Goal: Task Accomplishment & Management: Use online tool/utility

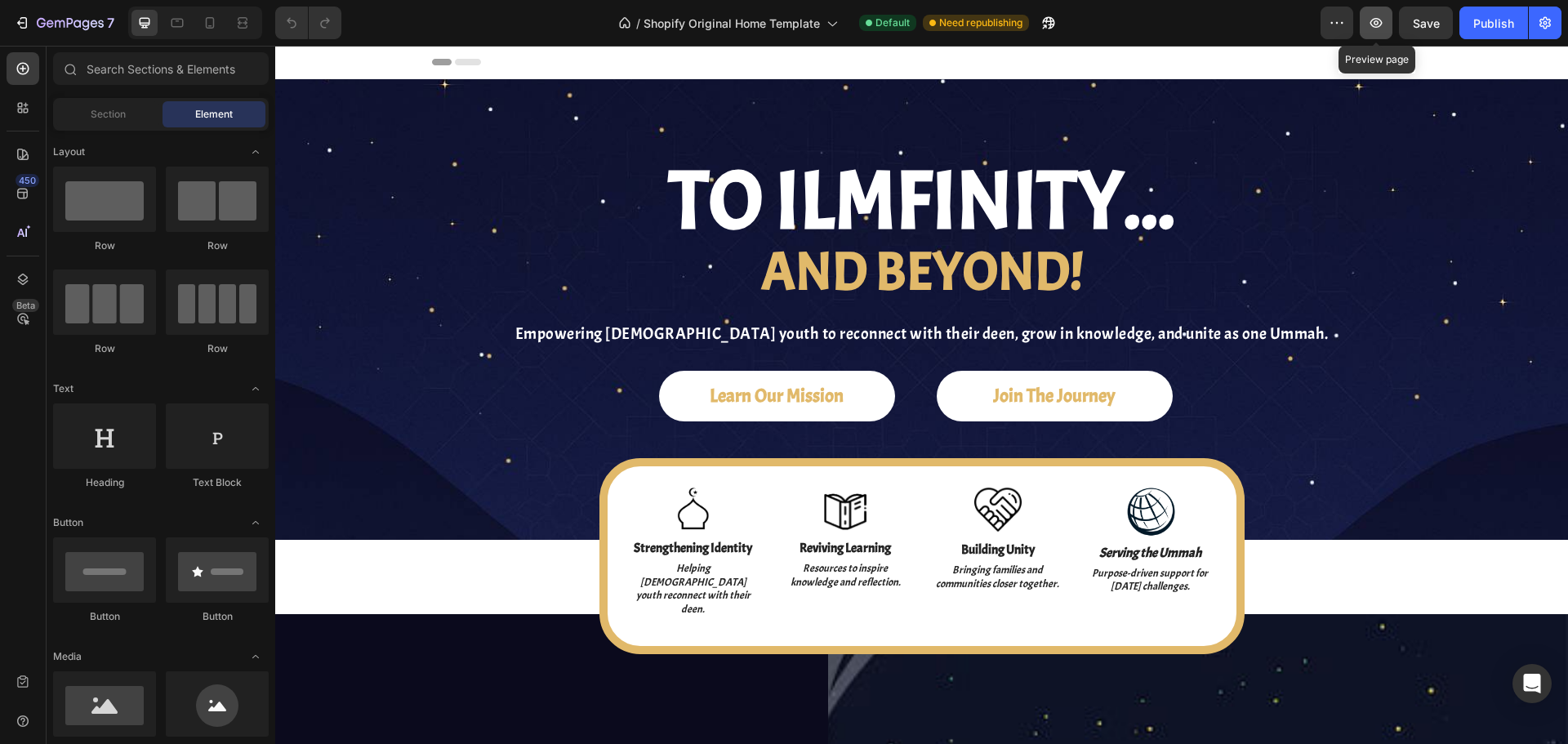
click at [1373, 26] on icon "button" at bounding box center [1376, 23] width 12 height 10
click at [20, 285] on icon at bounding box center [22, 279] width 16 height 16
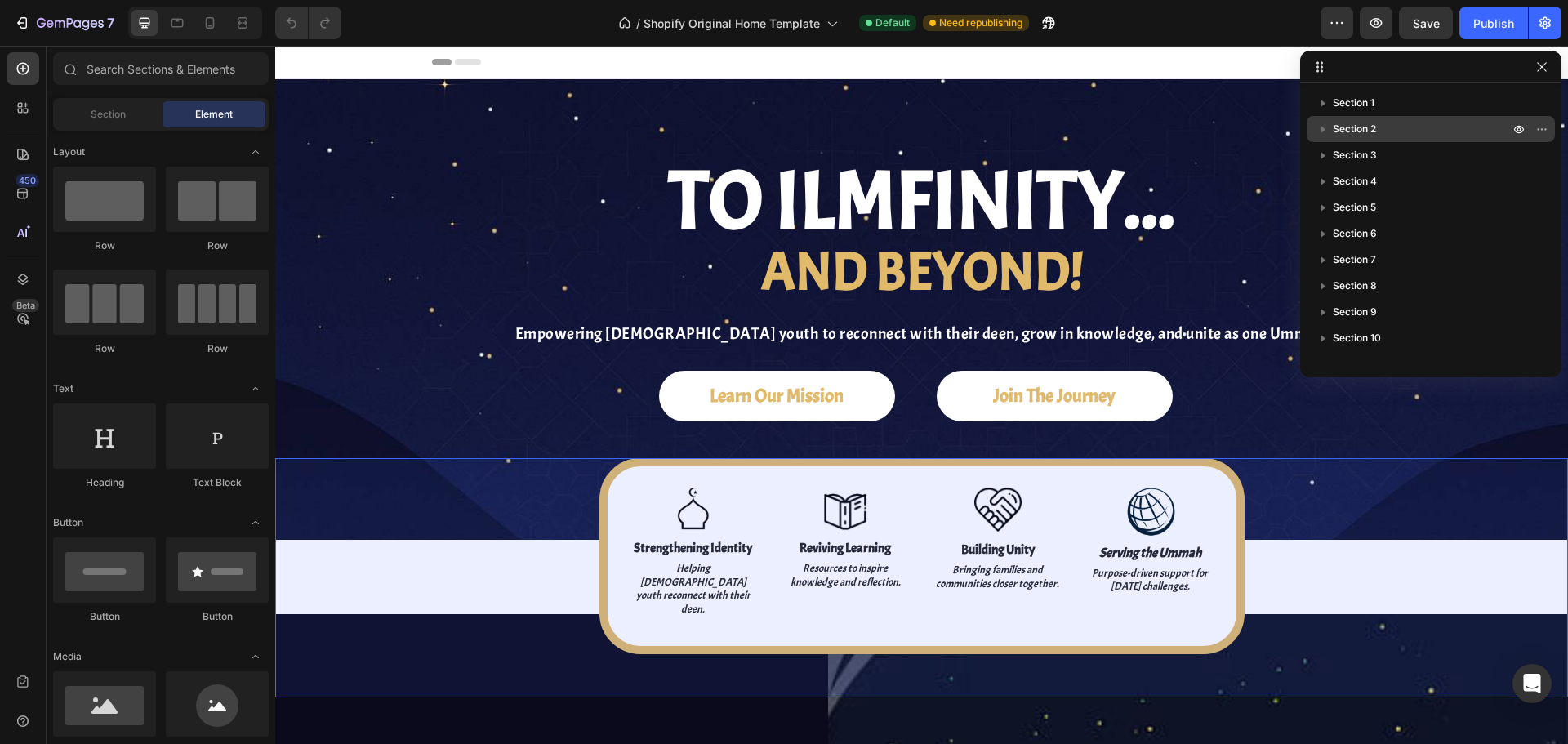
click at [1401, 134] on p "Section 2" at bounding box center [1422, 129] width 180 height 16
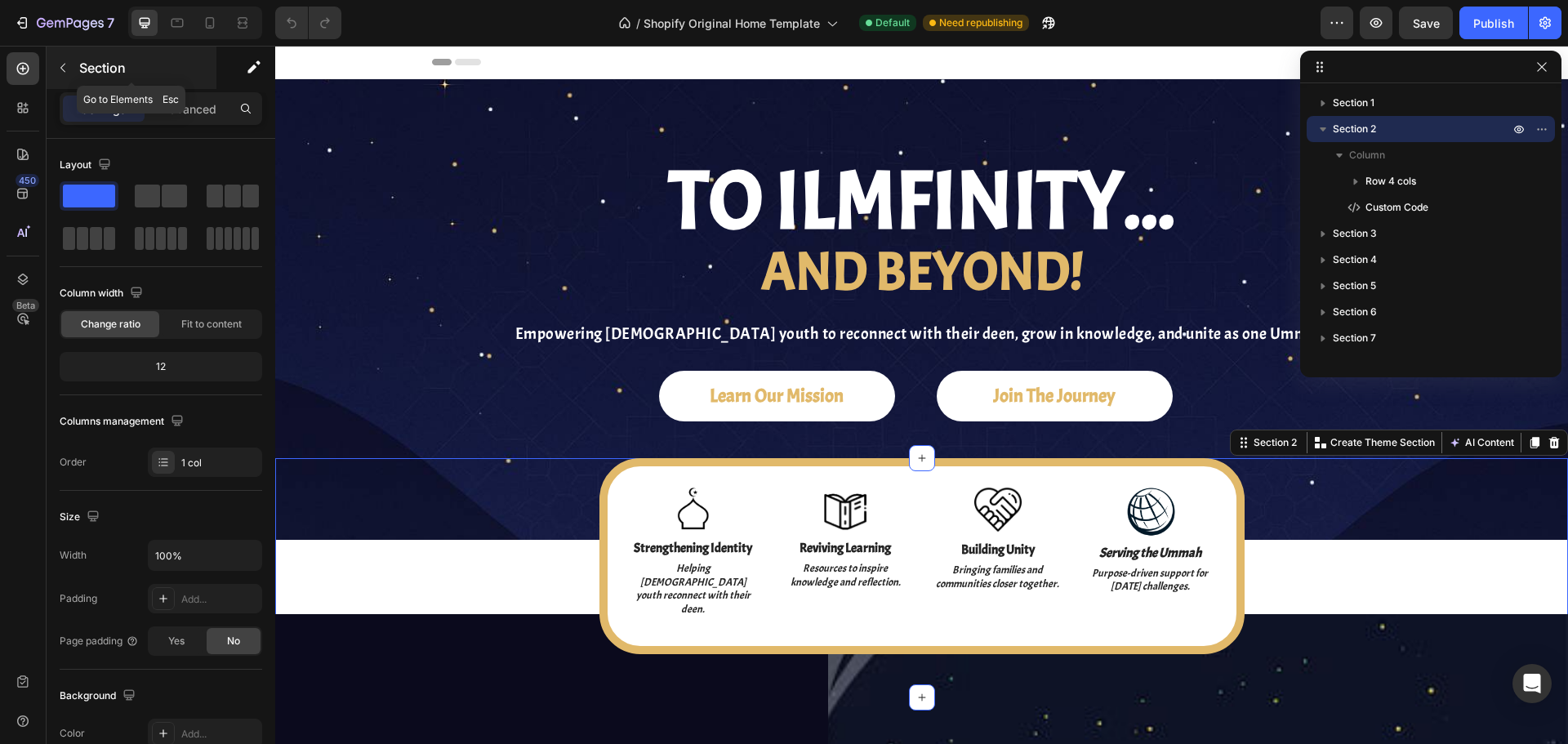
click at [81, 74] on p "Section" at bounding box center [145, 67] width 134 height 19
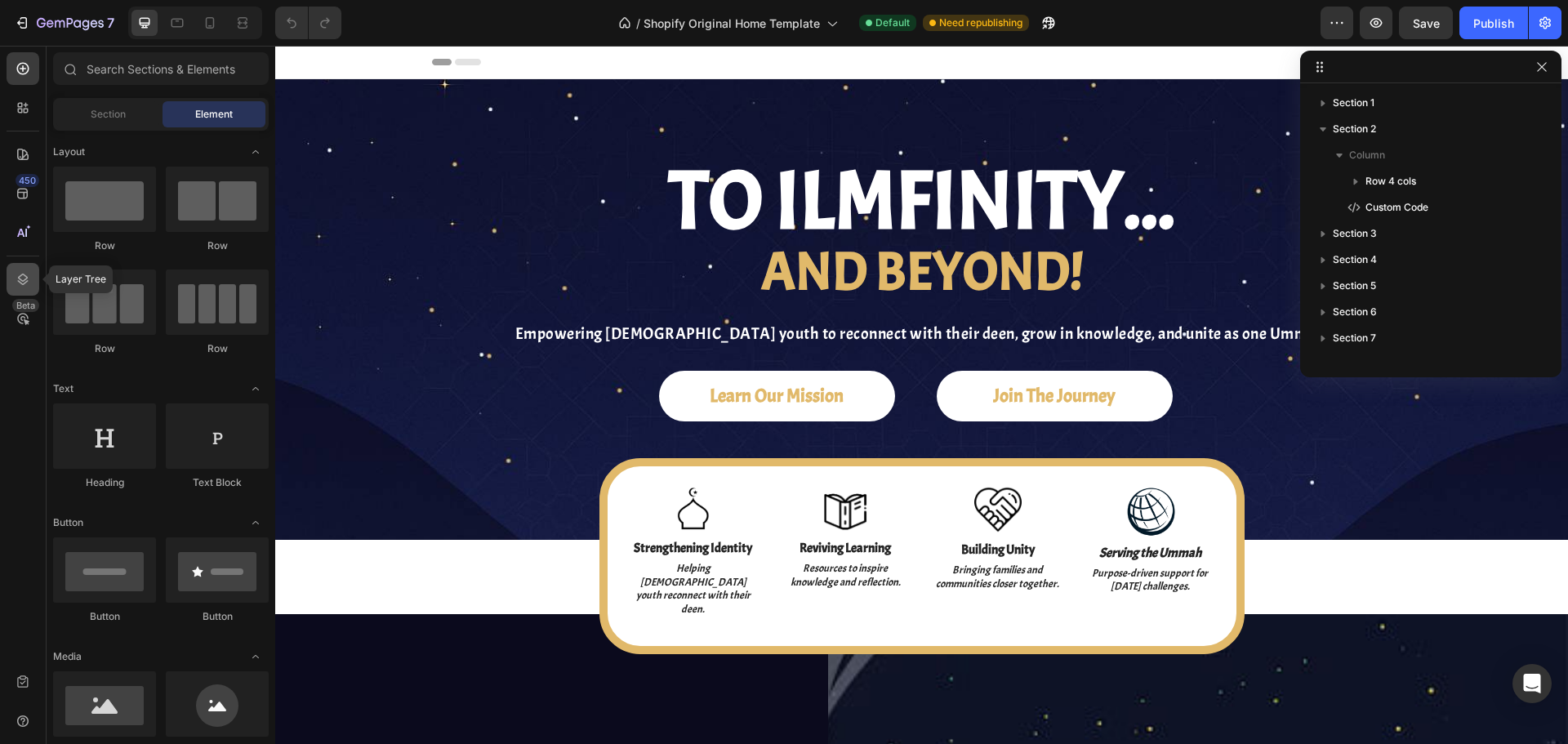
click at [24, 275] on icon at bounding box center [23, 280] width 11 height 12
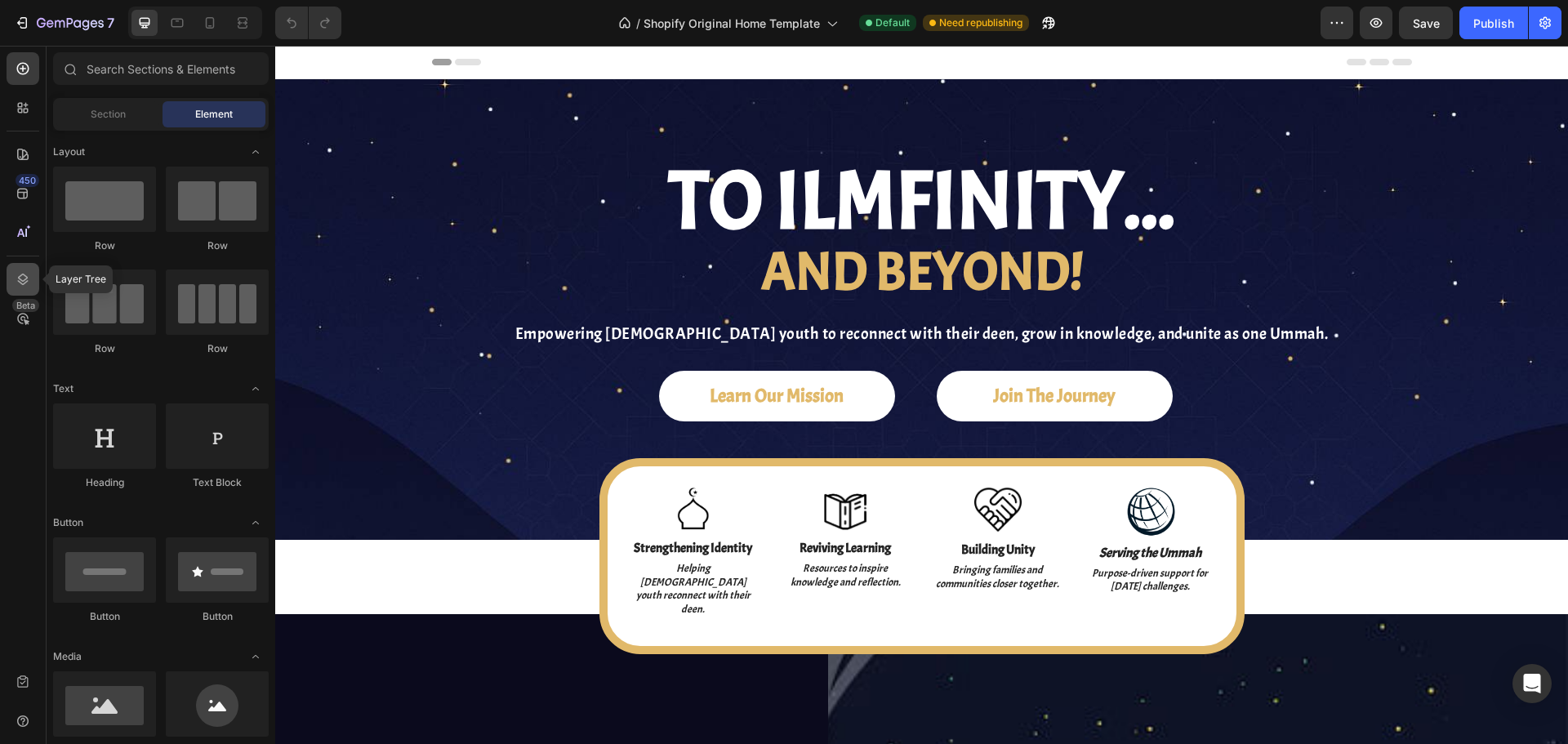
click at [36, 270] on div at bounding box center [23, 280] width 33 height 33
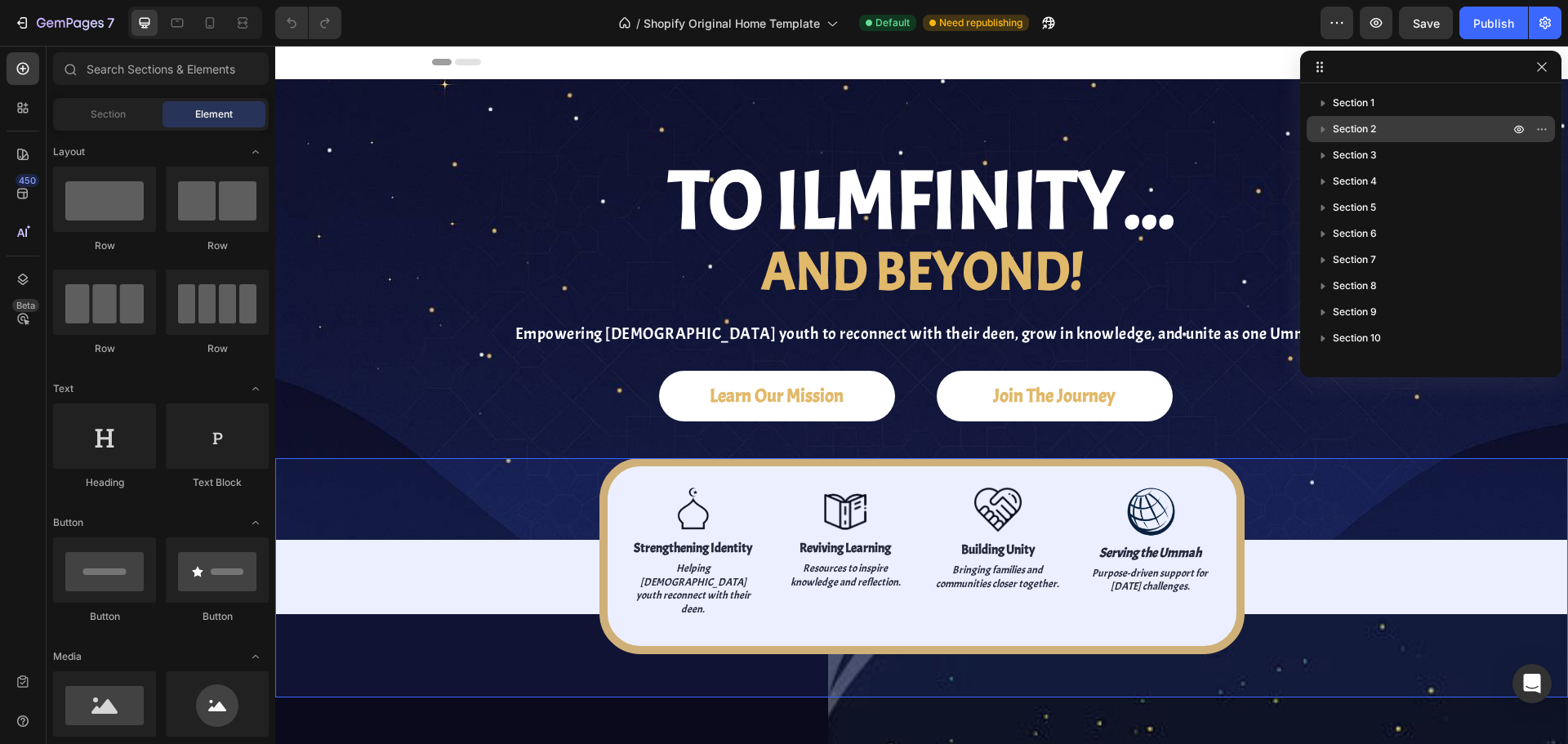
click at [1405, 122] on p "Section 2" at bounding box center [1422, 129] width 180 height 16
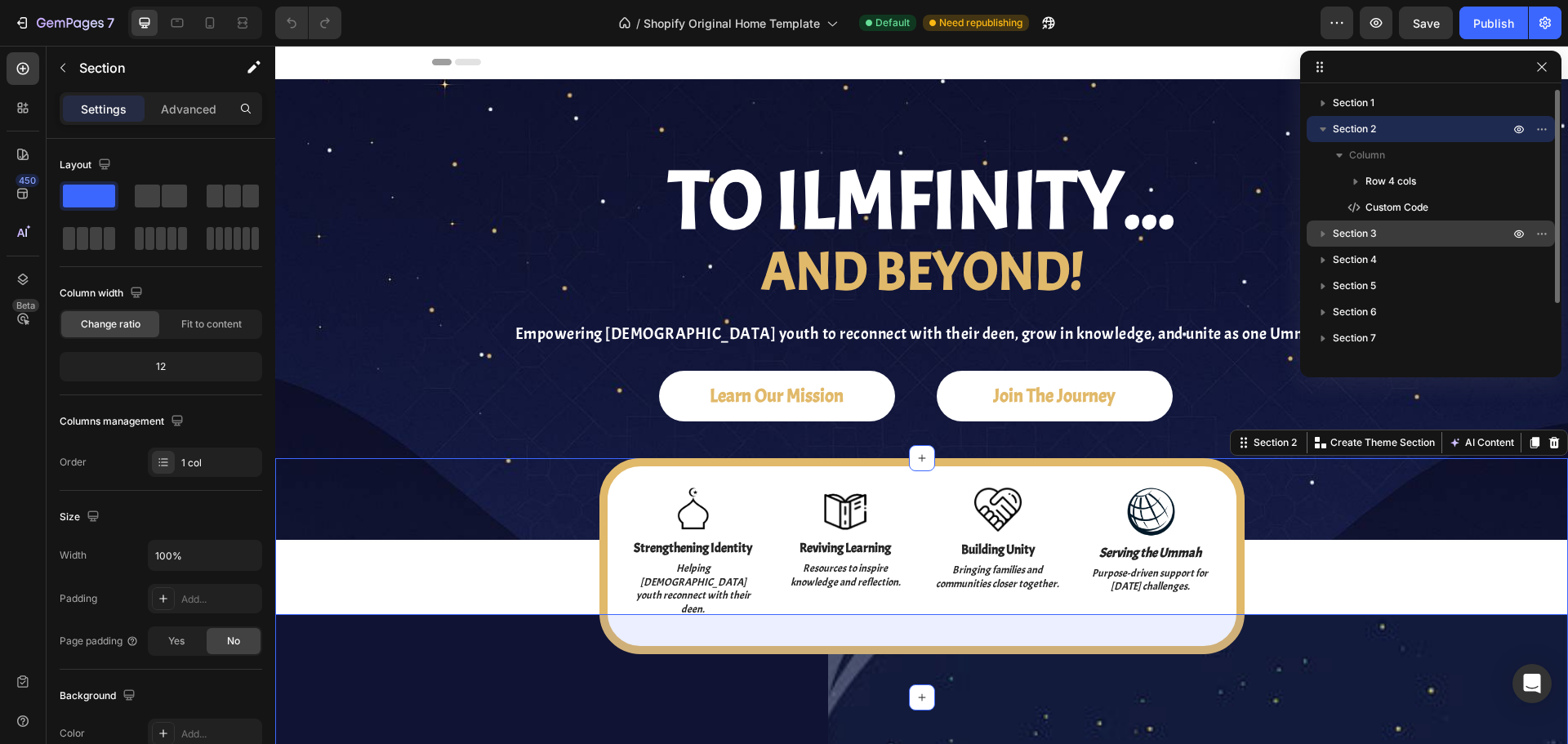
click at [1401, 234] on p "Section 3" at bounding box center [1422, 234] width 180 height 16
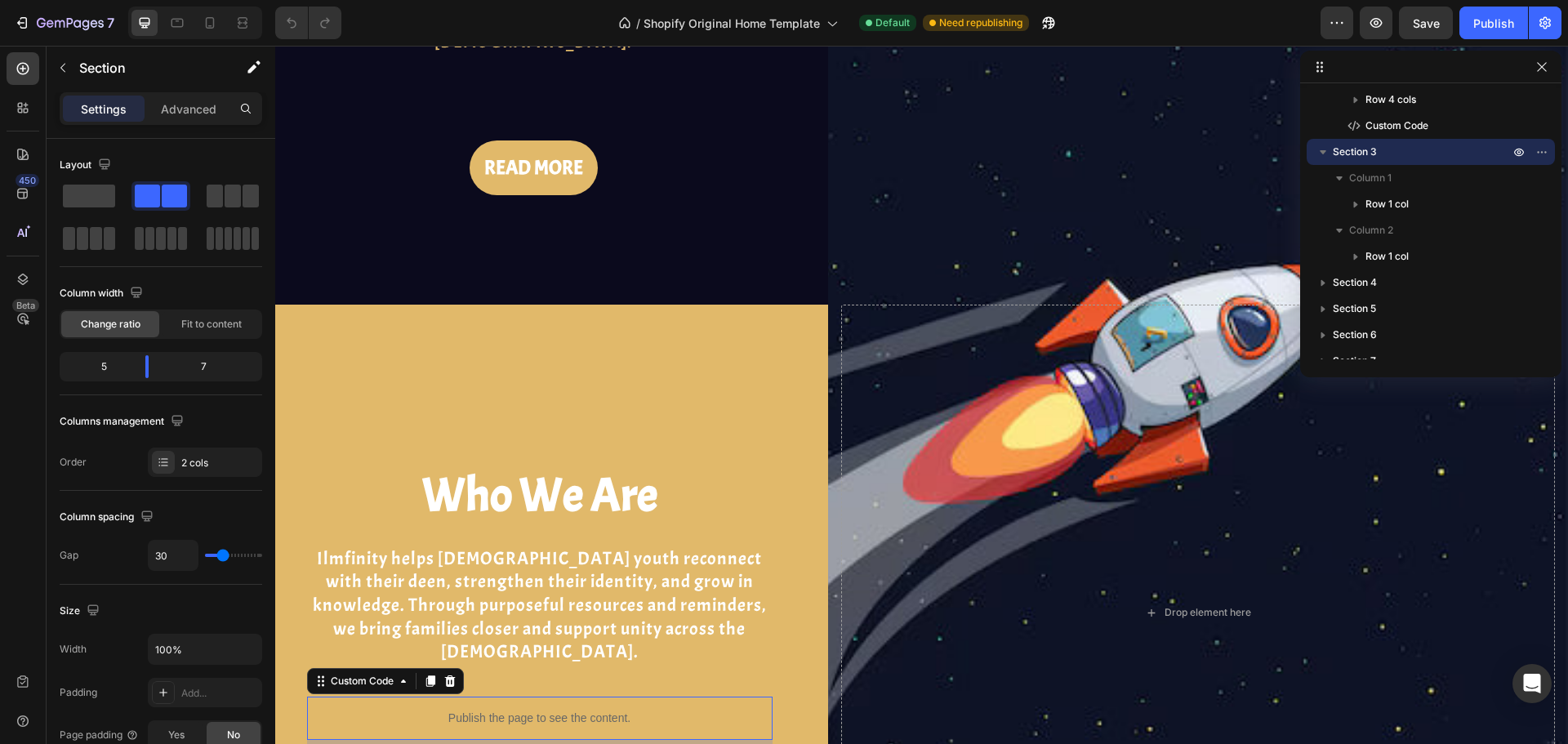
scroll to position [310, 0]
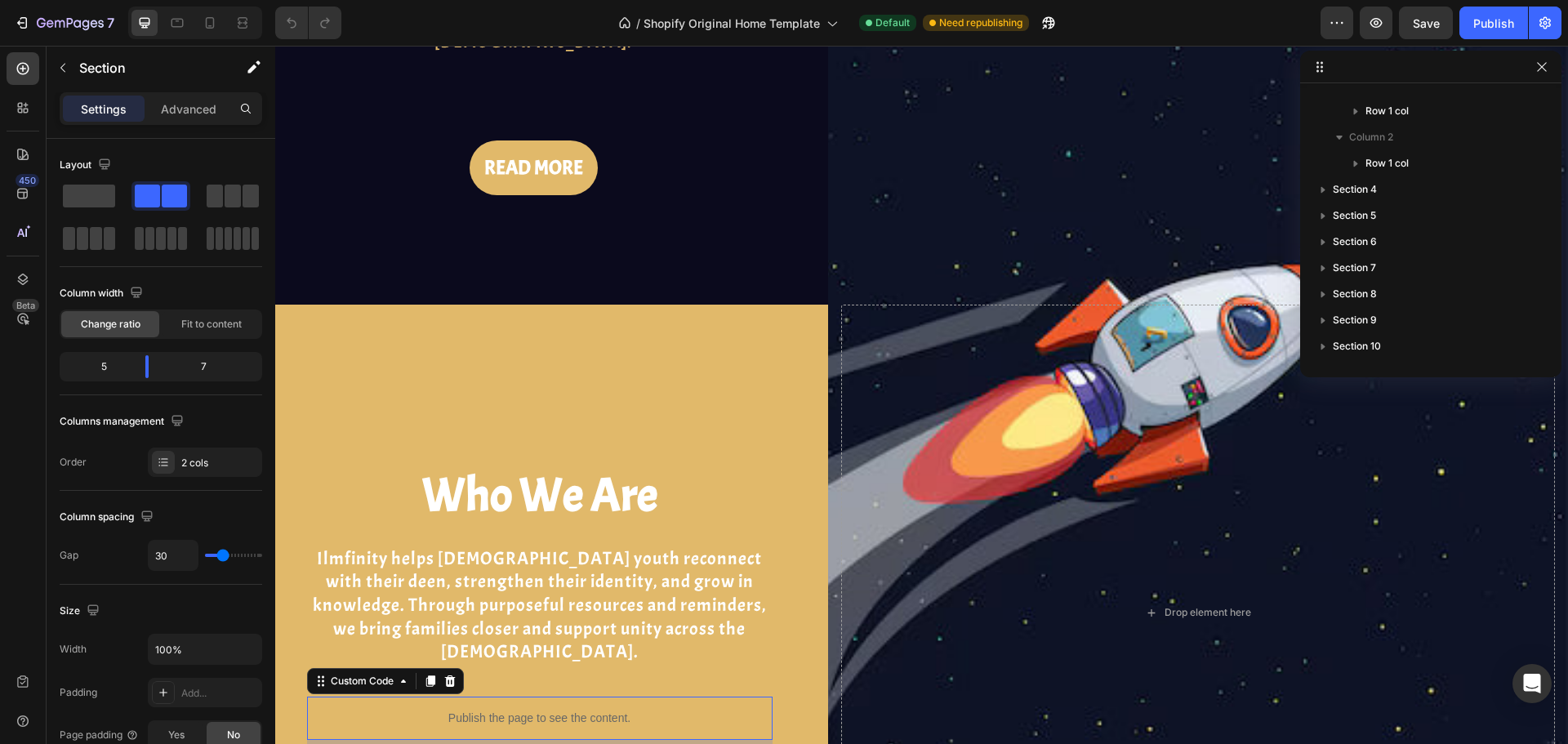
click at [511, 710] on p "Publish the page to see the content." at bounding box center [540, 719] width 465 height 17
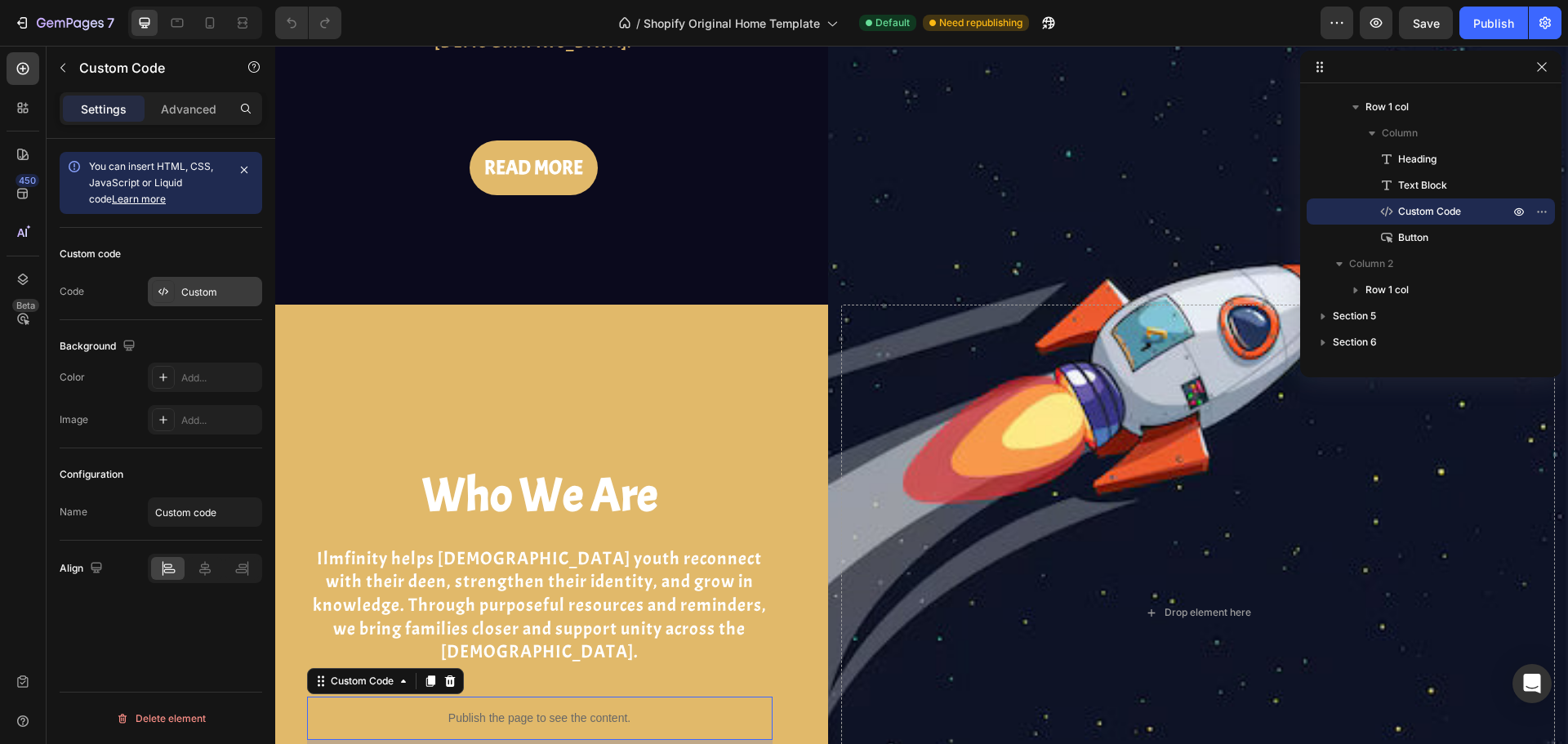
click at [194, 297] on div "Custom" at bounding box center [220, 292] width 77 height 14
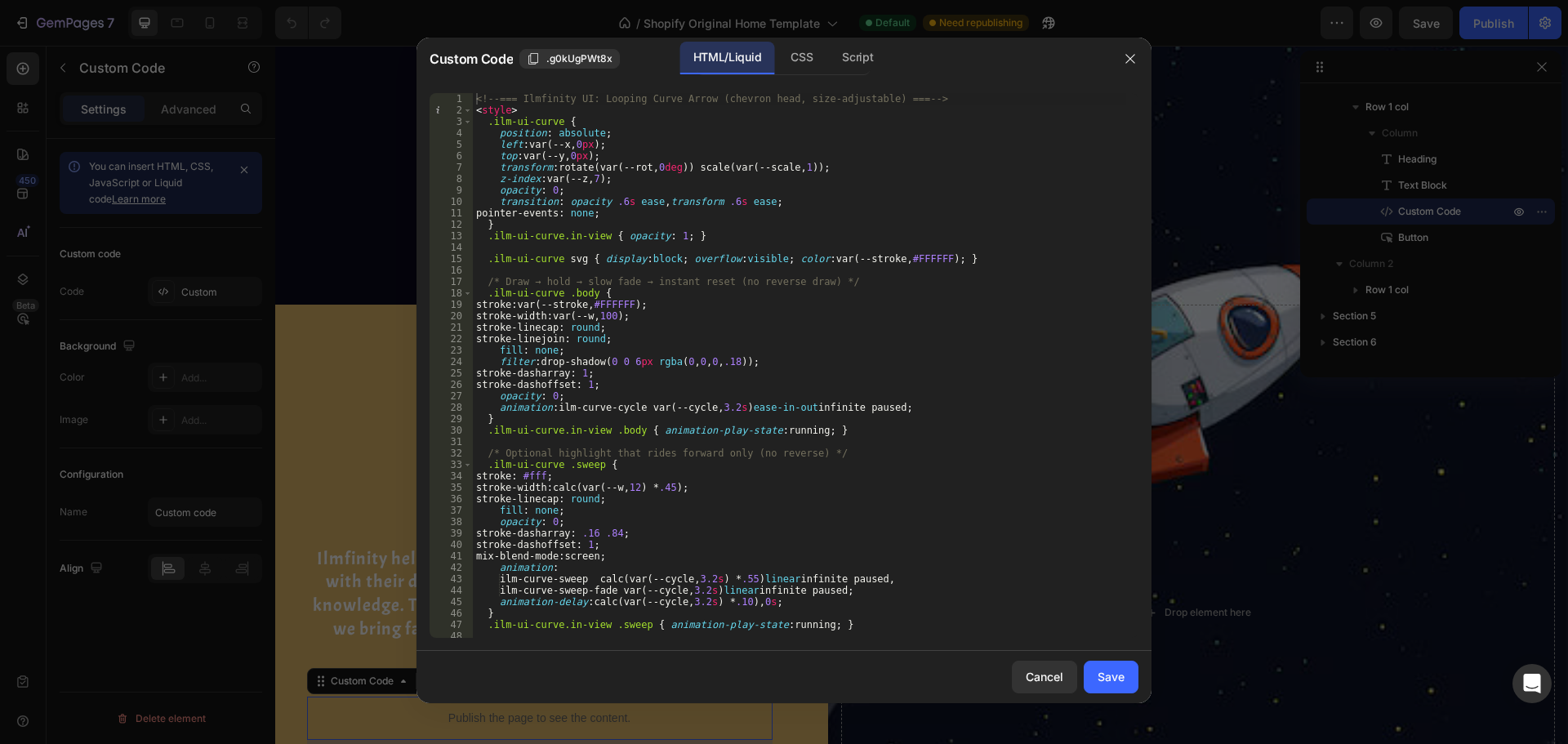
click at [670, 153] on div "<!-- === Ilmfinity UI: Looping Curve Arrow (chevron head, size-adjustable) === …" at bounding box center [799, 377] width 653 height 568
type textarea "</script>"
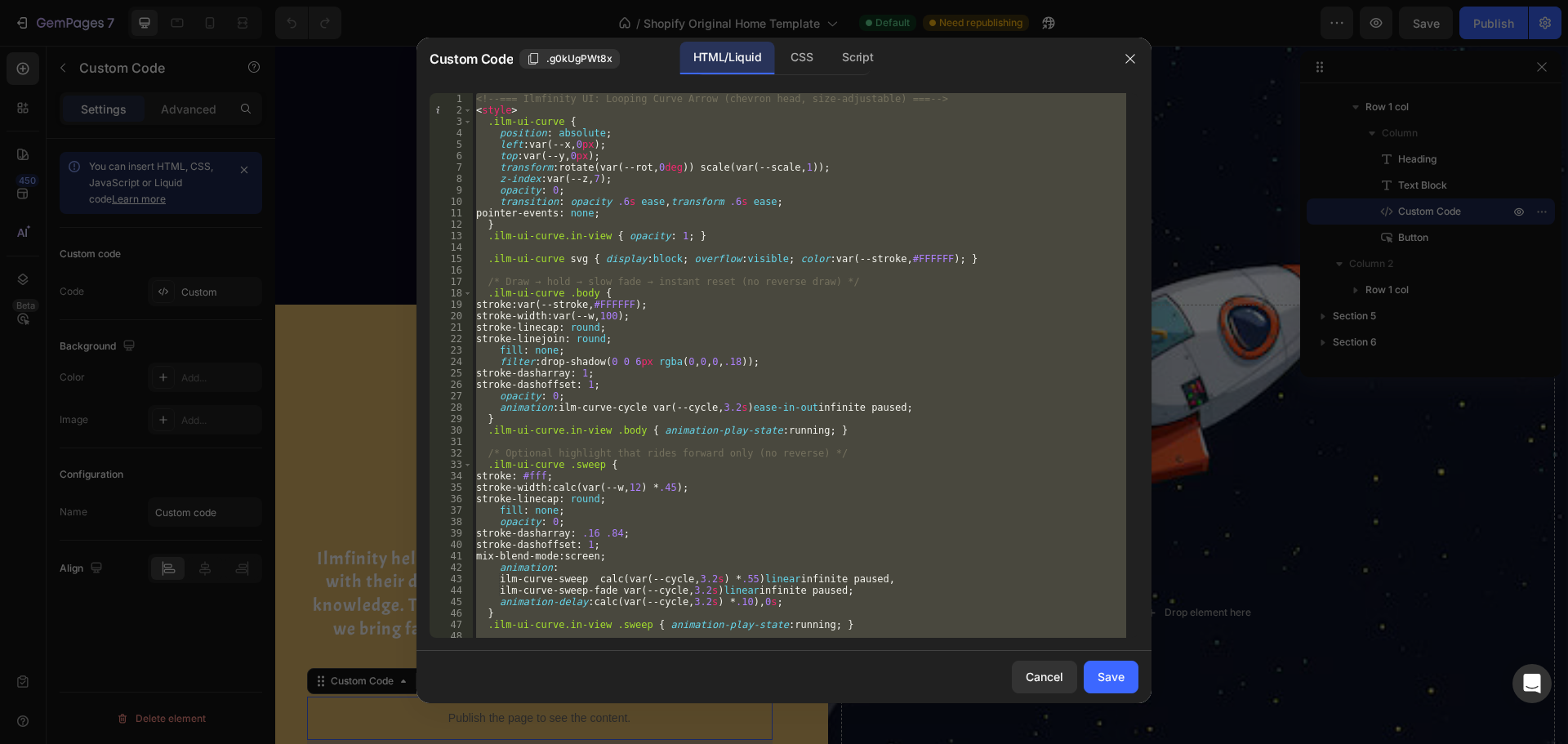
paste textarea
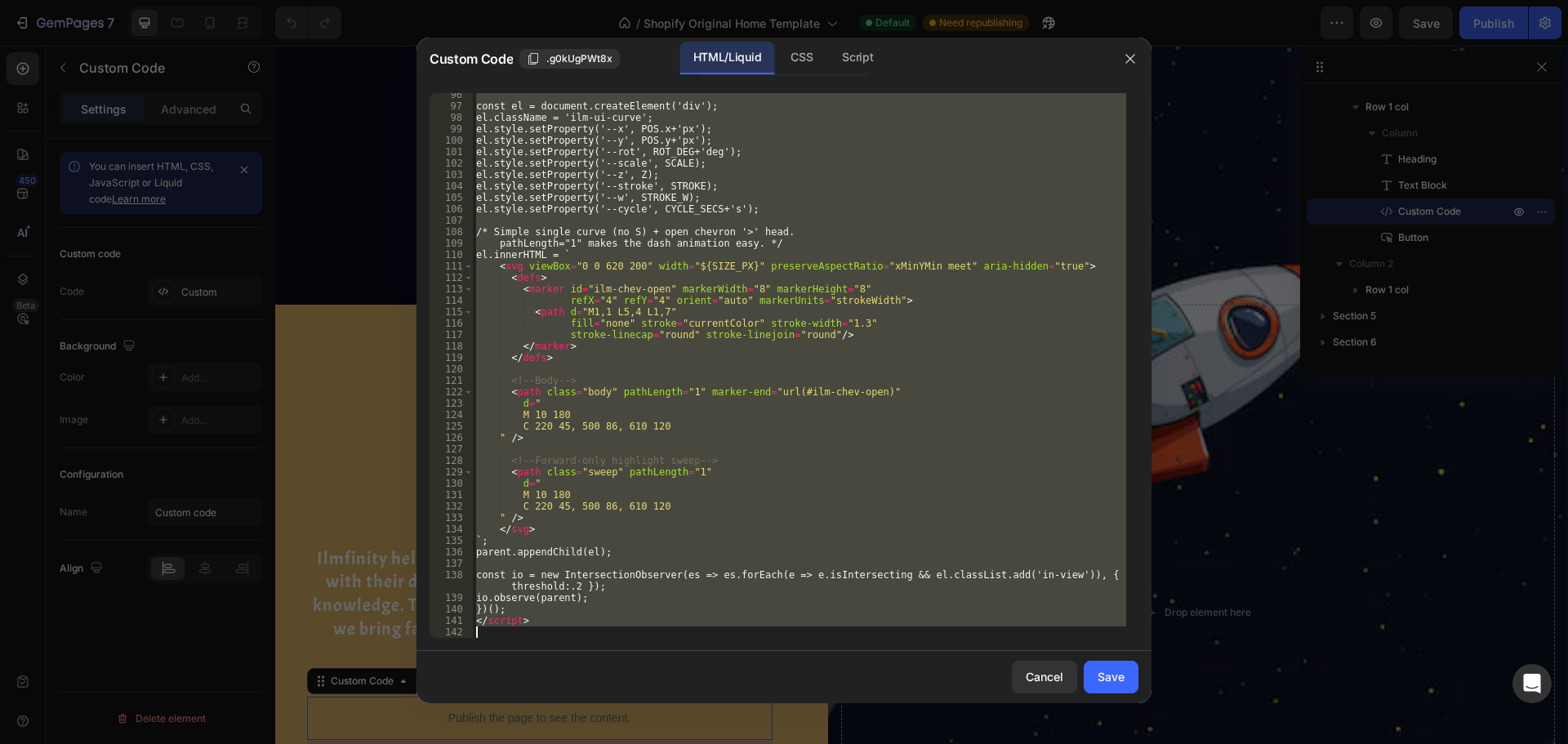
scroll to position [1091, 0]
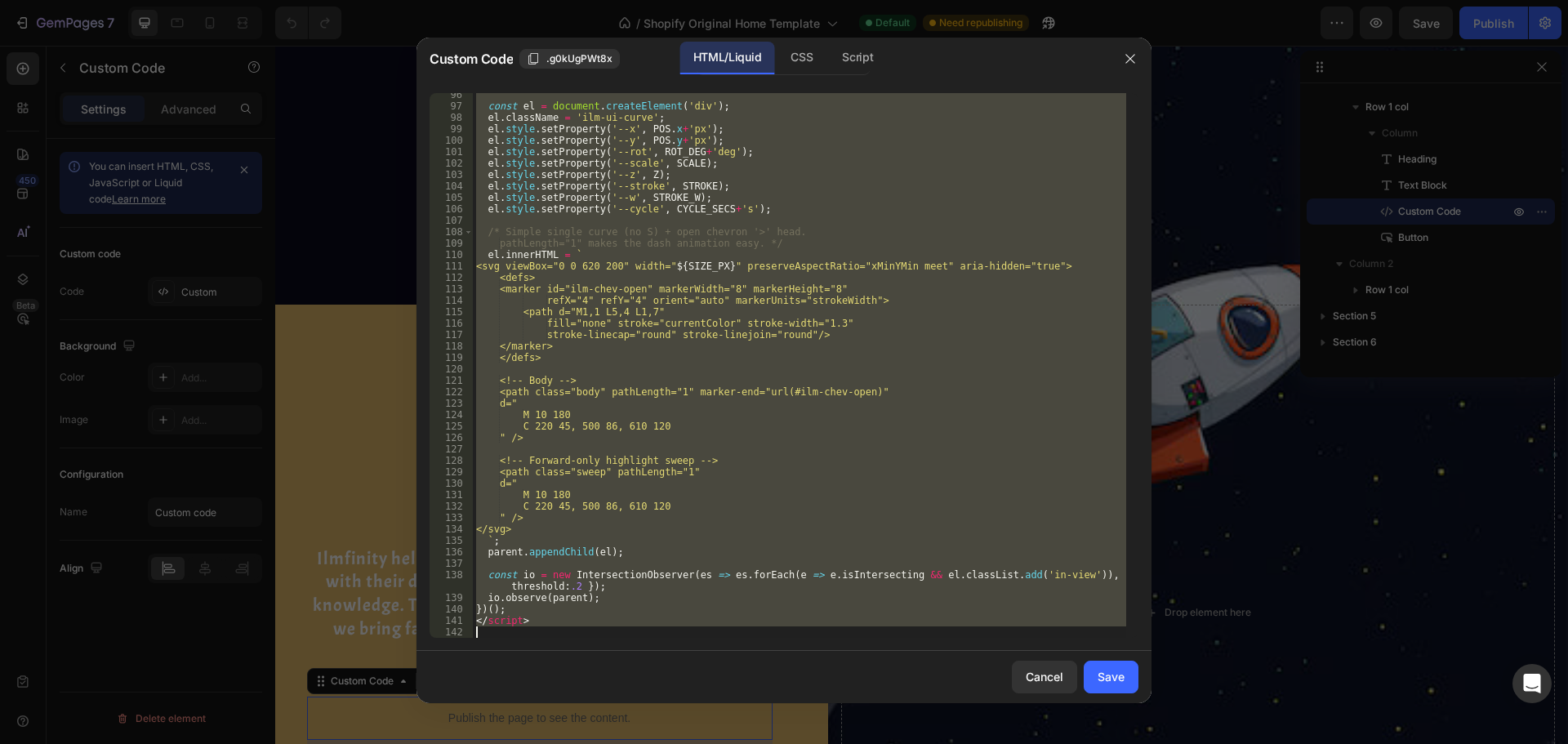
click at [737, 340] on div "const el = document . createElement ( 'div' ) ; el . className = 'ilm-ui-curve'…" at bounding box center [799, 365] width 653 height 545
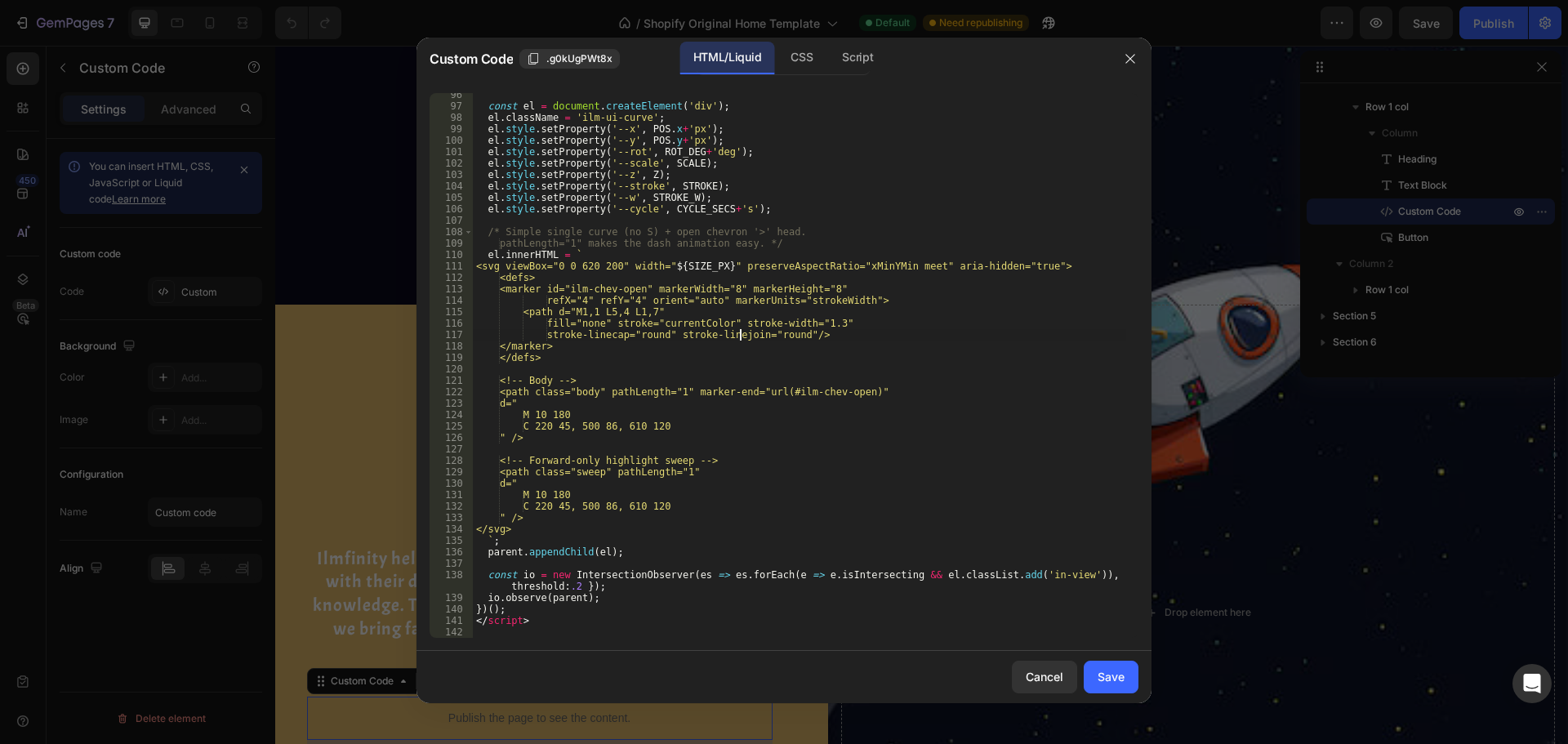
type textarea "</script>"
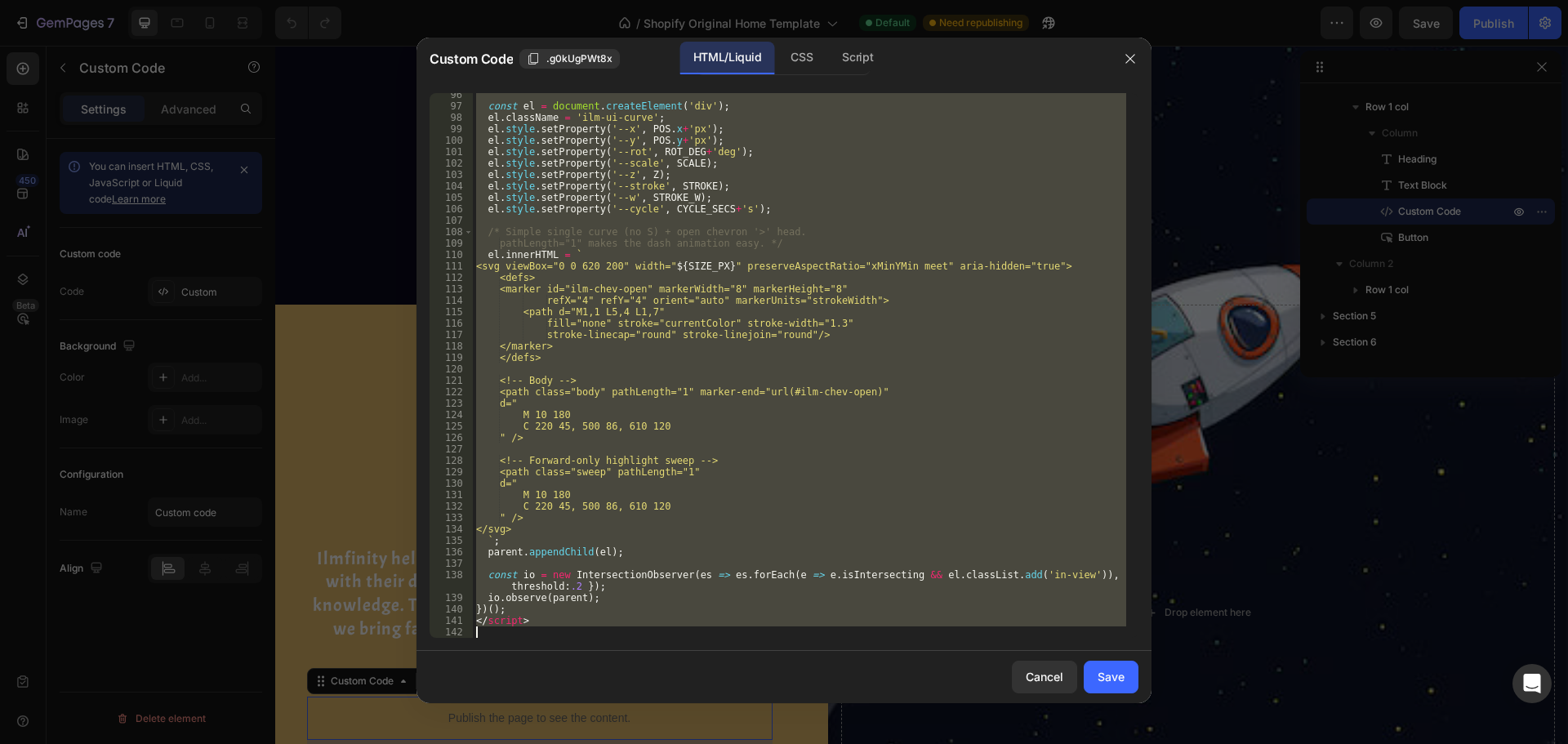
paste textarea
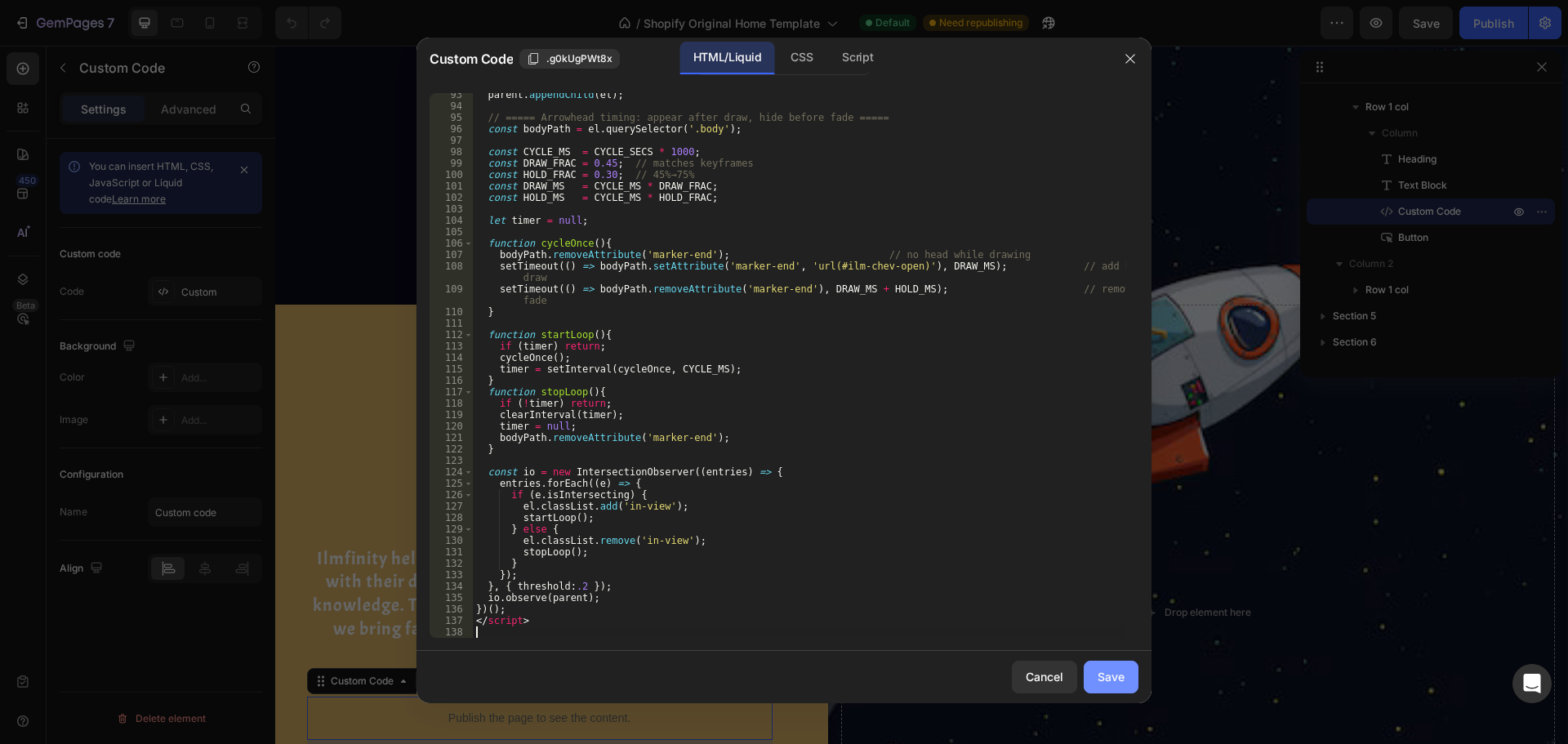
click at [1117, 680] on div "Save" at bounding box center [1111, 677] width 27 height 17
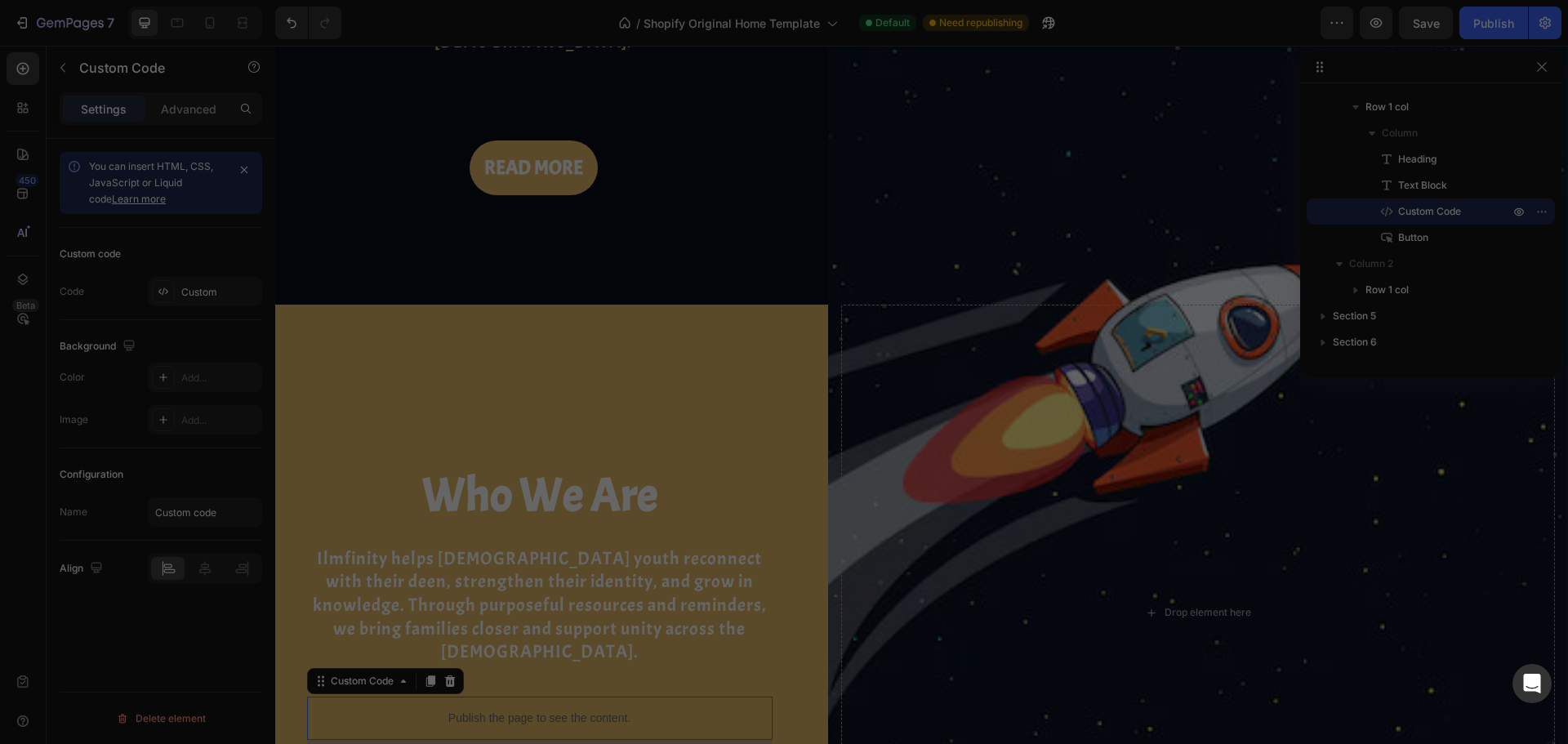
type textarea "</script>"
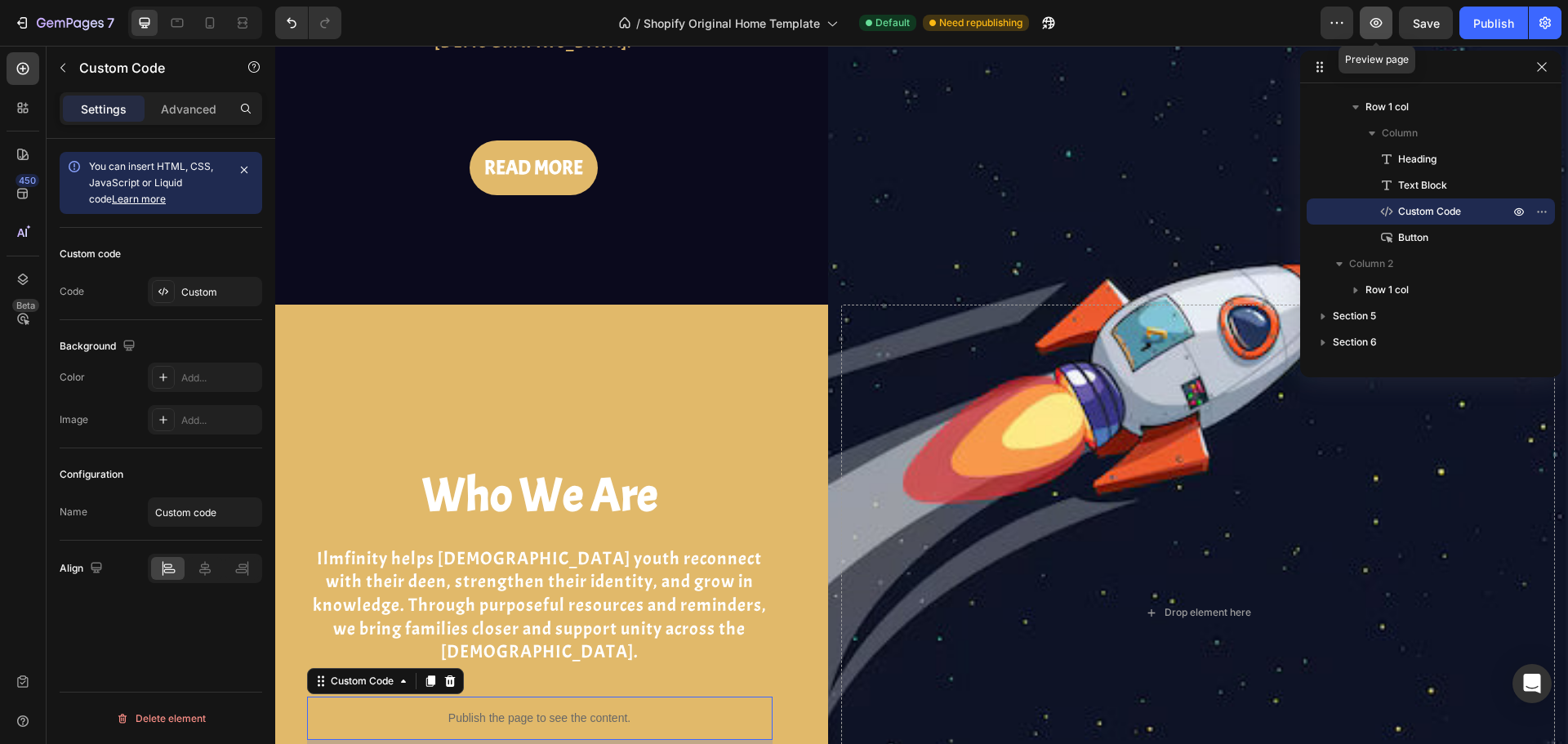
click at [1380, 25] on icon "button" at bounding box center [1376, 23] width 12 height 10
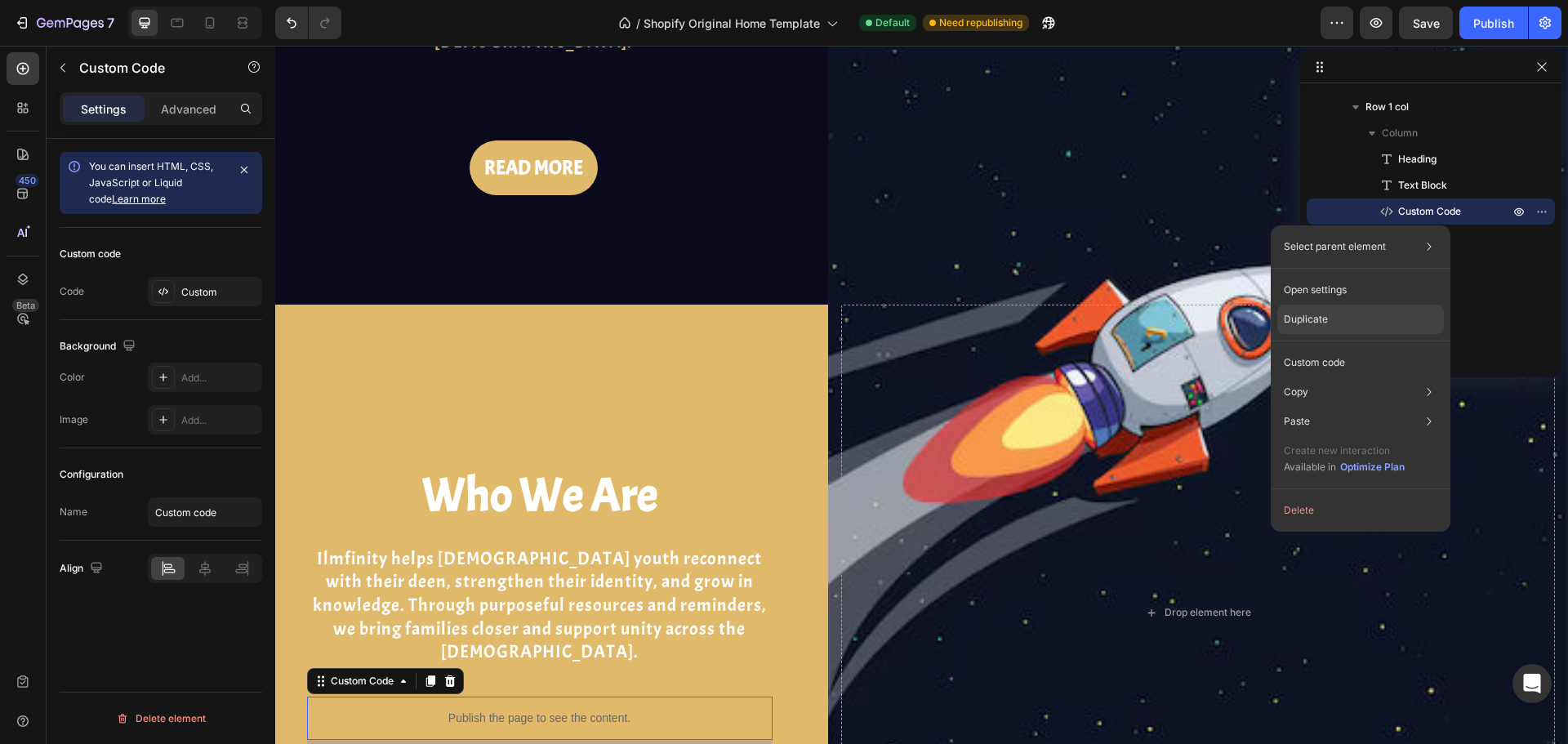
click at [1327, 325] on p "Duplicate" at bounding box center [1306, 319] width 44 height 14
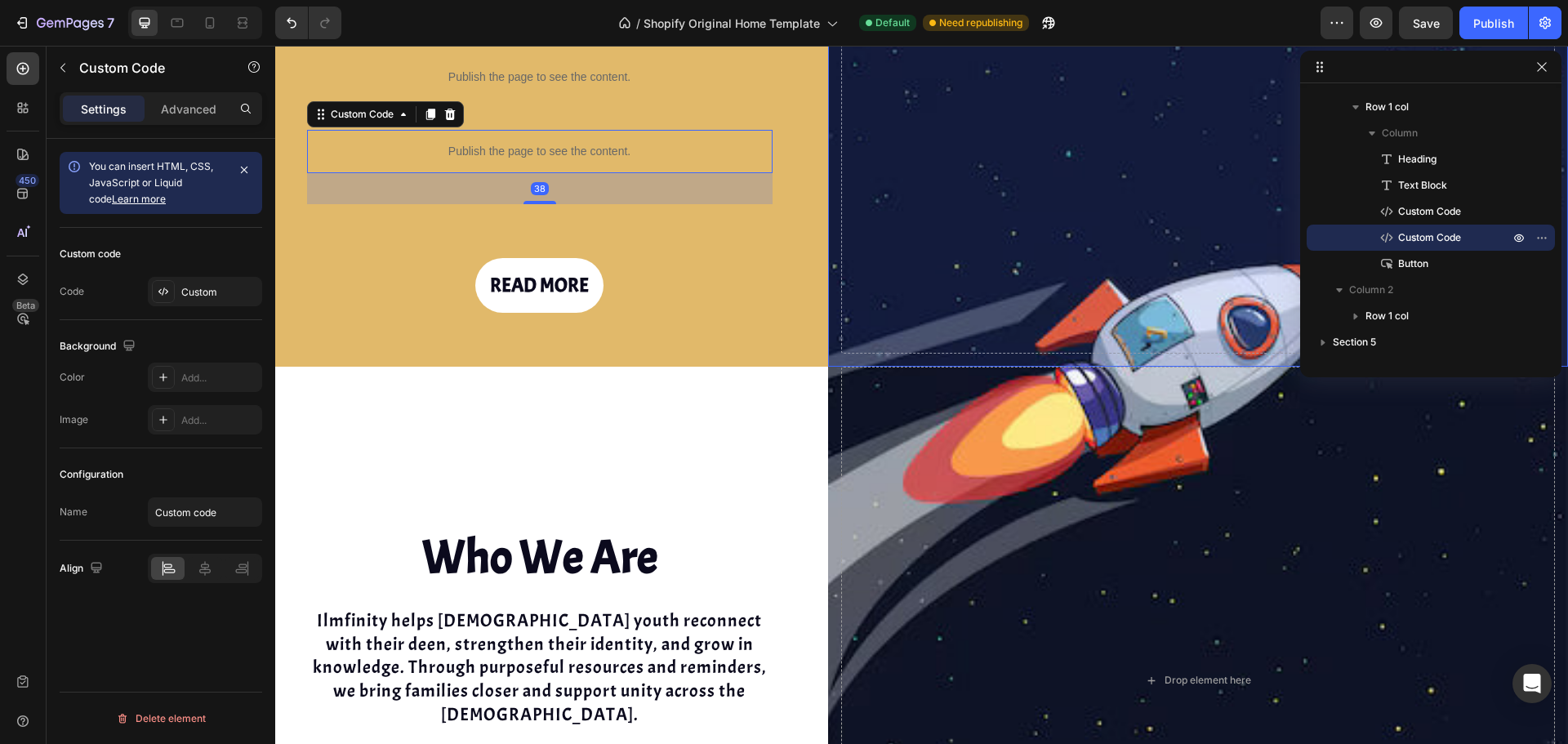
scroll to position [1517, 0]
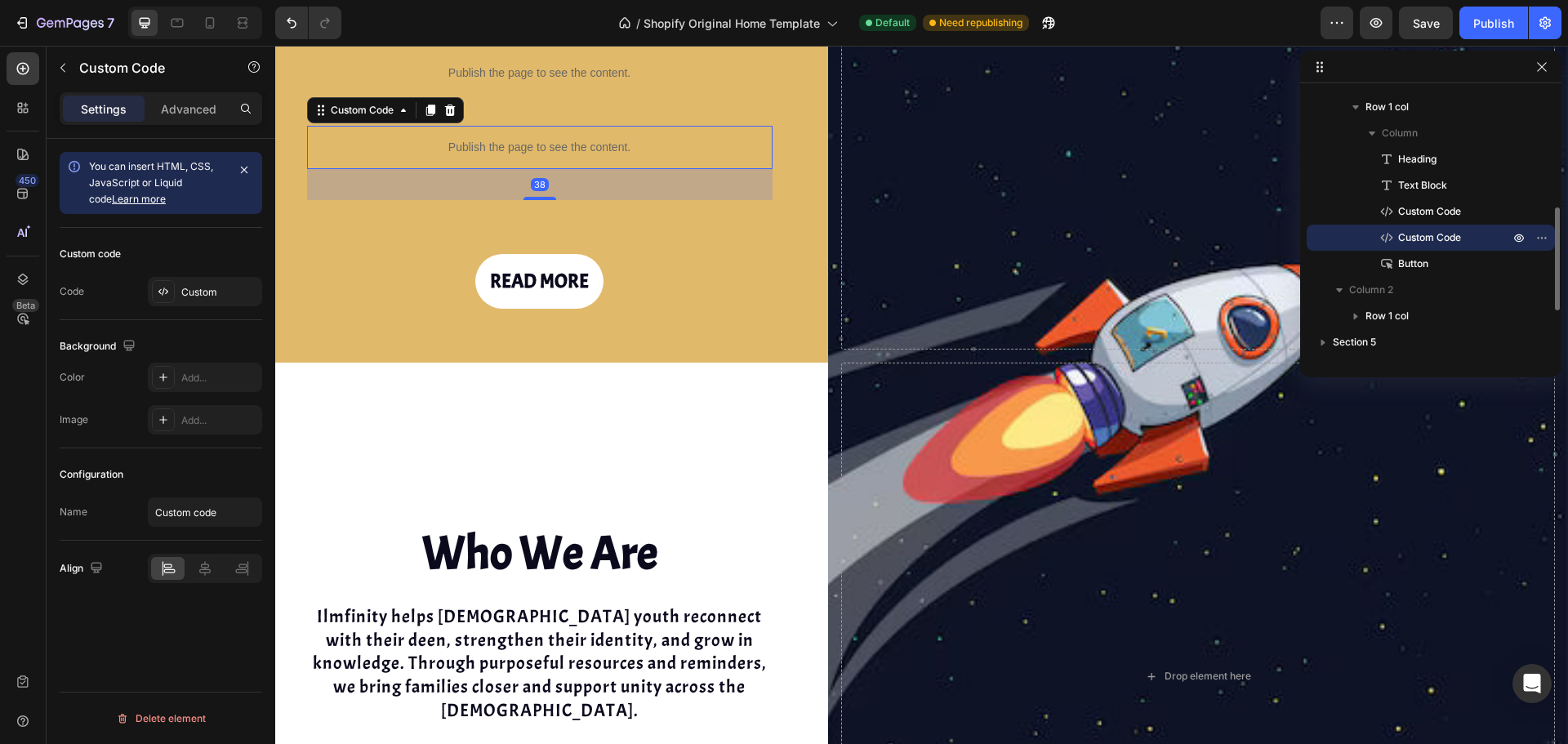
click at [1417, 246] on div "Custom Code" at bounding box center [1431, 237] width 235 height 26
click at [187, 295] on div "Custom" at bounding box center [220, 292] width 77 height 14
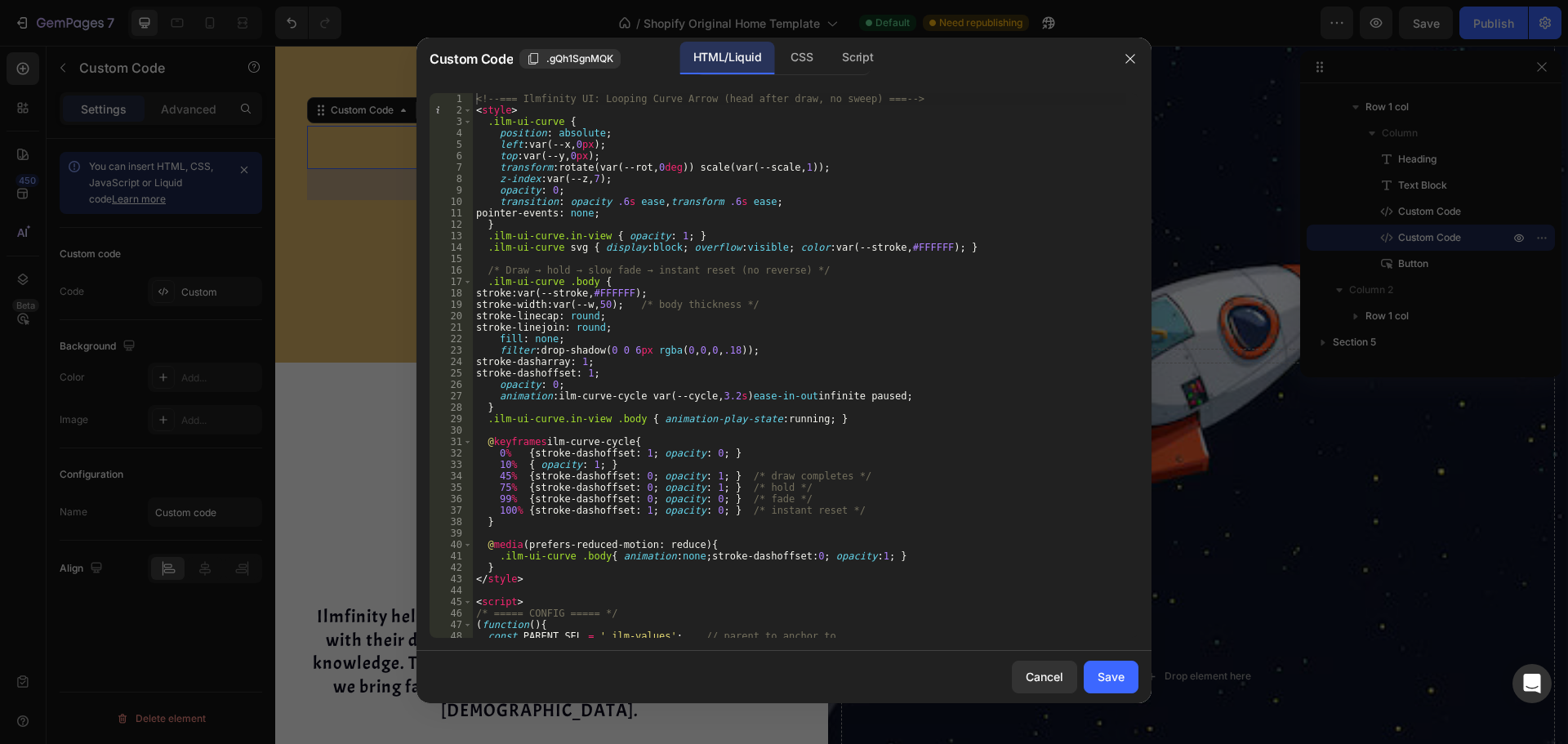
click at [659, 269] on div "<!-- === Ilmfinity UI: Looping Curve Arrow (head after draw, no sweep) === --> …" at bounding box center [799, 377] width 653 height 568
type textarea "</script>"
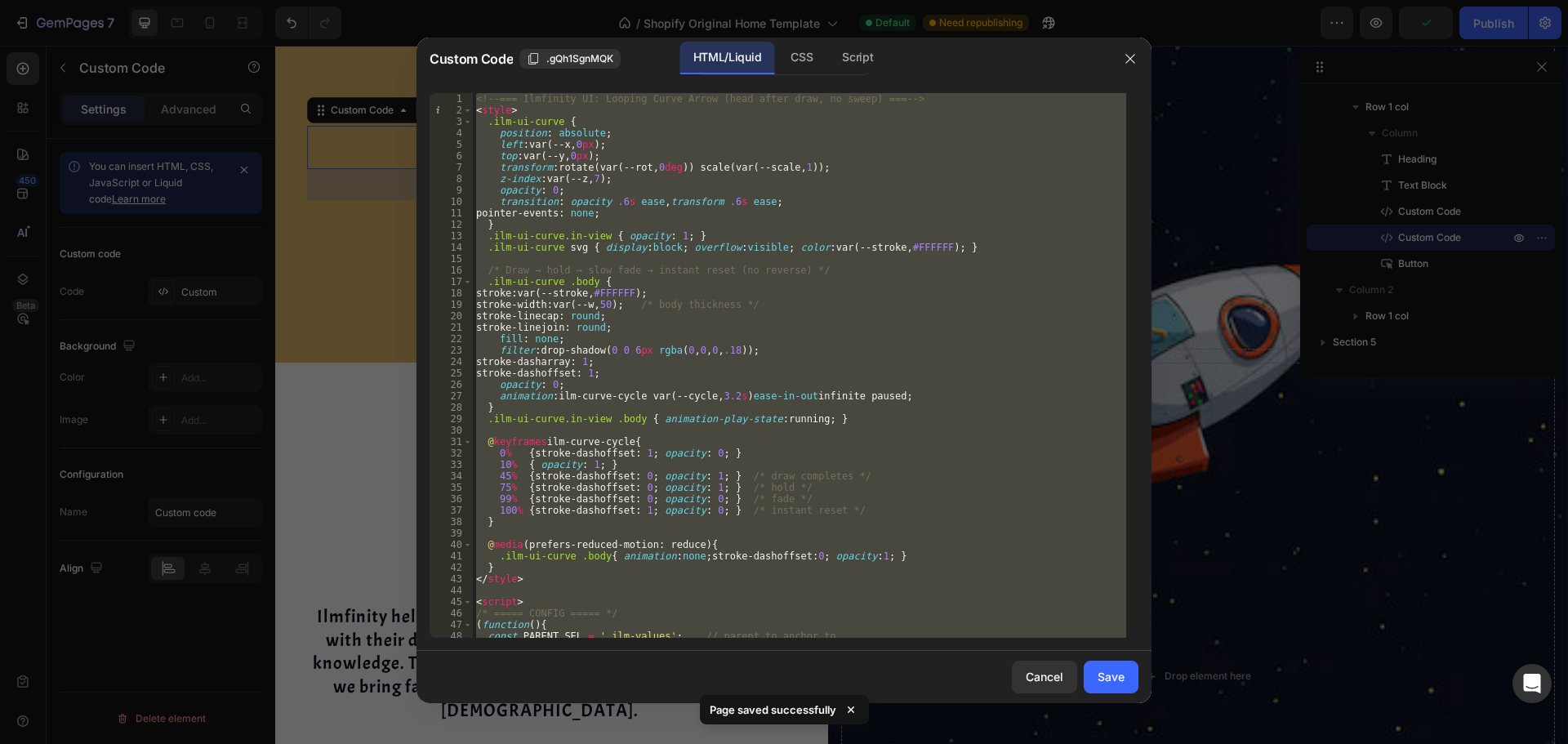
paste textarea
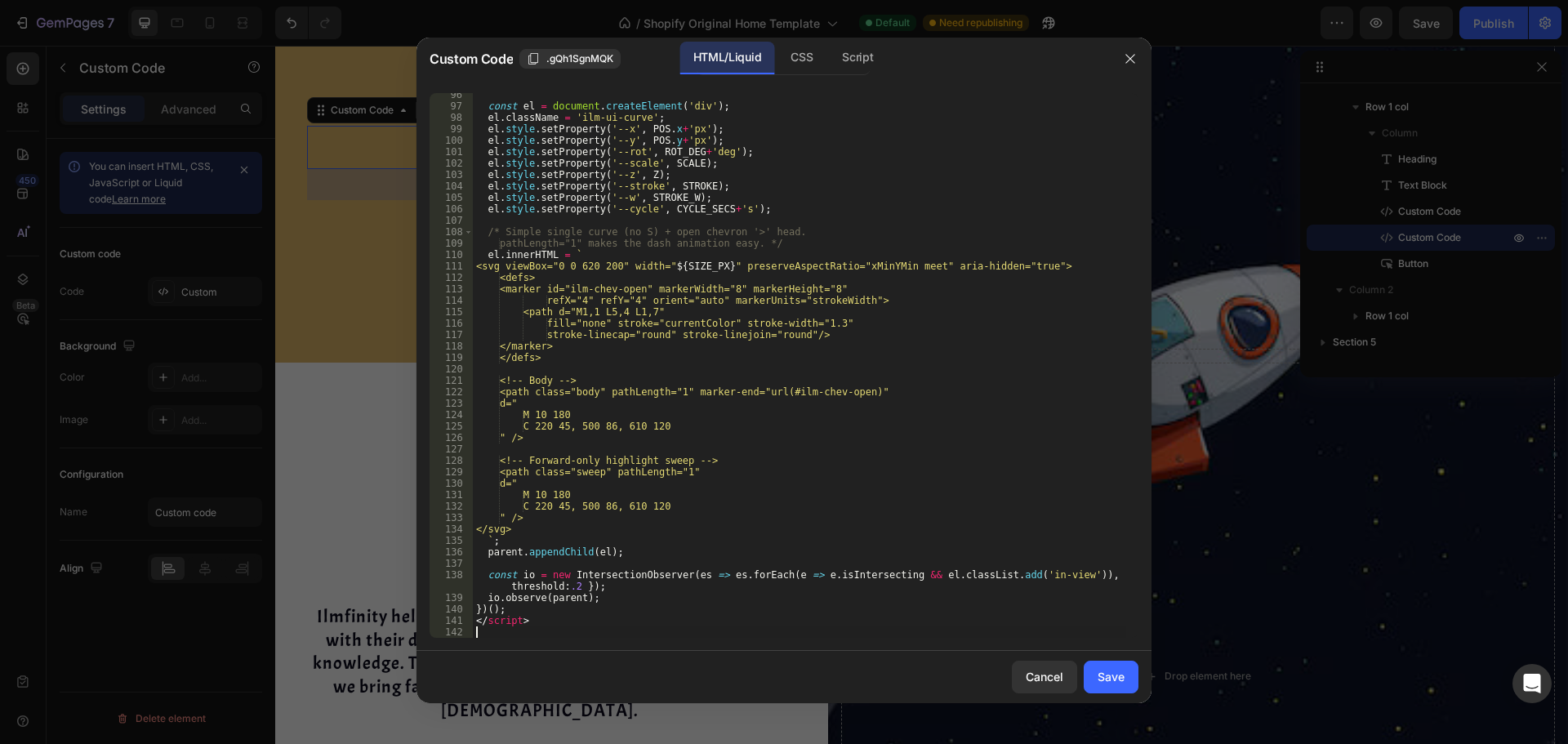
scroll to position [1091, 0]
click at [1124, 55] on icon "button" at bounding box center [1130, 59] width 13 height 13
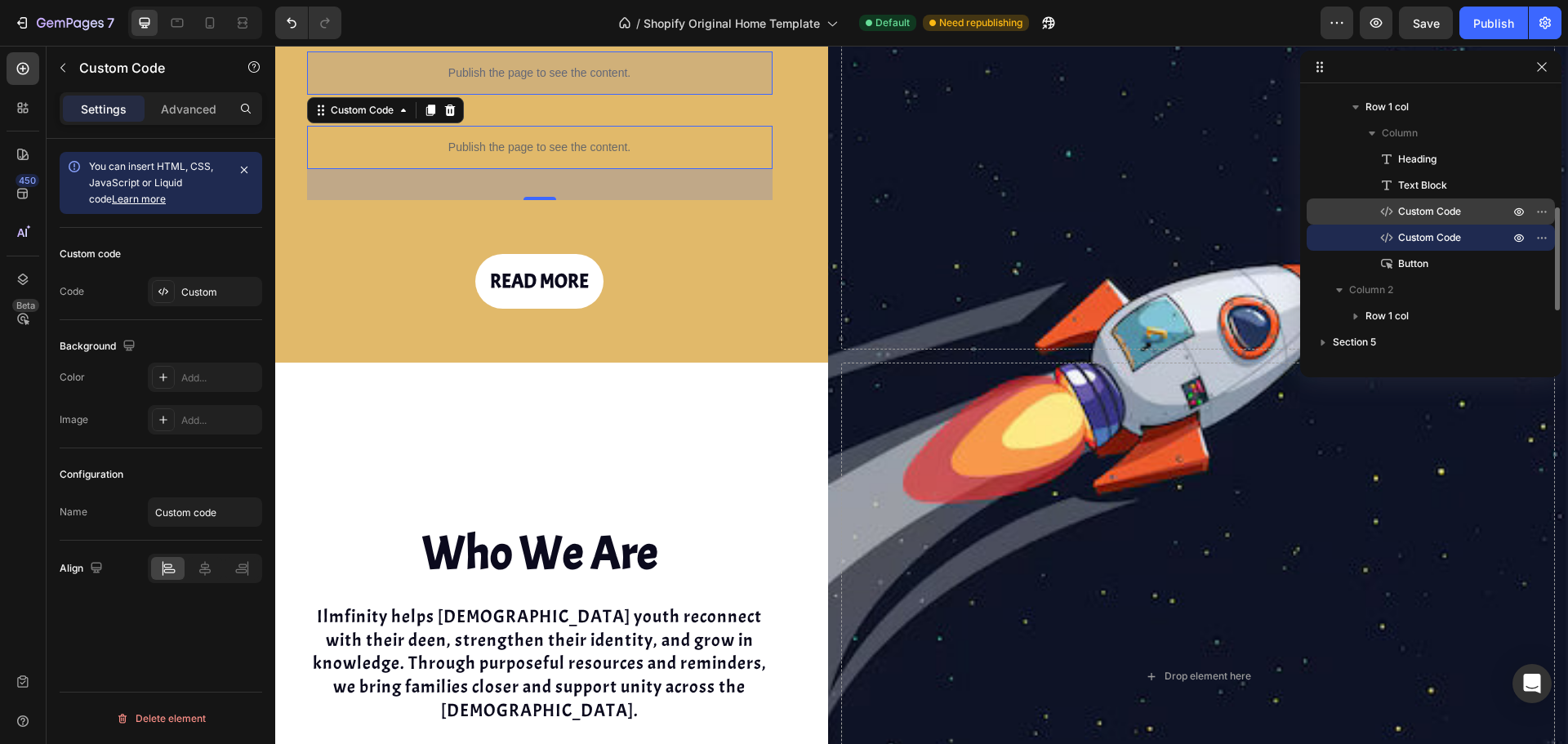
click at [1435, 208] on span "Custom Code" at bounding box center [1429, 211] width 62 height 16
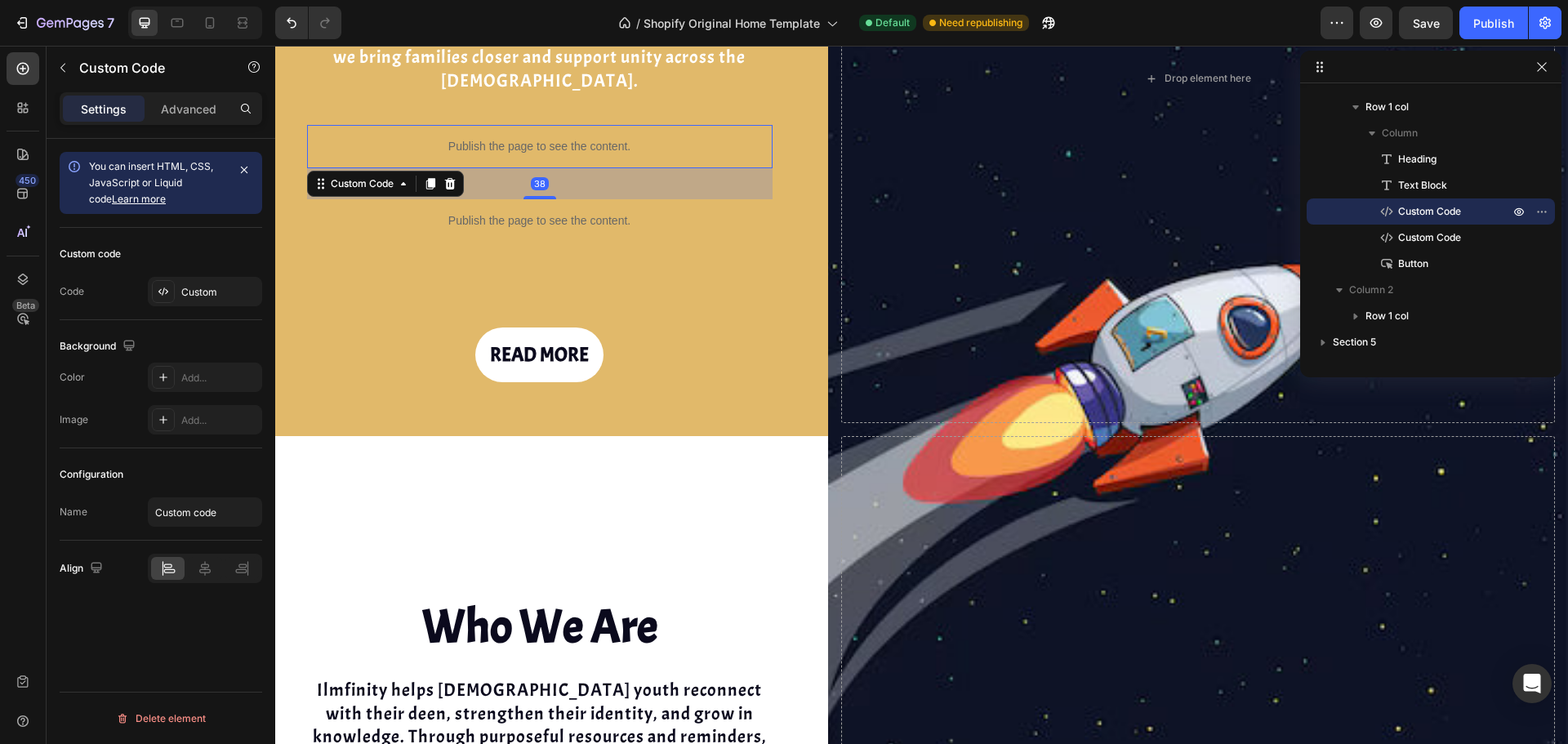
scroll to position [1443, 0]
click at [201, 294] on div "Custom" at bounding box center [220, 292] width 77 height 14
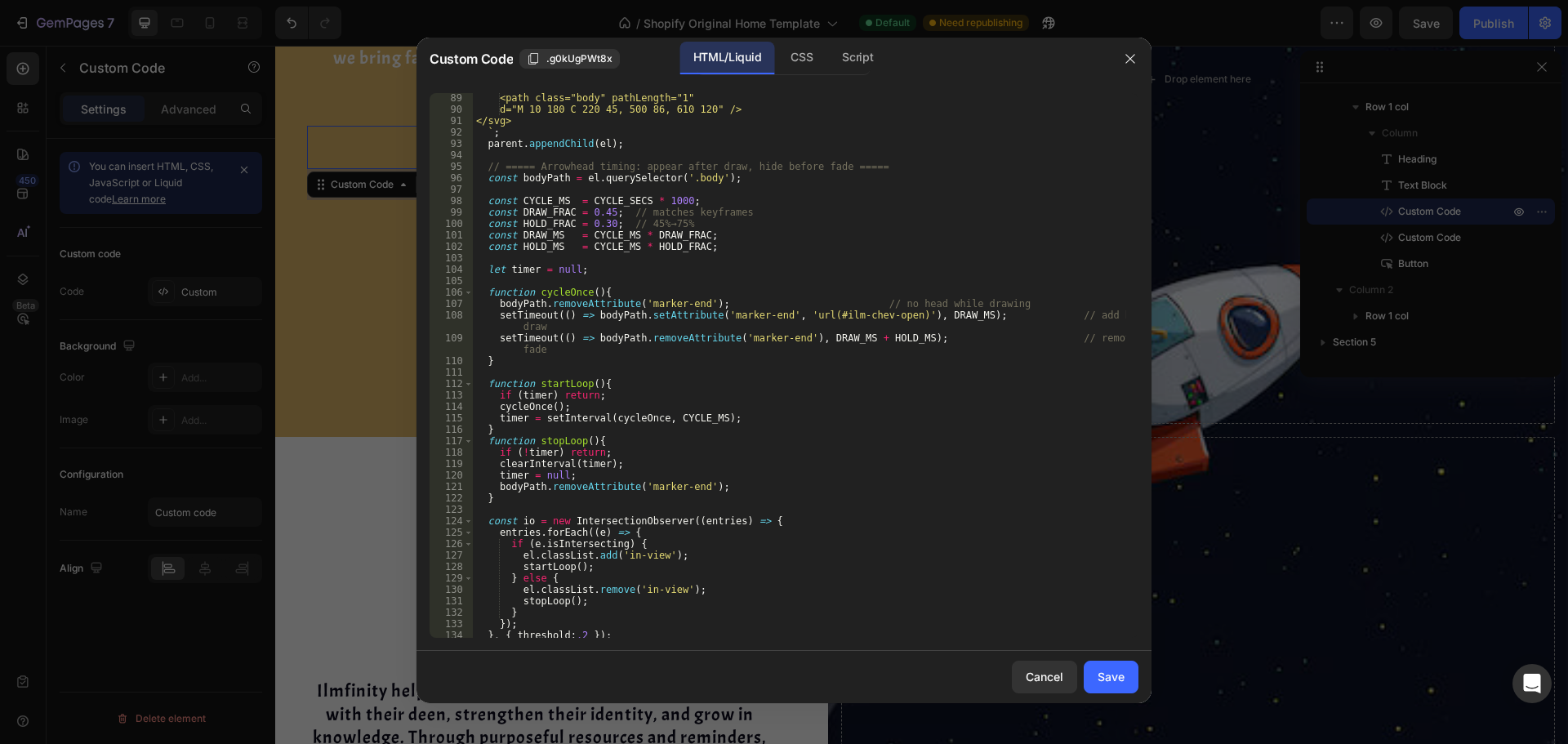
scroll to position [958, 0]
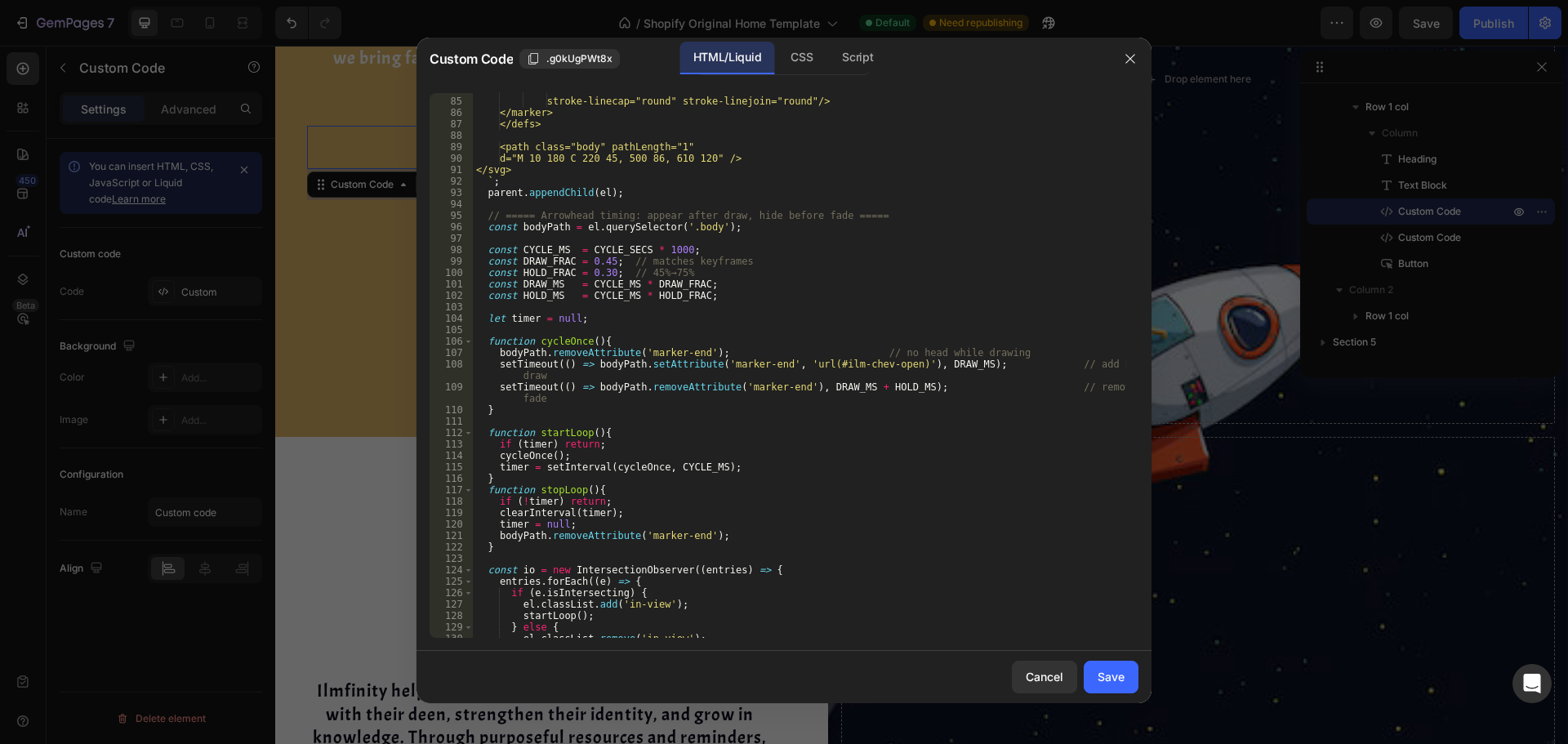
type textarea "const bodyPath = el.querySelector('.body');"
click at [740, 229] on div "fill="none" stroke="currentColor" stroke-width="2.2" stroke-linecap="round" str…" at bounding box center [799, 368] width 653 height 568
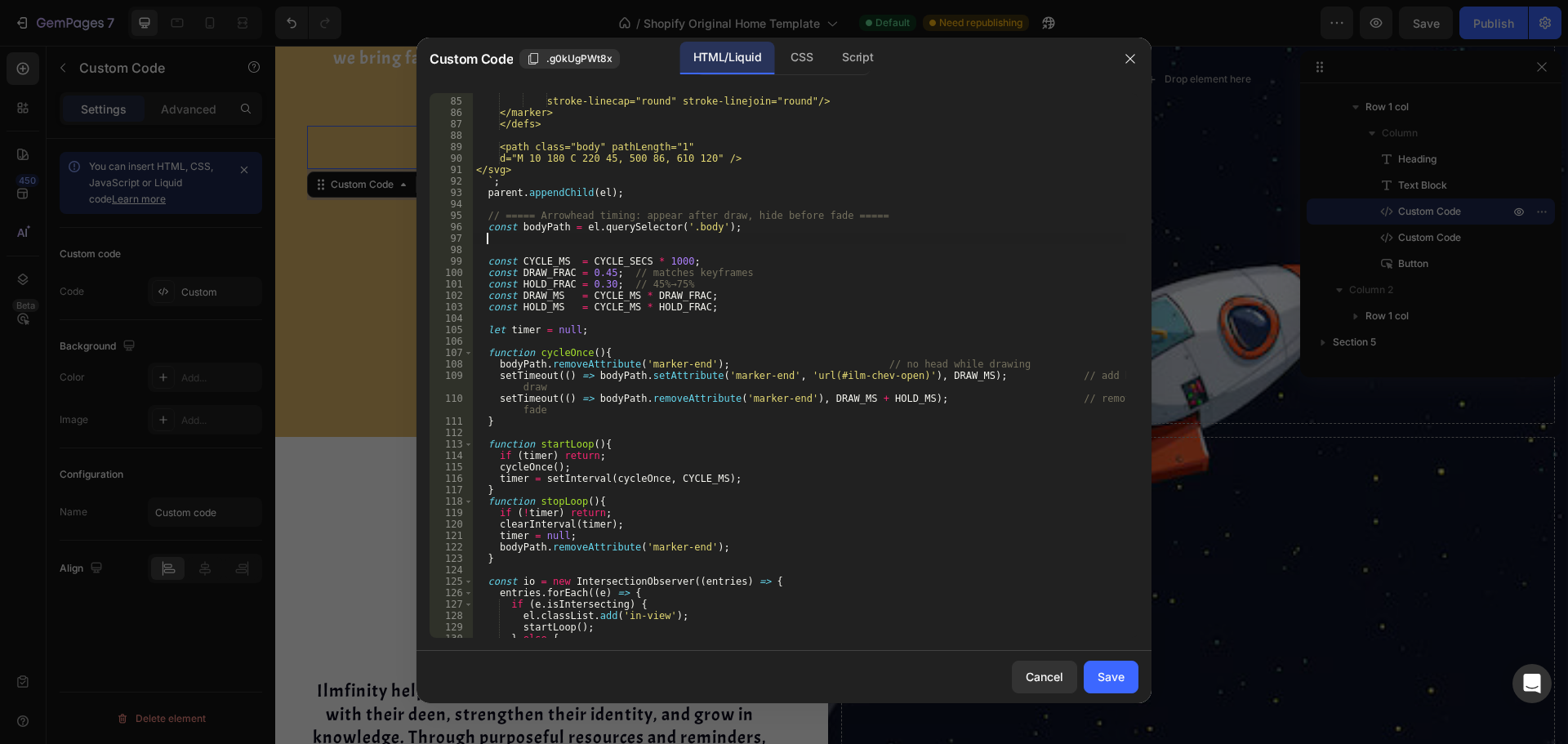
paste textarea
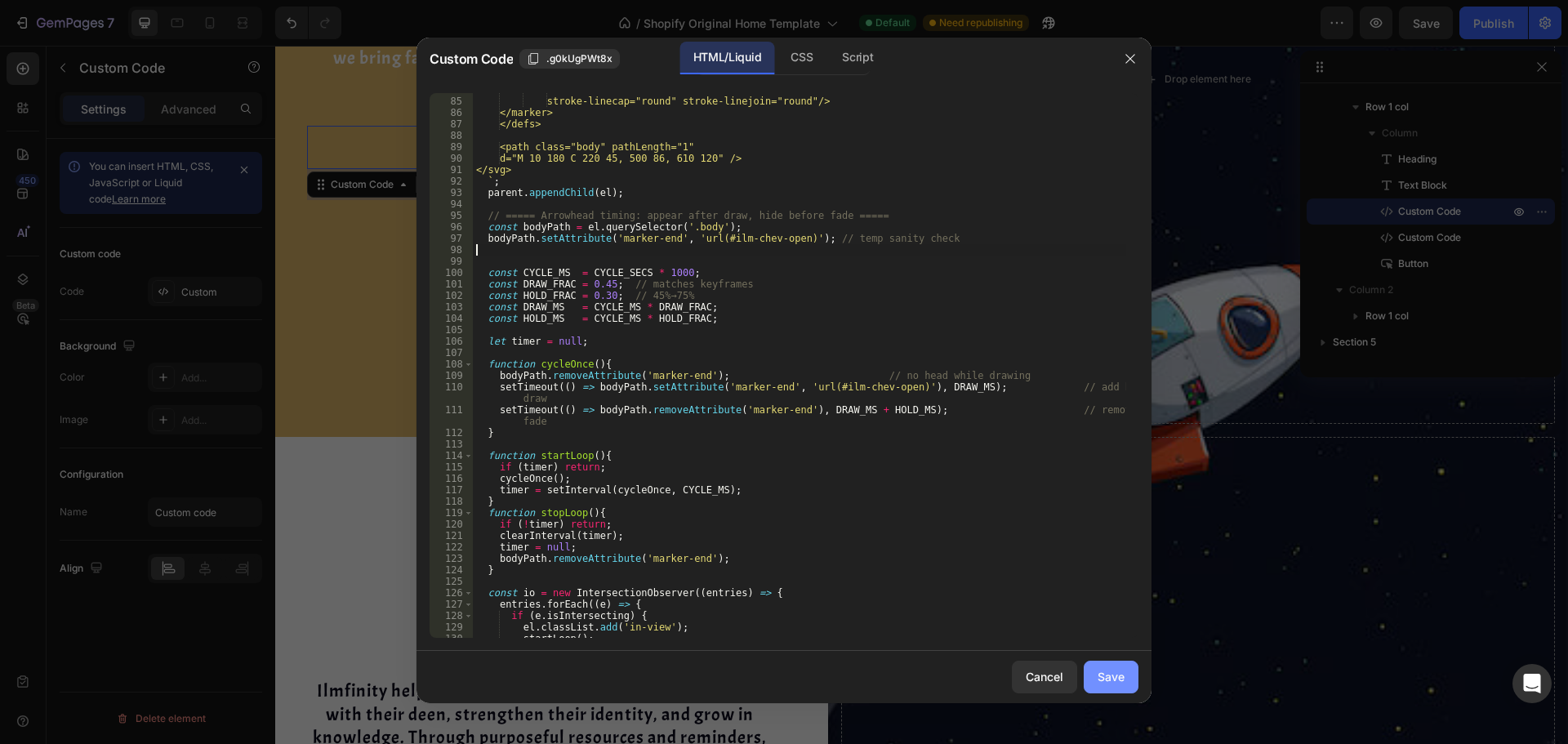
click at [1107, 684] on div "Save" at bounding box center [1111, 677] width 27 height 17
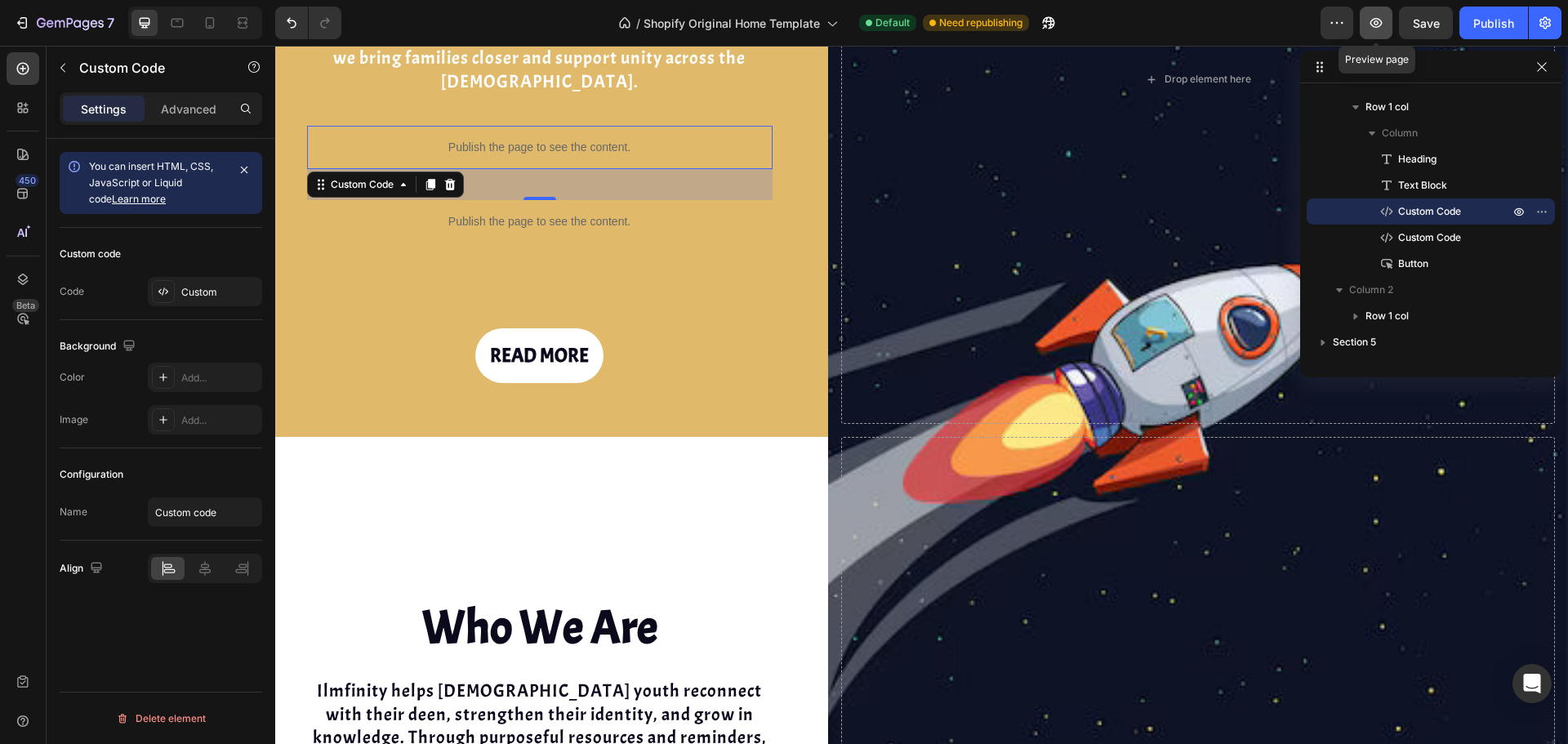
click at [1373, 30] on icon "button" at bounding box center [1376, 22] width 16 height 16
click at [189, 283] on div "Custom" at bounding box center [205, 291] width 114 height 30
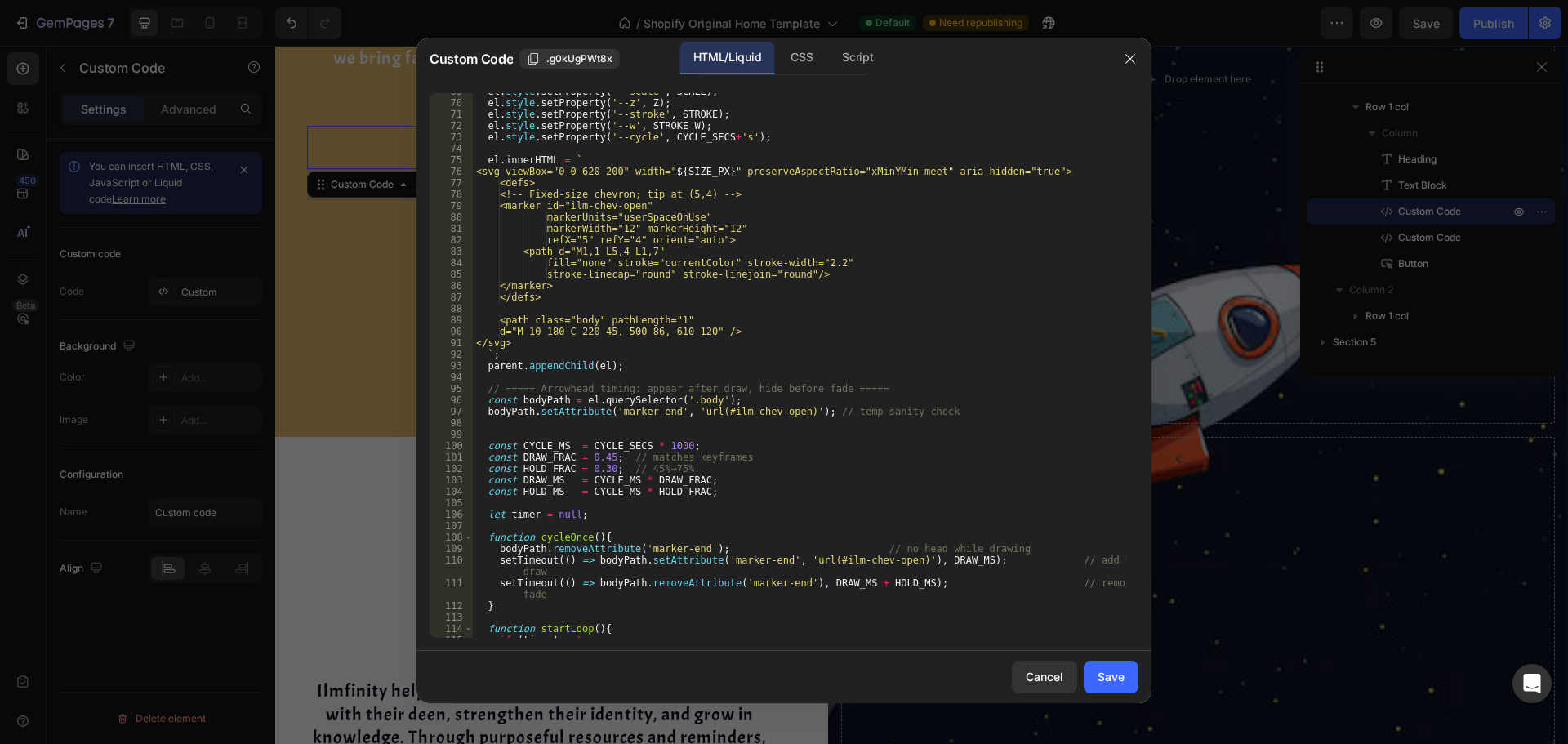
scroll to position [736, 0]
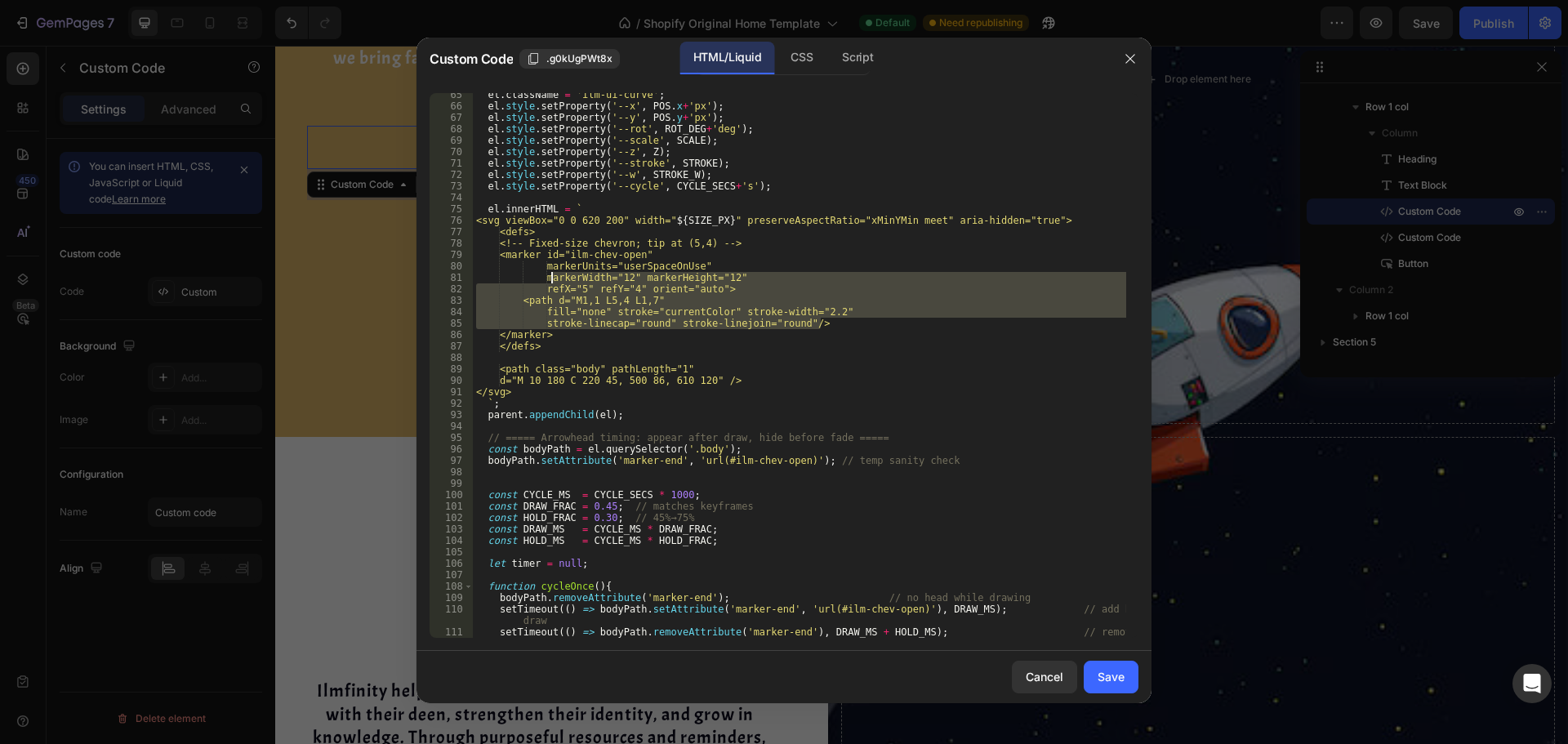
drag, startPoint x: 840, startPoint y: 321, endPoint x: 563, endPoint y: 282, distance: 279.7
click at [557, 279] on div "el . className = 'ilm-ui-curve' ; el . style . setProperty ( '--x' , POS . x + …" at bounding box center [799, 379] width 653 height 580
click at [665, 299] on div "el . className = 'ilm-ui-curve' ; el . style . setProperty ( '--x' , POS . x + …" at bounding box center [799, 365] width 653 height 545
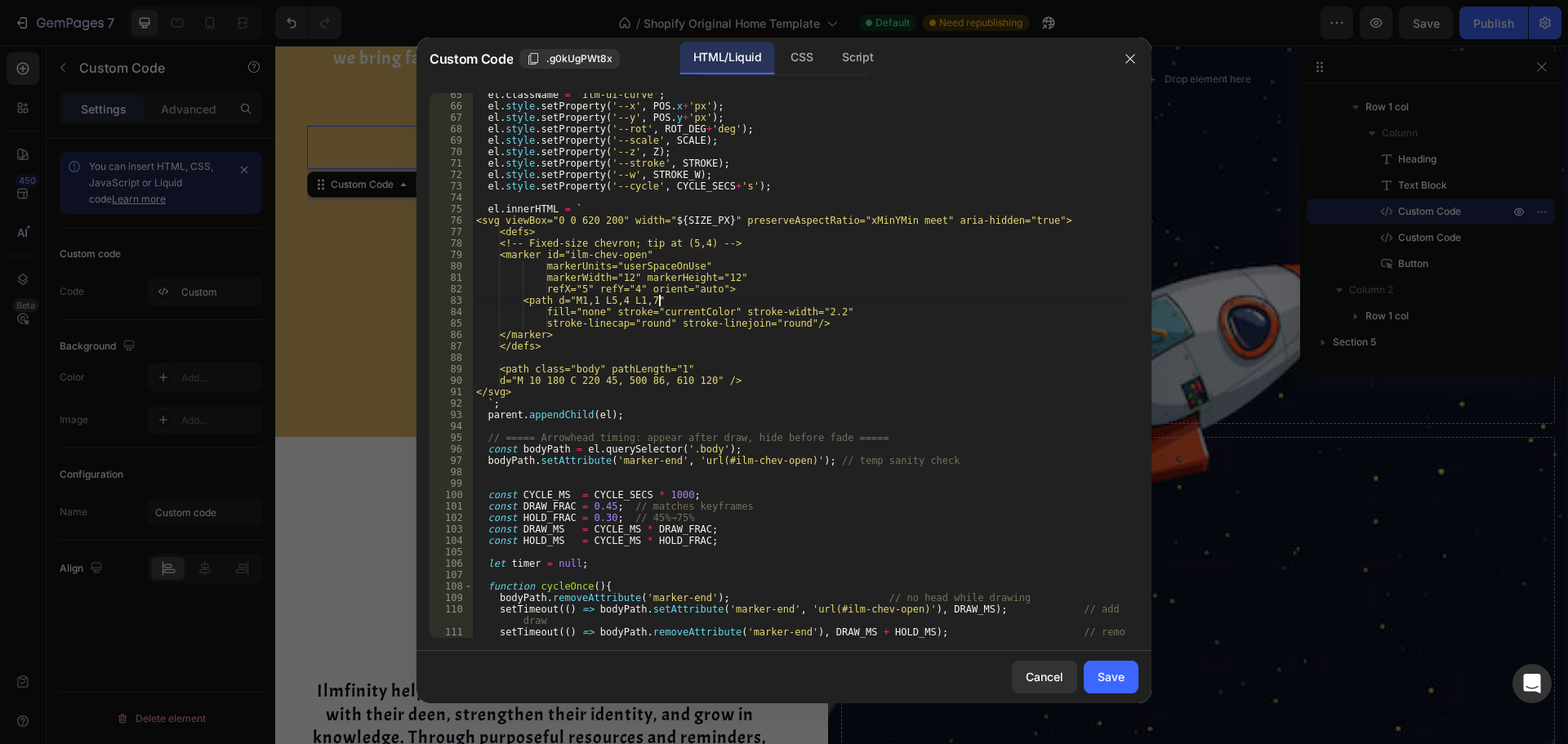
click at [645, 278] on div "el . className = 'ilm-ui-curve' ; el . style . setProperty ( '--x' , POS . x + …" at bounding box center [799, 379] width 653 height 580
click at [814, 209] on div "el . className = 'ilm-ui-curve' ; el . style . setProperty ( '--x' , POS . x + …" at bounding box center [799, 379] width 653 height 580
click at [837, 310] on div "el . className = 'ilm-ui-curve' ; el . style . setProperty ( '--x' , POS . x + …" at bounding box center [799, 379] width 653 height 580
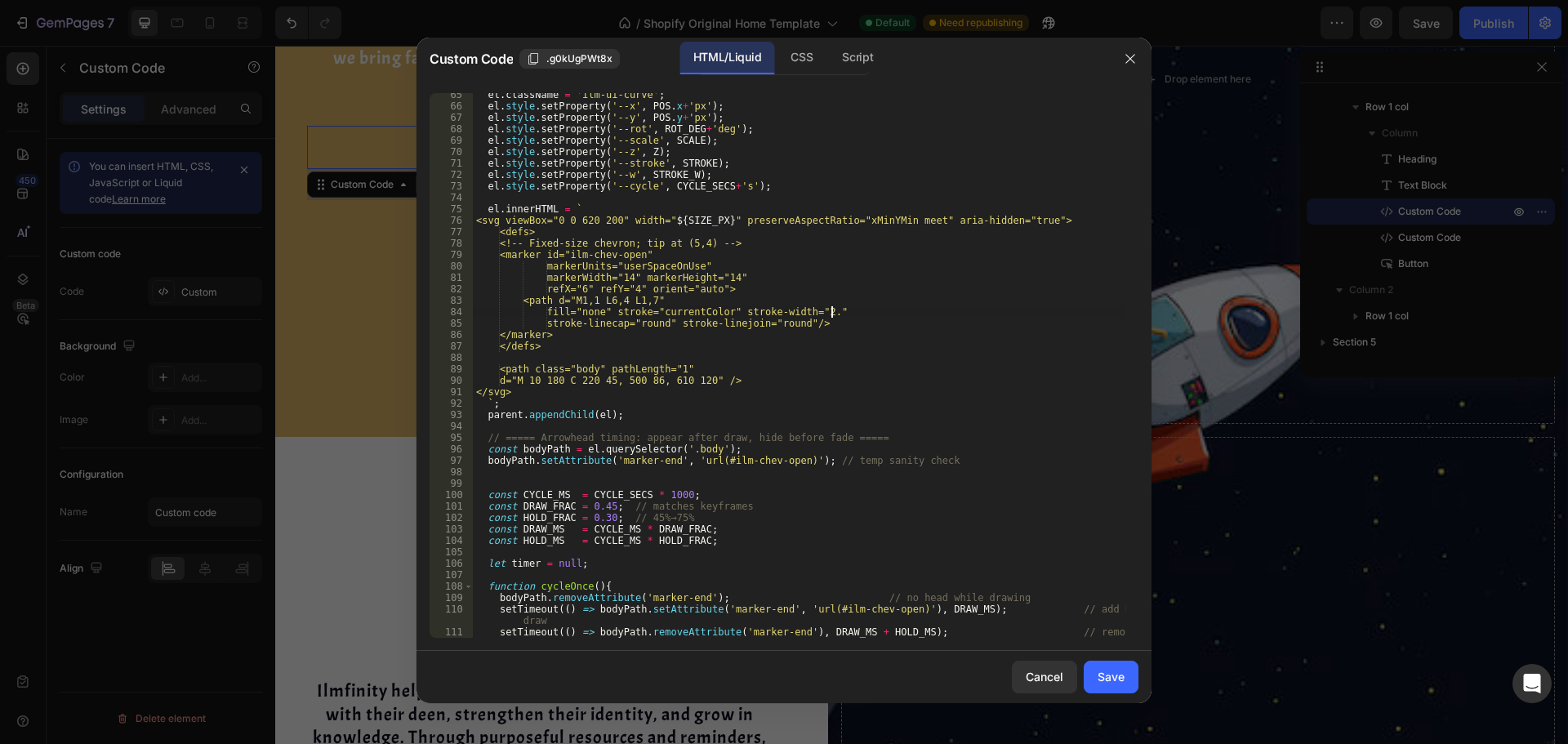
type textarea "fill="none" stroke="currentColor" stroke-width="2.4""
click at [697, 487] on div "el . className = 'ilm-ui-curve' ; el . style . setProperty ( '--x' , POS . x + …" at bounding box center [799, 379] width 653 height 580
click at [1123, 678] on div "Save" at bounding box center [1111, 677] width 27 height 17
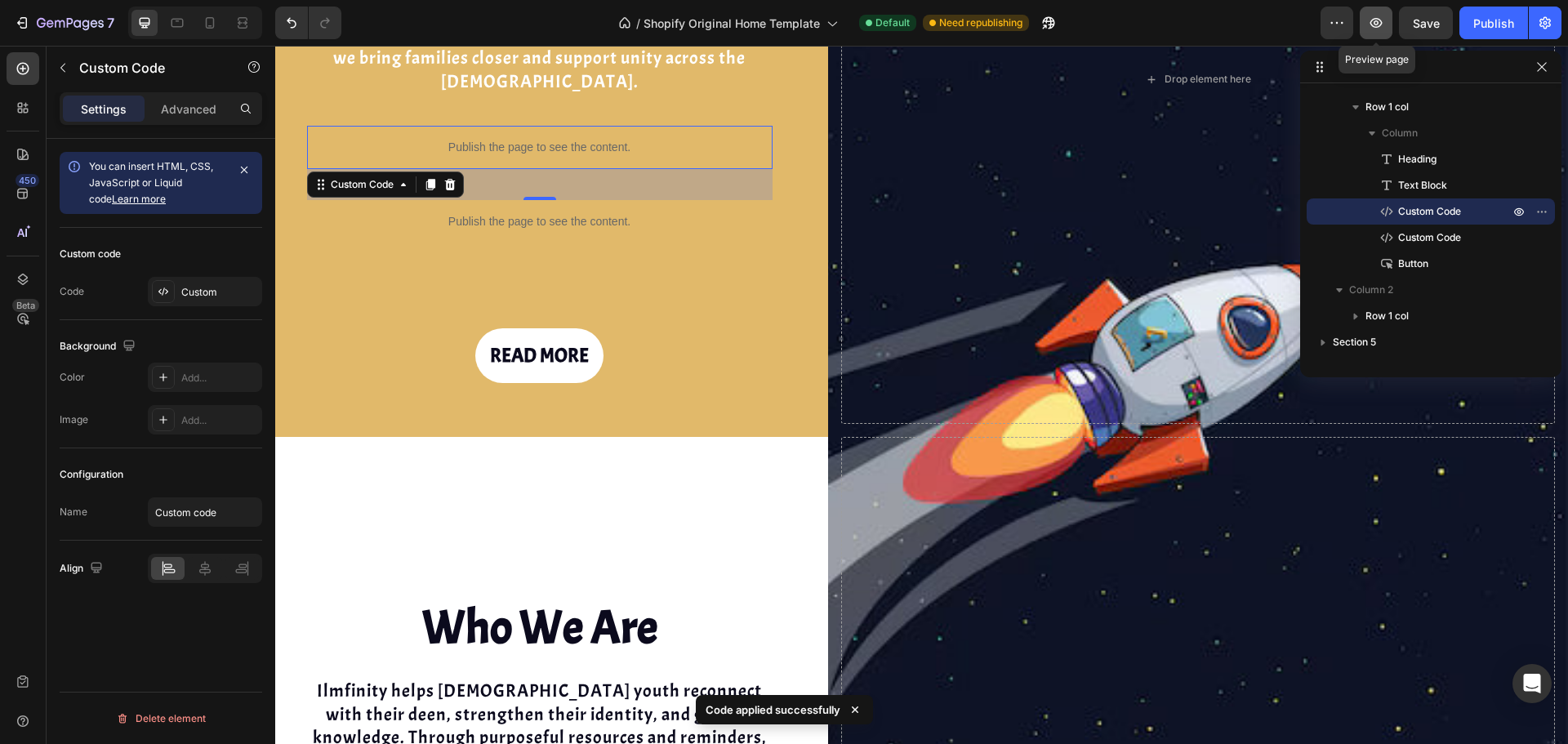
click at [1365, 31] on button "button" at bounding box center [1376, 23] width 33 height 33
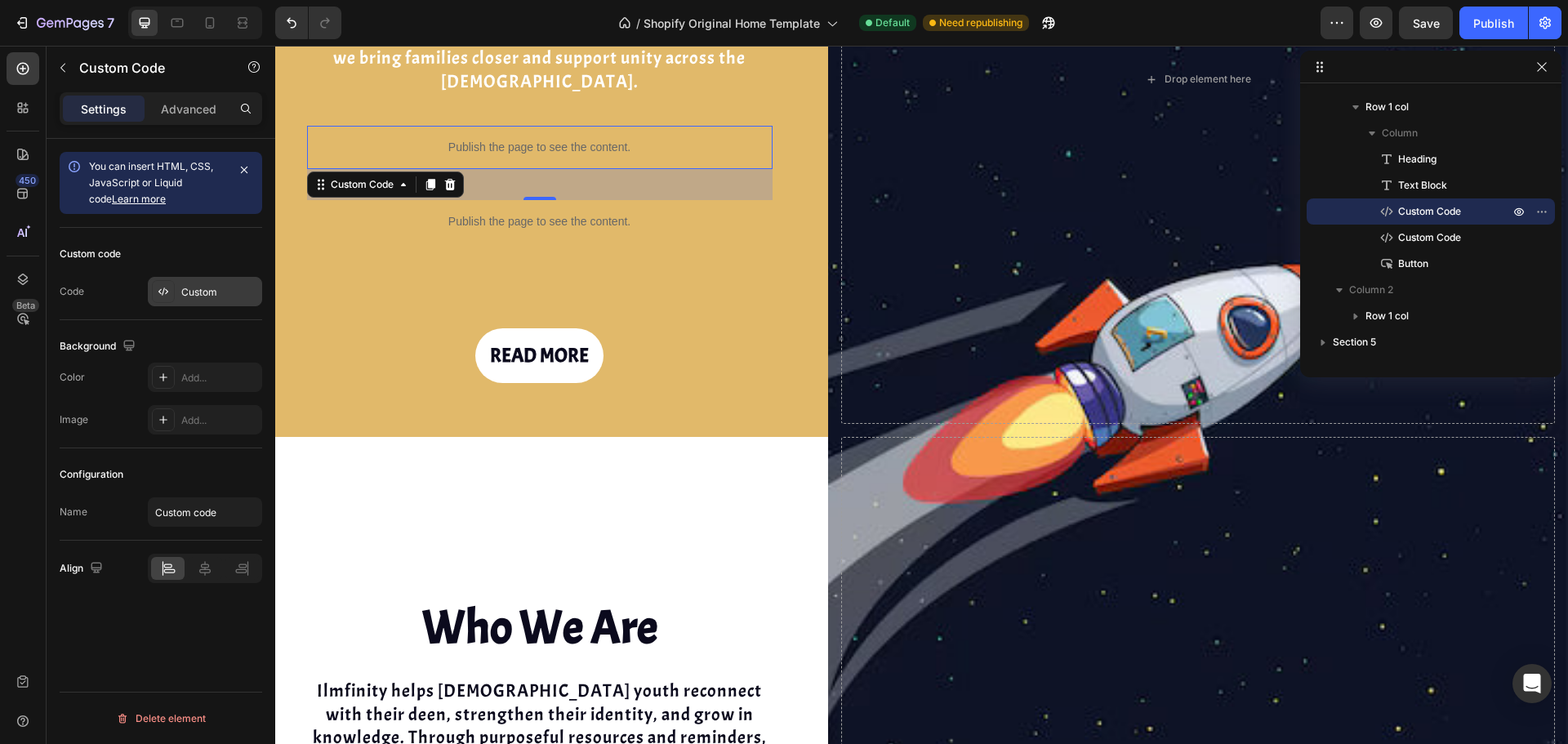
click at [192, 299] on div "Custom" at bounding box center [220, 292] width 77 height 14
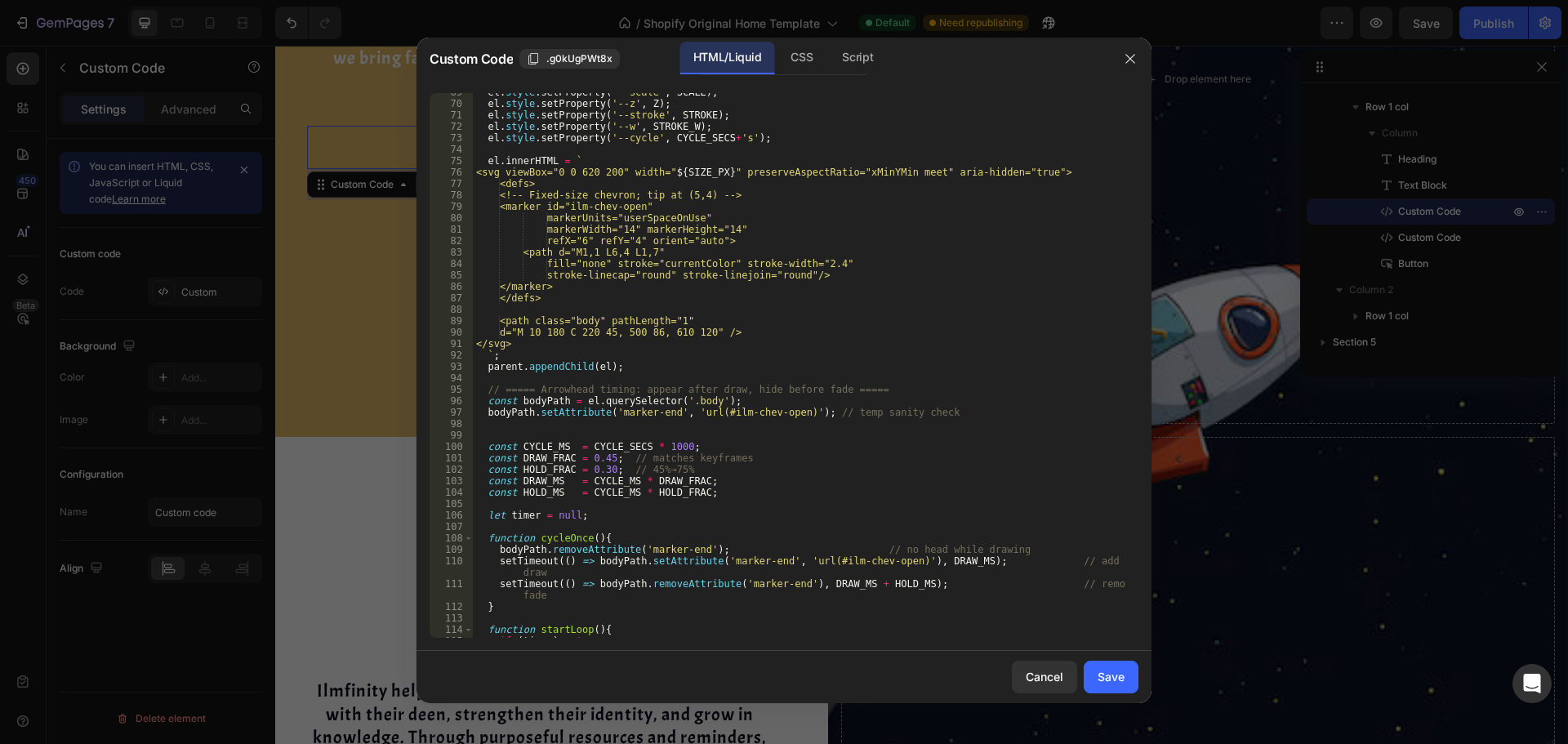
scroll to position [1079, 0]
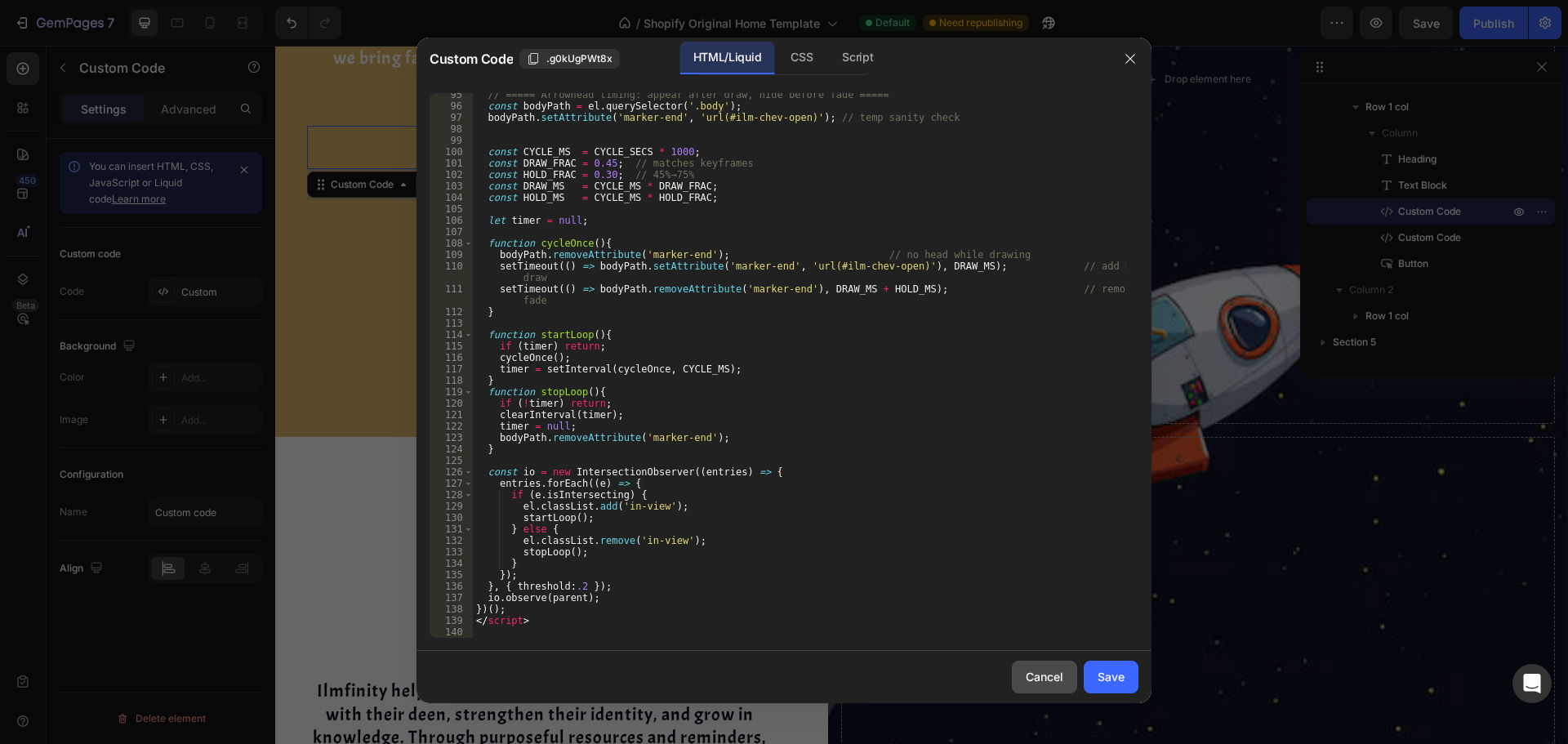
click at [1028, 678] on div "Cancel" at bounding box center [1043, 677] width 37 height 17
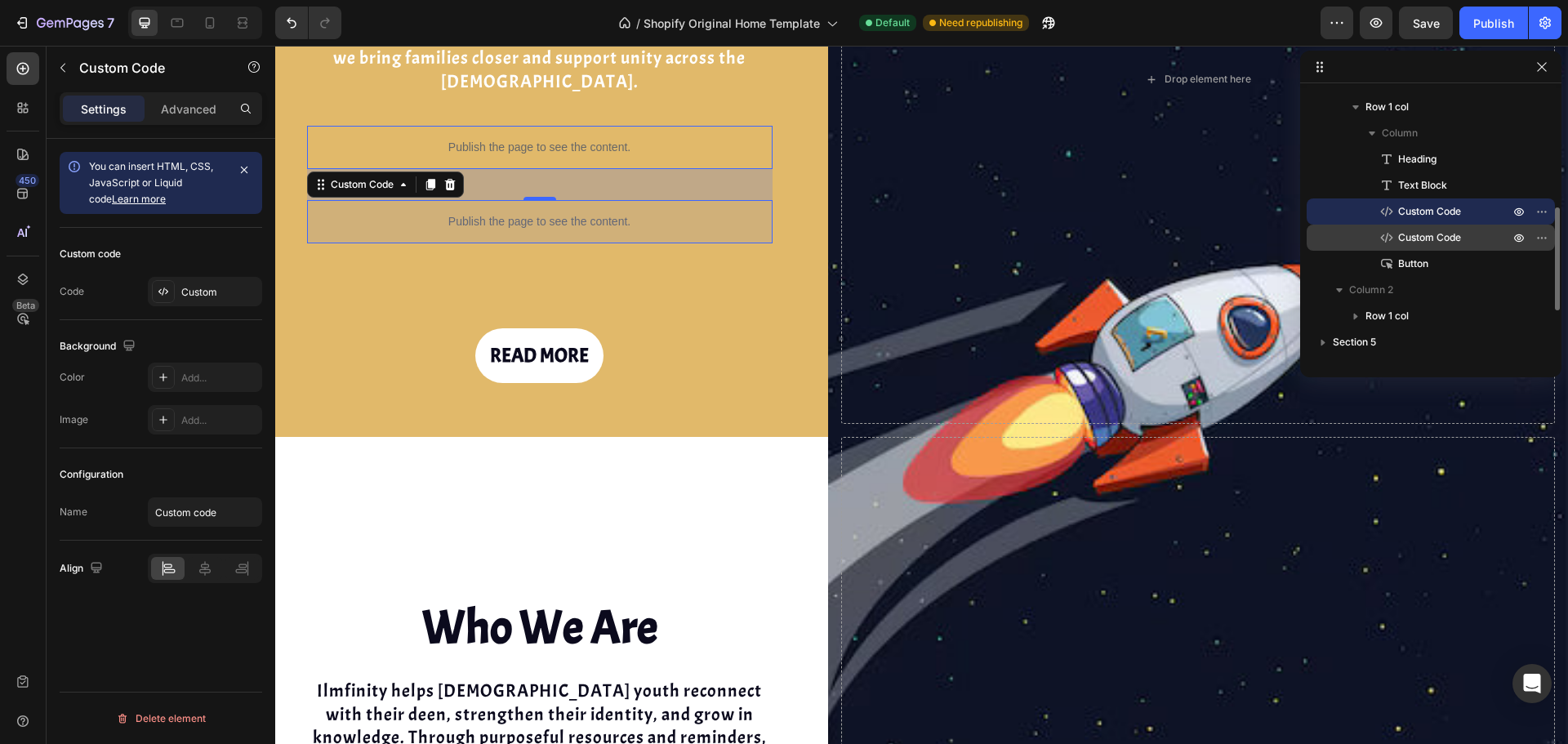
click at [1399, 230] on span "Custom Code" at bounding box center [1429, 237] width 62 height 16
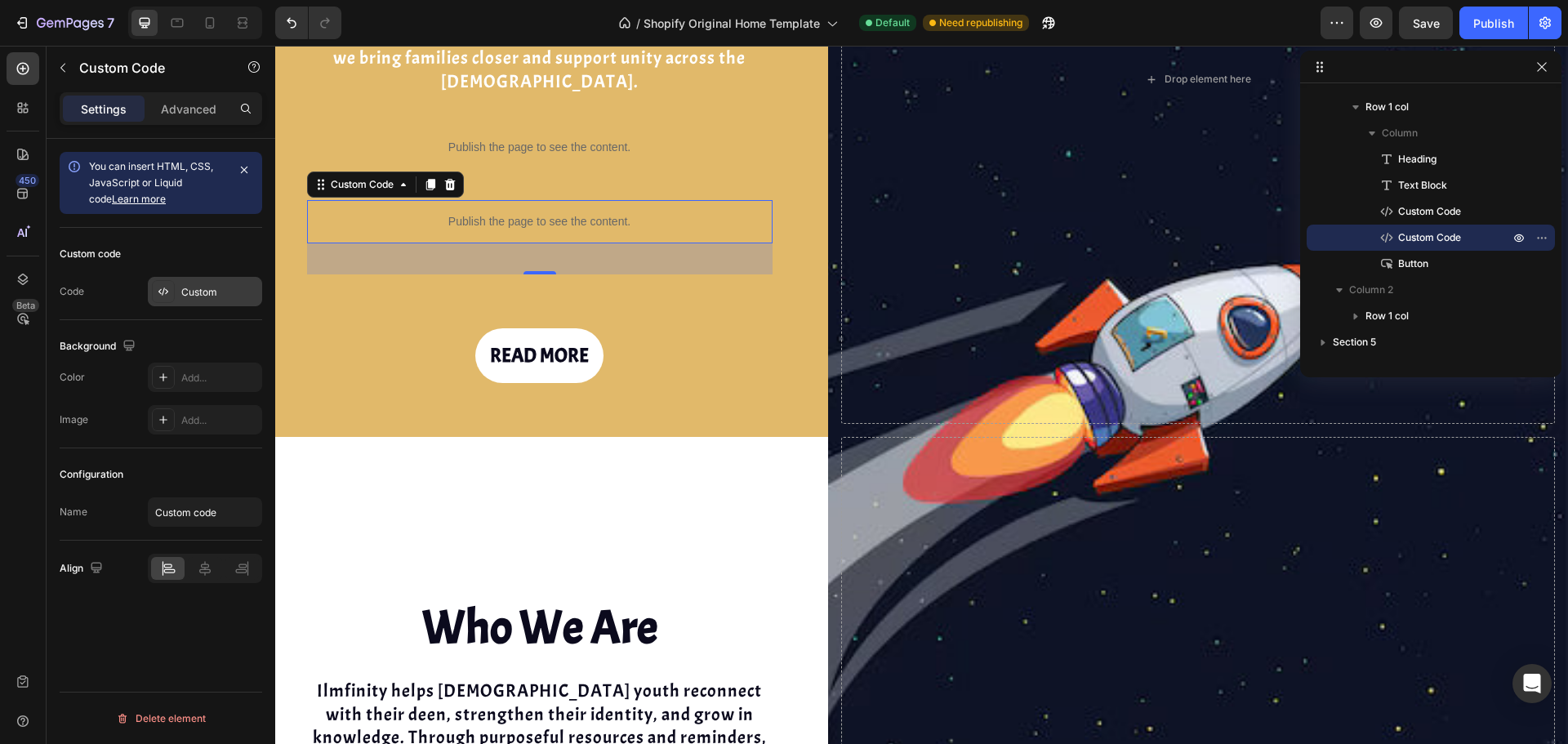
click at [206, 292] on div "Custom" at bounding box center [220, 292] width 77 height 14
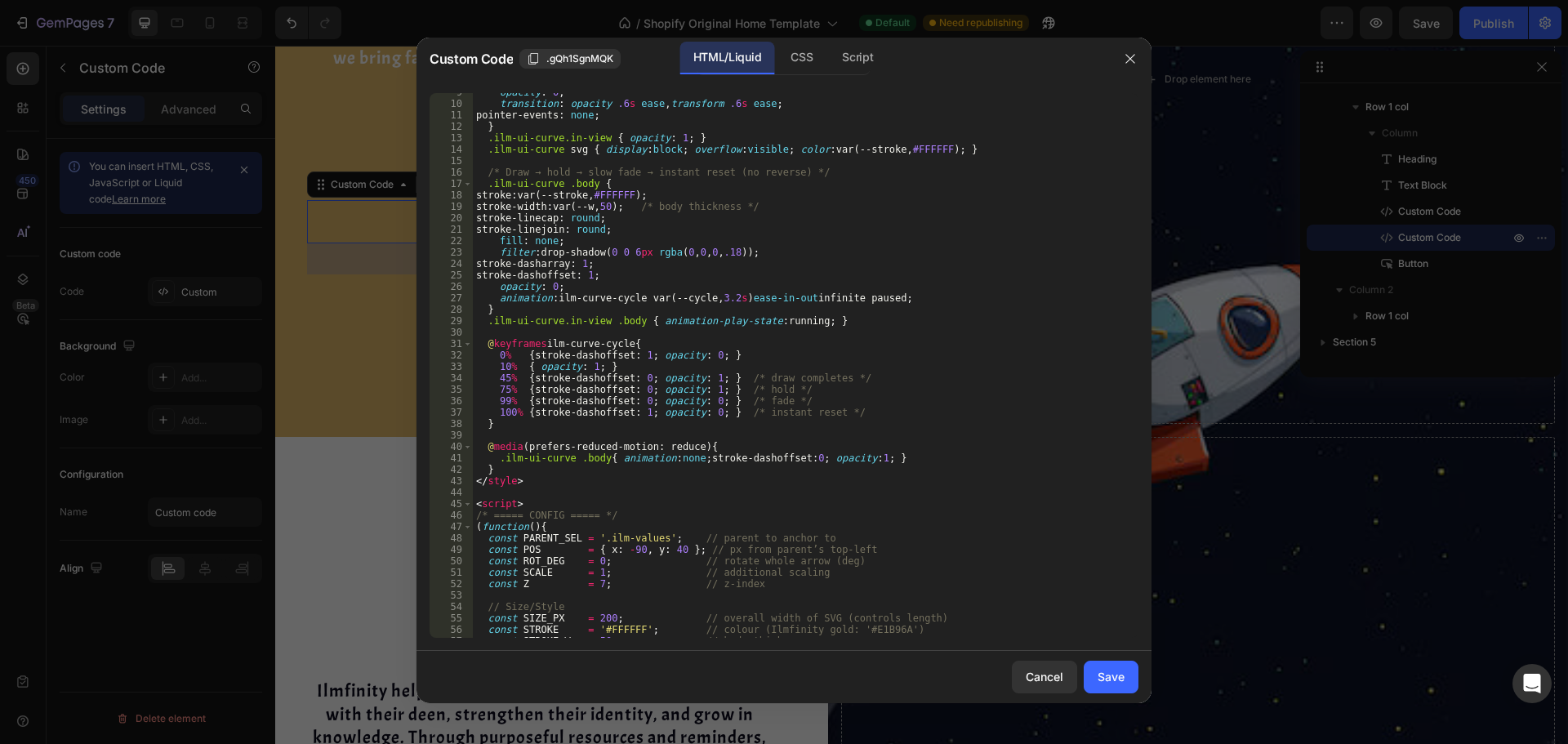
scroll to position [147, 0]
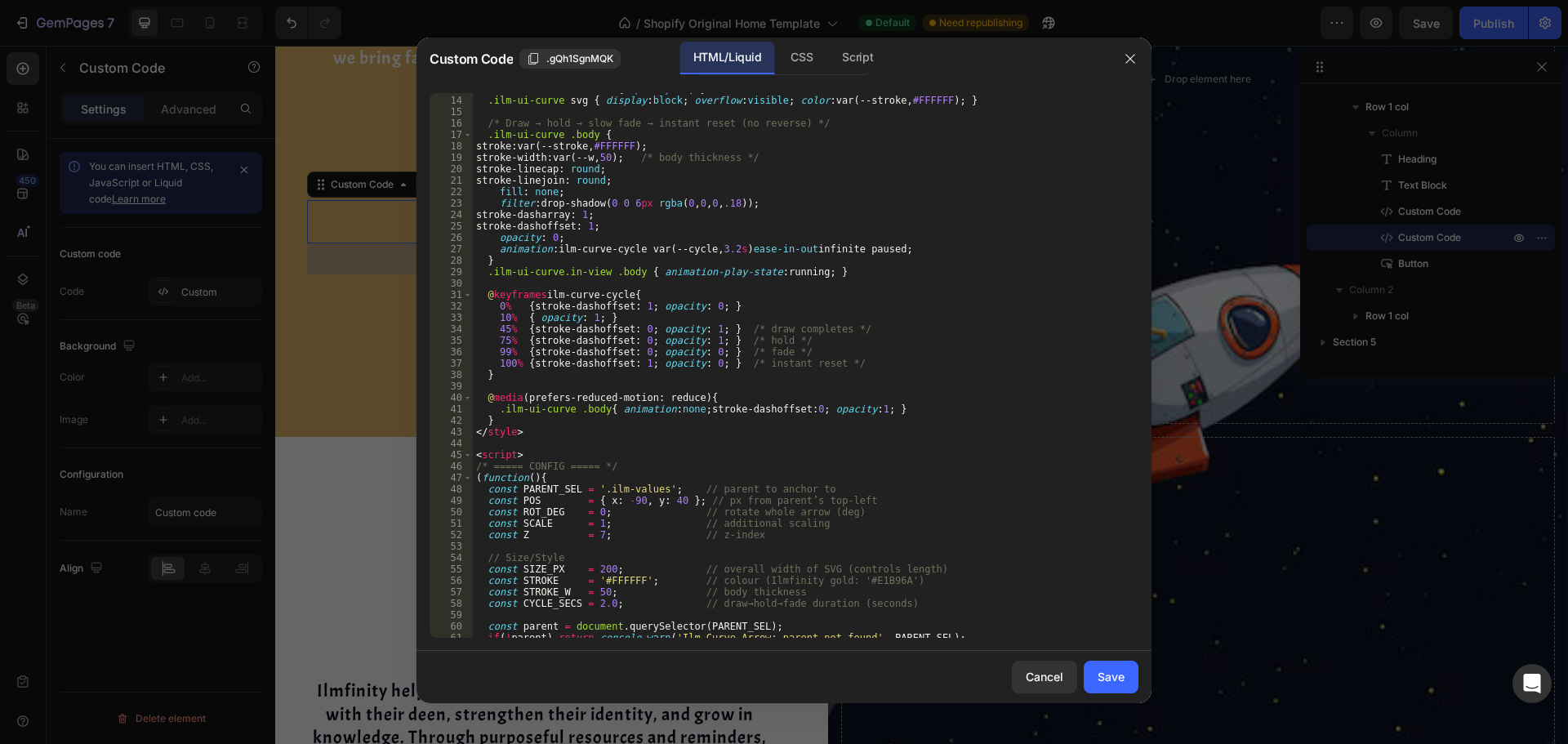
type textarea "100% { stroke-dashoffset: 1; opacity: 0; } /* instant reset */"
click at [715, 365] on div ".ilm-ui-curve.in-view { opacity : 1 ; } .ilm-ui-curve svg { display : block ; o…" at bounding box center [799, 367] width 653 height 568
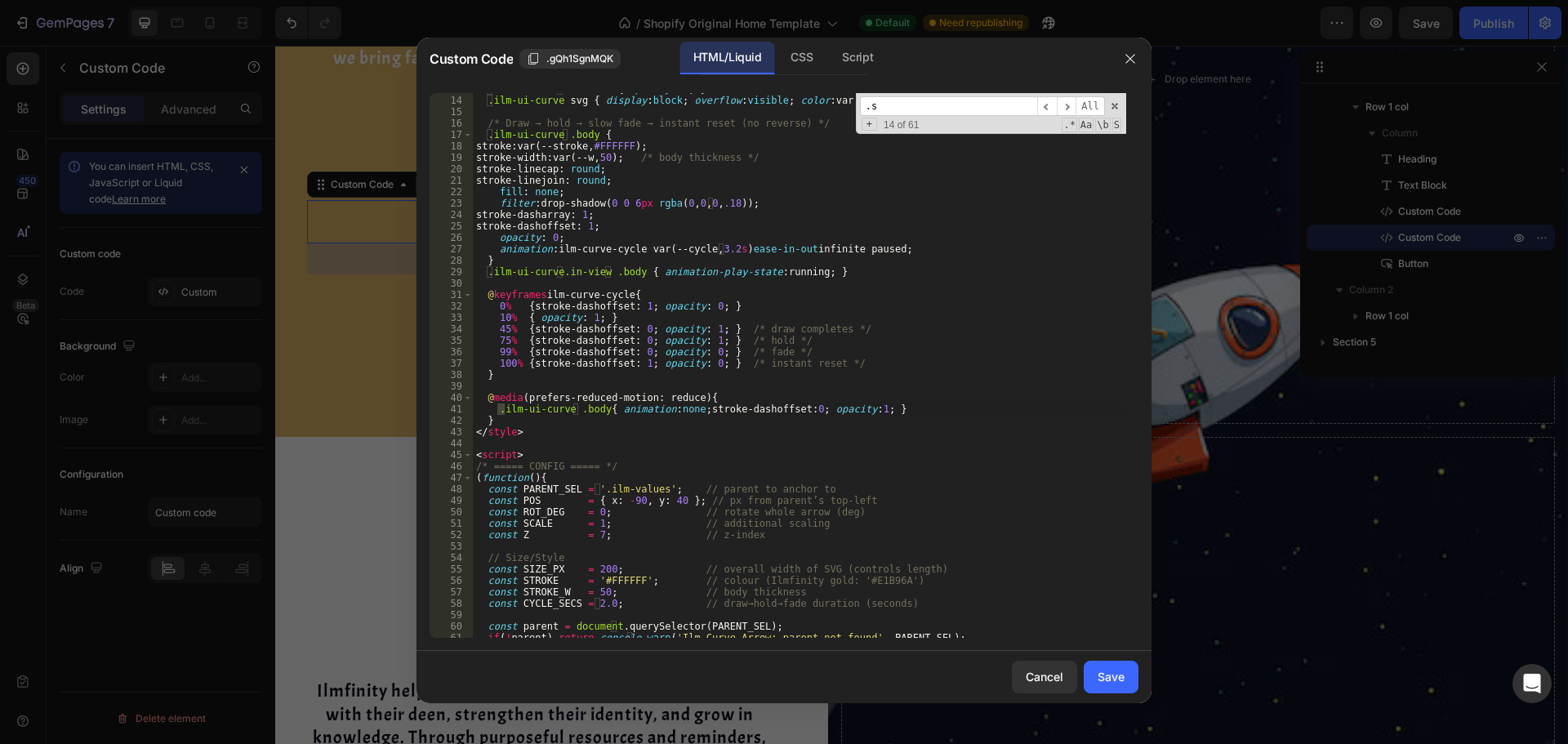
scroll to position [164, 0]
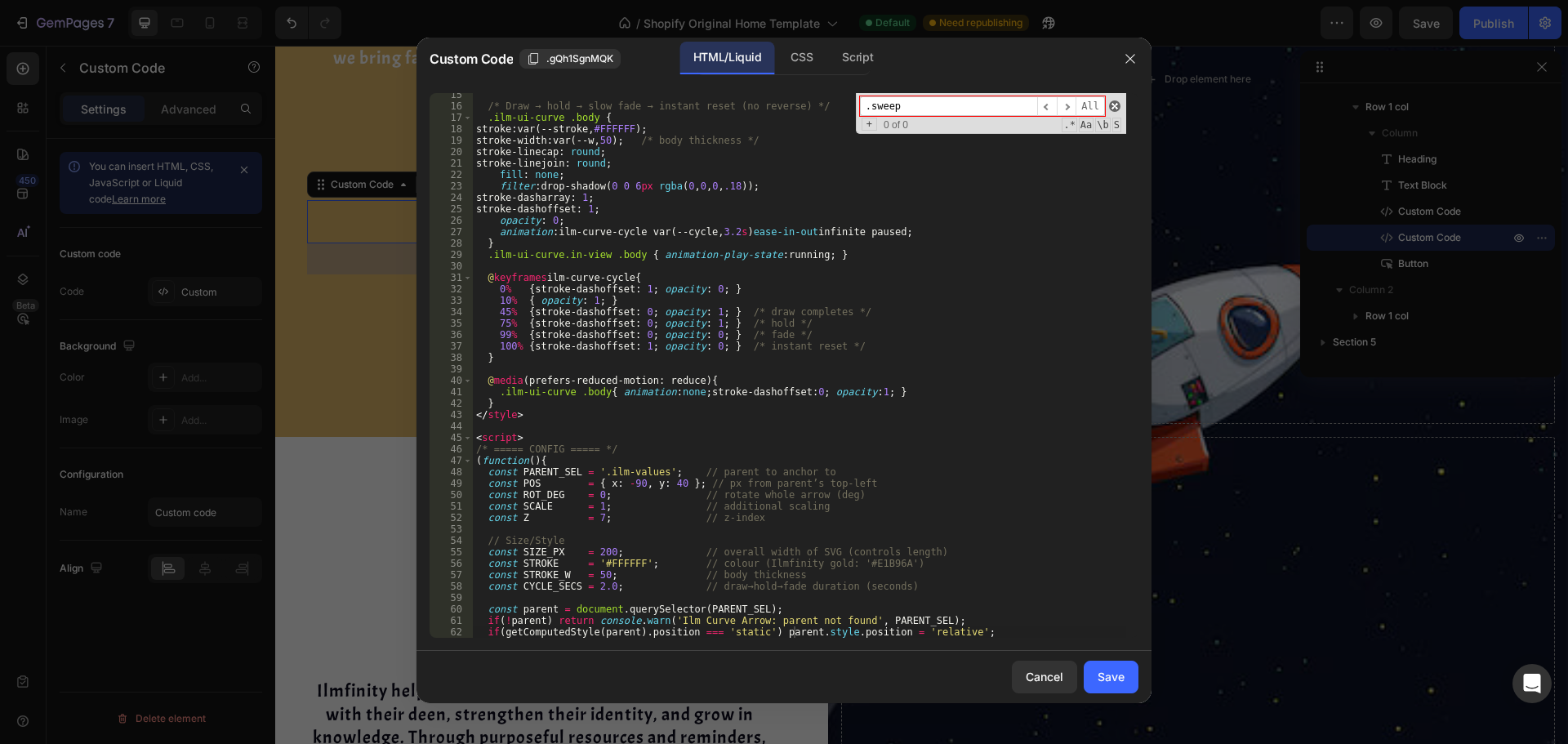
type input ".sweep"
click at [1115, 105] on span at bounding box center [1115, 107] width 12 height 12
type textarea "if(getComputedStyle(parent).position === 'static') parent.style.position = 'rel…"
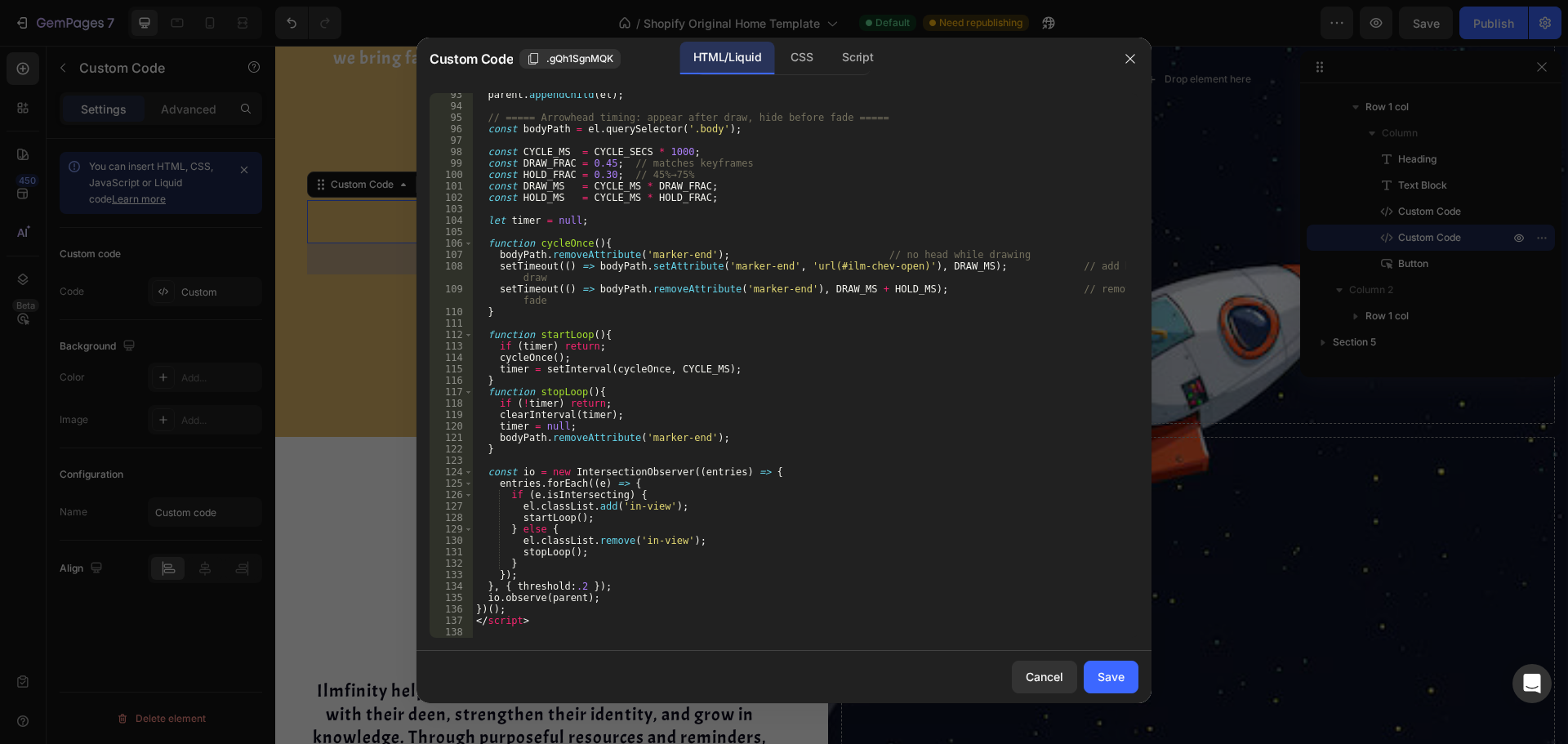
scroll to position [1056, 0]
click at [1133, 58] on icon "button" at bounding box center [1130, 59] width 13 height 13
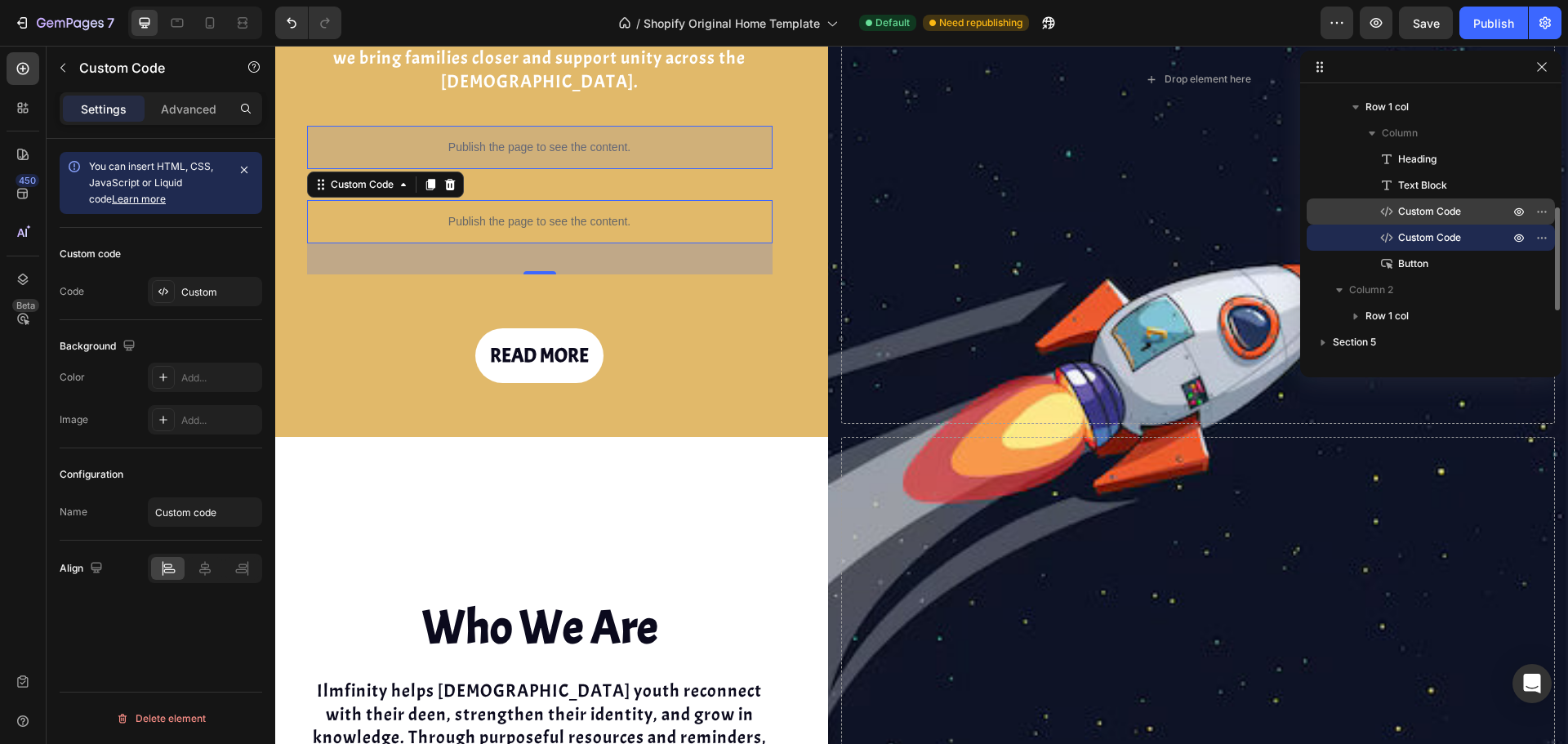
click at [1430, 213] on span "Custom Code" at bounding box center [1429, 211] width 62 height 16
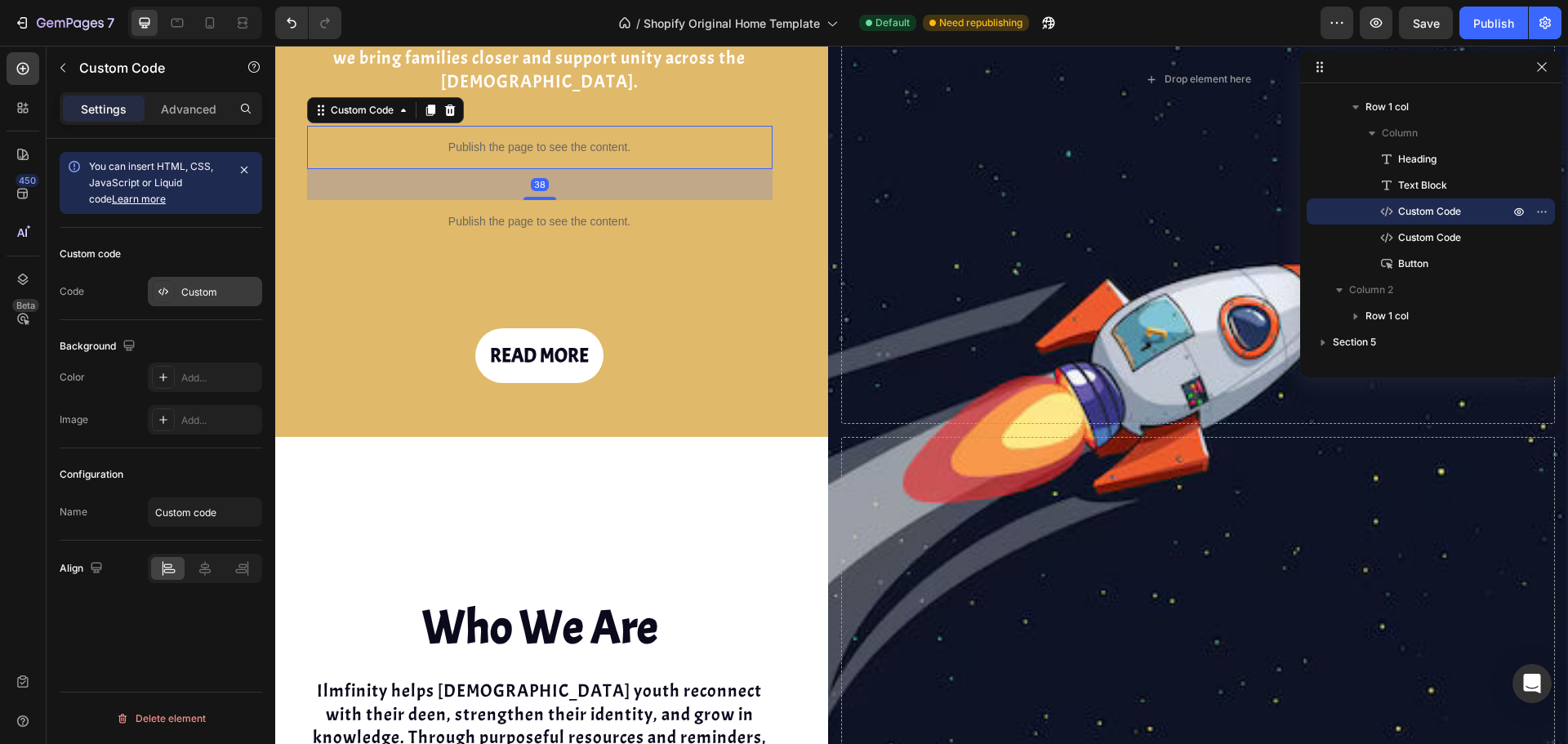
click at [216, 291] on div "Custom" at bounding box center [220, 292] width 77 height 14
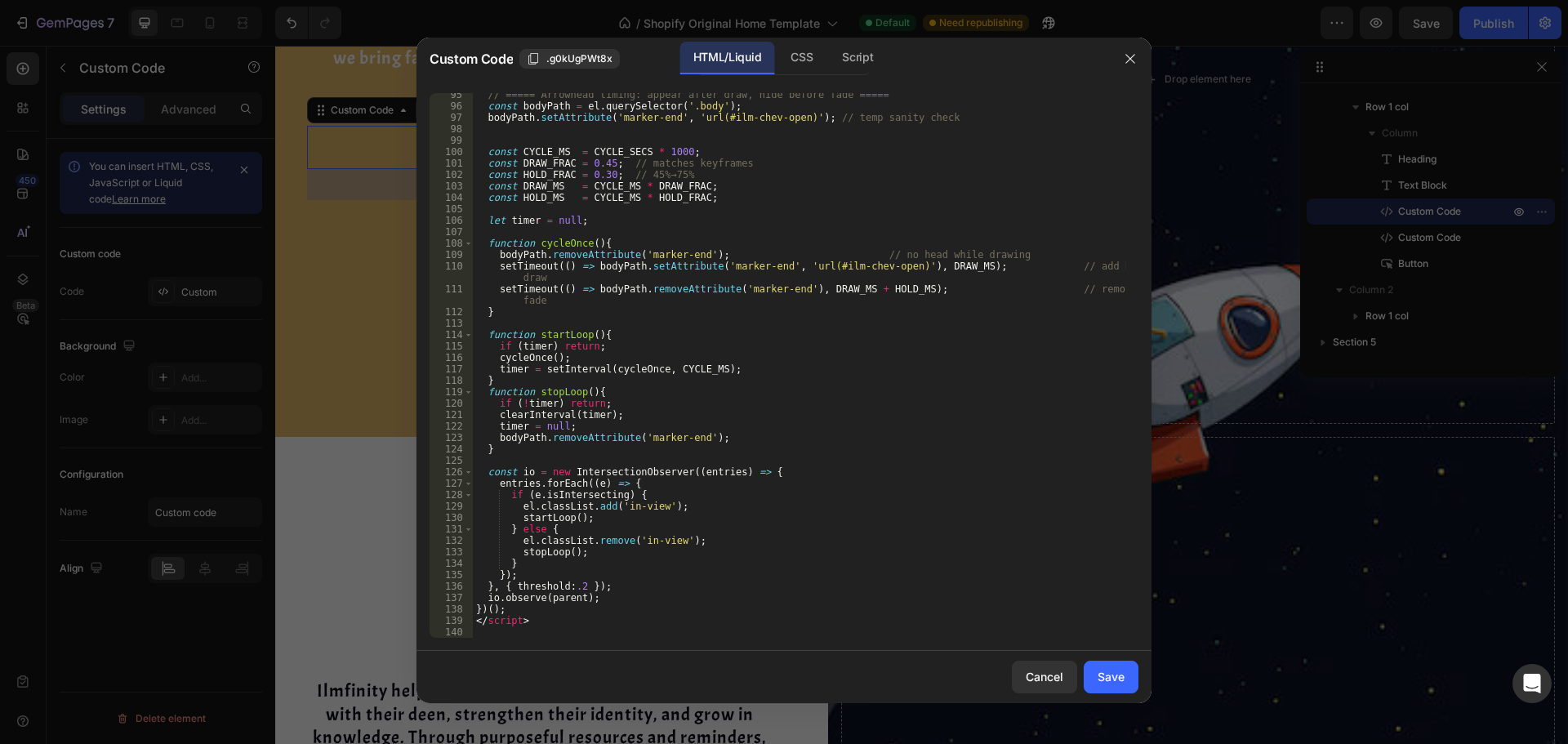
scroll to position [1079, 0]
click at [1131, 60] on icon "button" at bounding box center [1129, 58] width 9 height 9
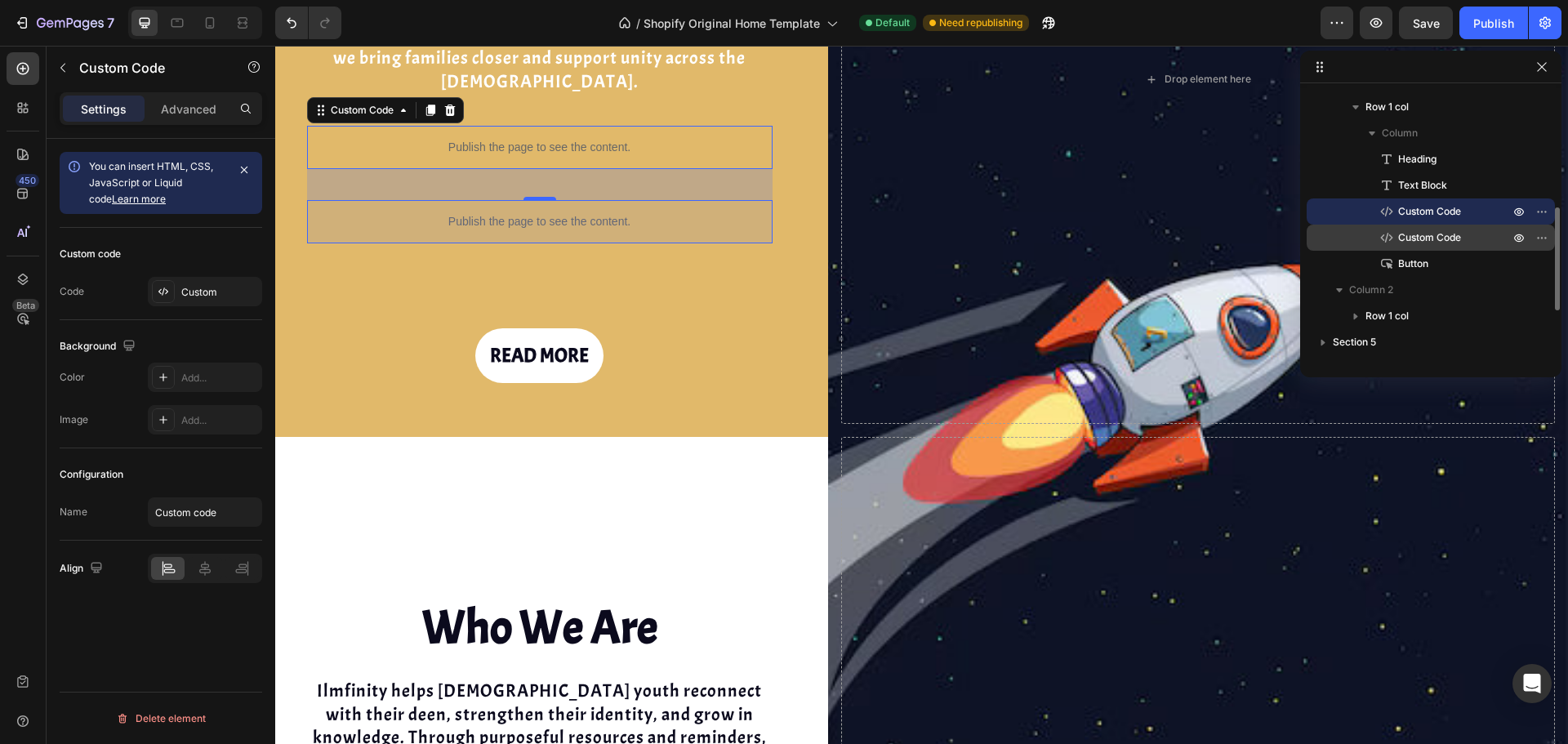
click at [1459, 243] on span "Custom Code" at bounding box center [1429, 237] width 62 height 16
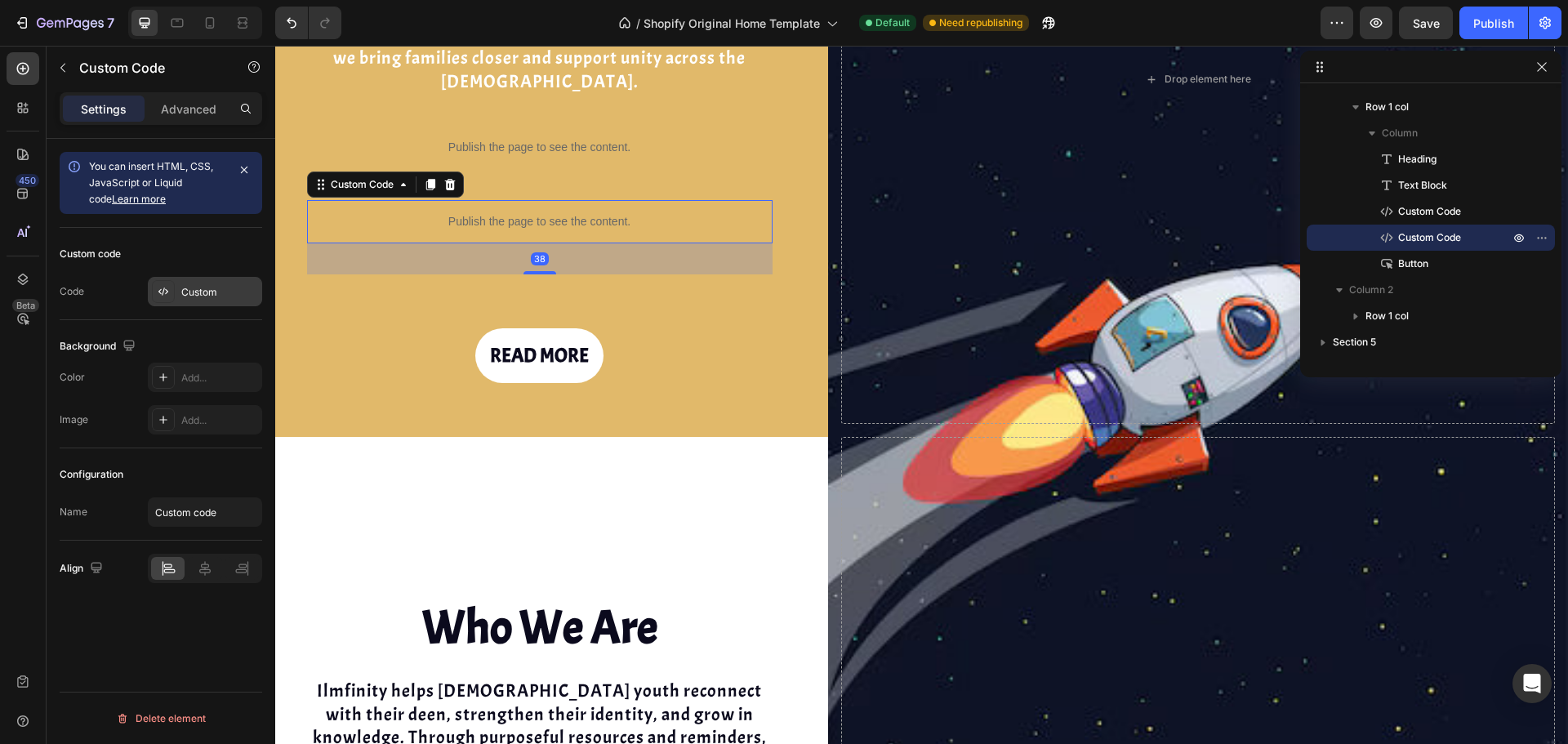
click at [220, 290] on div "Custom" at bounding box center [220, 292] width 77 height 14
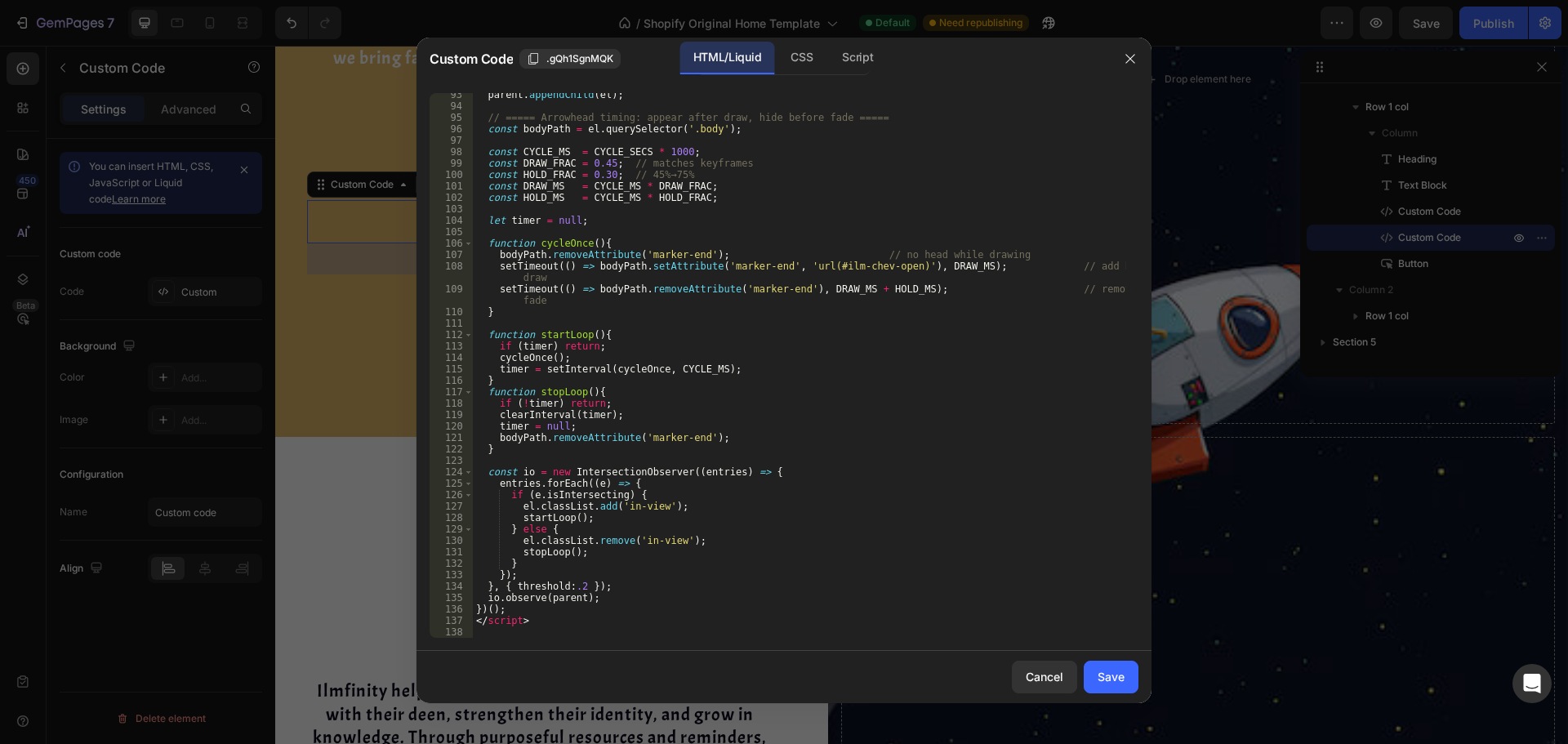
scroll to position [1056, 0]
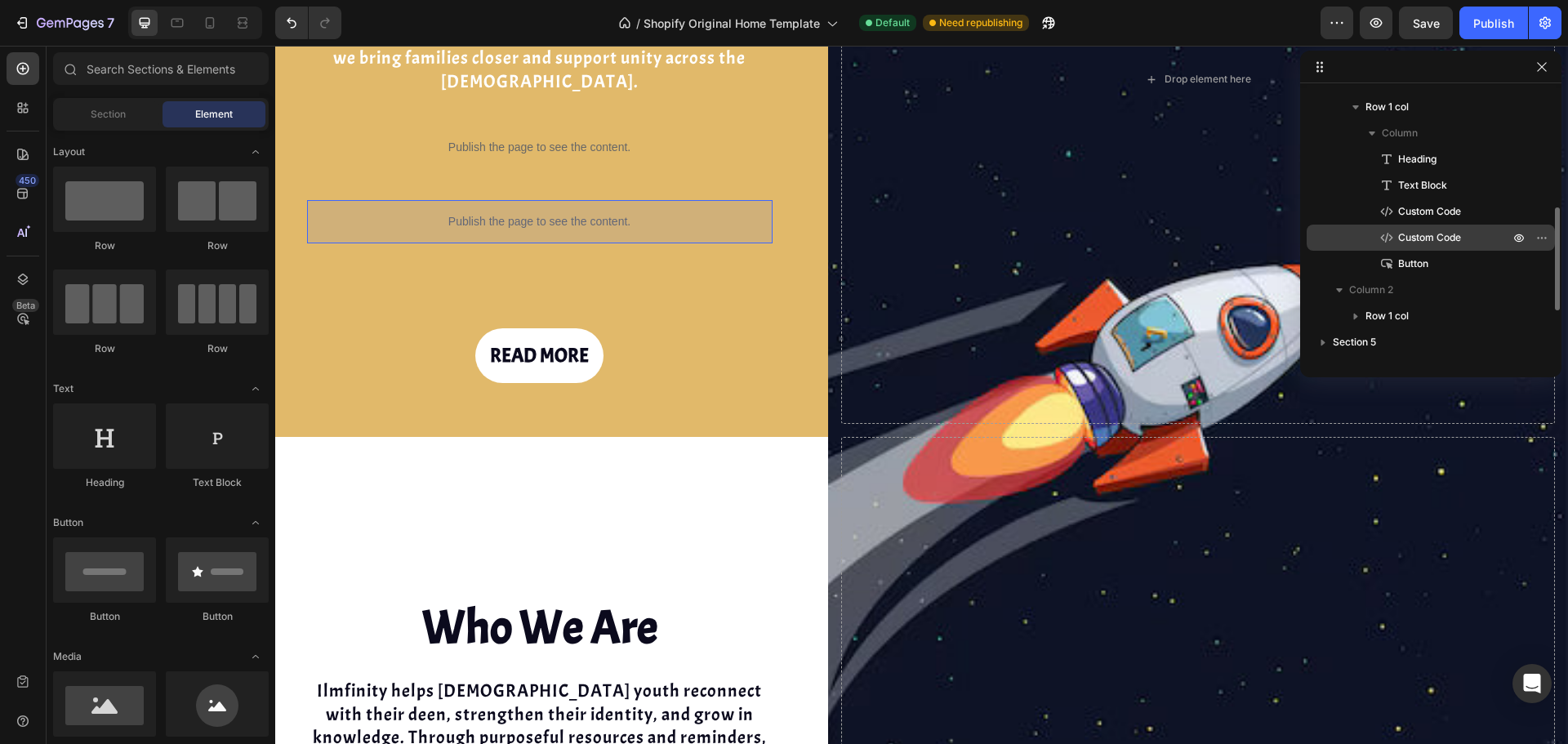
click at [1468, 240] on p "Custom Code" at bounding box center [1435, 237] width 114 height 16
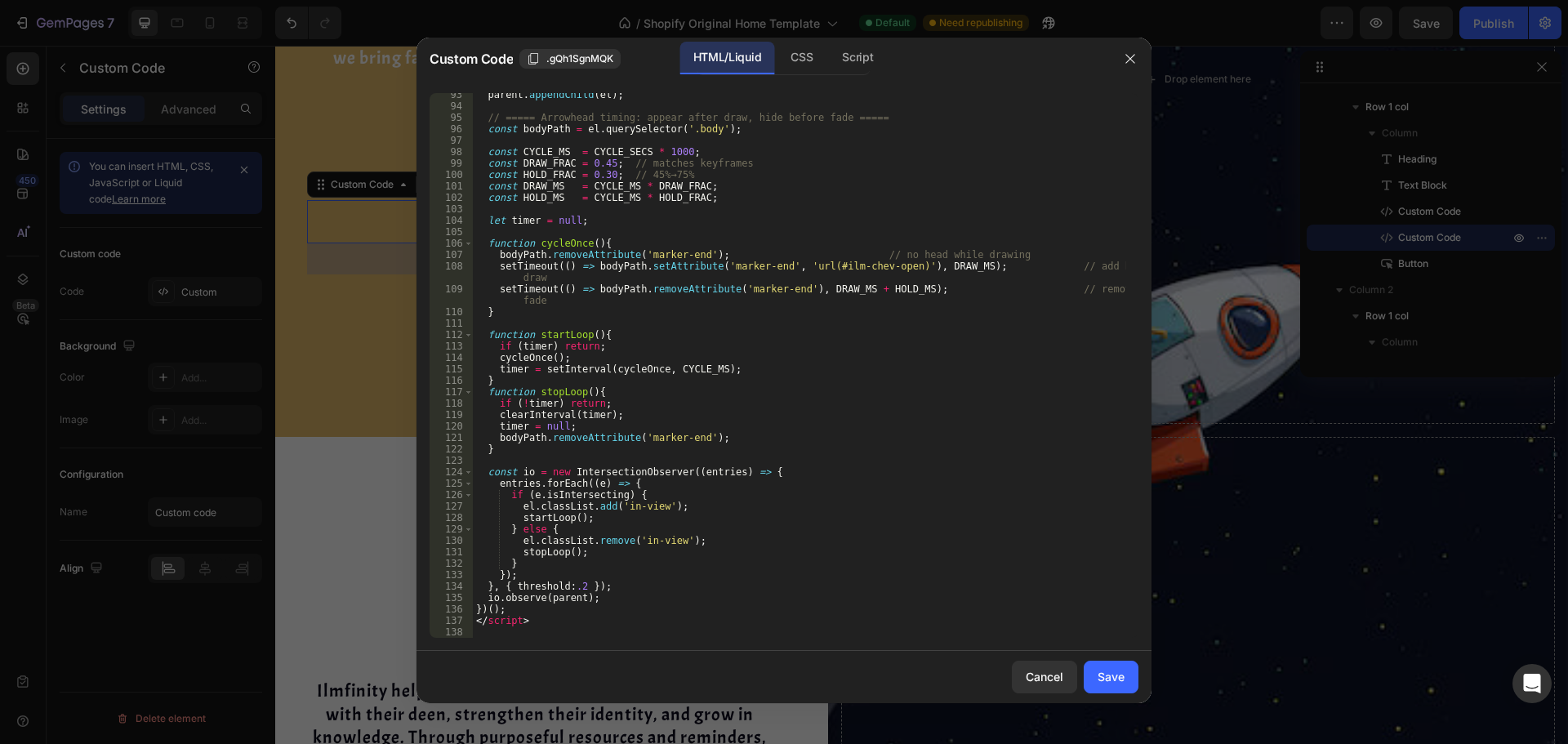
click at [585, 283] on div "parent . appendChild ( el ) ; // ===== Arrowhead timing: appear after draw, hid…" at bounding box center [799, 373] width 653 height 568
drag, startPoint x: 585, startPoint y: 283, endPoint x: 575, endPoint y: 385, distance: 102.5
click at [575, 385] on div "parent . appendChild ( el ) ; // ===== Arrowhead timing: appear after draw, hid…" at bounding box center [799, 373] width 653 height 568
type textarea "</script>"
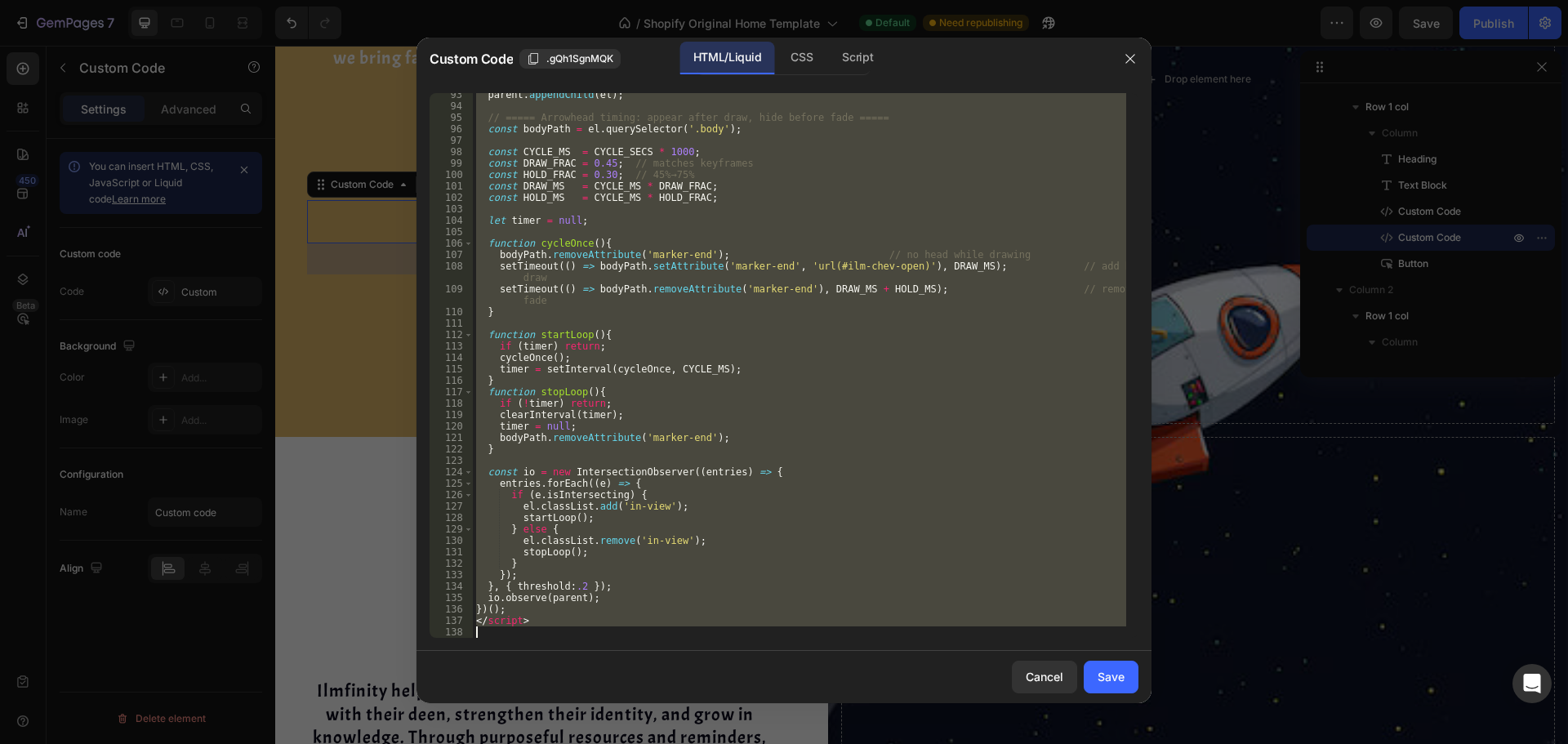
paste textarea
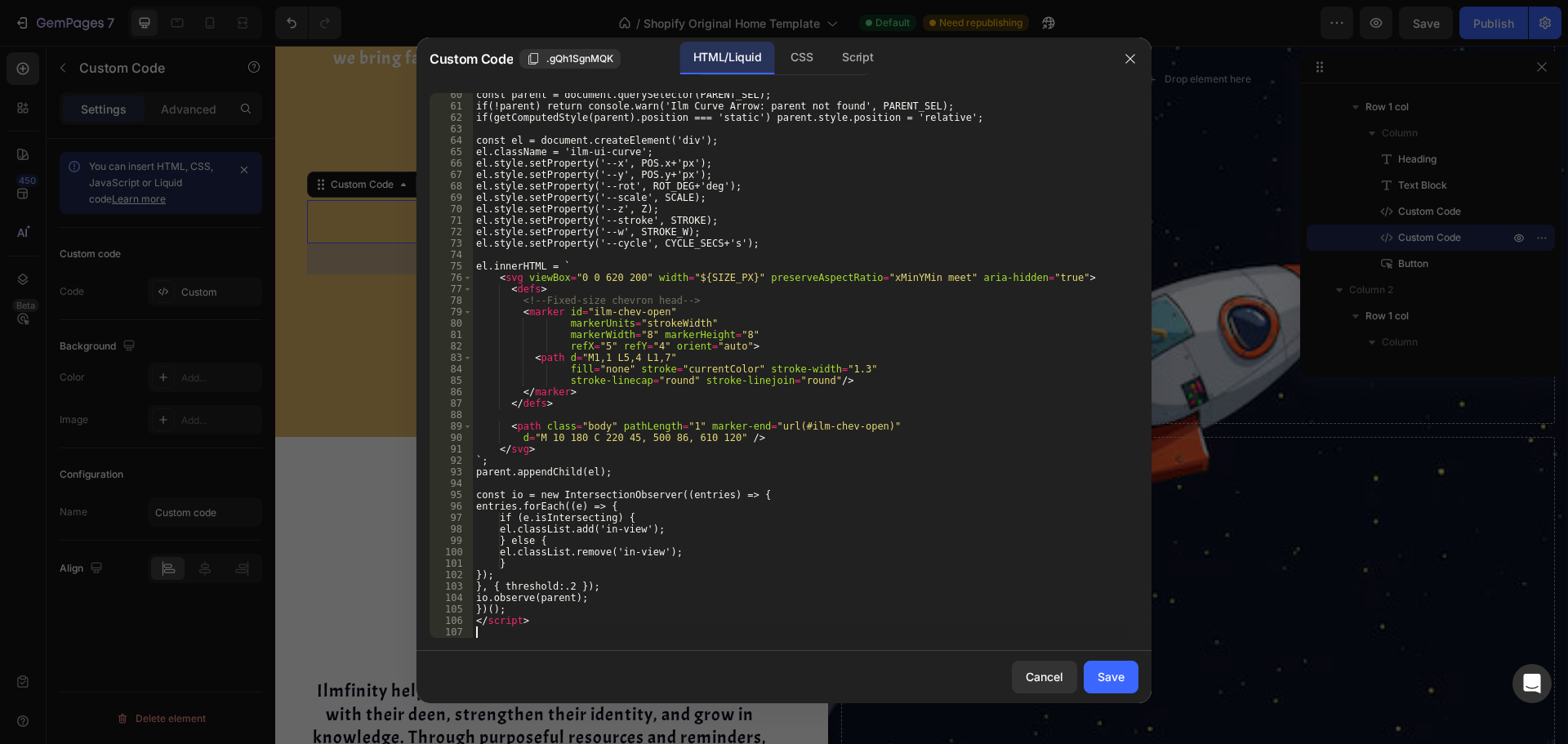
scroll to position [679, 0]
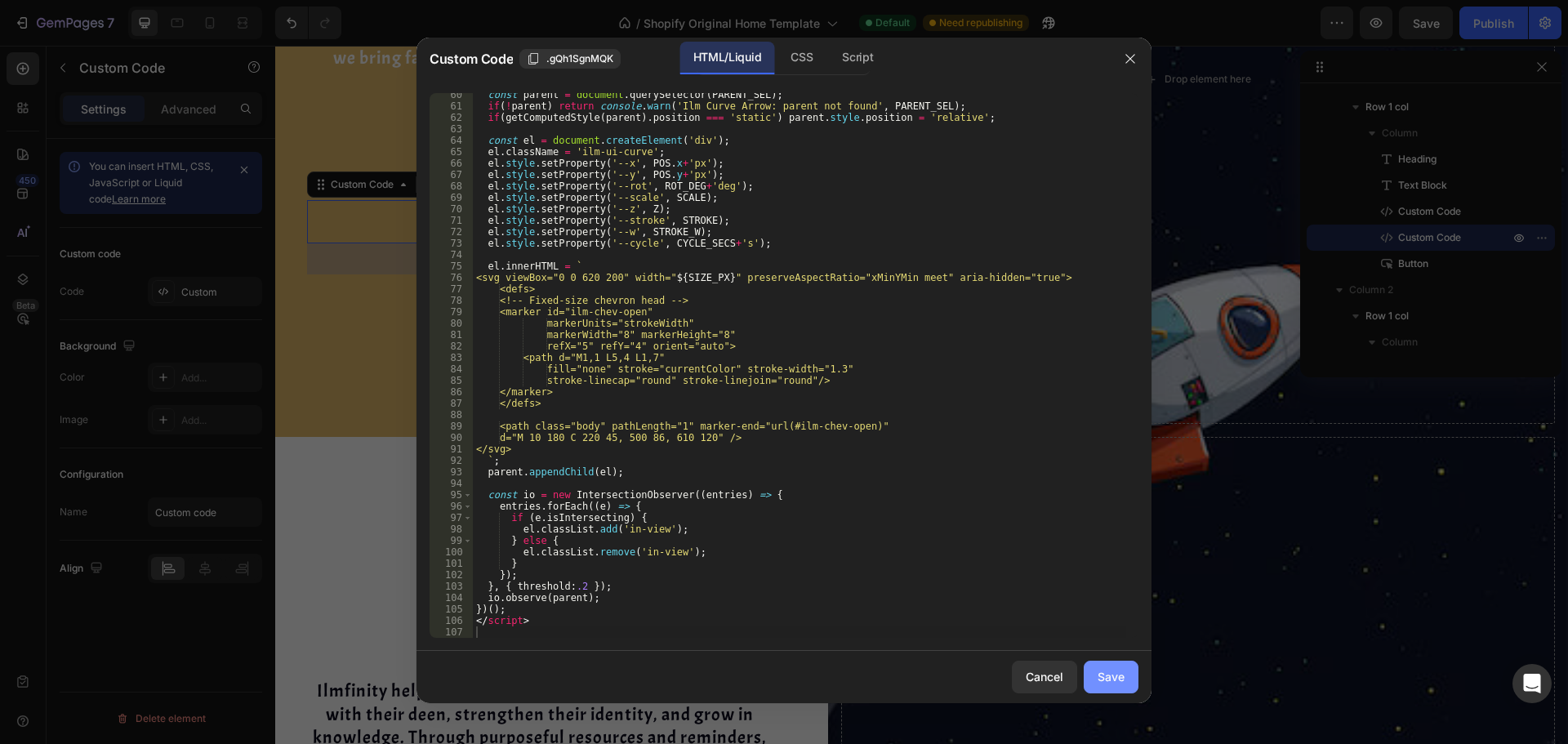
click at [1115, 675] on div "Save" at bounding box center [1111, 677] width 27 height 17
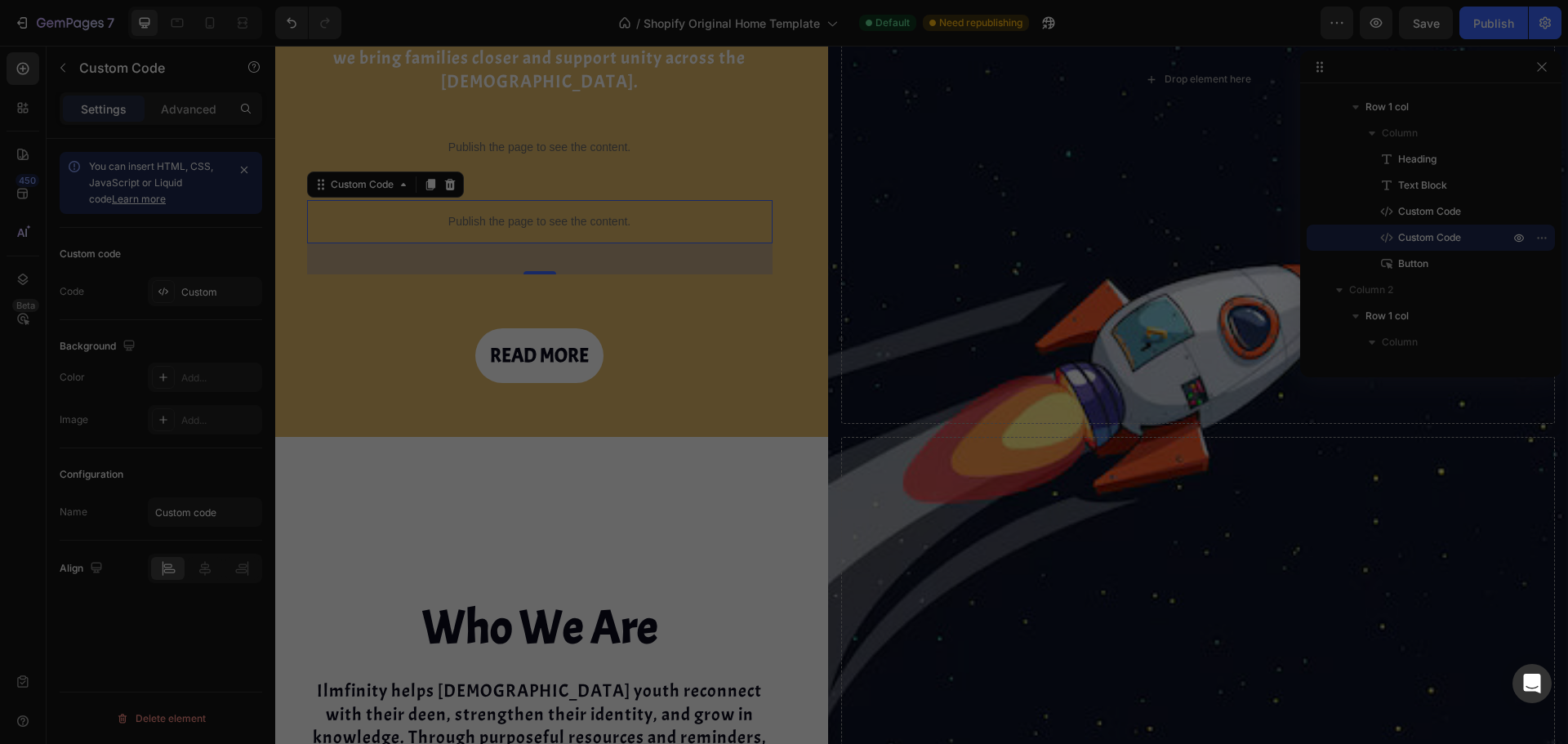
type textarea "</script>"
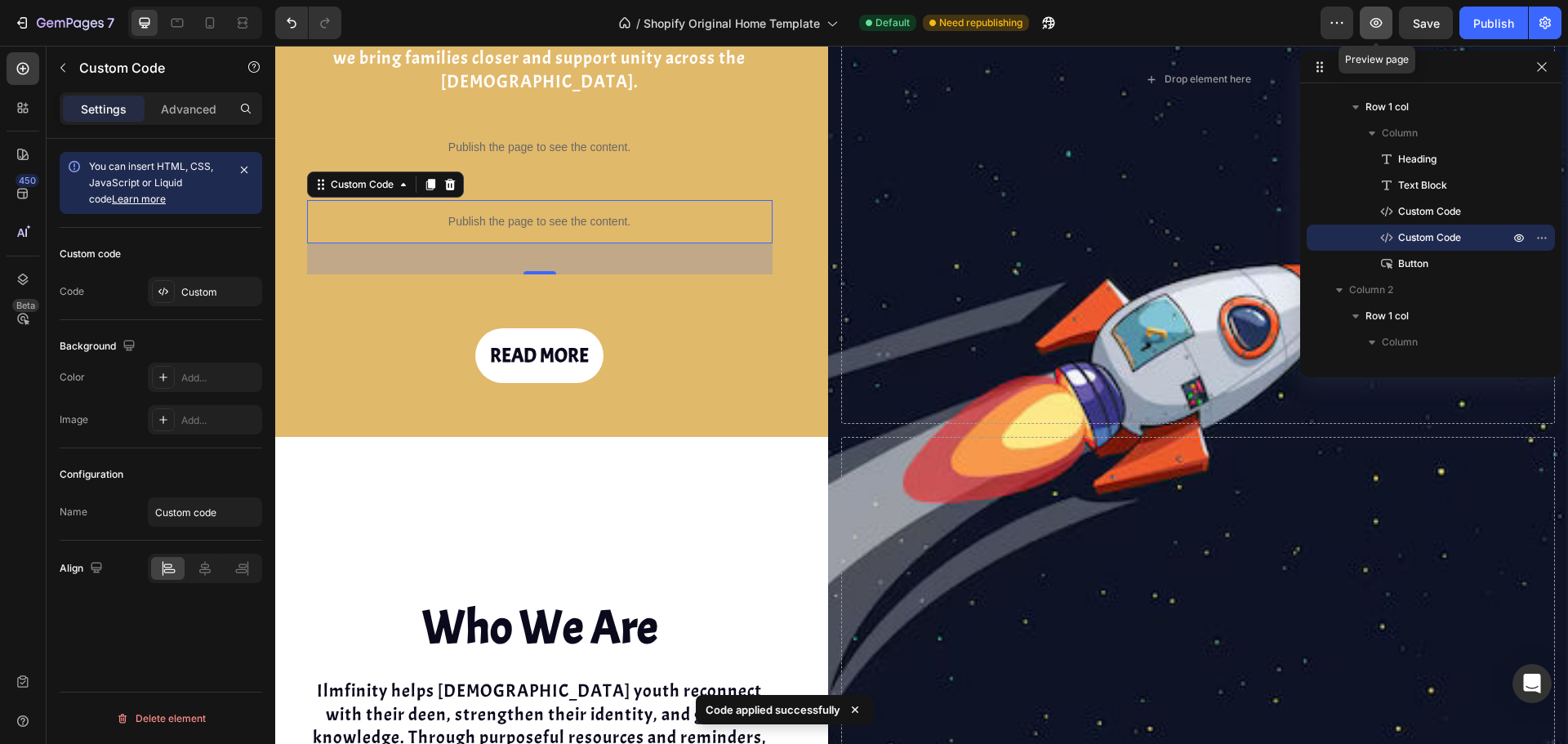
click at [1378, 27] on icon "button" at bounding box center [1376, 23] width 12 height 10
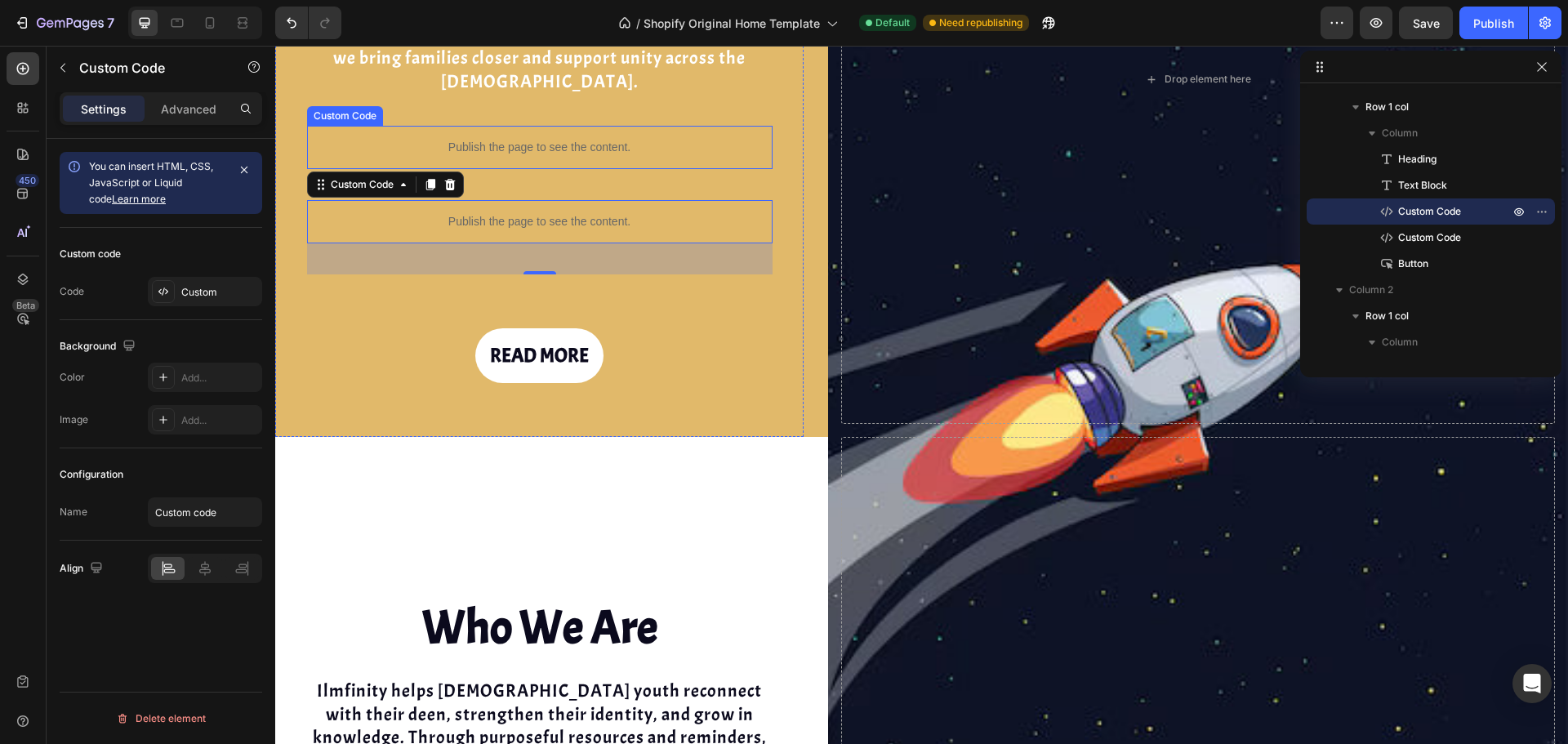
click at [598, 138] on p "Publish the page to see the content." at bounding box center [540, 147] width 465 height 17
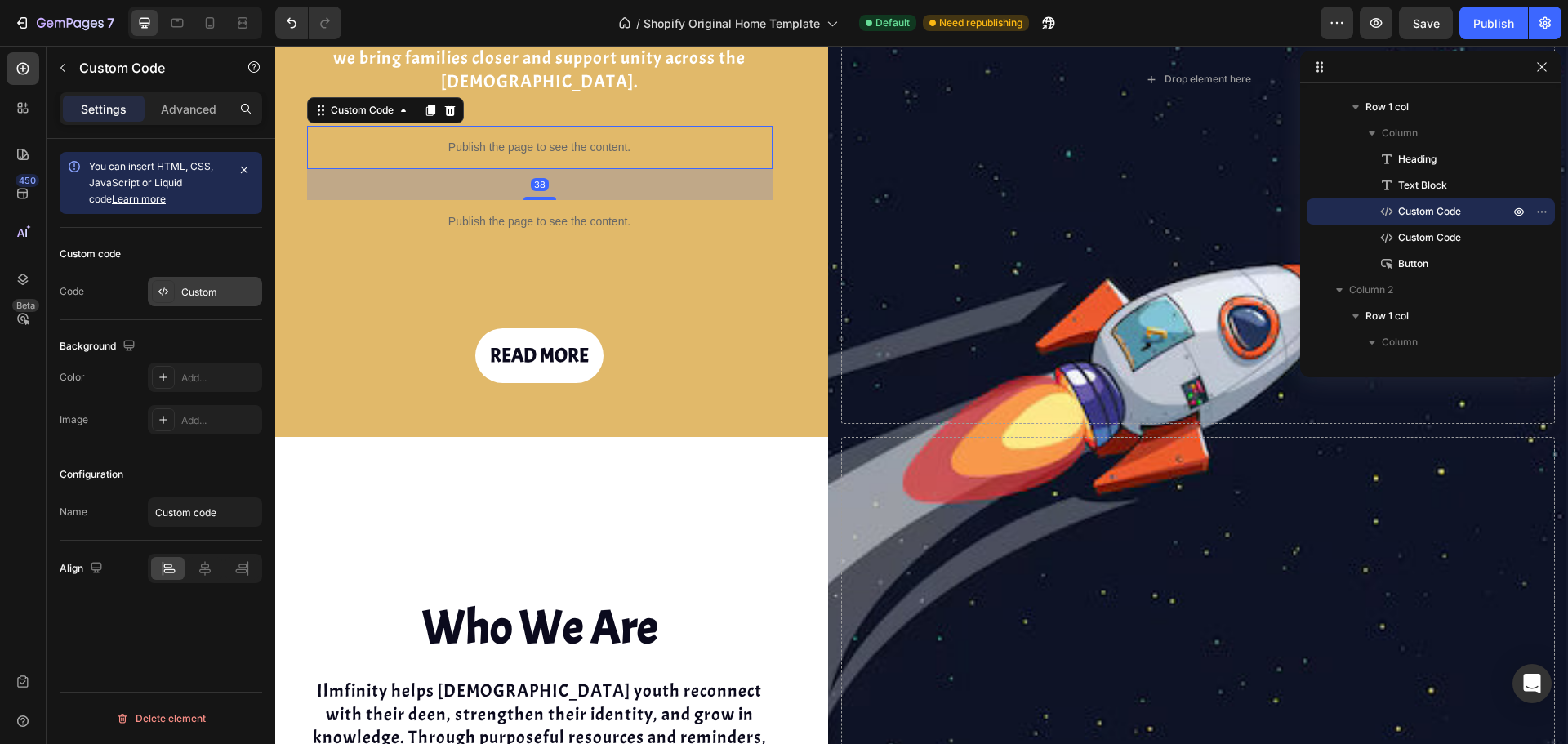
click at [193, 295] on div "Custom" at bounding box center [220, 292] width 77 height 14
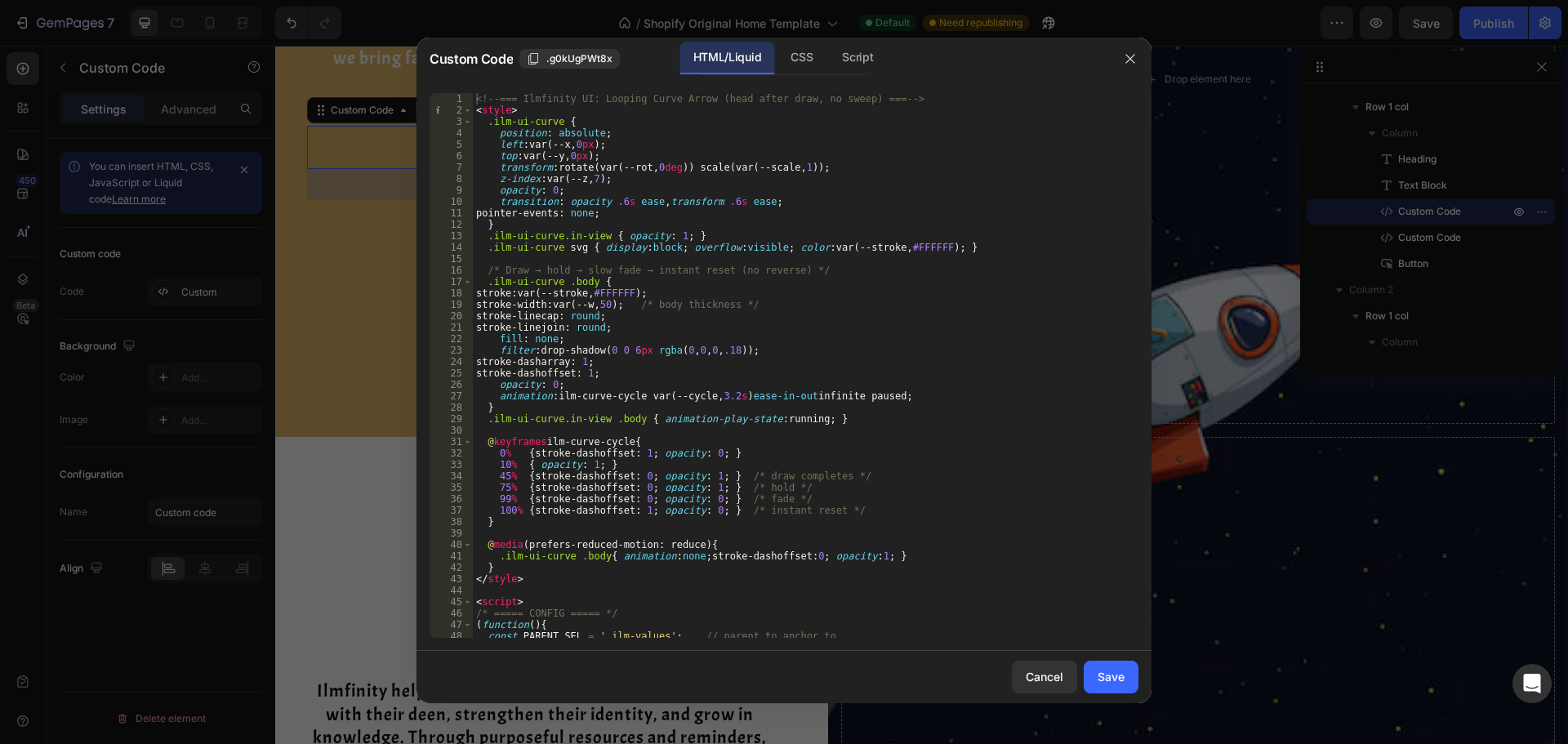
type textarea "}"
click at [710, 410] on div "<!-- === Ilmfinity UI: Looping Curve Arrow (head after draw, no sweep) === --> …" at bounding box center [799, 377] width 653 height 568
paste textarea
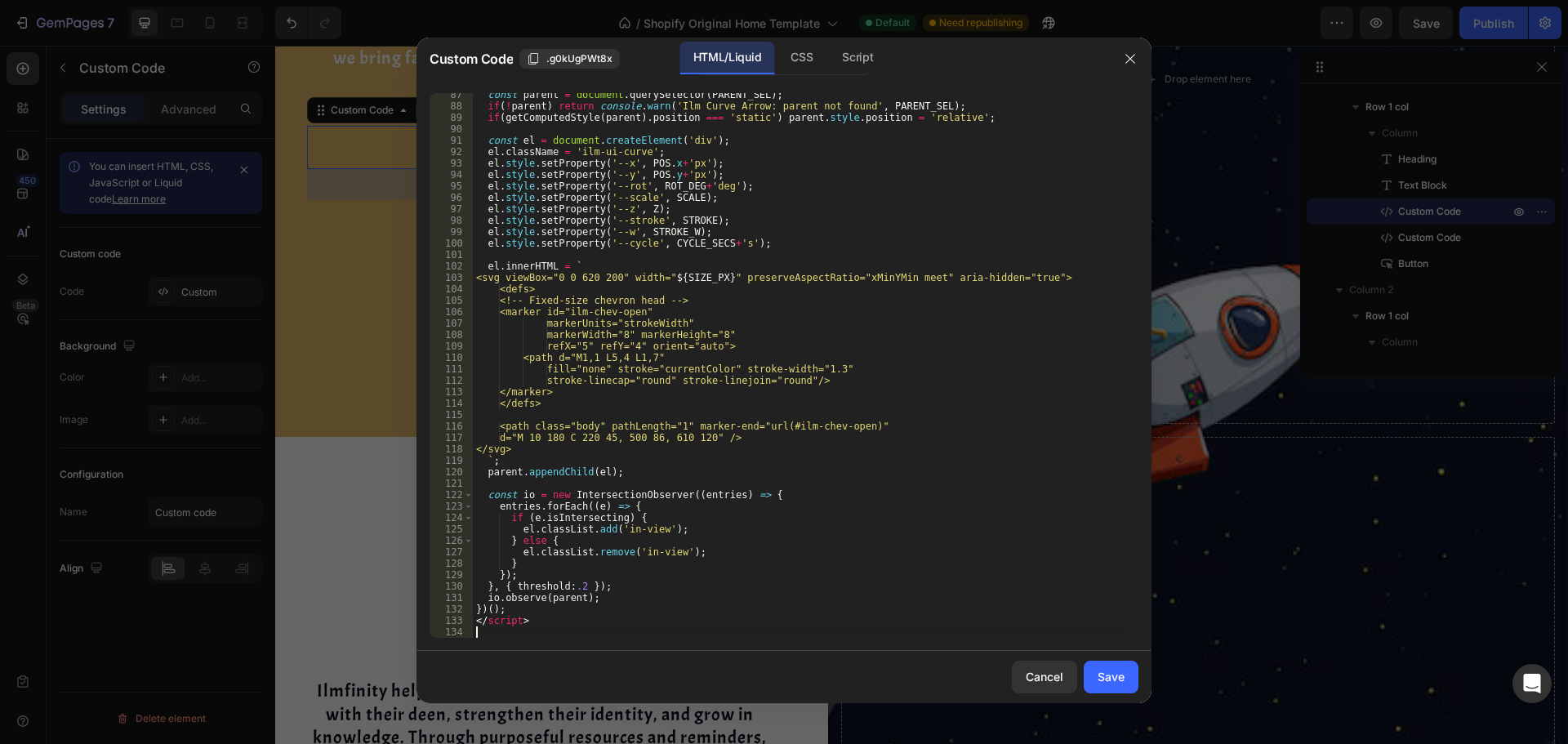
click at [1135, 73] on div at bounding box center [1130, 59] width 42 height 42
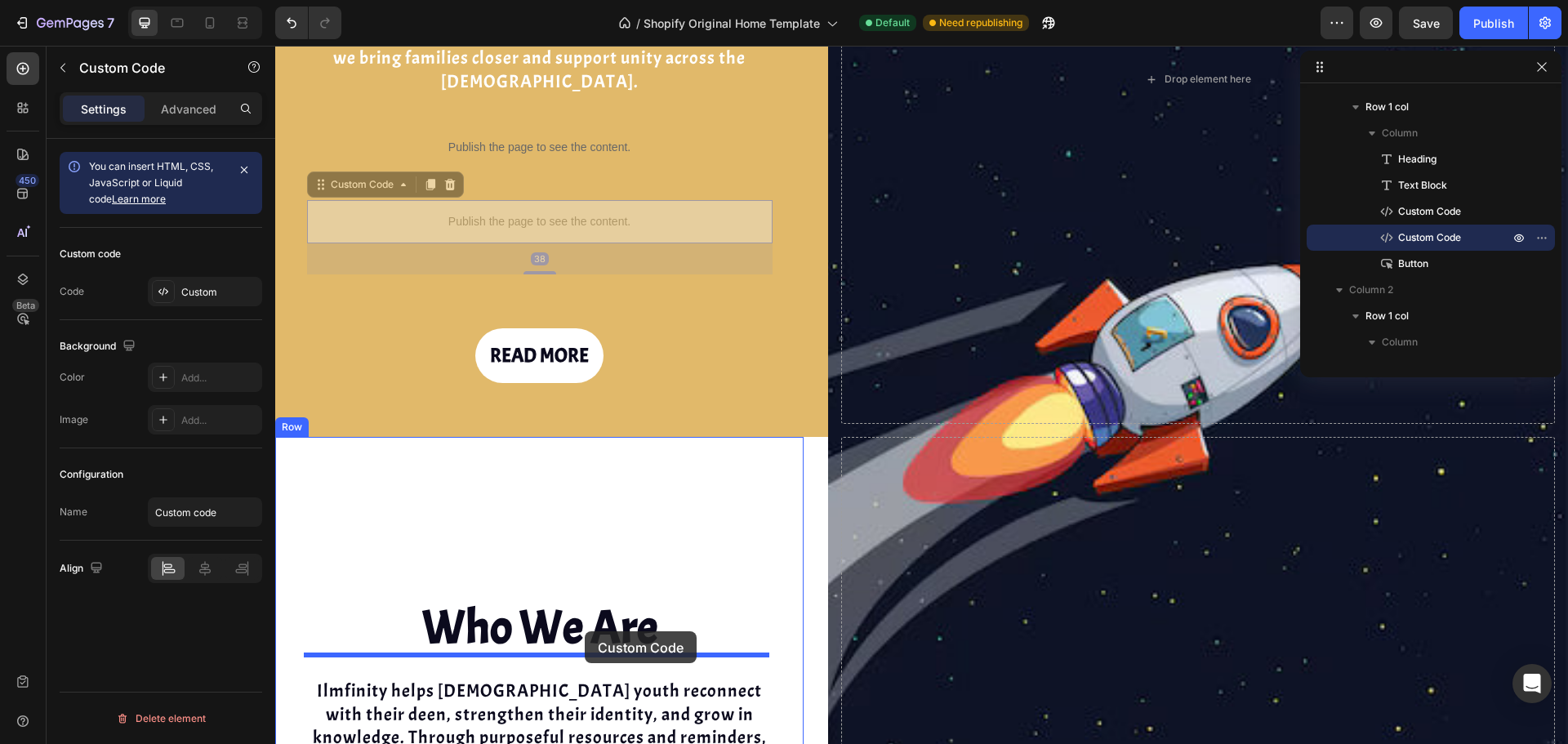
drag, startPoint x: 630, startPoint y: 192, endPoint x: 585, endPoint y: 632, distance: 442.3
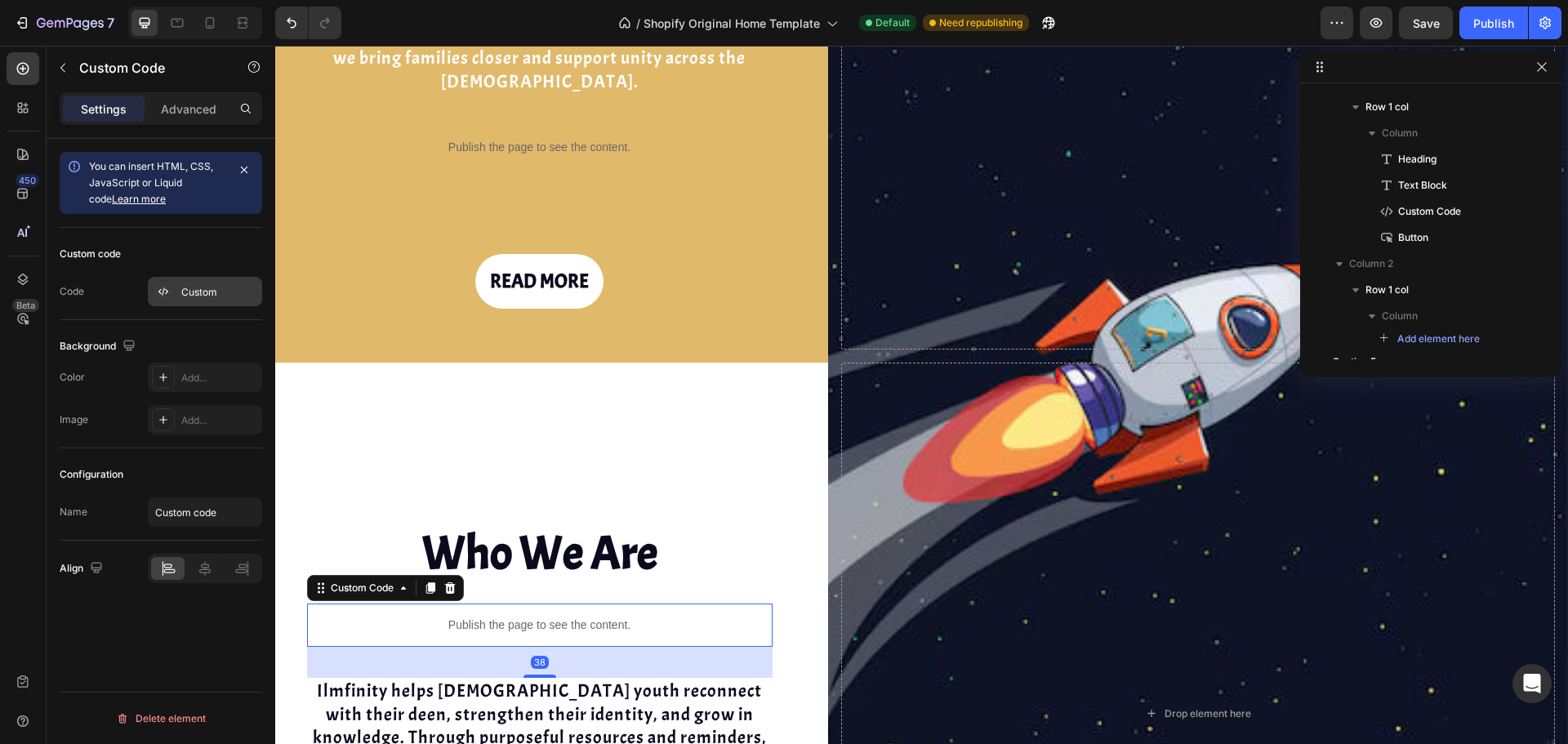
click at [220, 300] on div "Custom" at bounding box center [205, 291] width 114 height 30
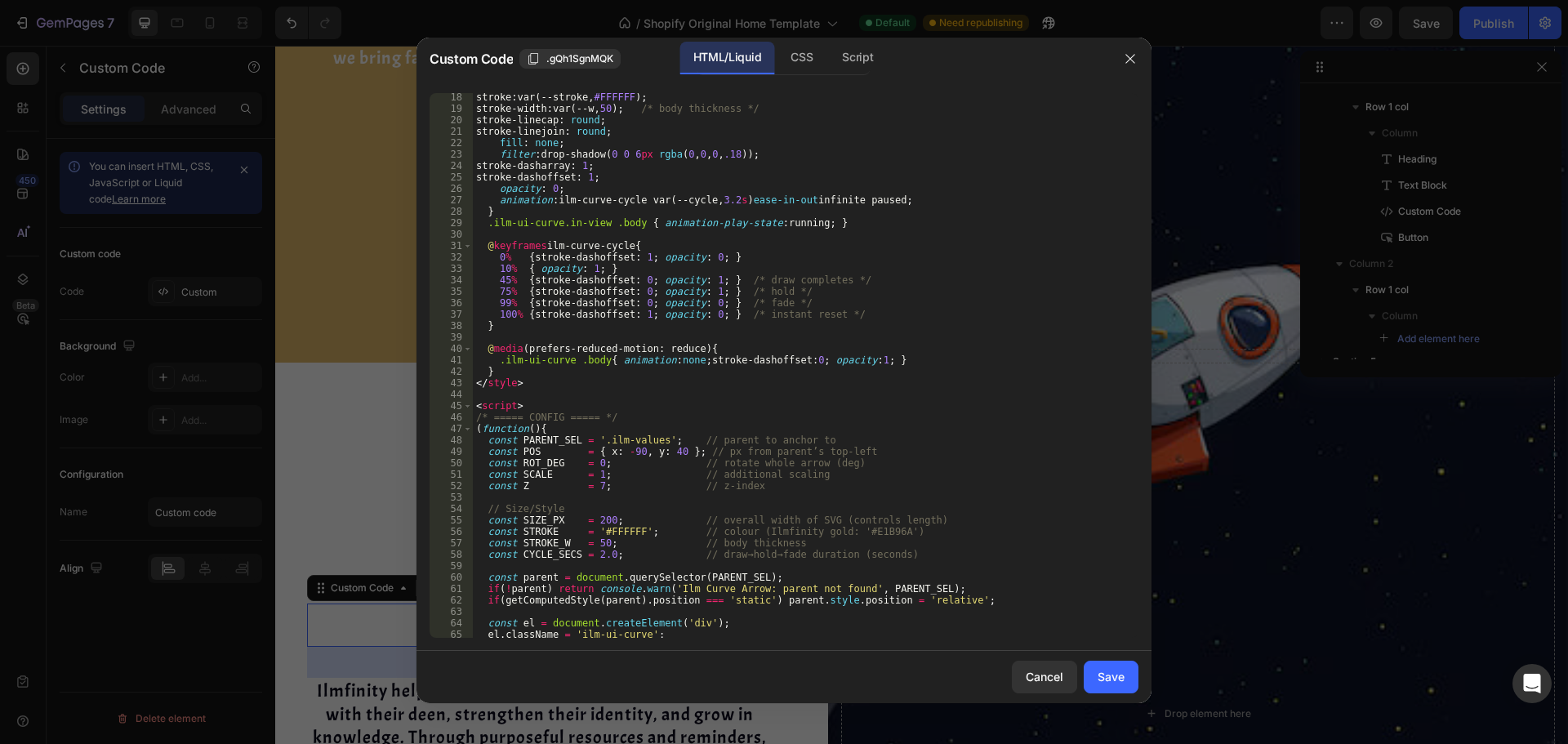
scroll to position [343, 0]
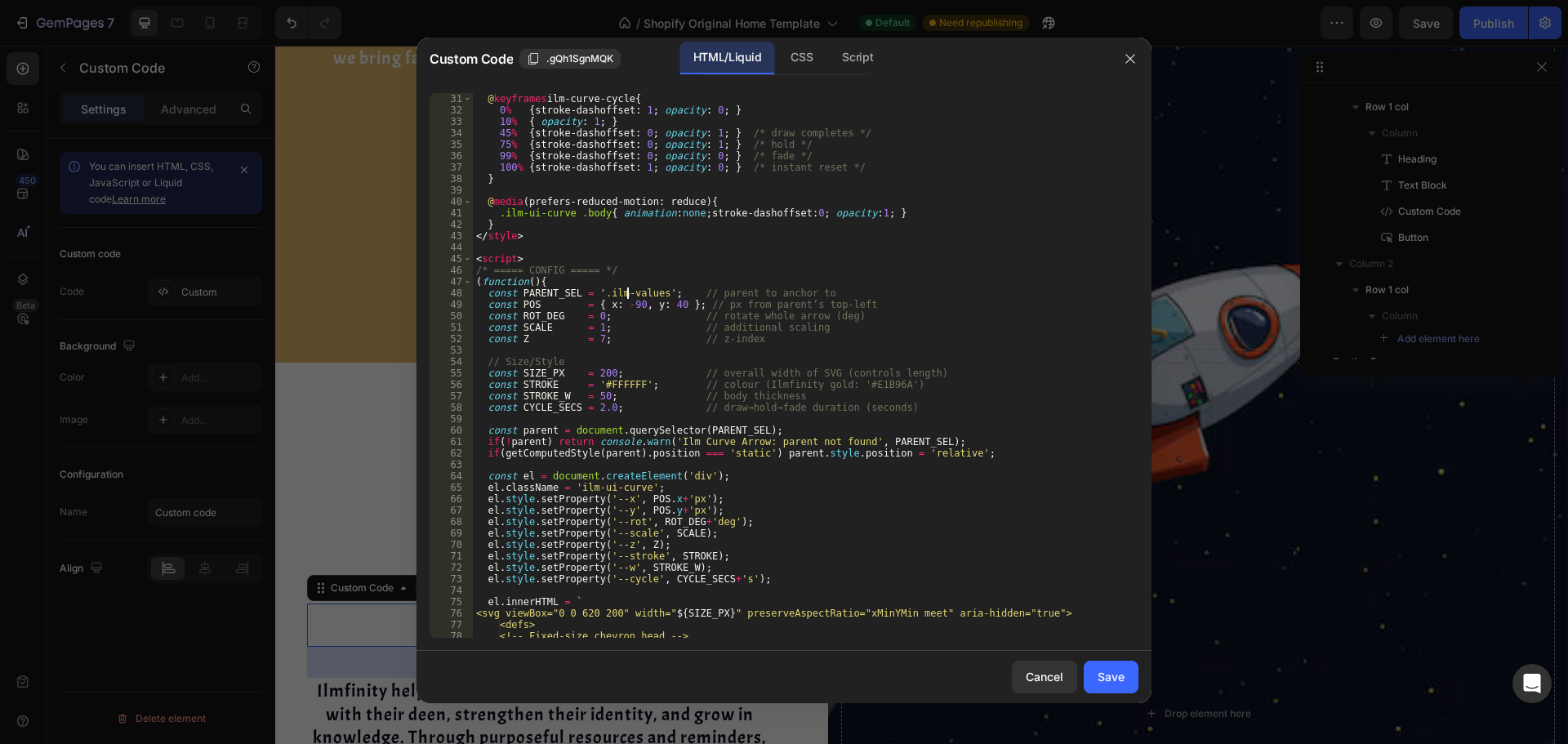
click at [628, 290] on div "@ keyframes ilm-curve-cycle { 0 % { stroke-dashoffset : 1 ; opacity : 0 ; } 10 …" at bounding box center [799, 377] width 653 height 568
type textarea "const PARENT_SEL = '.resources_overview'; // parent to anchor to"
click at [1129, 669] on button "Save" at bounding box center [1111, 678] width 55 height 33
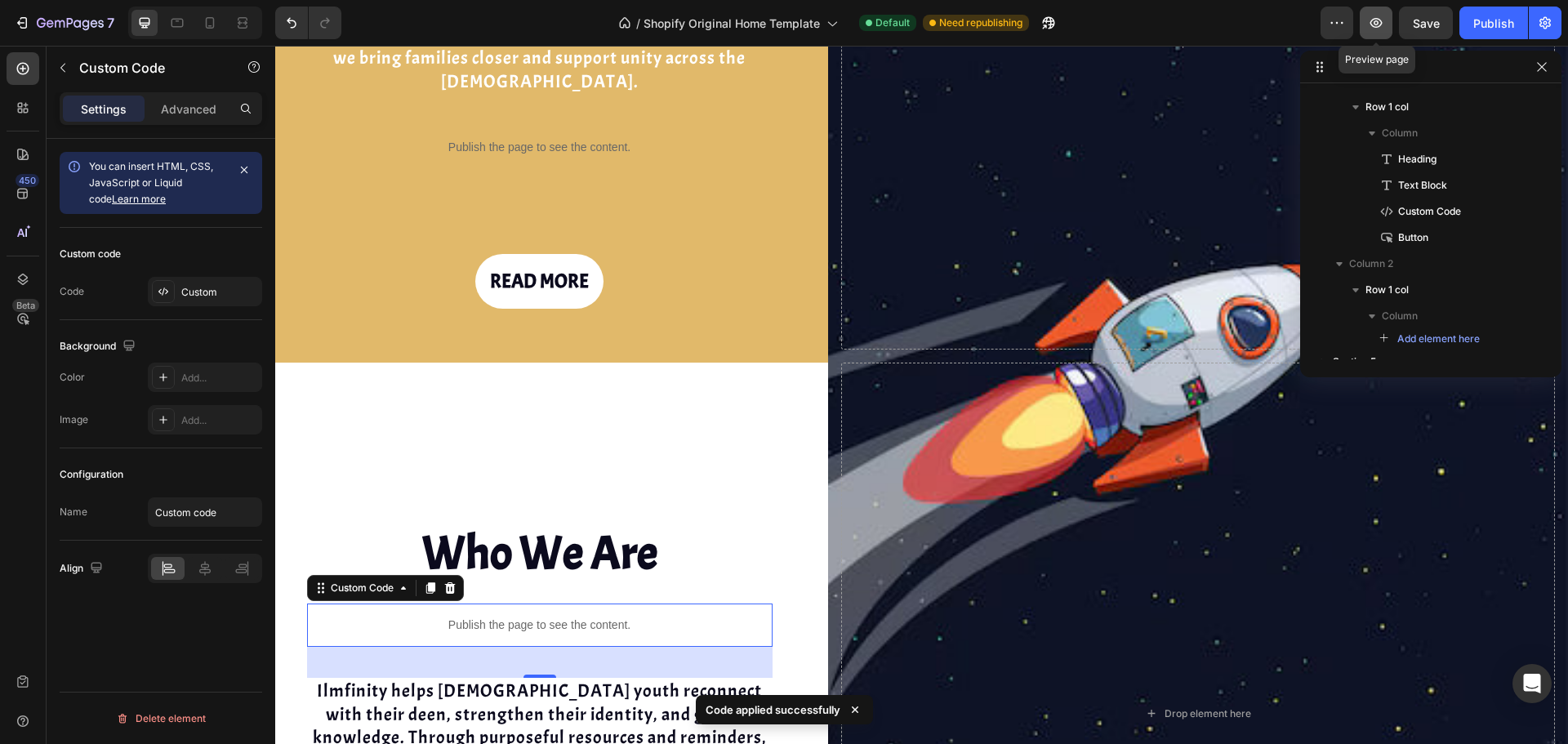
click at [1384, 28] on icon "button" at bounding box center [1376, 22] width 16 height 16
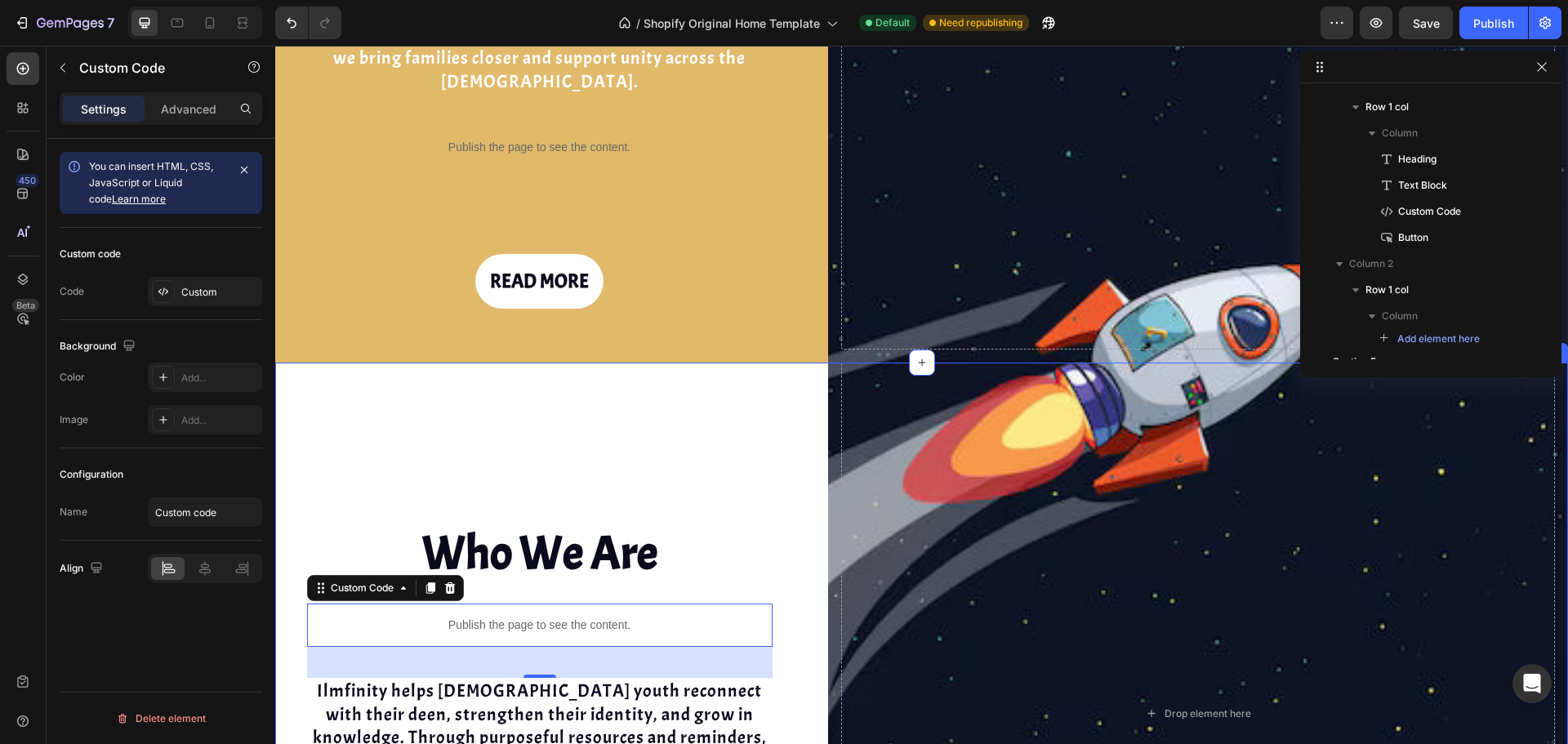
scroll to position [1198, 0]
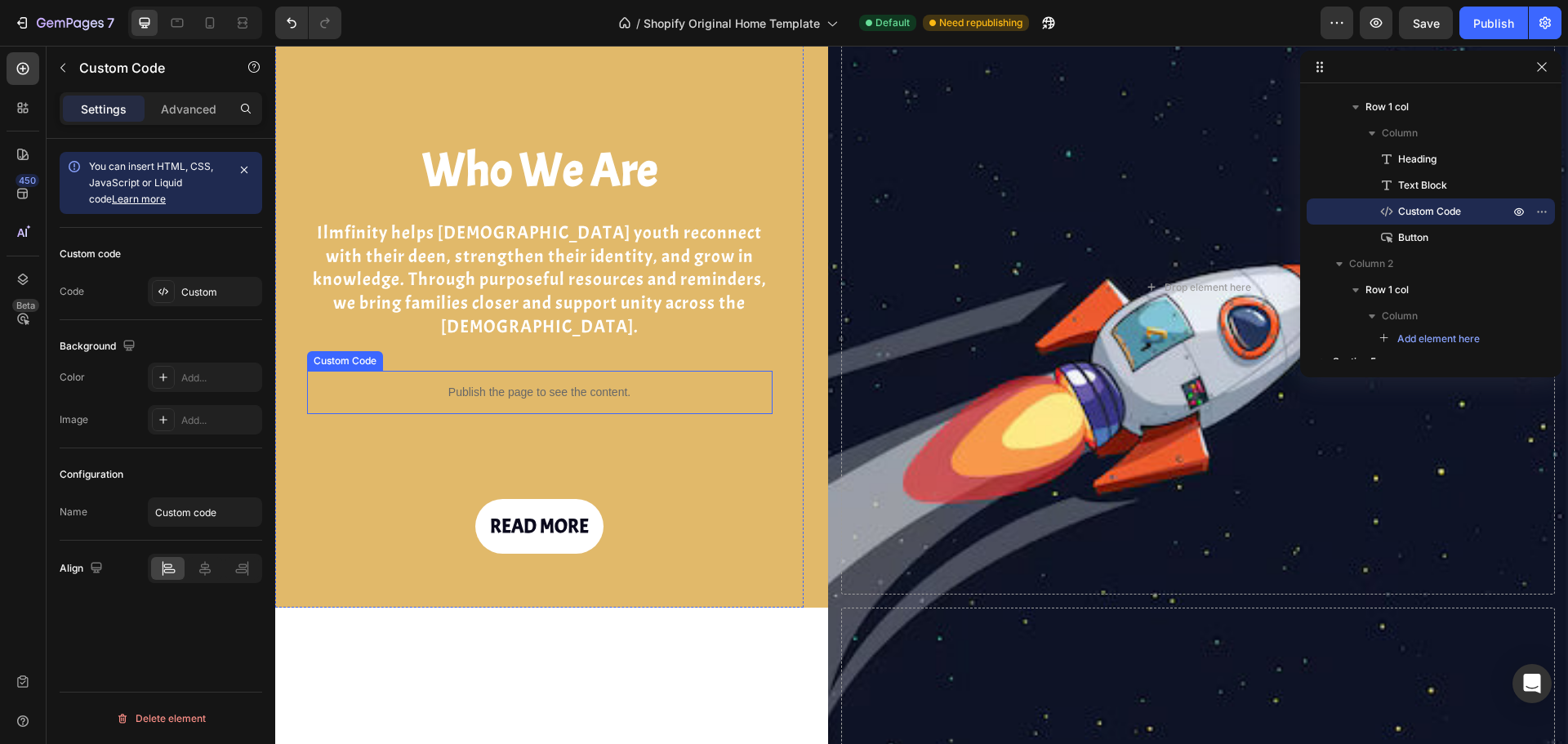
click at [524, 384] on p "Publish the page to see the content." at bounding box center [540, 392] width 465 height 17
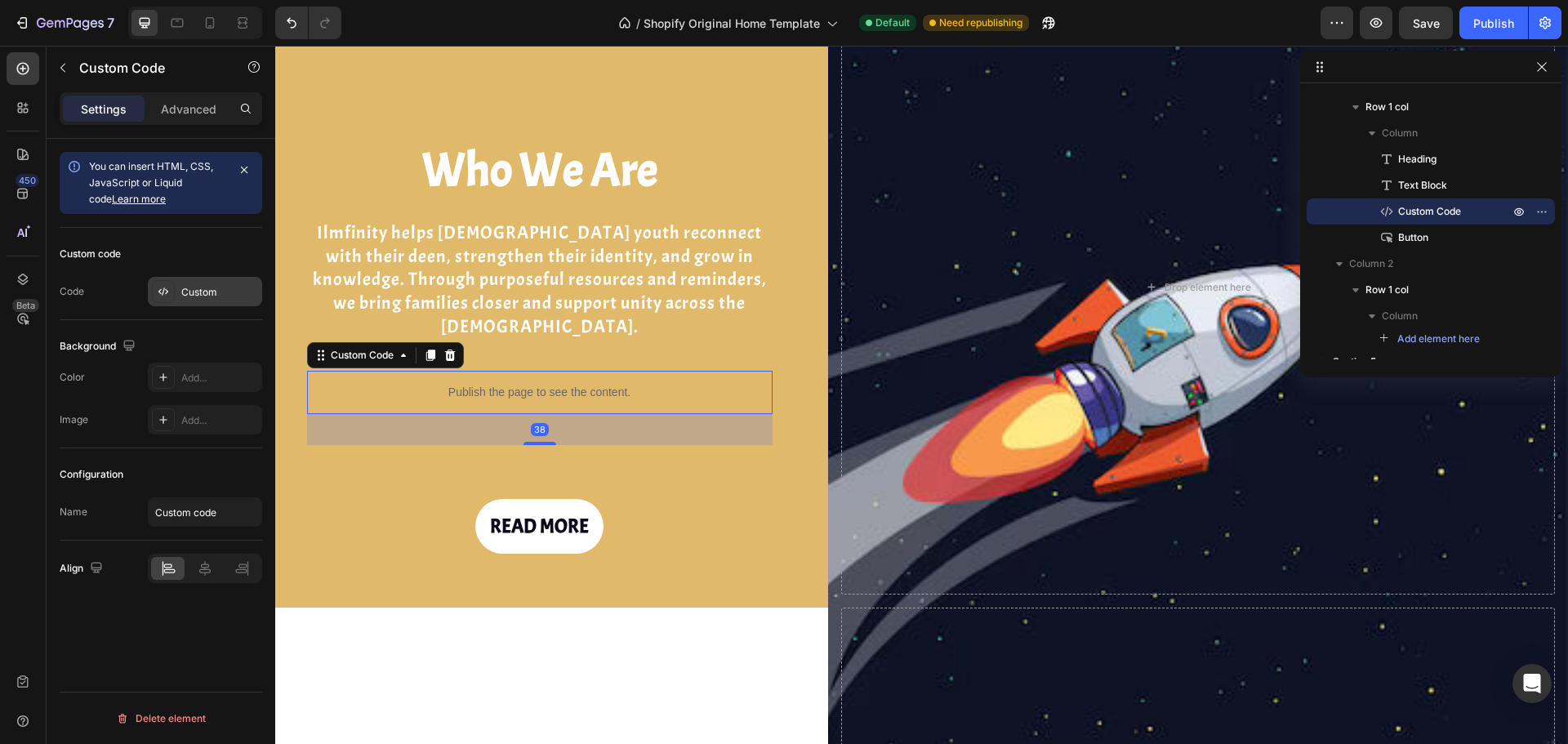
click at [168, 298] on div at bounding box center [163, 292] width 23 height 23
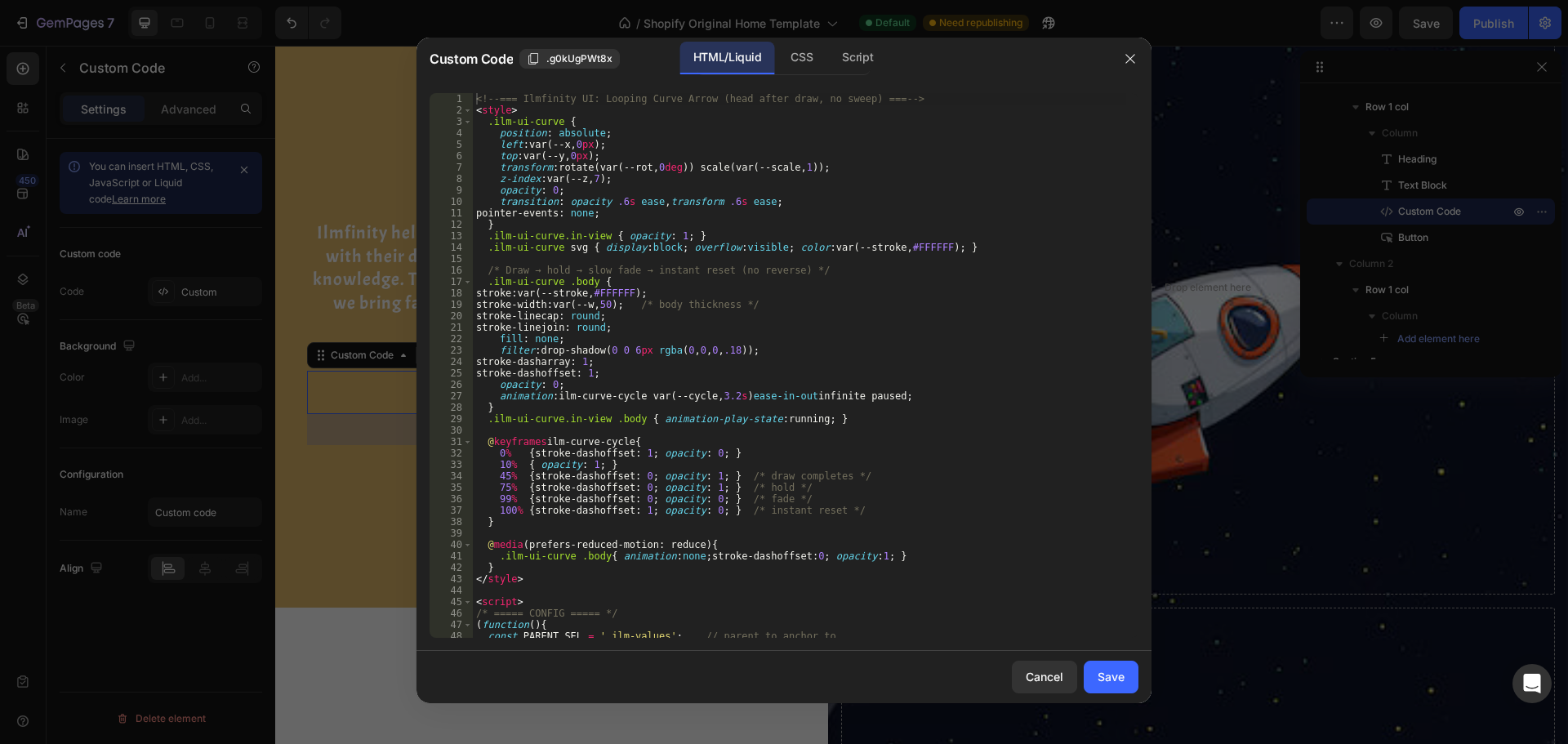
click at [606, 389] on div "<!-- === Ilmfinity UI: Looping Curve Arrow (head after draw, no sweep) === --> …" at bounding box center [799, 377] width 653 height 568
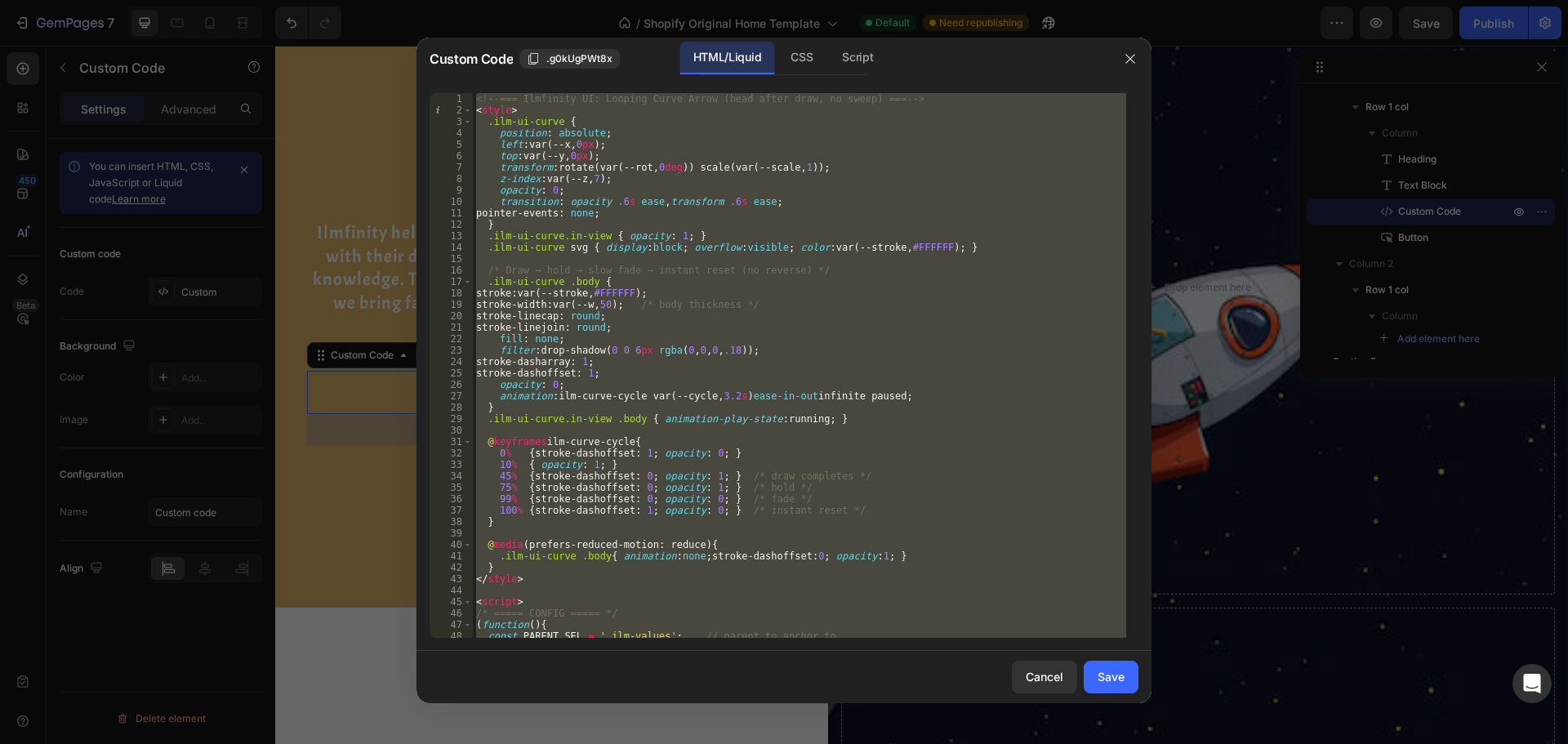
type textarea "</script>"
paste textarea
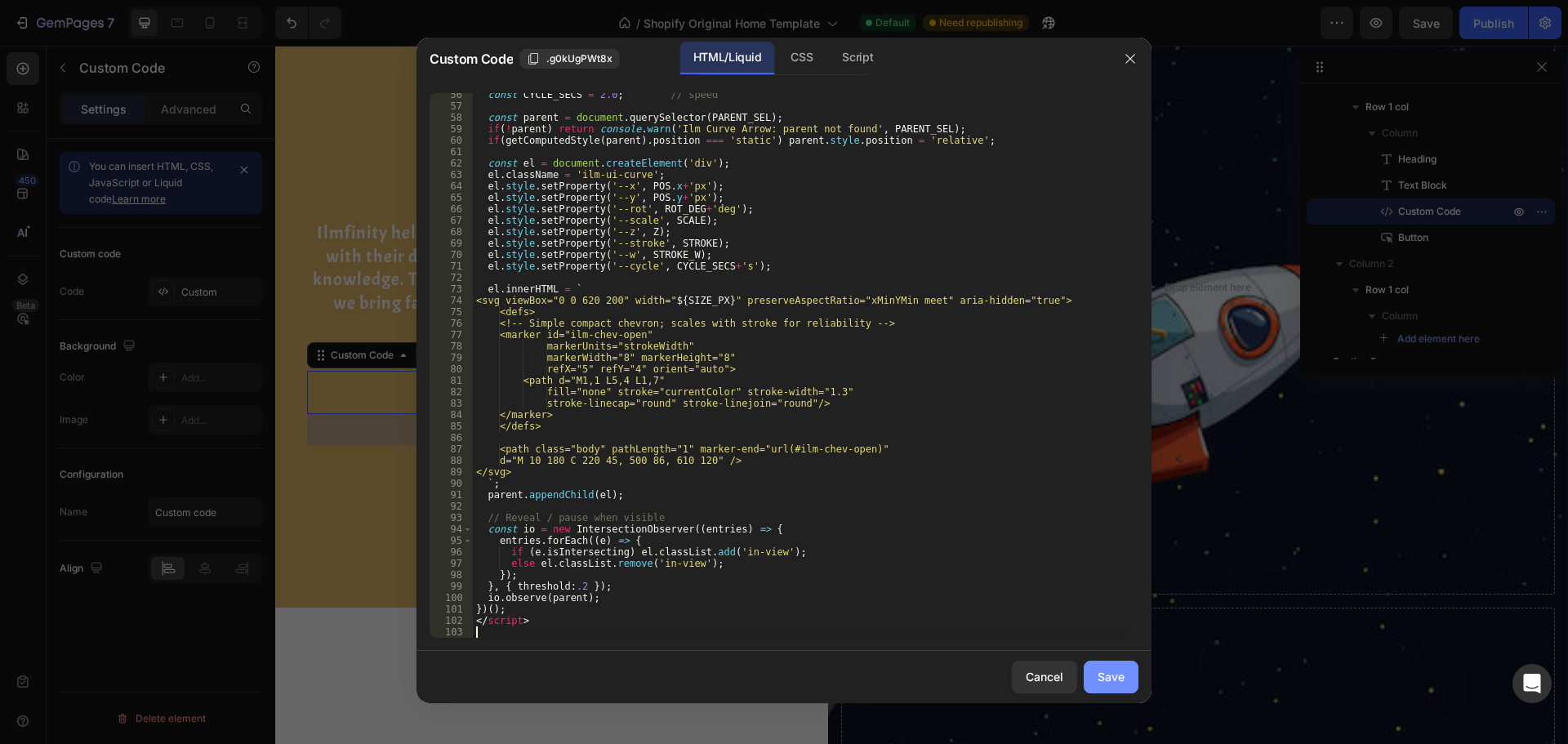
click at [1120, 675] on div "Save" at bounding box center [1111, 677] width 27 height 17
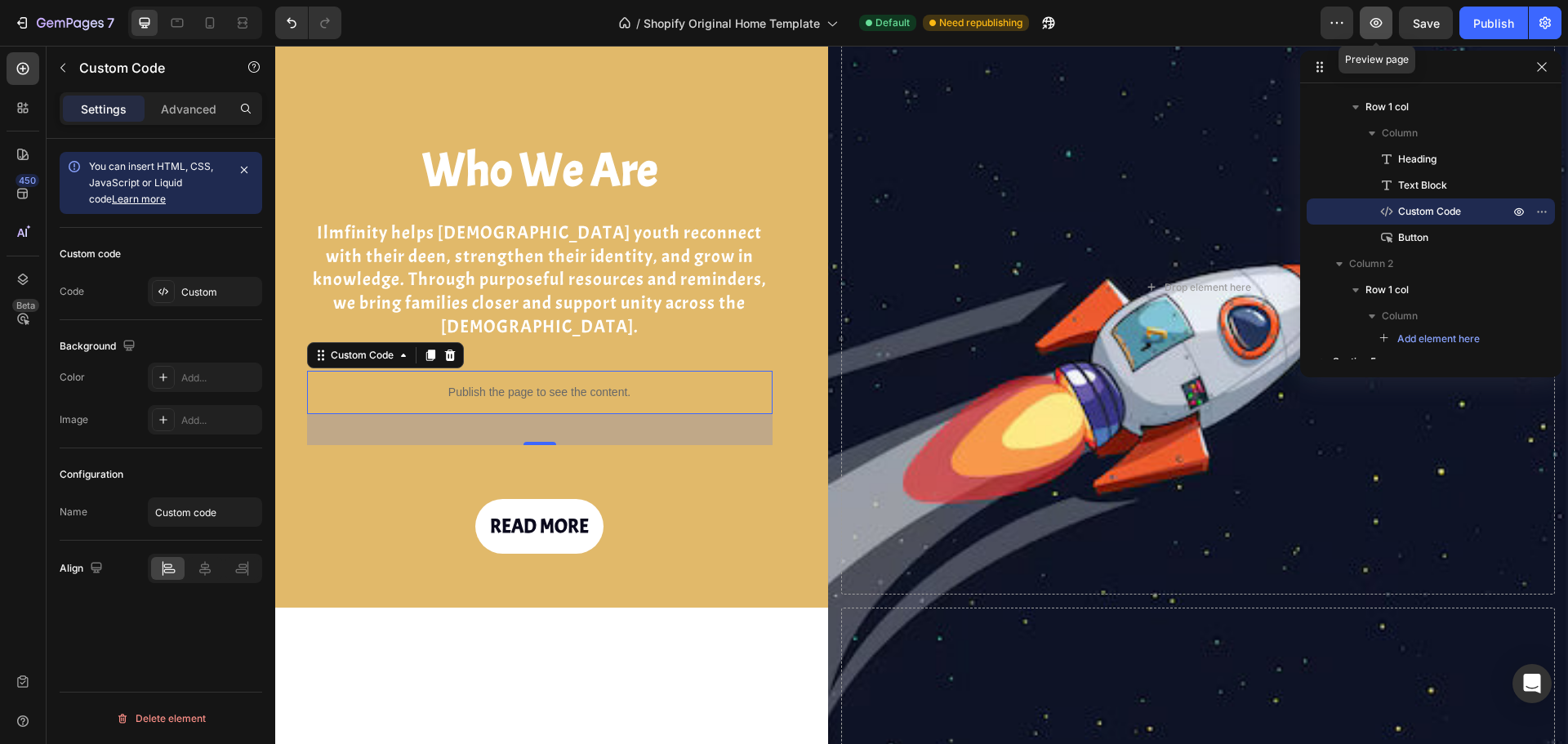
click at [1368, 34] on button "button" at bounding box center [1376, 23] width 33 height 33
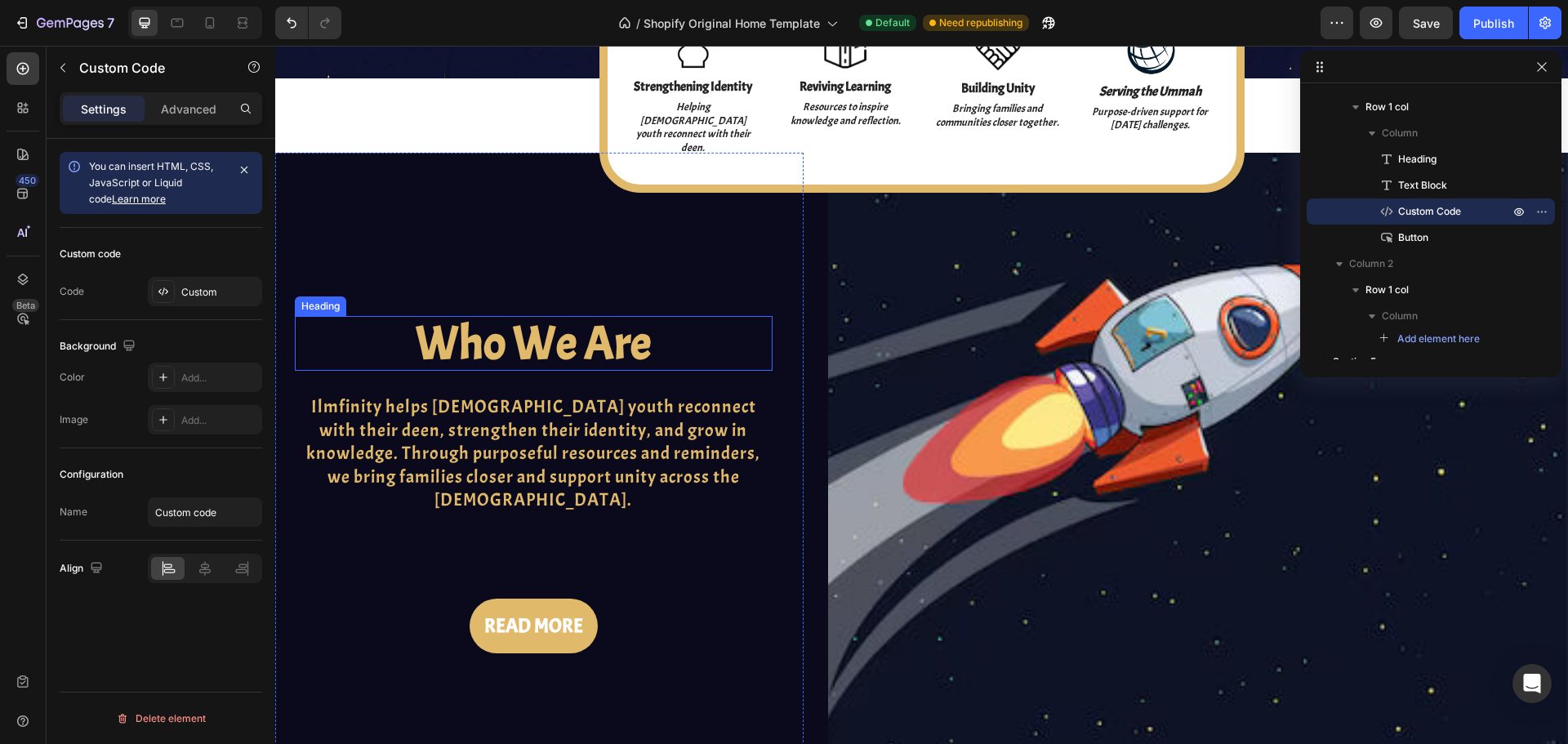
scroll to position [462, 0]
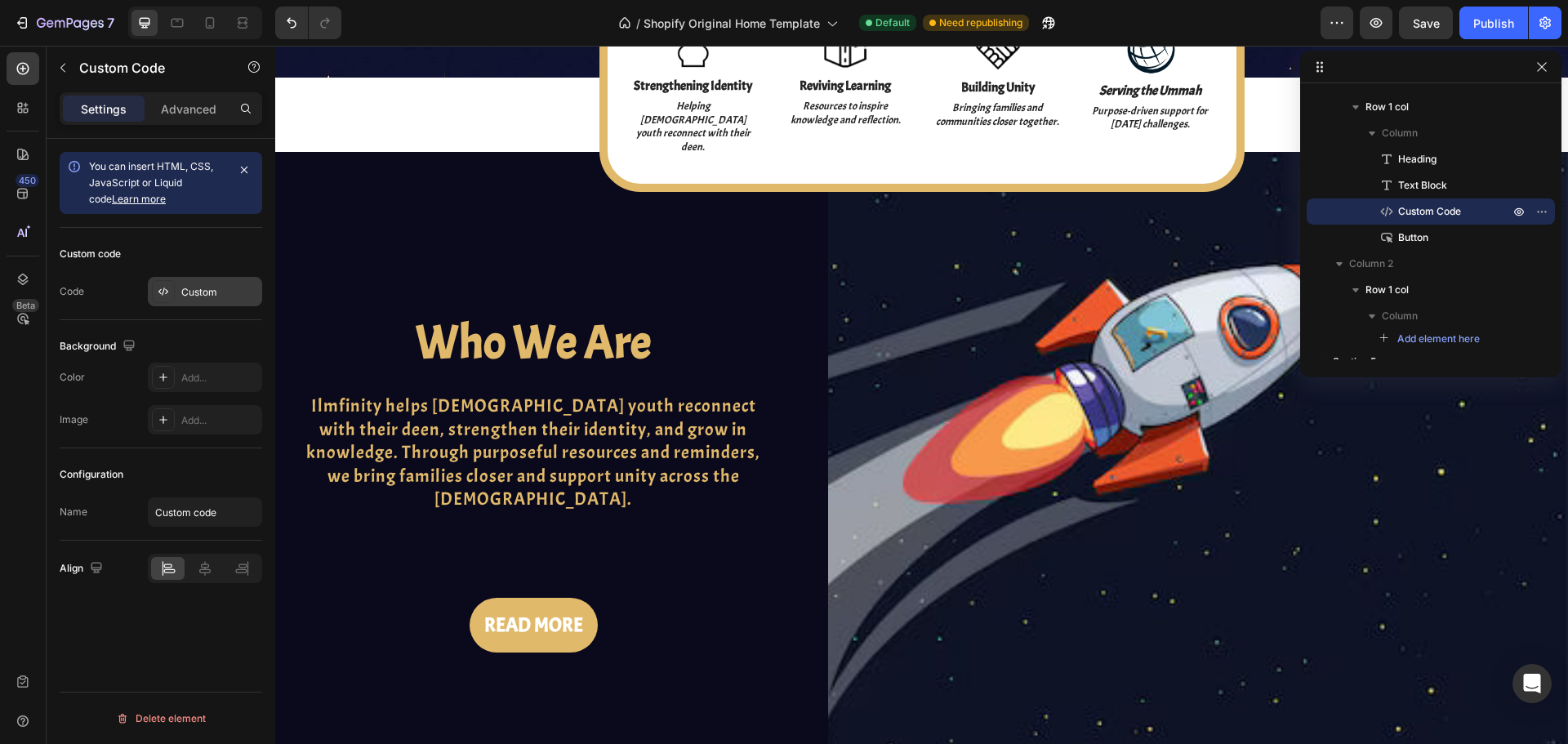
click at [202, 293] on div "Custom" at bounding box center [220, 292] width 77 height 14
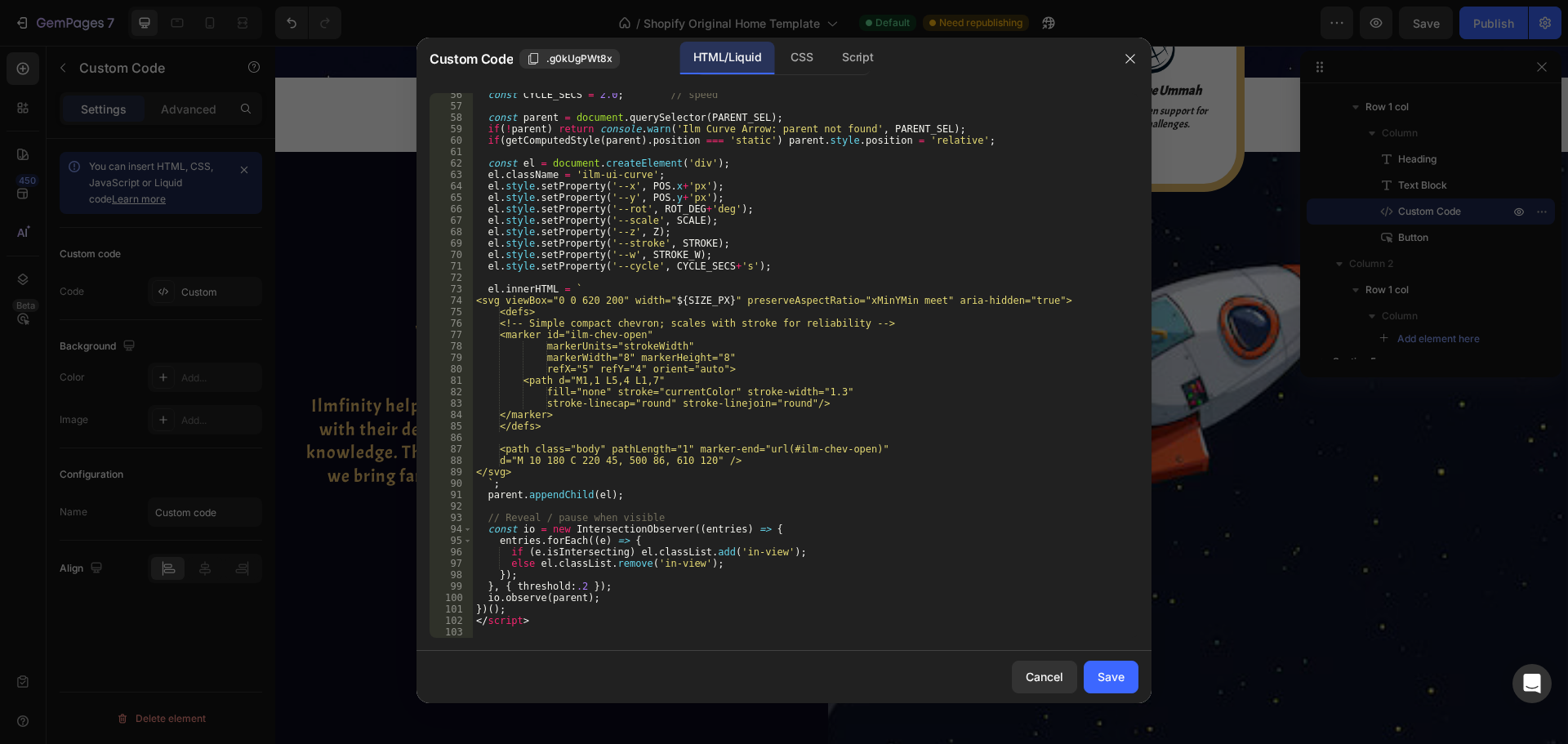
scroll to position [633, 0]
type textarea "const io = new IntersectionObserver((entries) => {"
click at [784, 531] on div "const CYCLE_SECS = 2.0 ; // speed const parent = document . querySelector ( PAR…" at bounding box center [799, 373] width 653 height 568
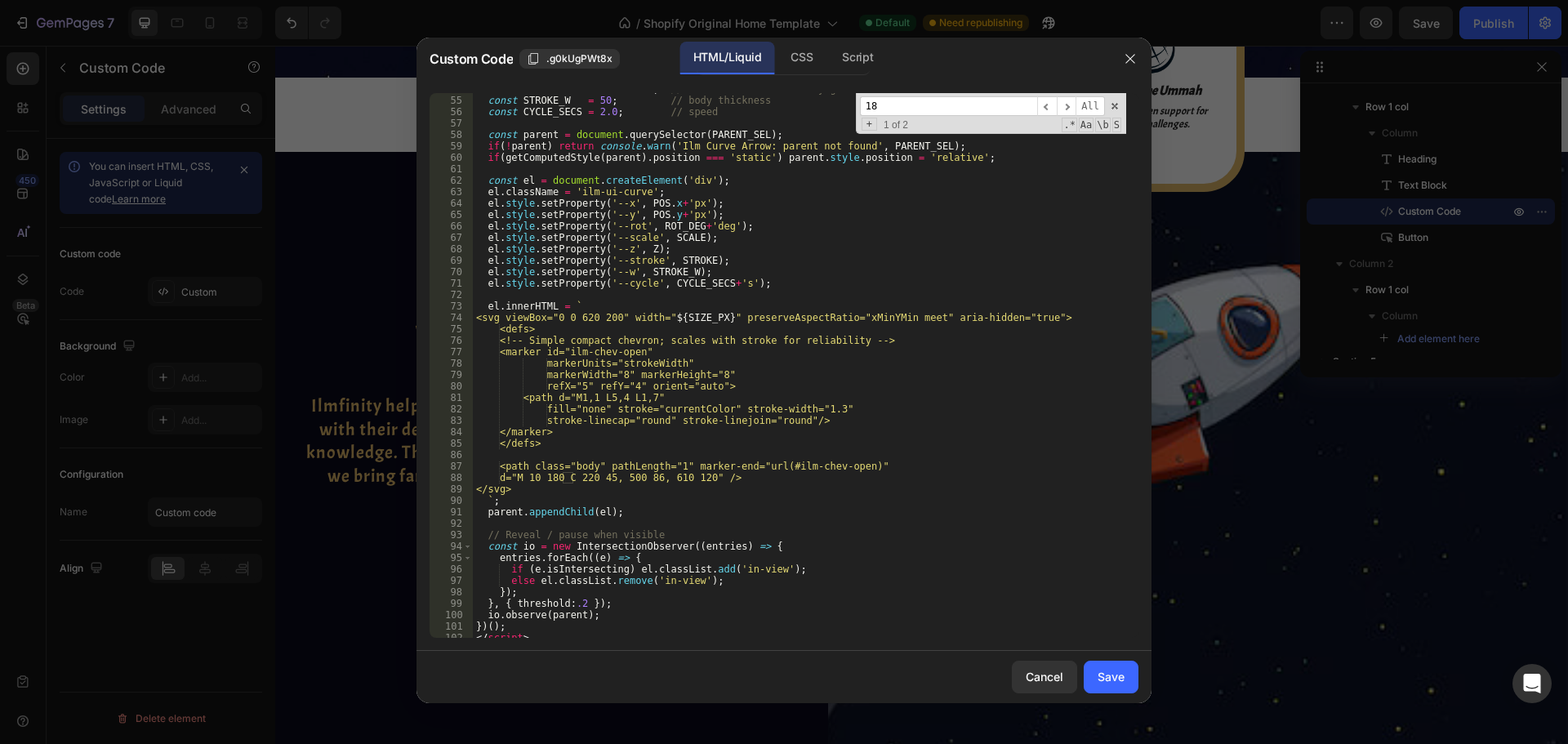
type input "1"
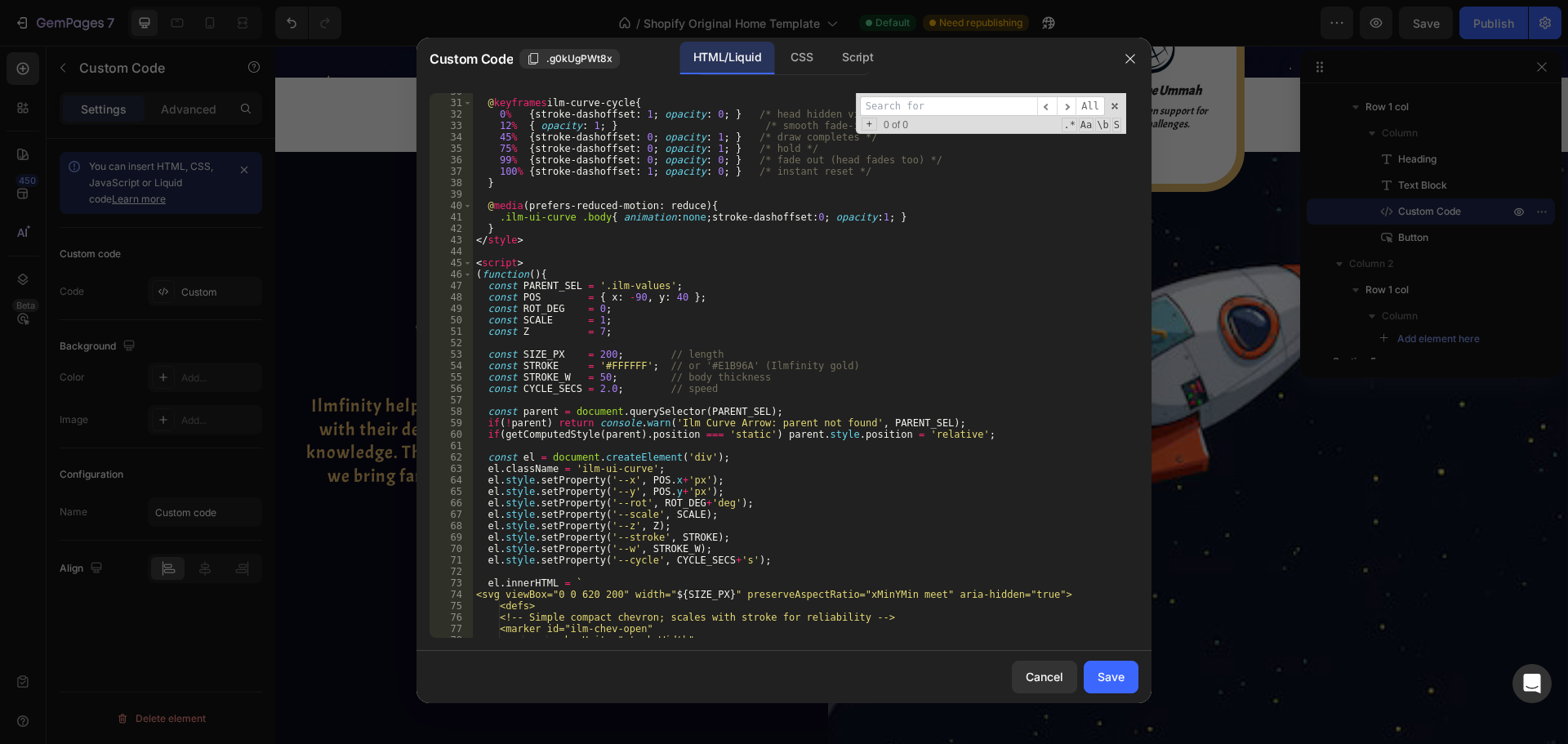
scroll to position [143, 0]
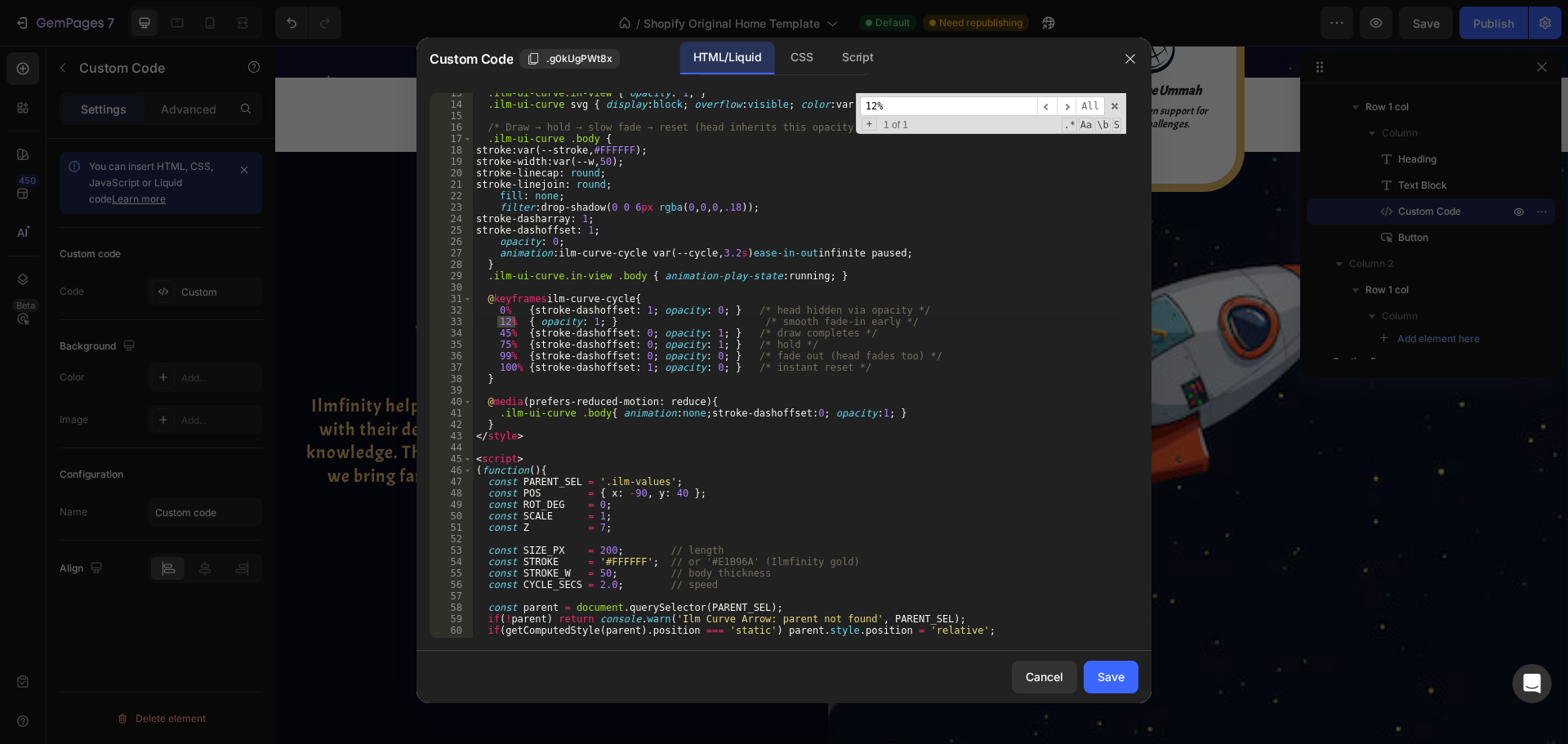
type input "12%"
click at [507, 324] on div ".ilm-ui-curve.in-view { opacity : 1 ; } .ilm-ui-curve svg { display : block ; o…" at bounding box center [799, 365] width 653 height 545
type textarea "18% { opacity: 1; } /* smooth fade-in early */"
click at [1115, 682] on div "Save" at bounding box center [1111, 677] width 27 height 17
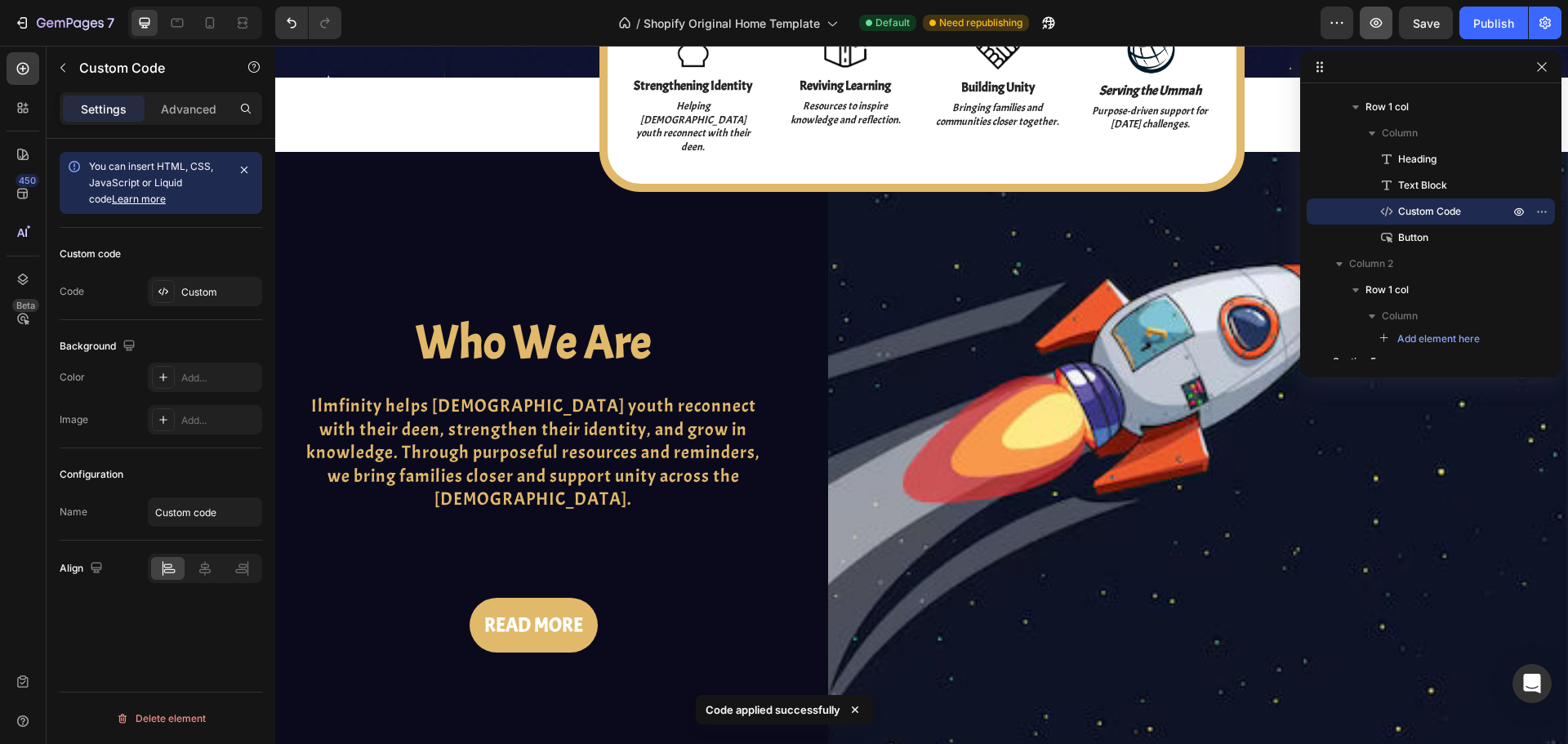
click at [1379, 22] on icon "button" at bounding box center [1376, 22] width 16 height 16
click at [213, 298] on div "Custom" at bounding box center [220, 292] width 77 height 14
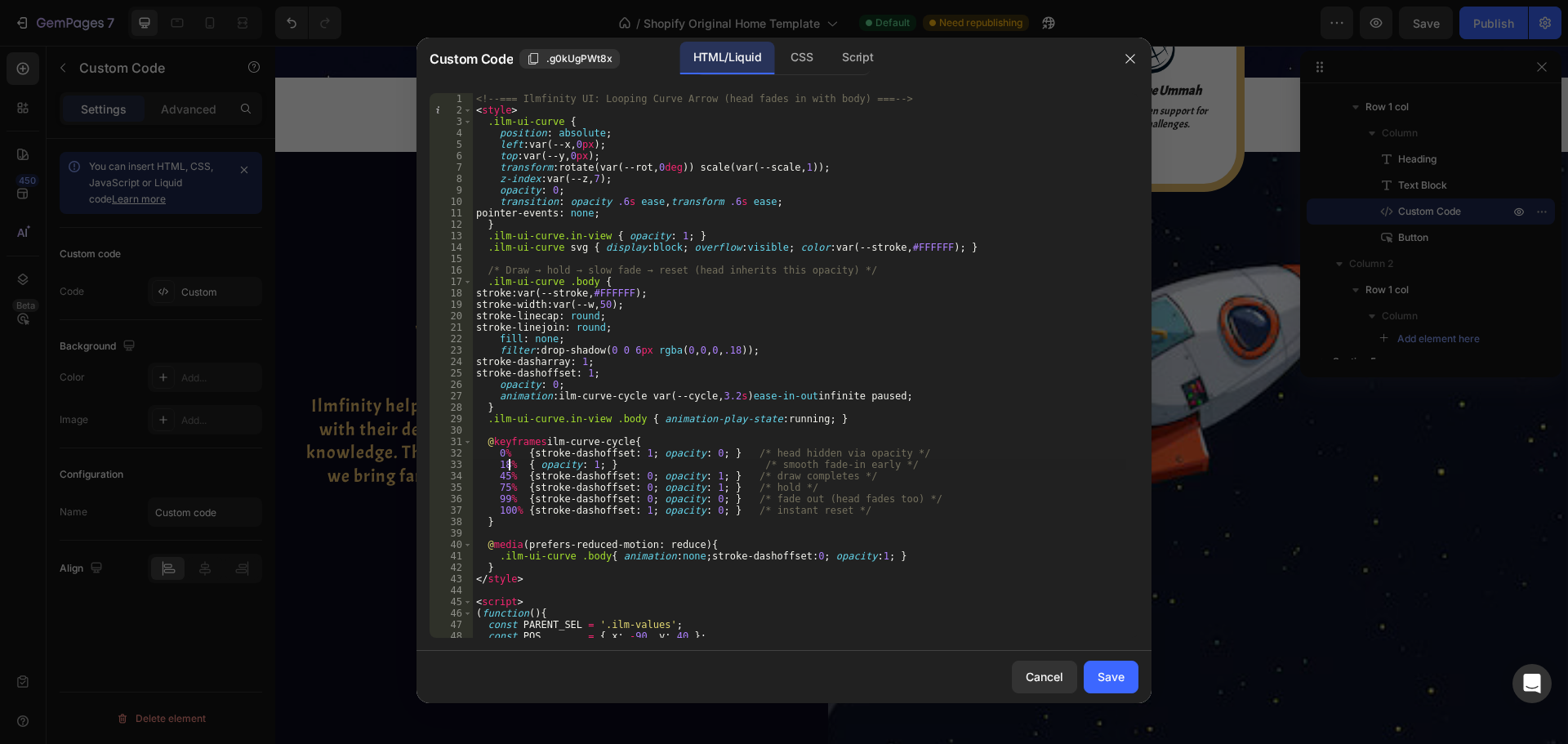
click at [508, 466] on div "<!-- === Ilmfinity UI: Looping Curve Arrow (head fades in with body) === --> < …" at bounding box center [799, 377] width 653 height 568
click at [587, 466] on div "<!-- === Ilmfinity UI: Looping Curve Arrow (head fades in with body) === --> < …" at bounding box center [799, 377] width 653 height 568
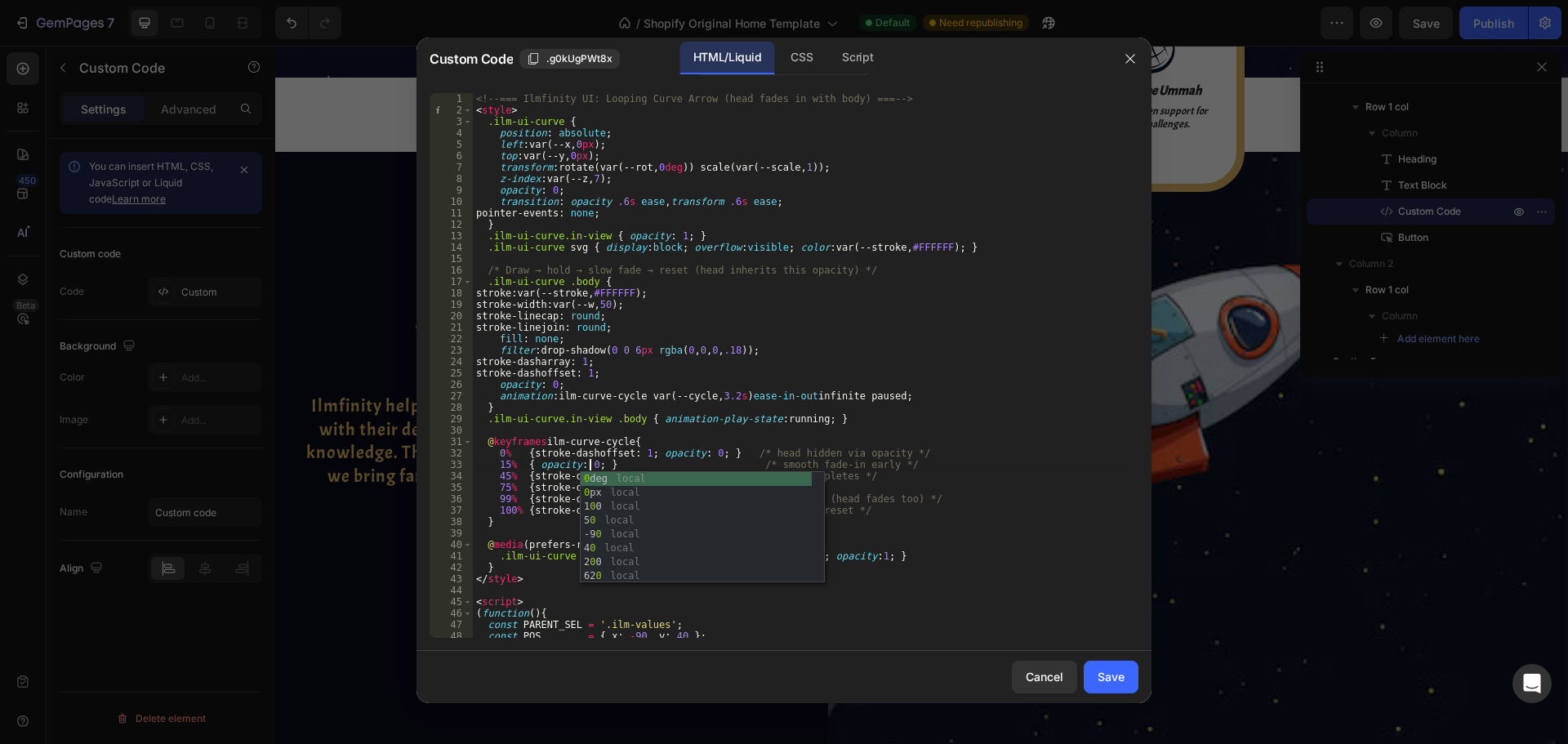
scroll to position [0, 9]
click at [713, 447] on div "<!-- === Ilmfinity UI: Looping Curve Arrow (head fades in with body) === --> < …" at bounding box center [799, 377] width 653 height 568
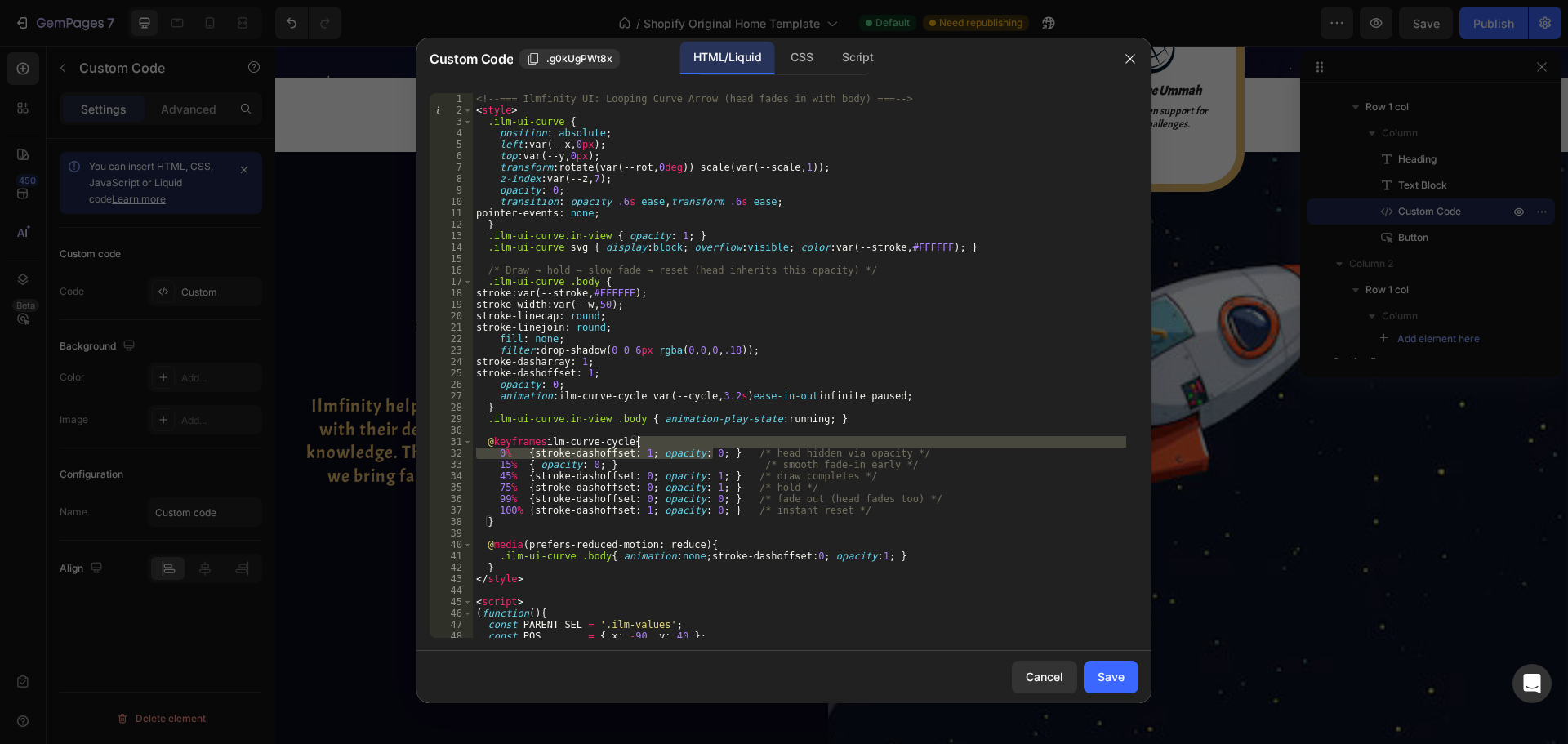
click at [707, 474] on div "<!-- === Ilmfinity UI: Looping Curve Arrow (head fades in with body) === --> < …" at bounding box center [799, 377] width 653 height 568
type textarea "45% { stroke-dashoffset: 0; opacity: 0; } /* draw completes */"
click at [925, 434] on div "<!-- === Ilmfinity UI: Looping Curve Arrow (head fades in with body) === --> < …" at bounding box center [799, 377] width 653 height 568
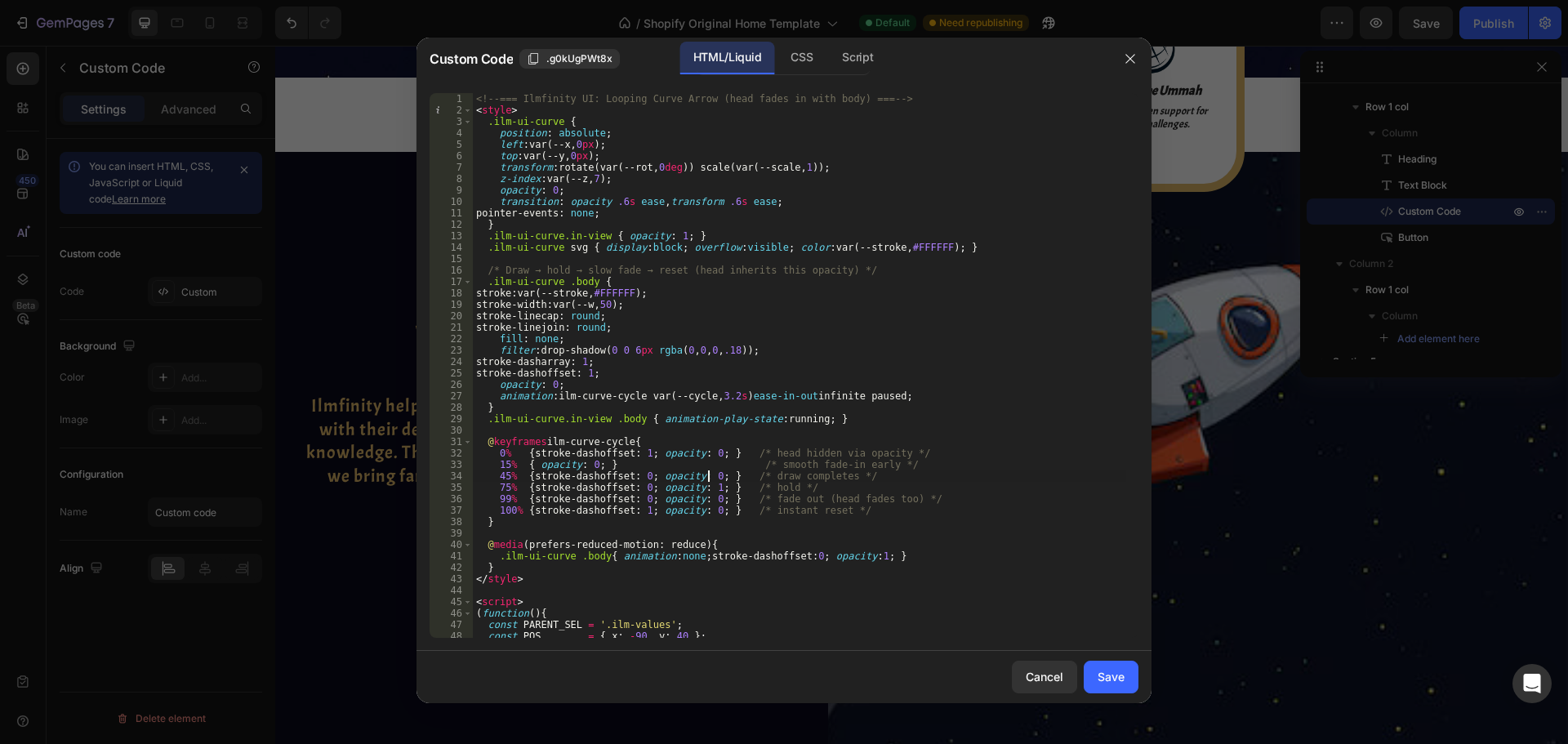
click at [709, 478] on div "<!-- === Ilmfinity UI: Looping Curve Arrow (head fades in with body) === --> < …" at bounding box center [799, 377] width 653 height 568
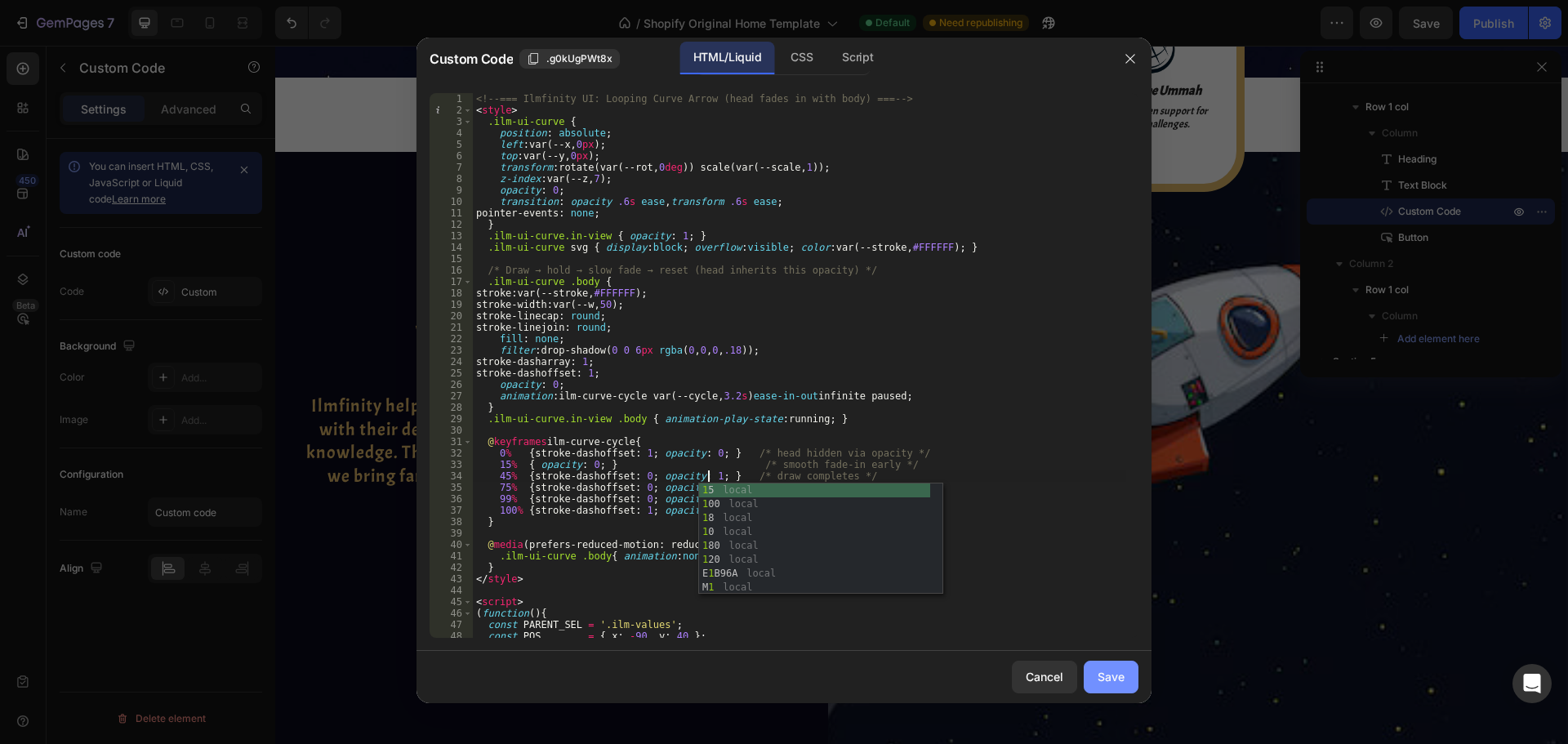
type textarea "45% { stroke-dashoffset: 0; opacity: 1; } /* draw completes */"
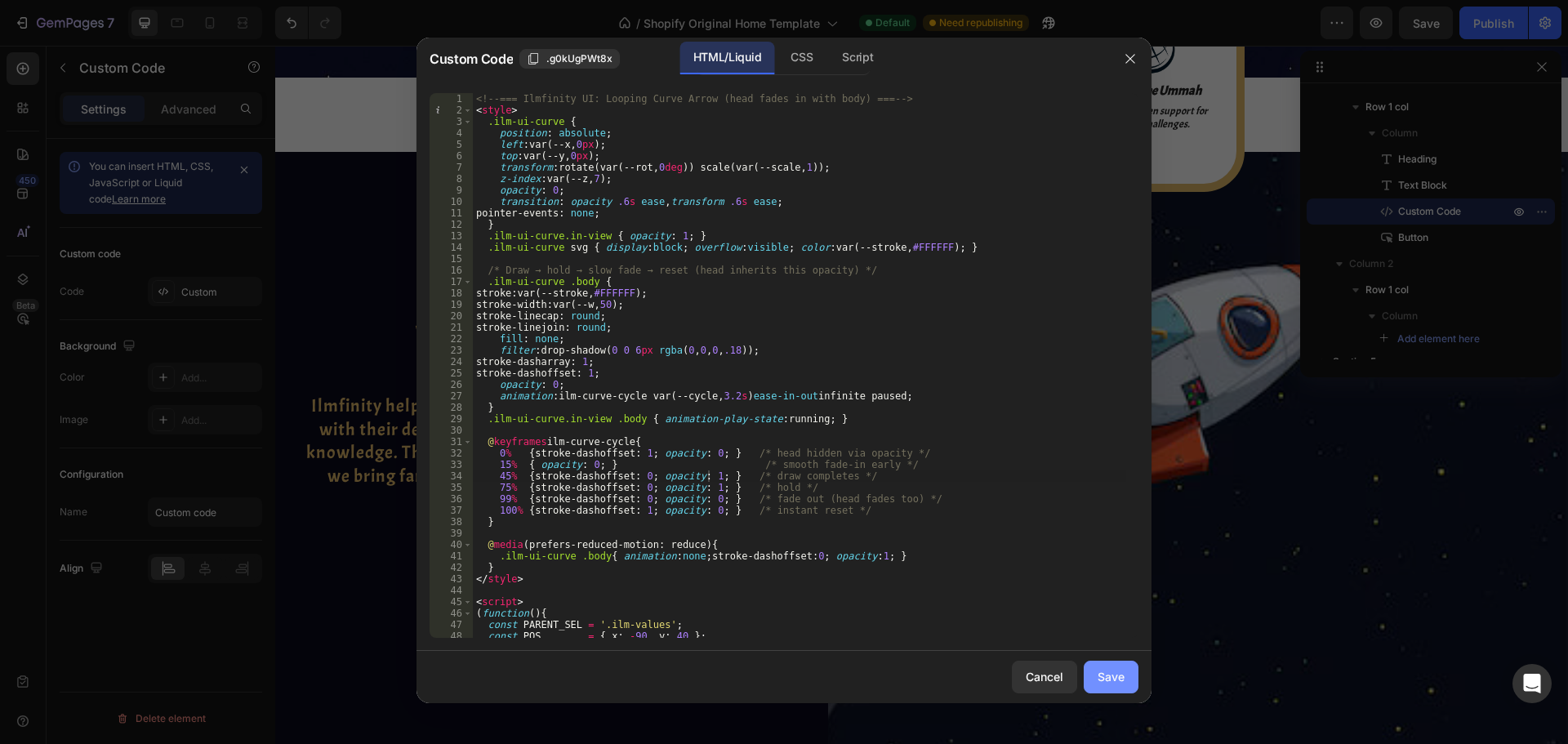
click at [1102, 677] on div "Save" at bounding box center [1111, 677] width 27 height 17
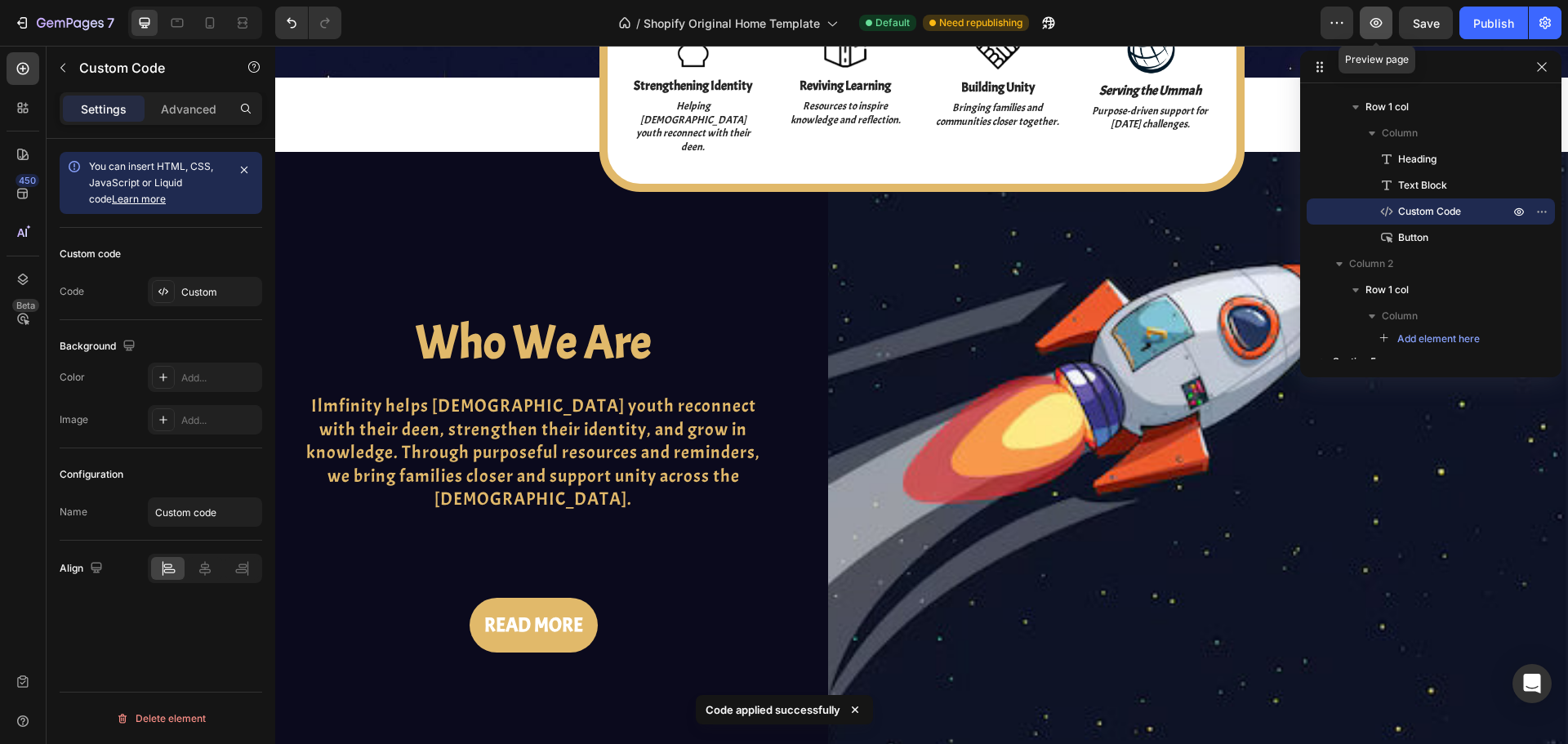
click at [1368, 29] on icon "button" at bounding box center [1376, 22] width 16 height 16
click at [195, 305] on div "Custom" at bounding box center [205, 291] width 114 height 30
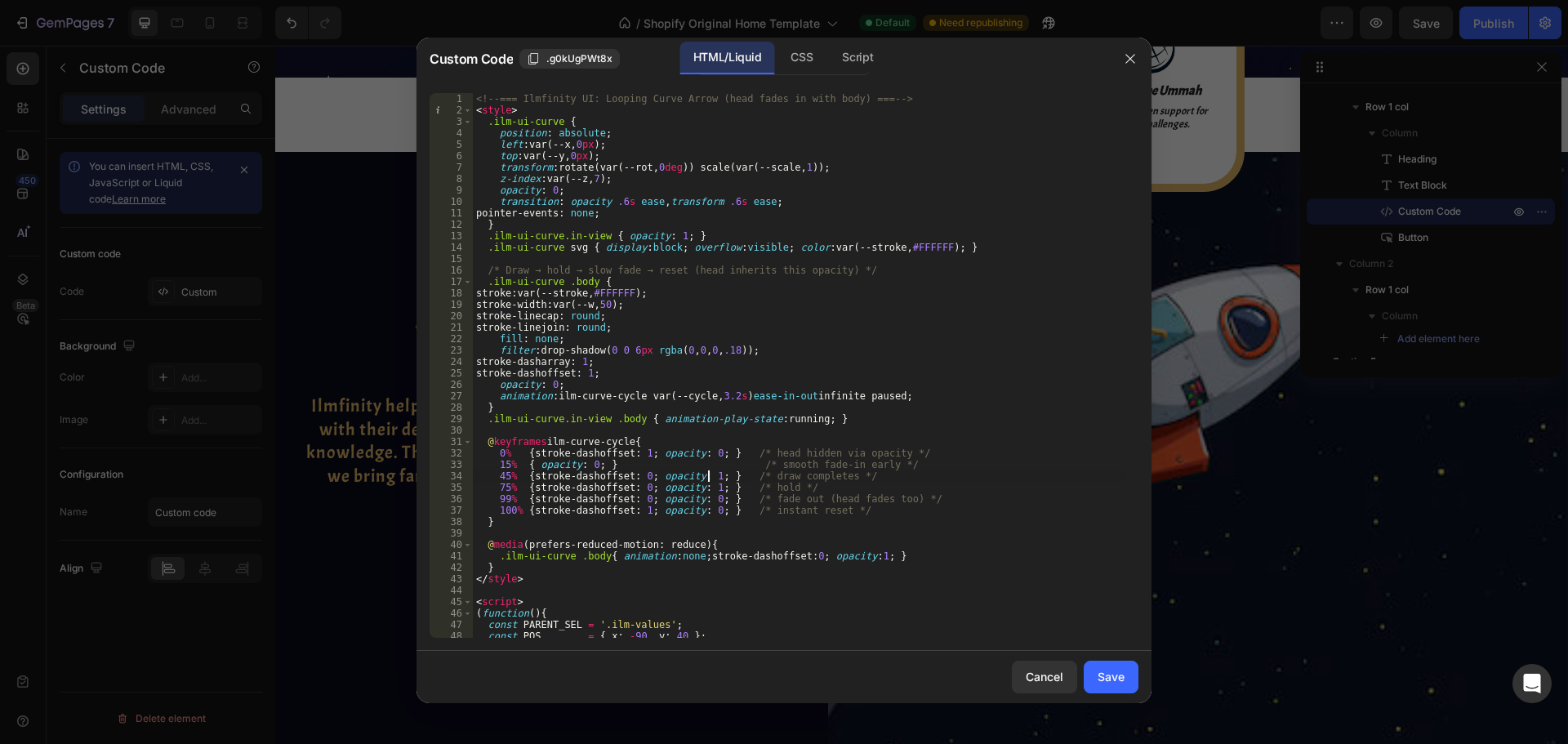
click at [708, 482] on div "<!-- === Ilmfinity UI: Looping Curve Arrow (head fades in with body) === --> < …" at bounding box center [799, 377] width 653 height 568
type textarea "45% { stroke-dashoffset: 0; opacity: 0; } /* draw completes */"
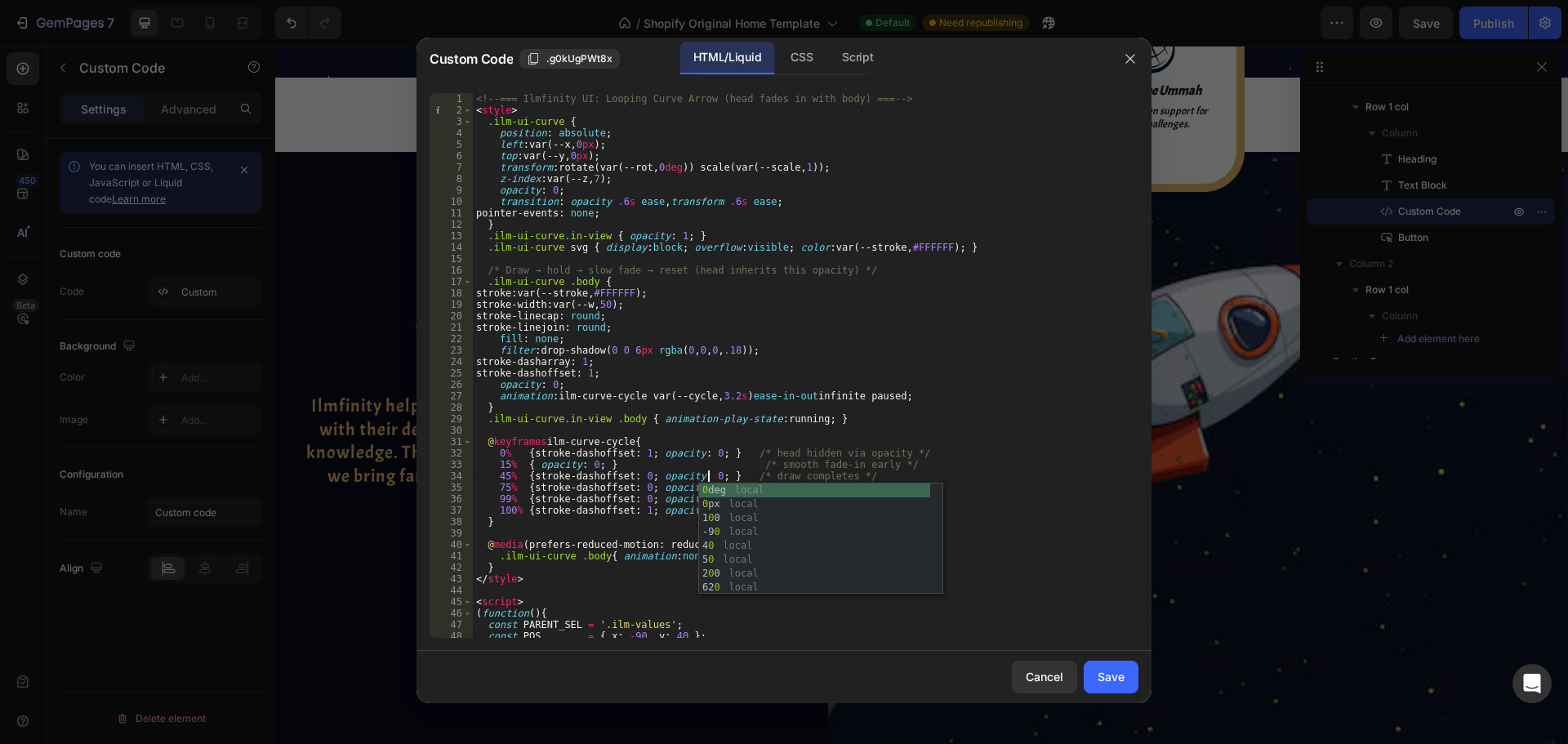
click at [783, 435] on div "<!-- === Ilmfinity UI: Looping Curve Arrow (head fades in with body) === --> < …" at bounding box center [799, 377] width 653 height 568
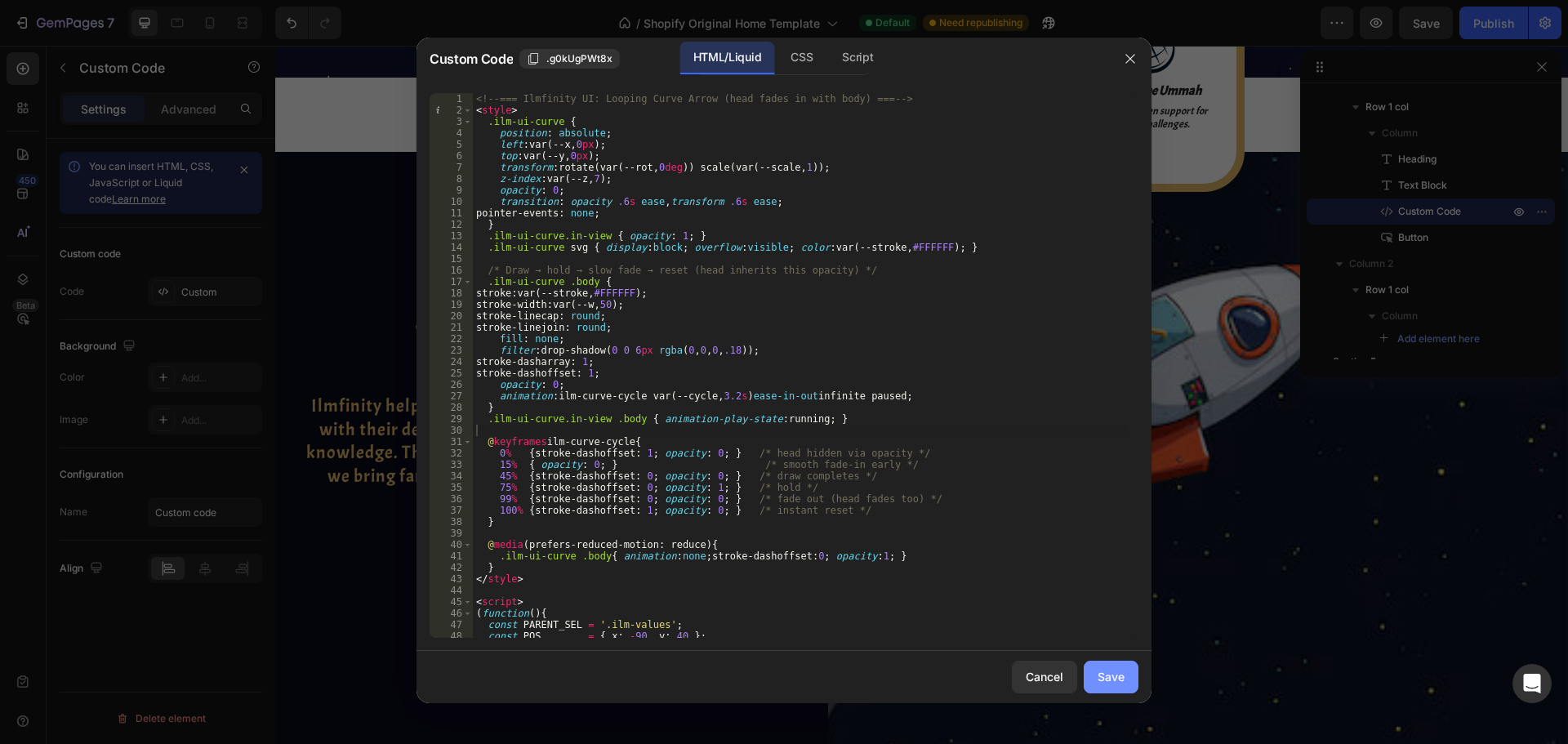
click at [1096, 681] on button "Save" at bounding box center [1111, 678] width 55 height 33
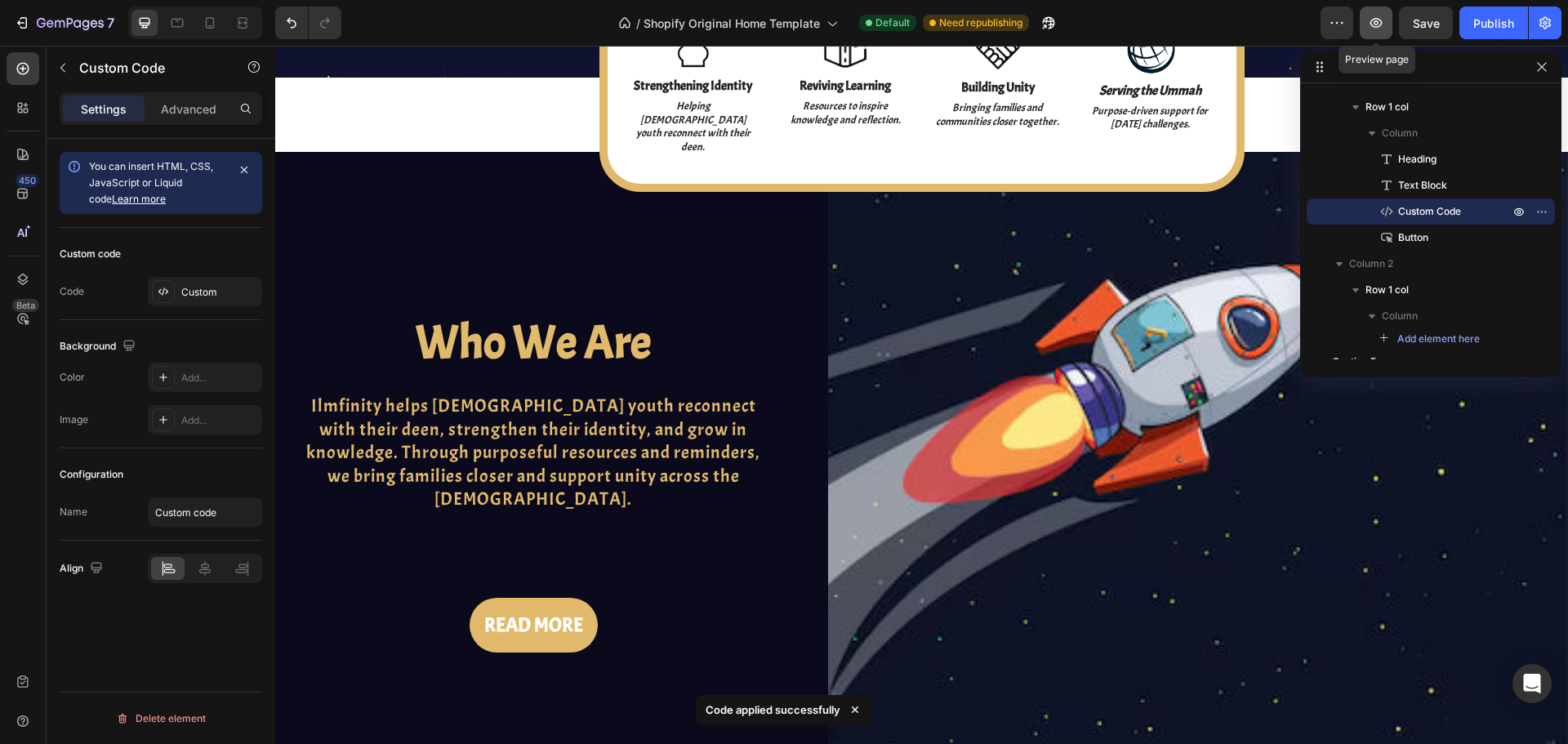
click at [1382, 36] on button "button" at bounding box center [1376, 23] width 33 height 33
click at [168, 300] on div at bounding box center [163, 292] width 23 height 23
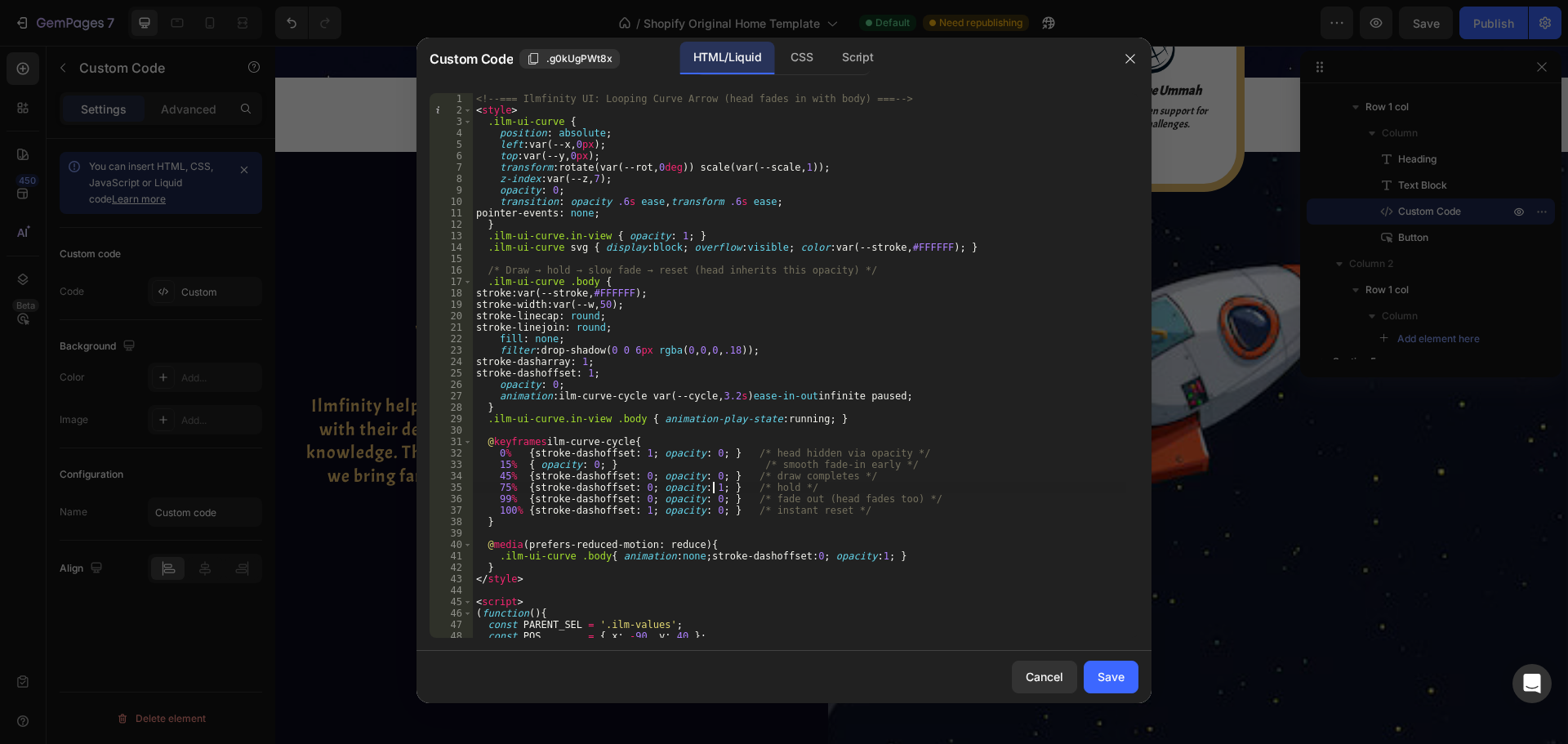
click at [710, 490] on div "<!-- === Ilmfinity UI: Looping Curve Arrow (head fades in with body) === --> < …" at bounding box center [799, 377] width 653 height 568
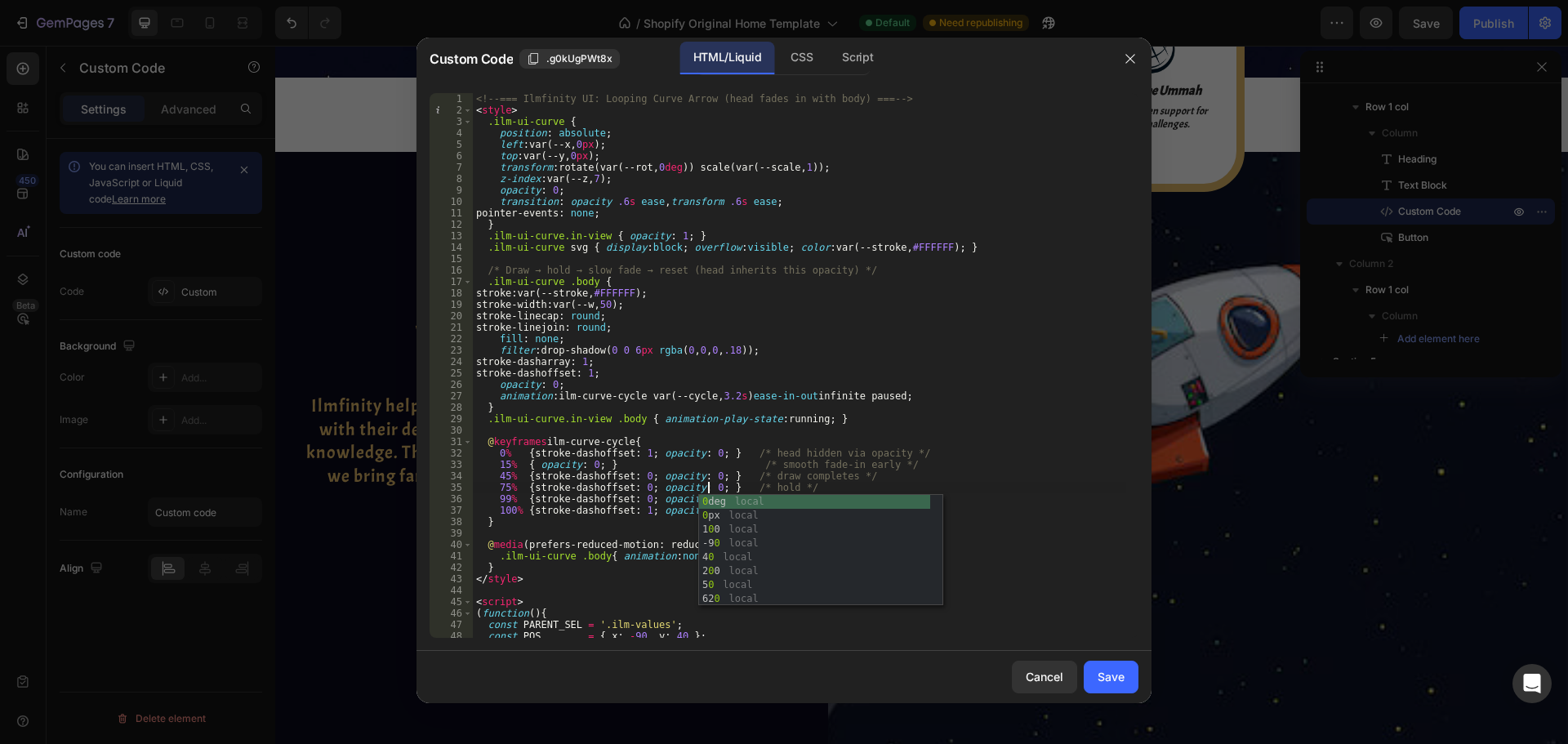
scroll to position [0, 19]
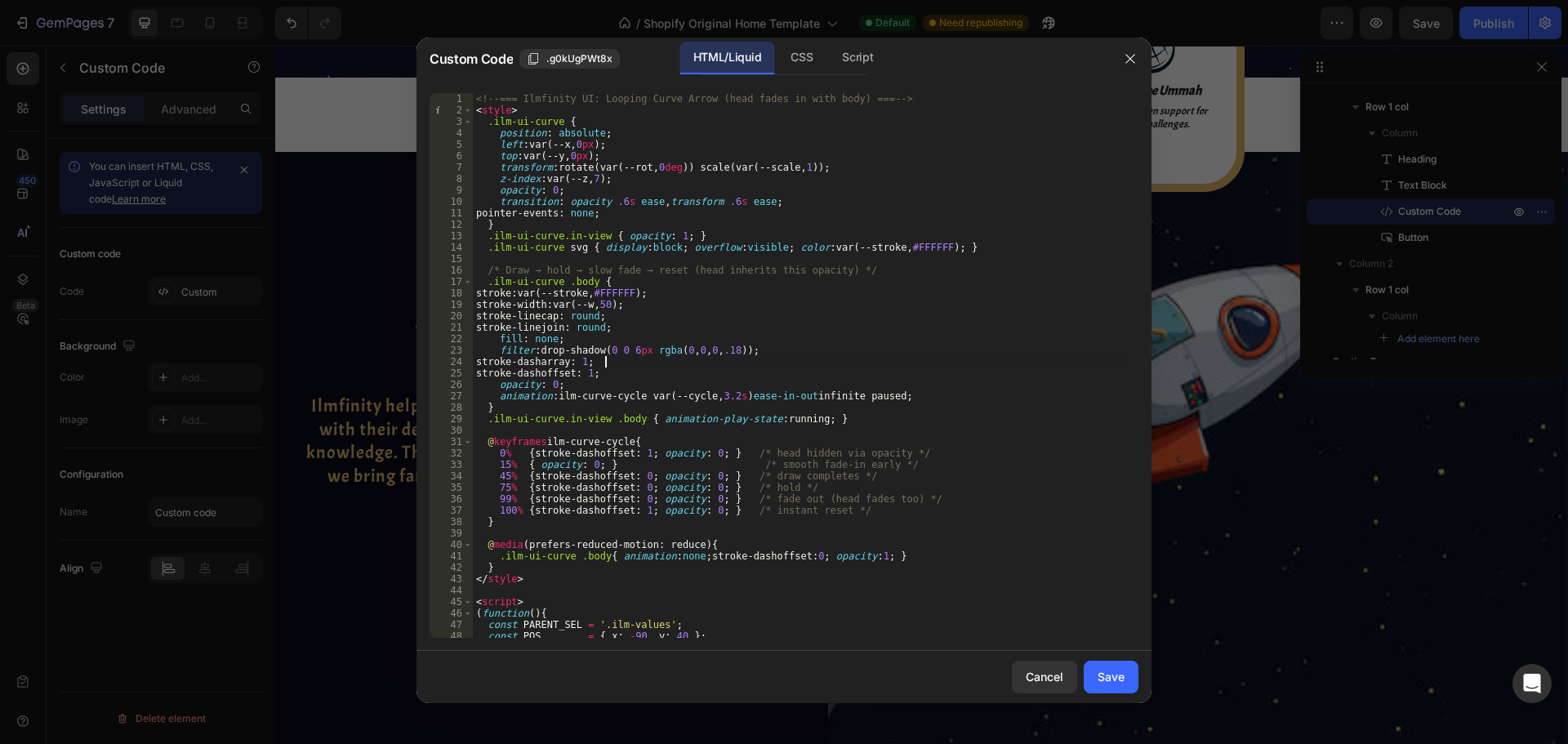
click at [982, 366] on div "<!-- === Ilmfinity UI: Looping Curve Arrow (head fades in with body) === --> < …" at bounding box center [799, 377] width 653 height 568
type textarea "stroke-dasharray: 1;"
click at [1113, 667] on button "Save" at bounding box center [1111, 678] width 55 height 33
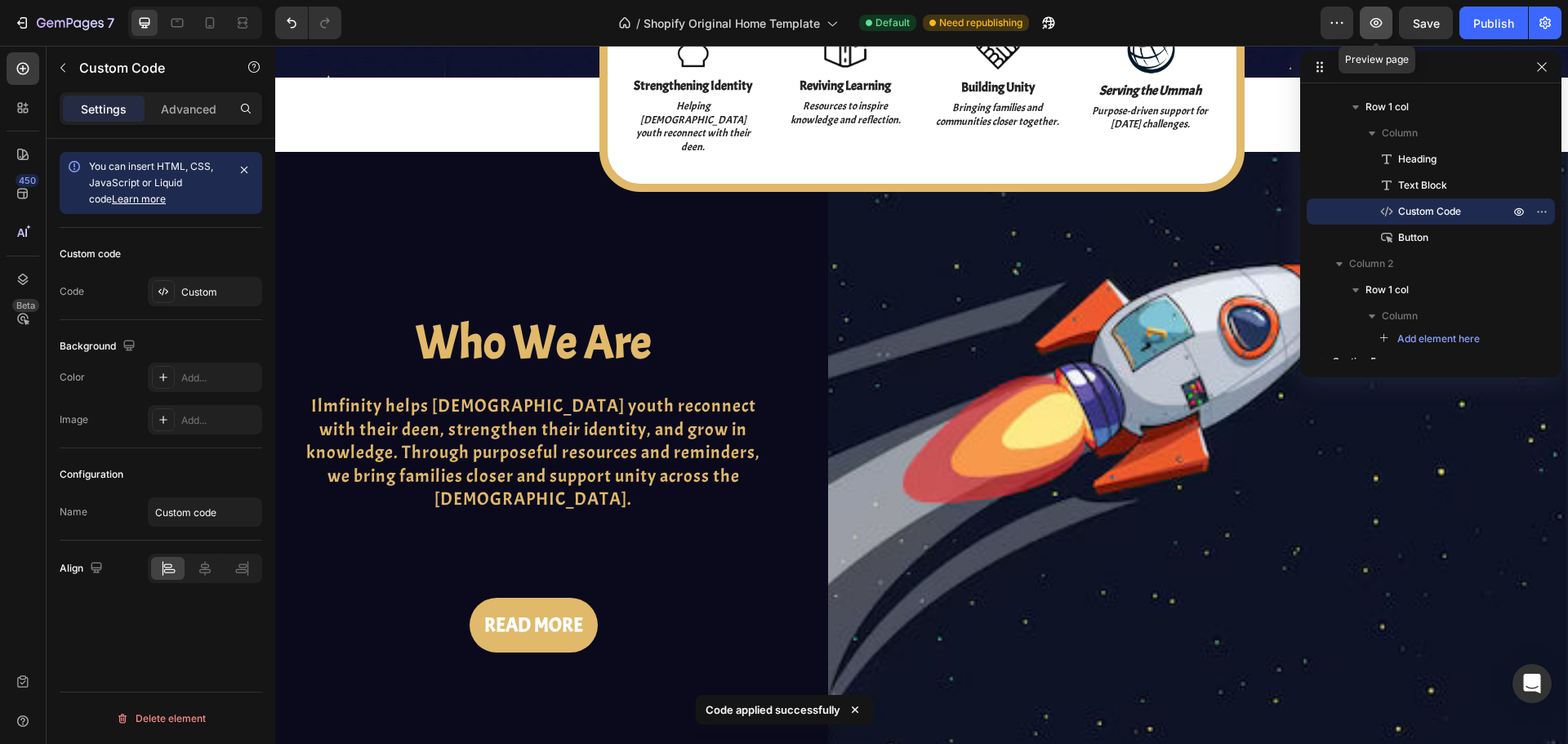
click at [1384, 36] on button "button" at bounding box center [1376, 23] width 33 height 33
click at [228, 291] on div "Custom" at bounding box center [220, 292] width 77 height 14
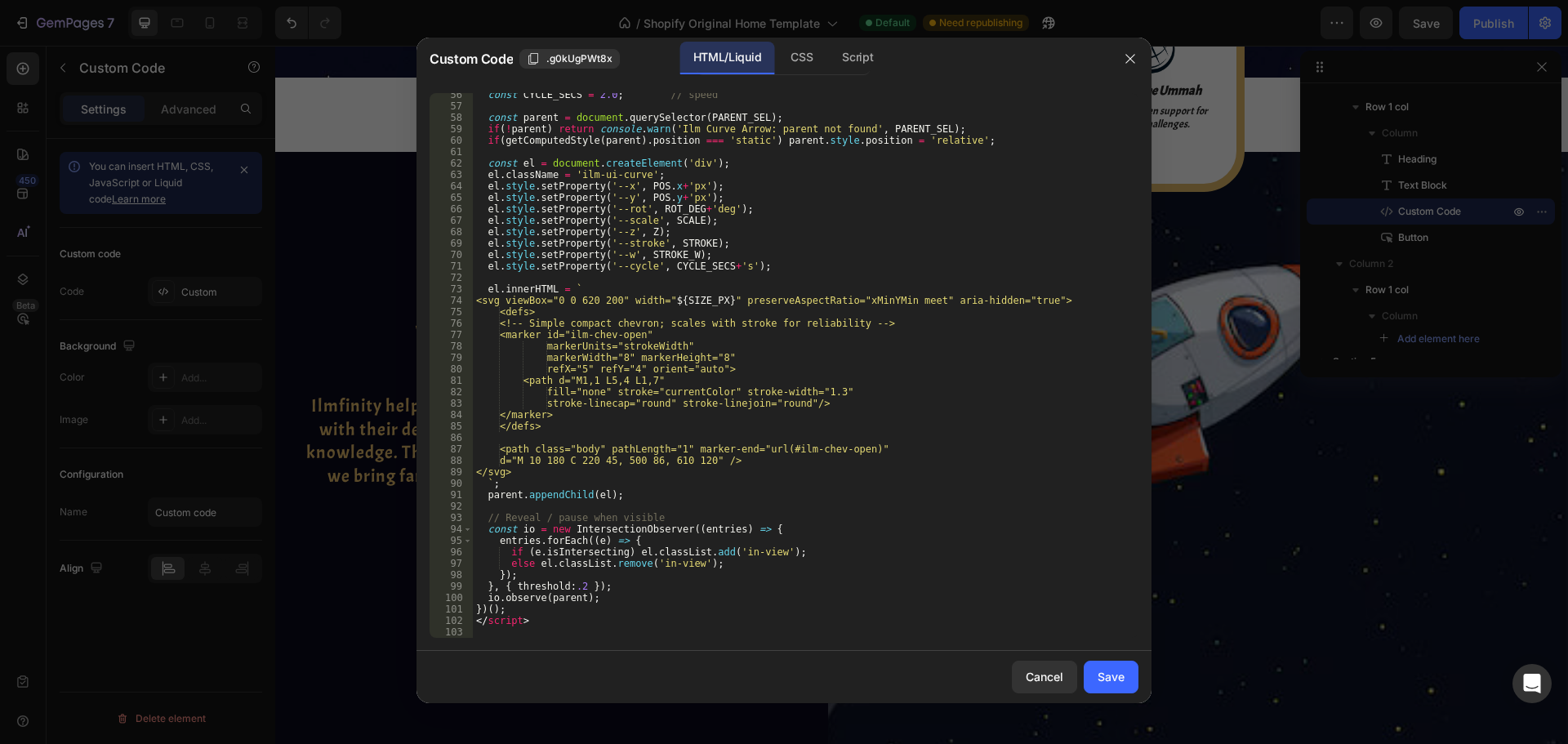
scroll to position [633, 0]
click at [598, 369] on div "const CYCLE_SECS = 2.0 ; // speed const parent = document . querySelector ( PAR…" at bounding box center [799, 373] width 653 height 568
click at [709, 311] on div "const CYCLE_SECS = 2.0 ; // speed const parent = document . querySelector ( PAR…" at bounding box center [799, 373] width 653 height 568
click at [615, 382] on div "const CYCLE_SECS = 2.0 ; // speed const parent = document . querySelector ( PAR…" at bounding box center [799, 373] width 653 height 568
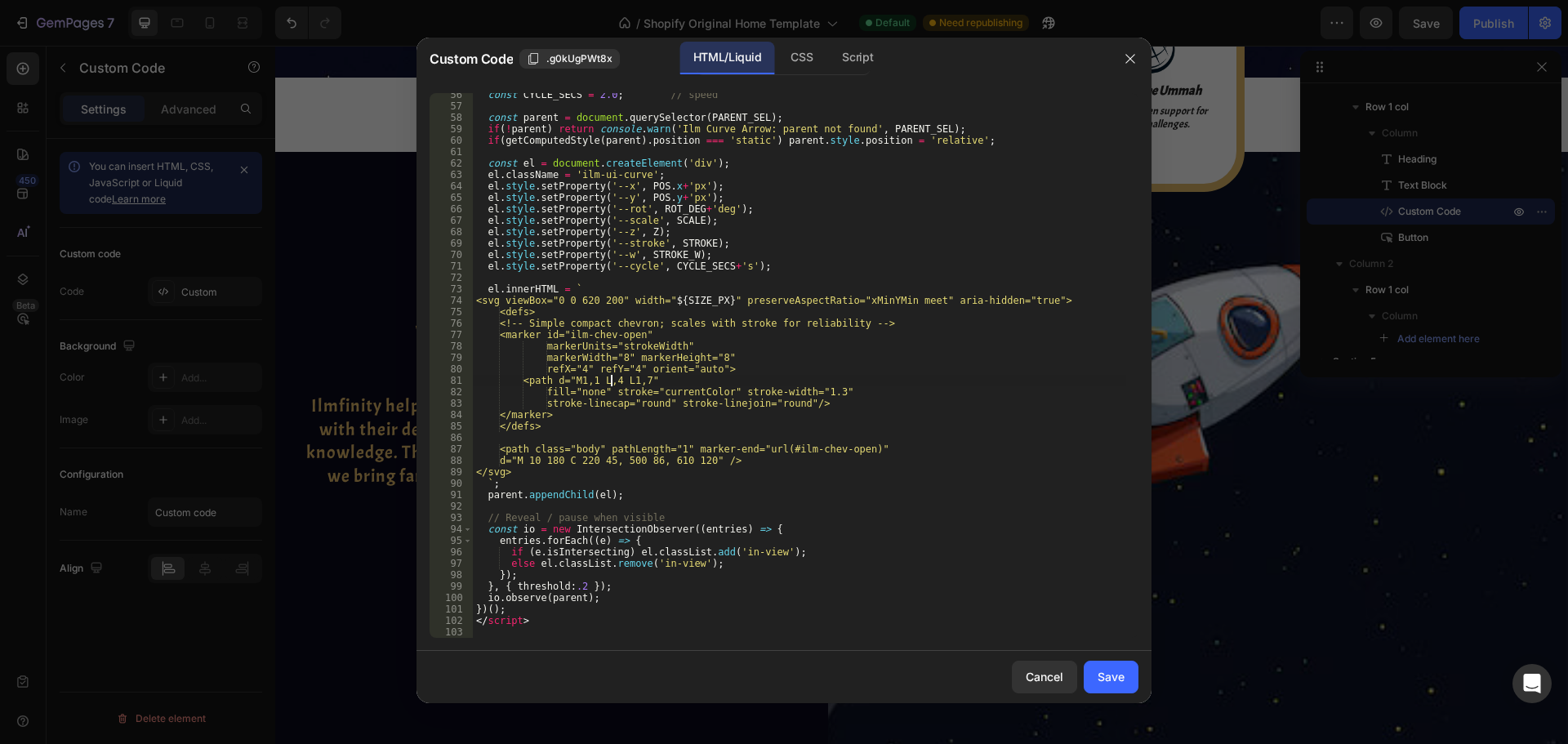
scroll to position [0, 12]
type textarea "<path d="M1,1 L4,4 L1,7""
click at [1107, 685] on div "Save" at bounding box center [1111, 677] width 27 height 17
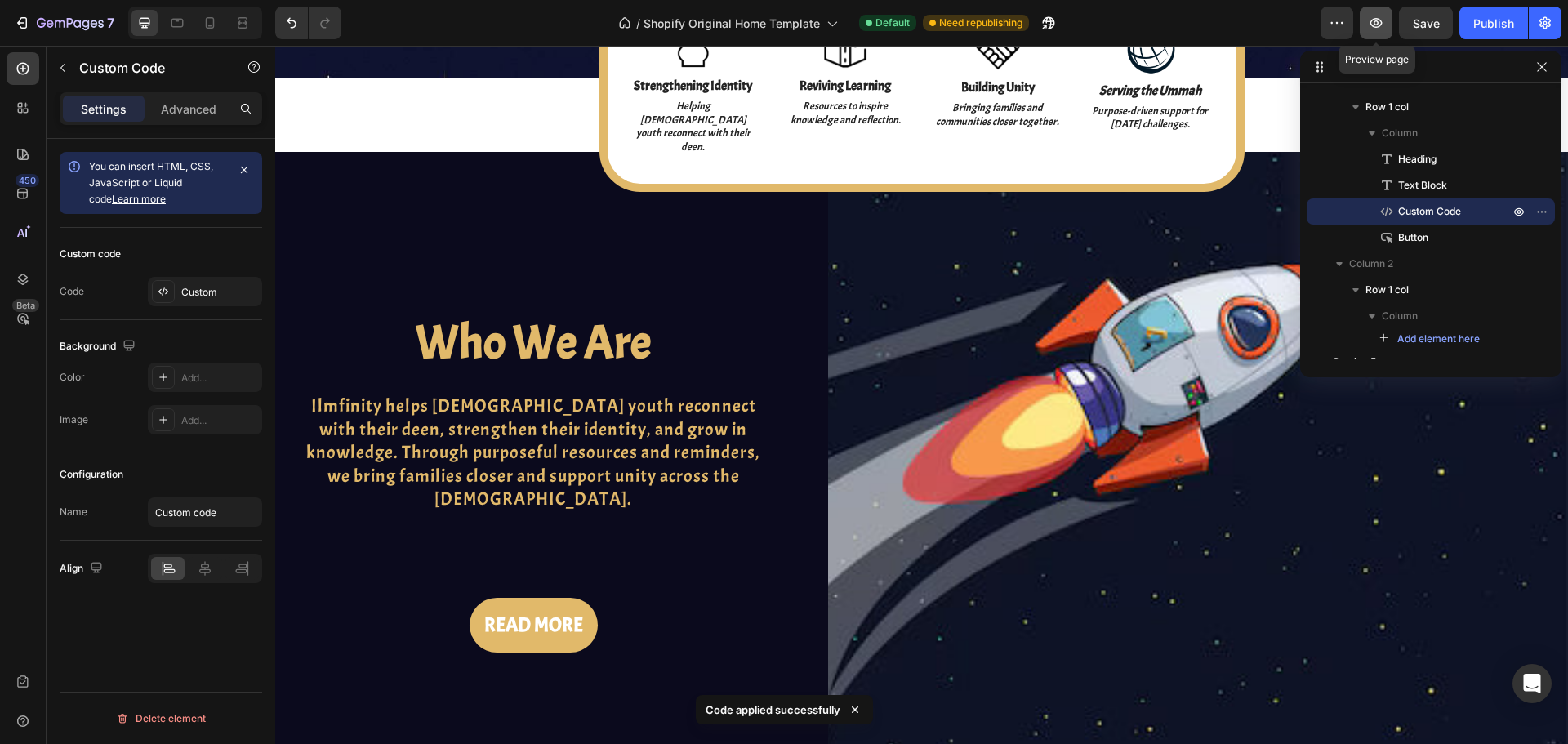
click at [1384, 30] on button "button" at bounding box center [1376, 23] width 33 height 33
click at [199, 287] on div "Custom" at bounding box center [220, 292] width 77 height 14
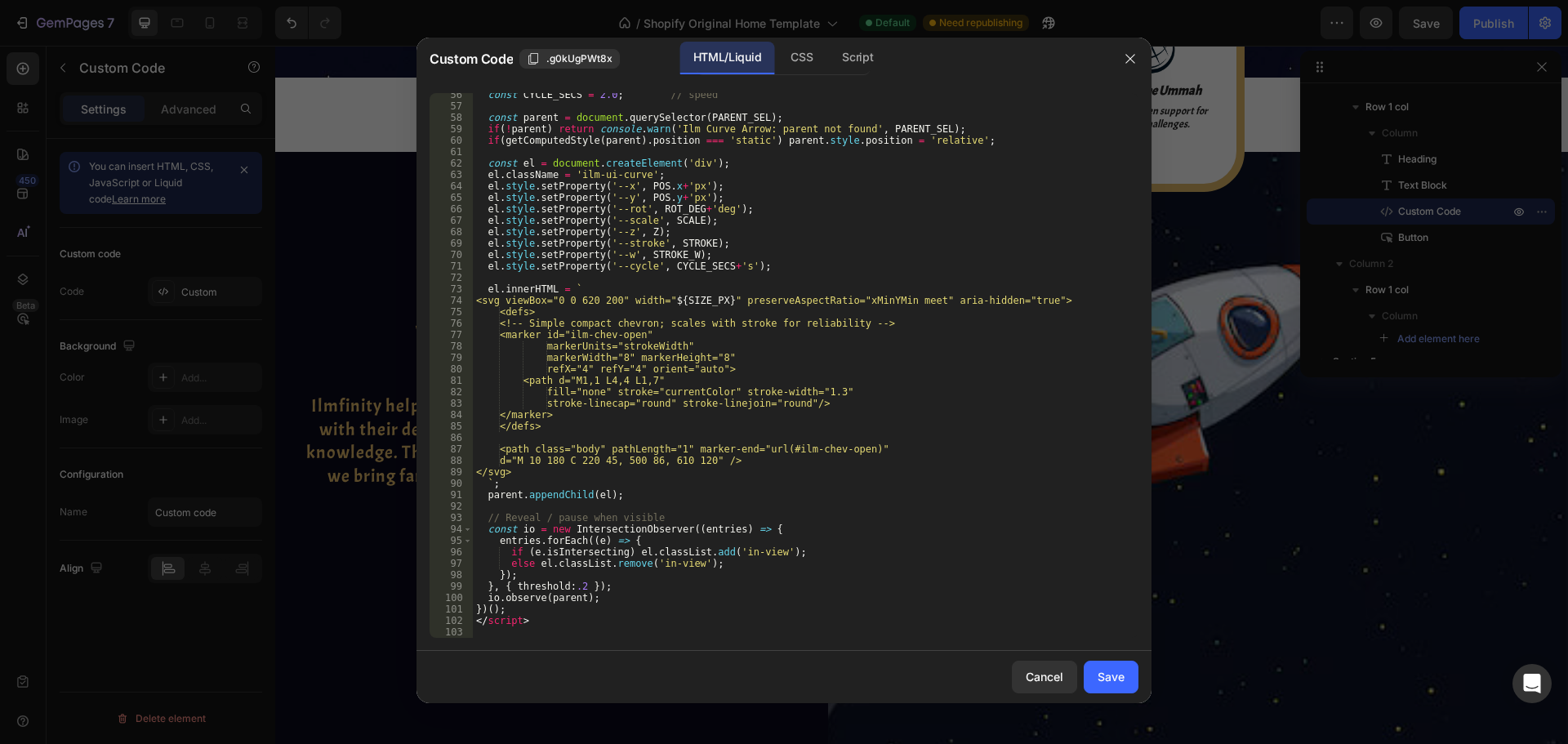
scroll to position [633, 0]
click at [655, 379] on div "const CYCLE_SECS = 2.0 ; // speed const parent = document . querySelector ( PAR…" at bounding box center [799, 373] width 653 height 568
click at [713, 357] on div "const CYCLE_SECS = 2.0 ; // speed const parent = document . querySelector ( PAR…" at bounding box center [799, 373] width 653 height 568
type textarea "markerWidth="8" markerHeight="8""
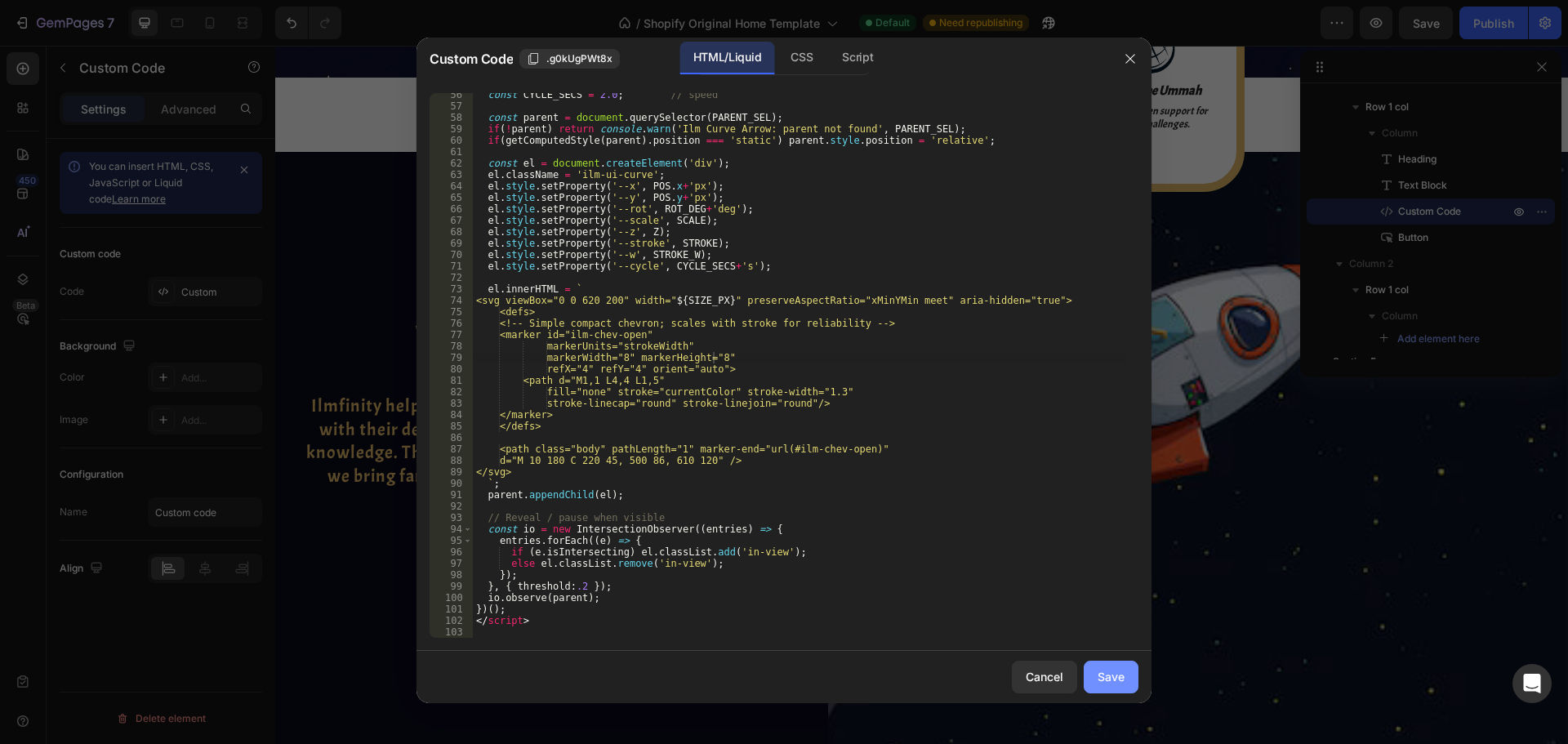
click at [1097, 671] on div "Save" at bounding box center [1111, 677] width 27 height 17
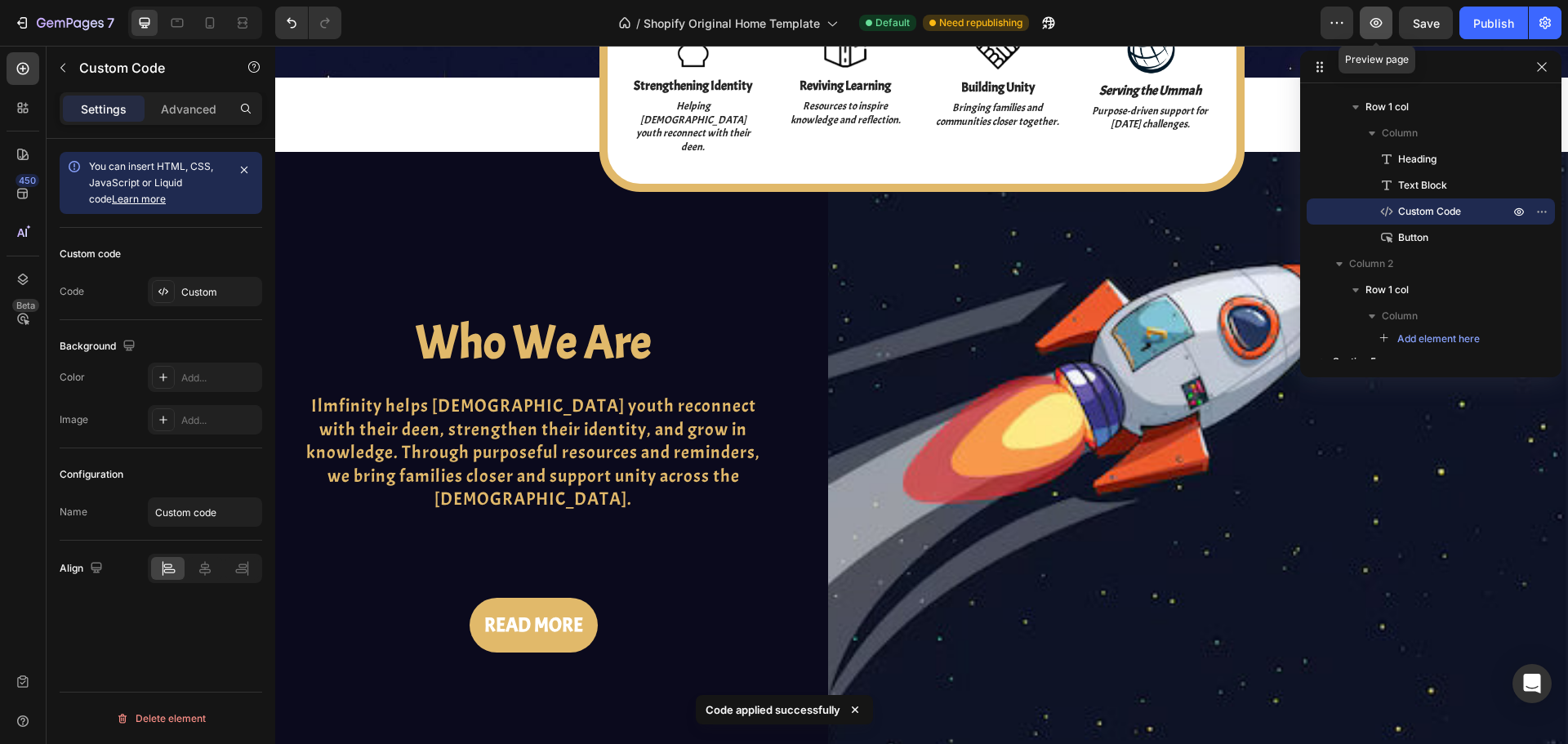
click at [1386, 13] on button "button" at bounding box center [1376, 23] width 33 height 33
click at [199, 297] on div "Custom" at bounding box center [220, 292] width 77 height 14
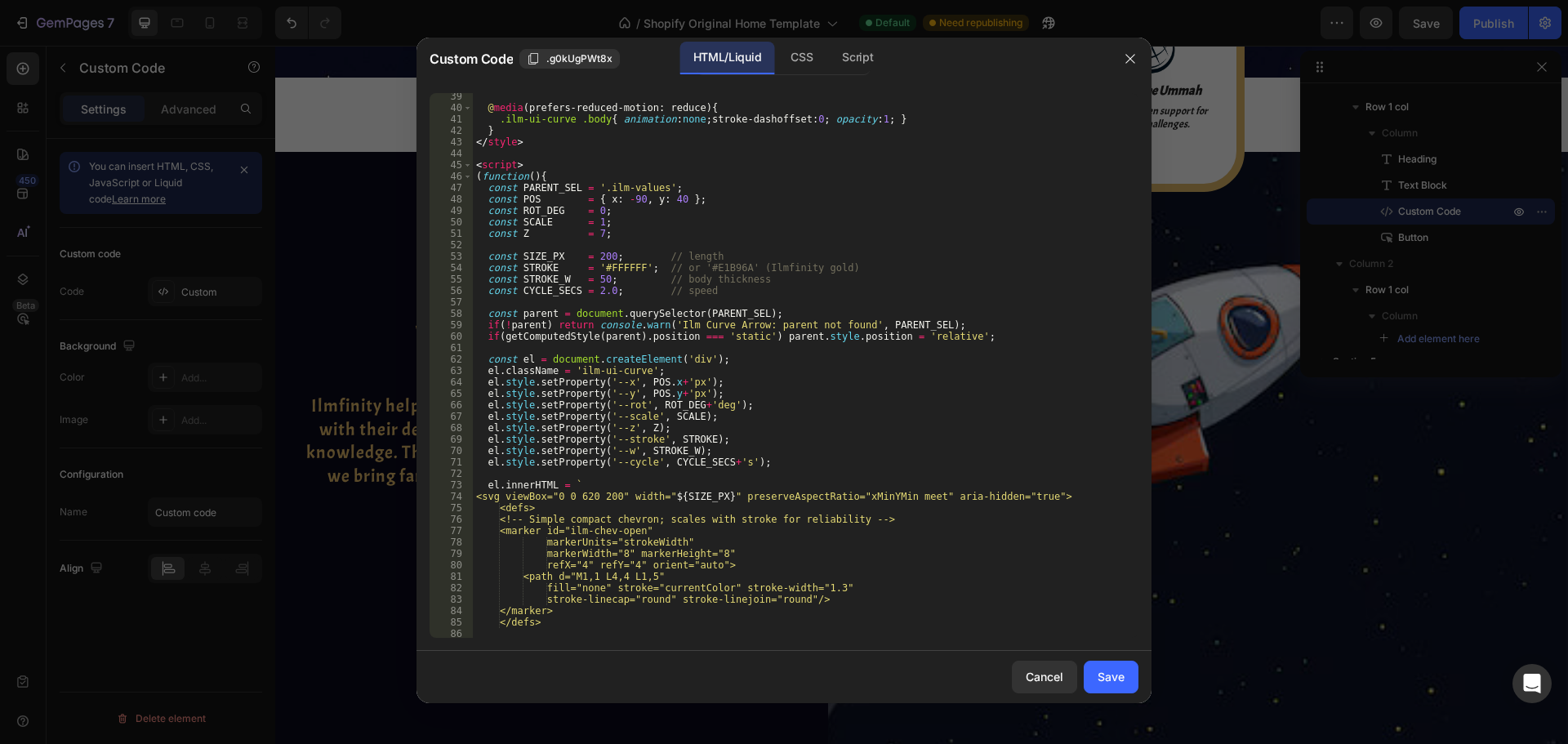
scroll to position [633, 0]
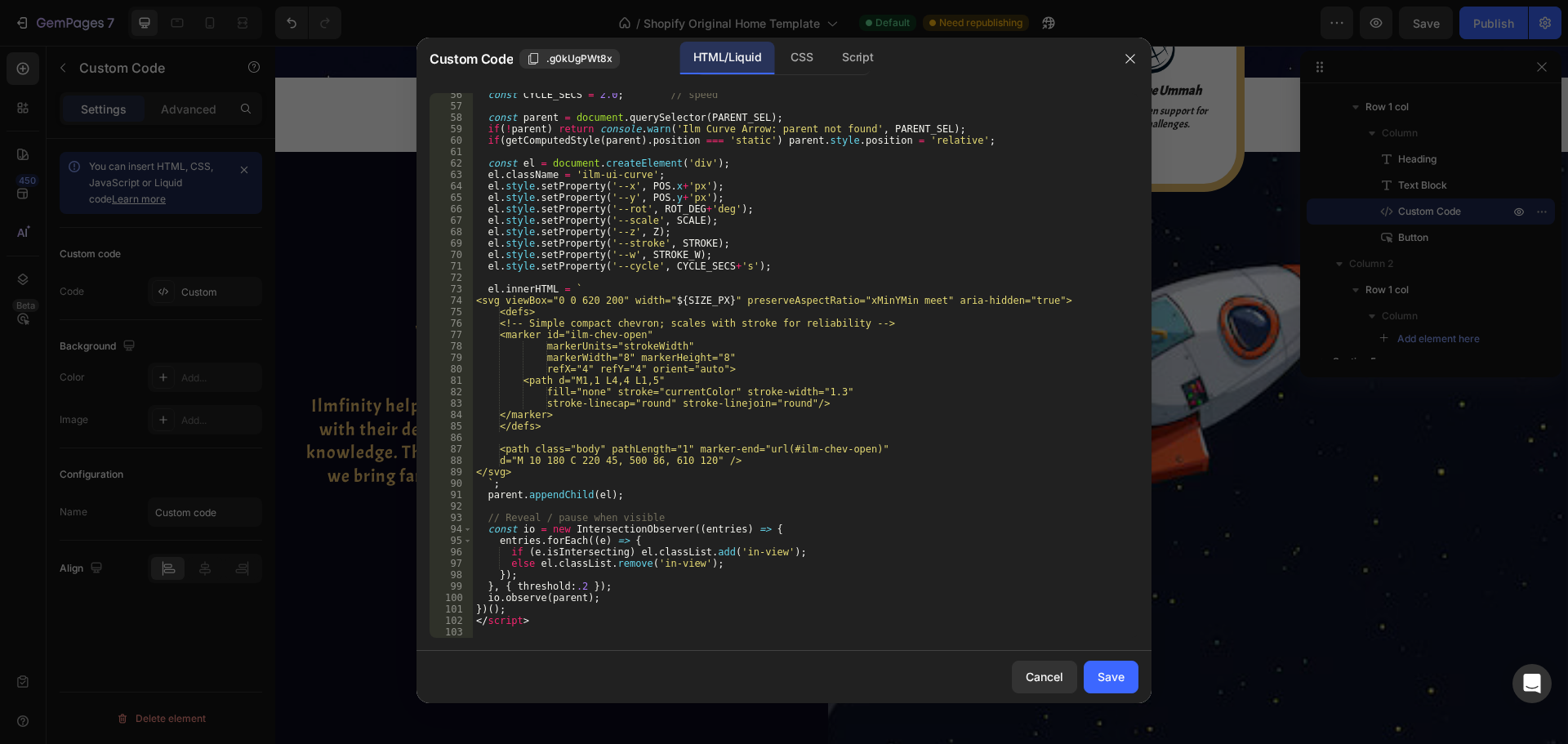
click at [652, 381] on div "const CYCLE_SECS = 2.0 ; // speed const parent = document . querySelector ( PAR…" at bounding box center [799, 373] width 653 height 568
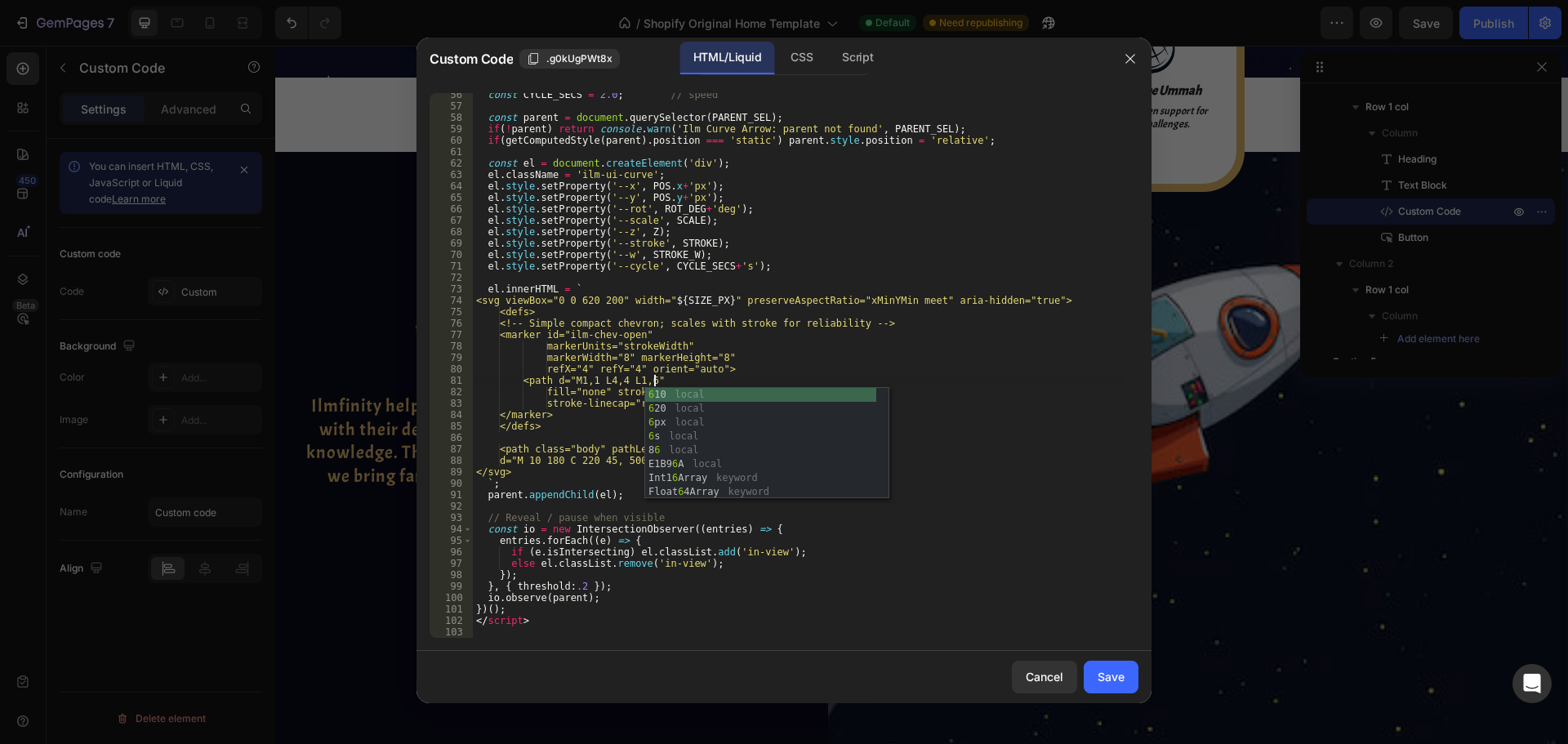
click at [601, 381] on div "const CYCLE_SECS = 2.0 ; // speed const parent = document . querySelector ( PAR…" at bounding box center [799, 373] width 653 height 568
drag, startPoint x: 1096, startPoint y: 407, endPoint x: 1097, endPoint y: 449, distance: 42.0
click at [1096, 406] on div "const CYCLE_SECS = 2.0 ; // speed const parent = document . querySelector ( PAR…" at bounding box center [799, 373] width 653 height 568
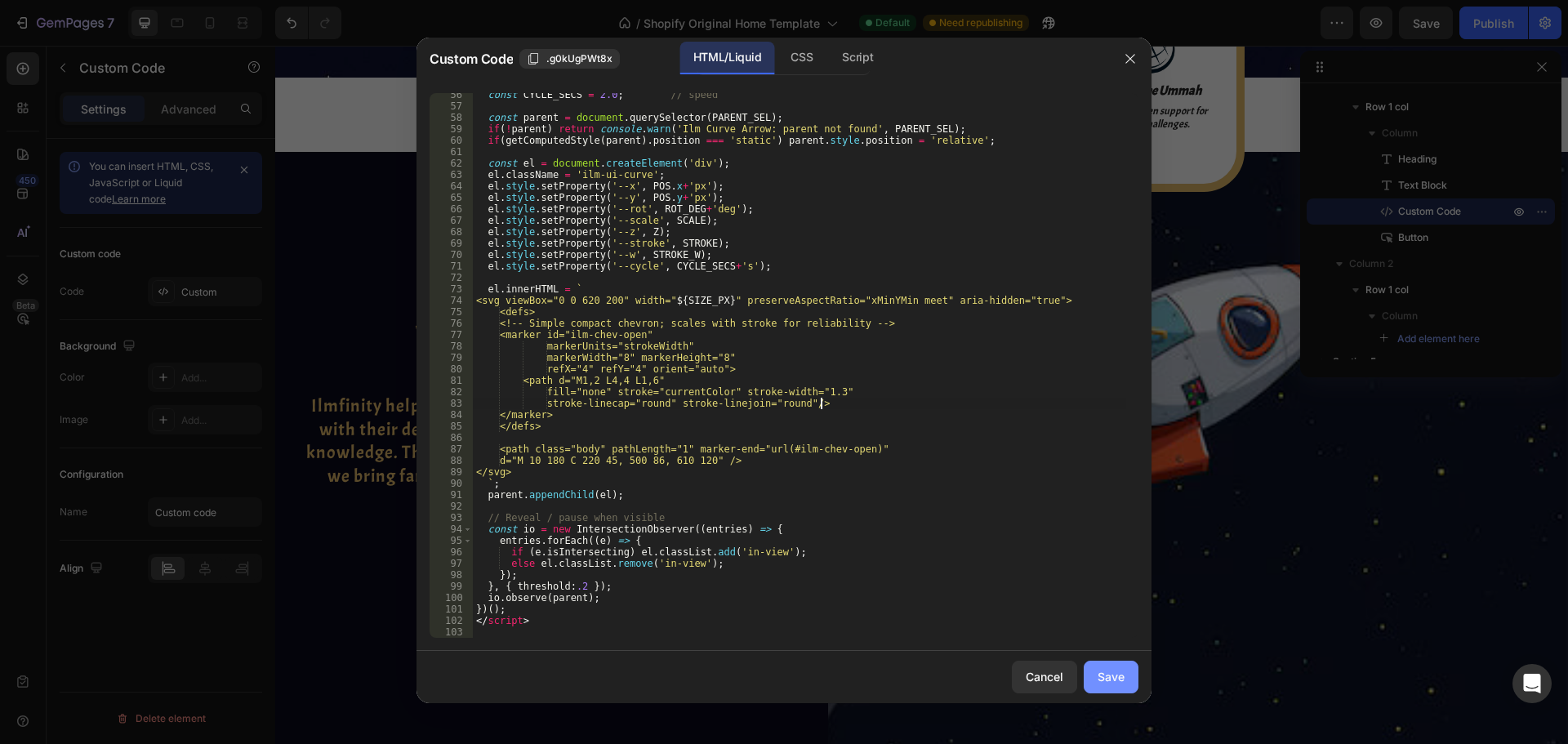
type textarea "stroke-linecap="round" stroke-linejoin="round"/>"
click at [1122, 672] on div "Save" at bounding box center [1111, 677] width 27 height 17
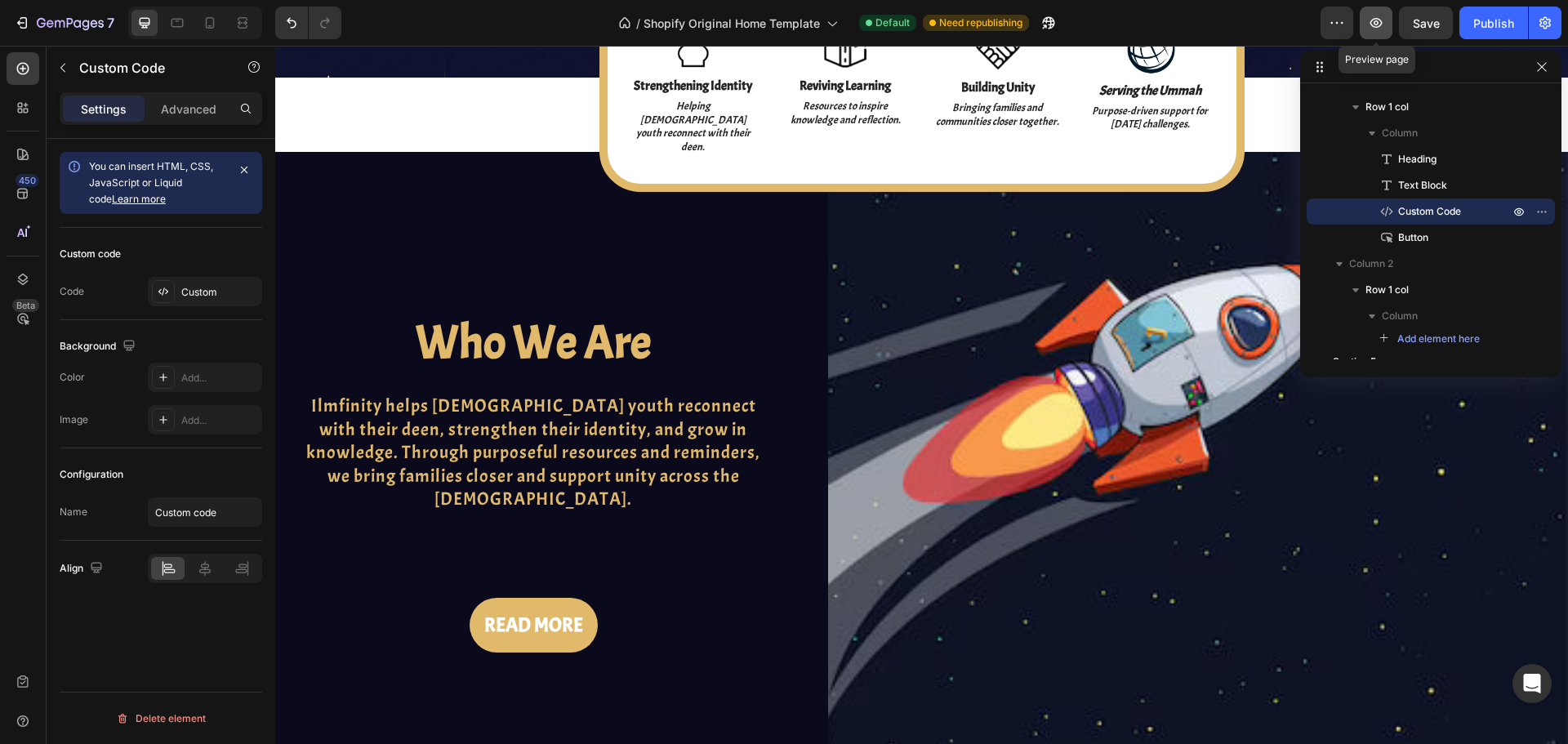
click at [1384, 30] on icon "button" at bounding box center [1376, 22] width 16 height 16
click at [193, 285] on div "Custom" at bounding box center [220, 292] width 77 height 14
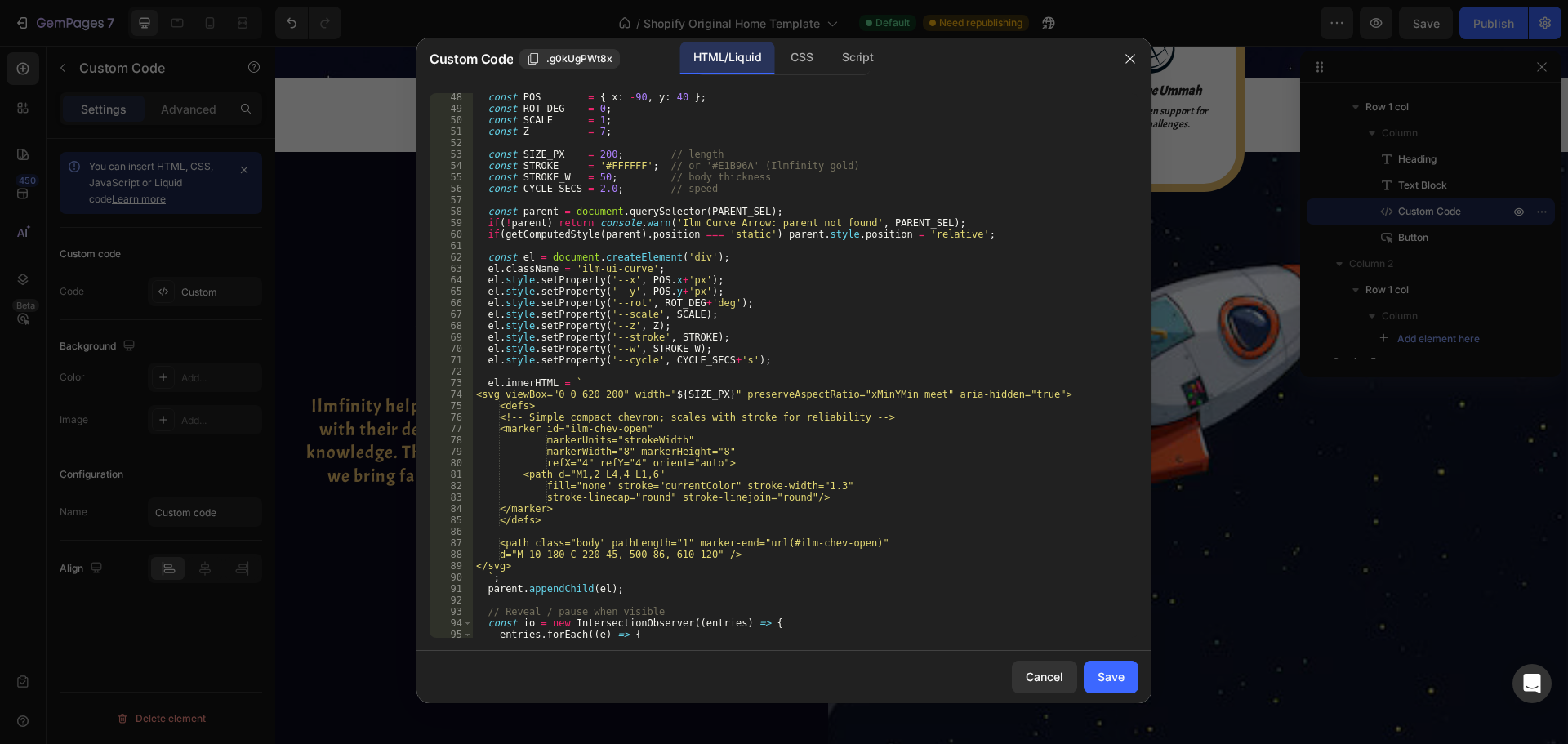
scroll to position [633, 0]
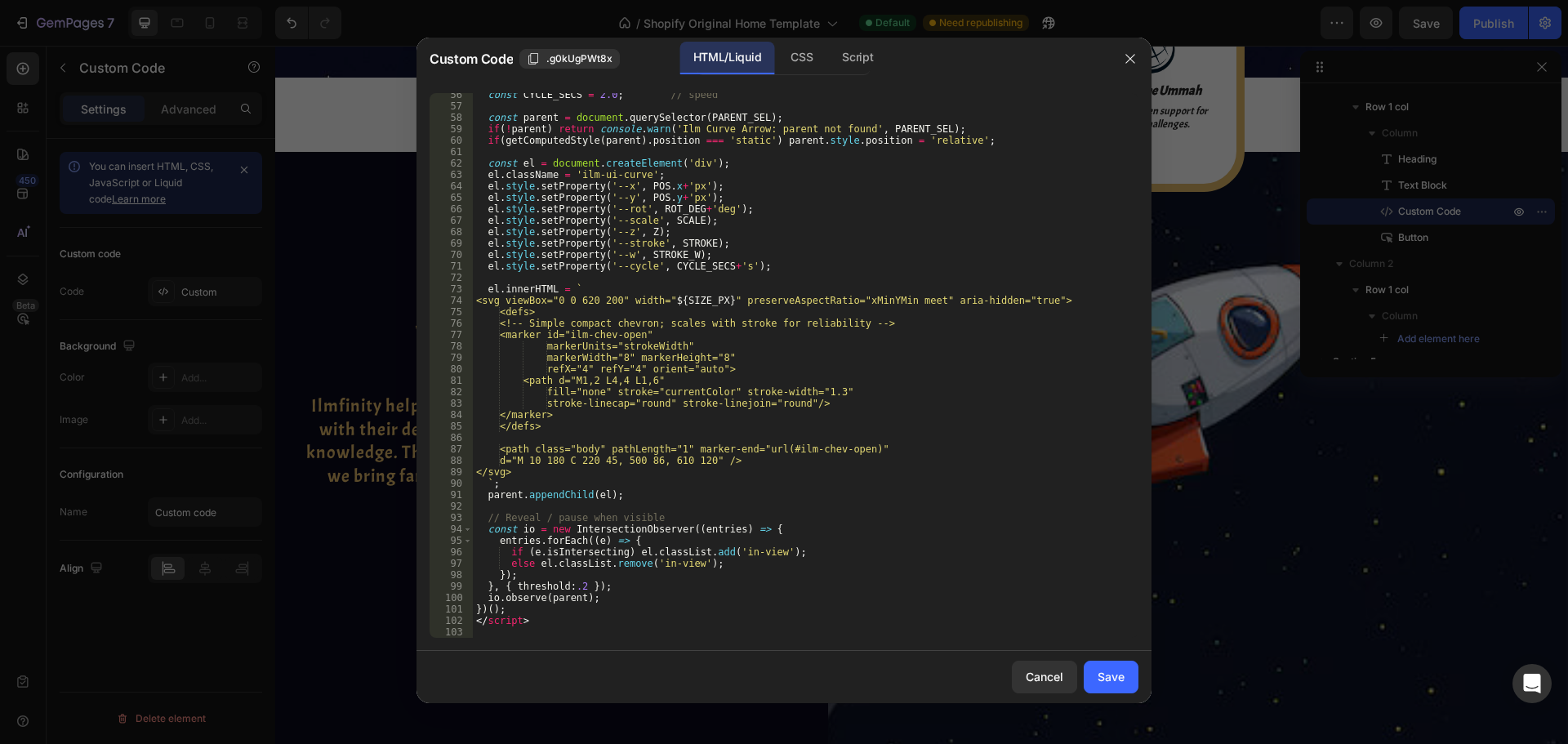
click at [650, 460] on div "const CYCLE_SECS = 2.0 ; // speed const parent = document . querySelector ( PAR…" at bounding box center [799, 373] width 653 height 568
type textarea "d="M 10 180 C 220 45, 550 86, 610 120" />"
click at [1107, 672] on div "Save" at bounding box center [1111, 677] width 27 height 17
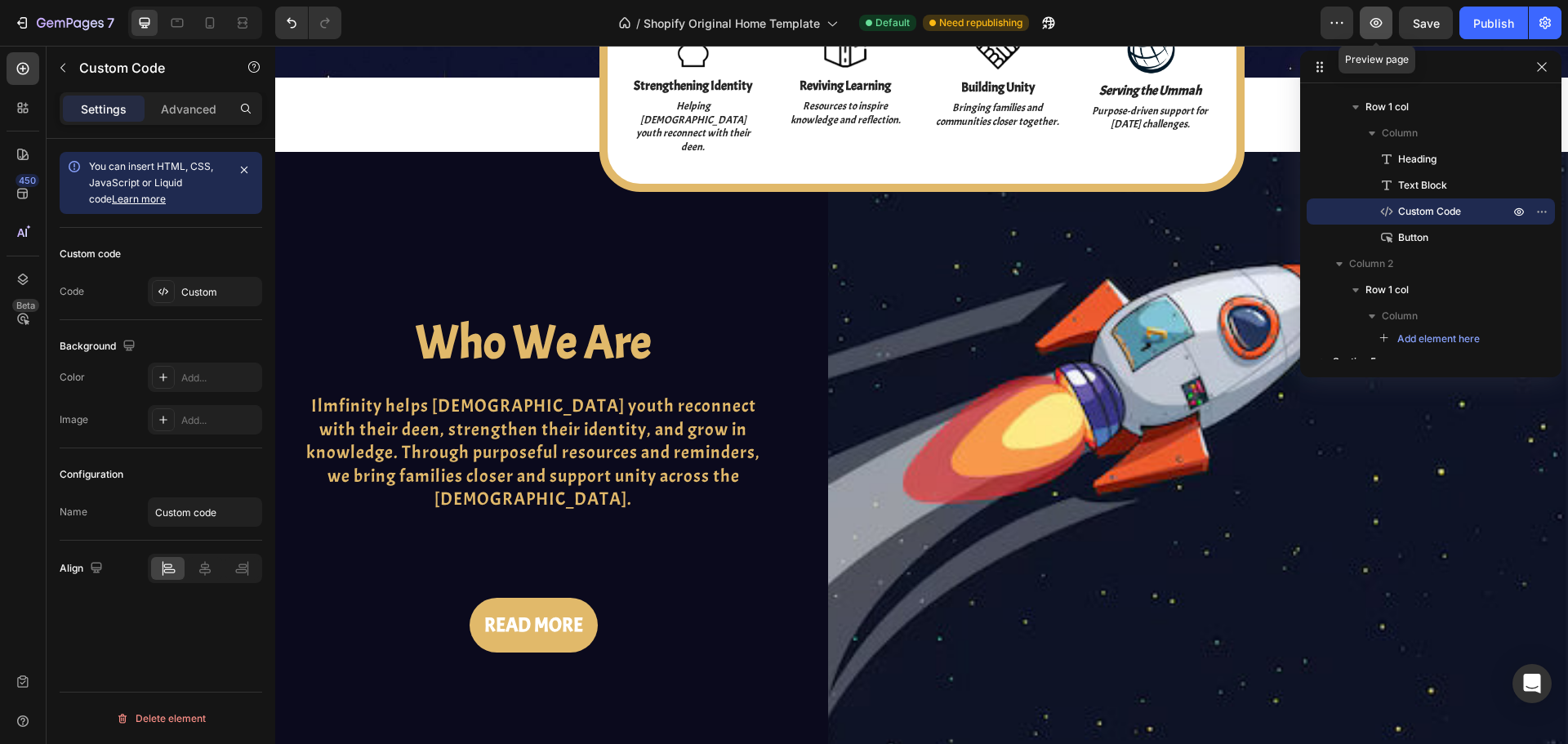
click at [1382, 26] on icon "button" at bounding box center [1376, 22] width 16 height 16
click at [173, 282] on div at bounding box center [163, 292] width 23 height 23
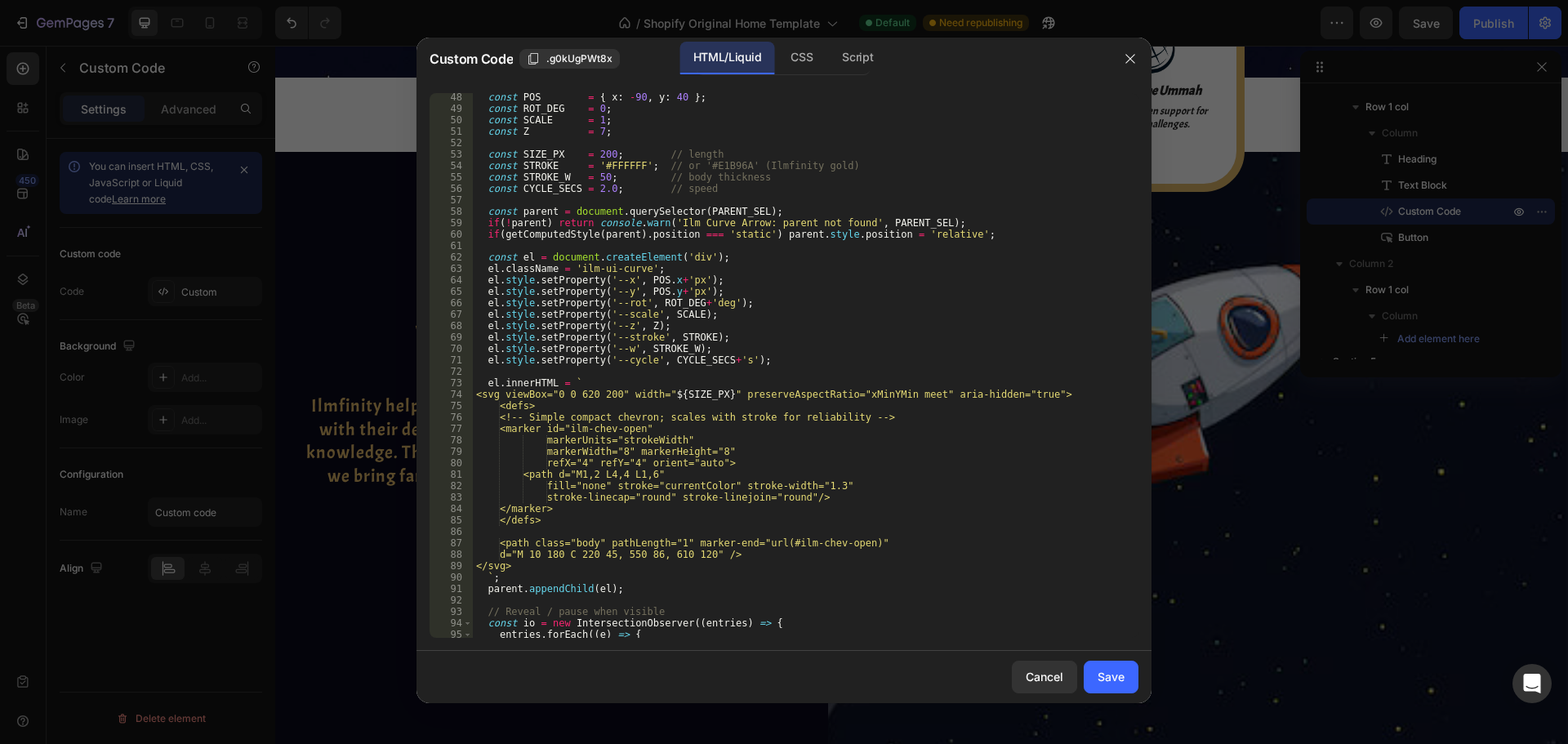
scroll to position [539, 0]
click at [639, 554] on div "const POS = { x : - 90 , y : 40 } ; const ROT_DEG = 0 ; const SCALE = 1 ; const…" at bounding box center [799, 375] width 653 height 568
type textarea "d="M 10 180 C 220 45, 450 86, 610 120" />"
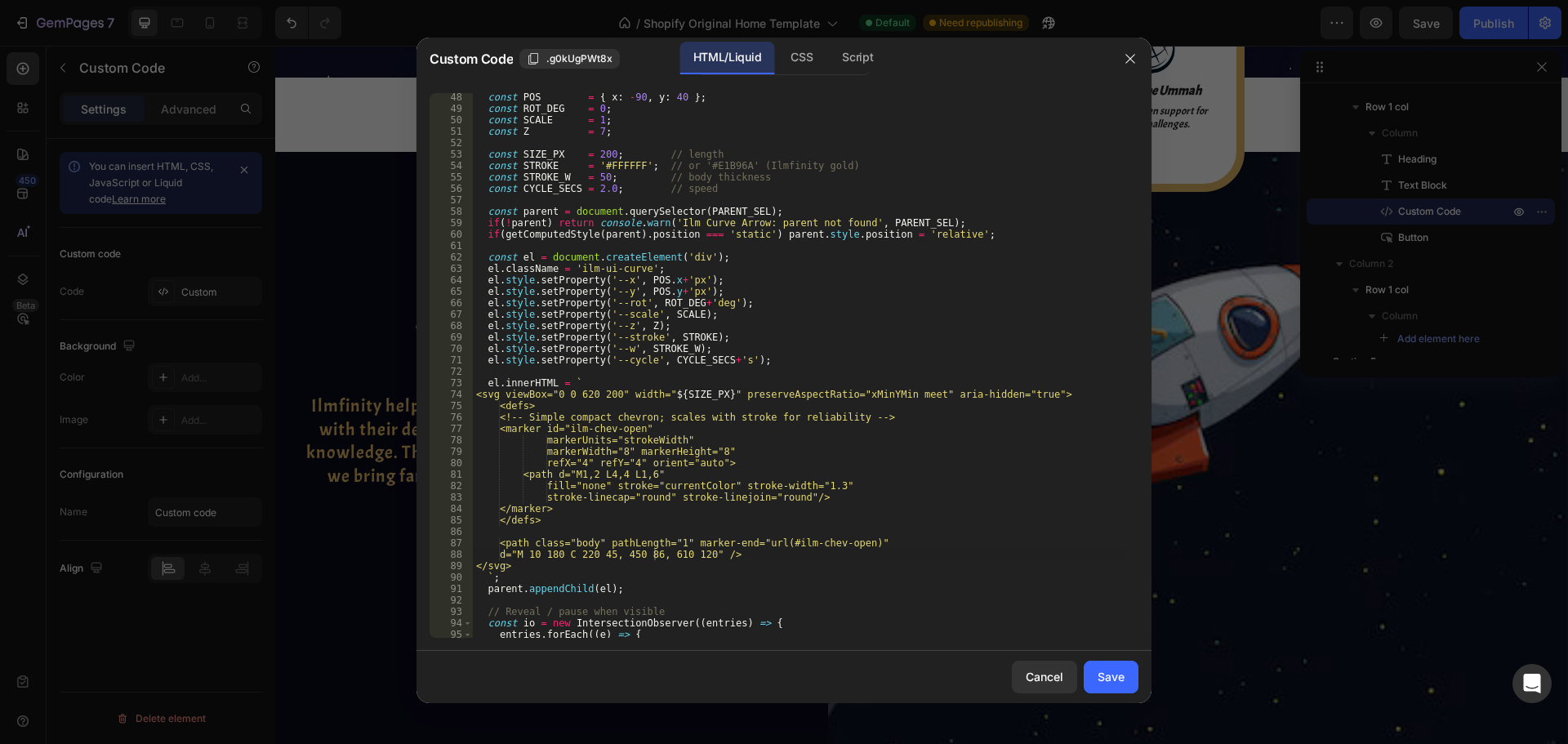
drag, startPoint x: 1097, startPoint y: 673, endPoint x: 1156, endPoint y: 407, distance: 272.5
click at [1097, 674] on div "Save" at bounding box center [1111, 677] width 27 height 17
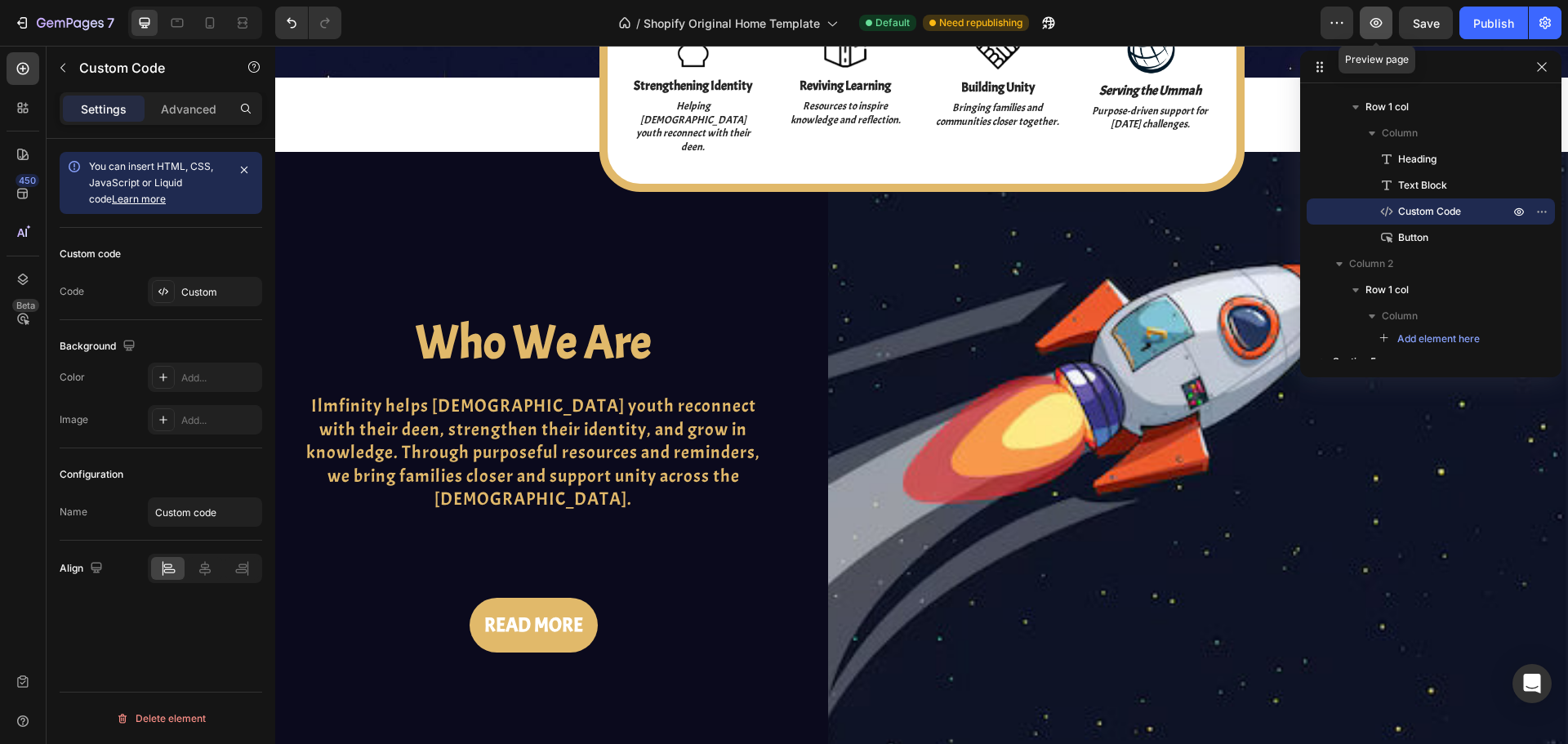
click at [1366, 30] on button "button" at bounding box center [1376, 23] width 33 height 33
click at [158, 280] on div "Custom" at bounding box center [205, 291] width 114 height 30
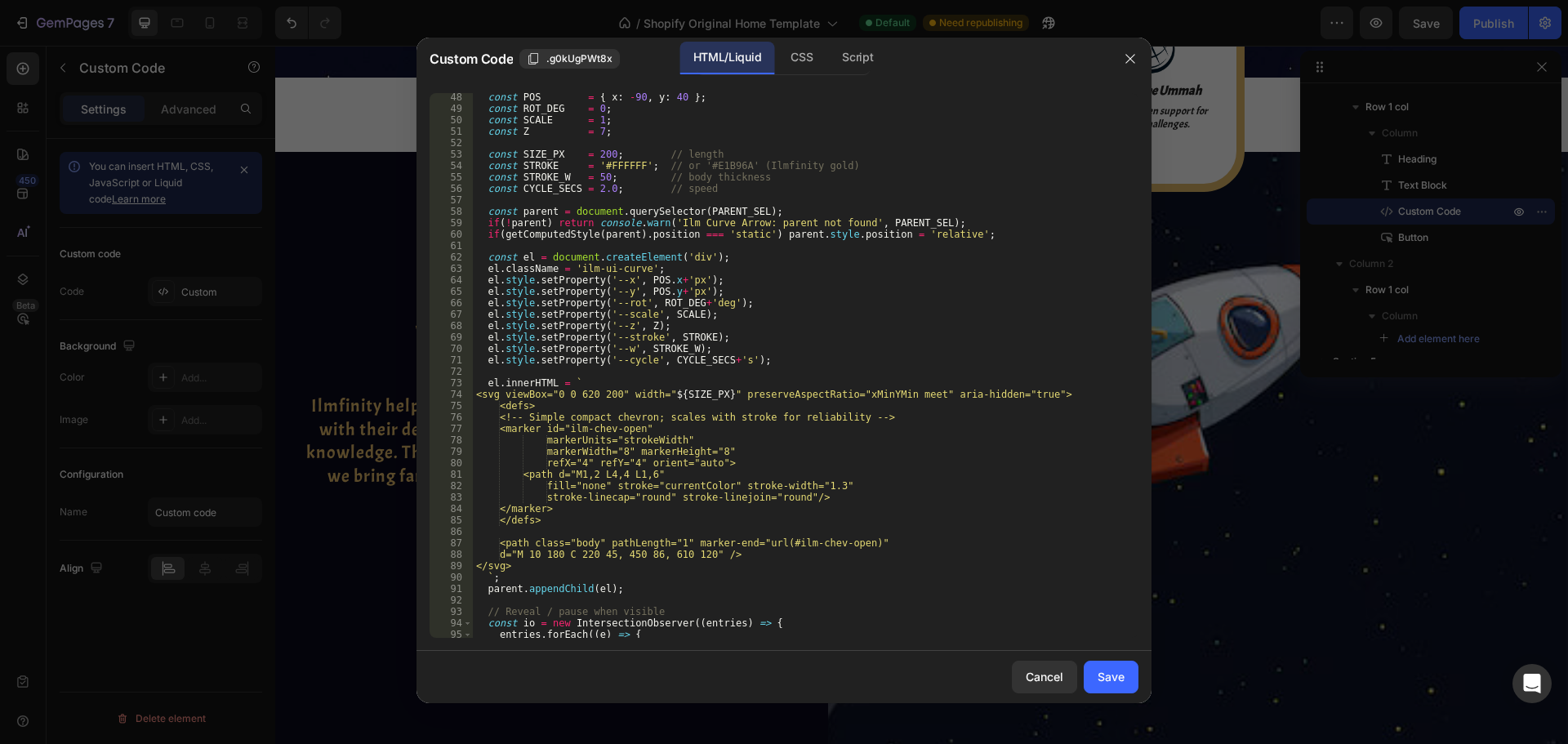
scroll to position [633, 0]
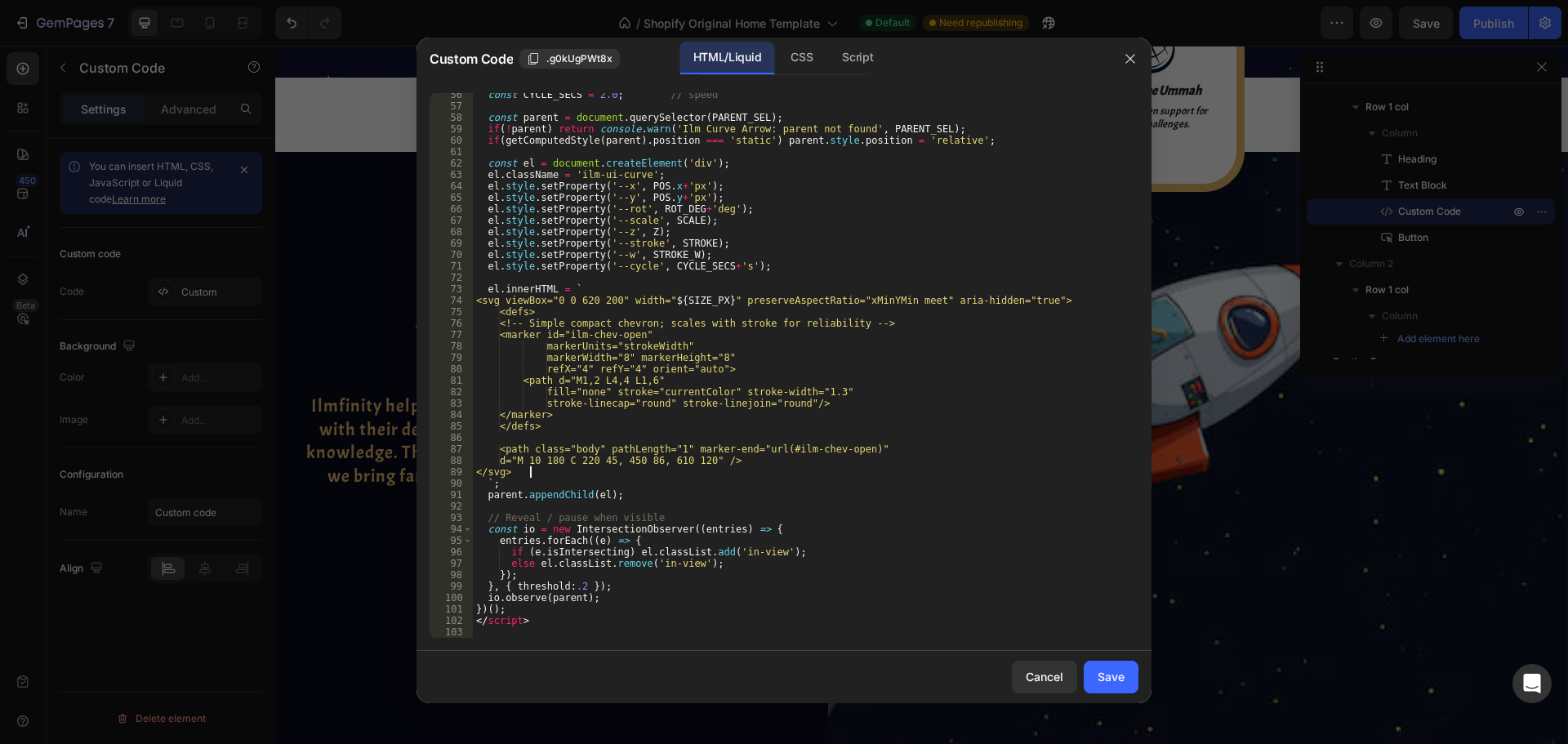
click at [601, 466] on div "const CYCLE_SECS = 2.0 ; // speed const parent = document . querySelector ( PAR…" at bounding box center [799, 373] width 653 height 568
click at [601, 464] on div "const CYCLE_SECS = 2.0 ; // speed const parent = document . querySelector ( PAR…" at bounding box center [799, 373] width 653 height 568
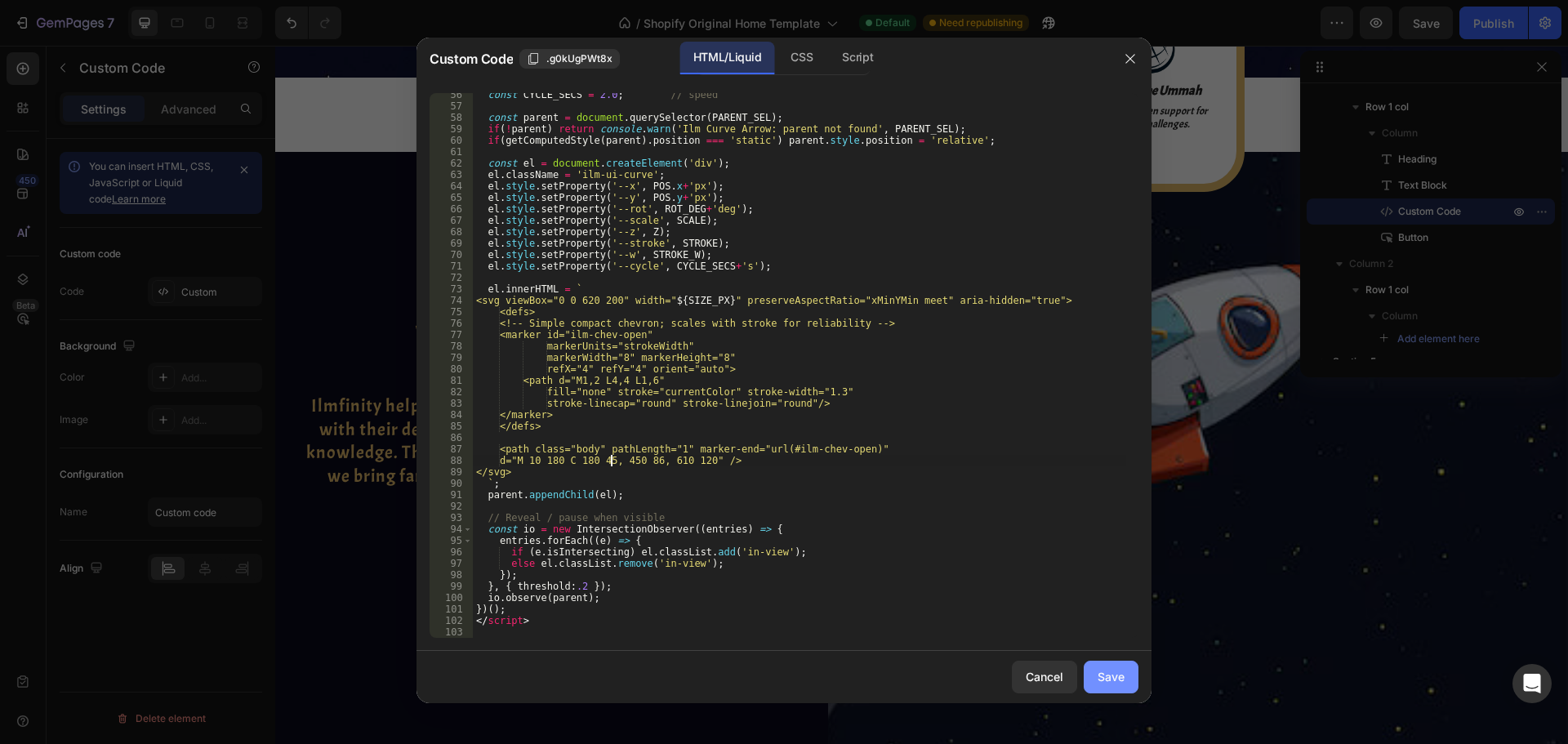
type textarea "d="M 10 180 C 180 45, 450 86, 610 120" />"
click at [1096, 684] on button "Save" at bounding box center [1111, 678] width 55 height 33
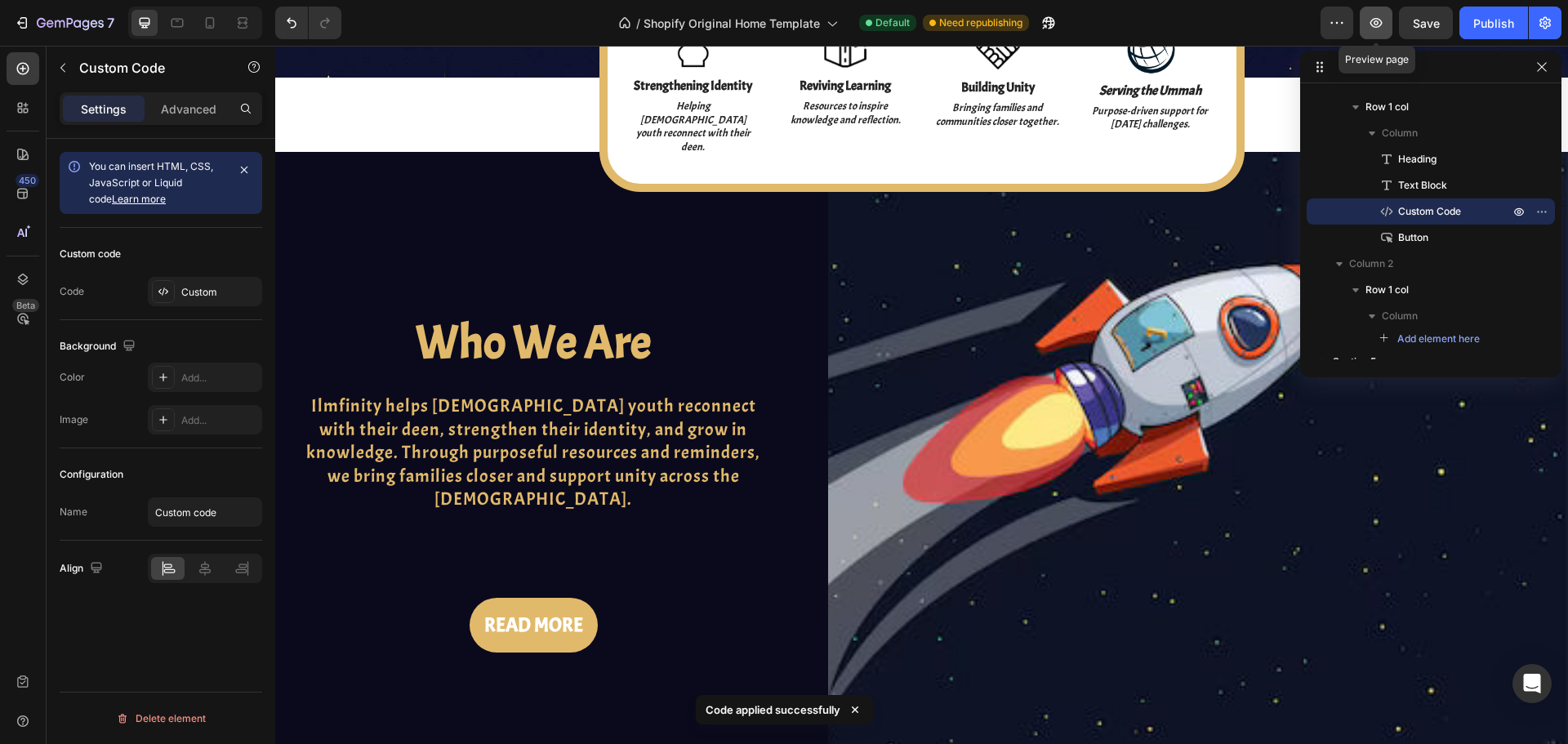
click at [1381, 30] on icon "button" at bounding box center [1376, 22] width 16 height 16
click at [217, 297] on div "Custom" at bounding box center [220, 292] width 77 height 14
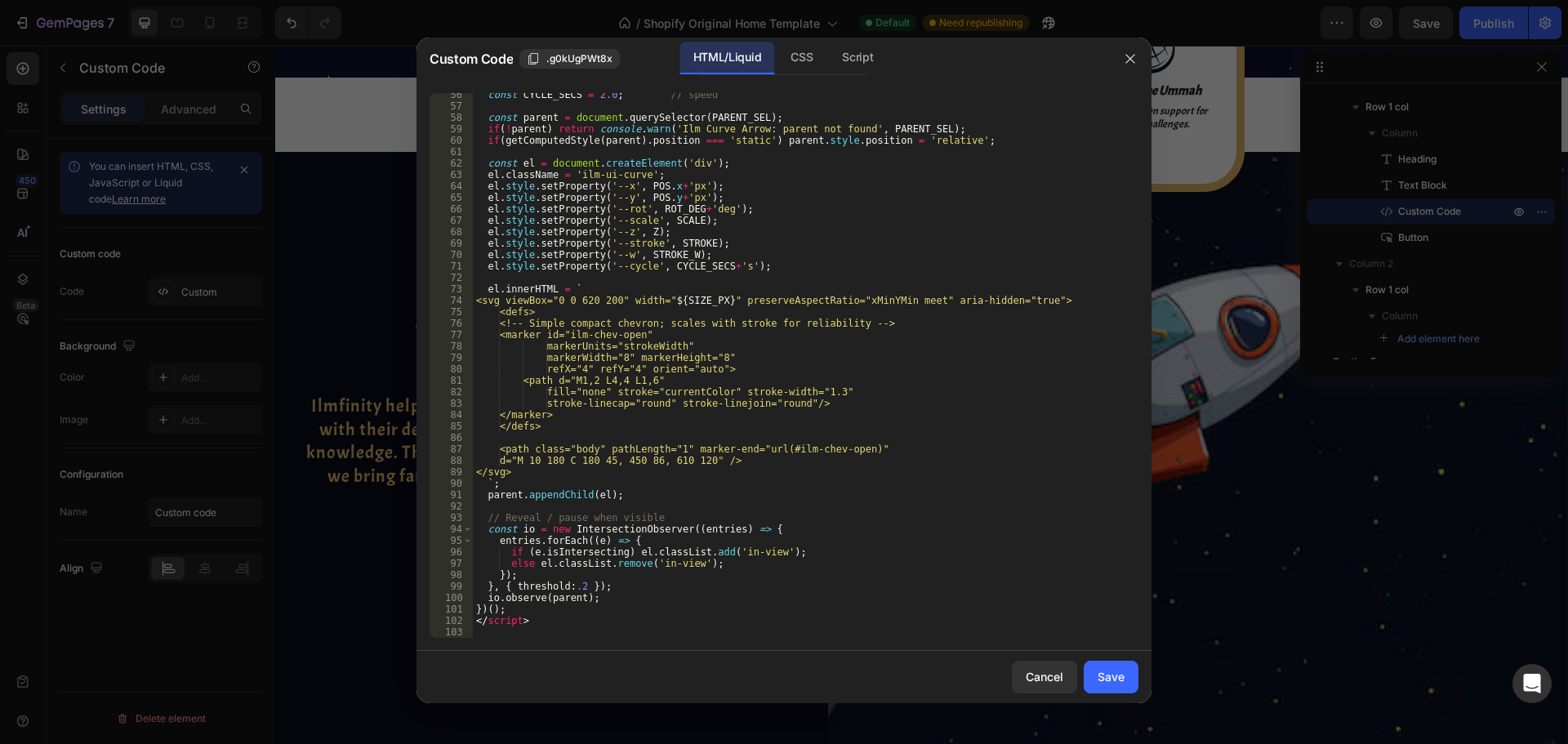
scroll to position [633, 0]
click at [670, 459] on div "const CYCLE_SECS = 2.0 ; // speed const parent = document . querySelector ( PAR…" at bounding box center [799, 373] width 653 height 568
type textarea "d="M 10 180 C 180 45, 450 75, 610 120" />"
click at [1131, 682] on button "Save" at bounding box center [1111, 678] width 55 height 33
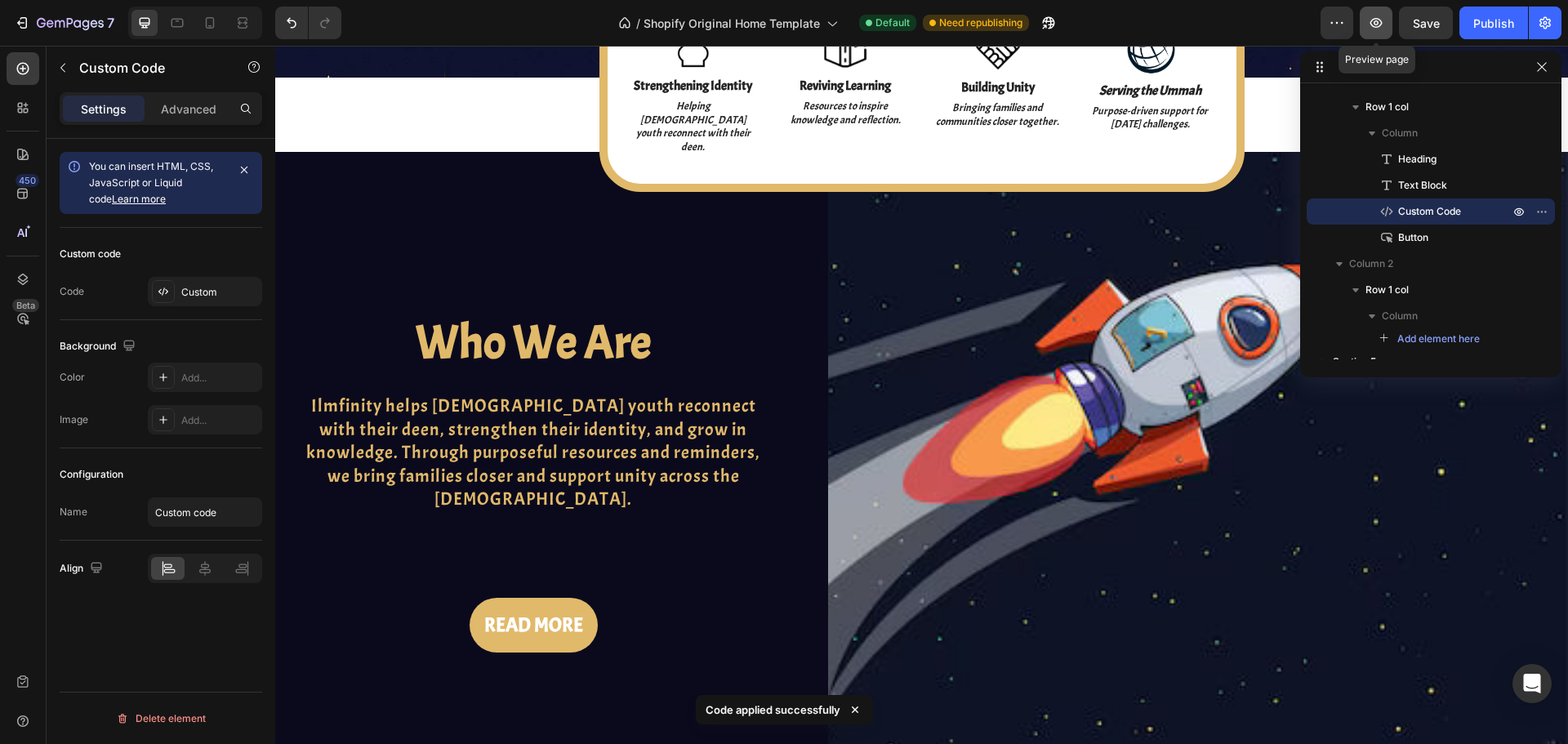
click at [1371, 32] on button "button" at bounding box center [1376, 23] width 33 height 33
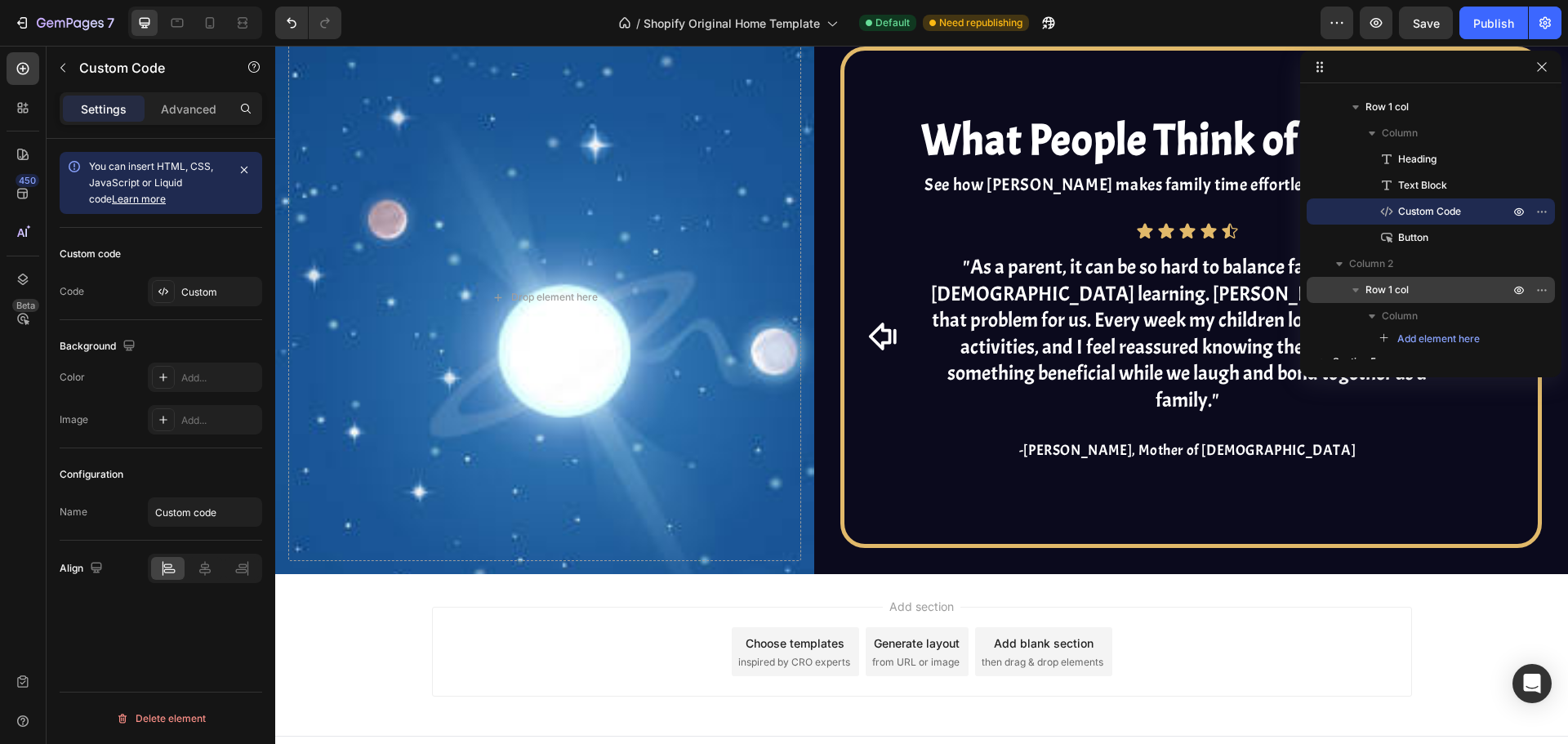
scroll to position [456, 0]
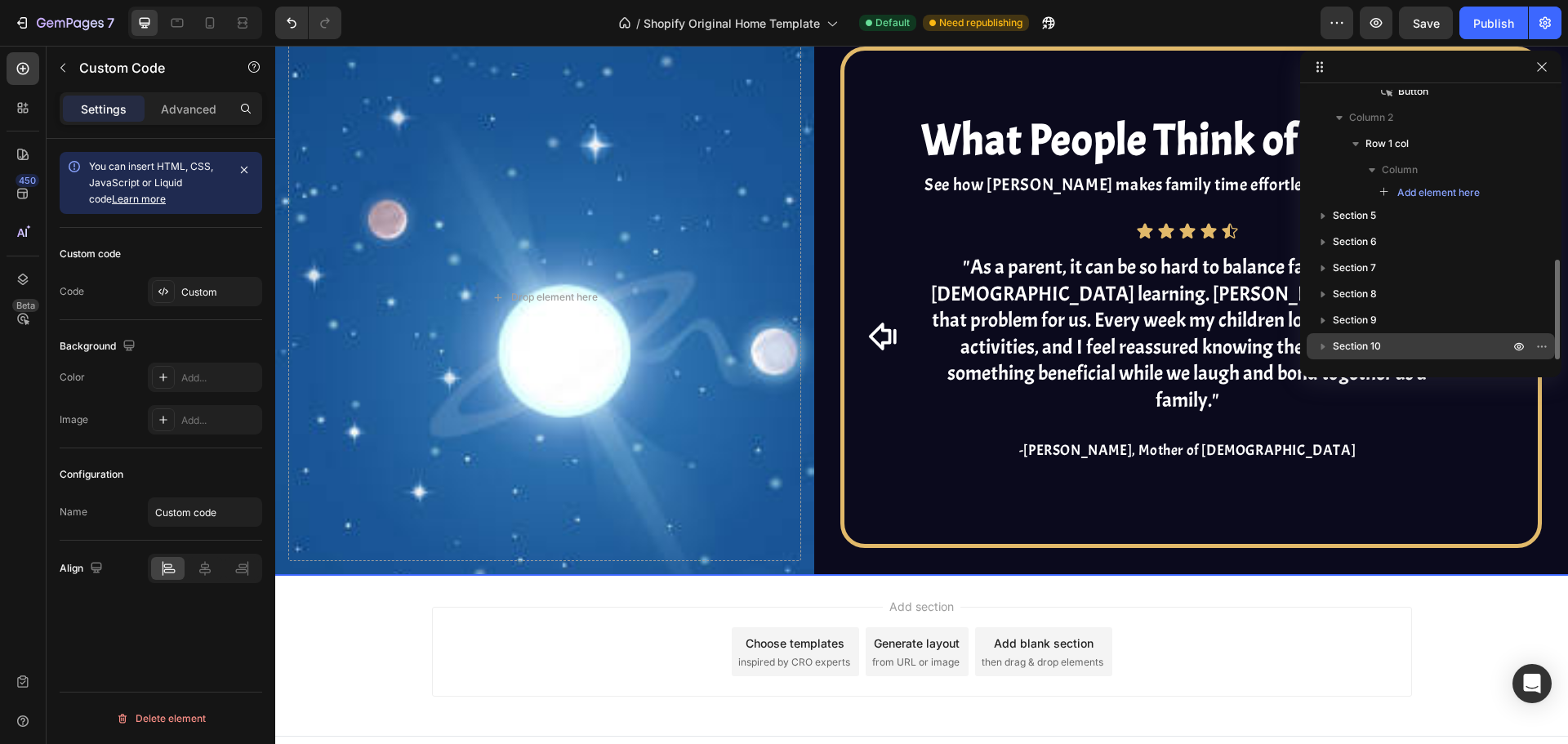
click at [1374, 352] on span "Section 10" at bounding box center [1357, 346] width 48 height 16
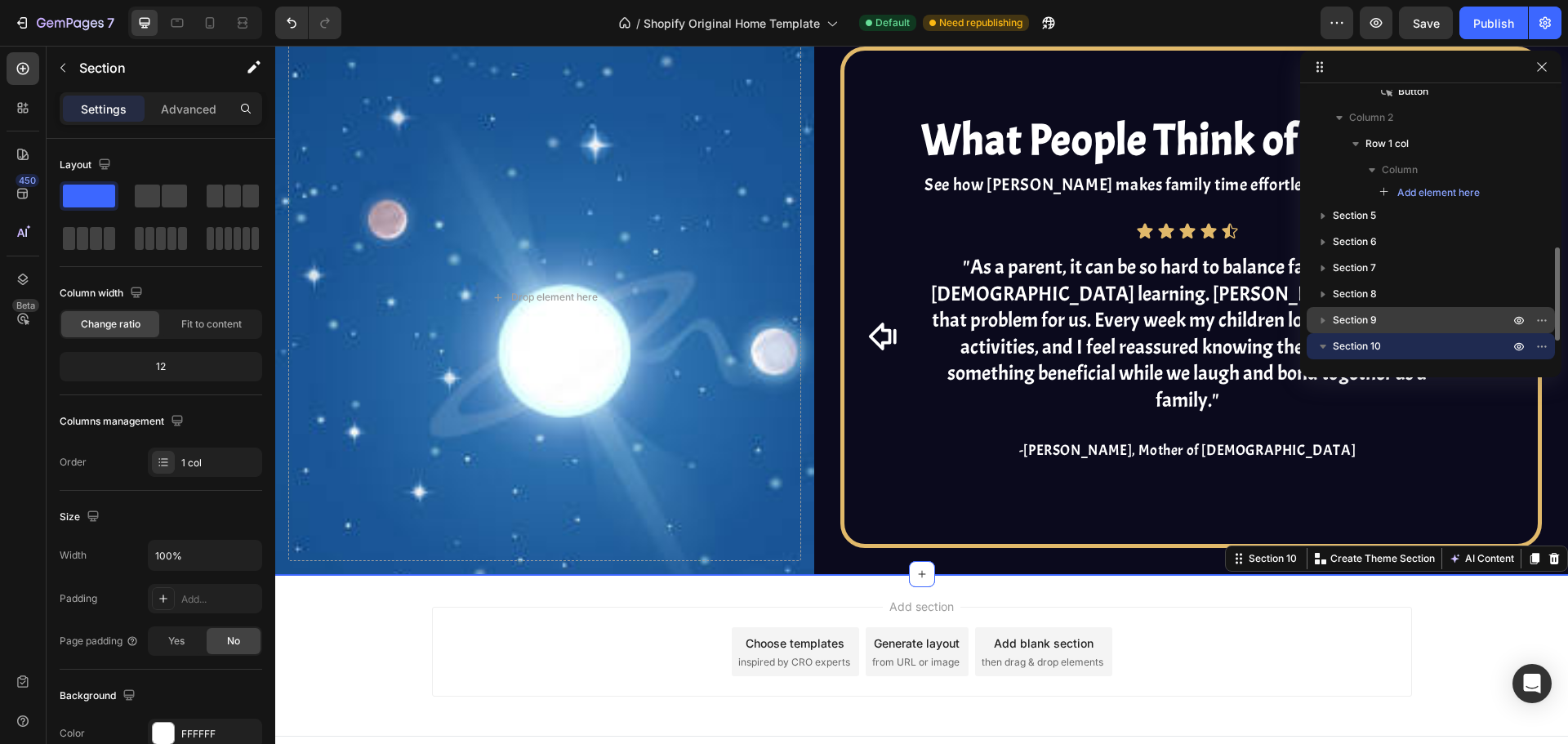
scroll to position [508, 0]
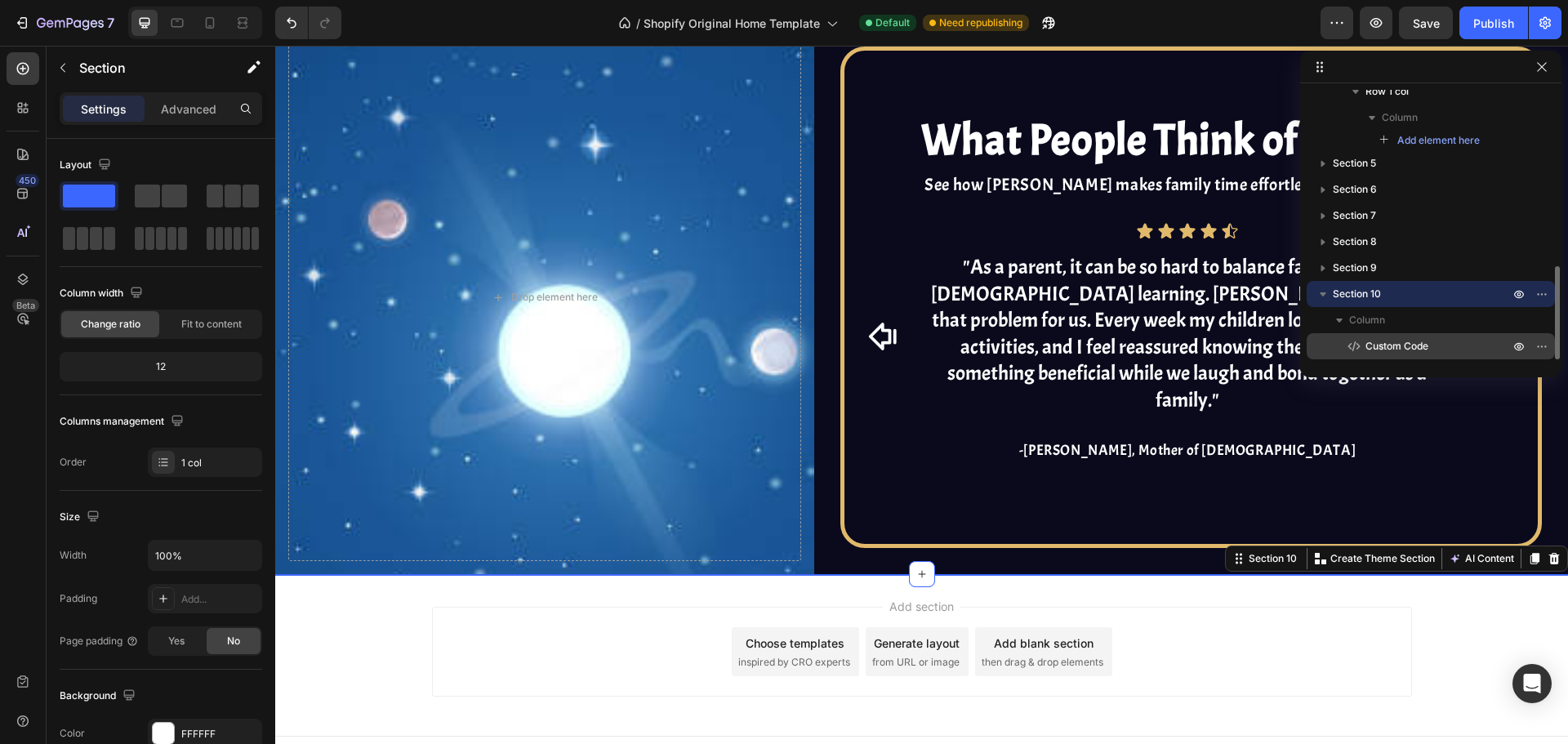
click at [1384, 344] on span "Custom Code" at bounding box center [1396, 346] width 62 height 16
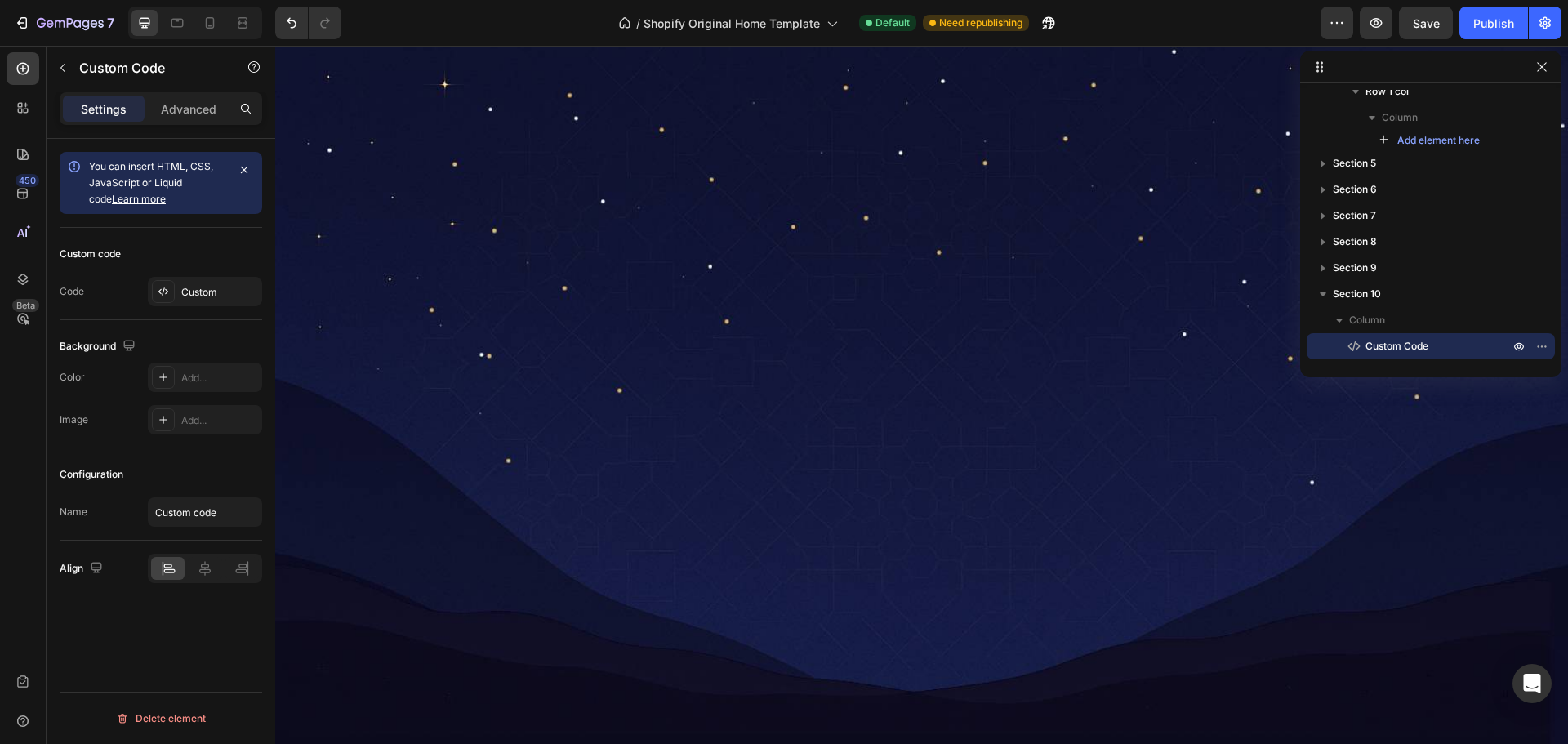
scroll to position [4541, 0]
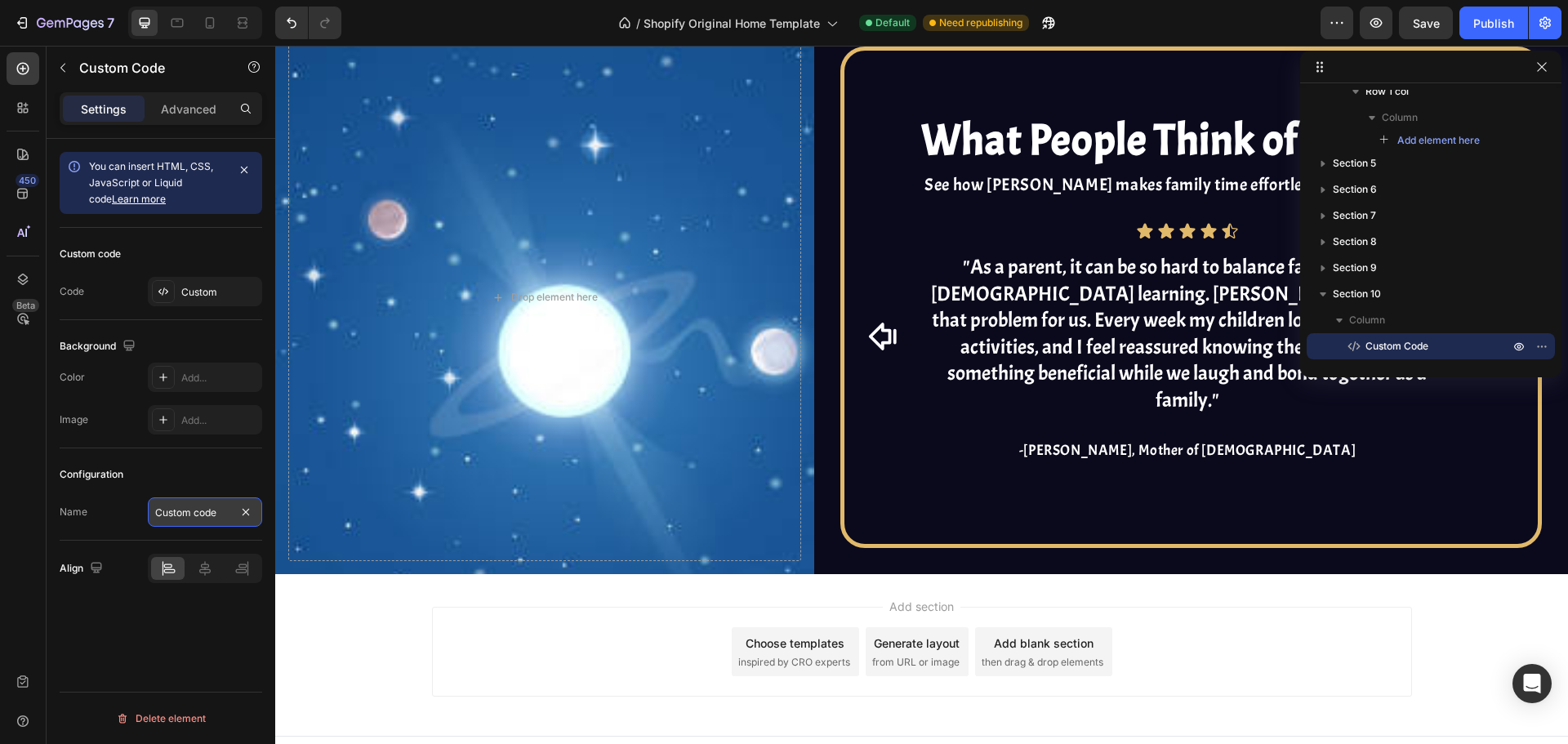
click at [200, 510] on input "Custom code" at bounding box center [205, 512] width 114 height 30
type input "t"
type input "Tabs Codes"
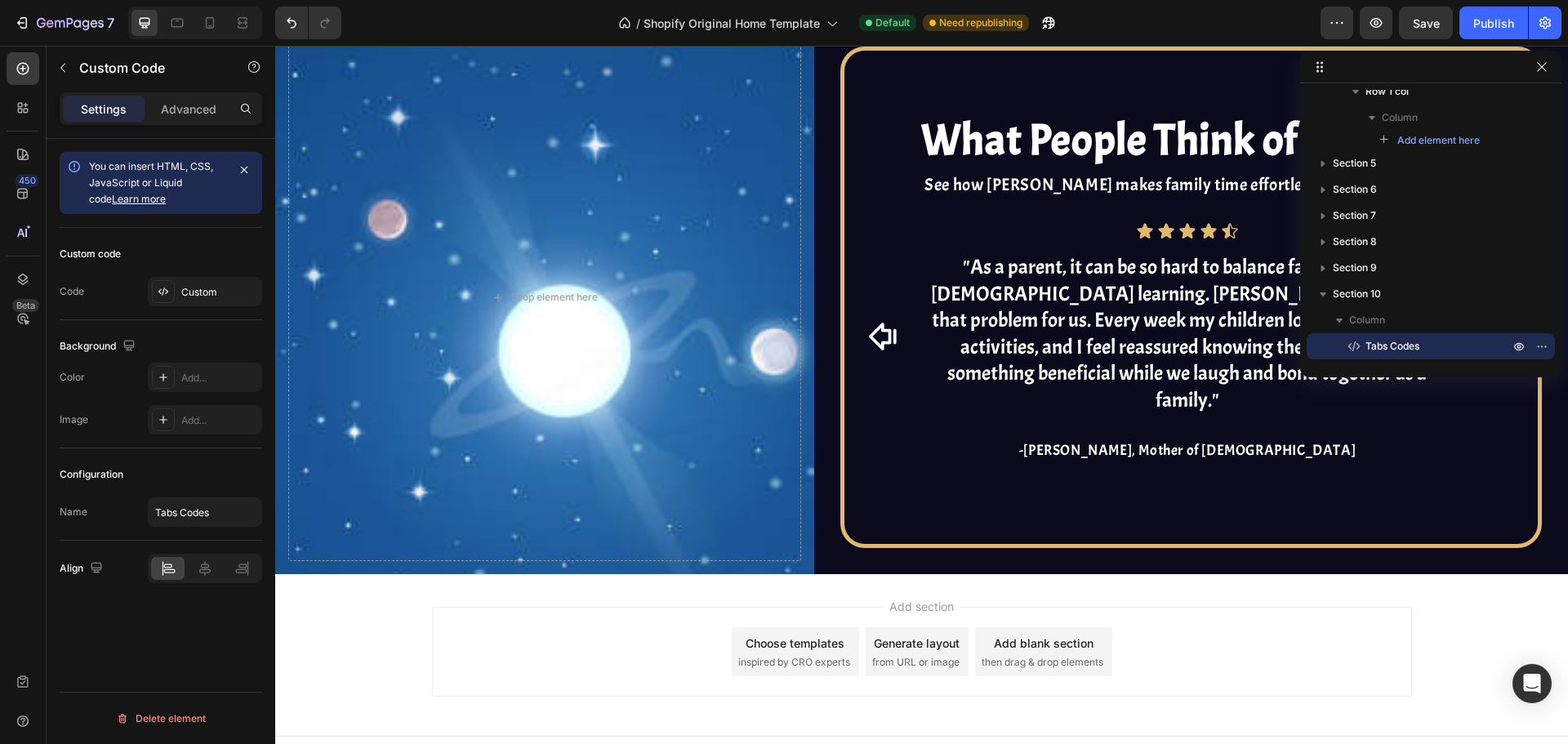
click at [201, 476] on div "Configuration" at bounding box center [160, 474] width 203 height 26
click at [68, 63] on icon "button" at bounding box center [63, 68] width 13 height 13
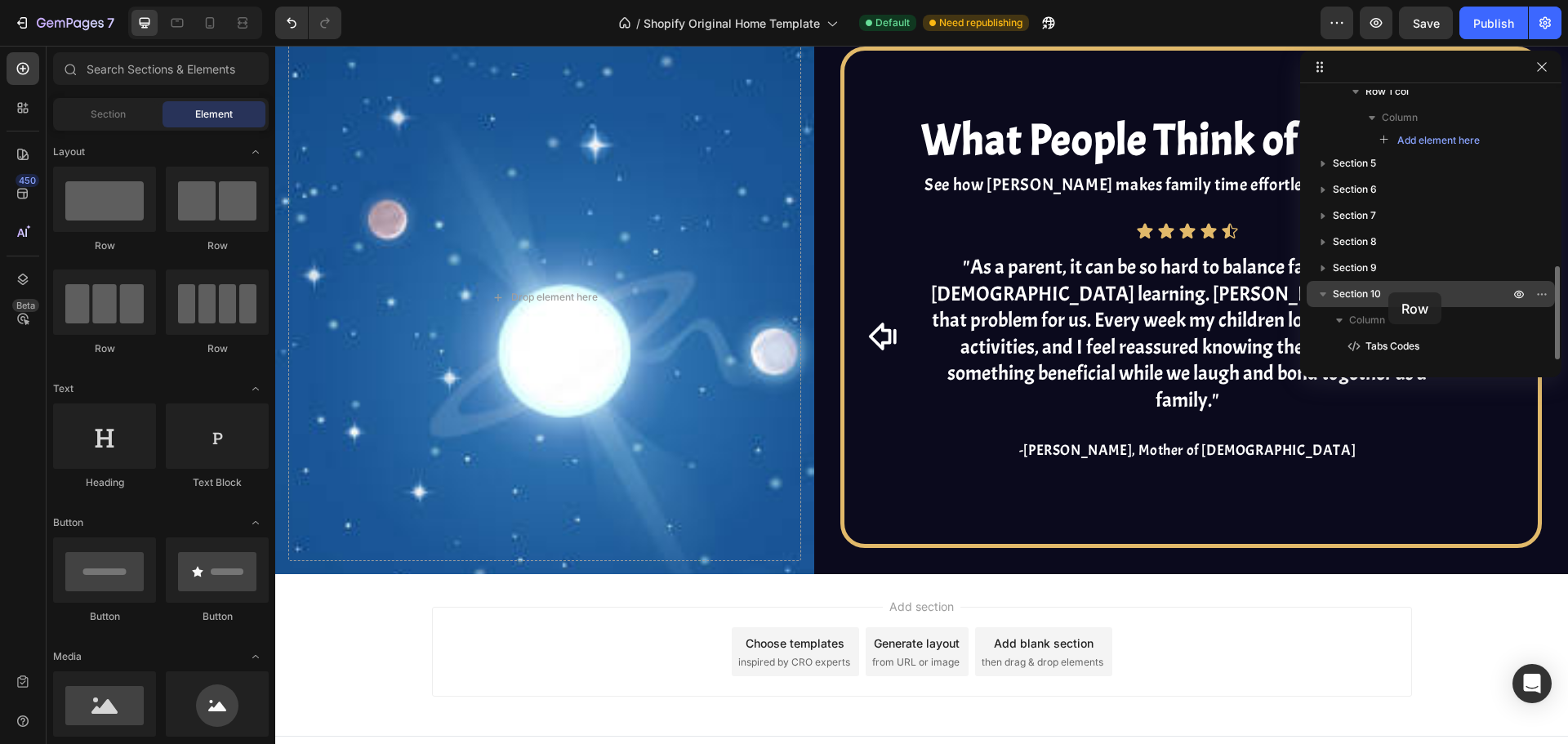
drag, startPoint x: 221, startPoint y: 312, endPoint x: 1388, endPoint y: 292, distance: 1167.2
click at [1388, 0] on div "7 / Shopify Original Home Template Default Need republishing Preview Save Publi…" at bounding box center [784, 0] width 1568 height 0
click at [1388, 292] on p "Section 10" at bounding box center [1422, 293] width 180 height 16
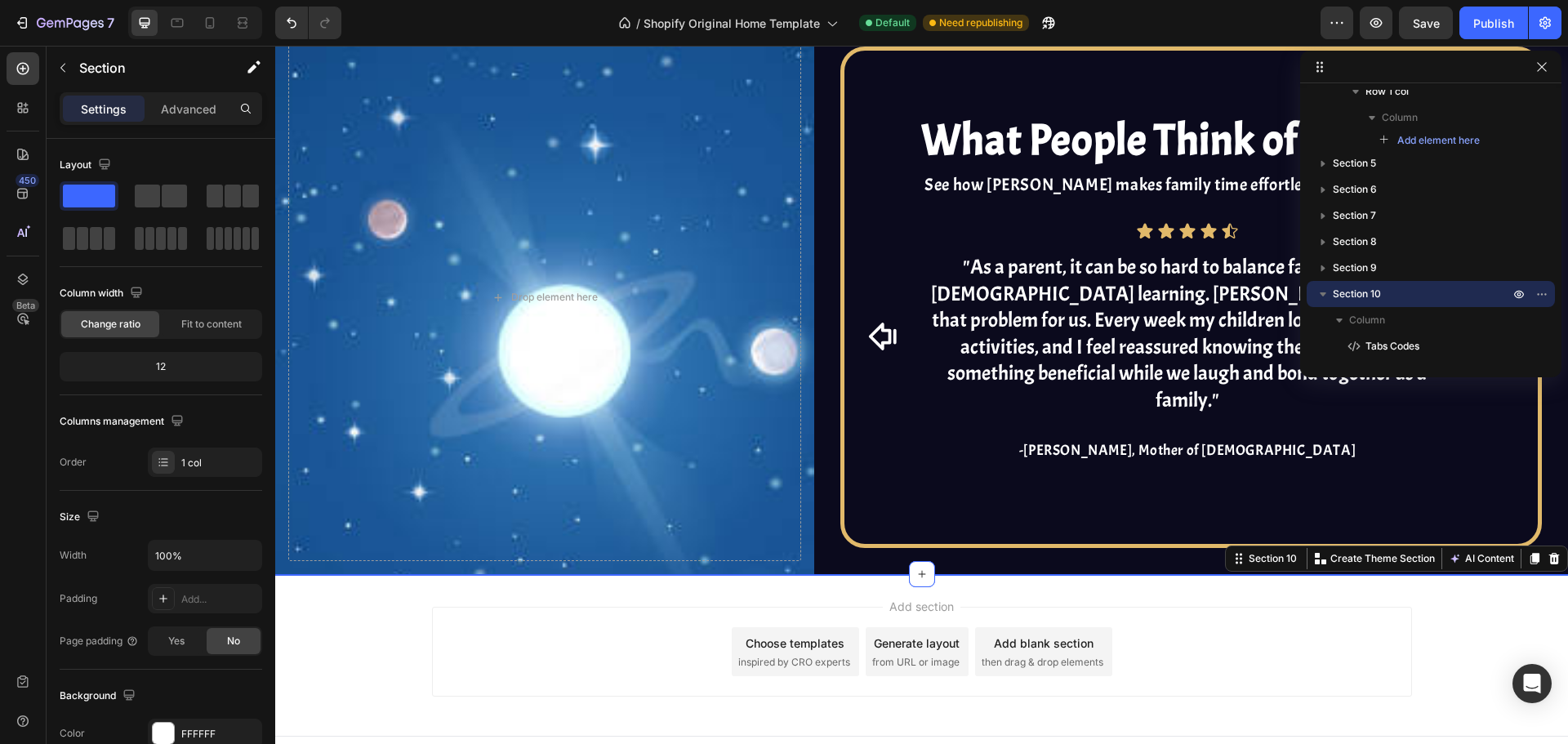
drag, startPoint x: 512, startPoint y: 242, endPoint x: 662, endPoint y: 609, distance: 396.5
click at [121, 188] on div at bounding box center [160, 217] width 203 height 72
drag, startPoint x: 165, startPoint y: 204, endPoint x: 177, endPoint y: 242, distance: 39.8
click at [177, 242] on div at bounding box center [160, 217] width 203 height 72
click at [252, 240] on span at bounding box center [256, 238] width 8 height 23
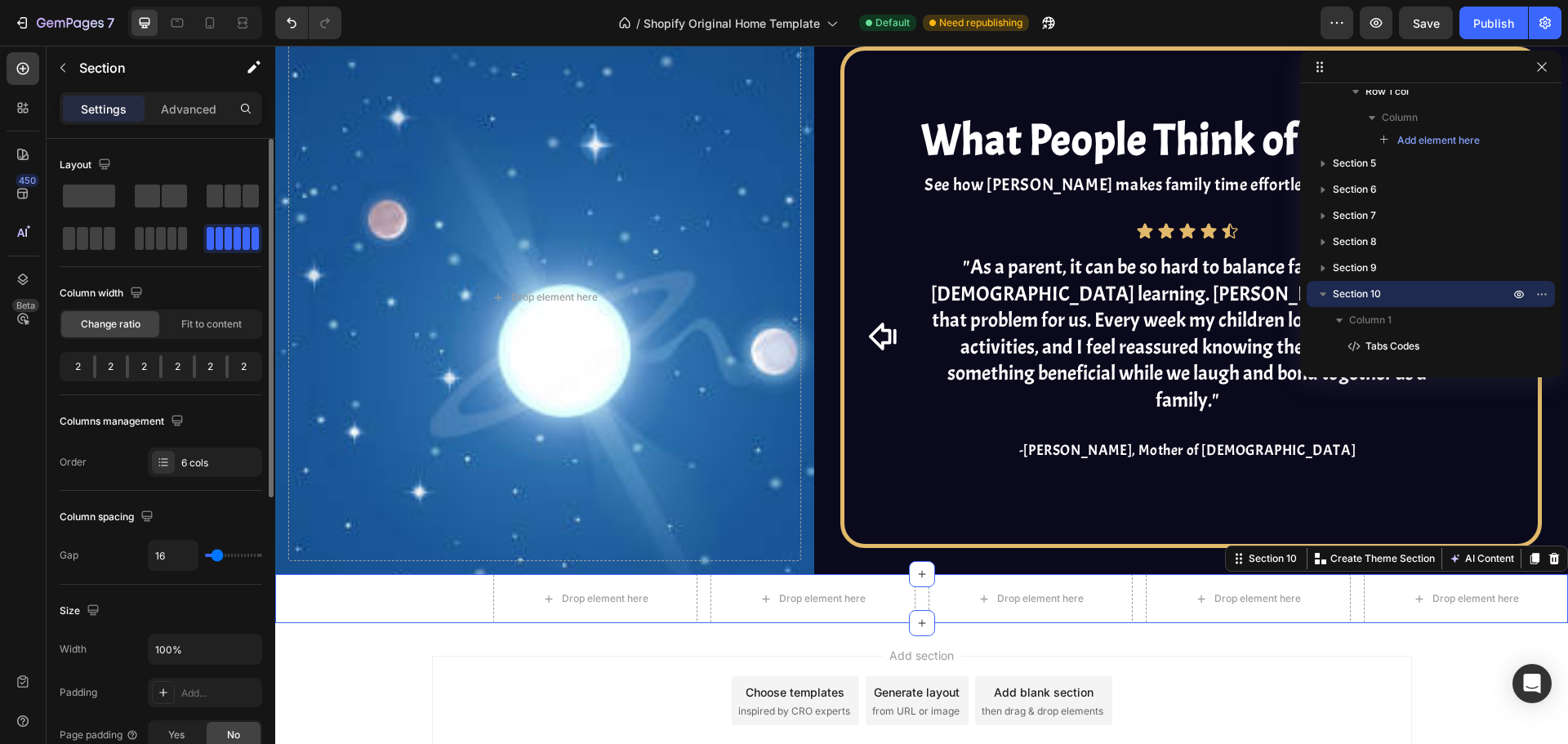
click at [225, 236] on span at bounding box center [229, 238] width 8 height 23
click at [1395, 330] on div "Column 1" at bounding box center [1431, 320] width 235 height 26
click at [436, 574] on div "Tabs Codes" at bounding box center [377, 598] width 205 height 49
click at [1365, 320] on span "Column 1" at bounding box center [1370, 320] width 42 height 16
click at [453, 574] on div "Tabs Codes" at bounding box center [377, 598] width 205 height 49
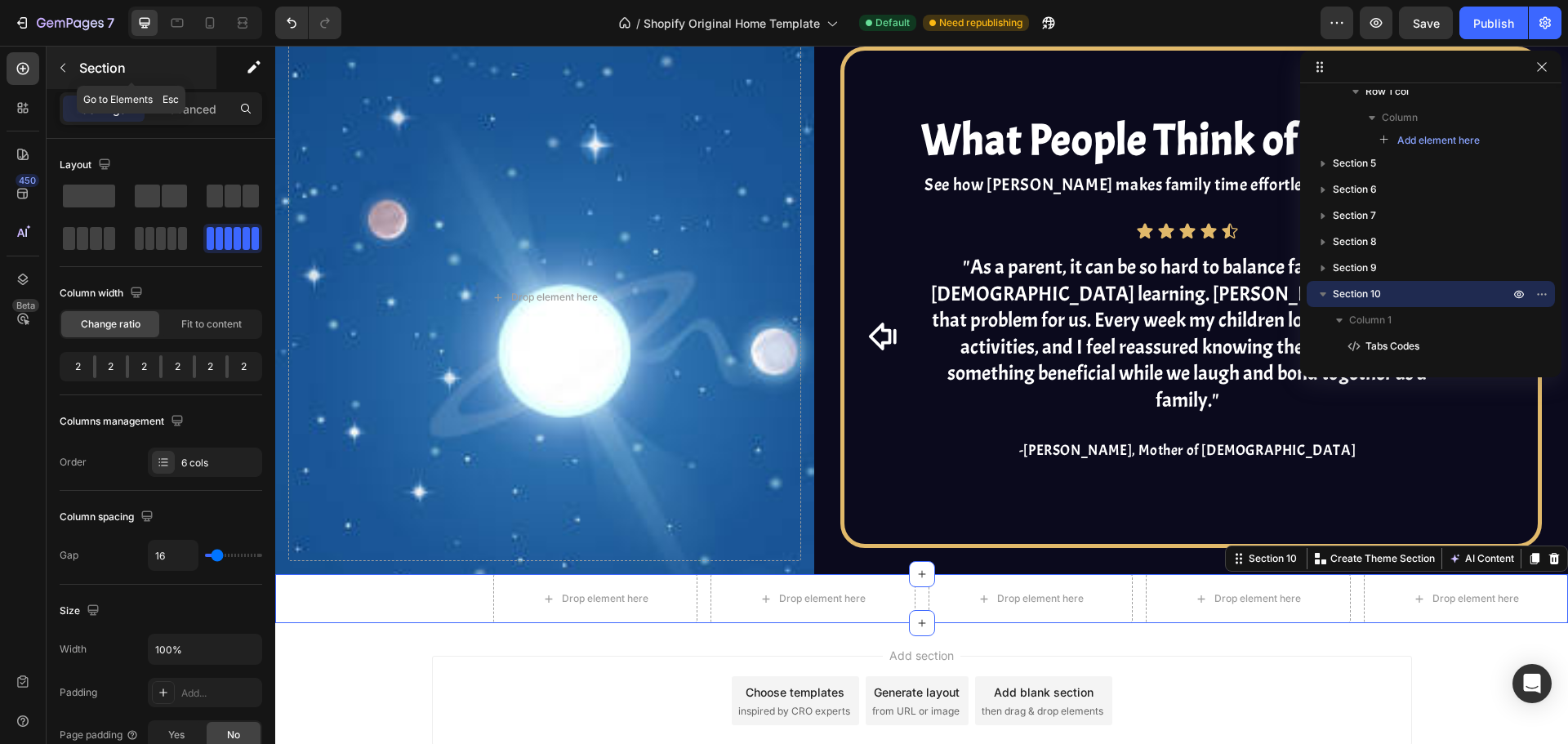
click at [73, 68] on button "button" at bounding box center [62, 67] width 26 height 26
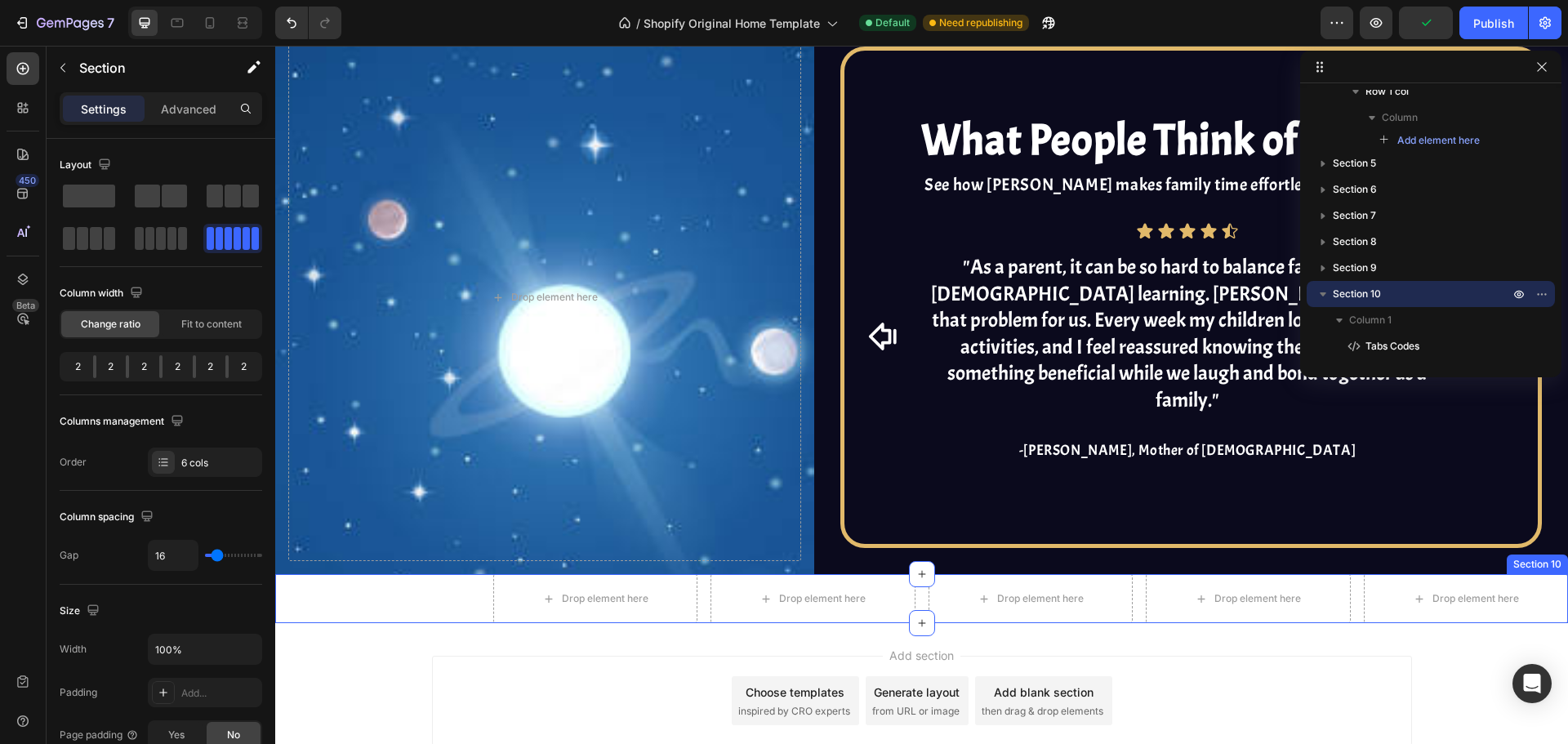
click at [389, 580] on div "Tabs Codes" at bounding box center [377, 598] width 205 height 49
click at [427, 579] on div "Tabs Codes" at bounding box center [377, 598] width 205 height 49
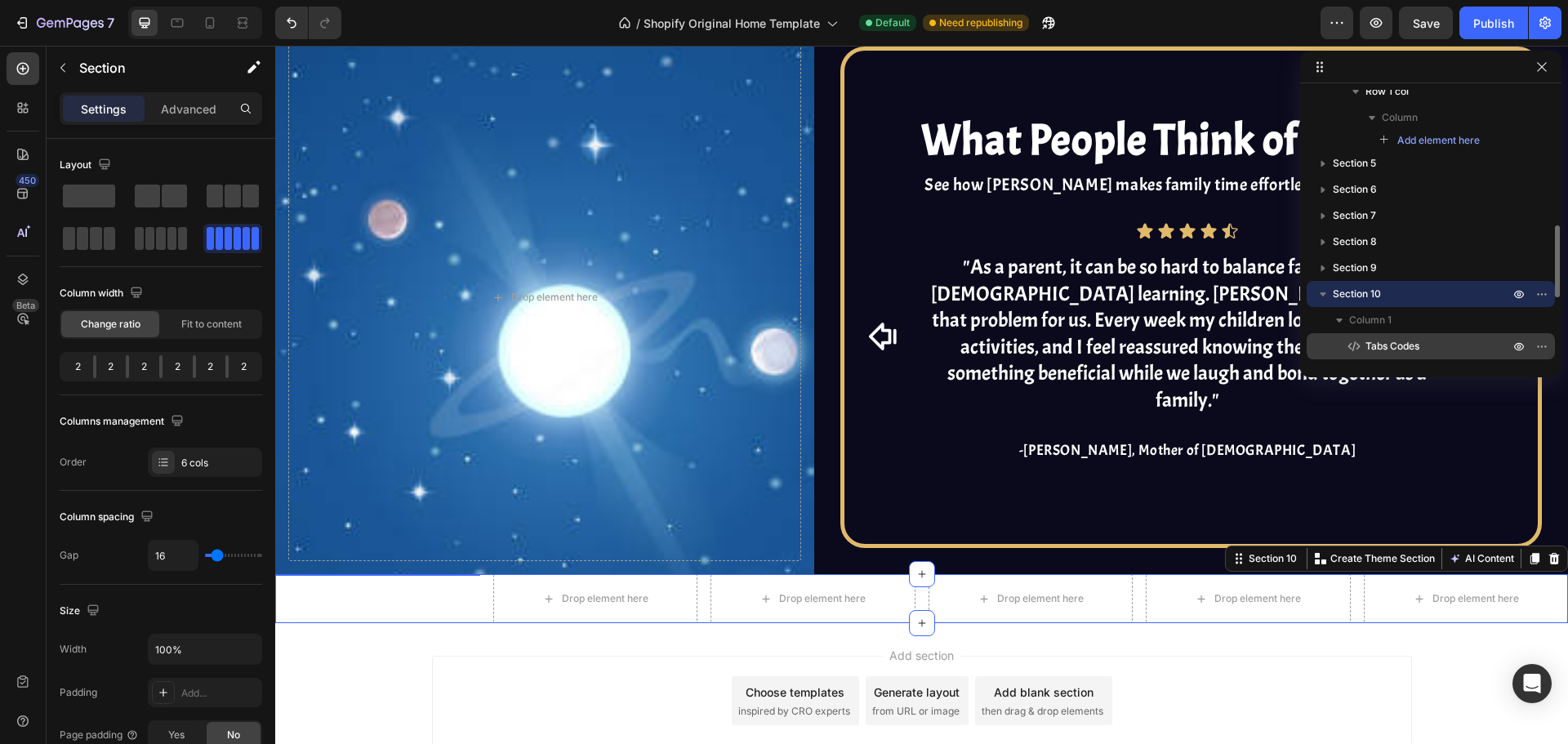
click at [1438, 348] on p "Tabs Codes" at bounding box center [1419, 346] width 147 height 16
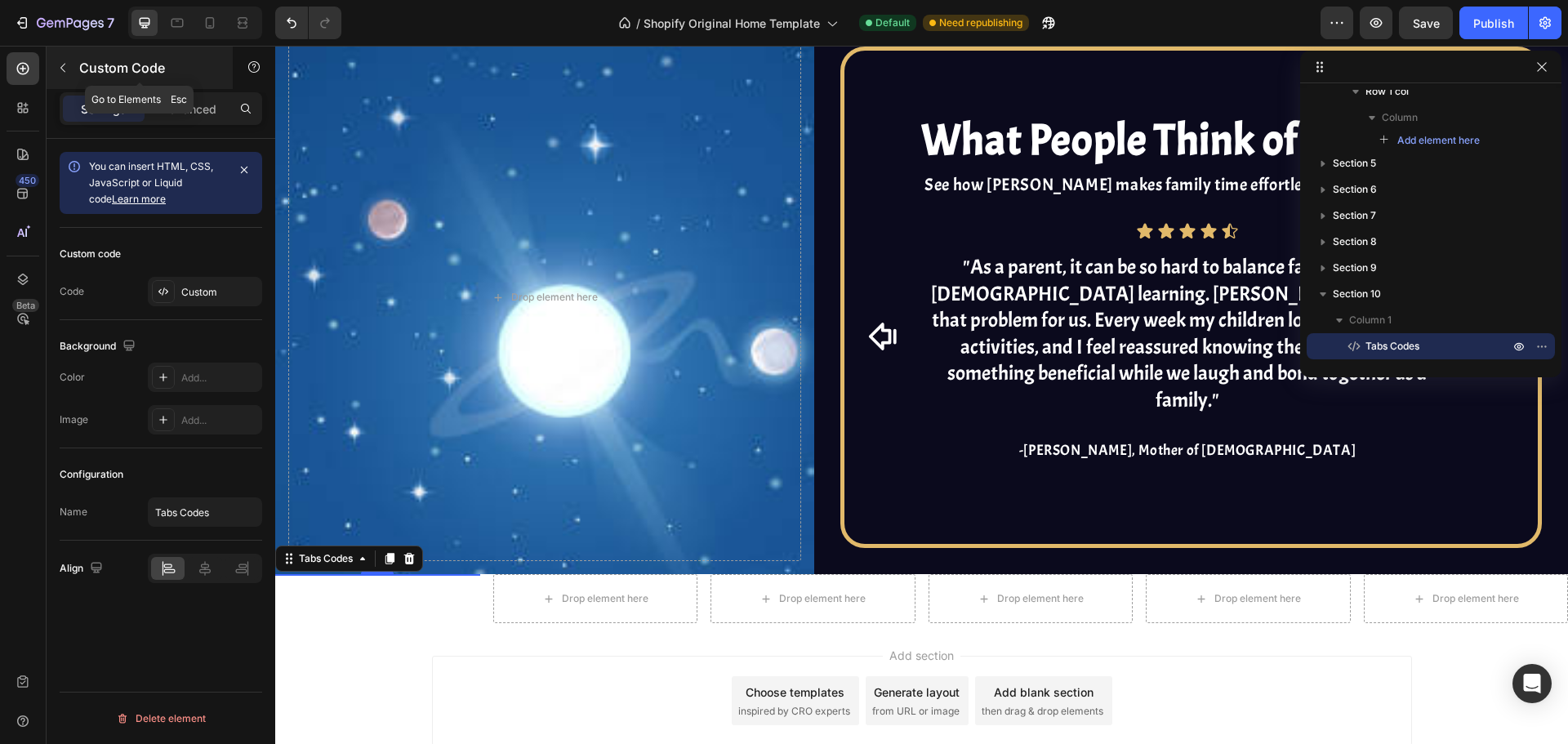
click at [71, 71] on button "button" at bounding box center [62, 67] width 26 height 26
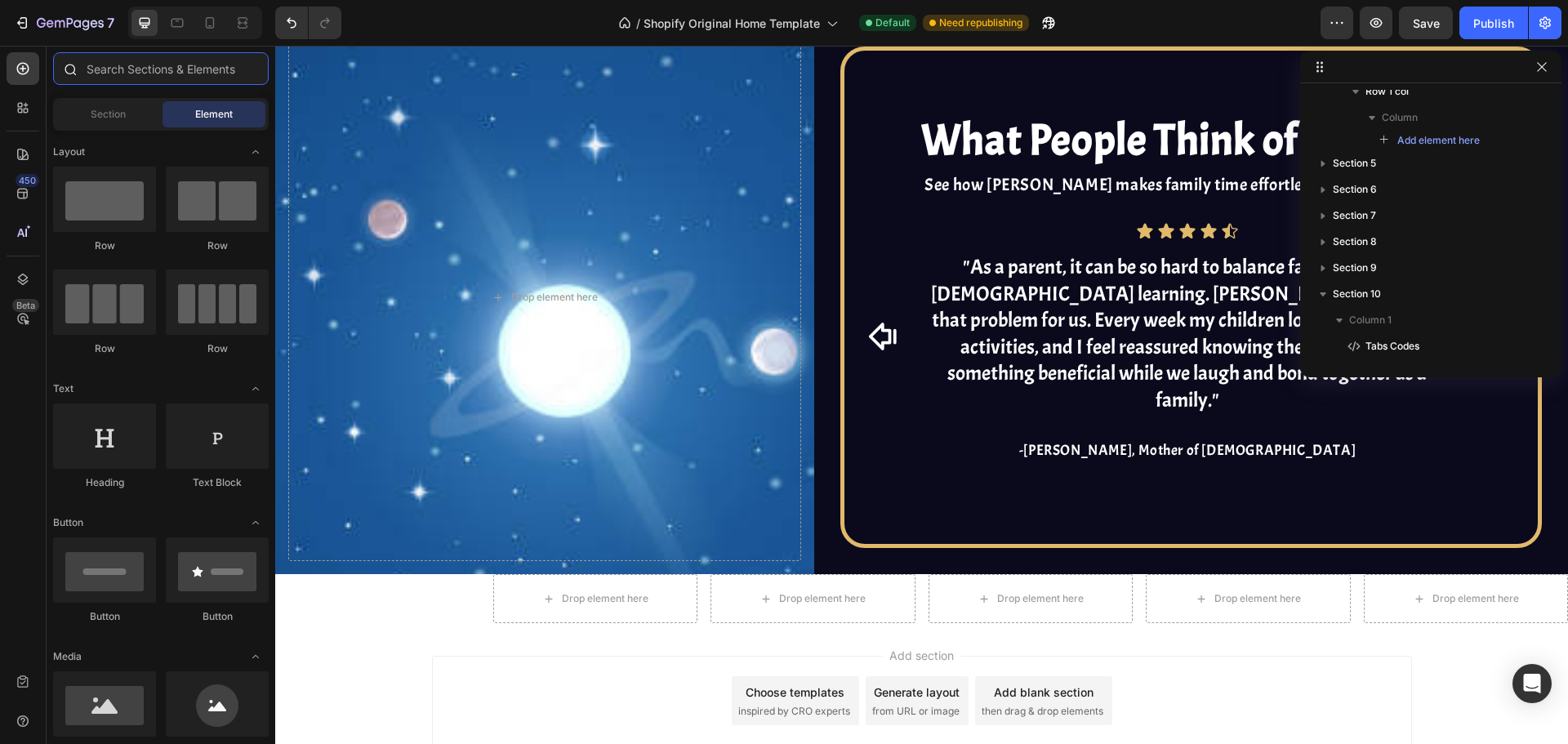
click at [207, 74] on input "text" at bounding box center [160, 68] width 215 height 33
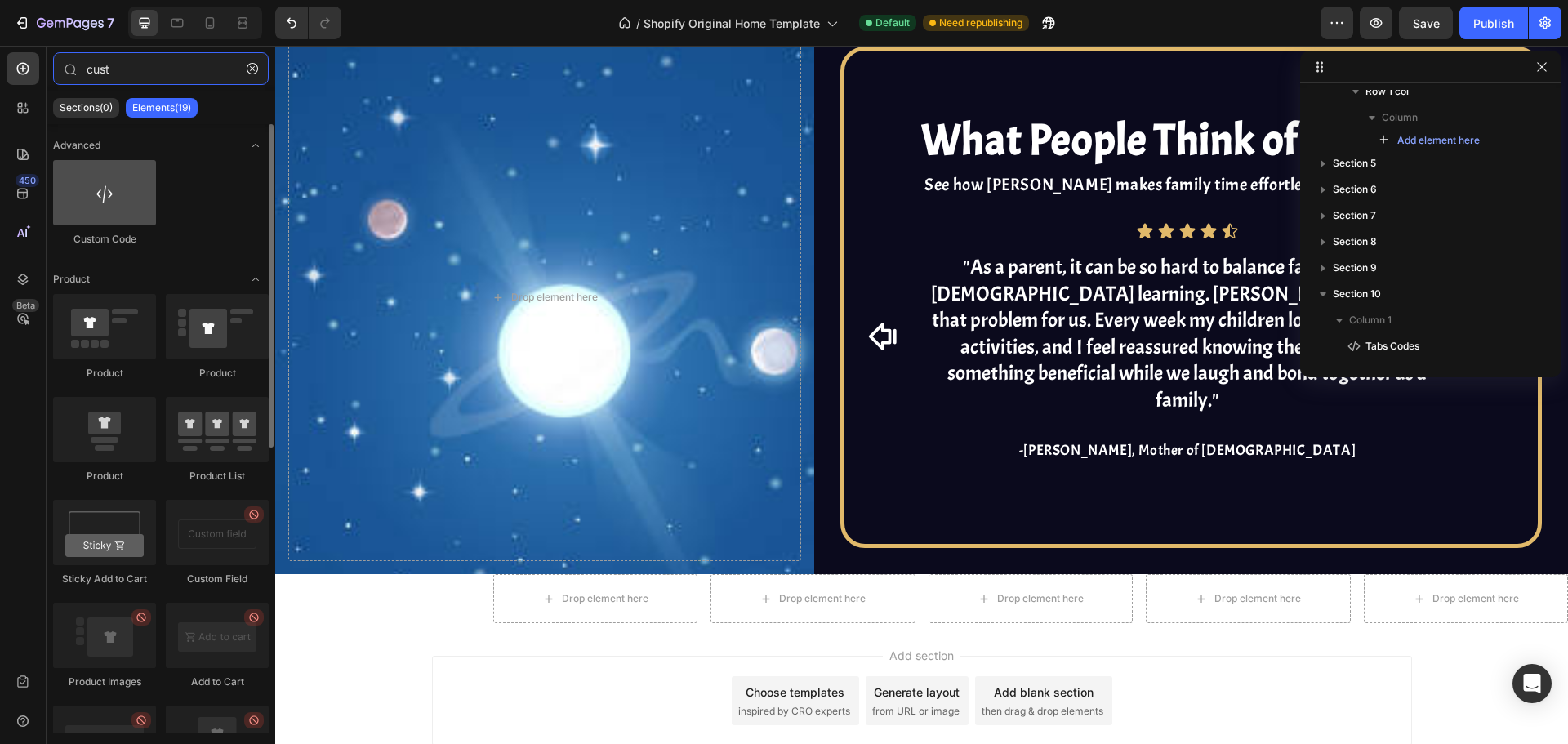
type input "cust"
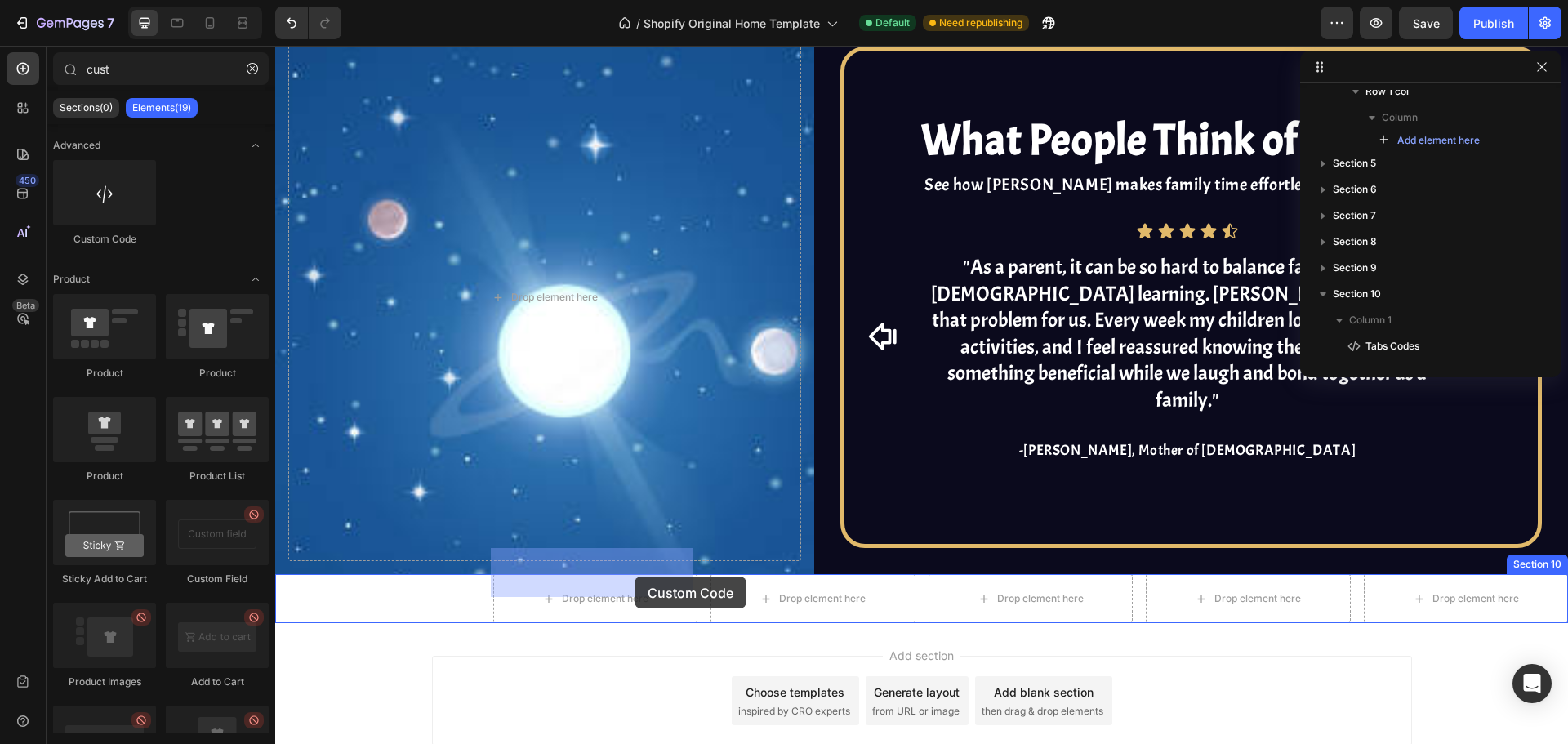
drag, startPoint x: 343, startPoint y: 253, endPoint x: 634, endPoint y: 577, distance: 435.5
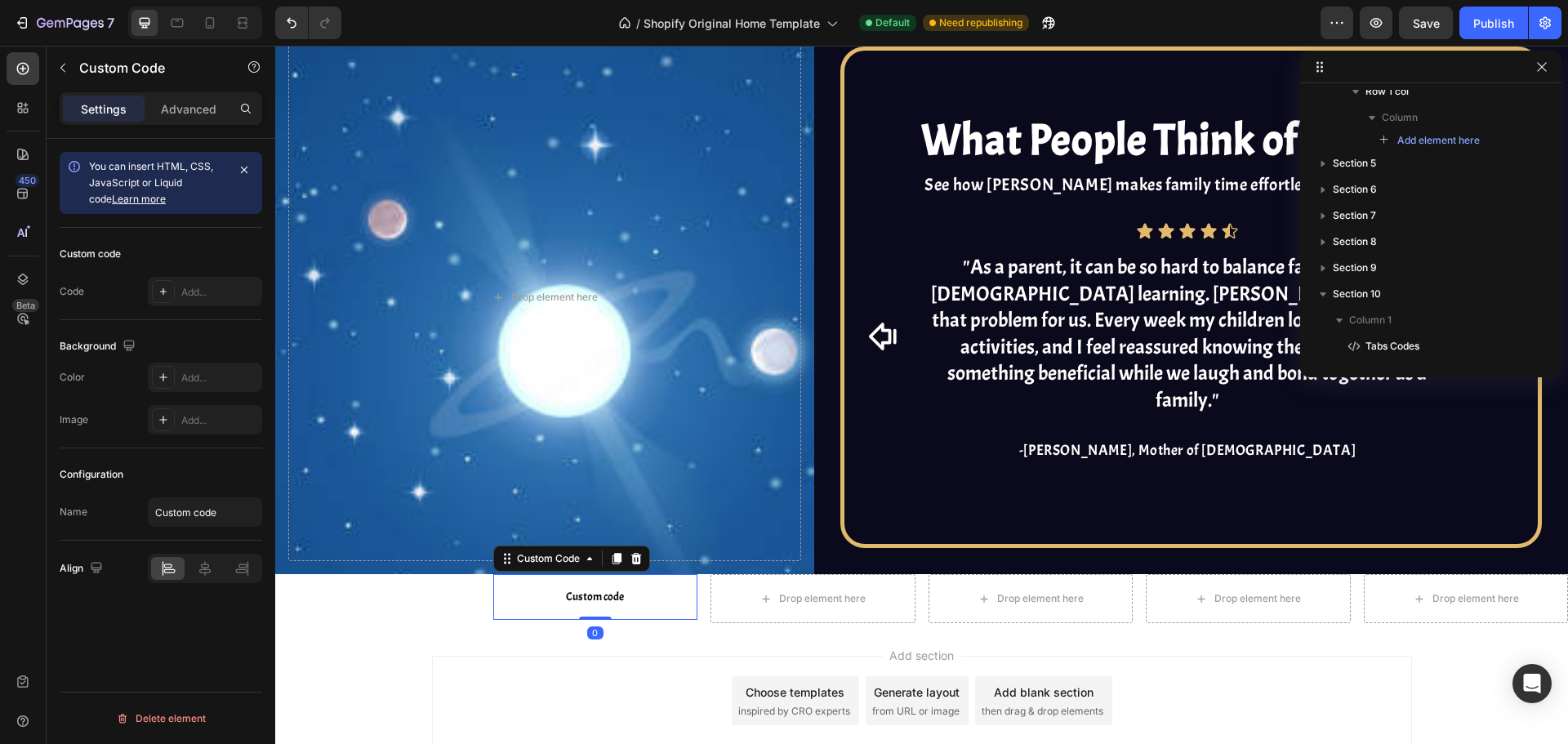
scroll to position [695, 0]
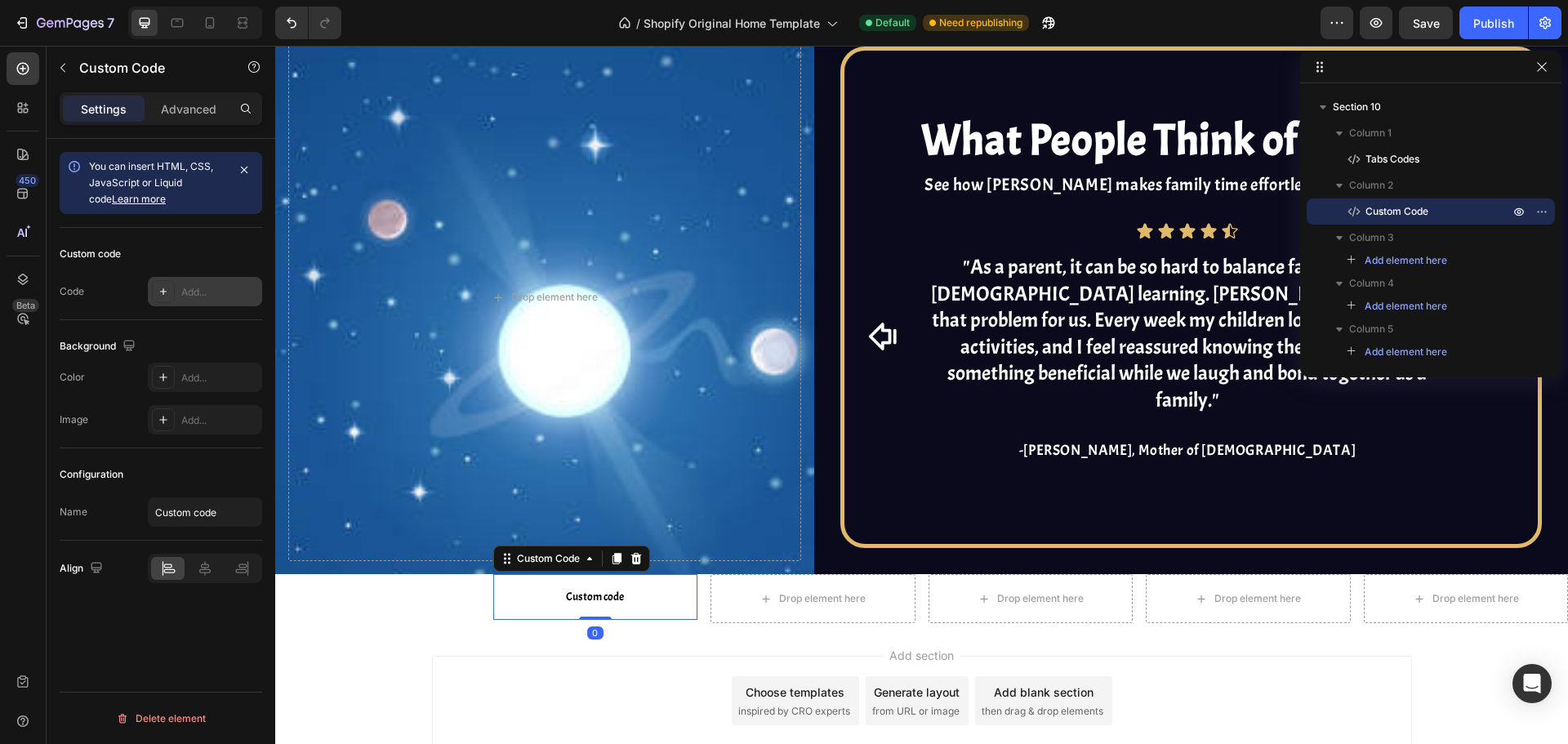
click at [212, 289] on div "Add..." at bounding box center [220, 292] width 77 height 14
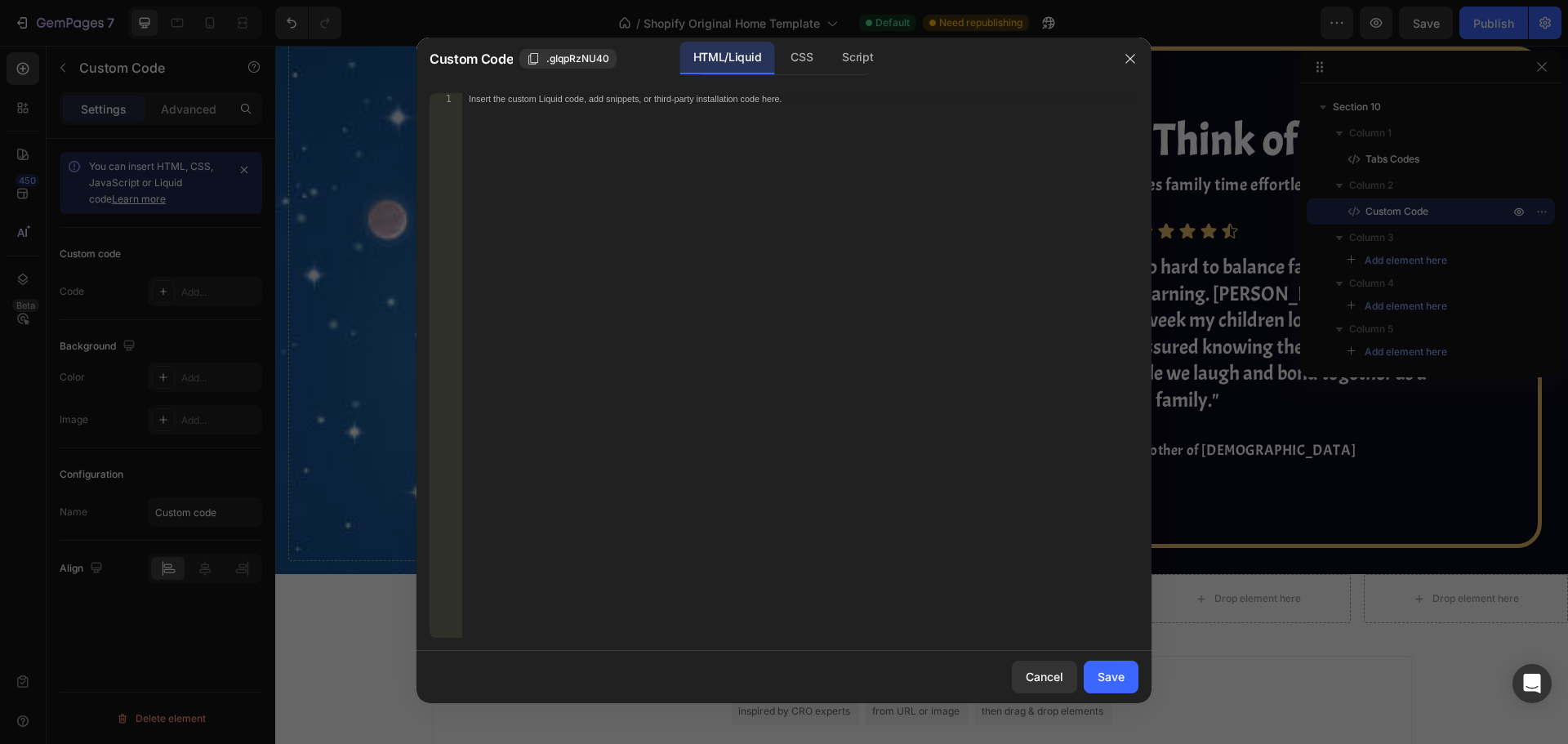
click at [698, 111] on div "Insert the custom Liquid code, add snippets, or third-party installation code h…" at bounding box center [800, 377] width 676 height 568
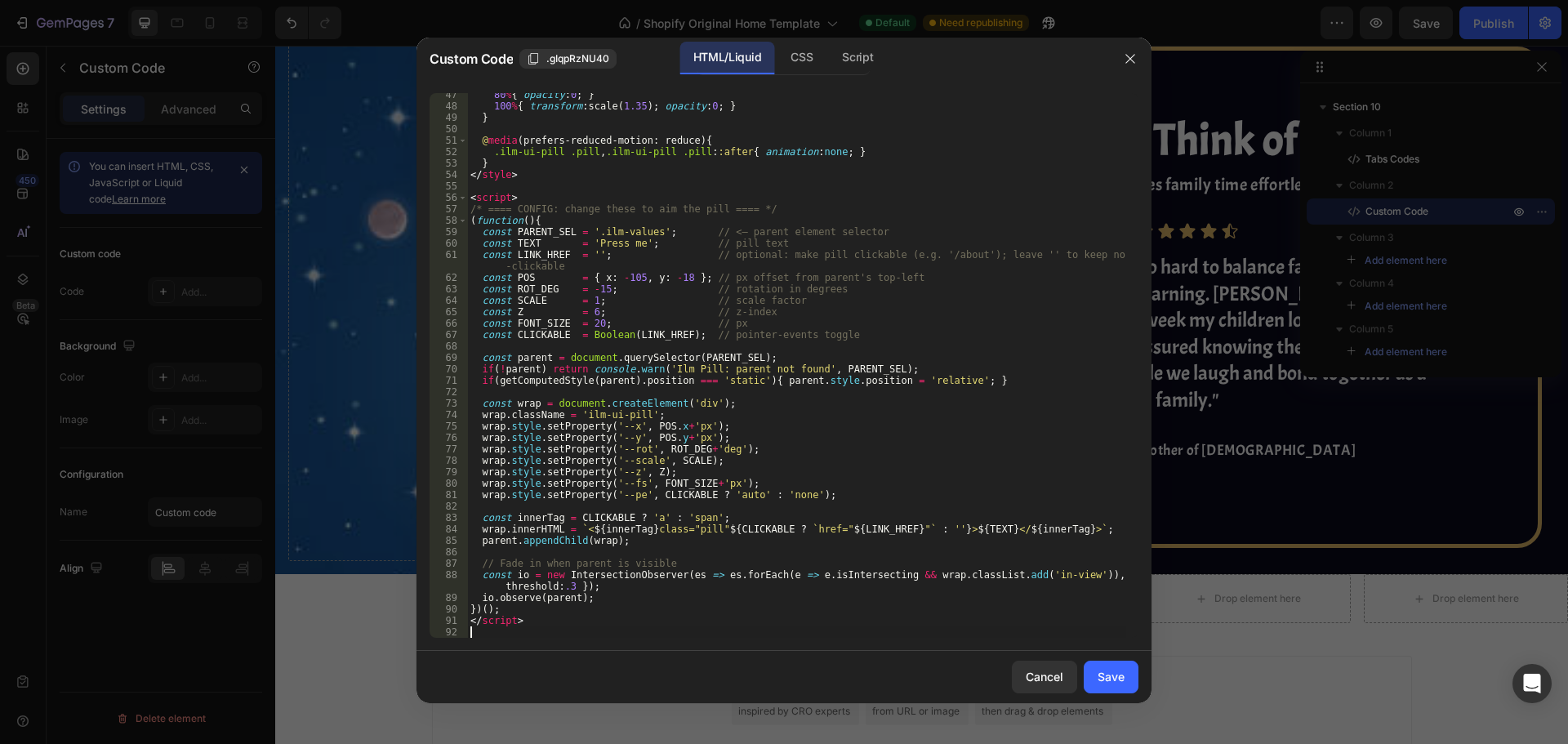
scroll to position [531, 0]
click at [645, 235] on div "80 % { opacity : 0 ; } 100 % { transform : scale( 1.35 ) ; opacity : 0 ; } } @ …" at bounding box center [796, 373] width 659 height 568
type textarea "const PARENT_SEL = '.resources_overview'; // <— parent element selector"
click at [1117, 687] on button "Save" at bounding box center [1111, 678] width 55 height 33
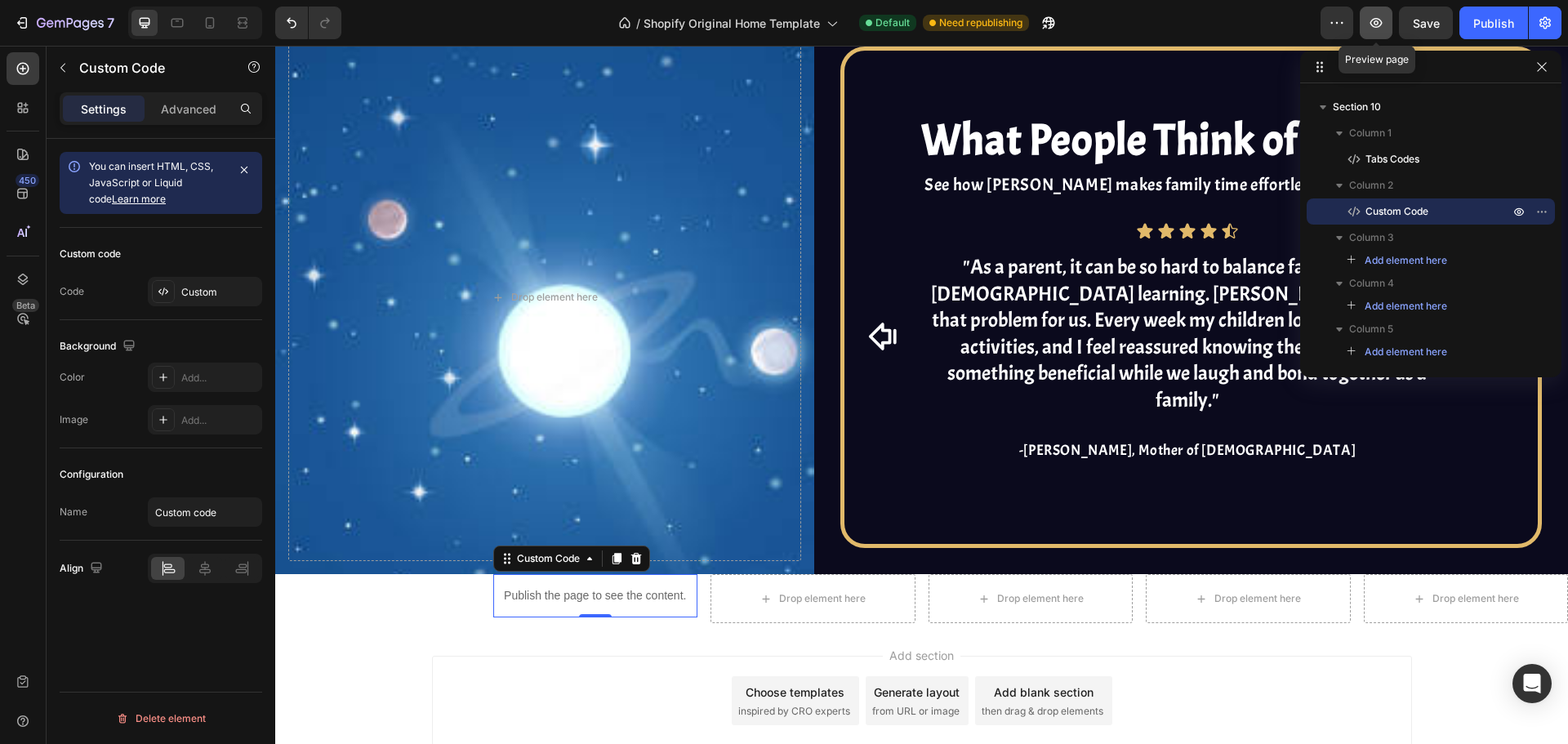
click at [1380, 22] on icon "button" at bounding box center [1376, 22] width 16 height 16
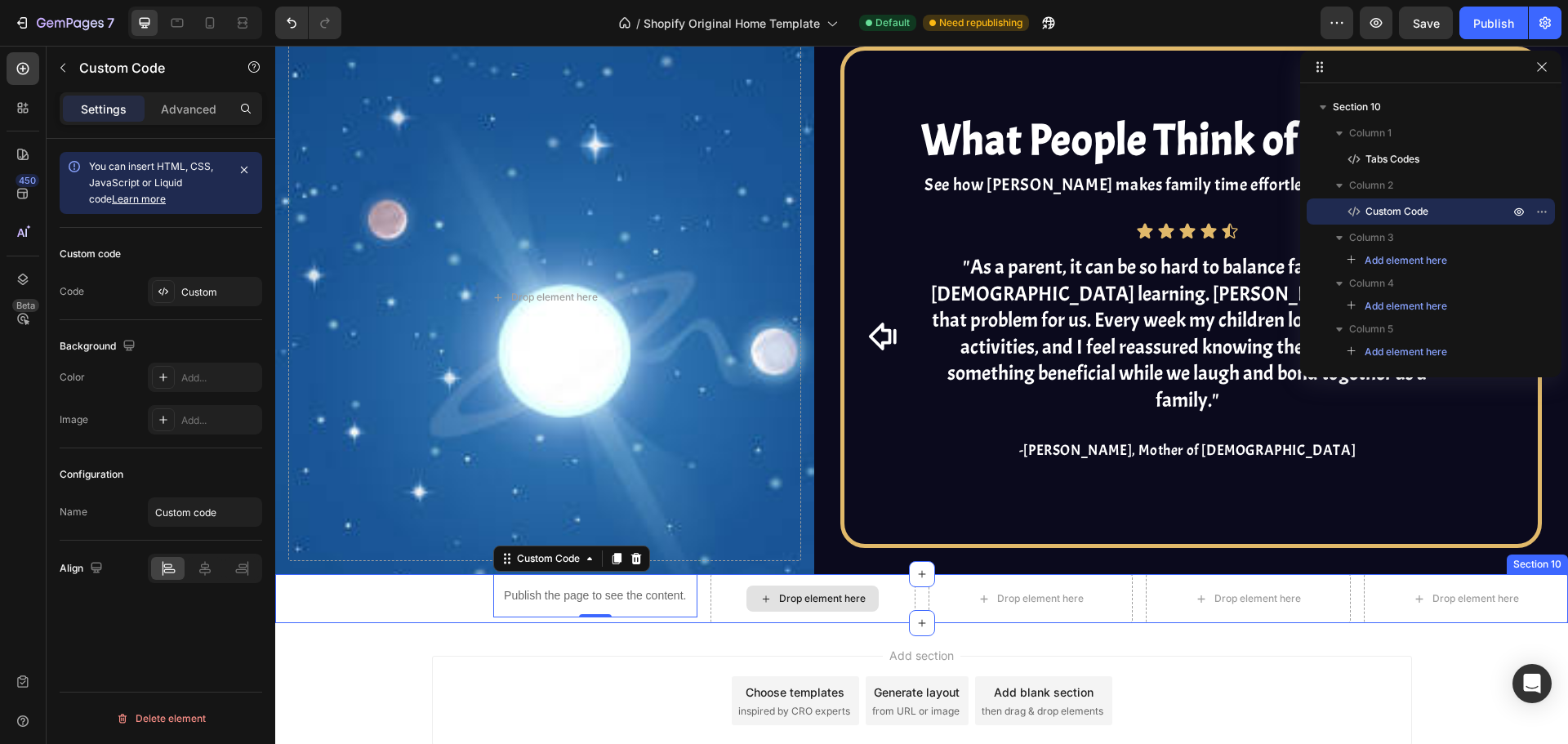
click at [736, 578] on div "Drop element here" at bounding box center [812, 598] width 205 height 49
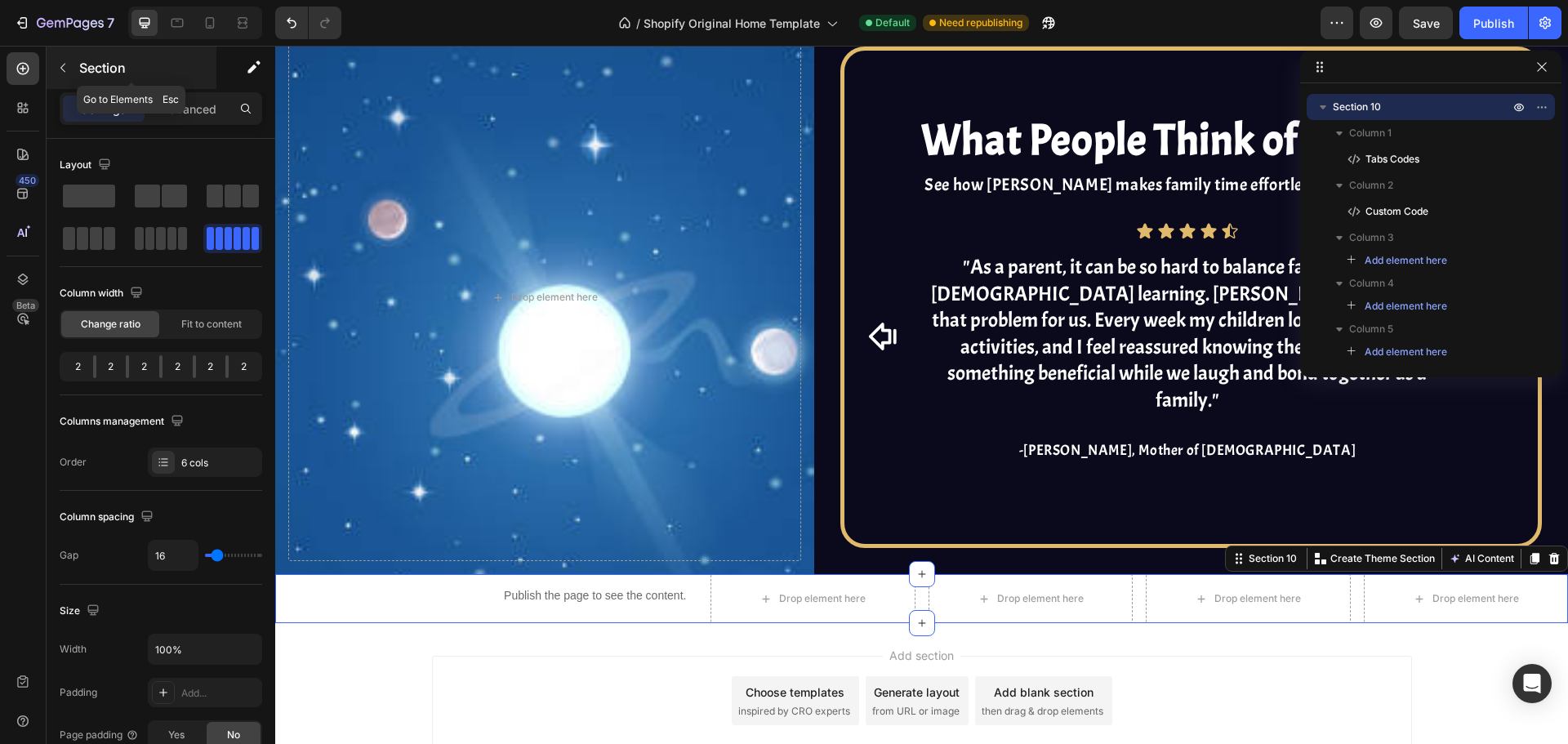
click at [89, 79] on div "Section" at bounding box center [131, 67] width 170 height 42
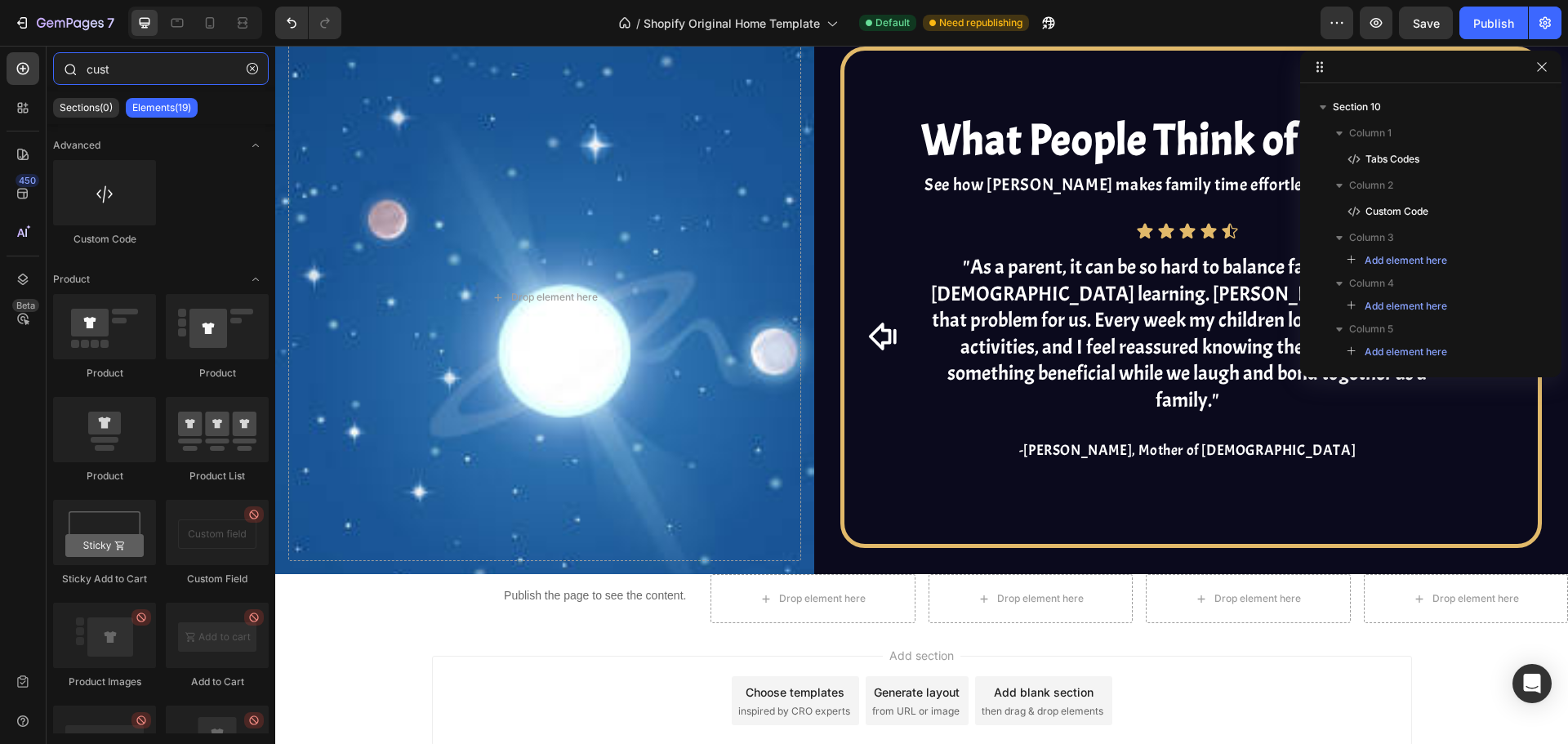
click at [168, 58] on input "cust" at bounding box center [160, 68] width 215 height 33
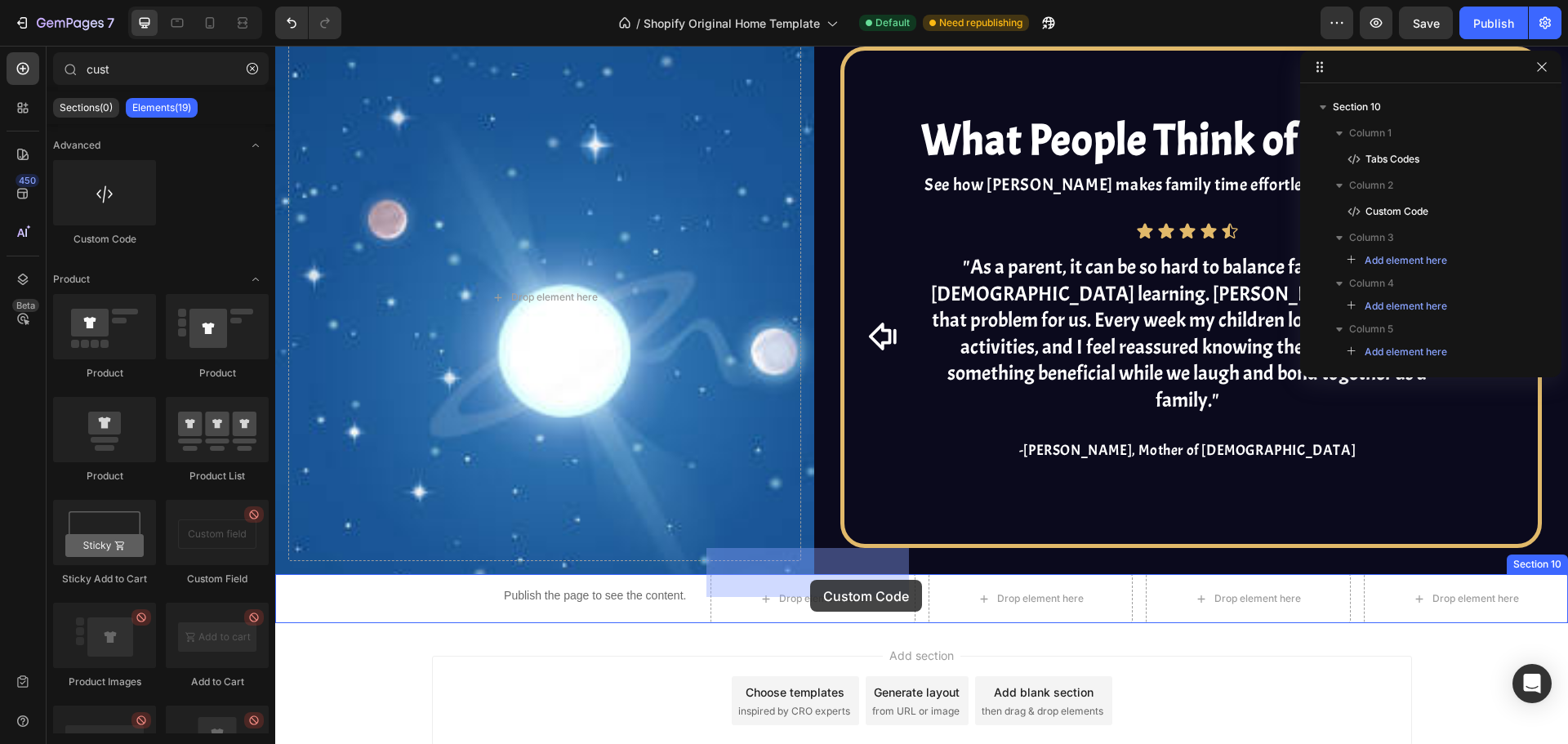
drag, startPoint x: 398, startPoint y: 242, endPoint x: 833, endPoint y: 590, distance: 557.1
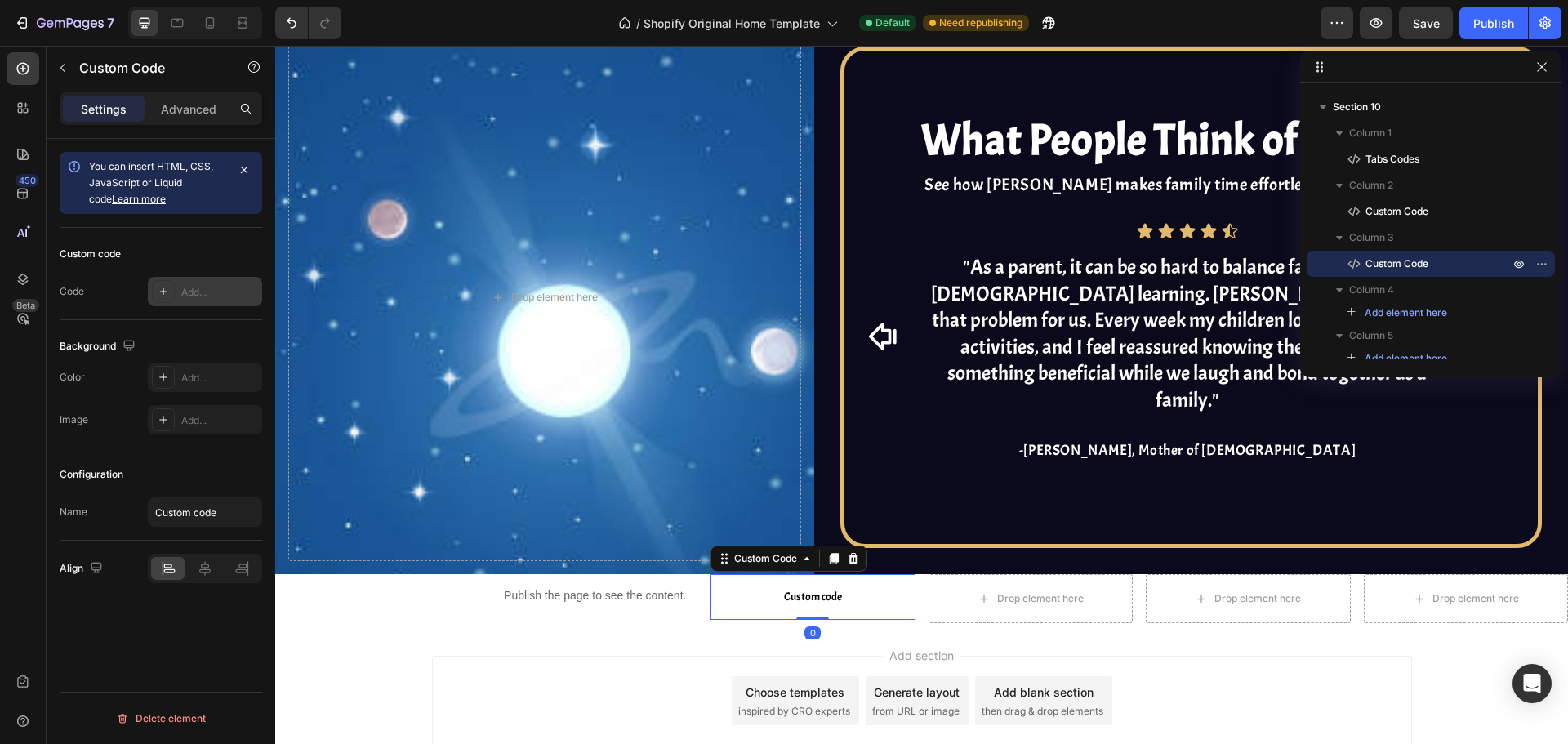
click at [185, 281] on div "Add..." at bounding box center [205, 291] width 114 height 30
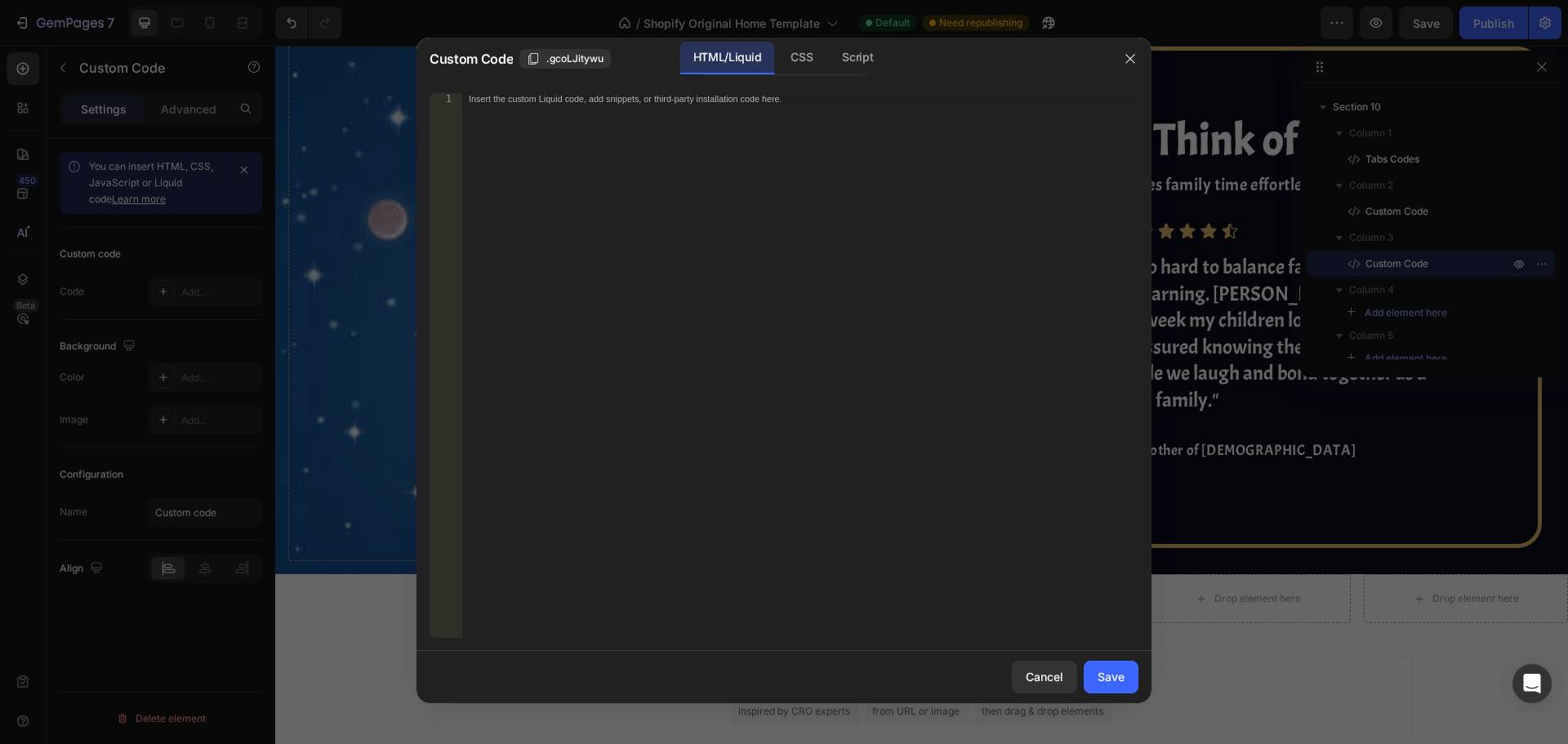
click at [536, 159] on div "Insert the custom Liquid code, add snippets, or third-party installation code h…" at bounding box center [800, 377] width 676 height 568
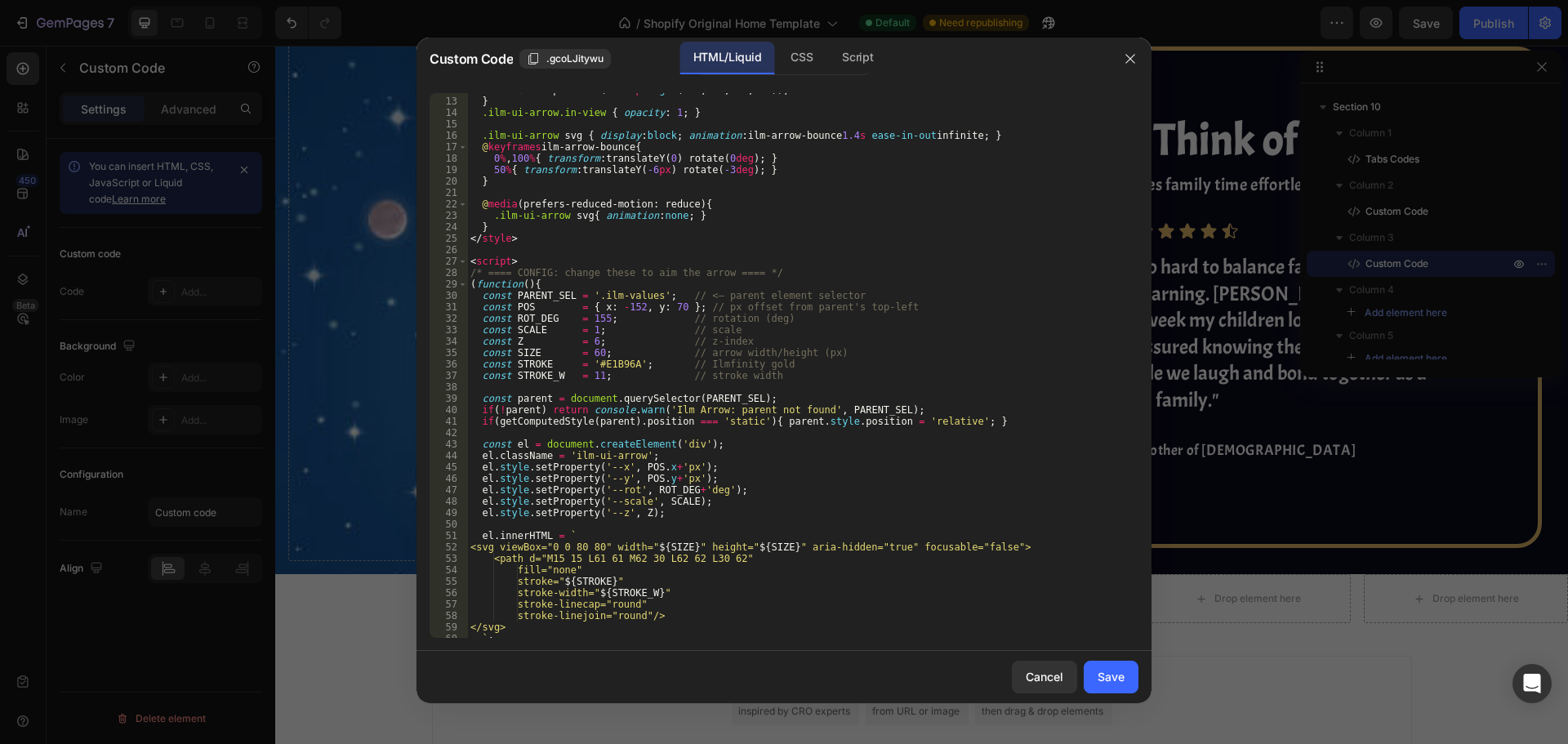
scroll to position [0, 0]
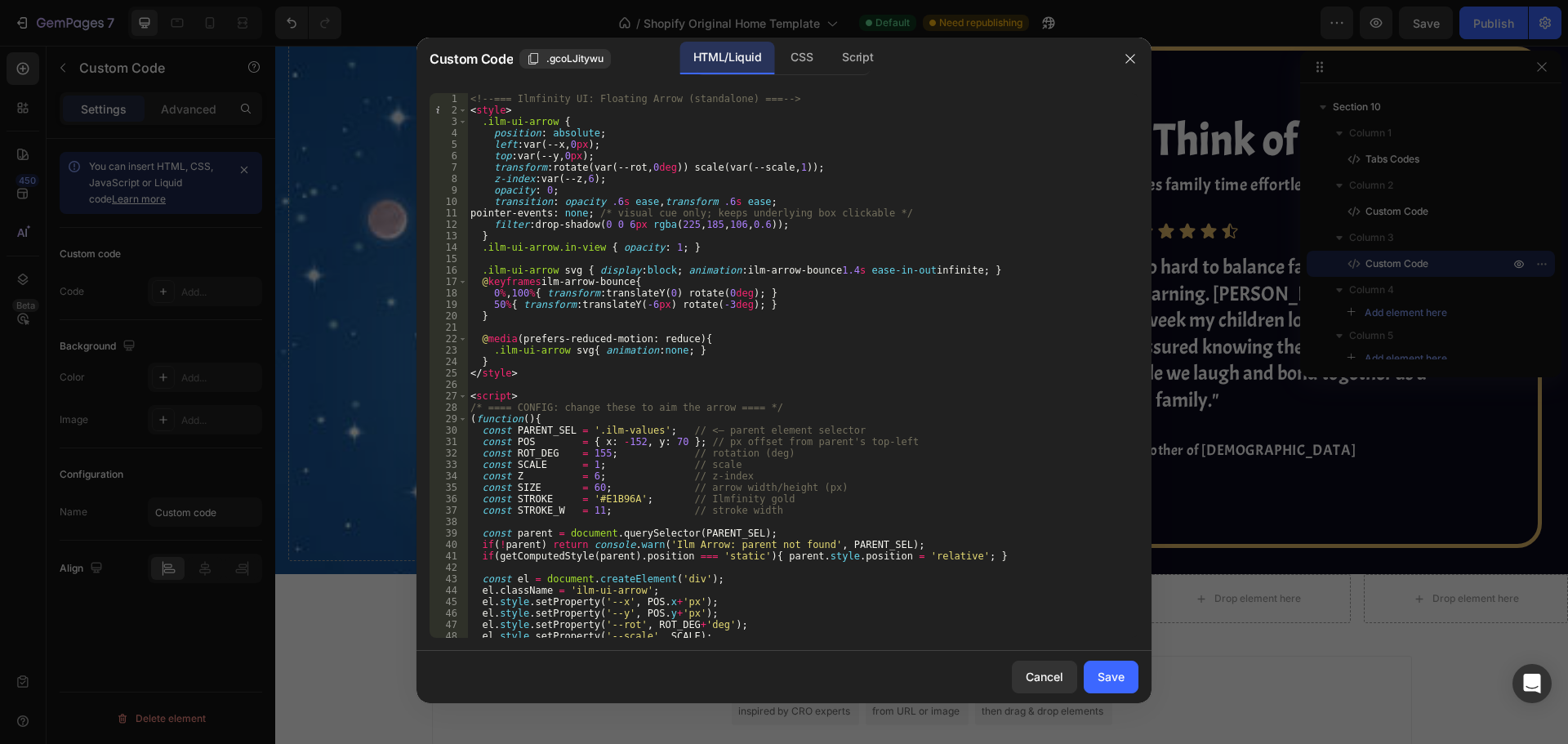
click at [628, 430] on div "<!-- === Ilmfinity UI: Floating Arrow (standalone) === --> < style > .ilm-ui-ar…" at bounding box center [796, 377] width 659 height 568
type textarea "const PARENT_SEL = '.resouces_overview'; // <— parent element selector"
click at [1112, 682] on div "Save" at bounding box center [1111, 677] width 27 height 17
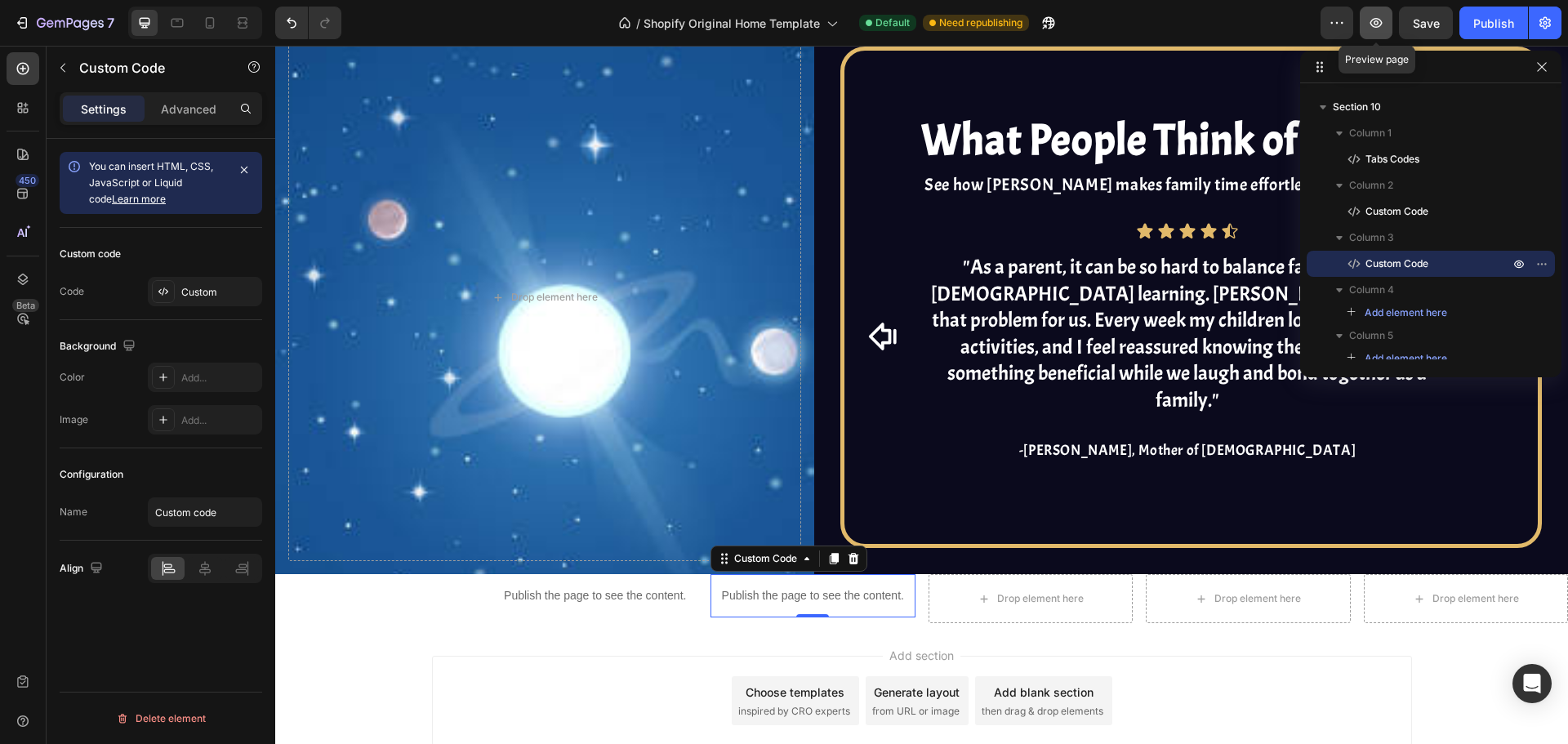
click at [1370, 21] on icon "button" at bounding box center [1376, 22] width 16 height 16
click at [226, 289] on div "Custom" at bounding box center [220, 292] width 77 height 14
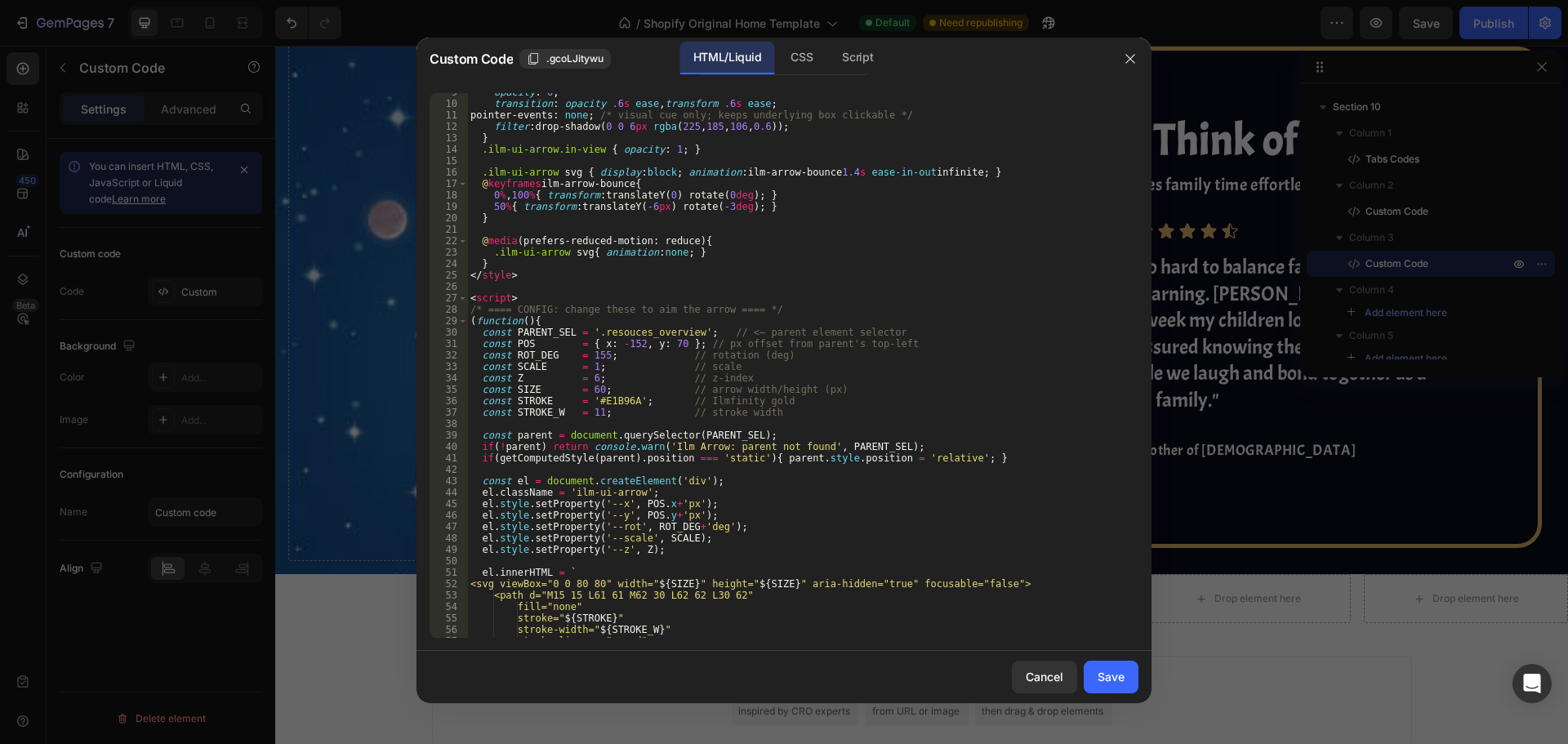
scroll to position [98, 0]
click at [612, 394] on div "opacity : 0 ; transition : opacity .6 s ease , transform .6 s ease ; pointer-ev…" at bounding box center [796, 370] width 659 height 568
click at [612, 406] on div "opacity : 0 ; transition : opacity .6 s ease , transform .6 s ease ; pointer-ev…" at bounding box center [796, 370] width 659 height 568
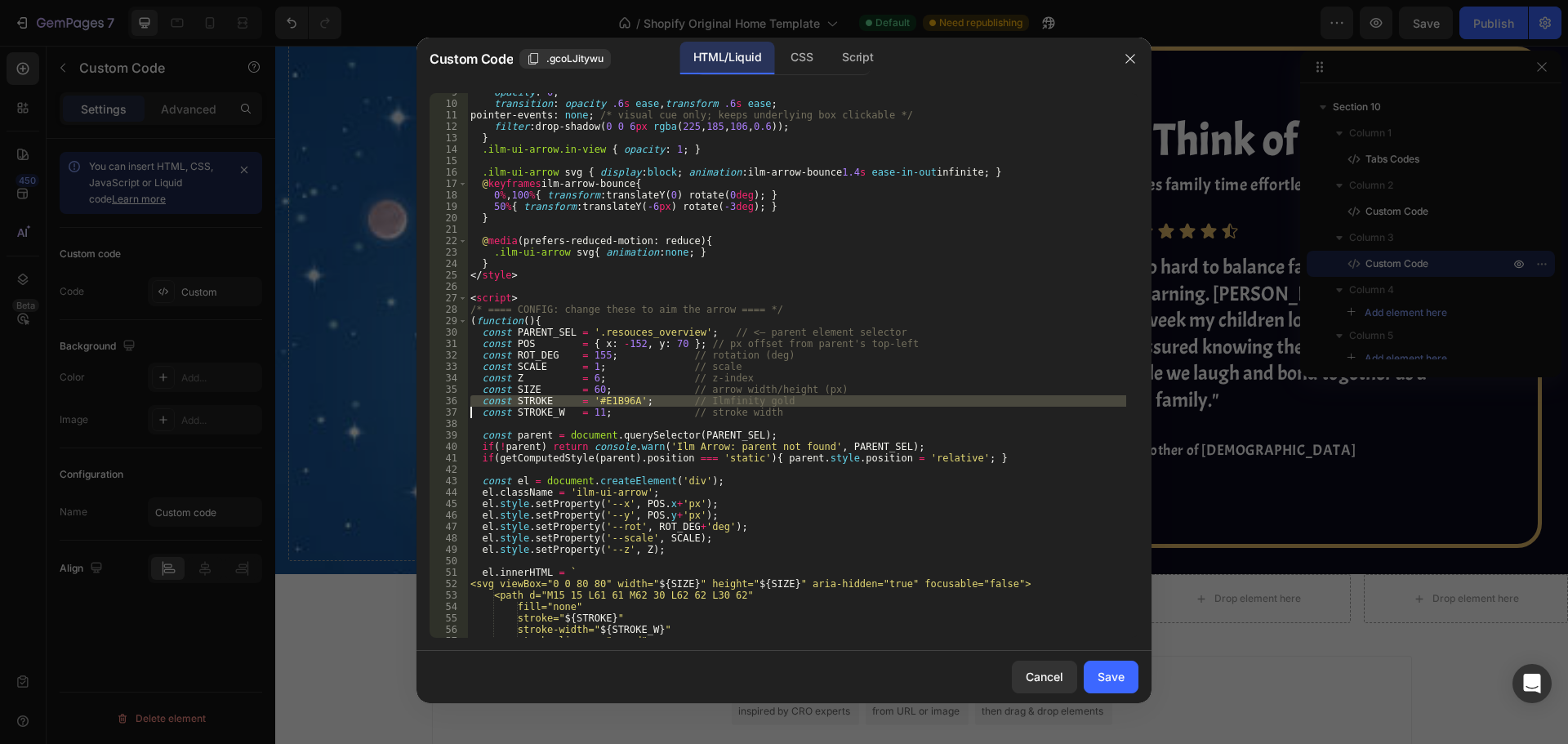
click at [612, 406] on div "opacity : 0 ; transition : opacity .6 s ease , transform .6 s ease ; pointer-ev…" at bounding box center [796, 370] width 659 height 568
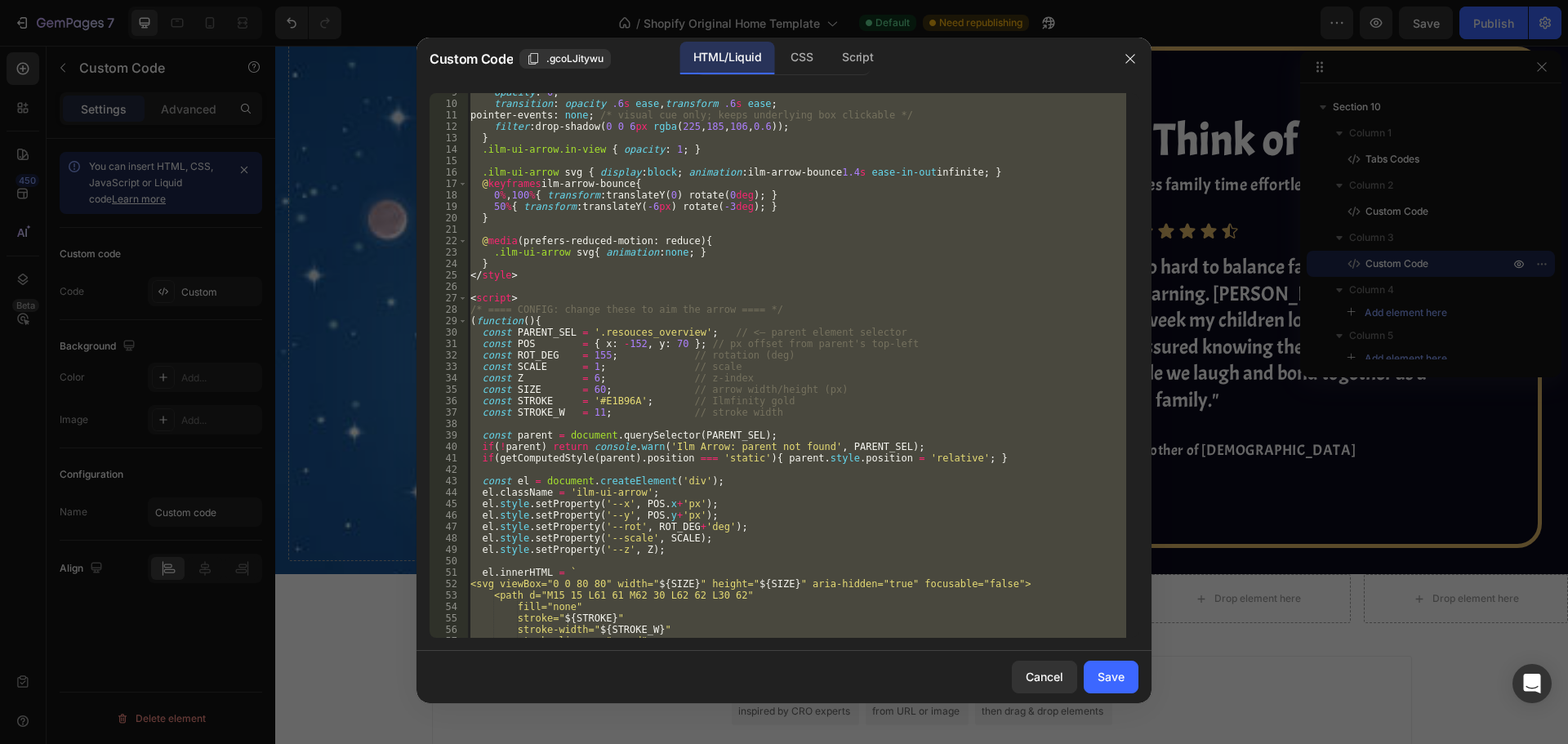
click at [612, 406] on div "opacity : 0 ; transition : opacity .6 s ease , transform .6 s ease ; pointer-ev…" at bounding box center [796, 370] width 659 height 568
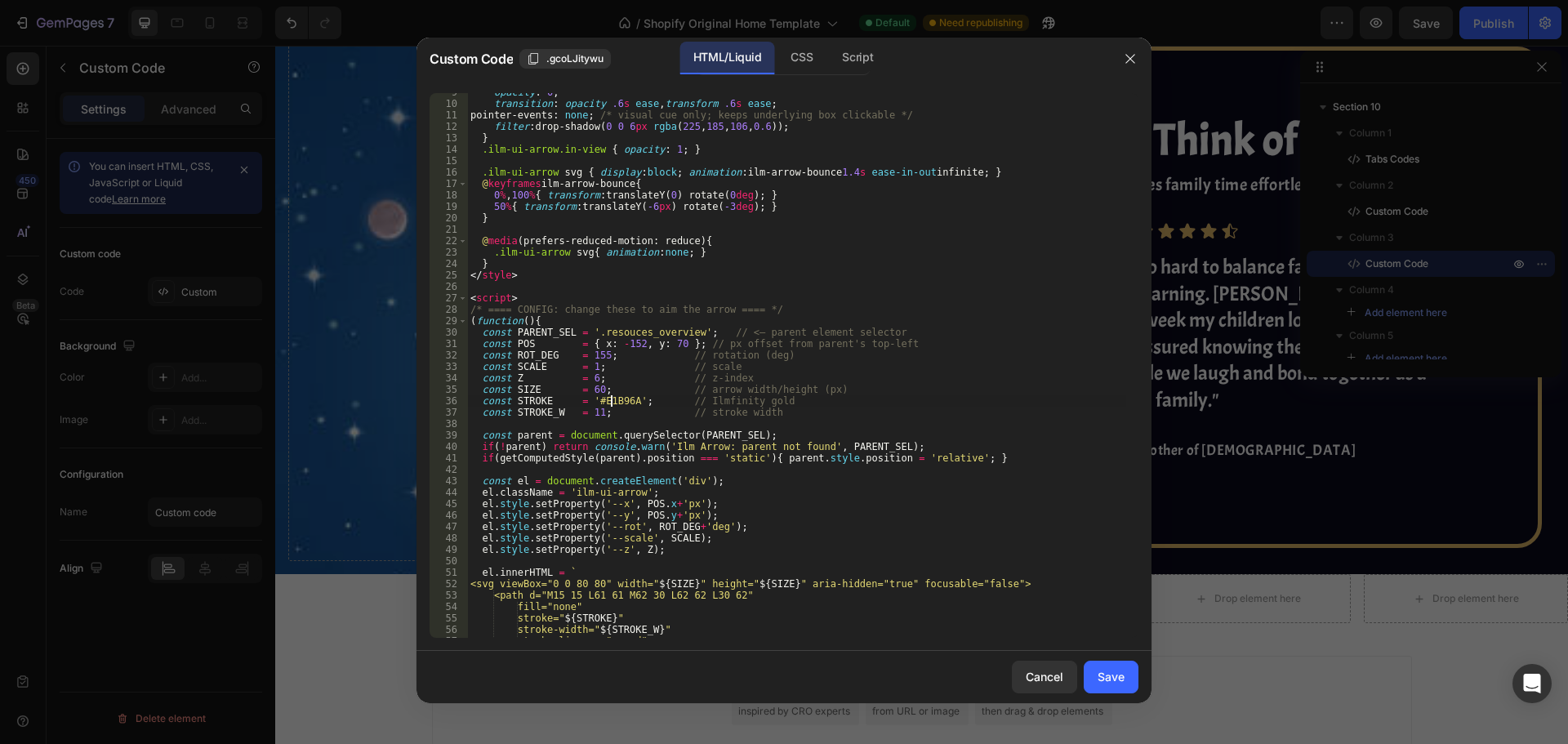
click at [612, 400] on div "opacity : 0 ; transition : opacity .6 s ease , transform .6 s ease ; pointer-ev…" at bounding box center [796, 370] width 659 height 568
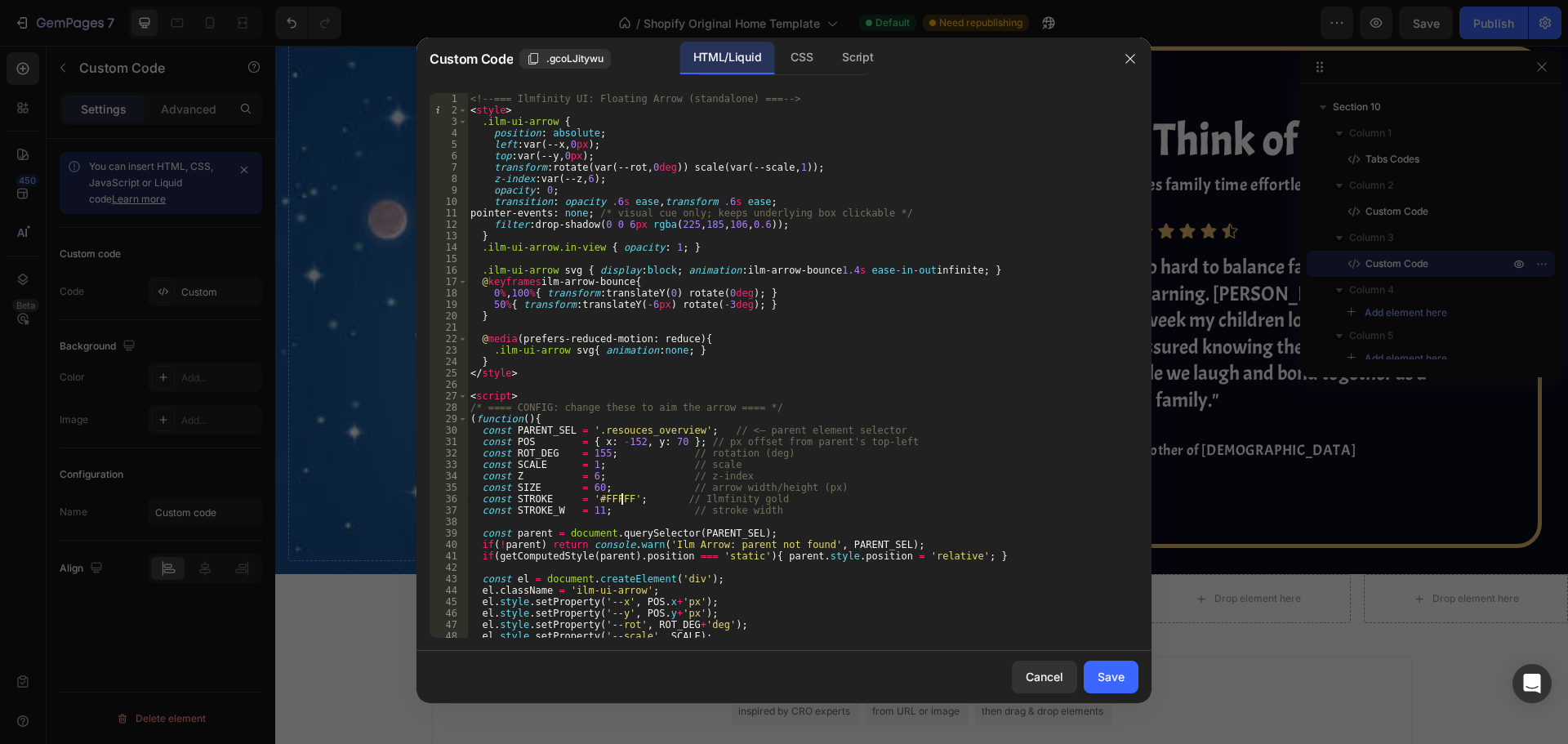
scroll to position [0, 12]
type textarea "const STROKE = '#FFFFFF'; // Ilmfinity gold"
click at [1099, 674] on div "Save" at bounding box center [1111, 677] width 27 height 17
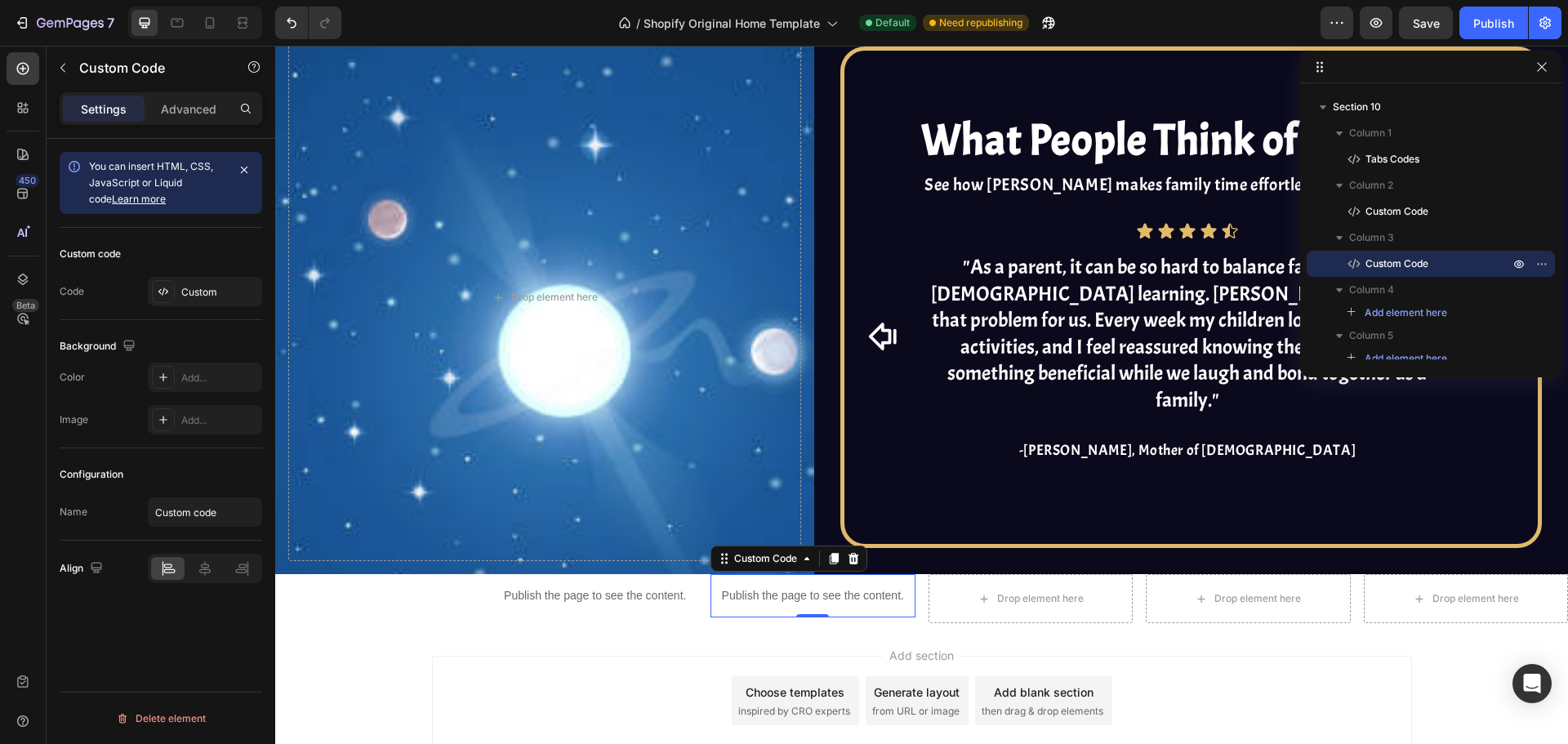
drag, startPoint x: 1640, startPoint y: 248, endPoint x: 1293, endPoint y: 350, distance: 361.7
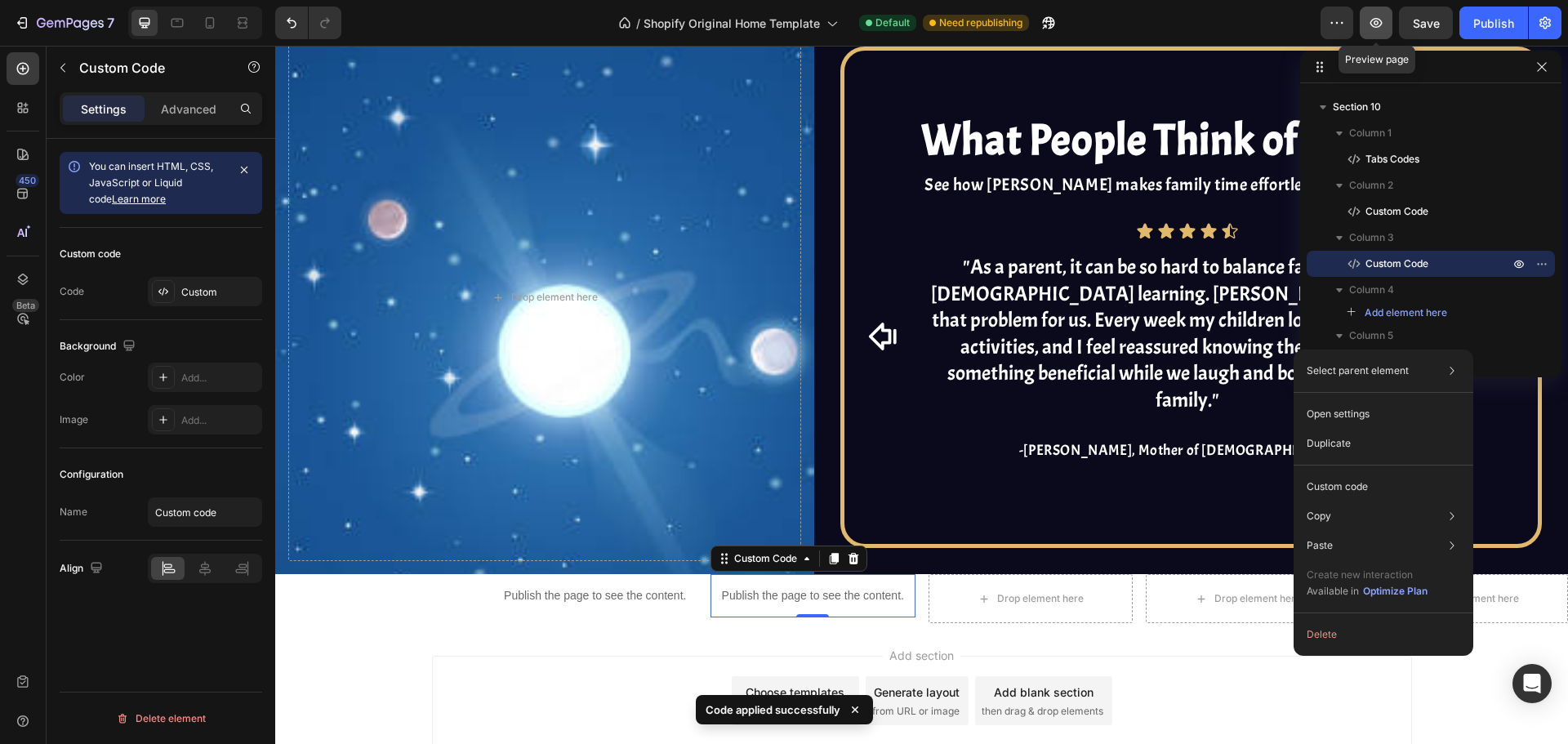
click at [1367, 10] on button "button" at bounding box center [1376, 23] width 33 height 33
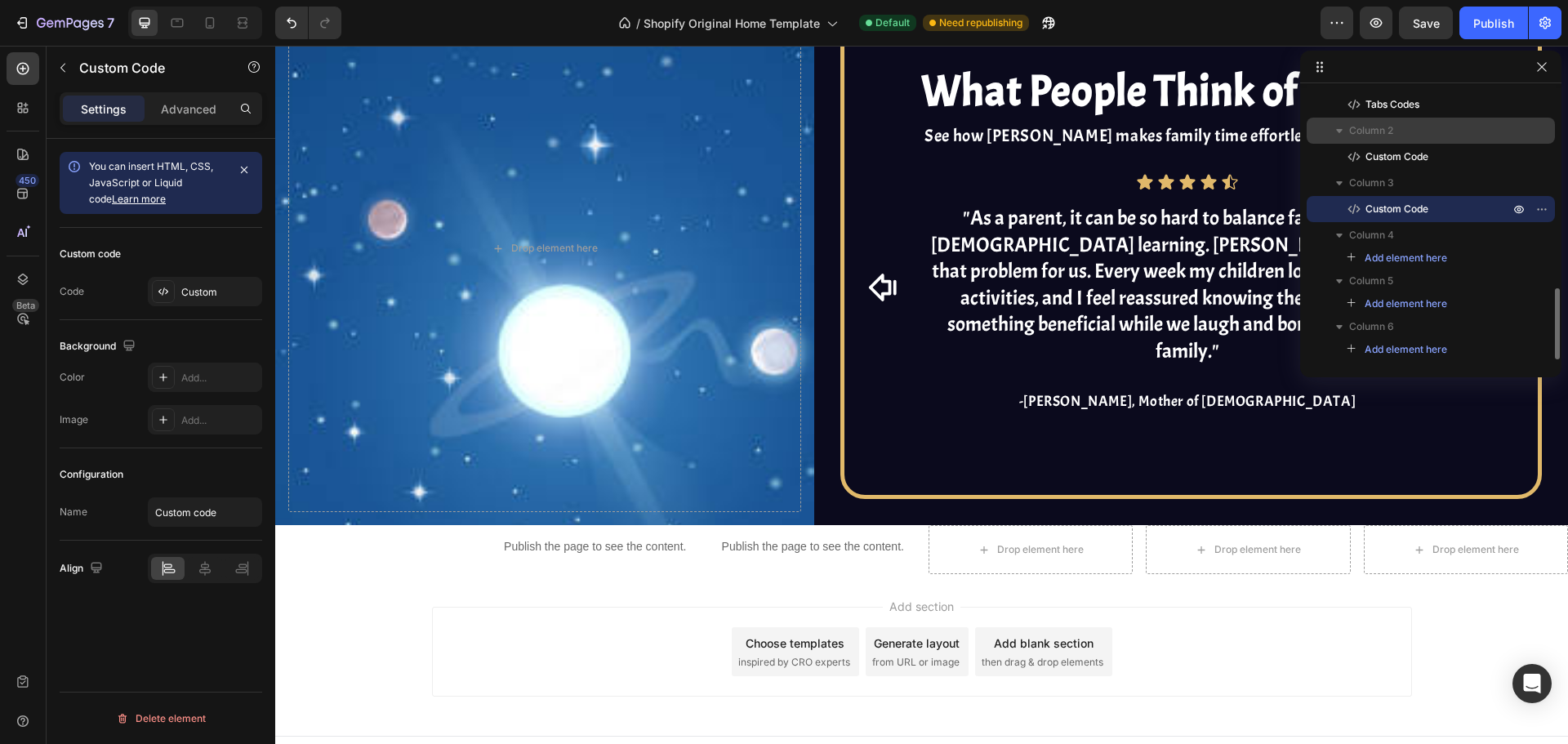
scroll to position [668, 0]
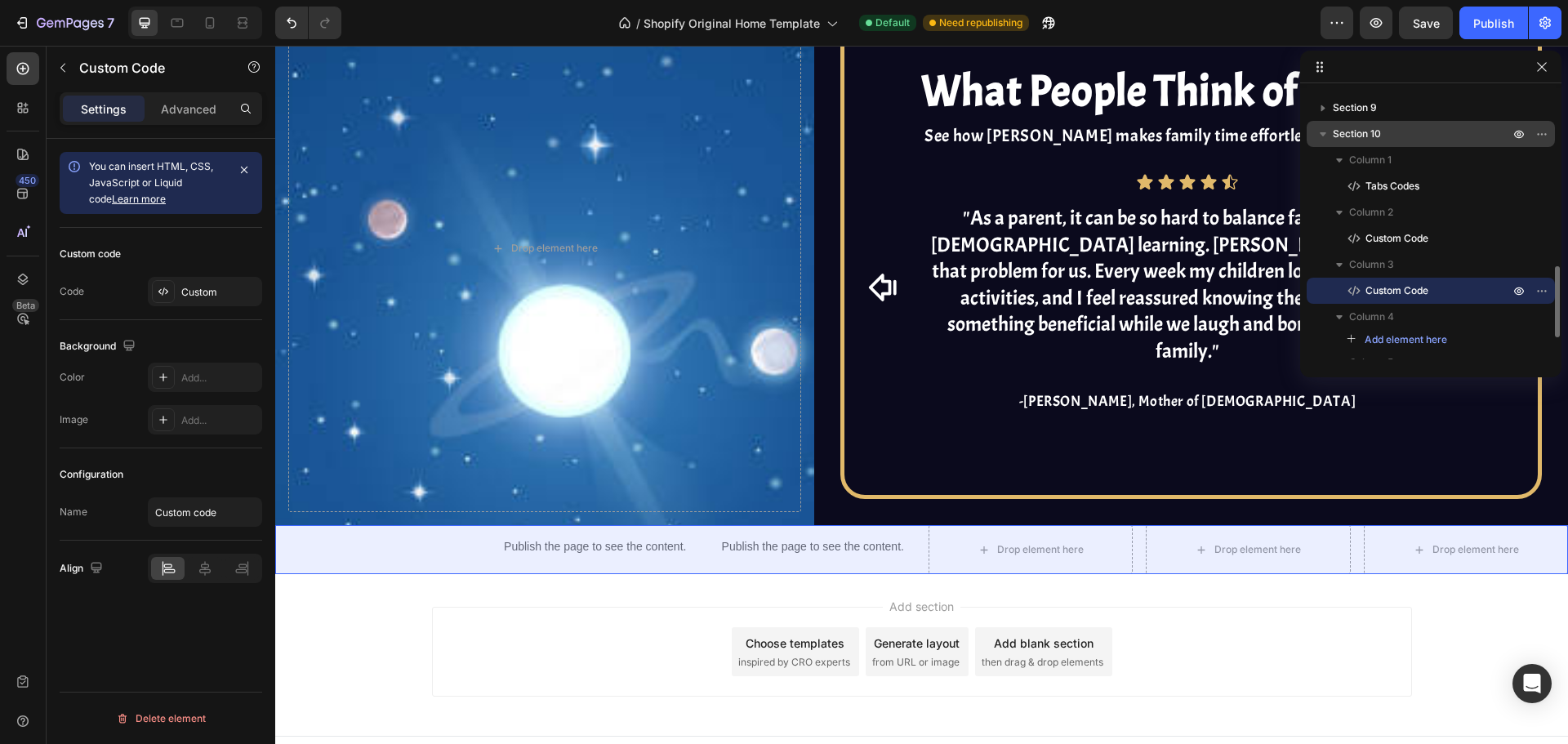
click at [1412, 141] on p "Section 10" at bounding box center [1422, 134] width 180 height 16
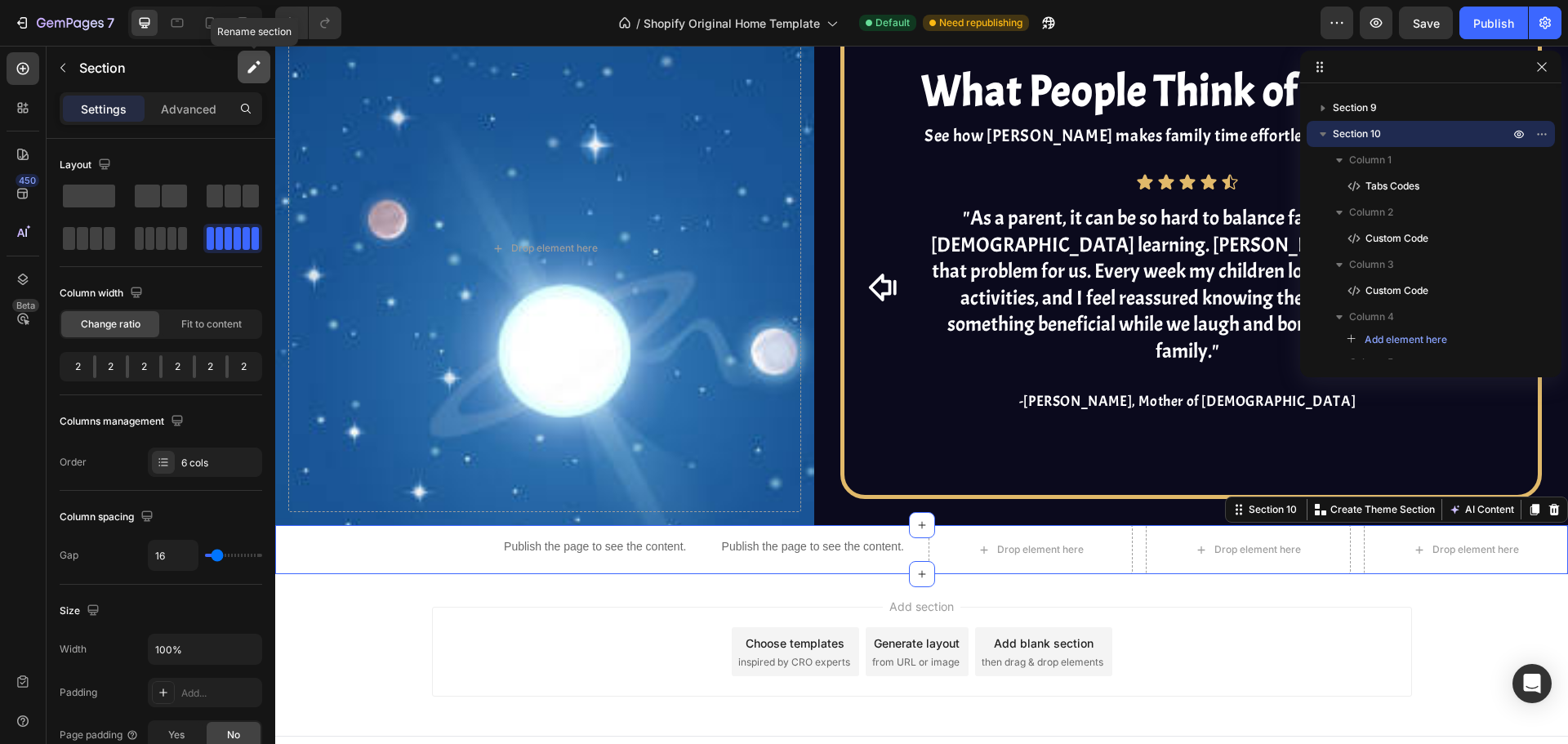
click at [249, 66] on icon "button" at bounding box center [254, 66] width 16 height 16
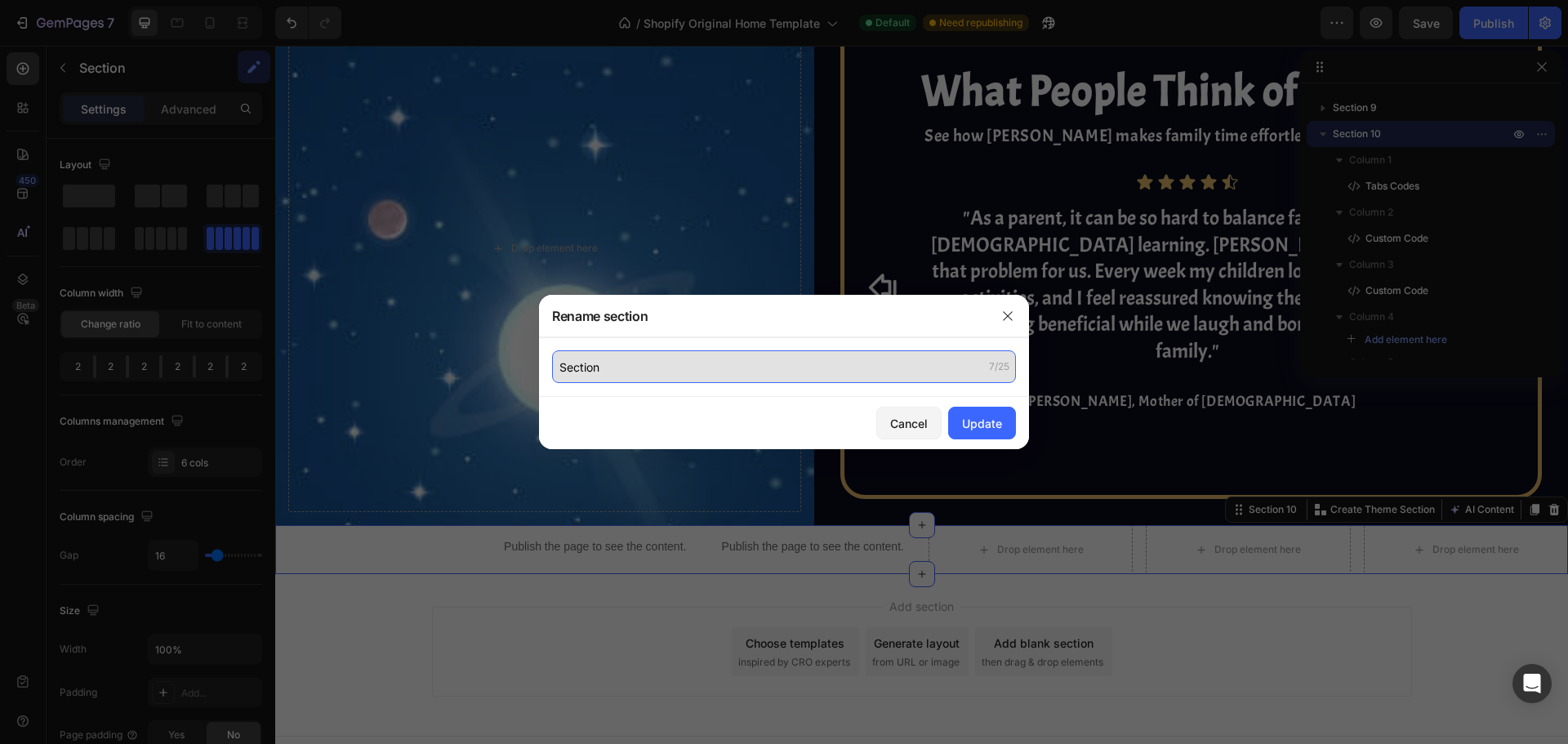
click at [588, 366] on input "Section" at bounding box center [784, 367] width 464 height 33
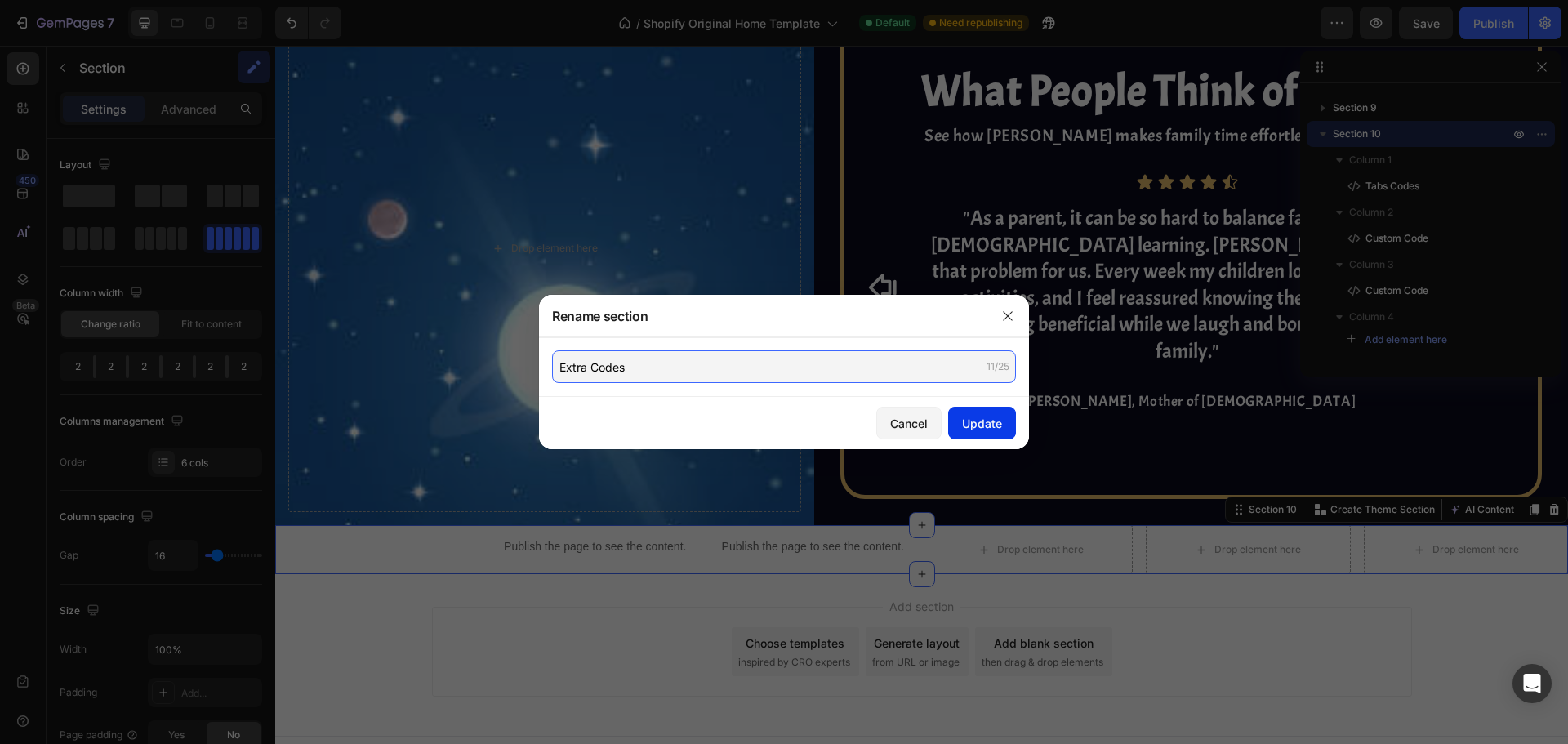
type input "Extra Codes"
click at [970, 422] on div "Update" at bounding box center [982, 424] width 40 height 17
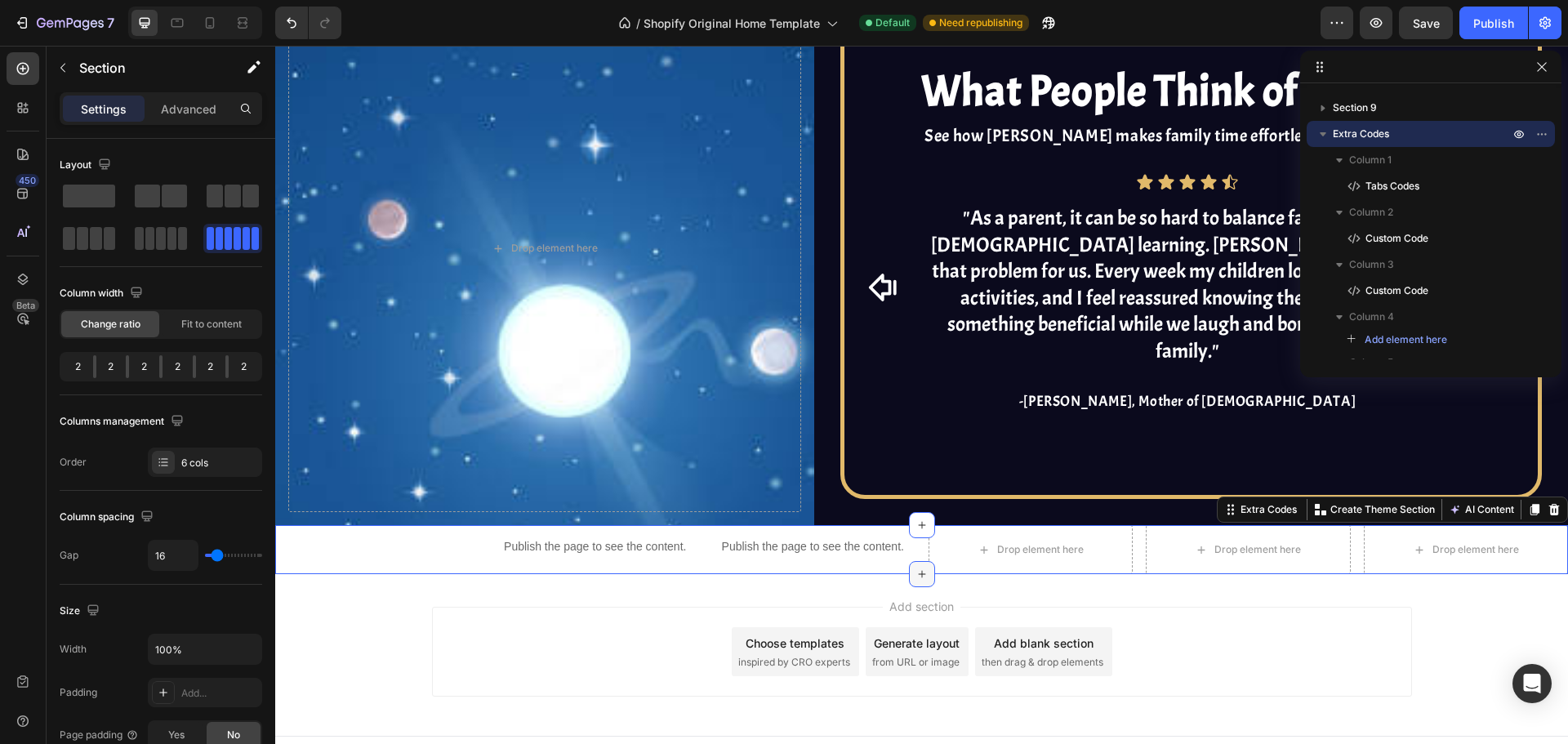
click at [916, 568] on icon at bounding box center [922, 575] width 13 height 13
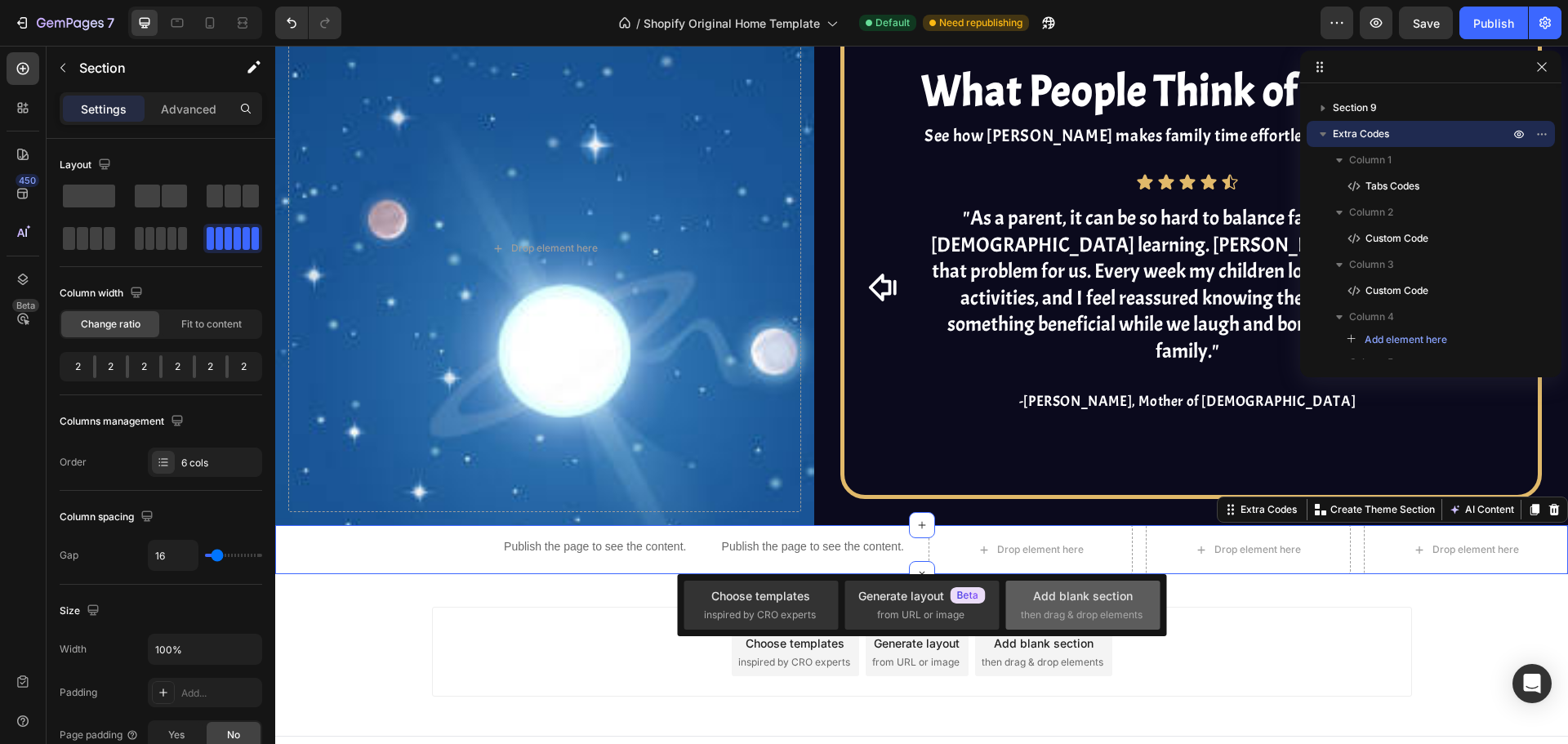
click at [1066, 604] on div "Add blank section" at bounding box center [1083, 596] width 100 height 17
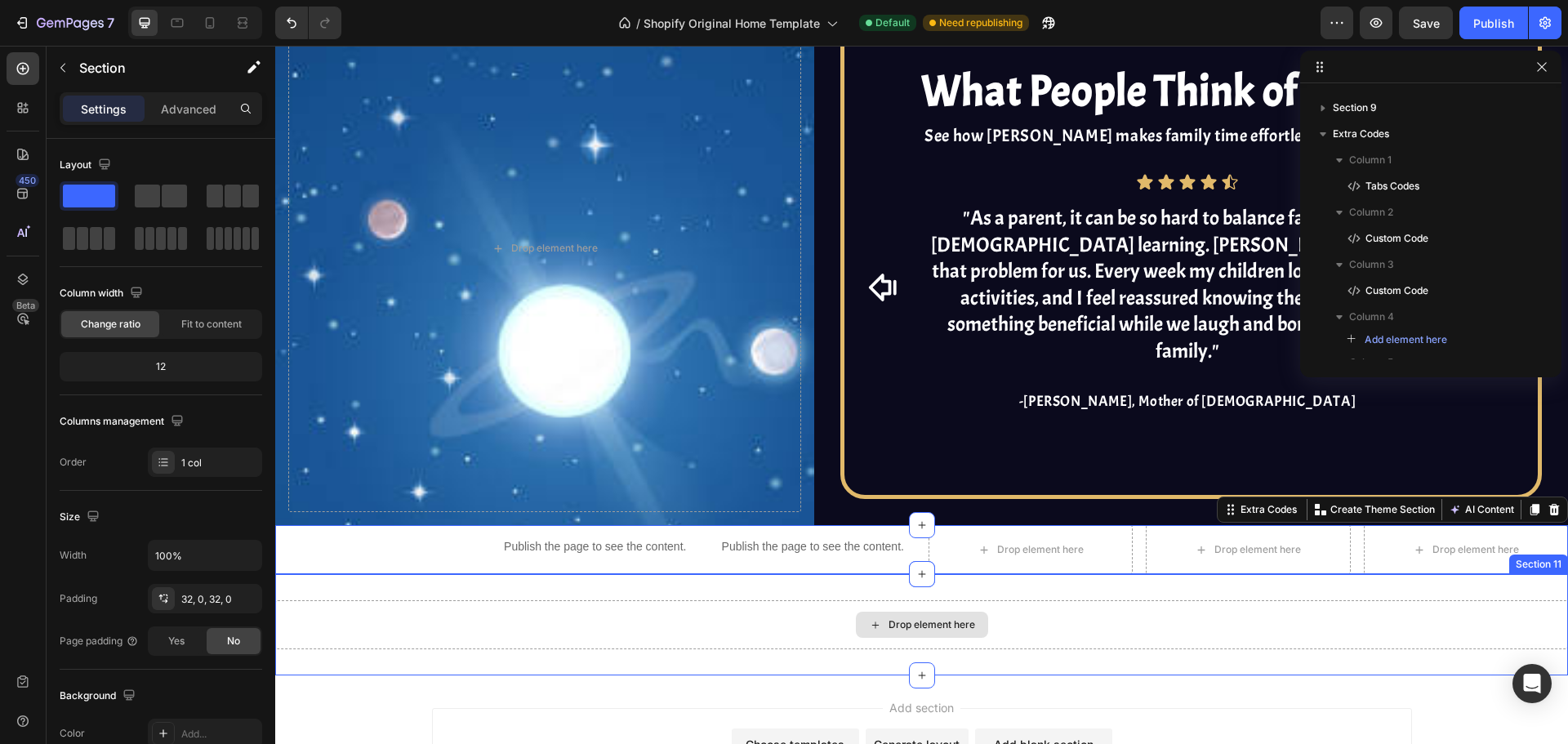
click at [786, 608] on div "Drop element here" at bounding box center [920, 625] width 1292 height 49
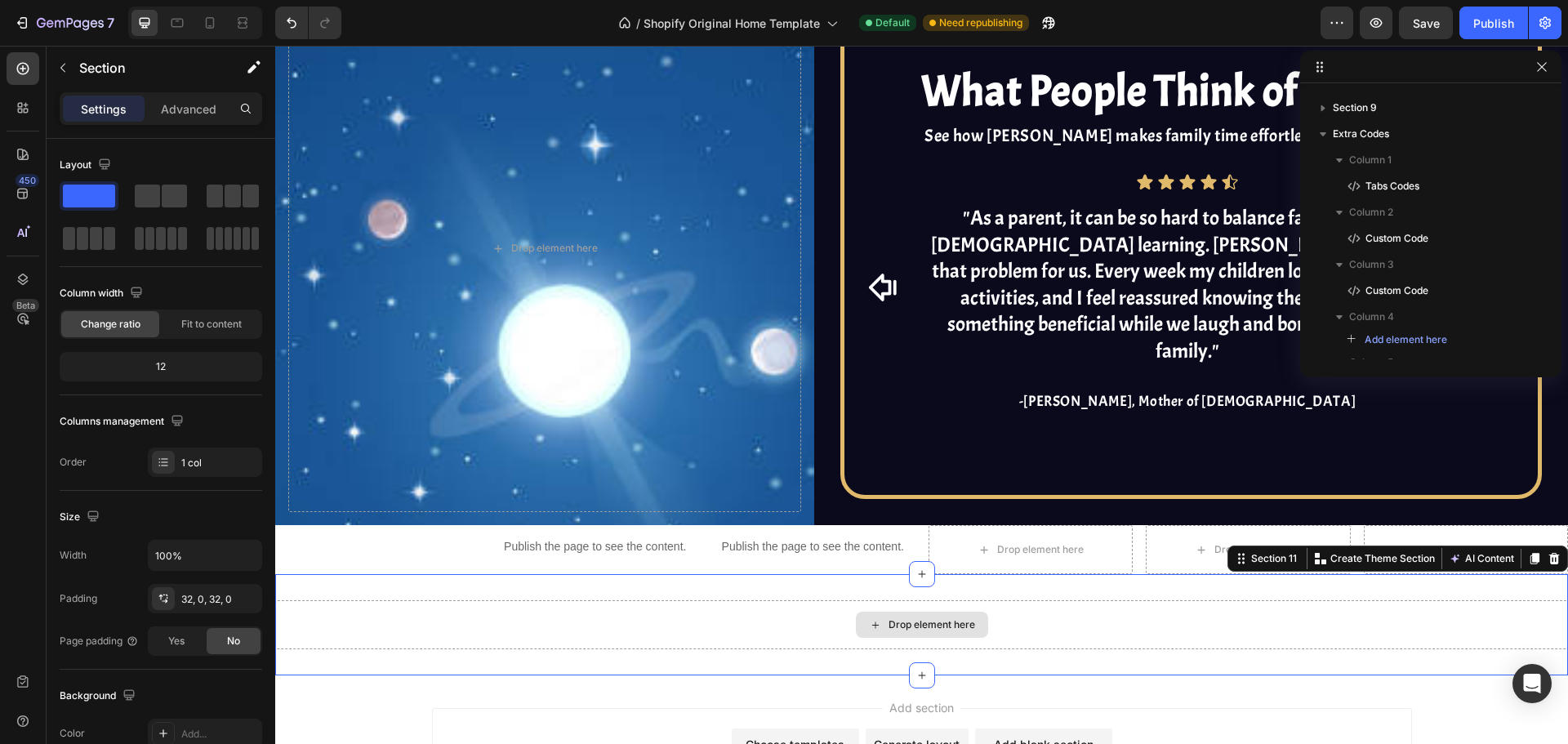
scroll to position [822, 0]
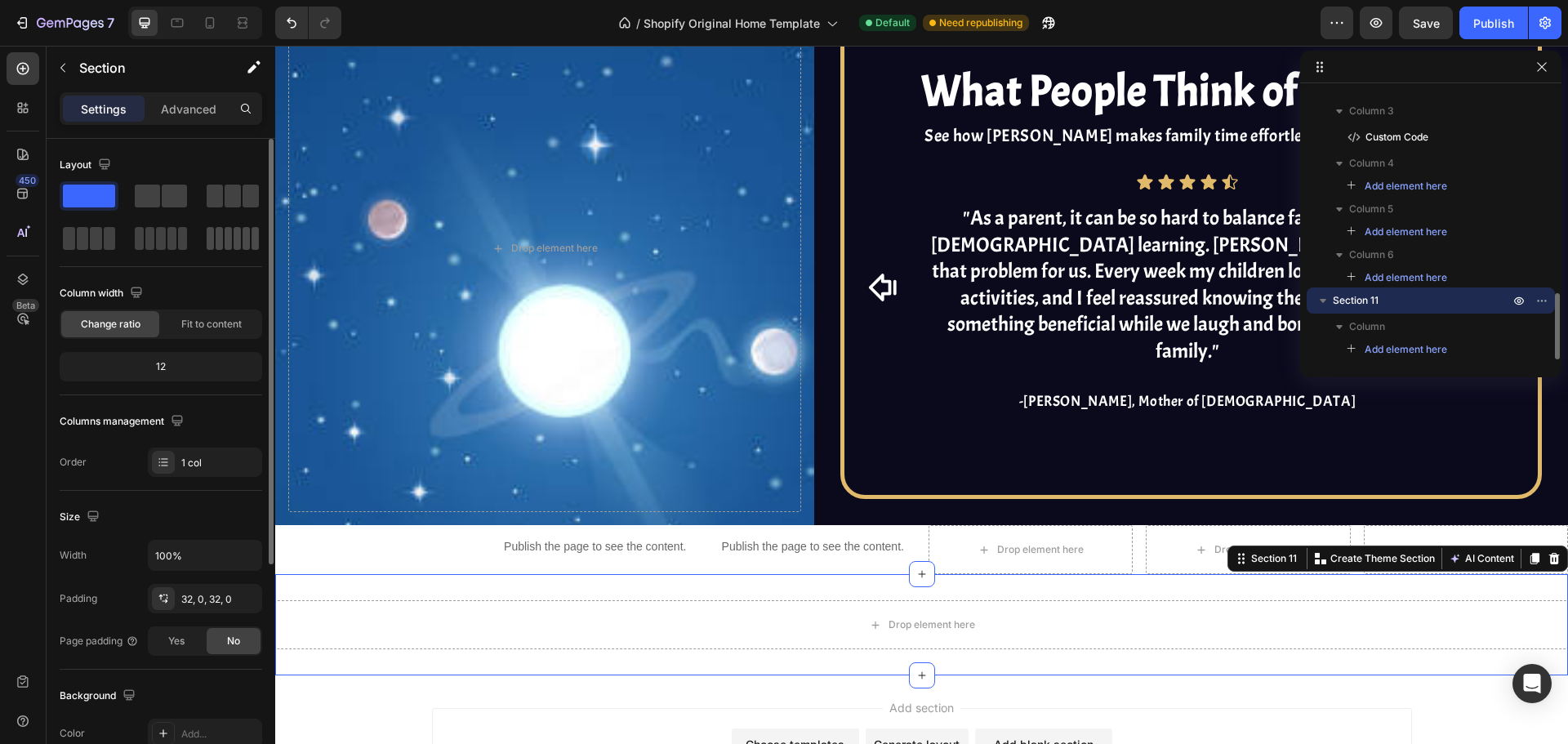
click at [231, 245] on span at bounding box center [229, 238] width 8 height 23
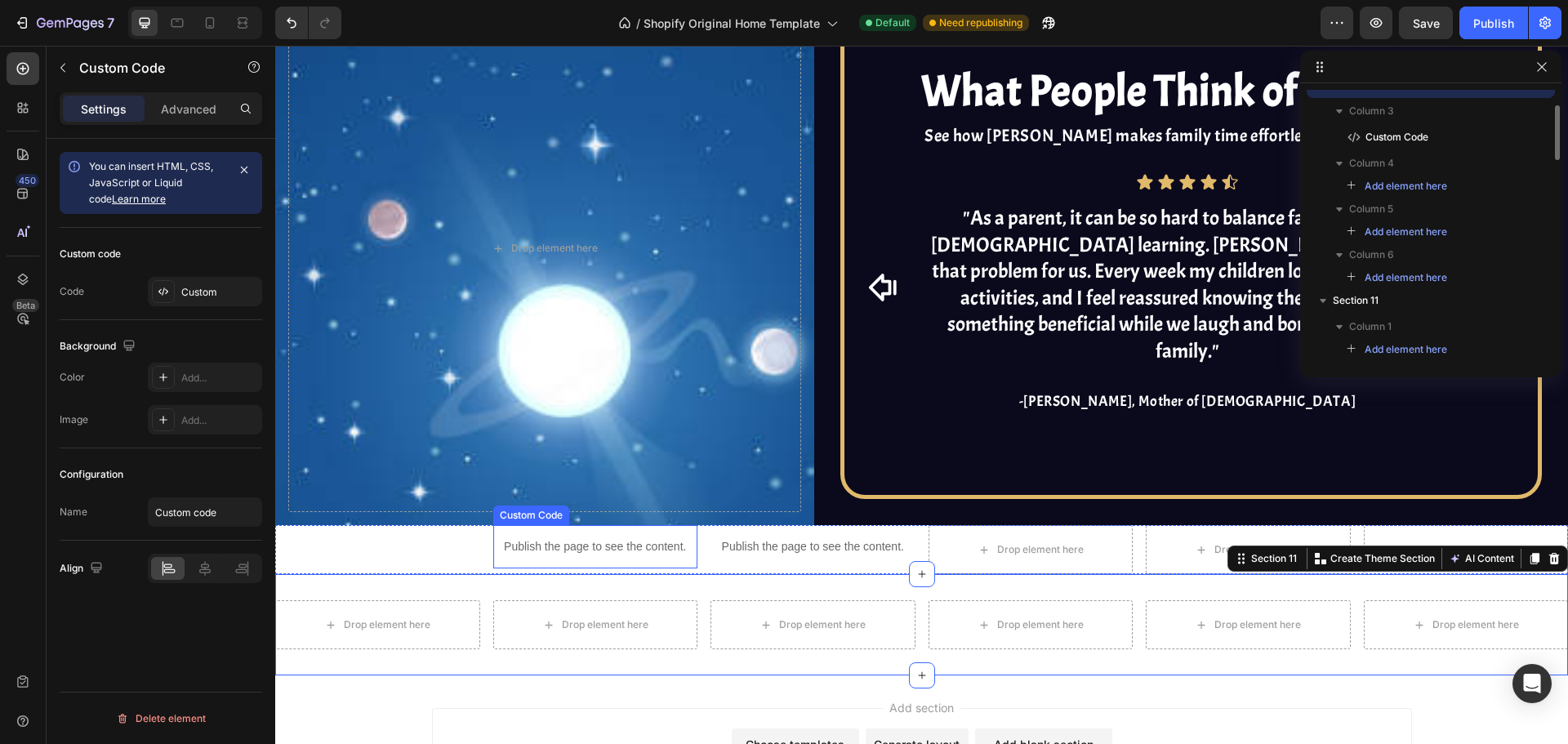
scroll to position [695, 0]
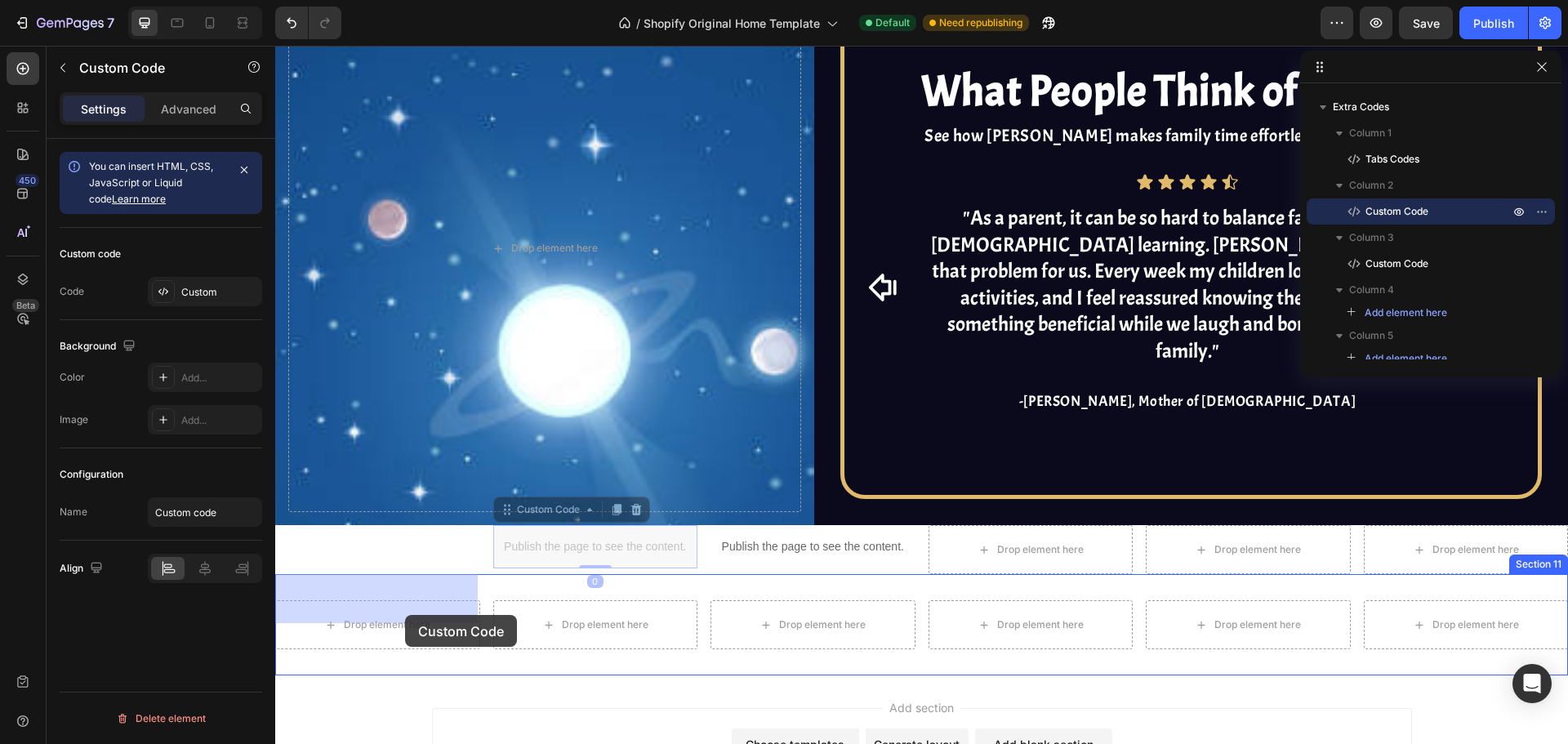
drag, startPoint x: 553, startPoint y: 508, endPoint x: 405, endPoint y: 615, distance: 182.6
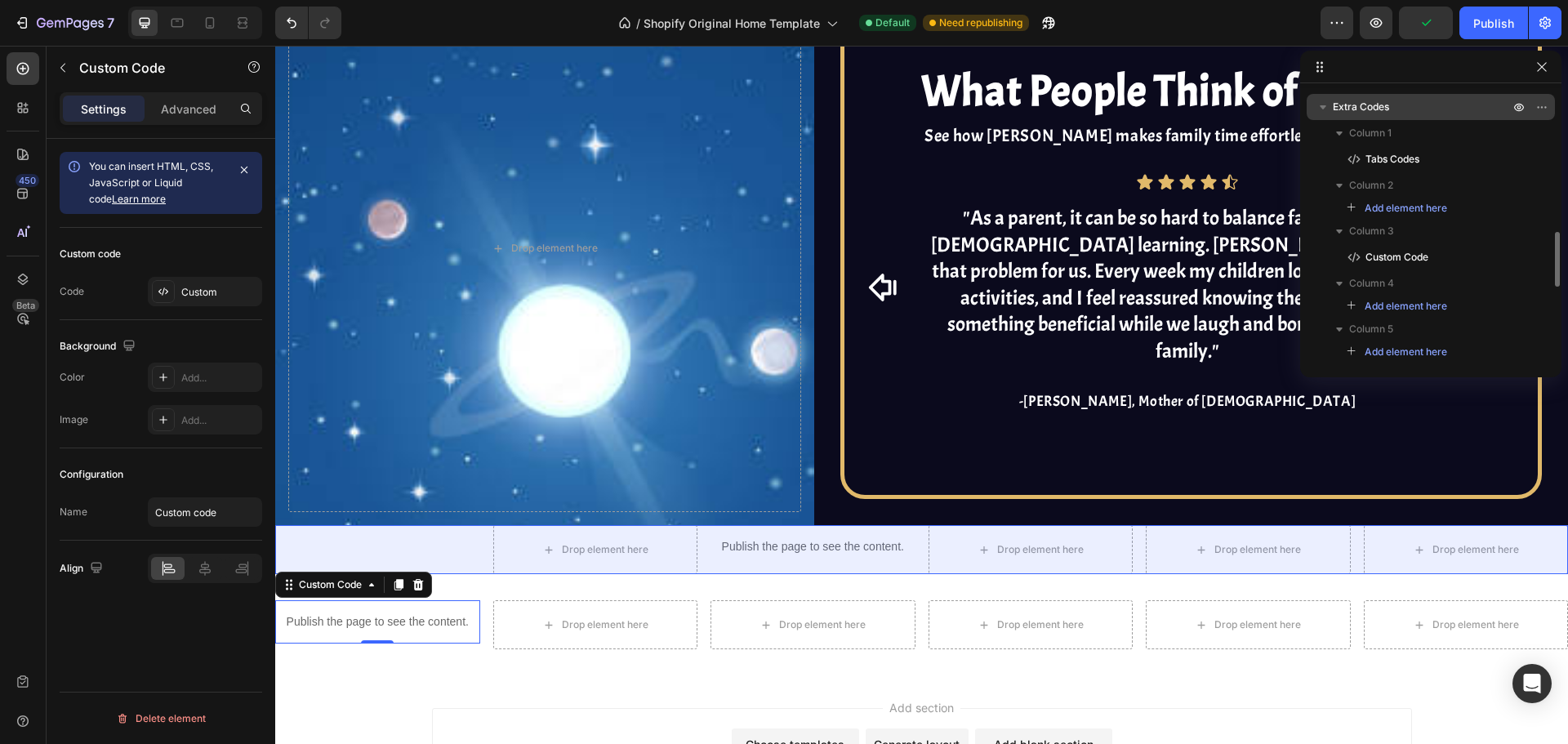
click at [1325, 107] on icon "button" at bounding box center [1322, 108] width 7 height 4
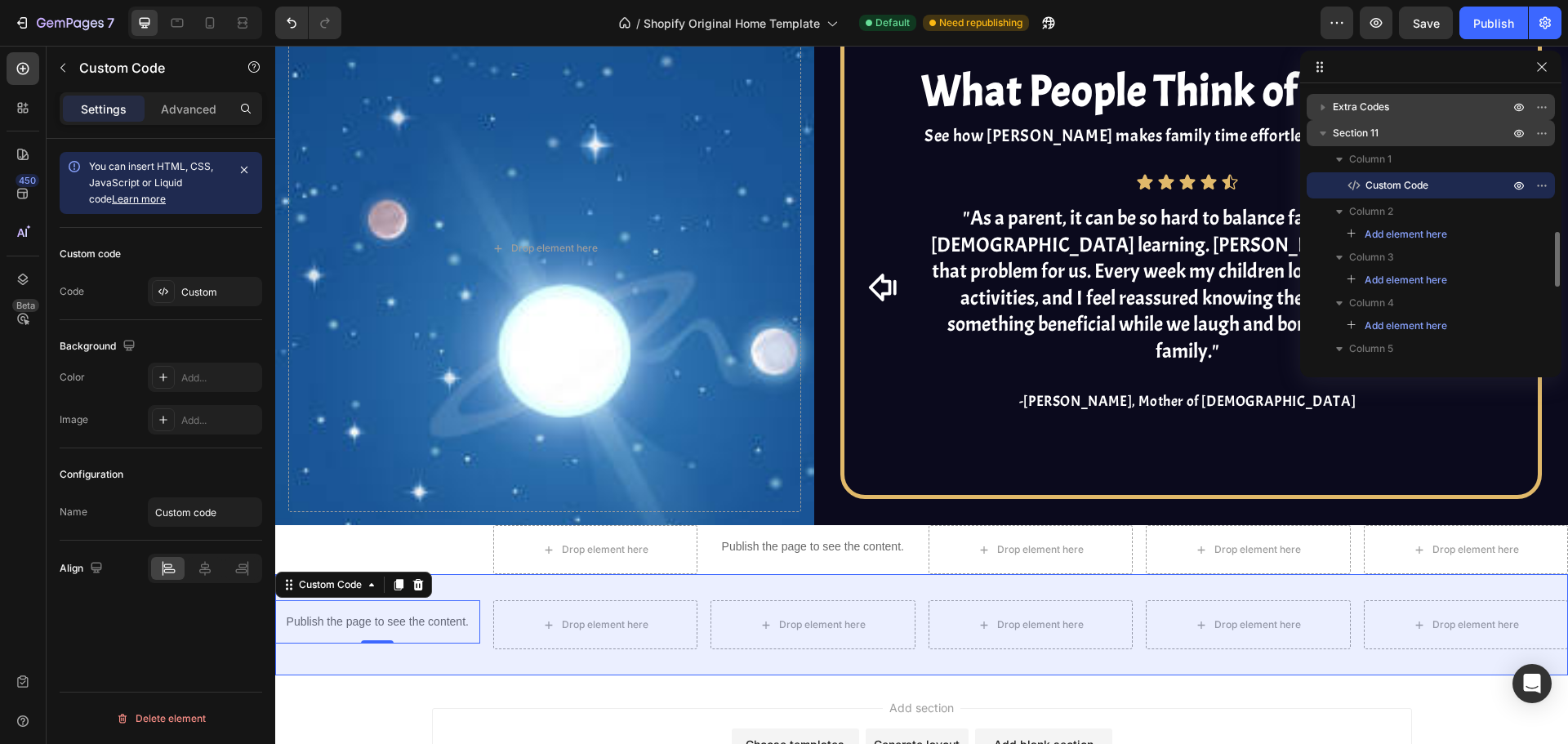
click at [1336, 133] on span "Section 11" at bounding box center [1356, 133] width 46 height 16
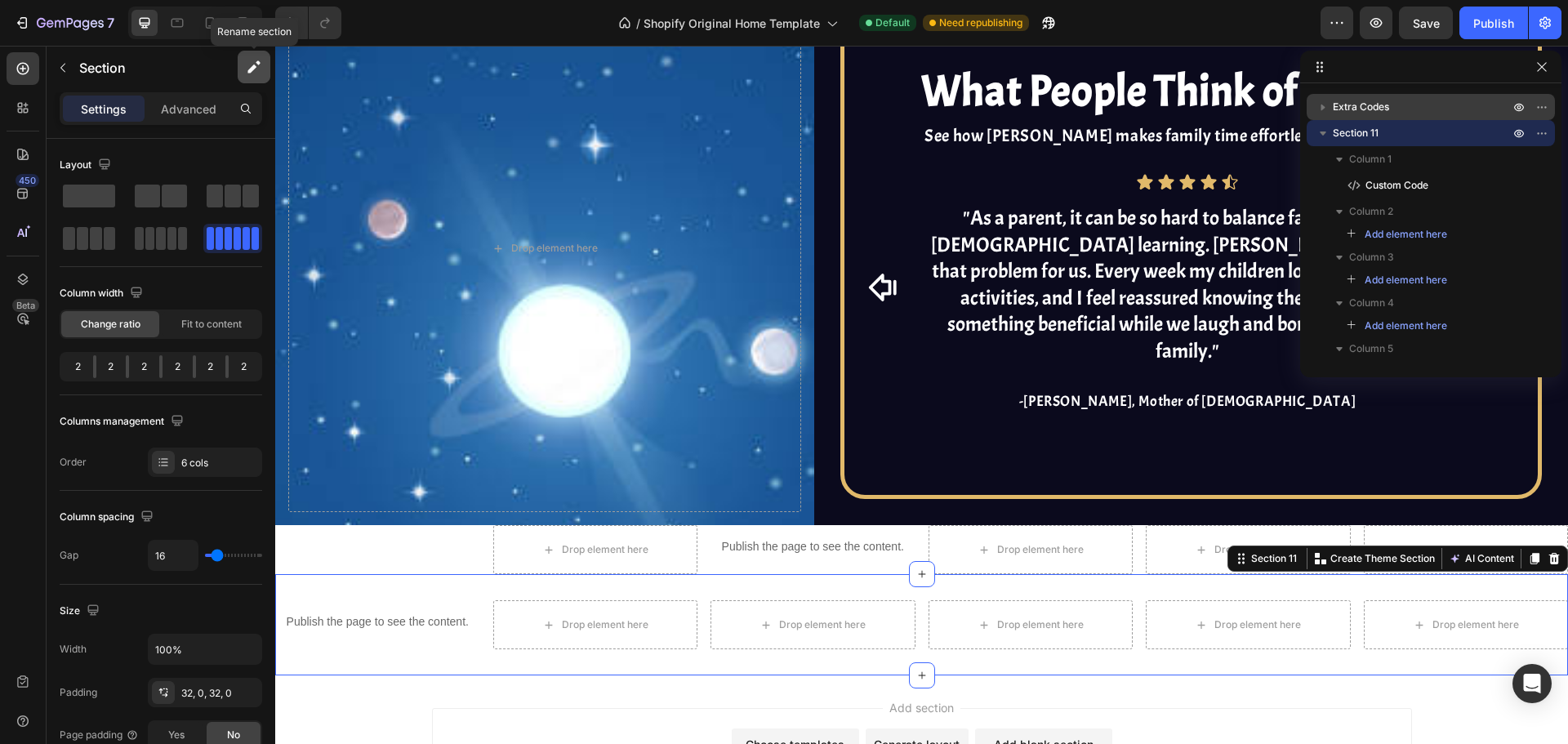
click at [262, 76] on button "button" at bounding box center [254, 67] width 33 height 33
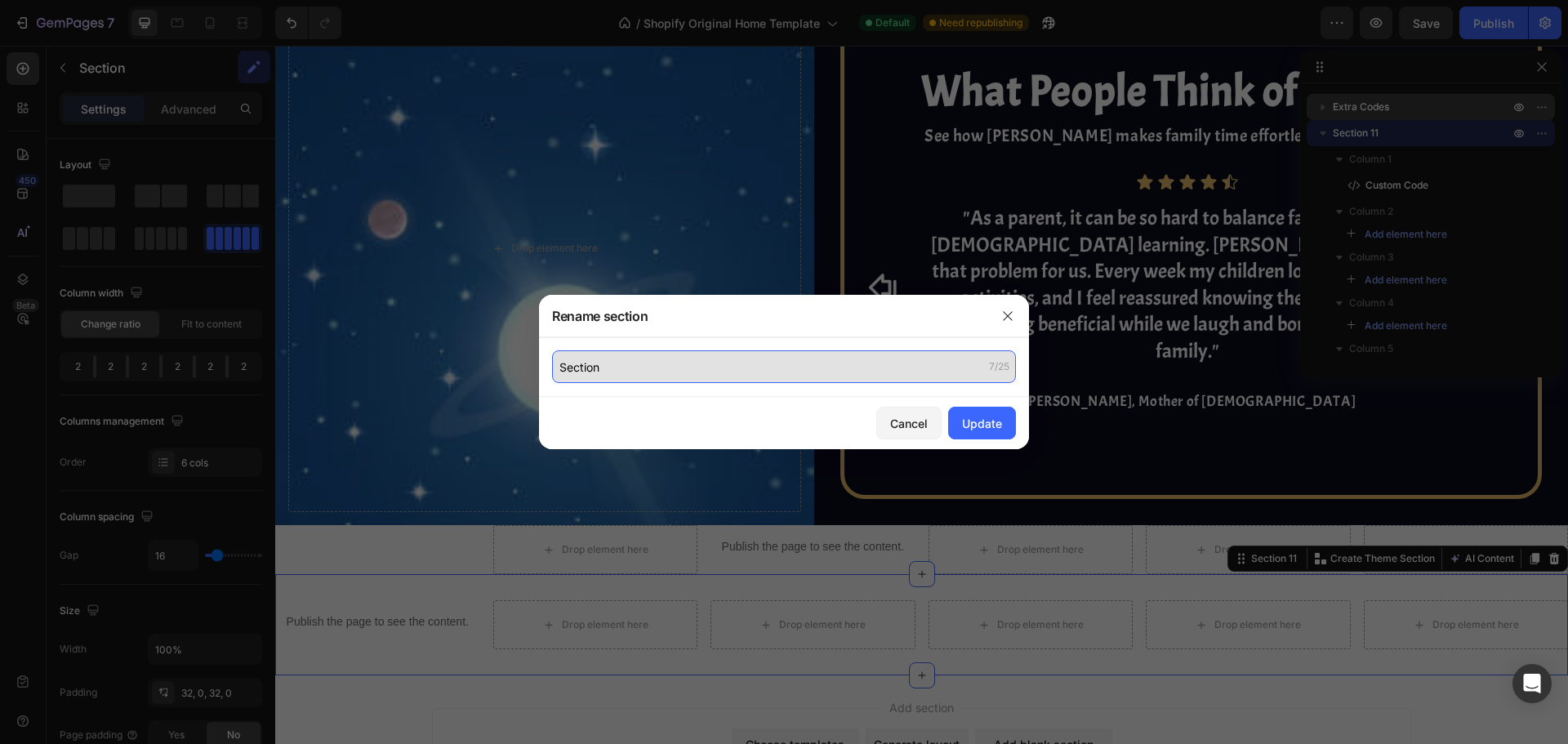
click at [601, 371] on input "Section" at bounding box center [784, 367] width 464 height 33
click at [600, 371] on input "Section" at bounding box center [784, 367] width 464 height 33
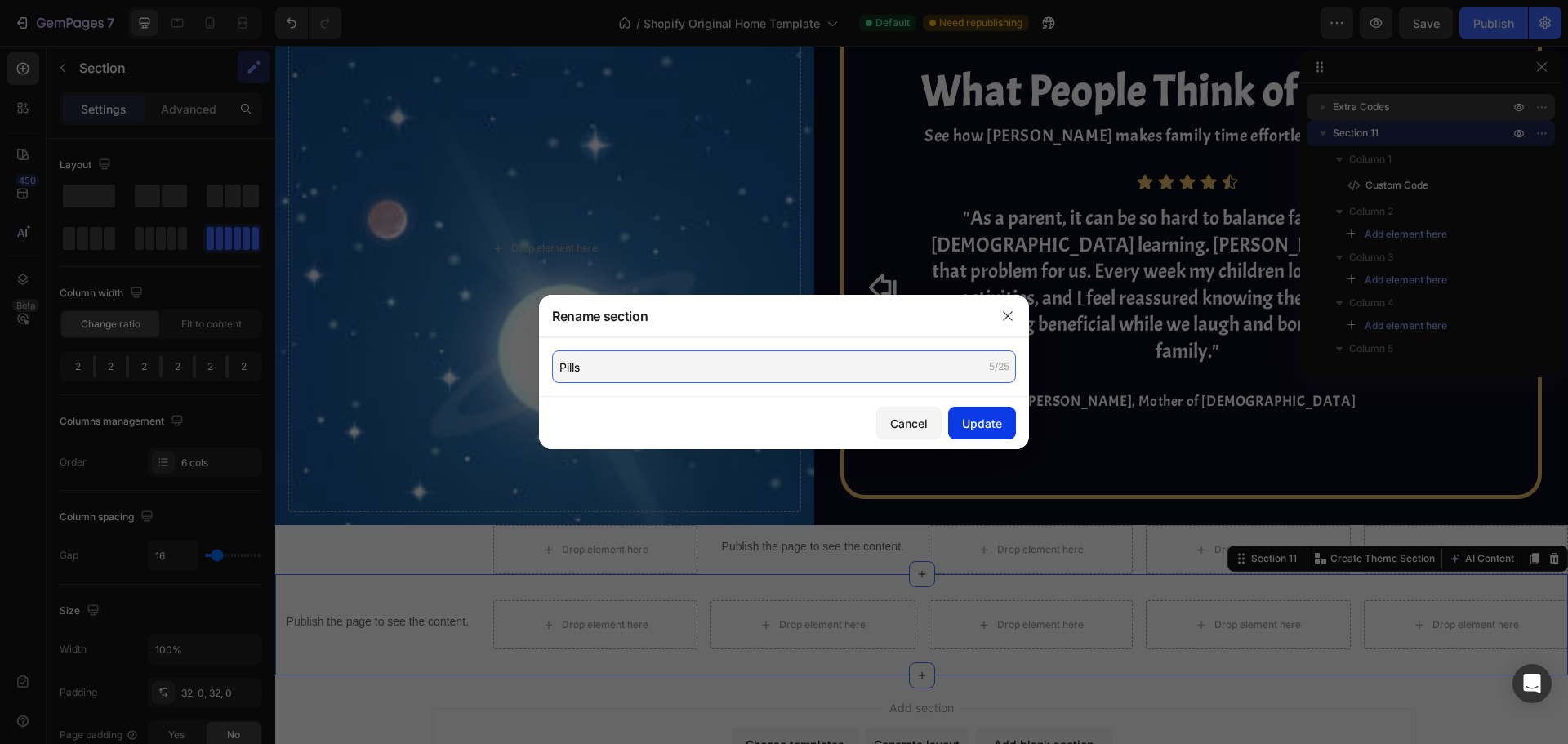
type input "Pills"
click at [973, 416] on div "Update" at bounding box center [982, 424] width 40 height 17
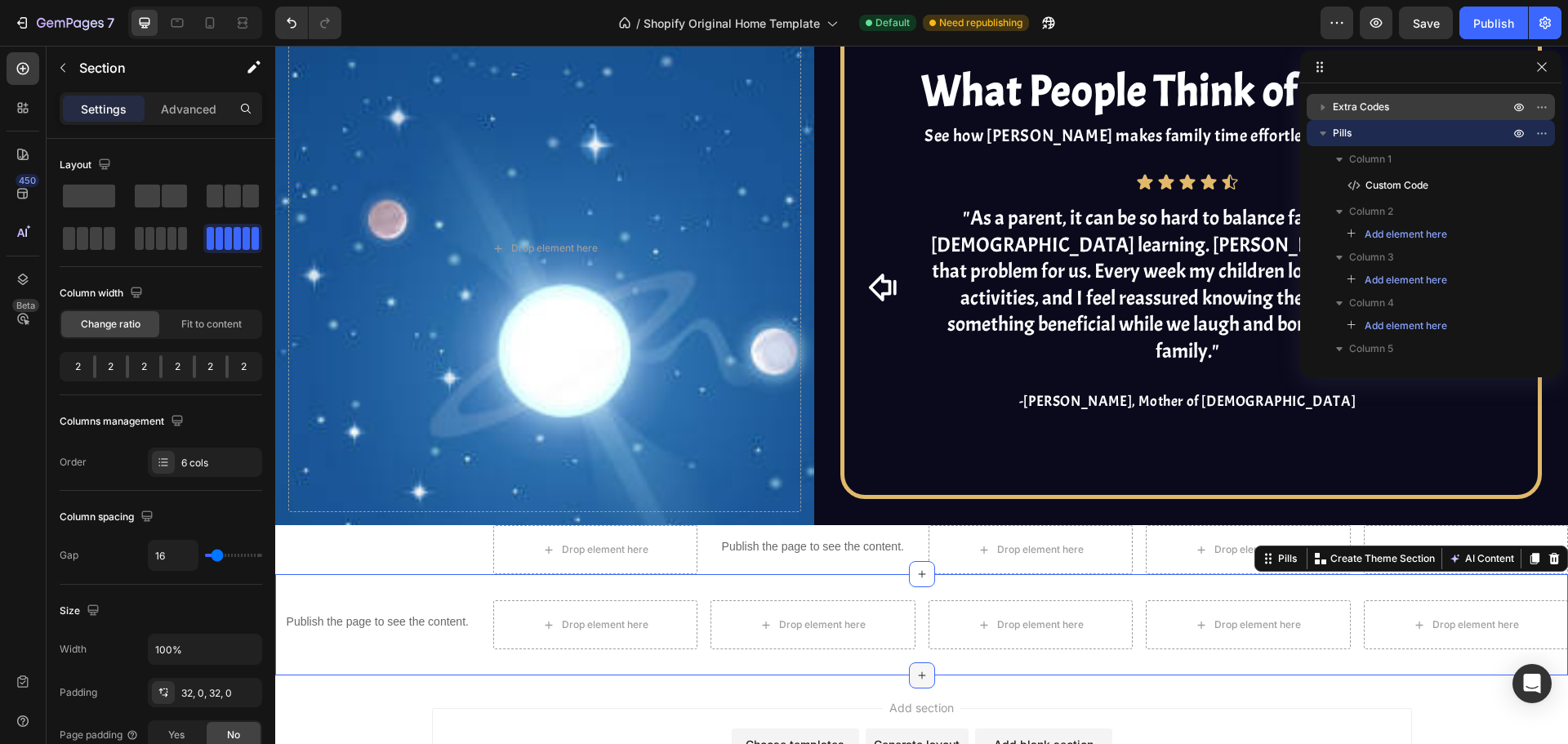
click at [916, 669] on icon at bounding box center [922, 676] width 13 height 13
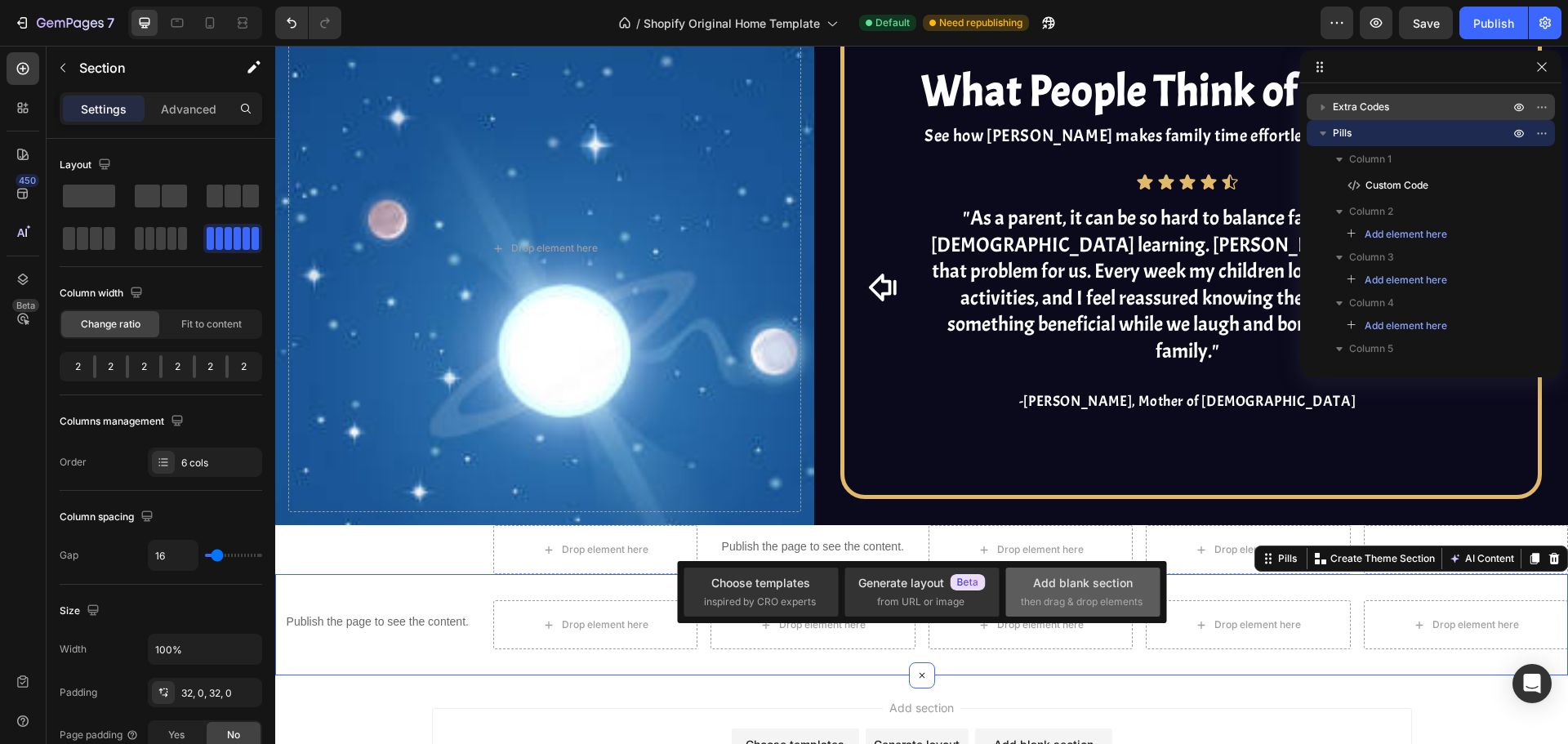
click at [1093, 606] on span "then drag & drop elements" at bounding box center [1081, 602] width 122 height 14
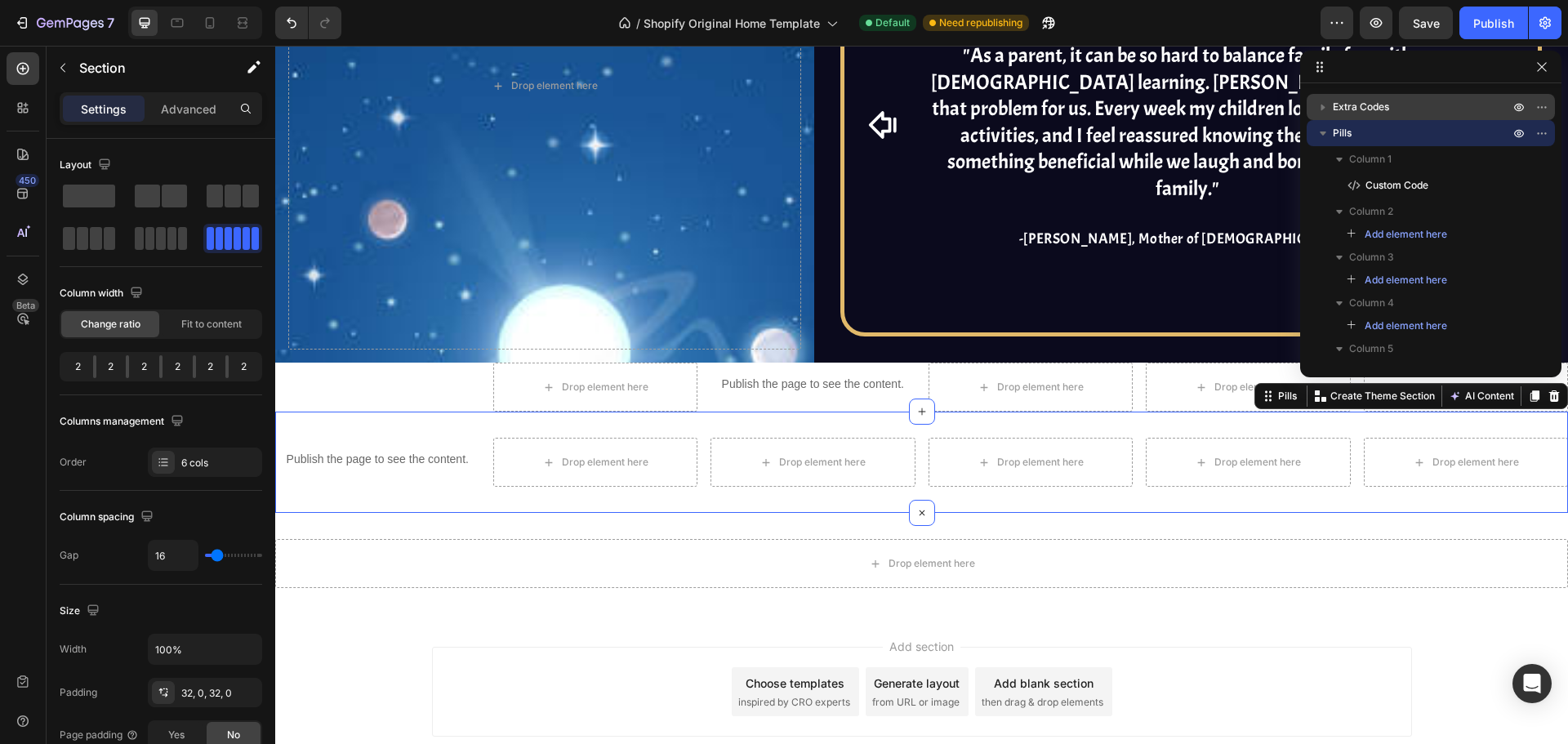
scroll to position [4753, 0]
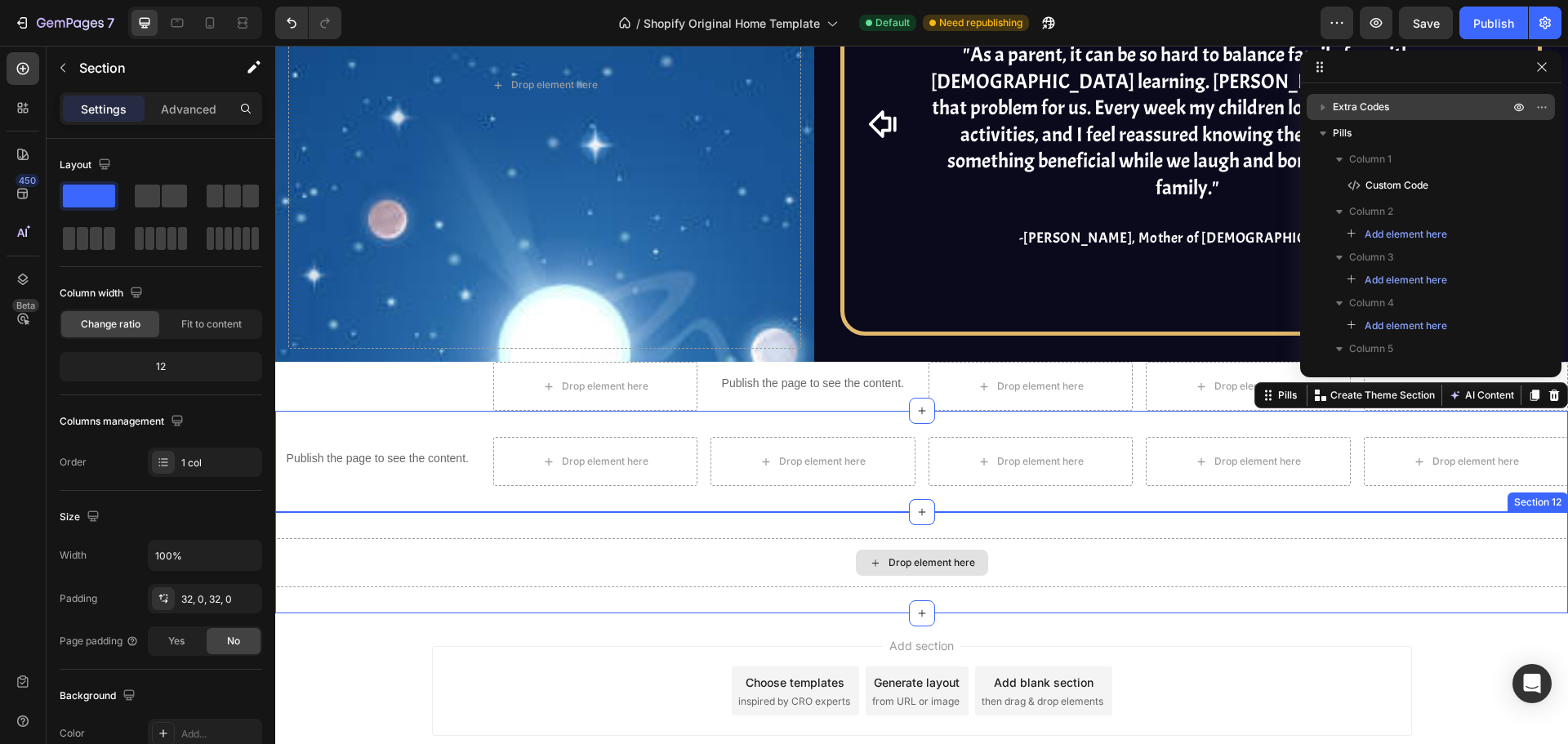
click at [622, 512] on div "Drop element here Section 12" at bounding box center [920, 562] width 1292 height 101
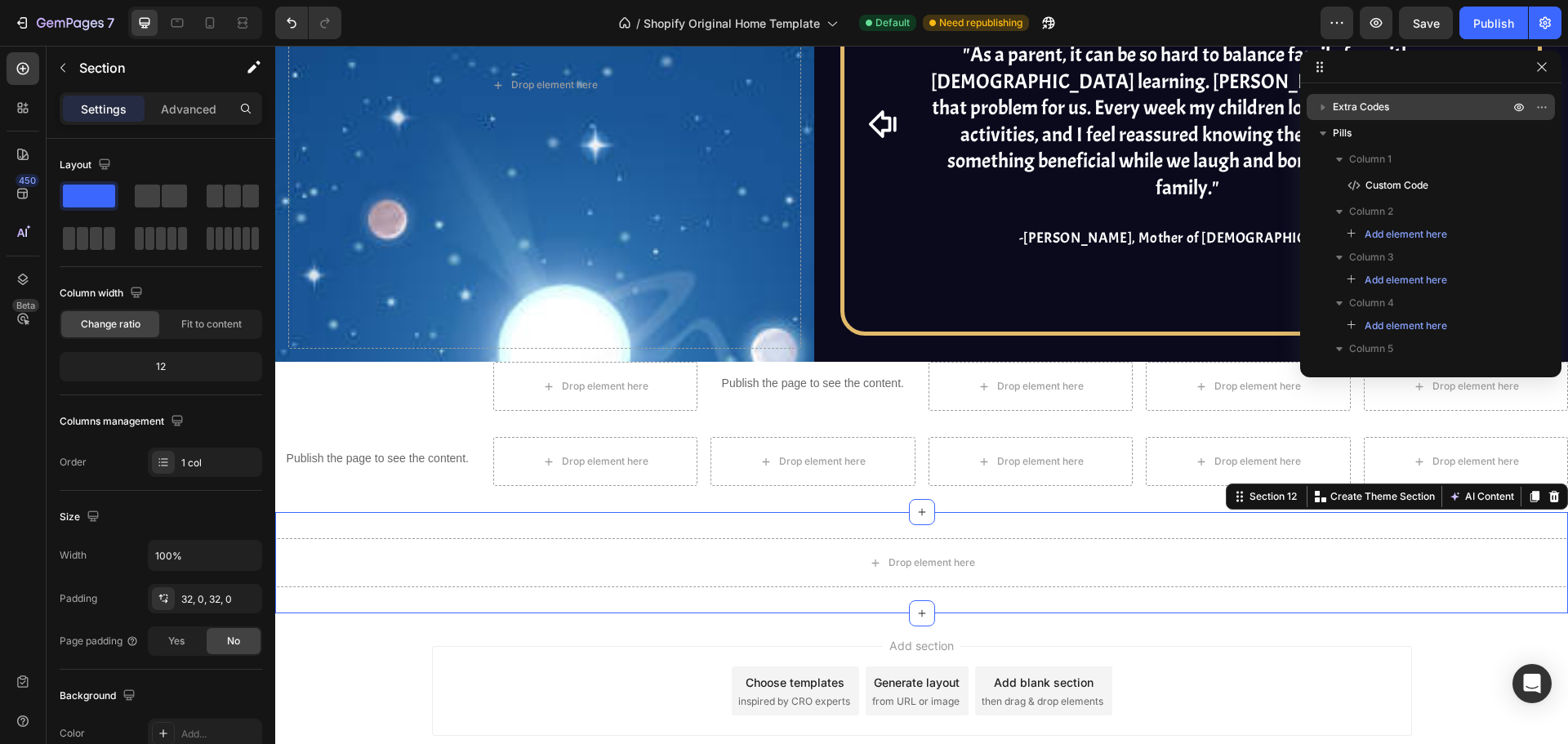
scroll to position [835, 0]
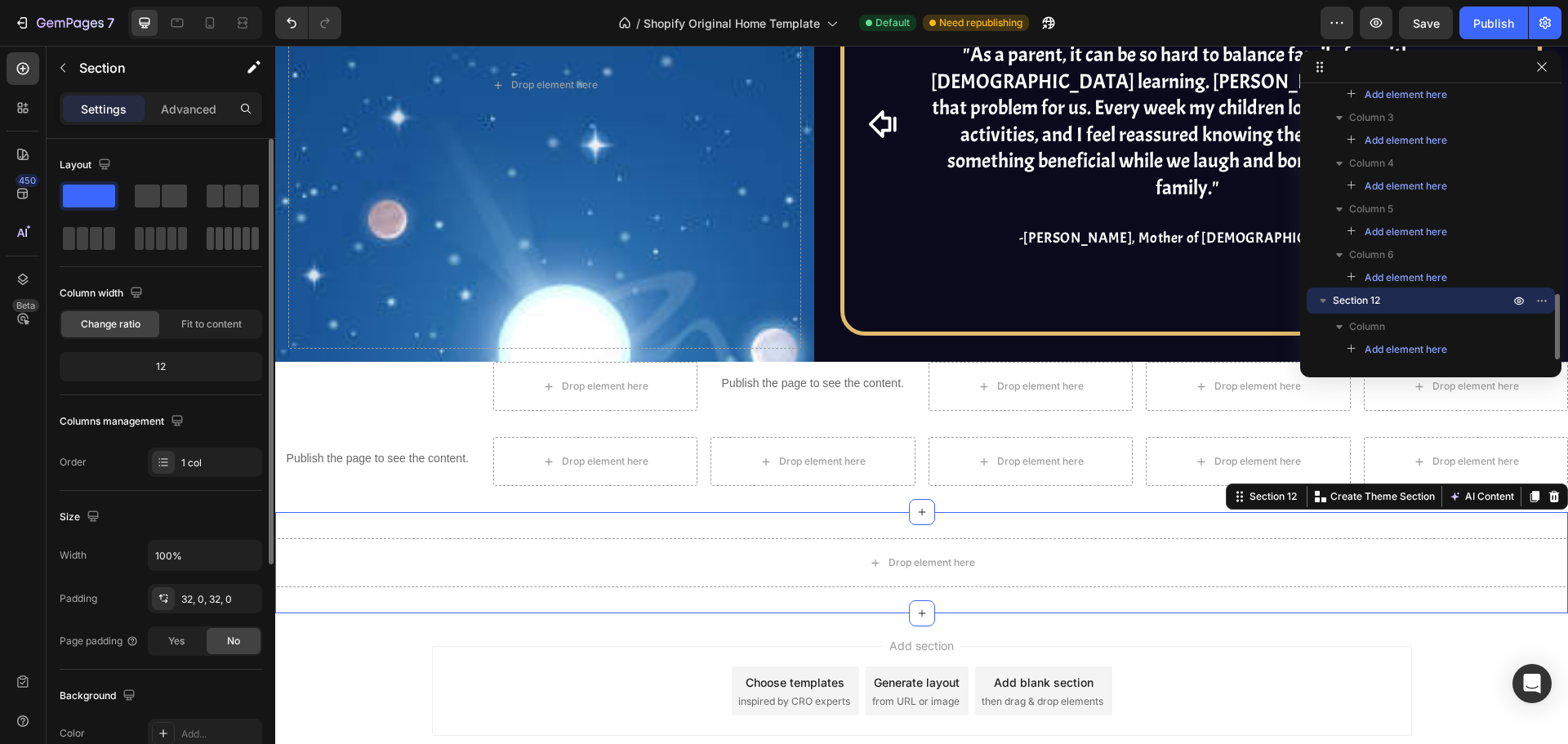
click at [215, 243] on span at bounding box center [219, 238] width 8 height 23
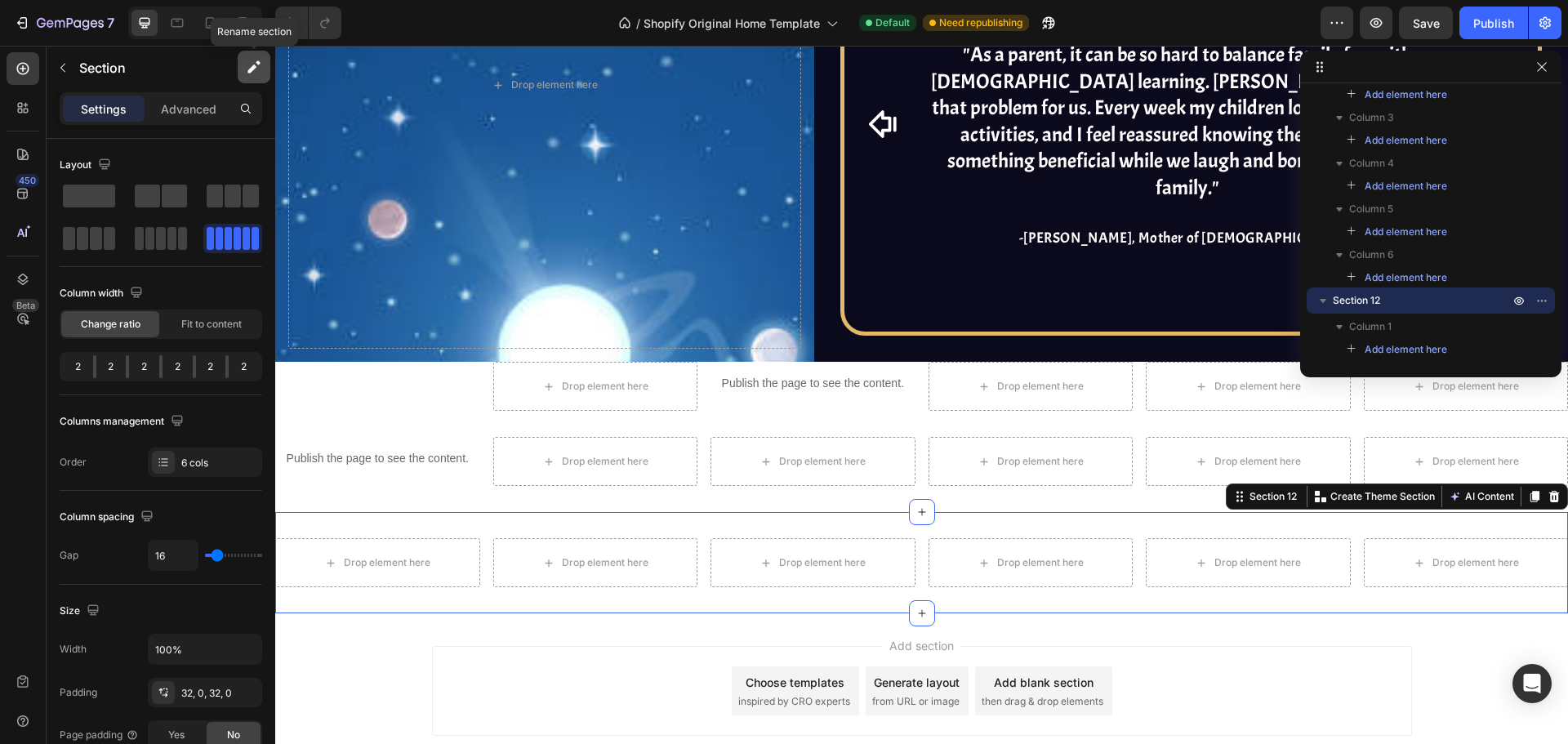
click at [247, 71] on icon "button" at bounding box center [254, 66] width 16 height 16
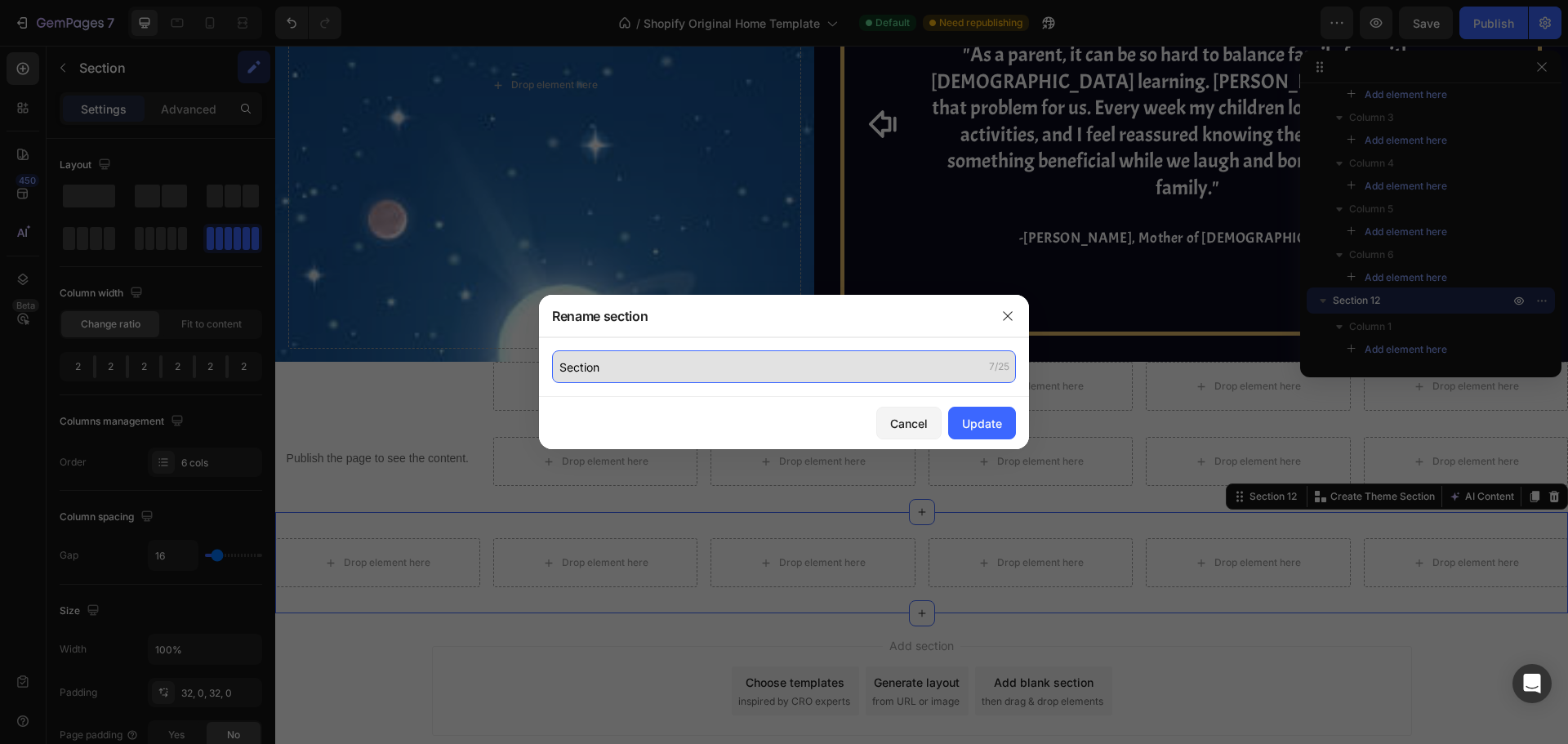
click at [646, 359] on input "Section" at bounding box center [784, 367] width 464 height 33
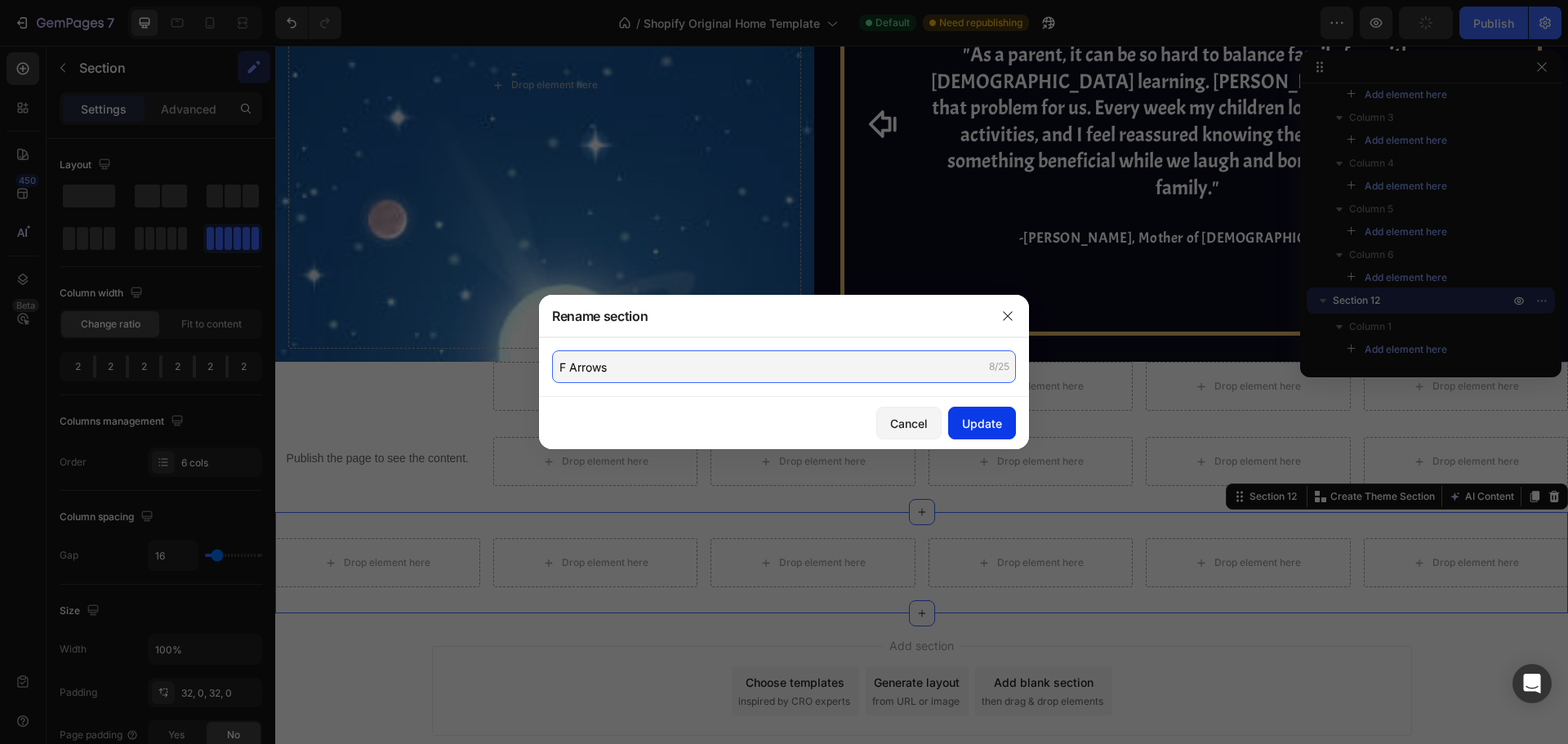
type input "F Arrows"
click at [996, 429] on div "Update" at bounding box center [982, 424] width 40 height 17
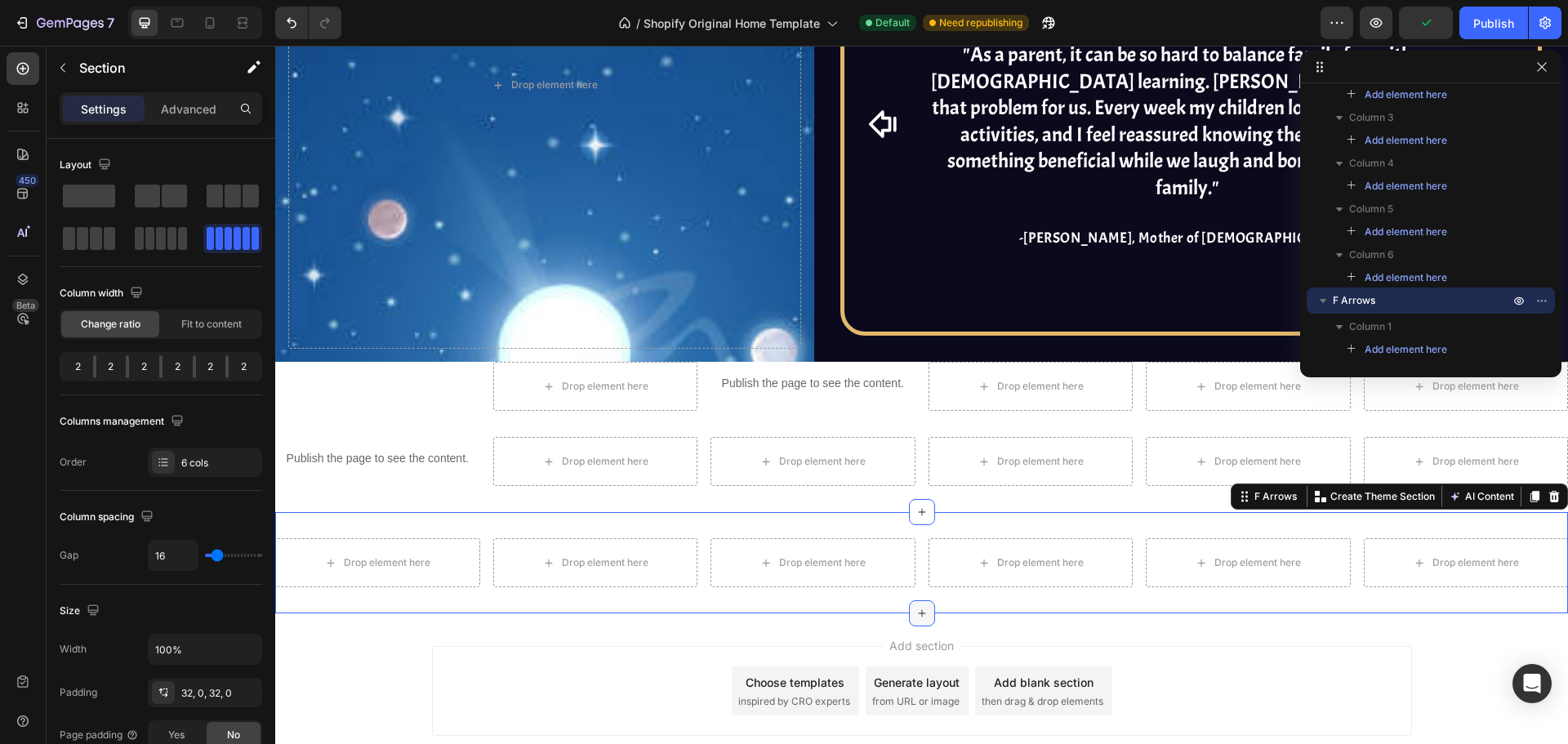
click at [917, 607] on icon at bounding box center [922, 613] width 13 height 13
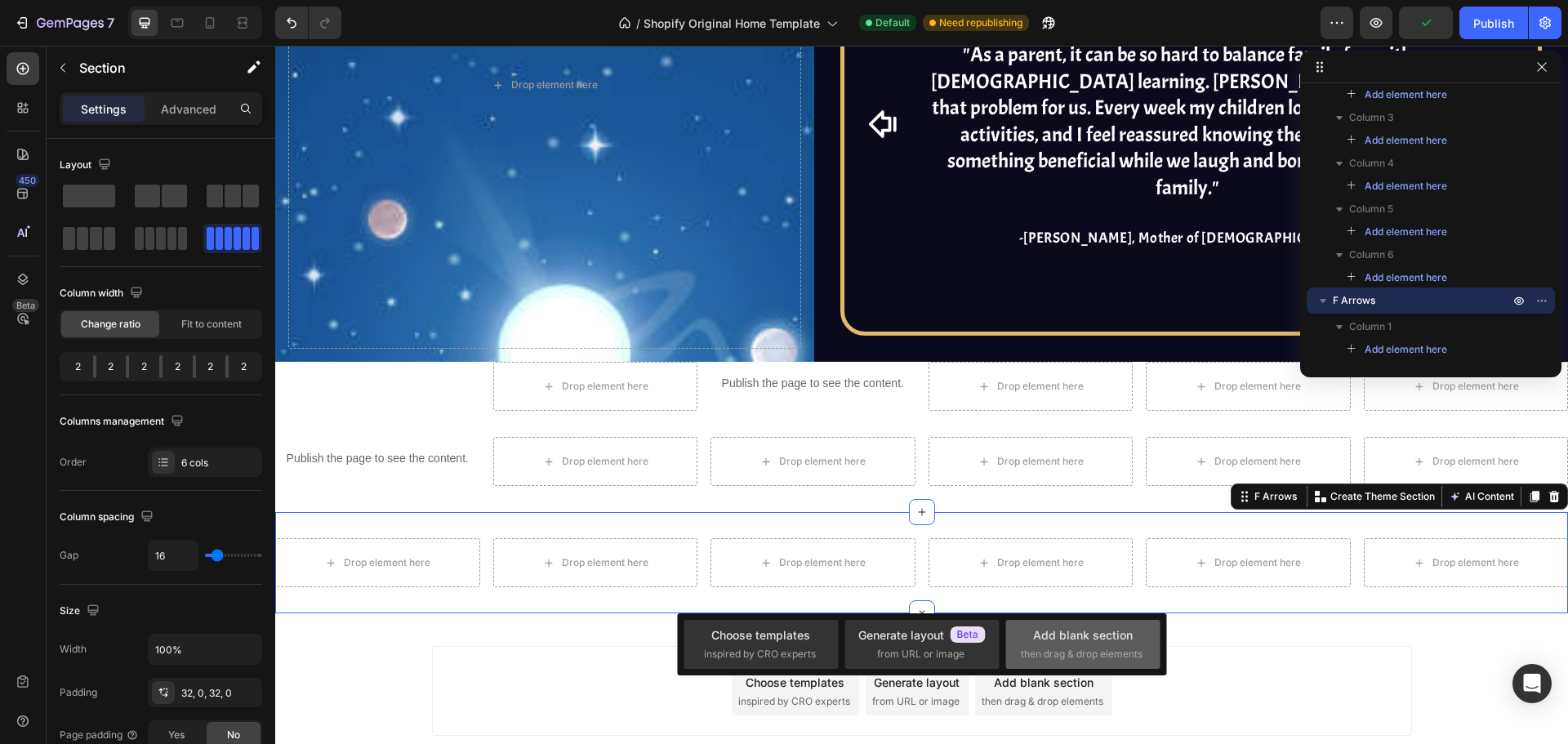
click at [1041, 639] on div "Add blank section" at bounding box center [1083, 635] width 100 height 17
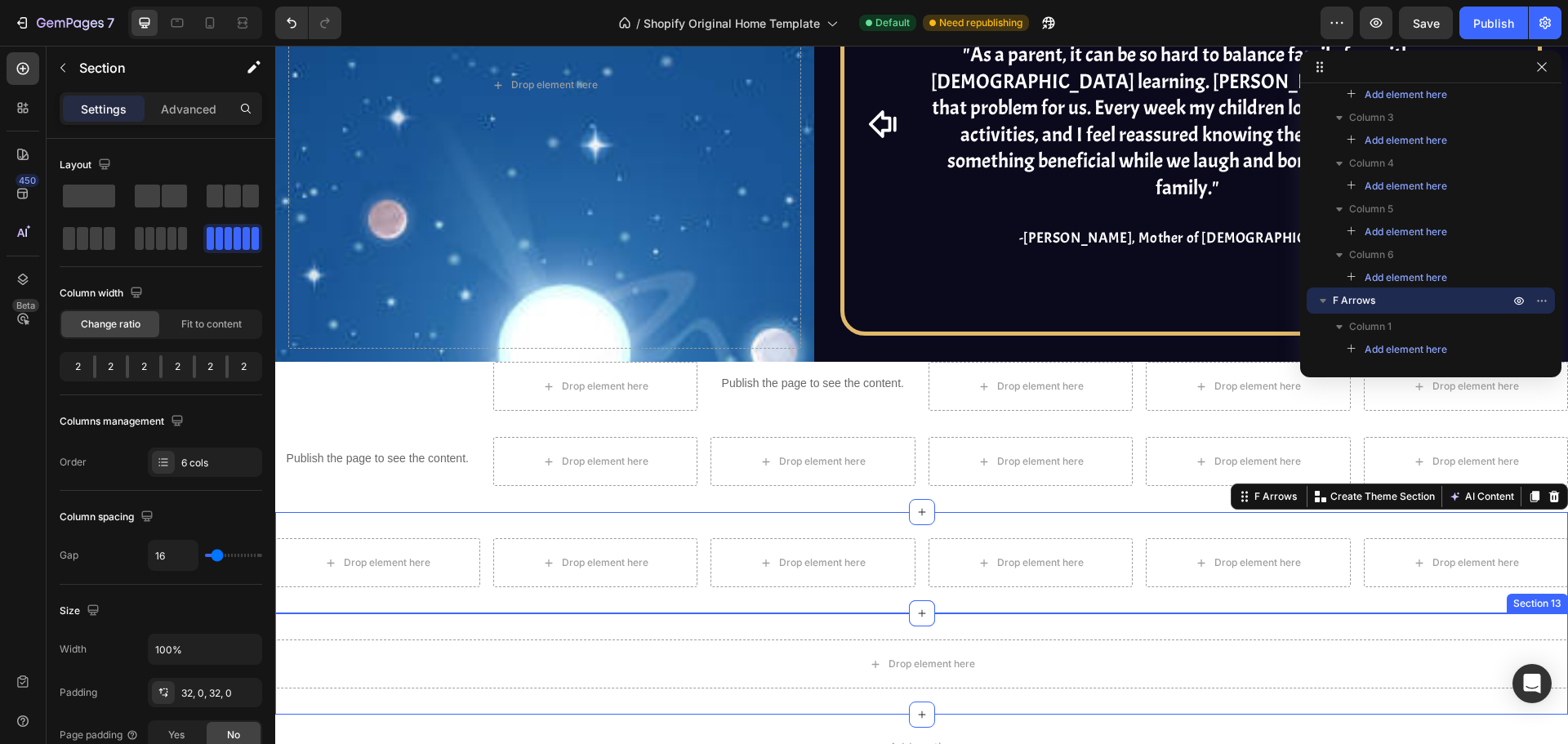
click at [826, 639] on div "Drop element here" at bounding box center [920, 663] width 1292 height 49
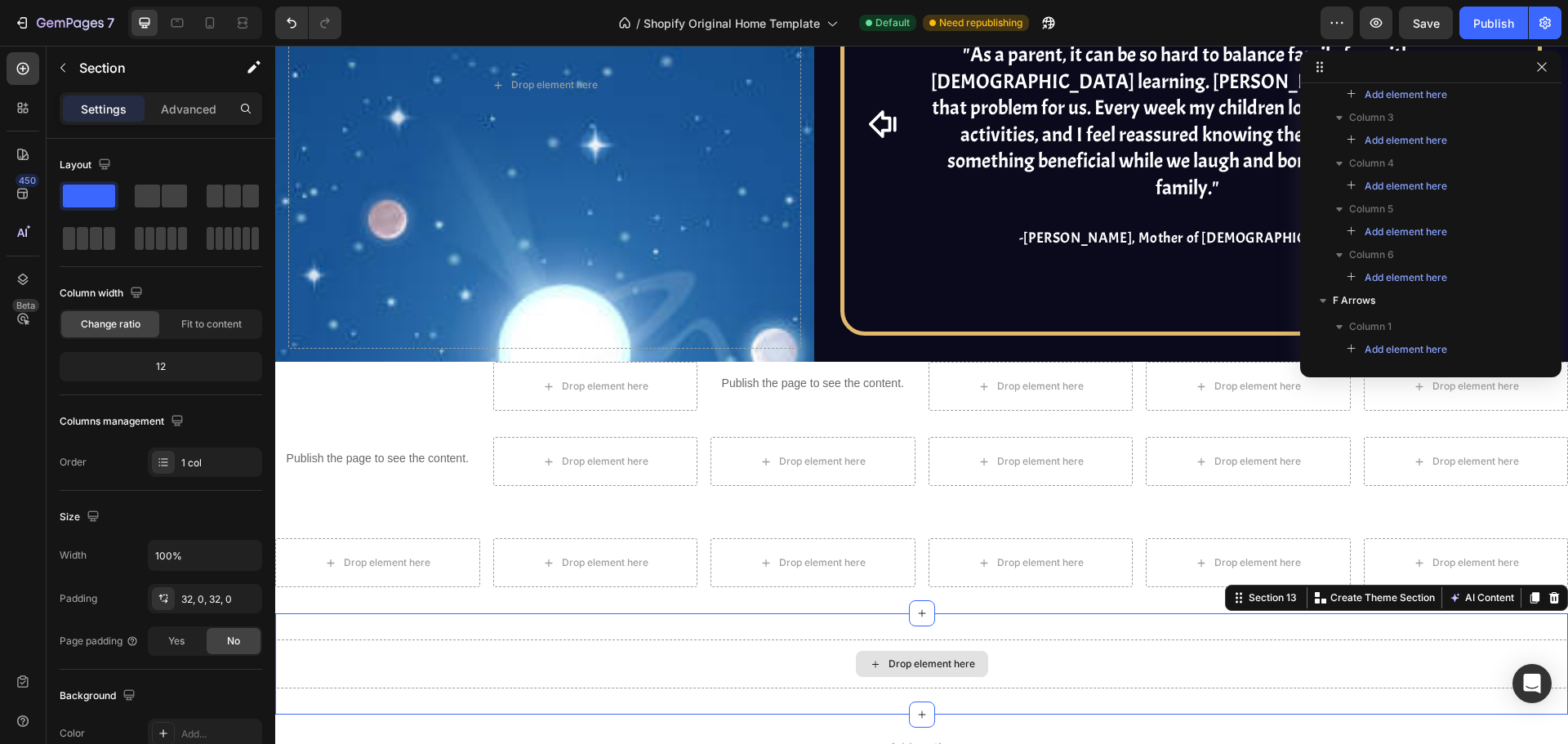
scroll to position [1135, 0]
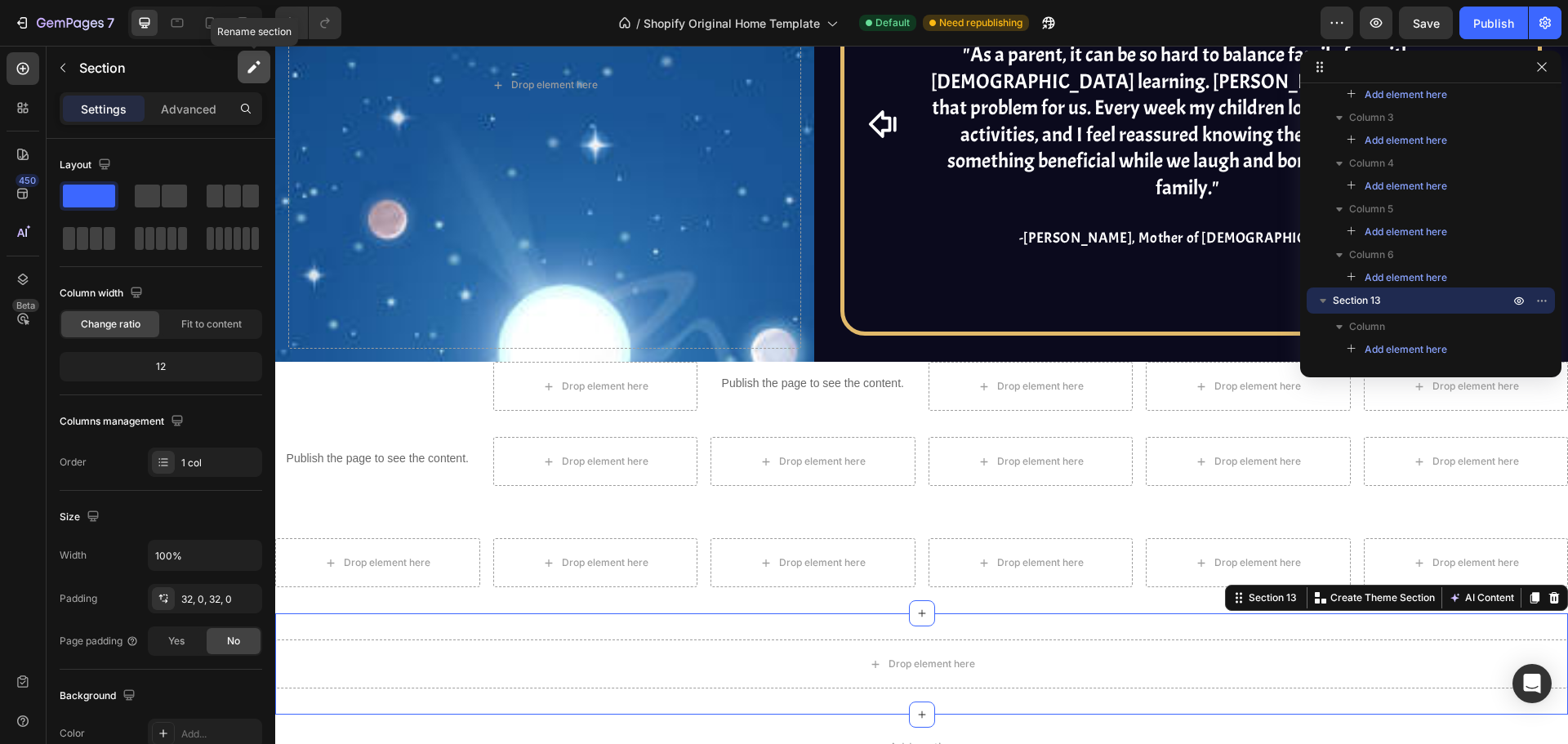
click at [245, 59] on button "button" at bounding box center [254, 67] width 33 height 33
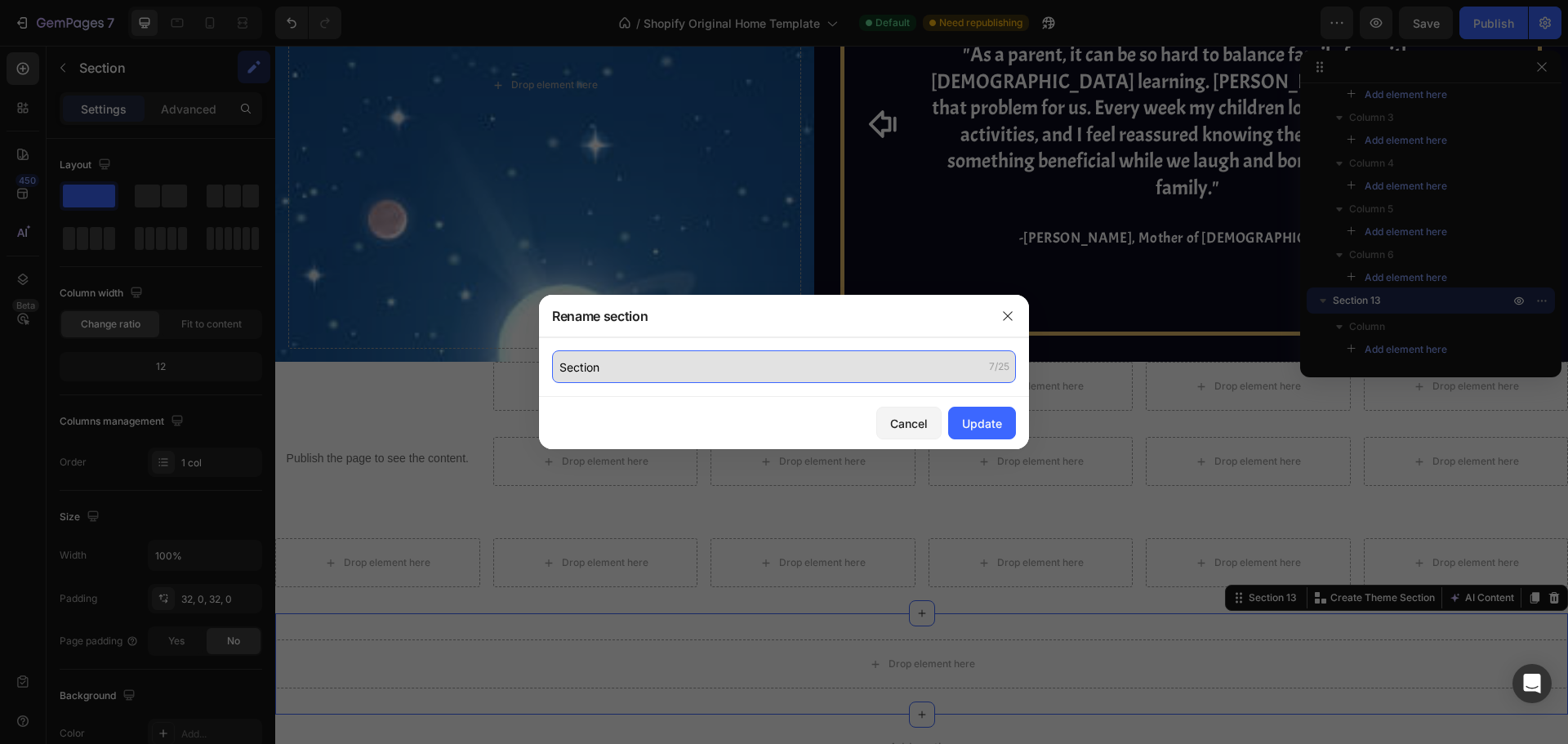
click at [655, 359] on input "Section" at bounding box center [784, 367] width 464 height 33
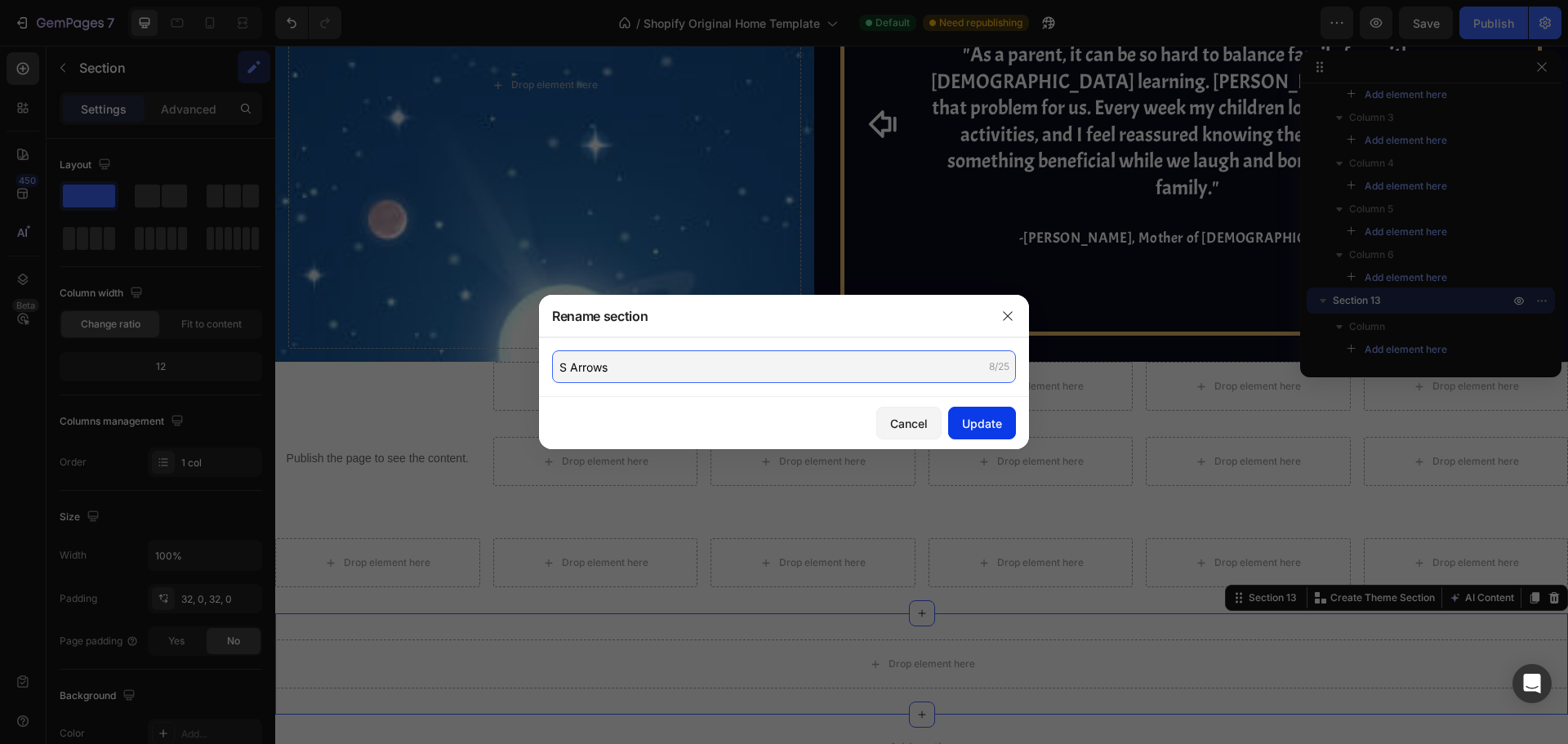
type input "S Arrows"
click at [990, 431] on div "Update" at bounding box center [982, 424] width 40 height 17
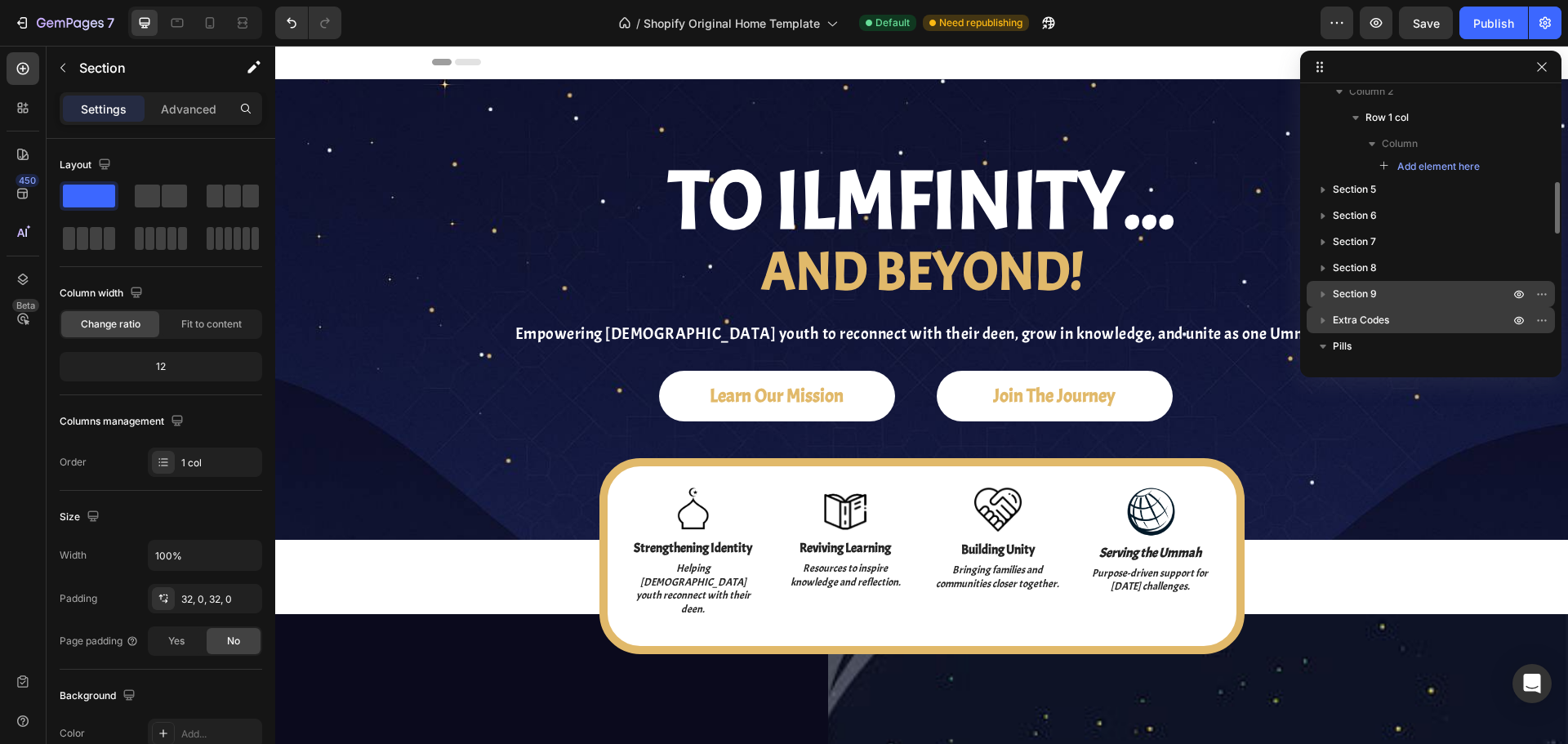
scroll to position [0, 0]
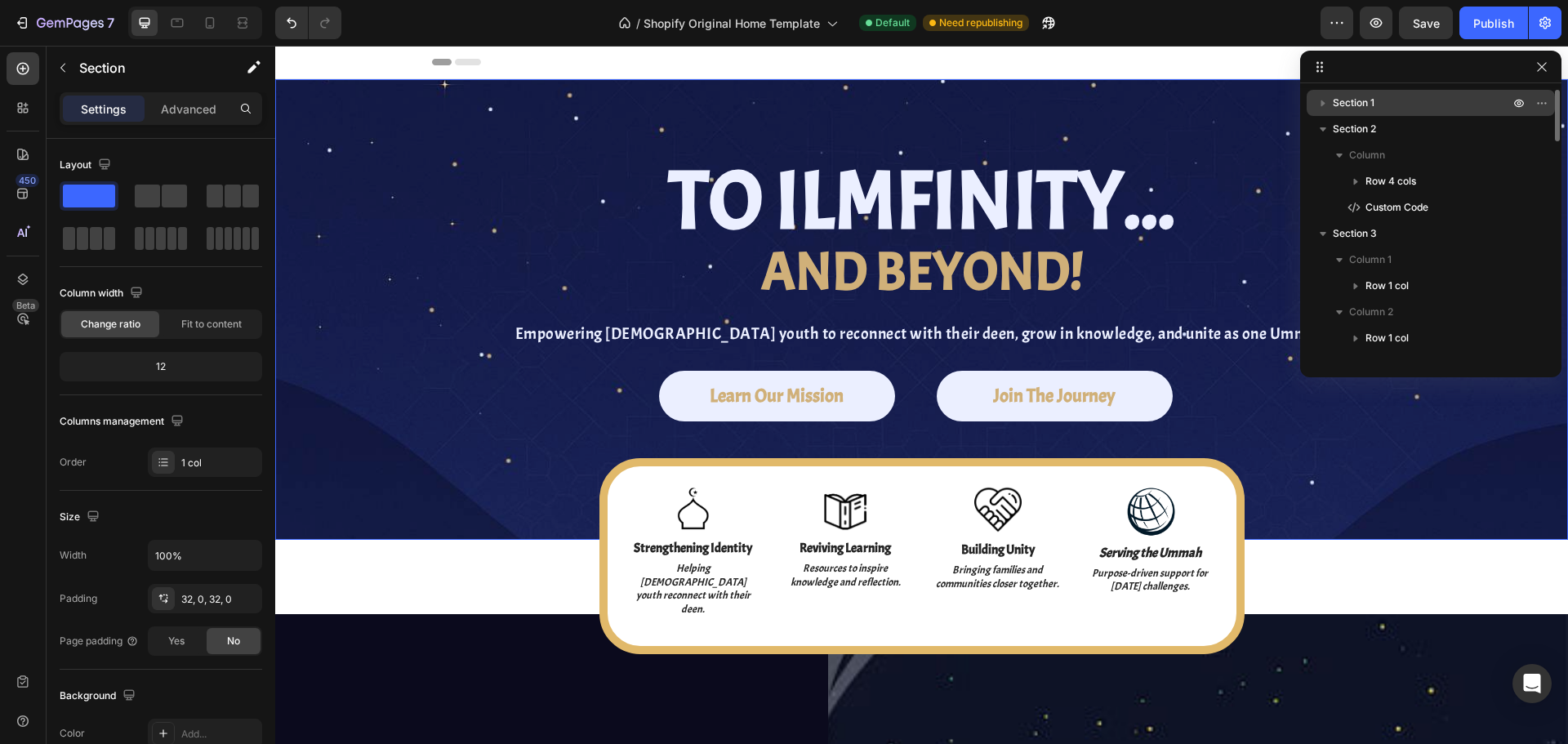
click at [1401, 109] on p "Section 1" at bounding box center [1422, 103] width 180 height 16
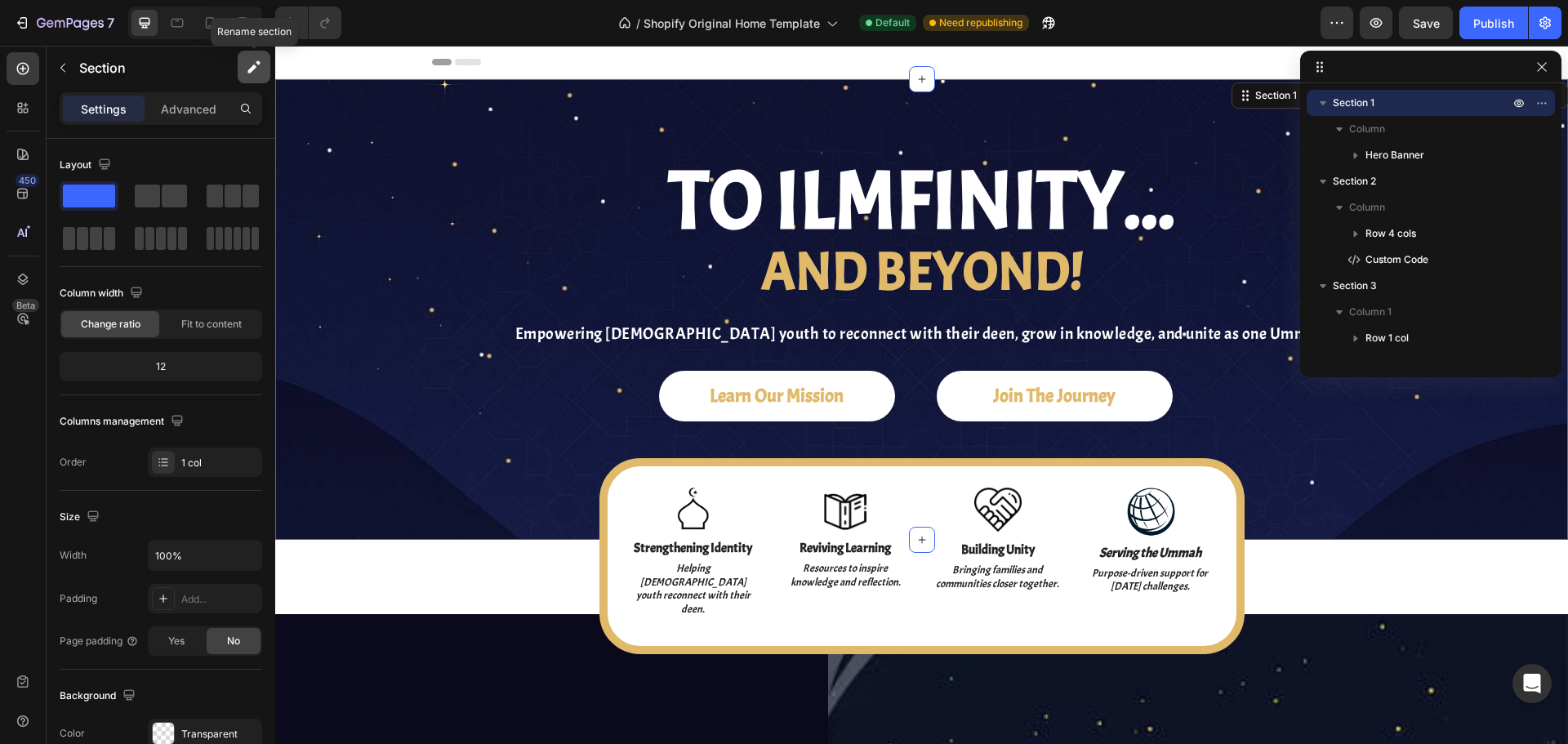
click at [251, 75] on button "button" at bounding box center [254, 67] width 33 height 33
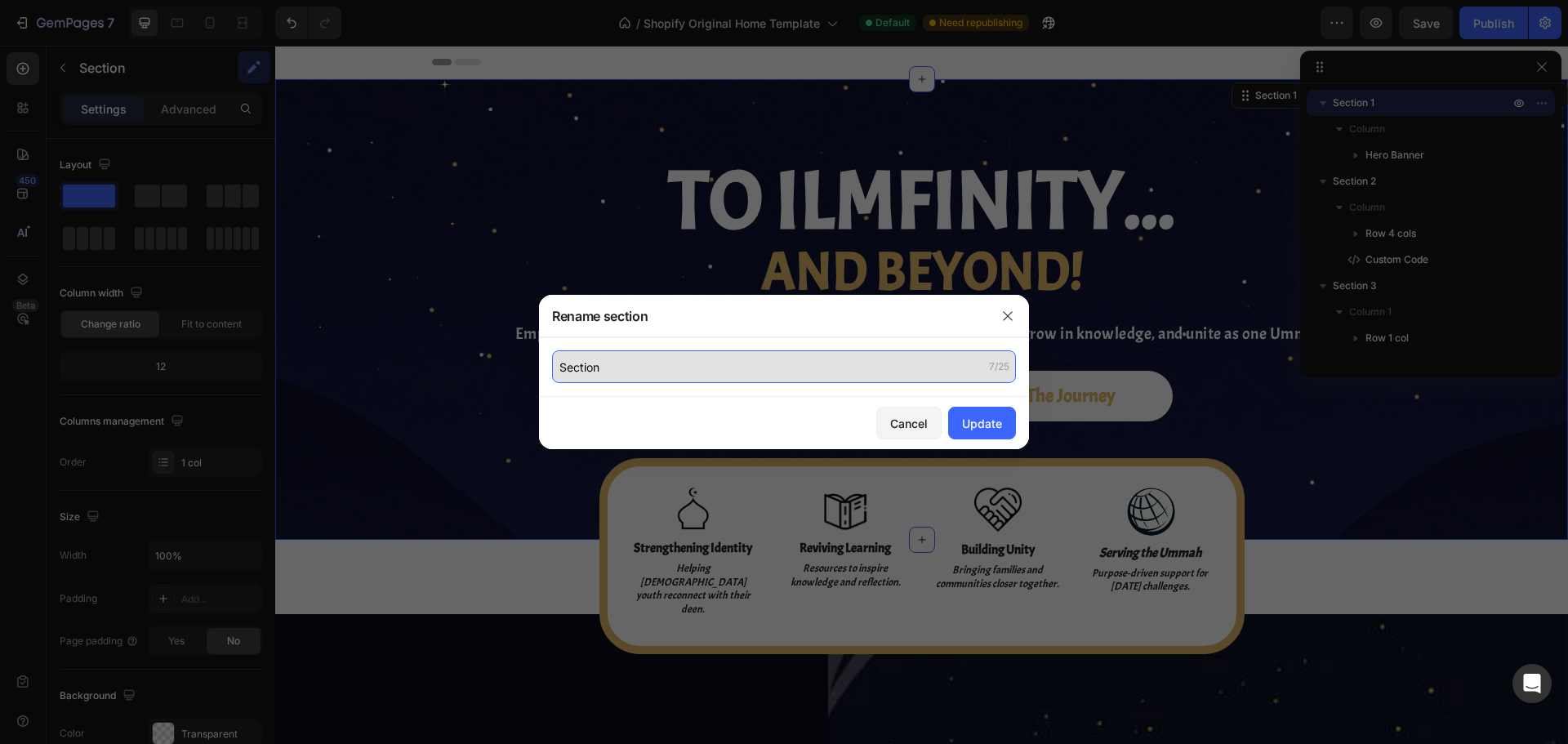
click at [582, 373] on input "Section" at bounding box center [784, 367] width 464 height 33
type input "Hero Banner"
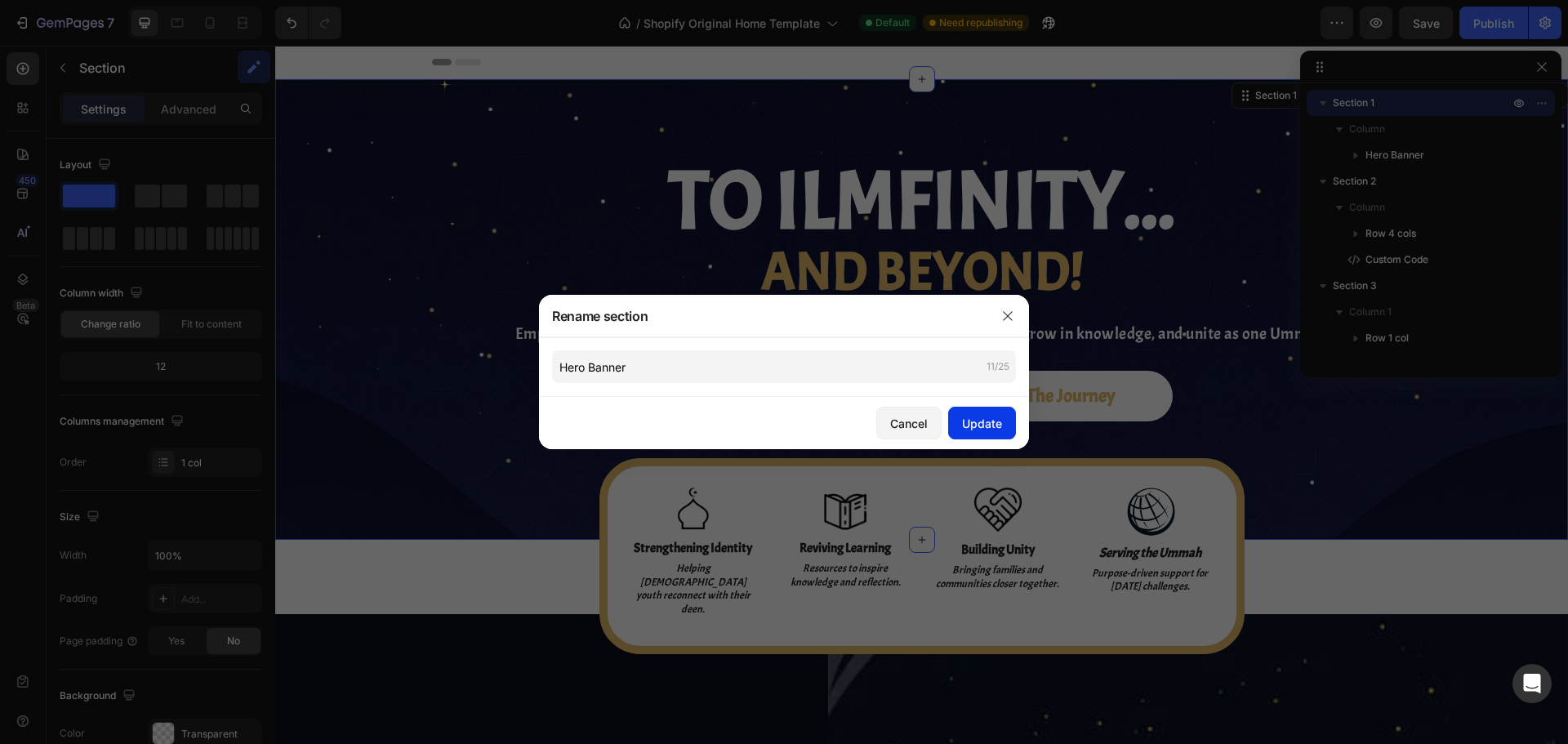
click at [977, 418] on div "Update" at bounding box center [982, 424] width 40 height 17
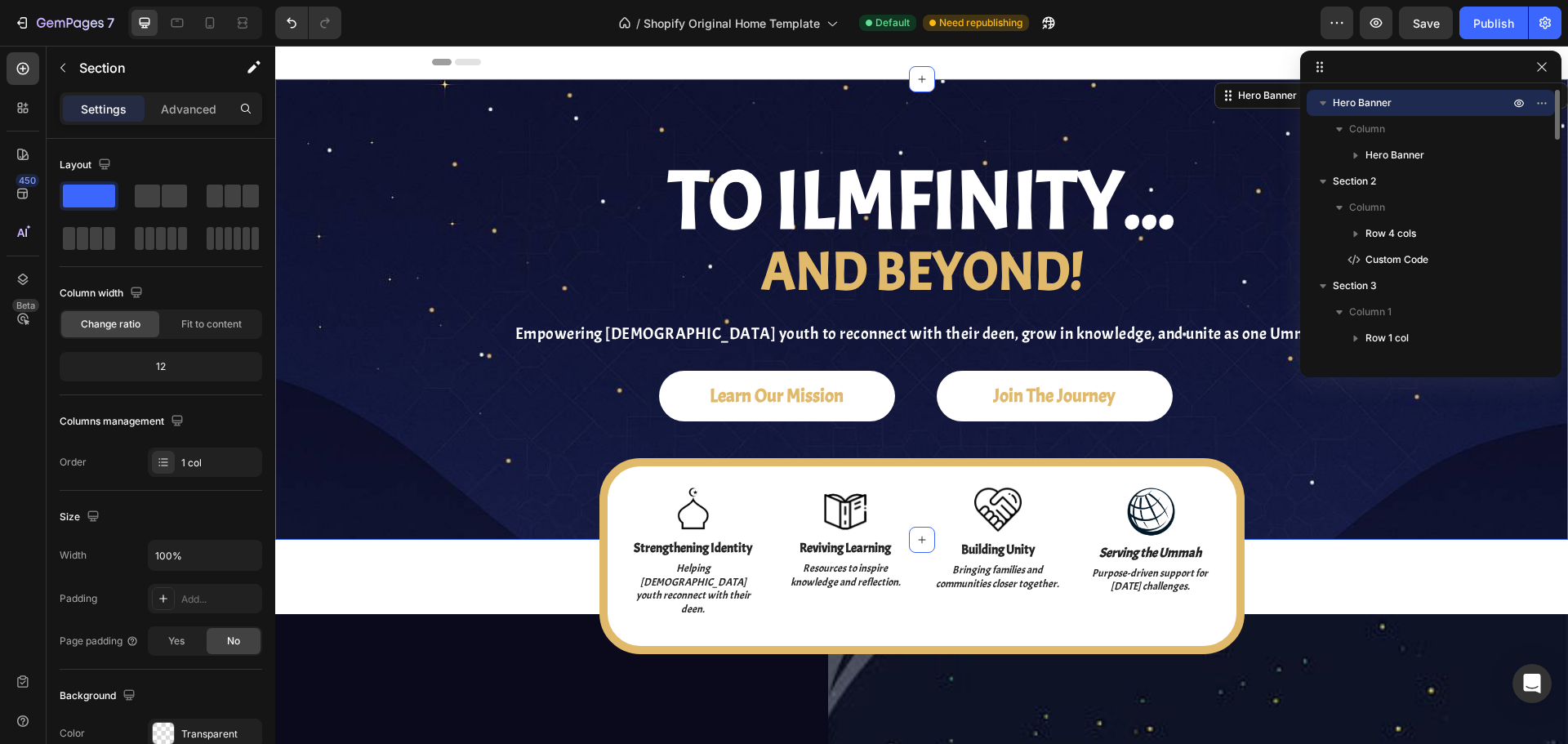
click at [1325, 106] on icon "button" at bounding box center [1322, 103] width 16 height 16
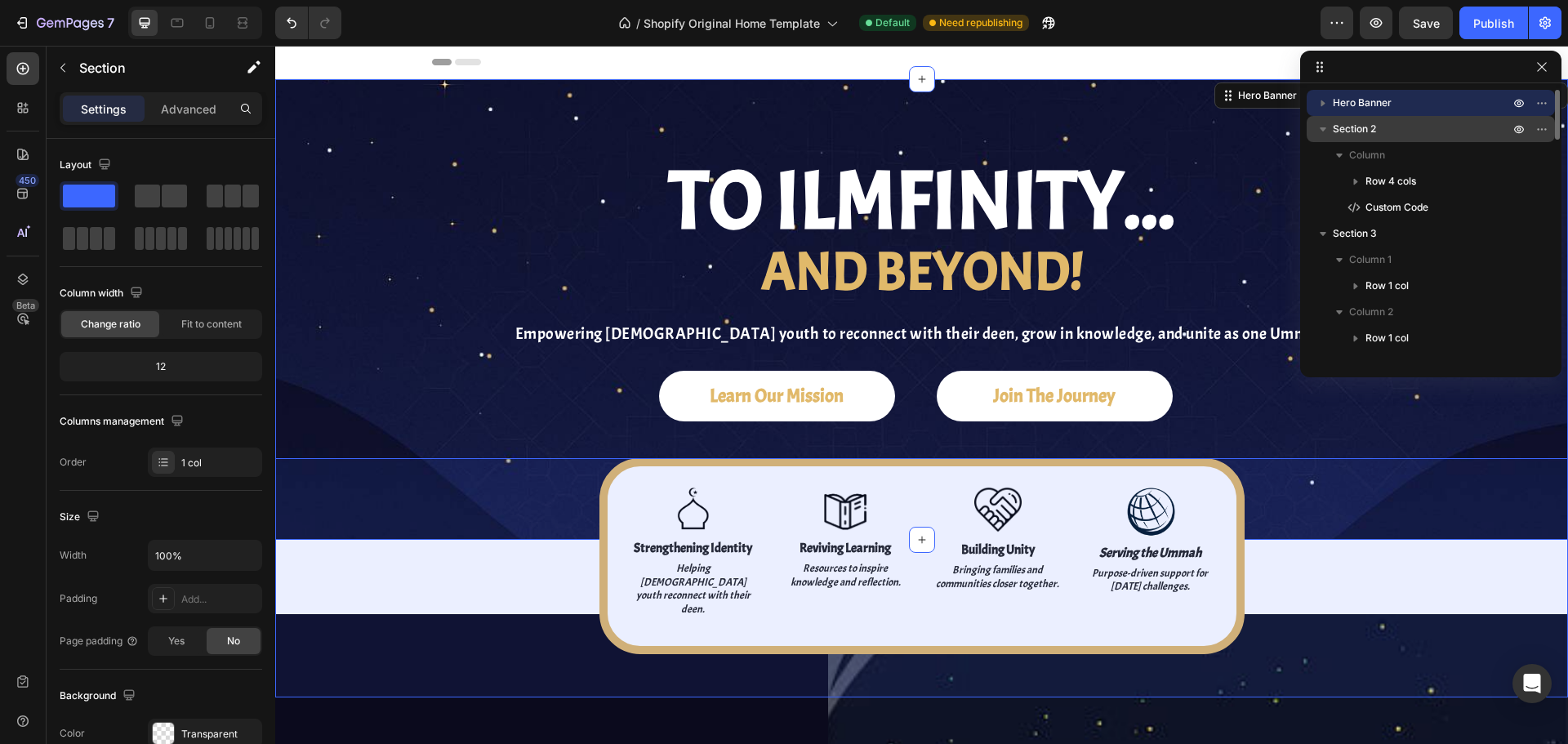
click at [1335, 130] on span "Section 2" at bounding box center [1354, 129] width 43 height 16
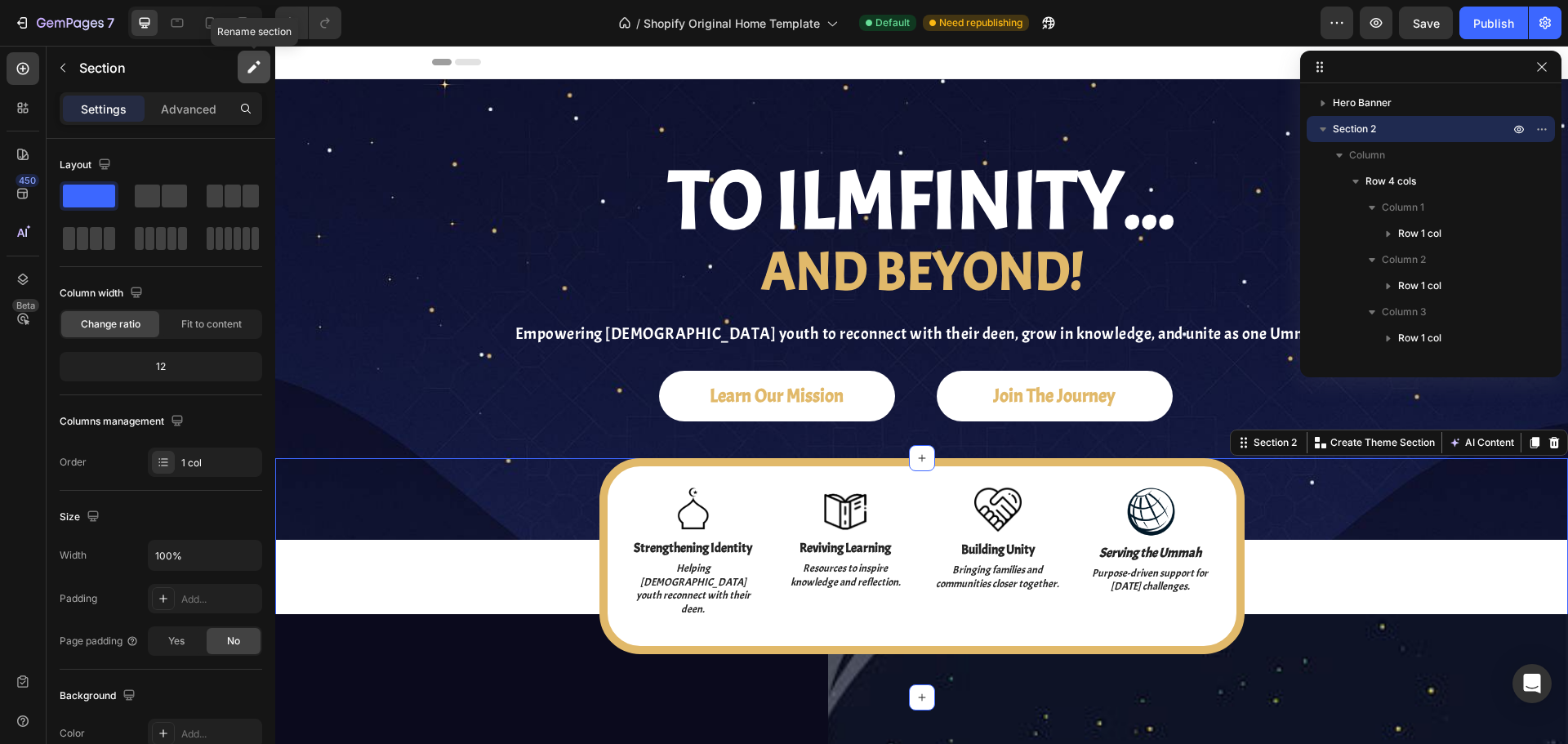
click at [257, 64] on icon "button" at bounding box center [254, 66] width 16 height 16
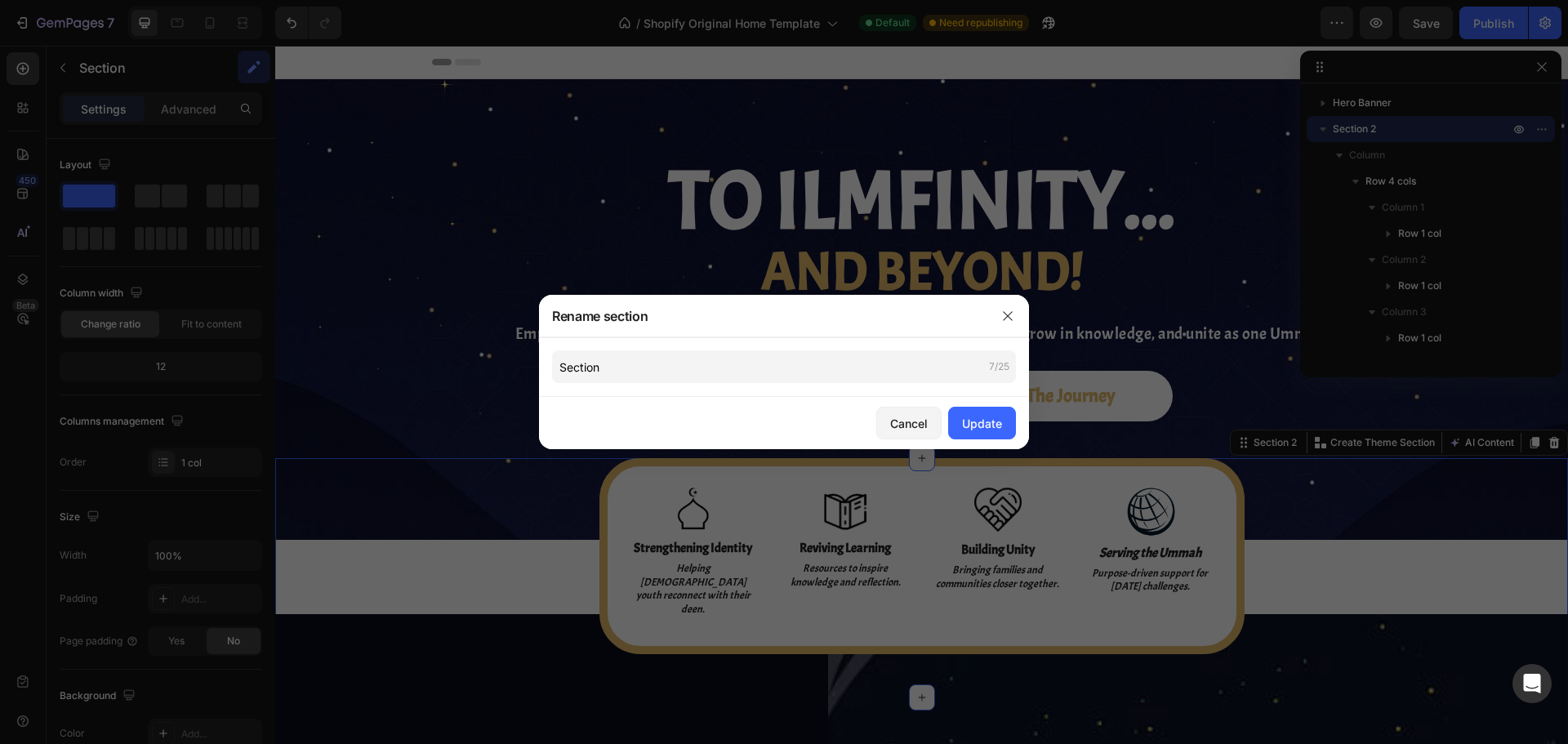
click at [614, 384] on div "Section 7/25" at bounding box center [784, 367] width 490 height 60
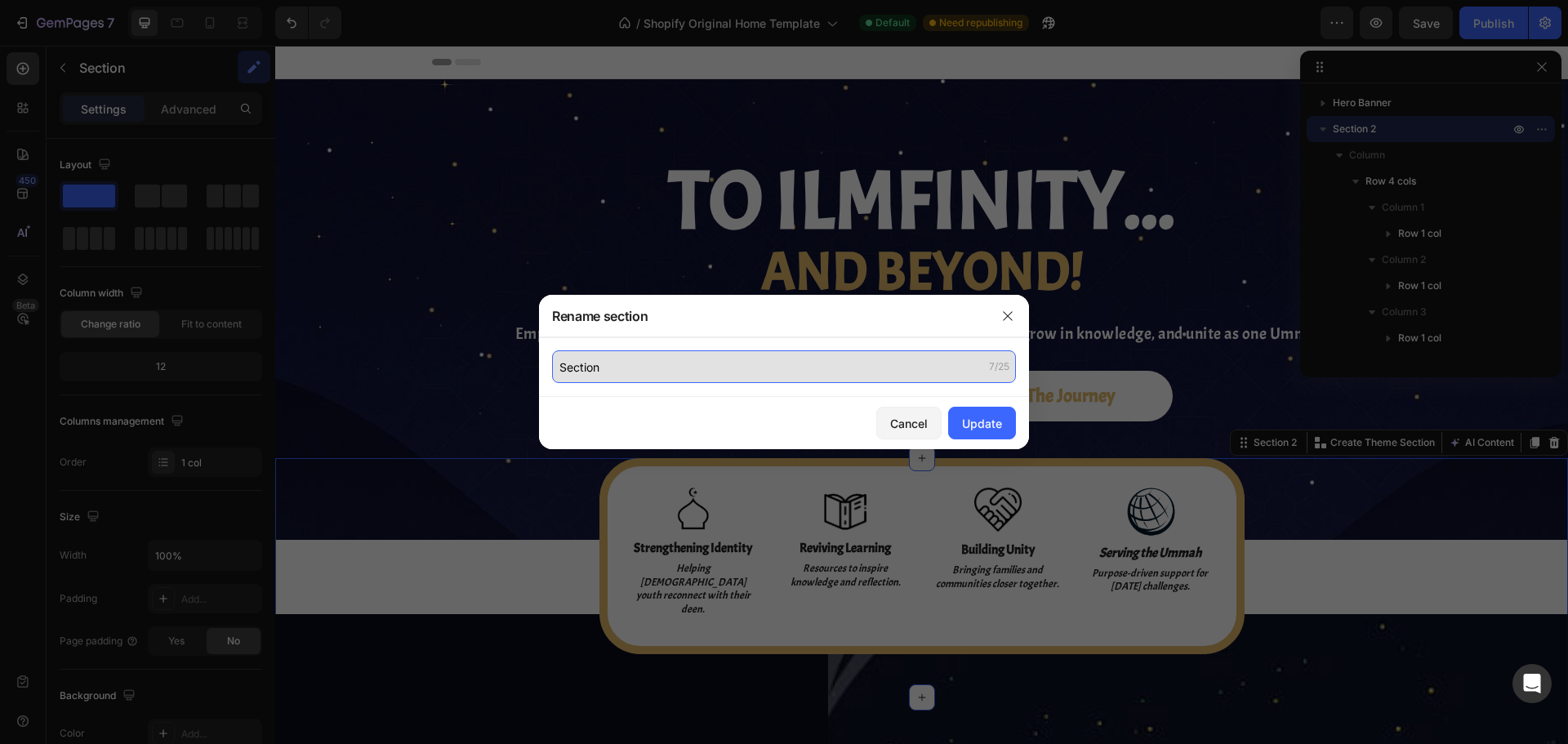
click at [610, 367] on input "Section" at bounding box center [784, 367] width 464 height 33
type input "Values Box"
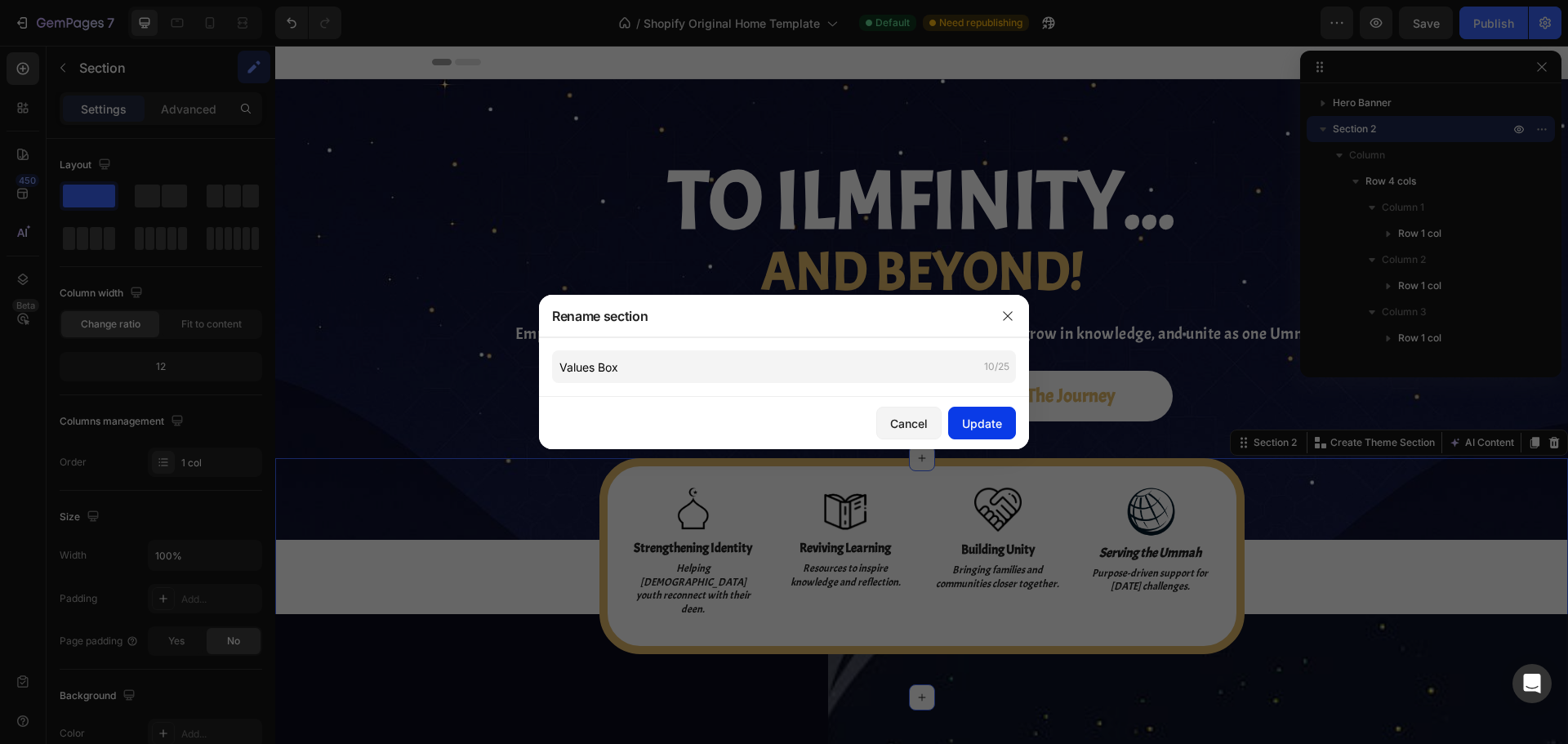
click at [994, 424] on div "Update" at bounding box center [982, 424] width 40 height 17
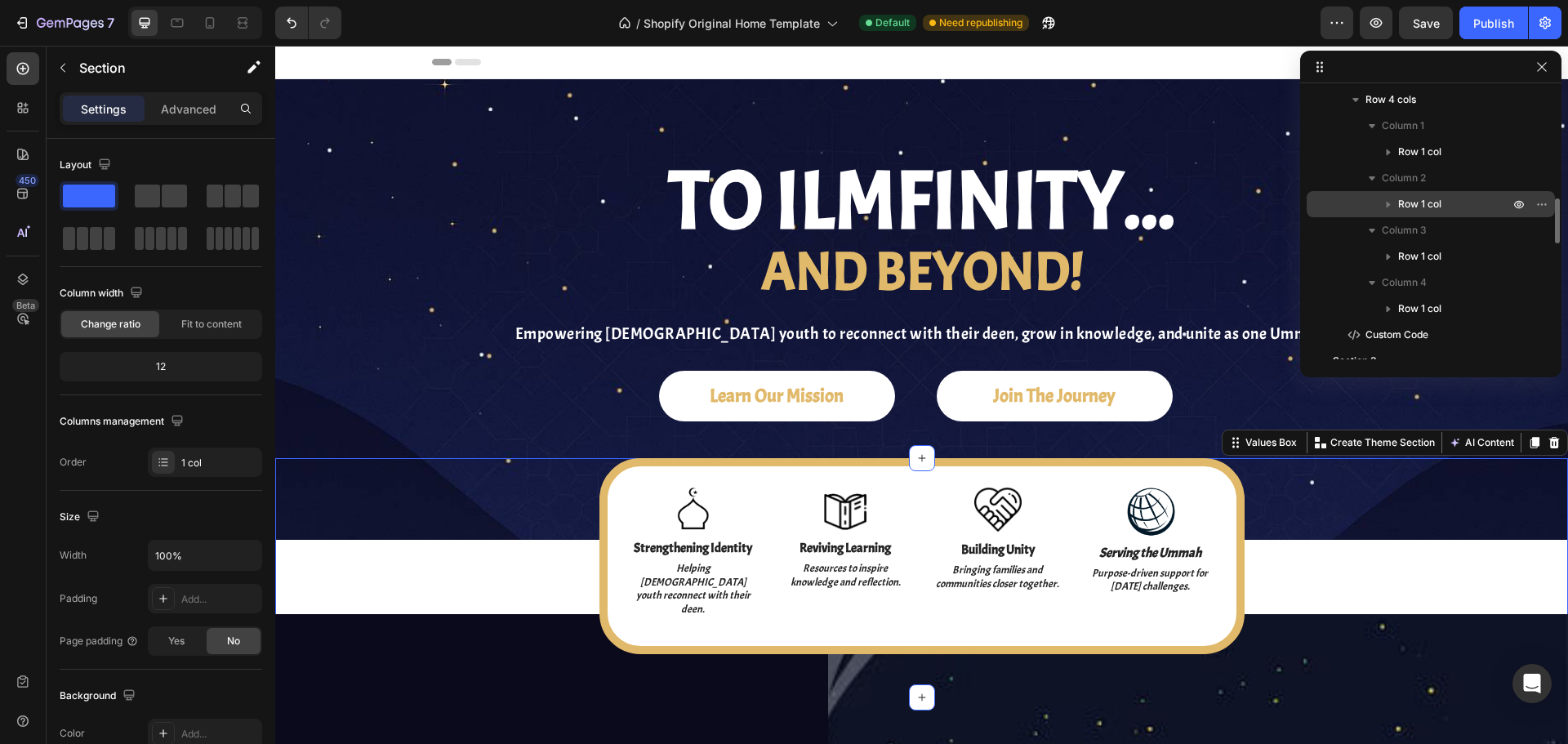
scroll to position [163, 0]
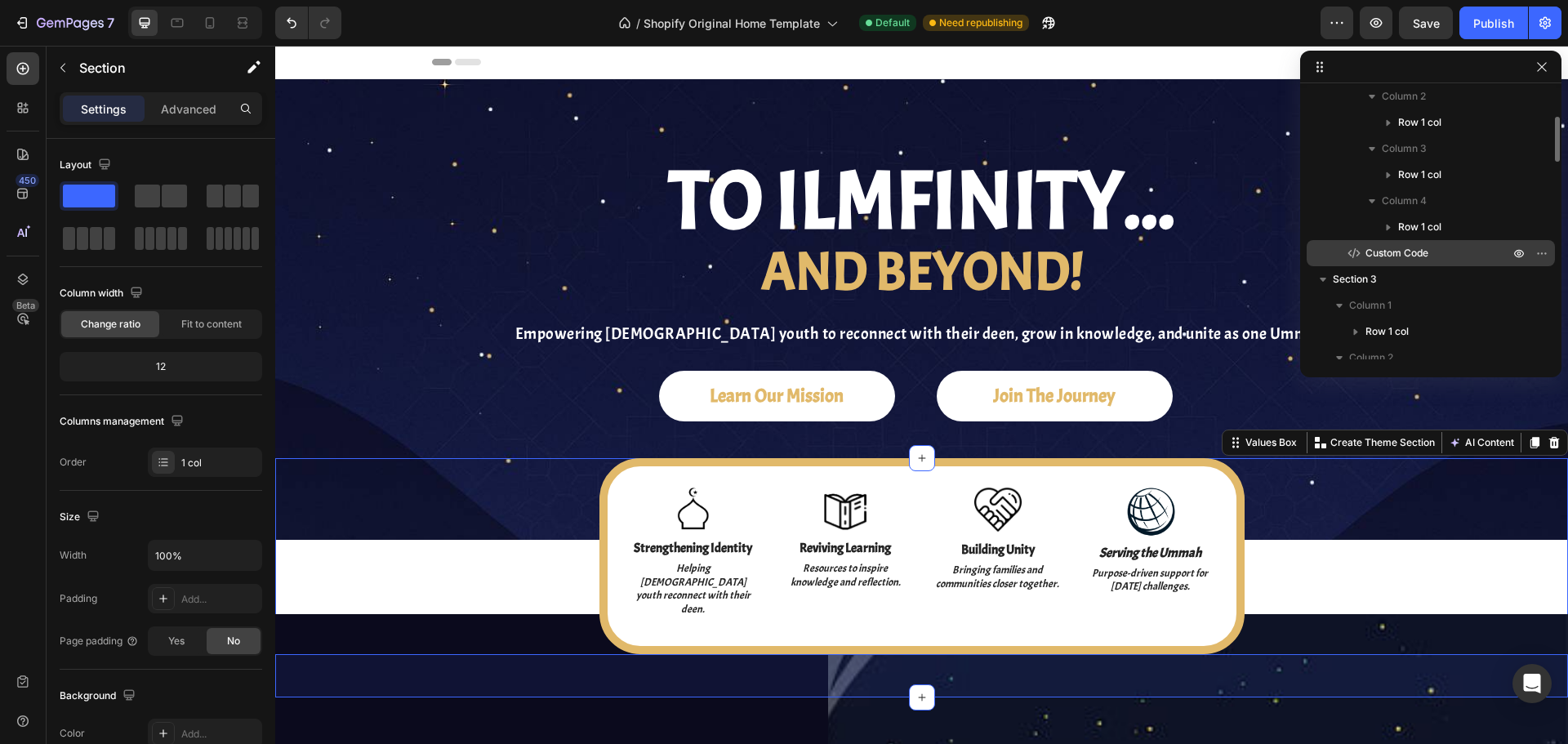
click at [1433, 251] on p "Custom Code" at bounding box center [1419, 253] width 147 height 16
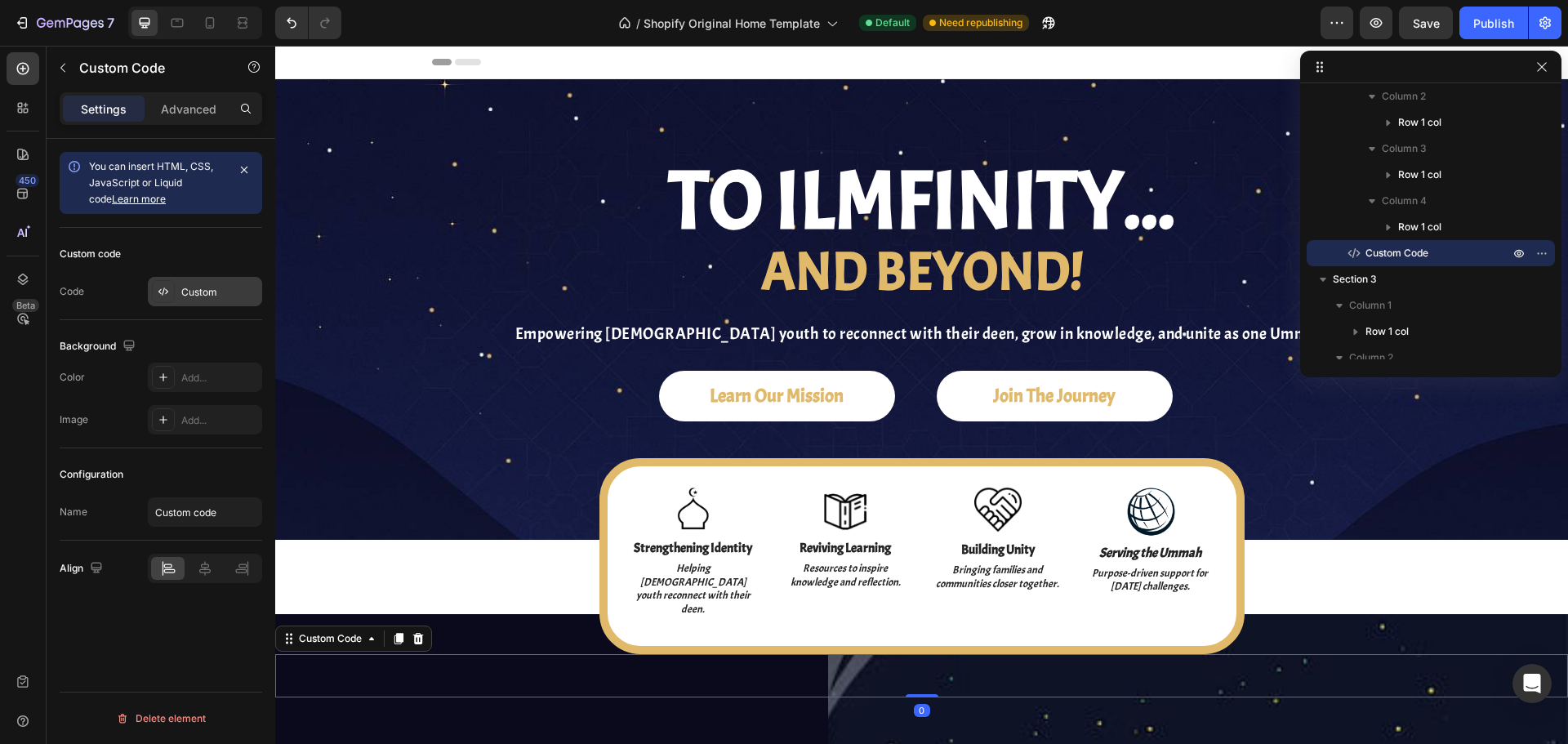
click at [154, 291] on div at bounding box center [163, 292] width 23 height 23
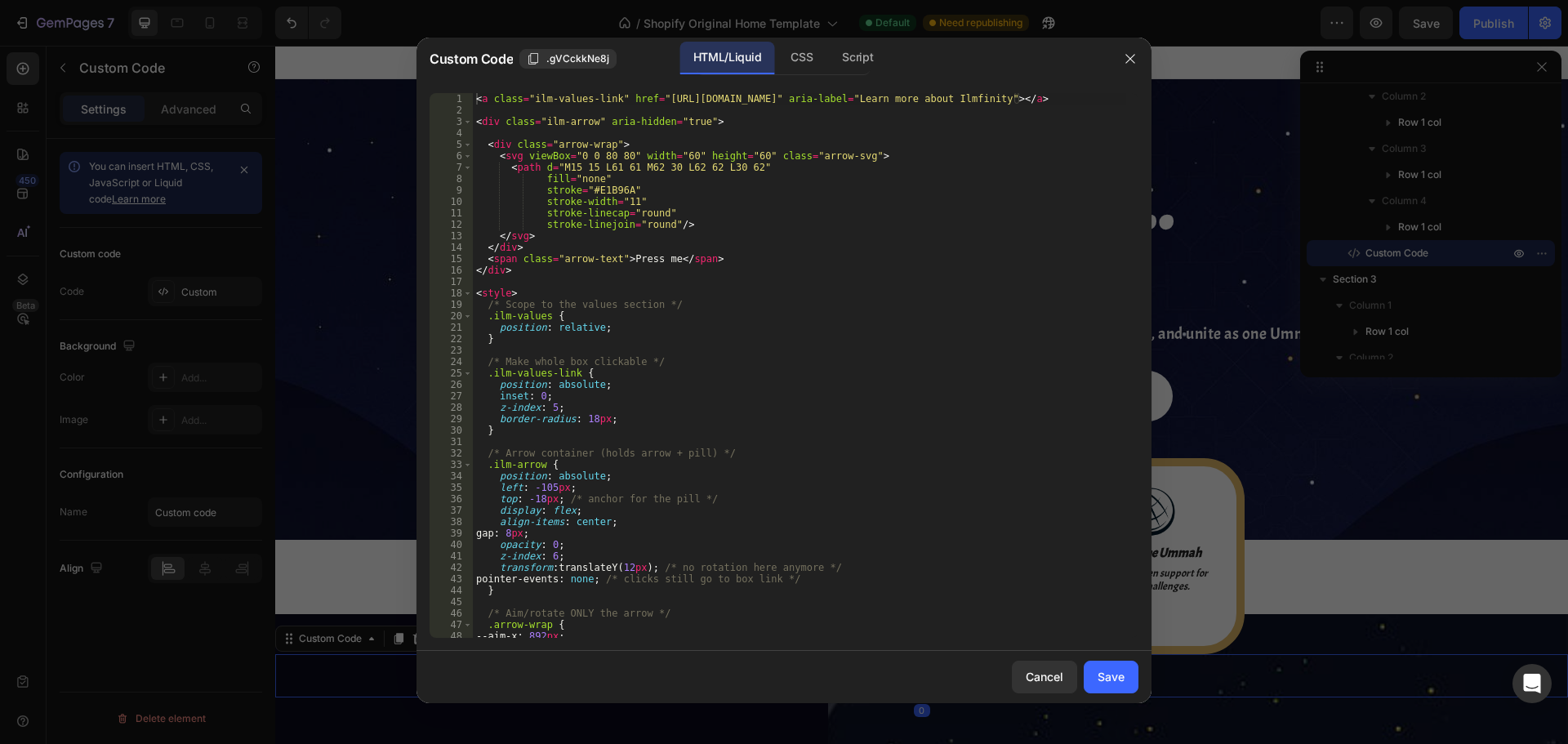
click at [694, 265] on div "< a class = "ilm-values-link" href = "[URL][DOMAIN_NAME]" aria-label = "Learn m…" at bounding box center [799, 377] width 653 height 568
click at [575, 306] on div "< a class = "ilm-values-link" href = "[URL][DOMAIN_NAME]" aria-label = "Learn m…" at bounding box center [799, 377] width 653 height 568
type textarea "</script>"
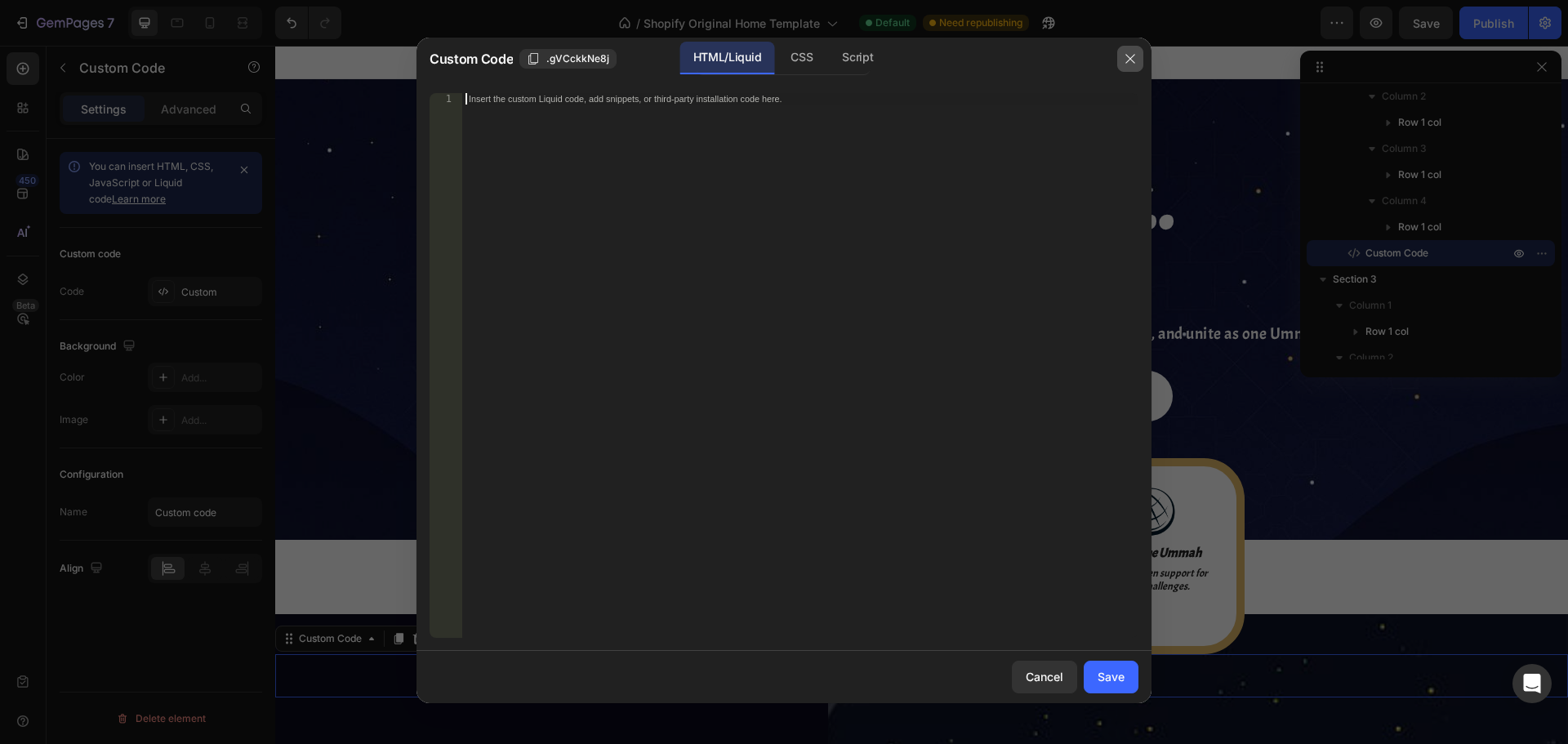
click at [1123, 57] on button "button" at bounding box center [1130, 59] width 26 height 26
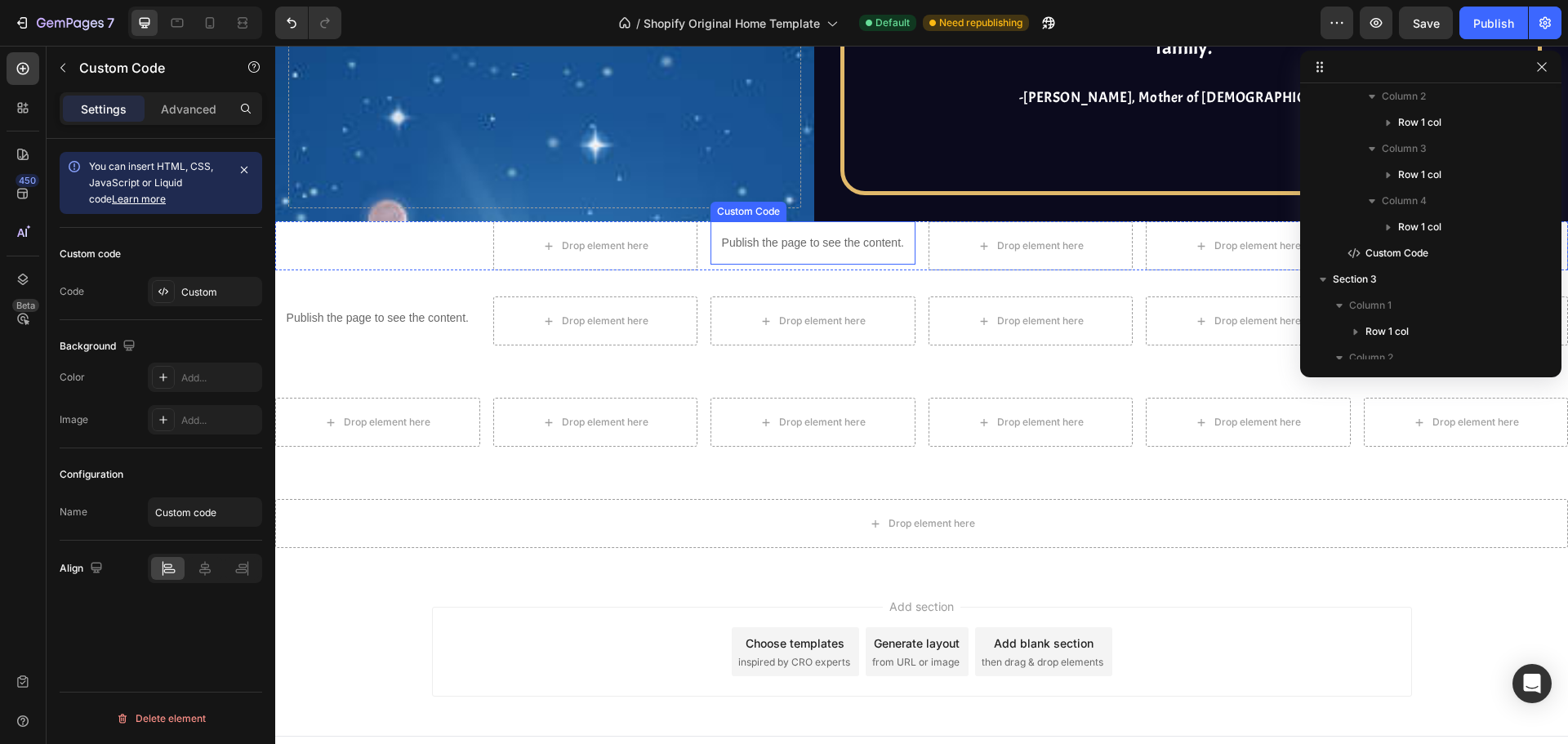
scroll to position [950, 0]
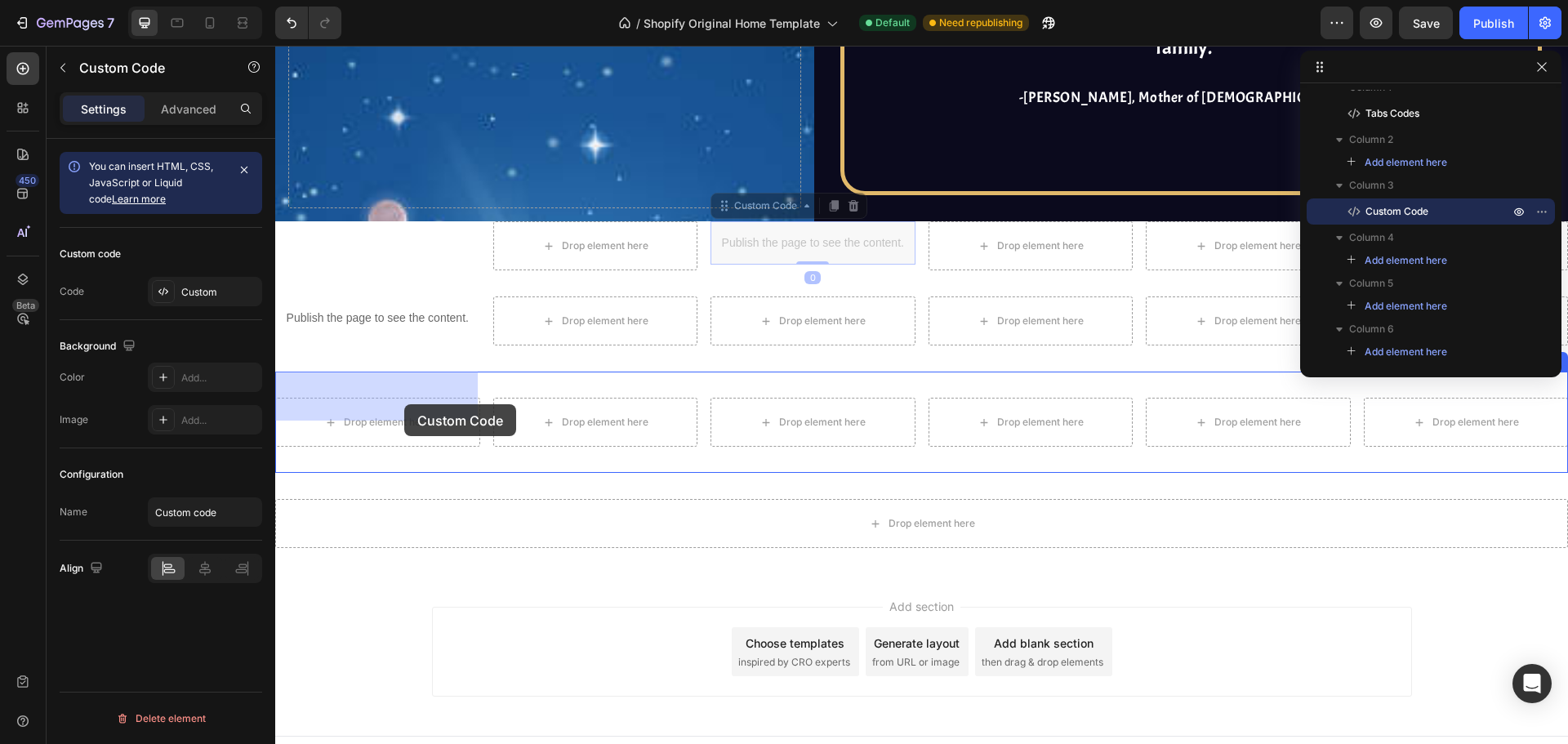
drag, startPoint x: 796, startPoint y: 212, endPoint x: 404, endPoint y: 405, distance: 436.9
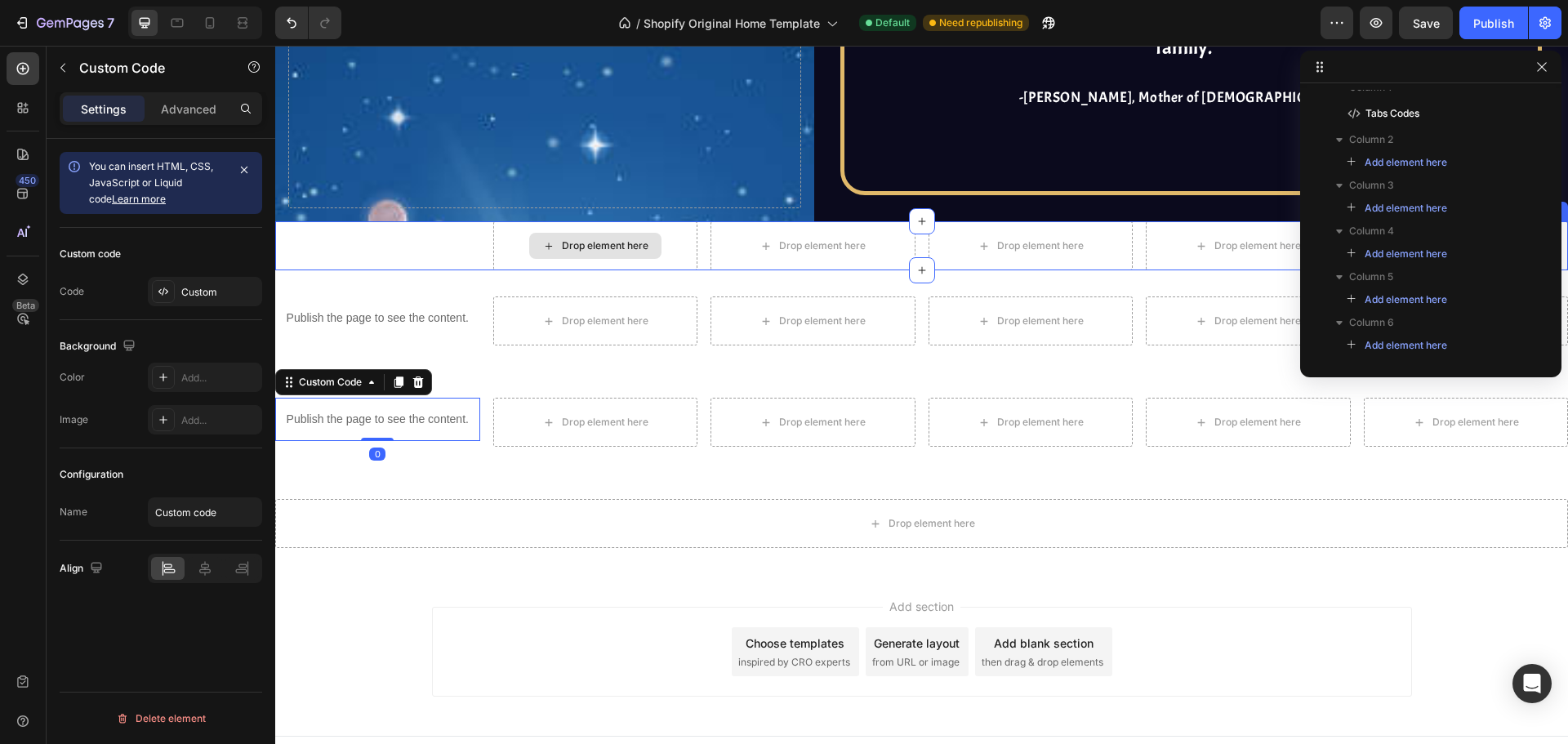
click at [663, 221] on div "Drop element here" at bounding box center [595, 245] width 205 height 49
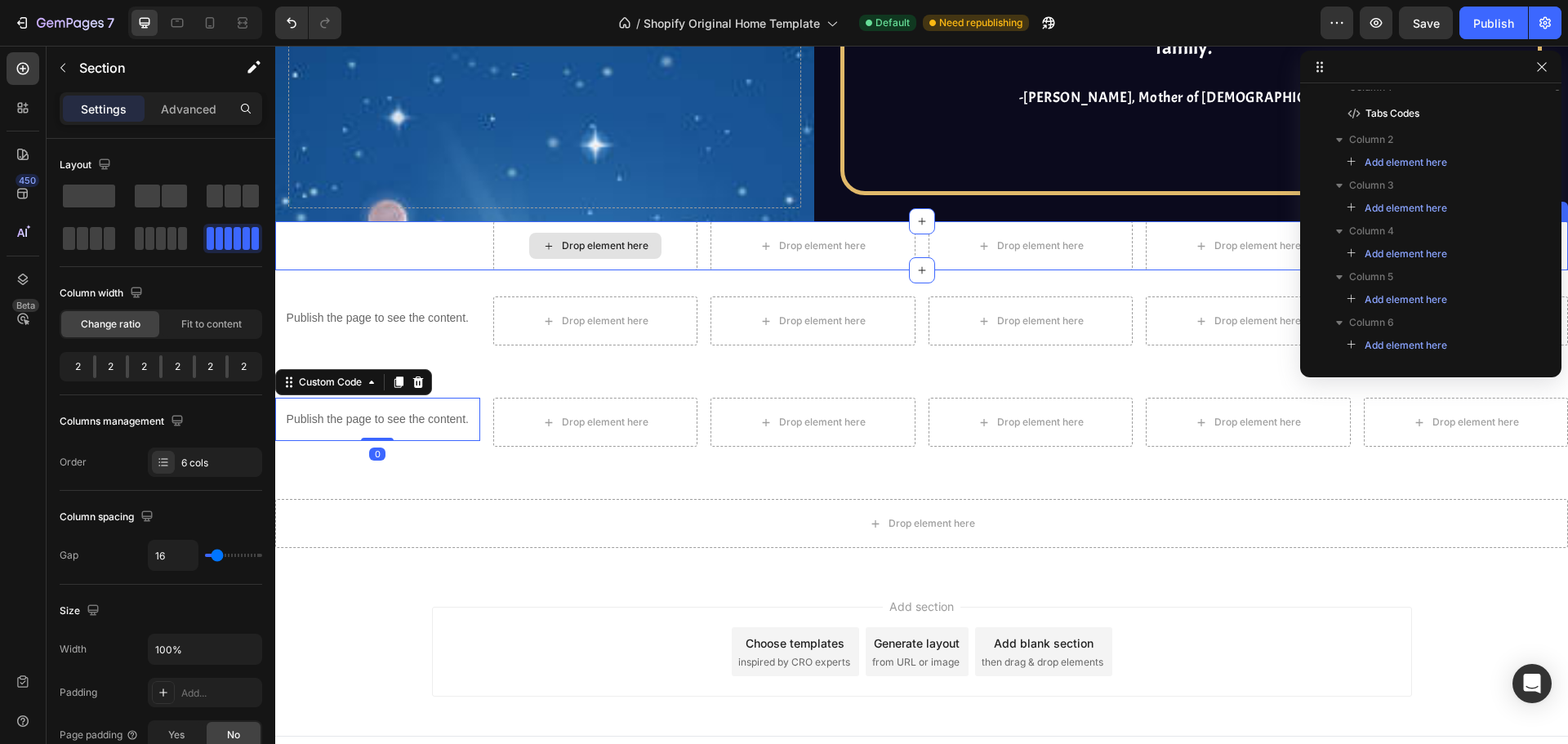
scroll to position [800, 0]
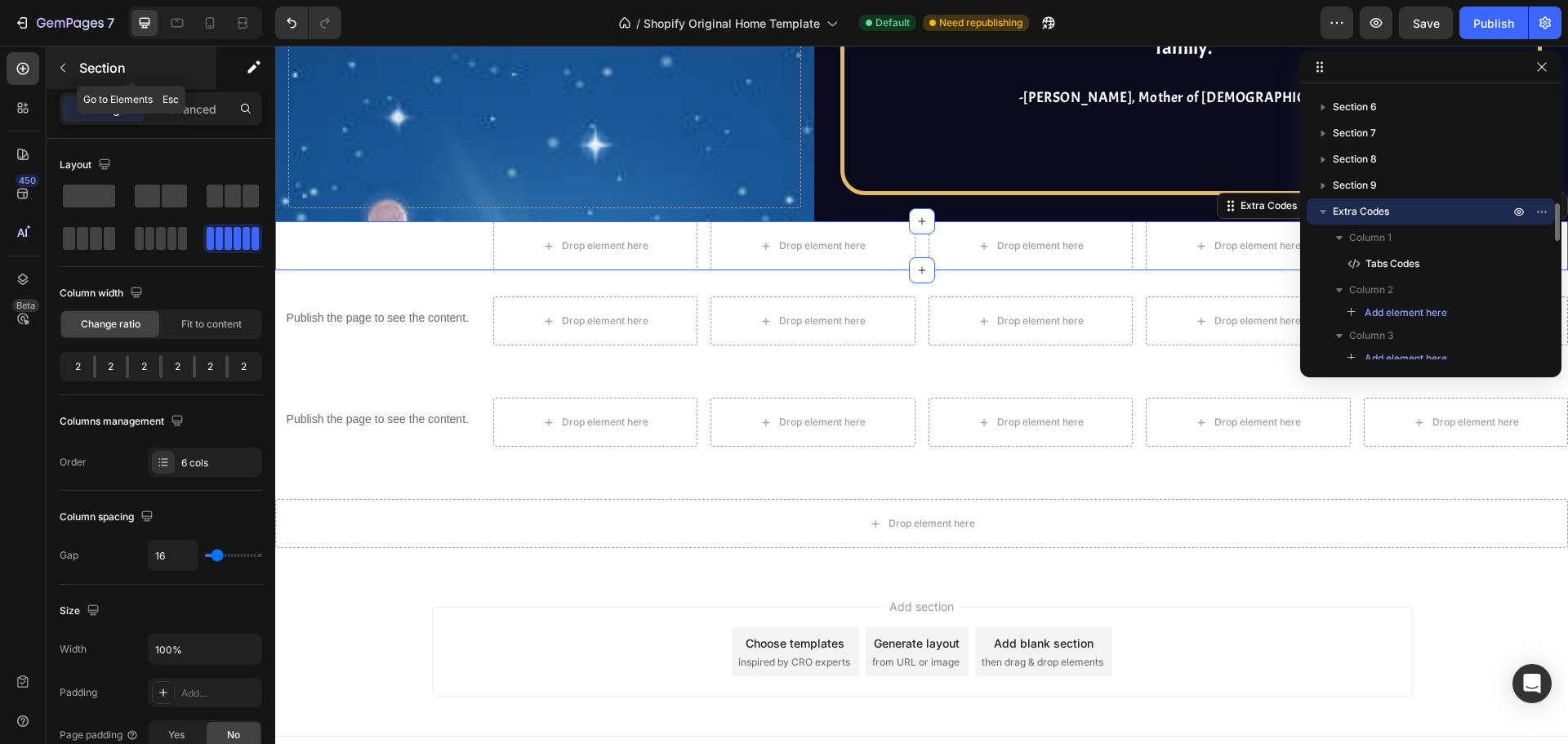
click at [62, 58] on button "button" at bounding box center [62, 67] width 26 height 26
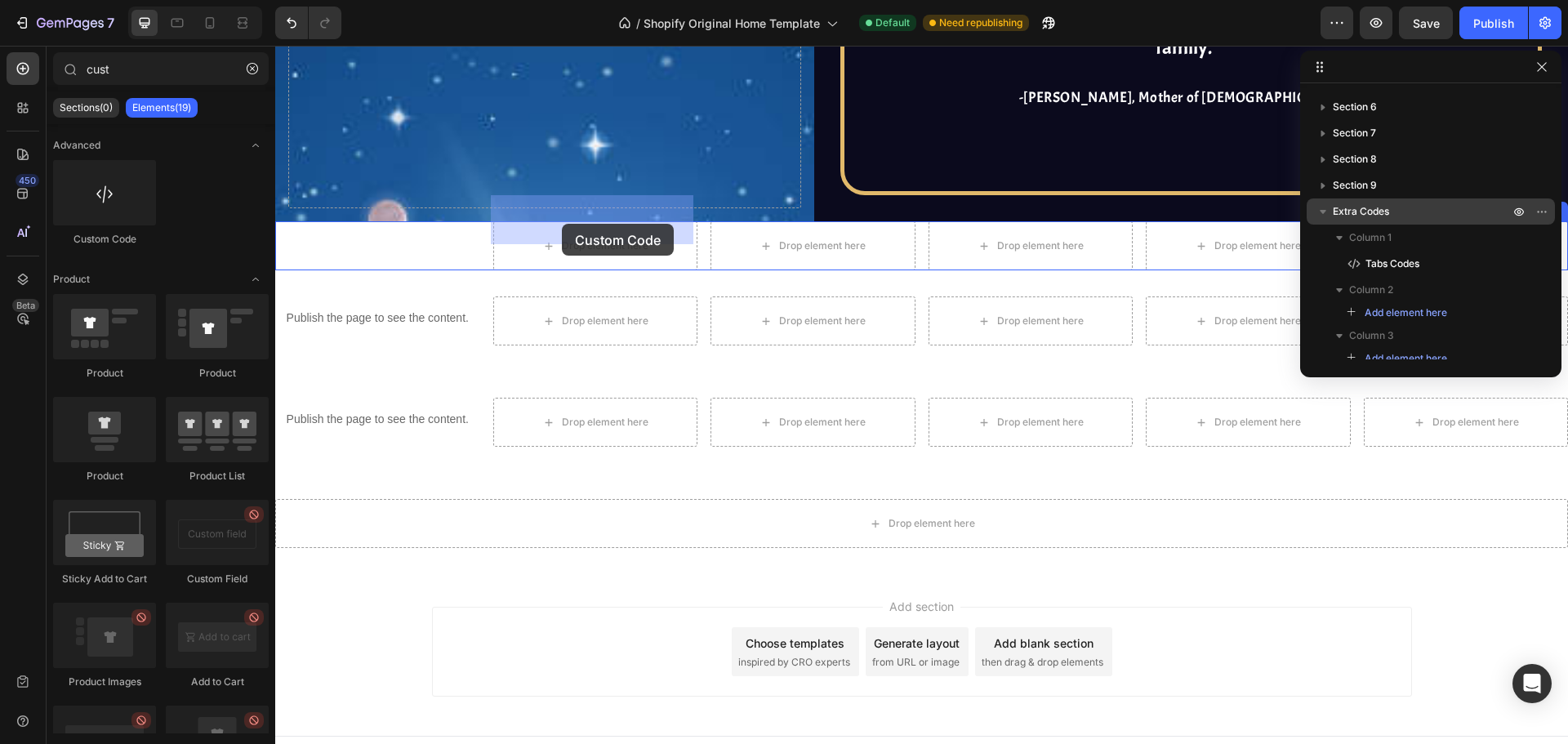
drag, startPoint x: 409, startPoint y: 242, endPoint x: 562, endPoint y: 224, distance: 154.1
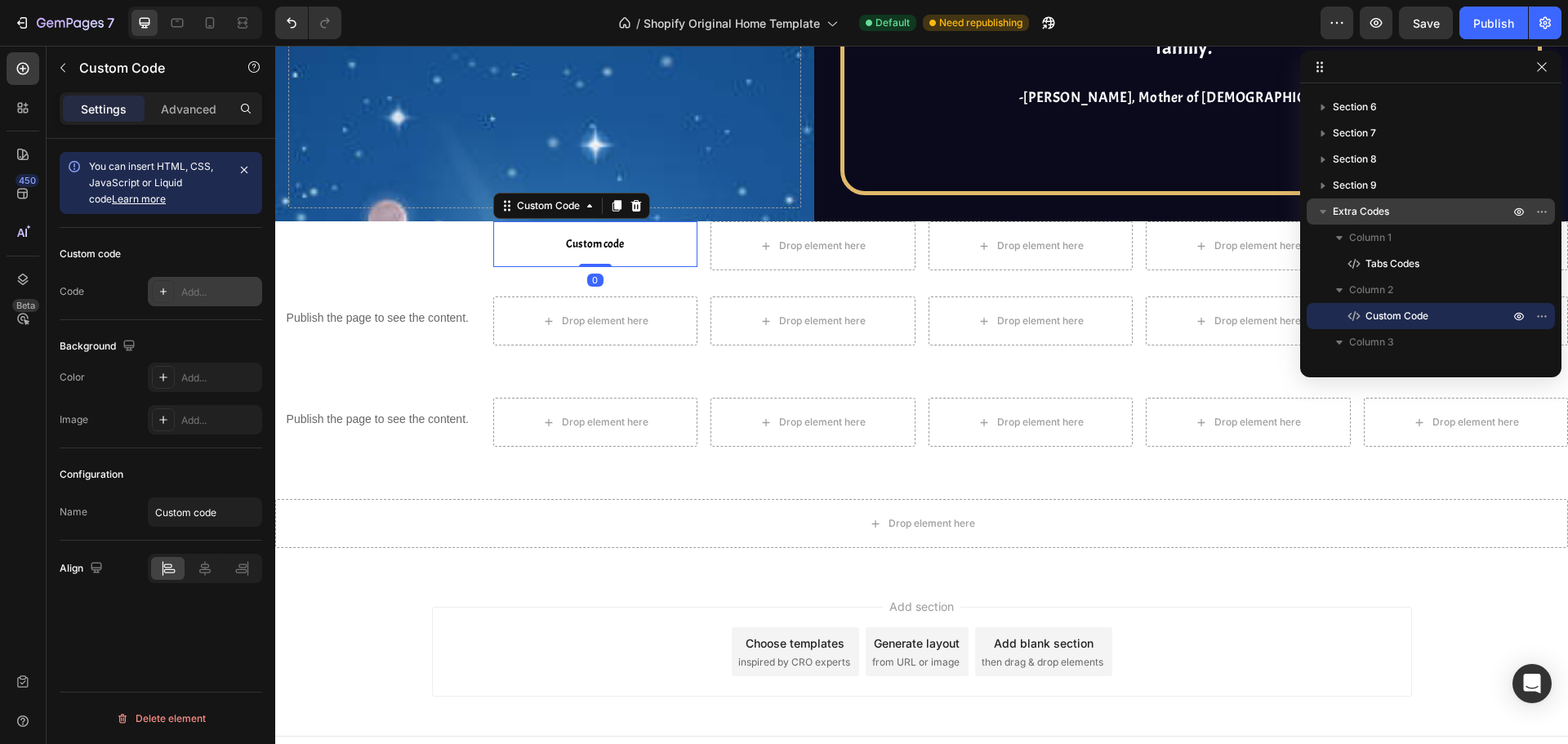
click at [183, 285] on div "Add..." at bounding box center [220, 292] width 77 height 14
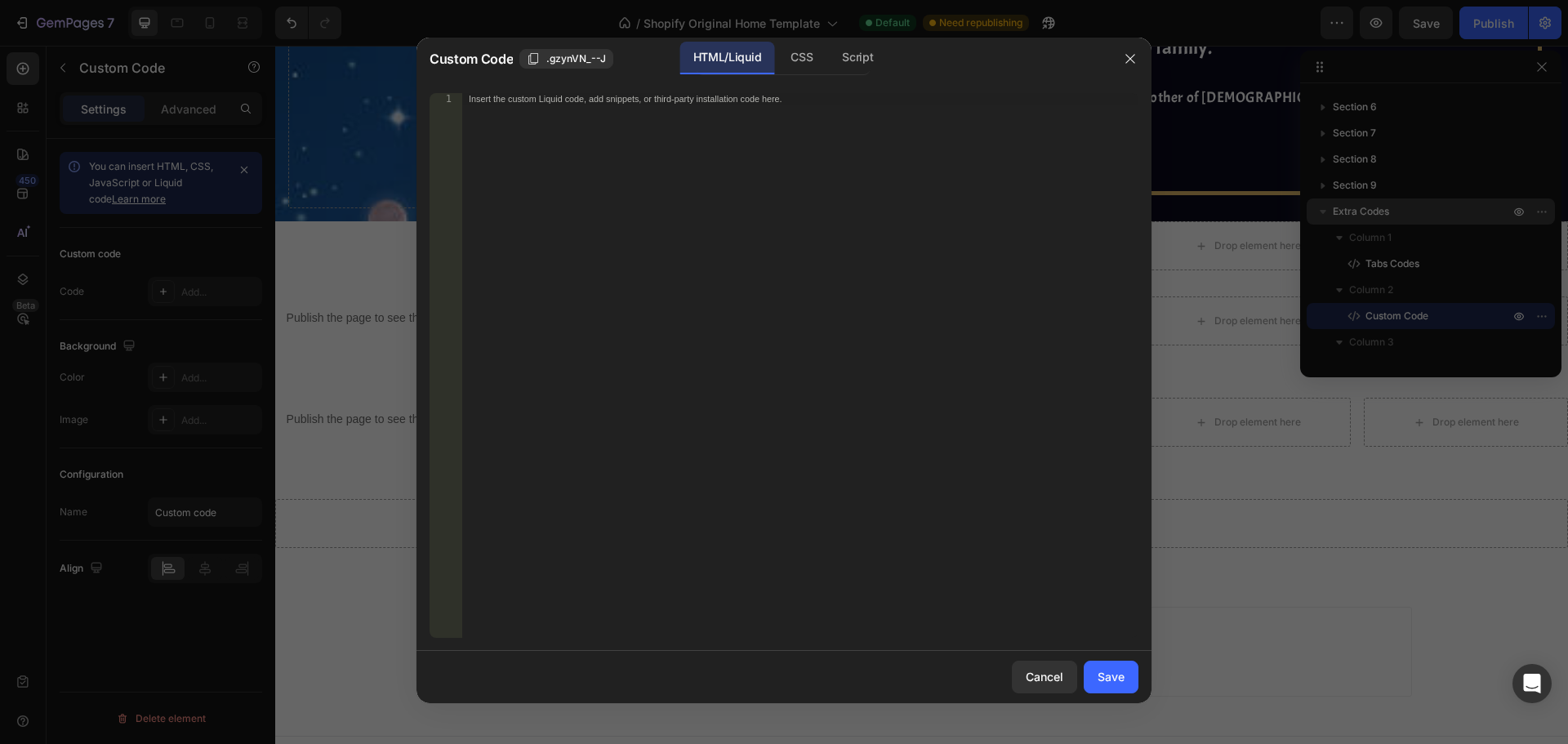
click at [659, 250] on div "Insert the custom Liquid code, add snippets, or third-party installation code h…" at bounding box center [800, 377] width 676 height 568
paste textarea "</script>"
type textarea "</script>"
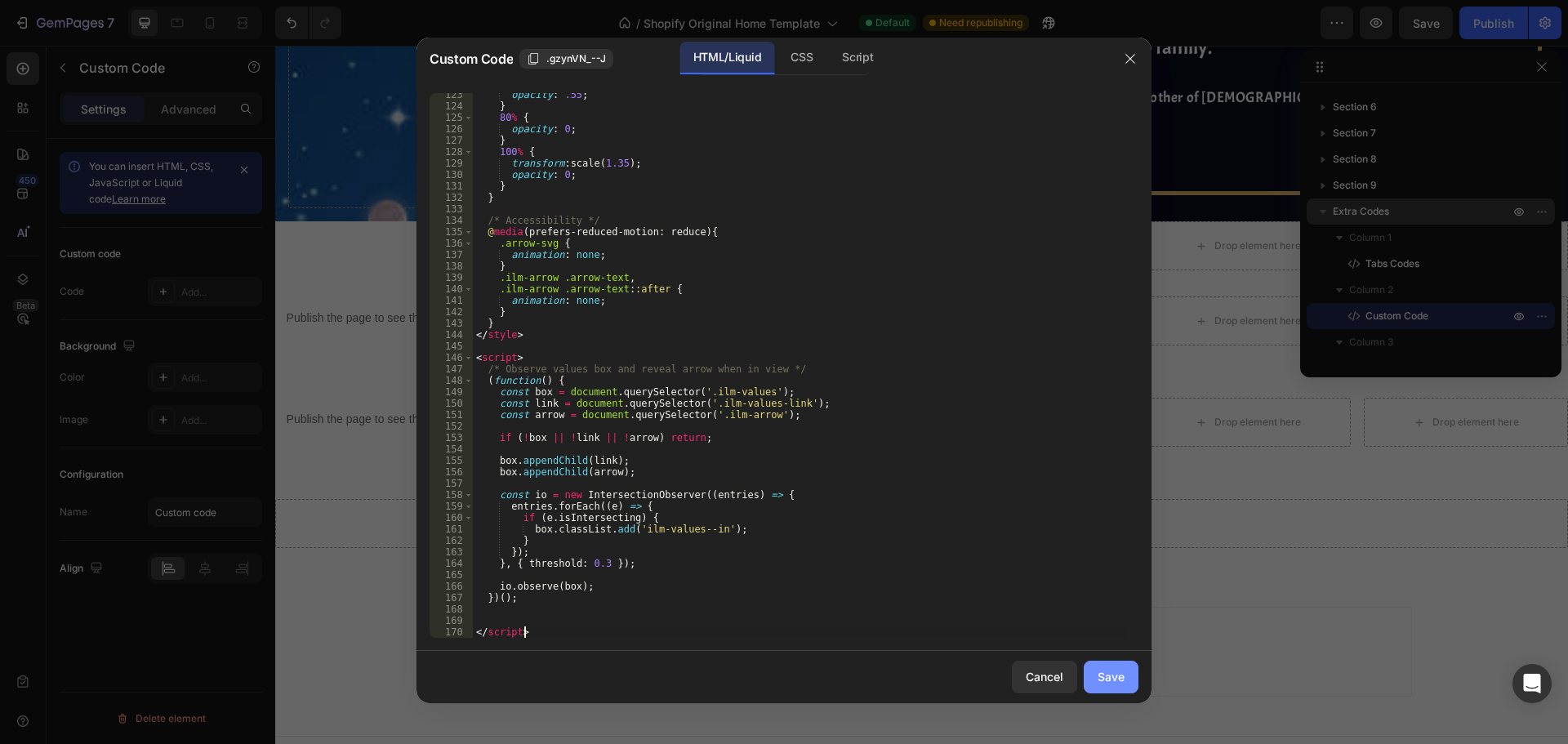
click at [1118, 677] on div "Save" at bounding box center [1111, 677] width 27 height 17
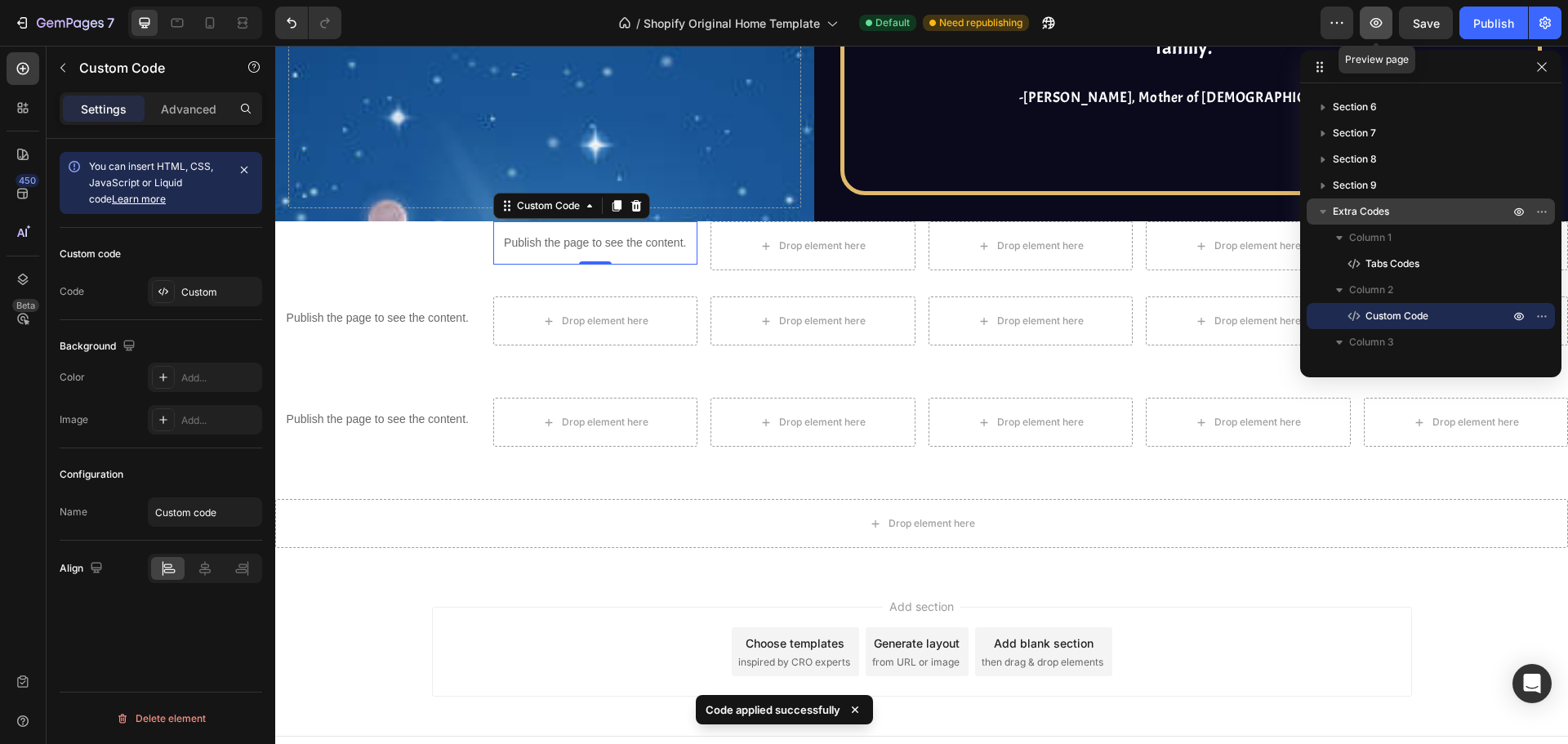
click at [1368, 34] on button "button" at bounding box center [1376, 23] width 33 height 33
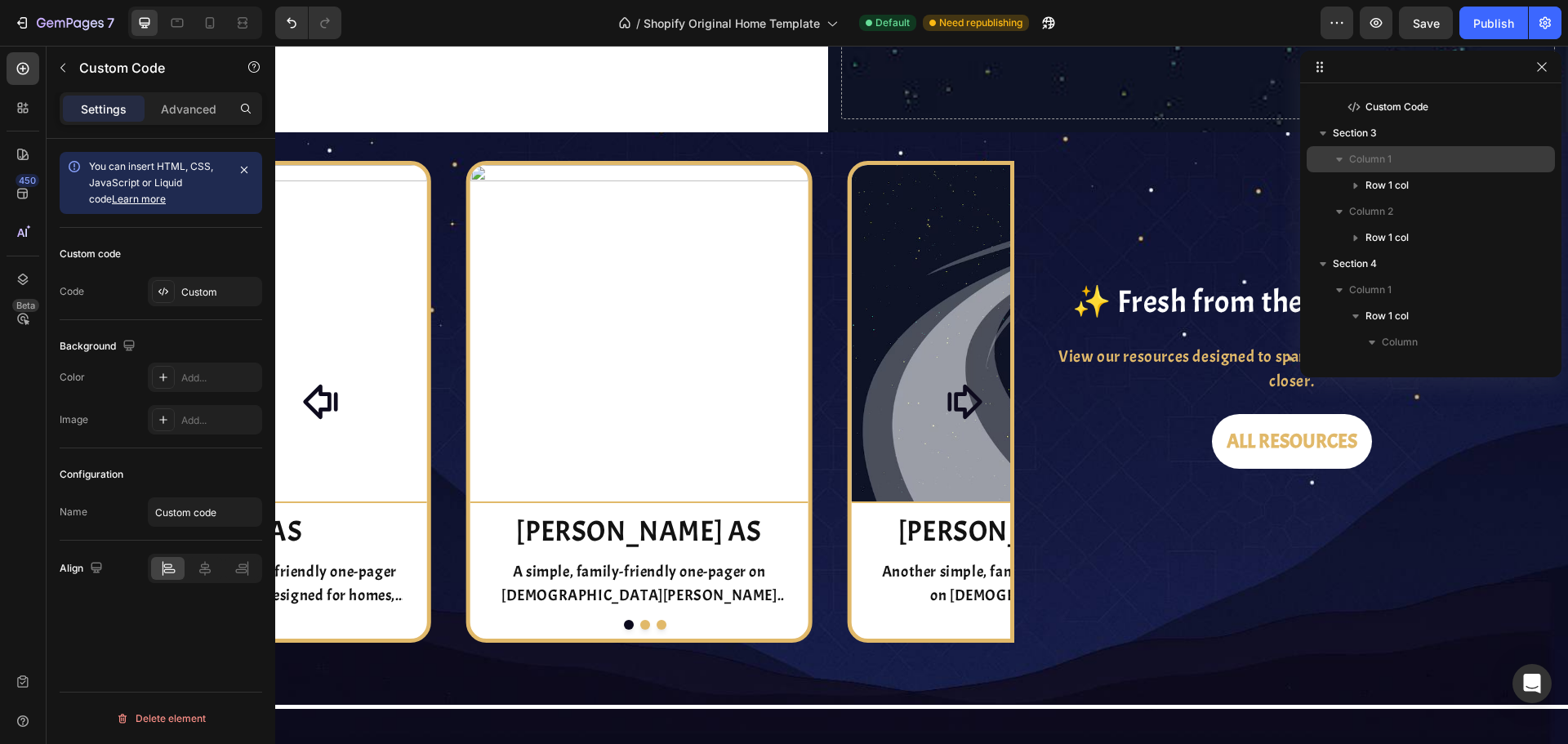
scroll to position [0, 0]
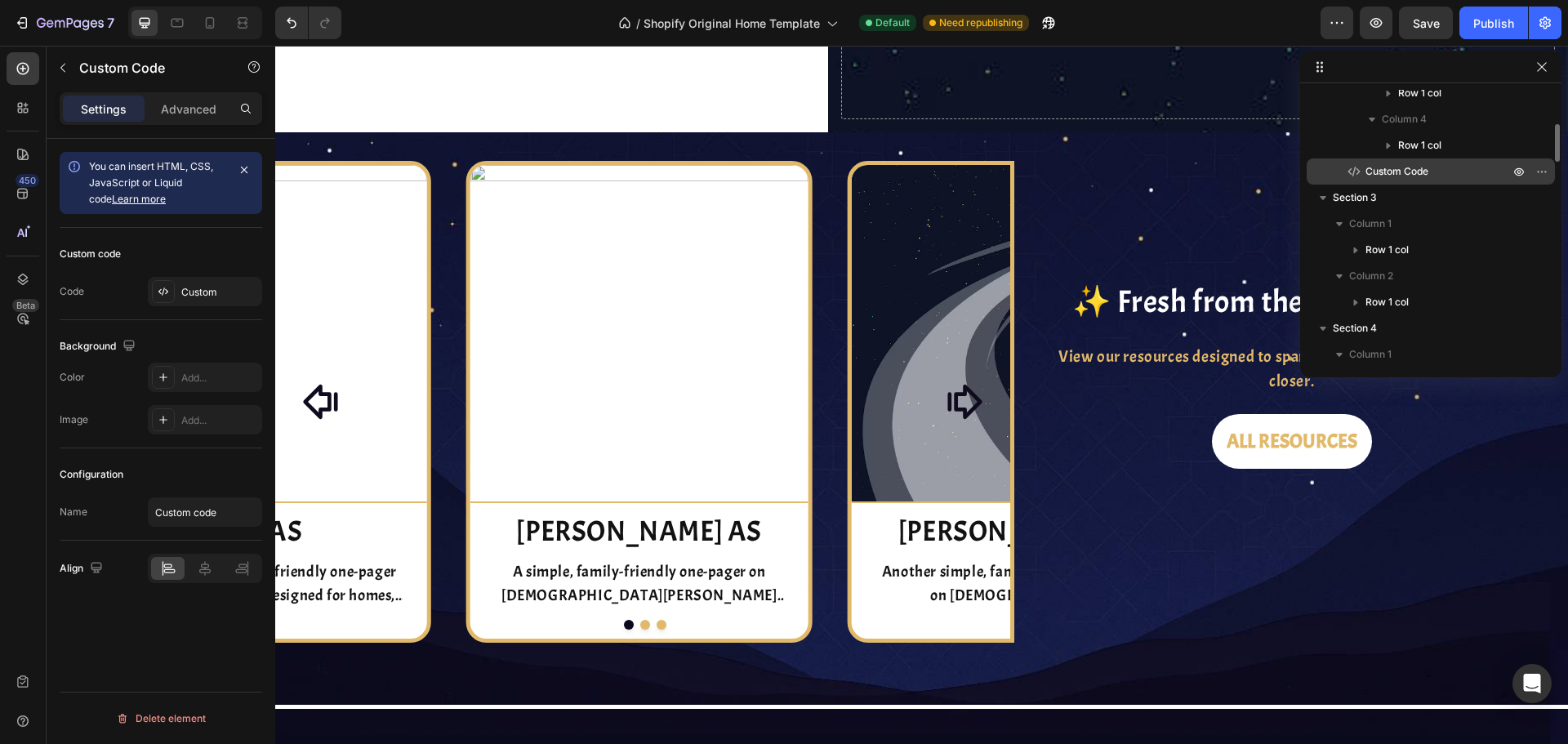
click at [1419, 173] on span "Custom Code" at bounding box center [1396, 171] width 62 height 16
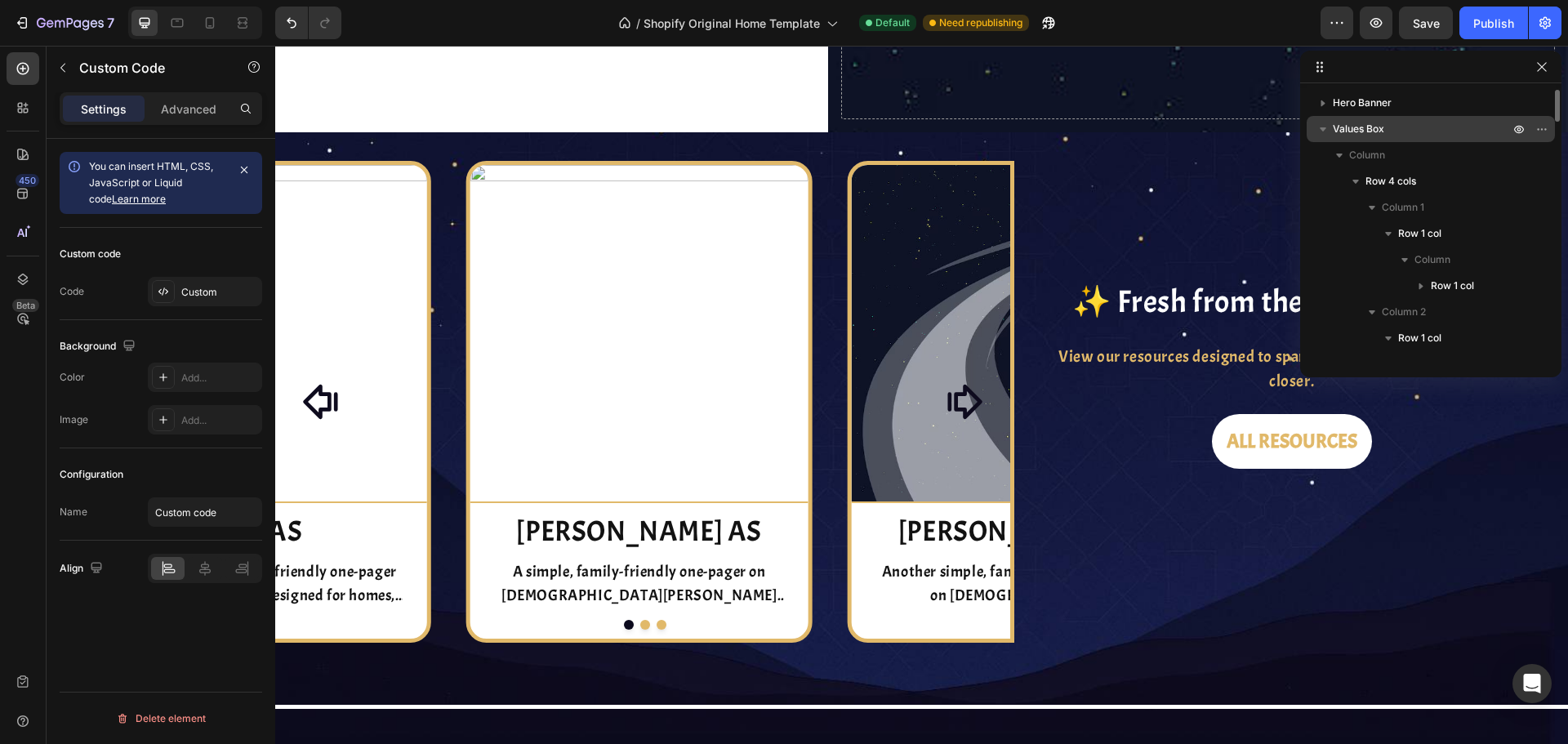
click at [1433, 127] on p "Values Box" at bounding box center [1422, 129] width 180 height 16
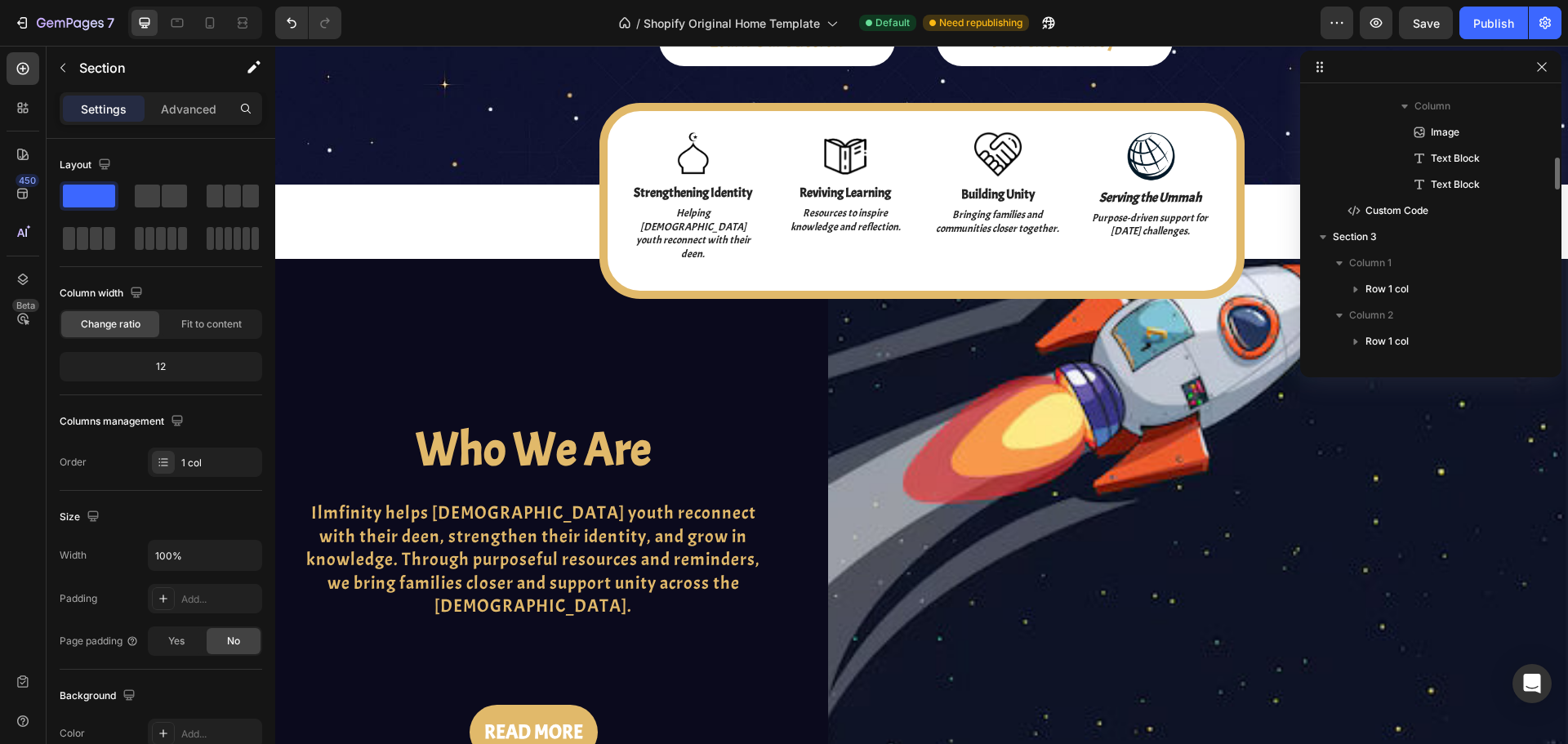
scroll to position [654, 0]
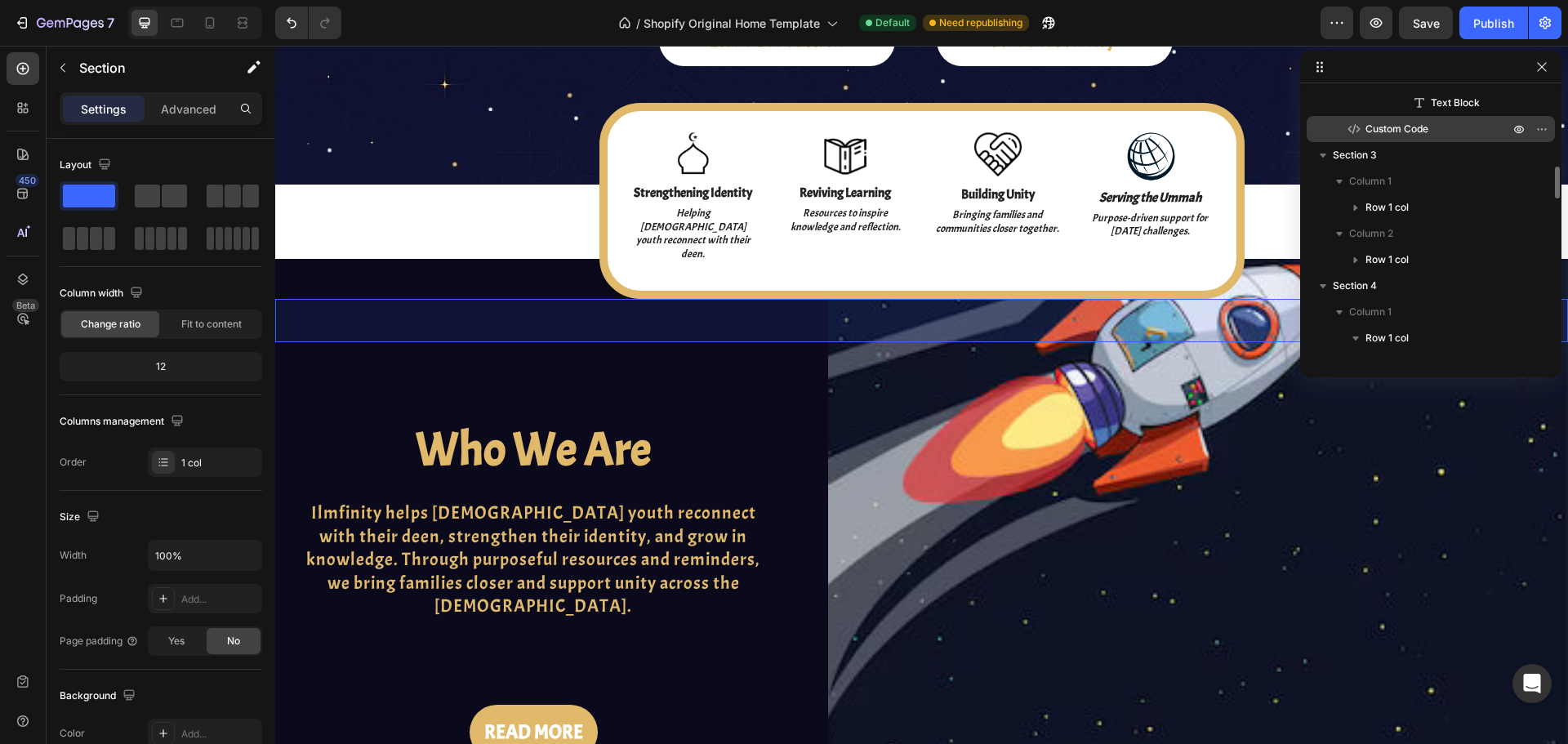
click at [1445, 134] on p "Custom Code" at bounding box center [1419, 129] width 147 height 16
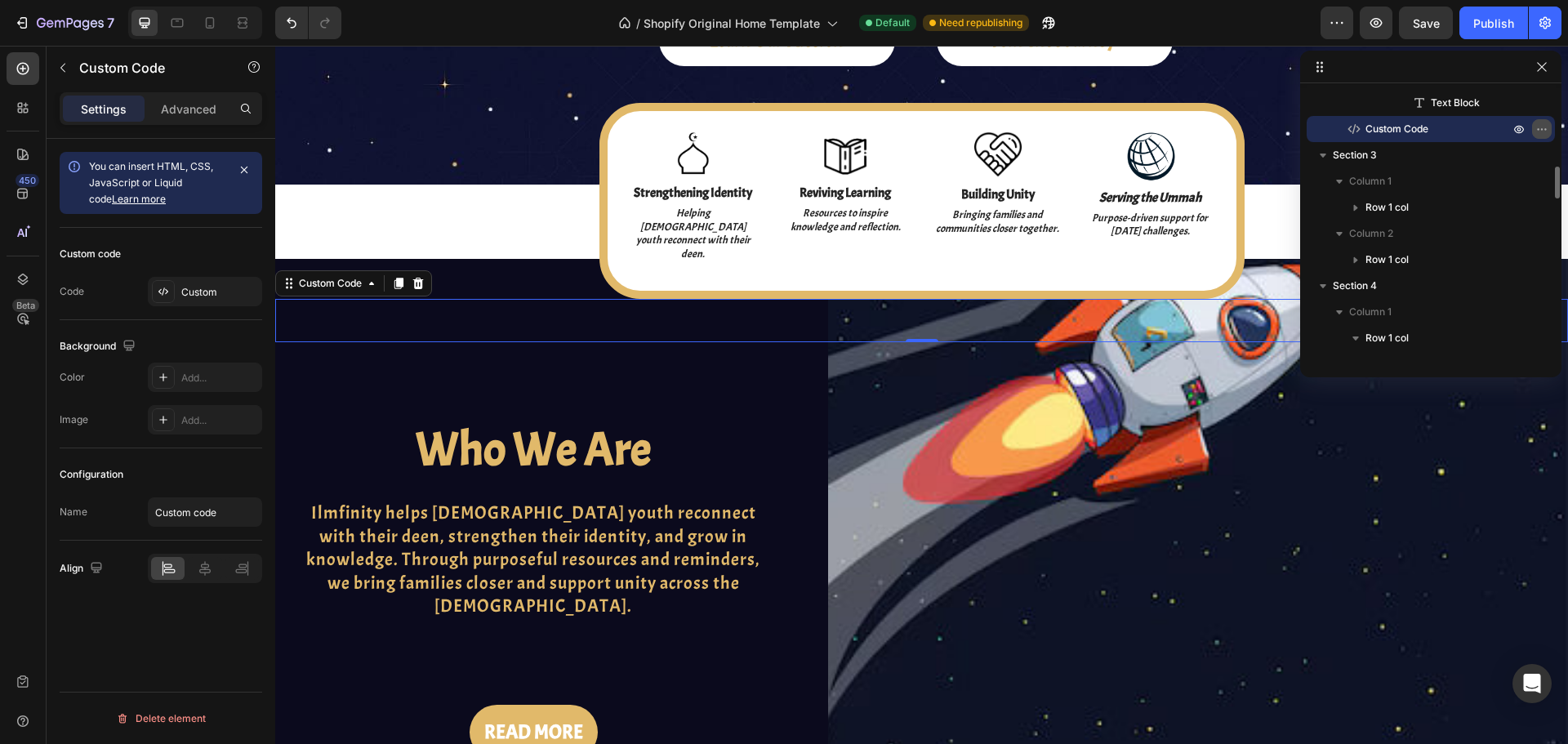
click at [1534, 124] on button "button" at bounding box center [1541, 129] width 19 height 19
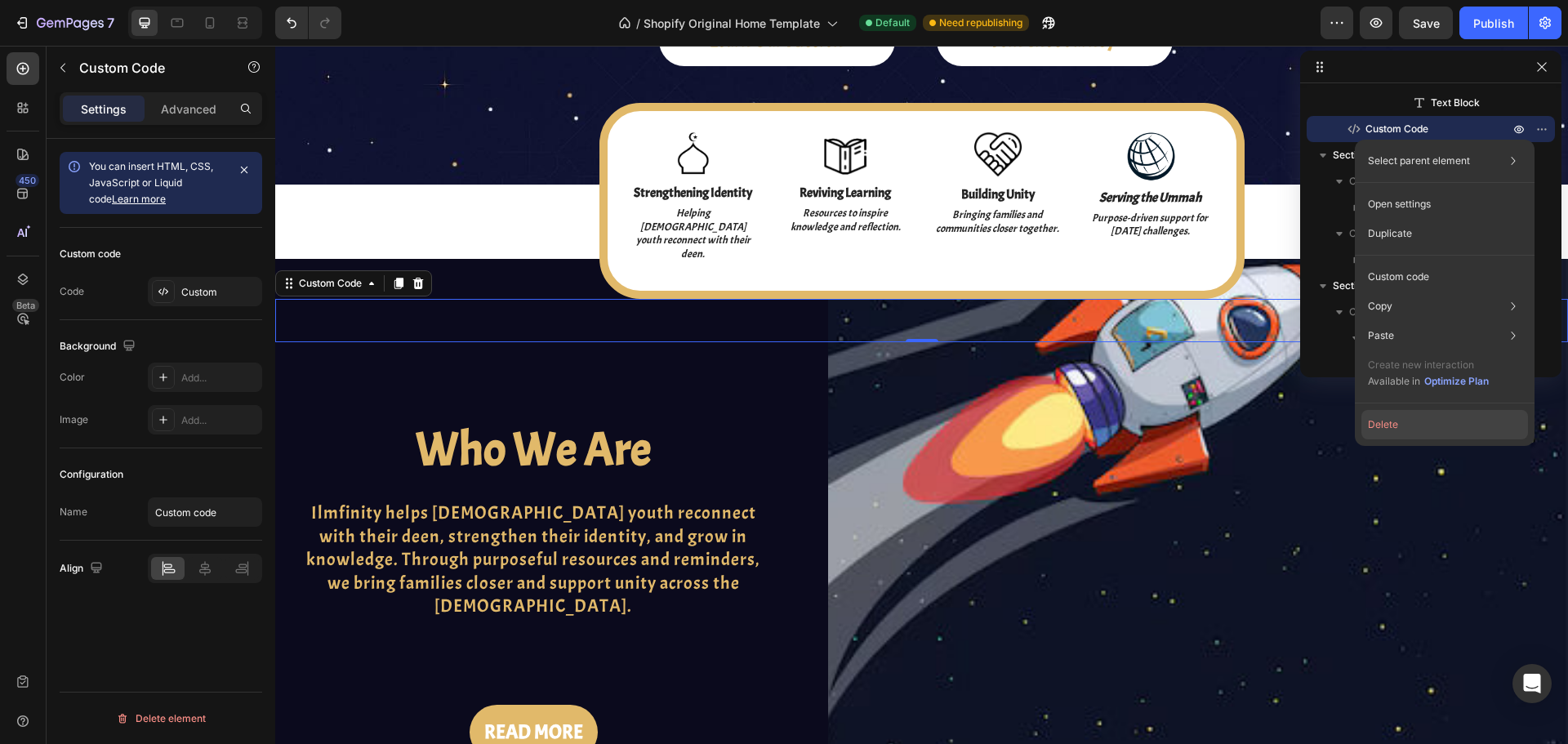
click at [1405, 434] on button "Delete" at bounding box center [1444, 425] width 166 height 30
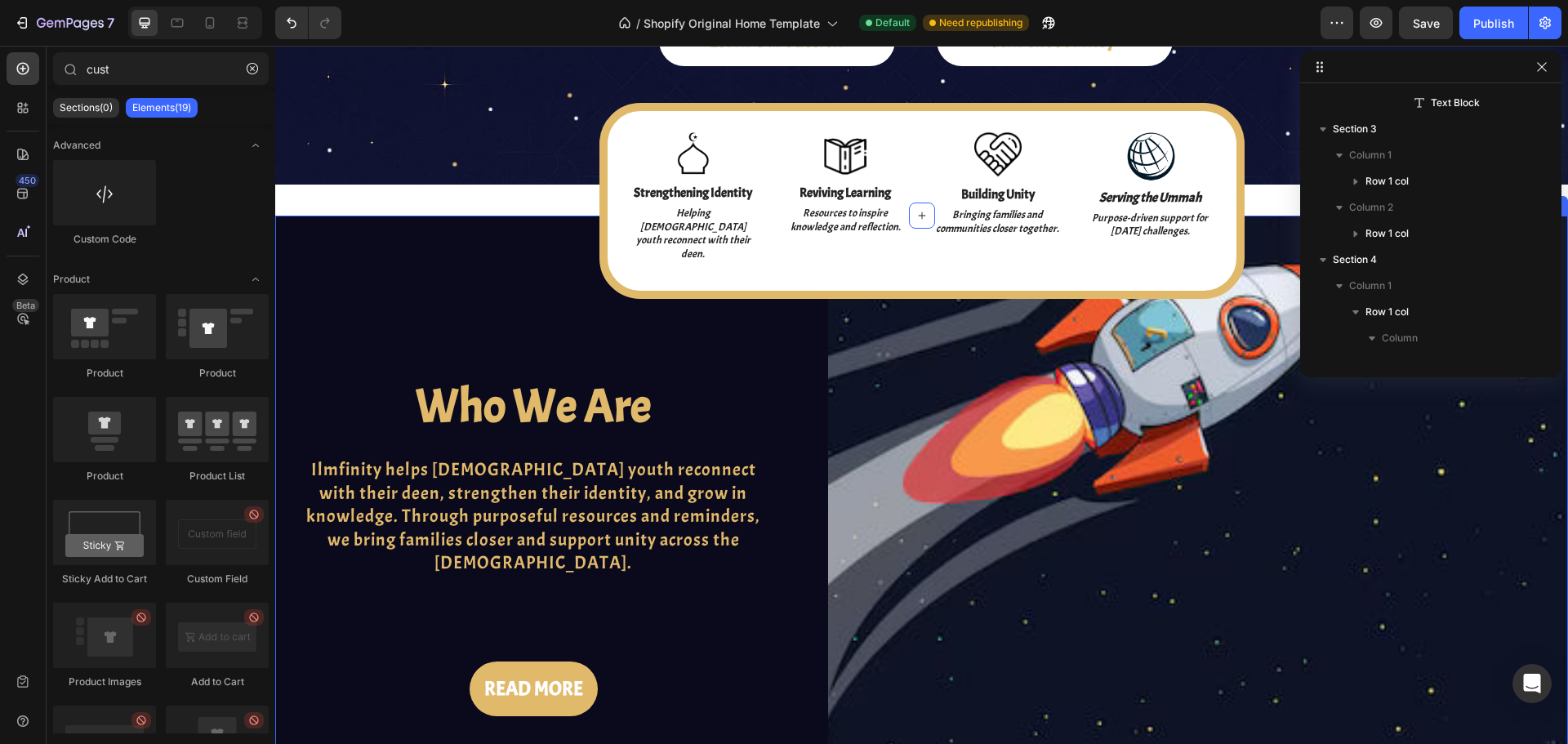
click at [405, 215] on div "Who We Are Heading Ilmfinity helps [DEMOGRAPHIC_DATA] youth reconnect with thei…" at bounding box center [539, 520] width 528 height 610
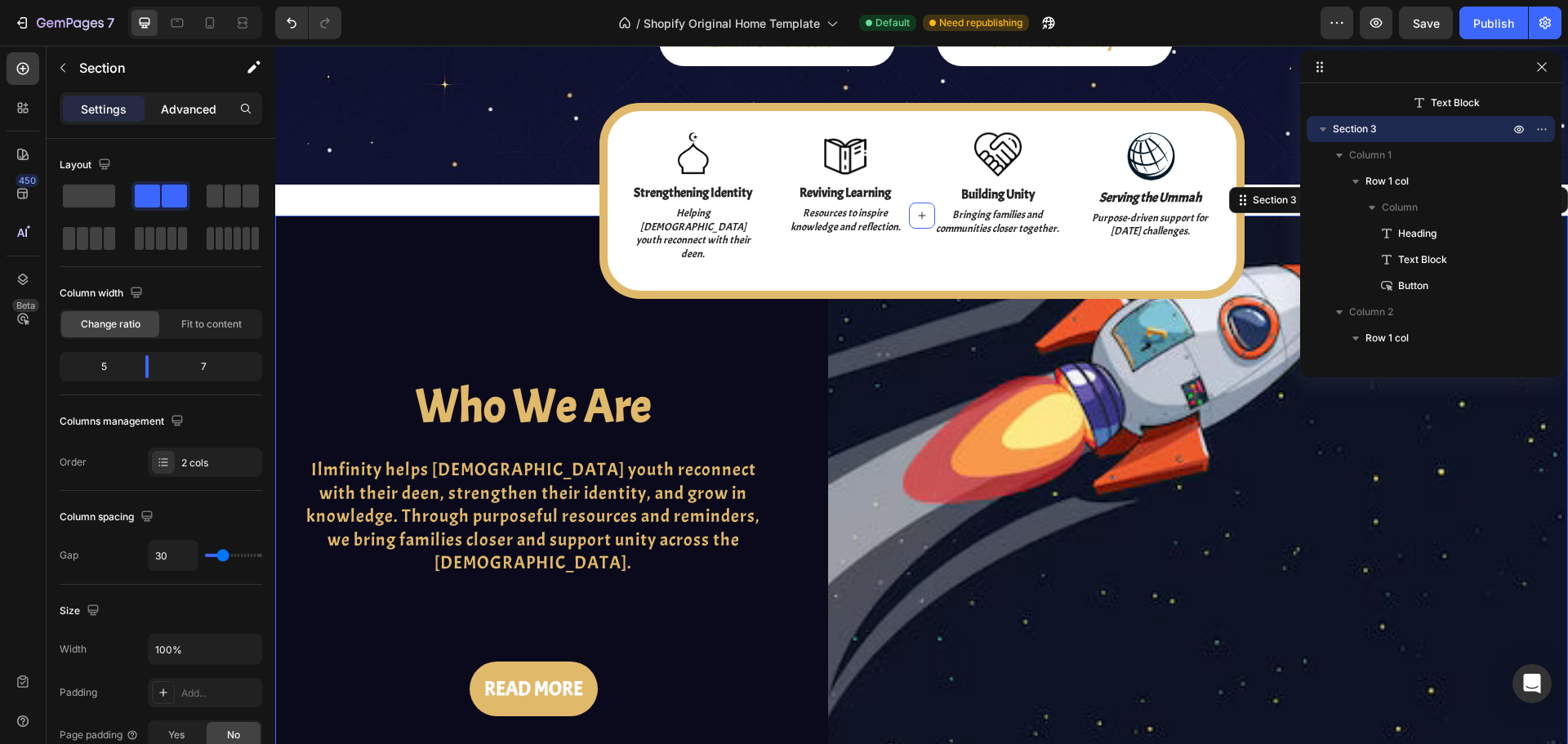
click at [184, 112] on p "Advanced" at bounding box center [188, 110] width 56 height 17
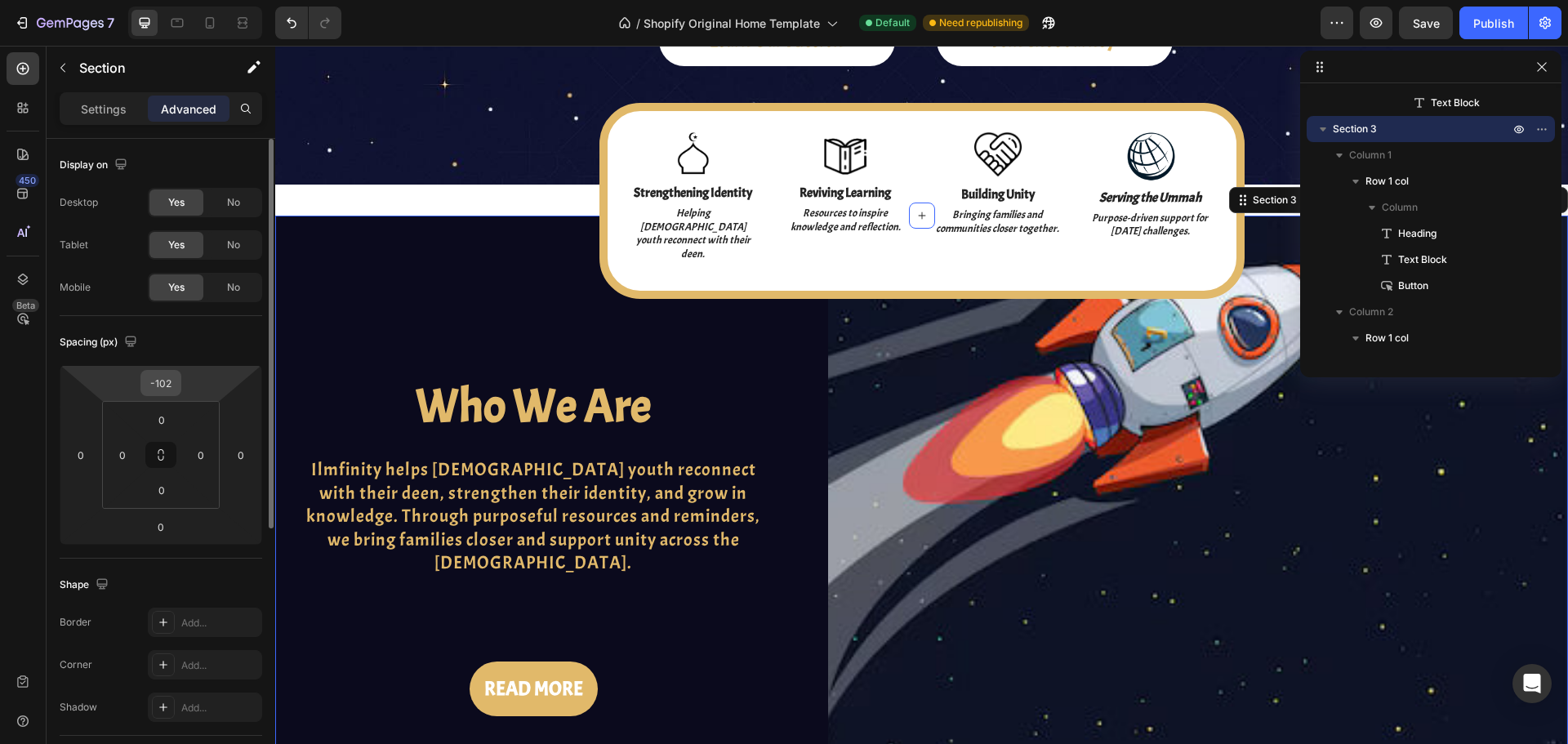
click at [171, 384] on input "-102" at bounding box center [160, 383] width 33 height 24
type input "0"
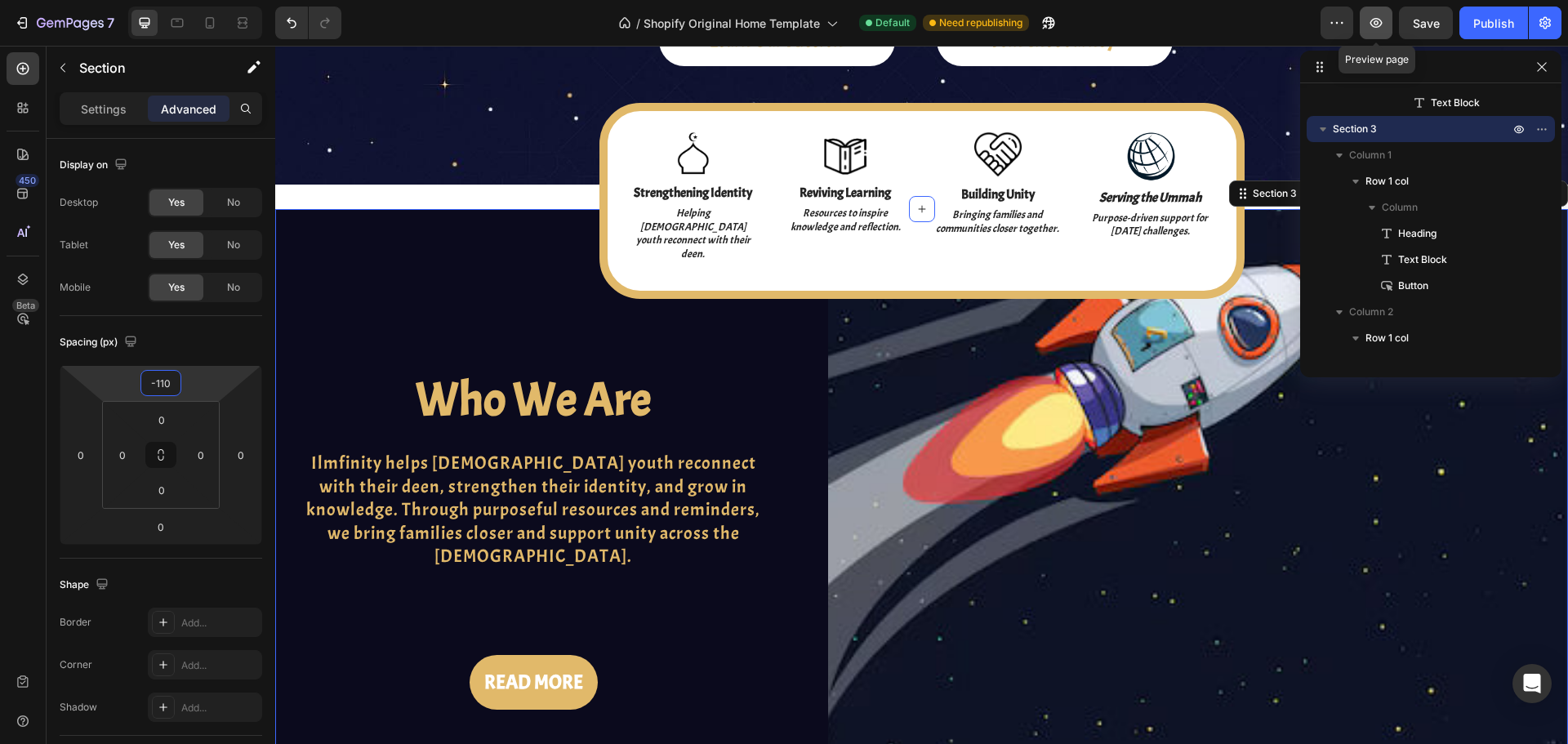
type input "-110"
click at [1378, 24] on icon "button" at bounding box center [1376, 23] width 12 height 10
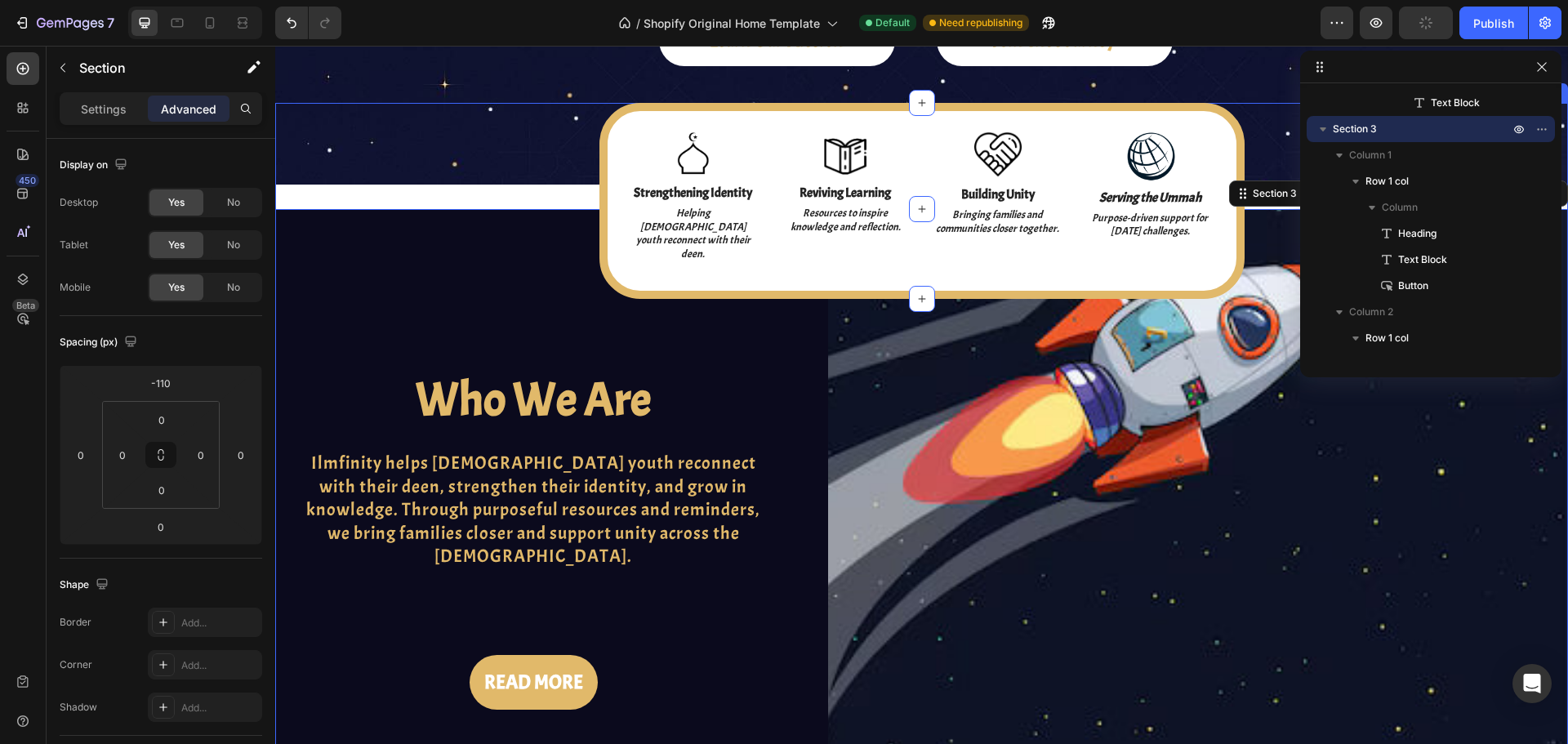
click at [520, 131] on div "Image Strengthening Identity Text Block Helping [DEMOGRAPHIC_DATA] youth reconn…" at bounding box center [920, 201] width 1292 height 196
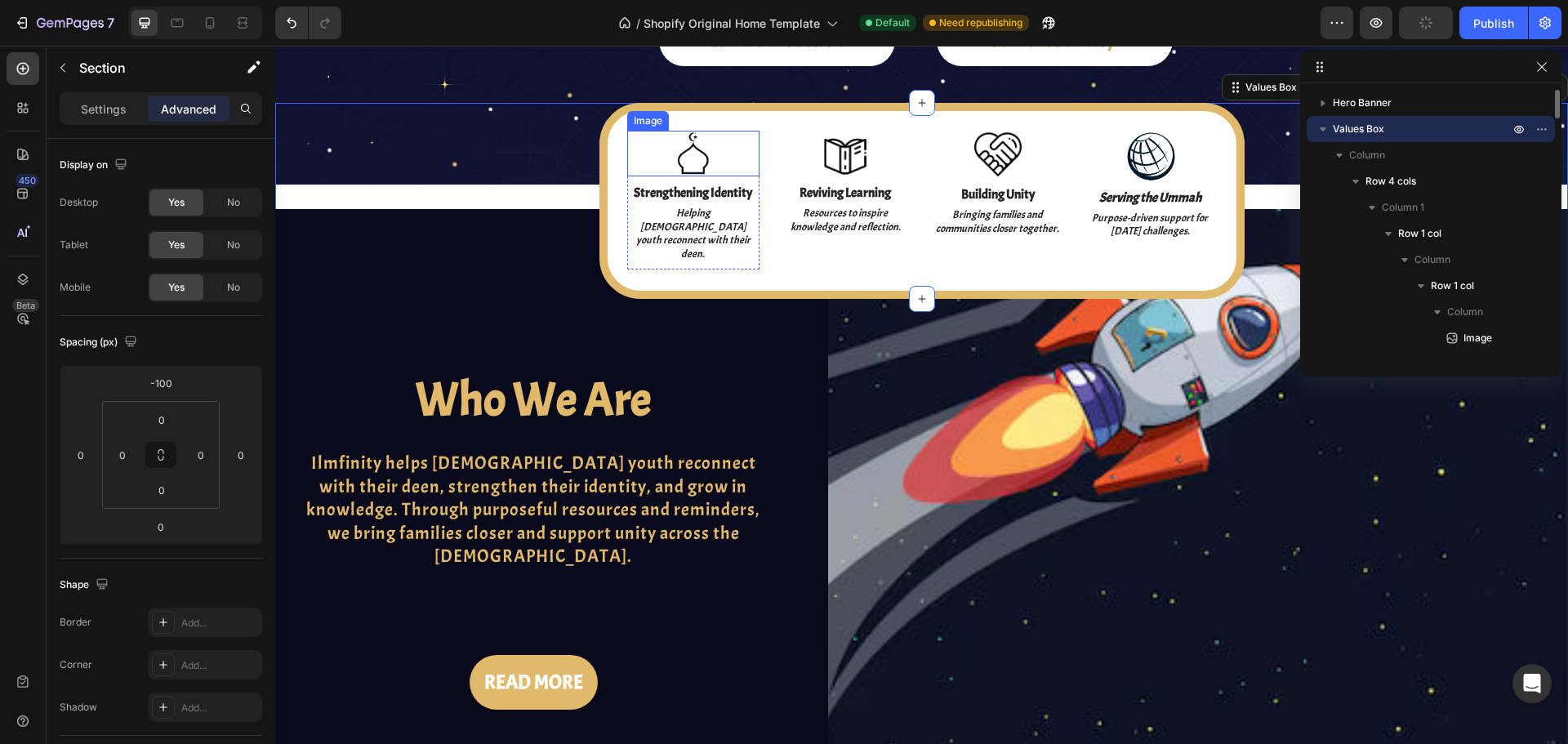
click at [630, 121] on div "Image" at bounding box center [648, 120] width 36 height 14
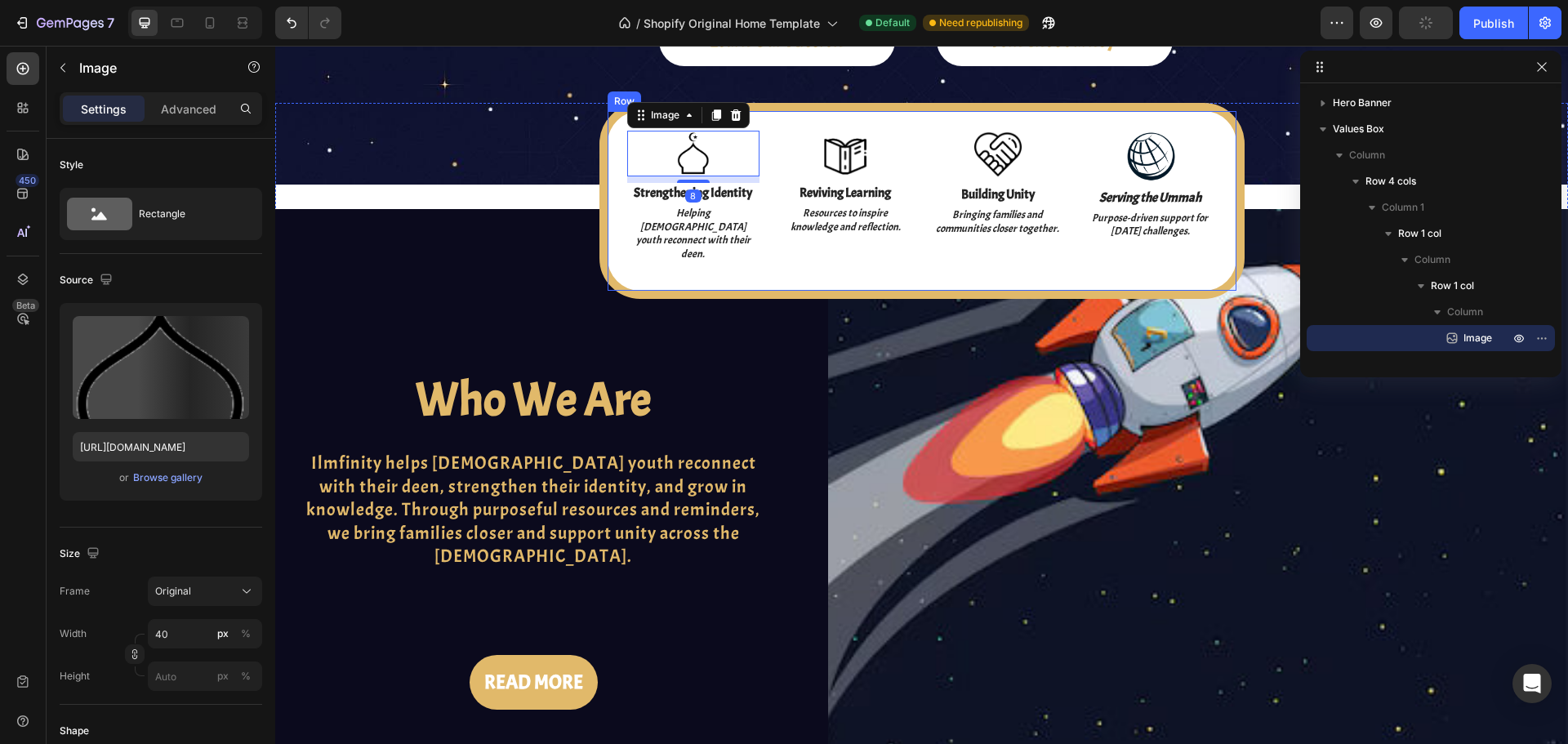
click at [603, 116] on div "Image 8 Strengthening Identity Text Block Helping [DEMOGRAPHIC_DATA] youth reco…" at bounding box center [921, 201] width 645 height 196
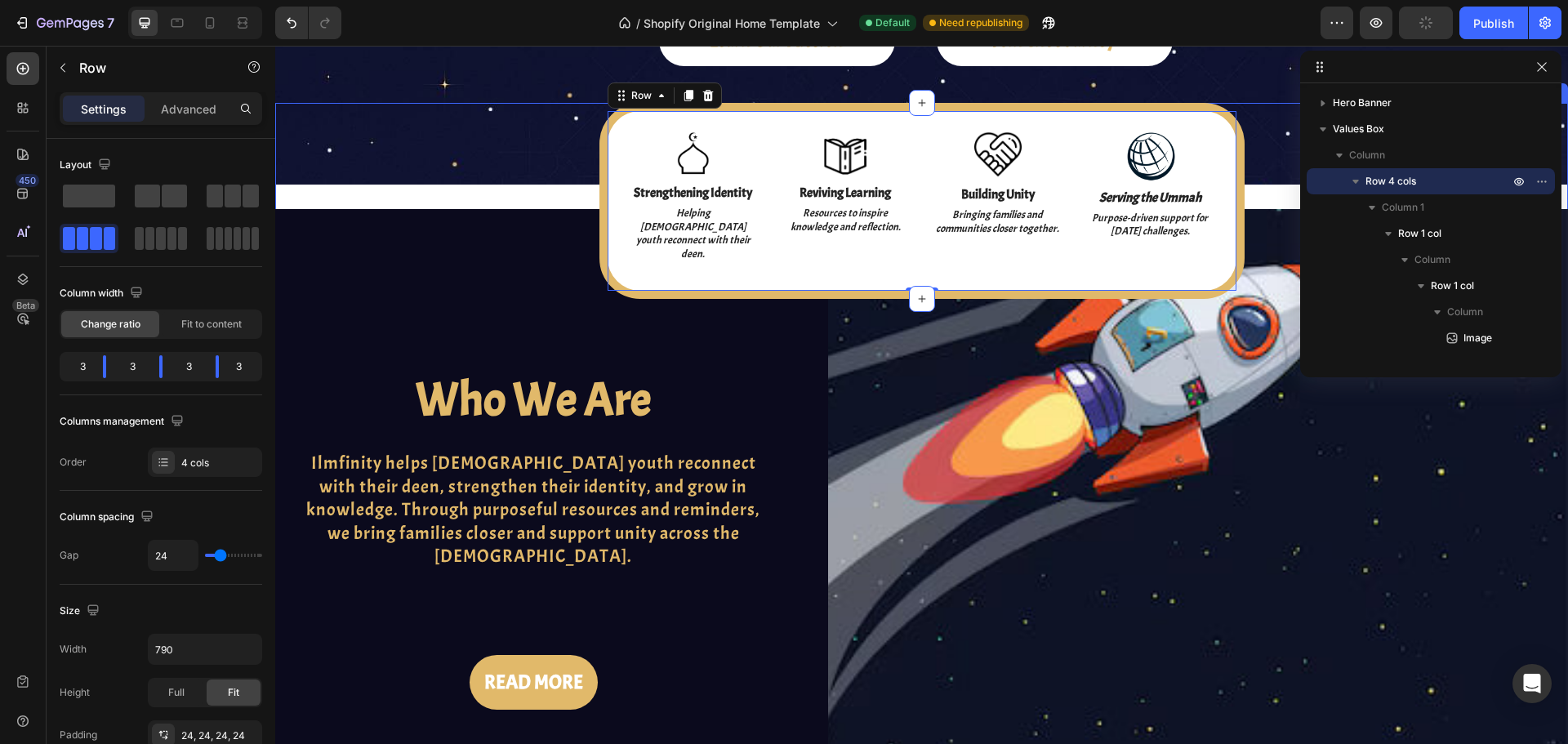
click at [576, 121] on div "Image Strengthening Identity Text Block Helping [DEMOGRAPHIC_DATA] youth reconn…" at bounding box center [920, 201] width 1292 height 196
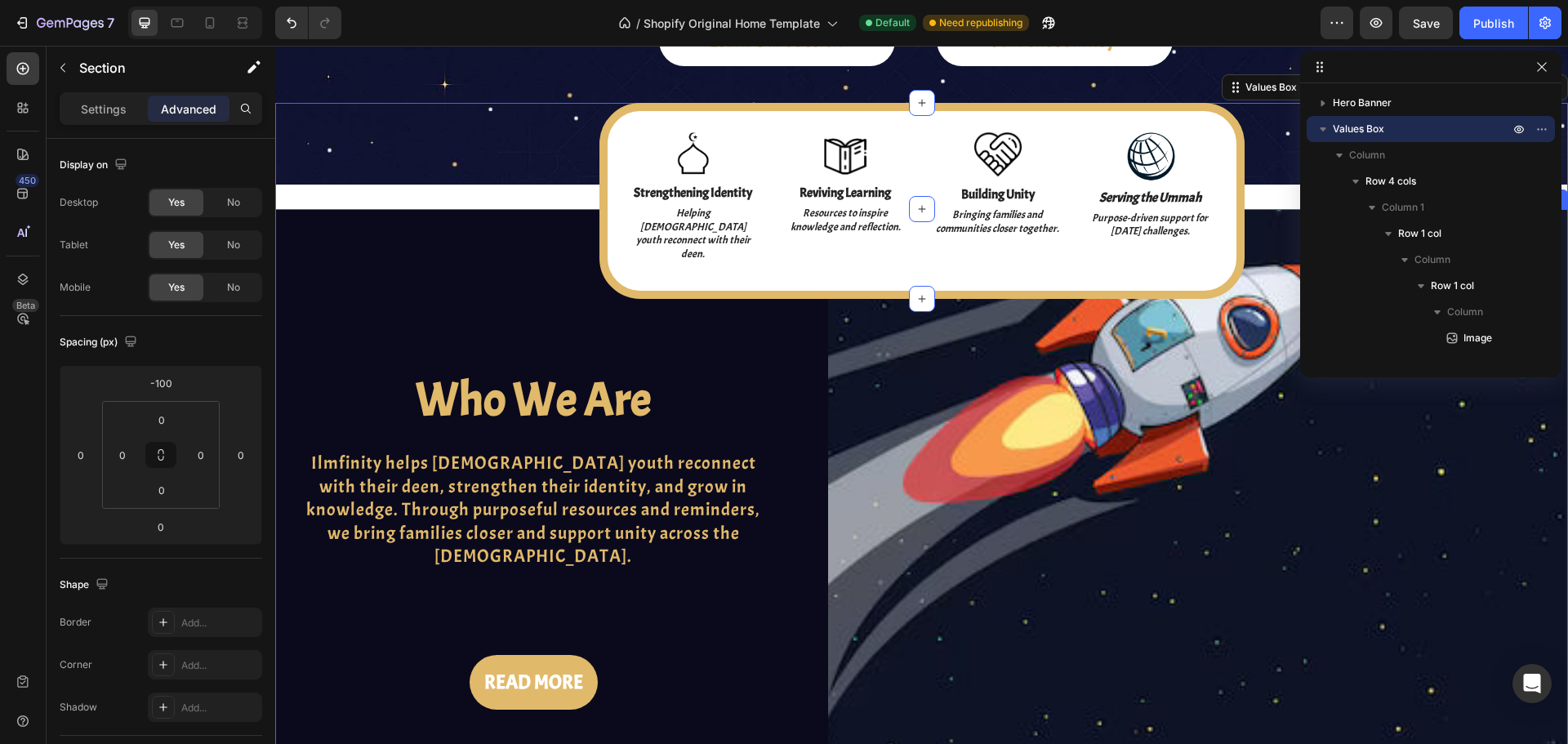
click at [407, 235] on div "Who We Are Heading Ilmfinity helps [DEMOGRAPHIC_DATA] youth reconnect with thei…" at bounding box center [539, 514] width 528 height 610
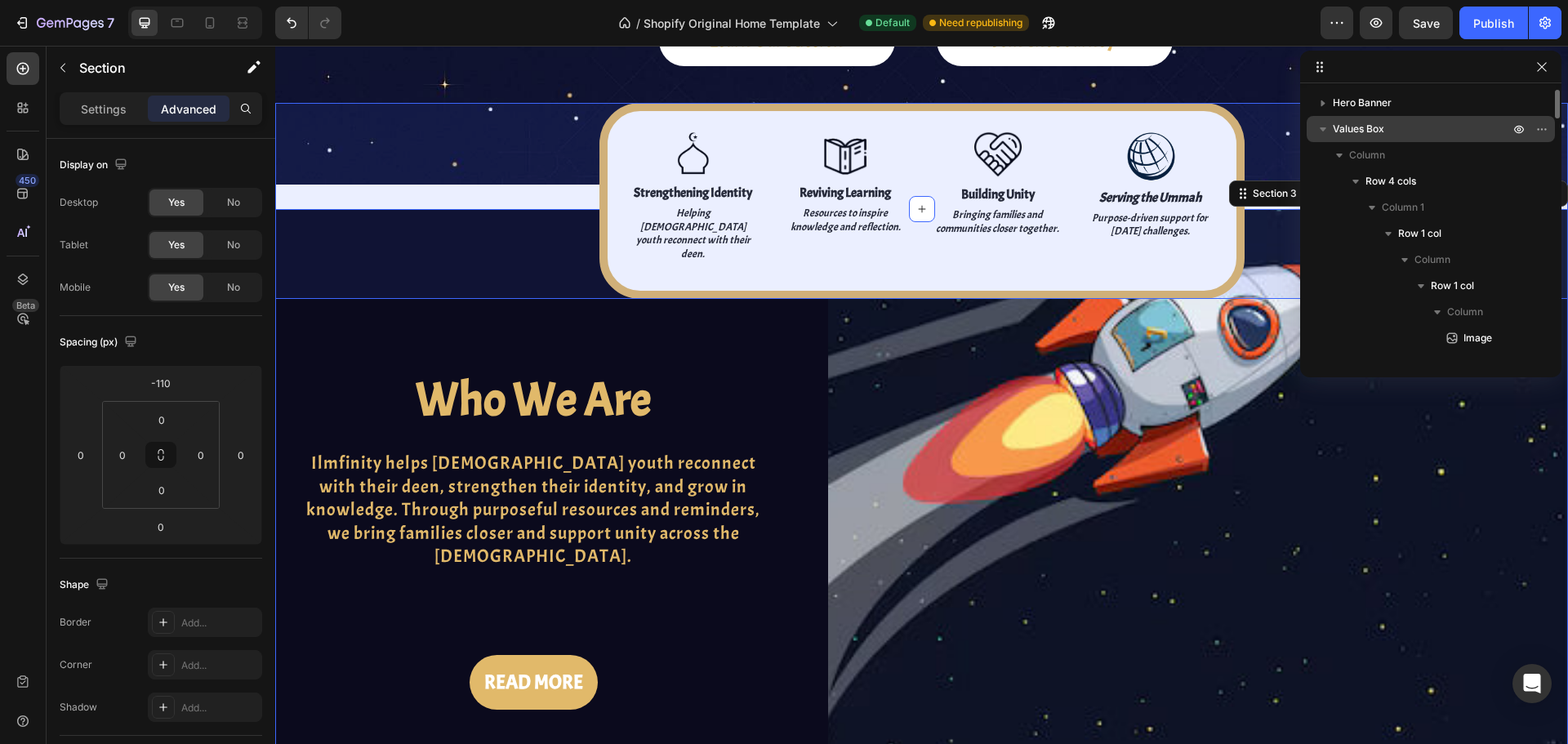
click at [1320, 134] on icon "button" at bounding box center [1322, 129] width 16 height 16
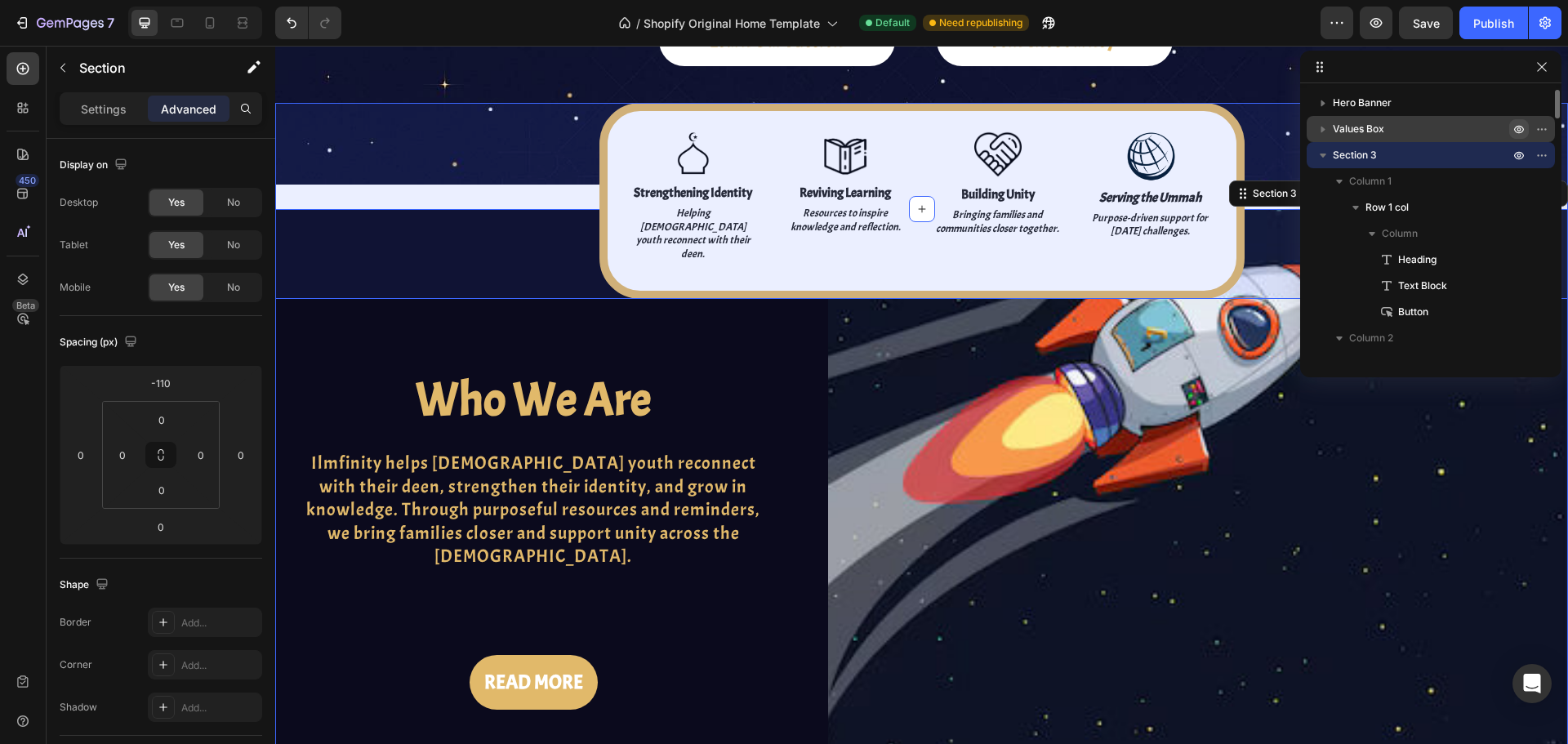
click at [1518, 128] on icon "button" at bounding box center [1519, 130] width 4 height 4
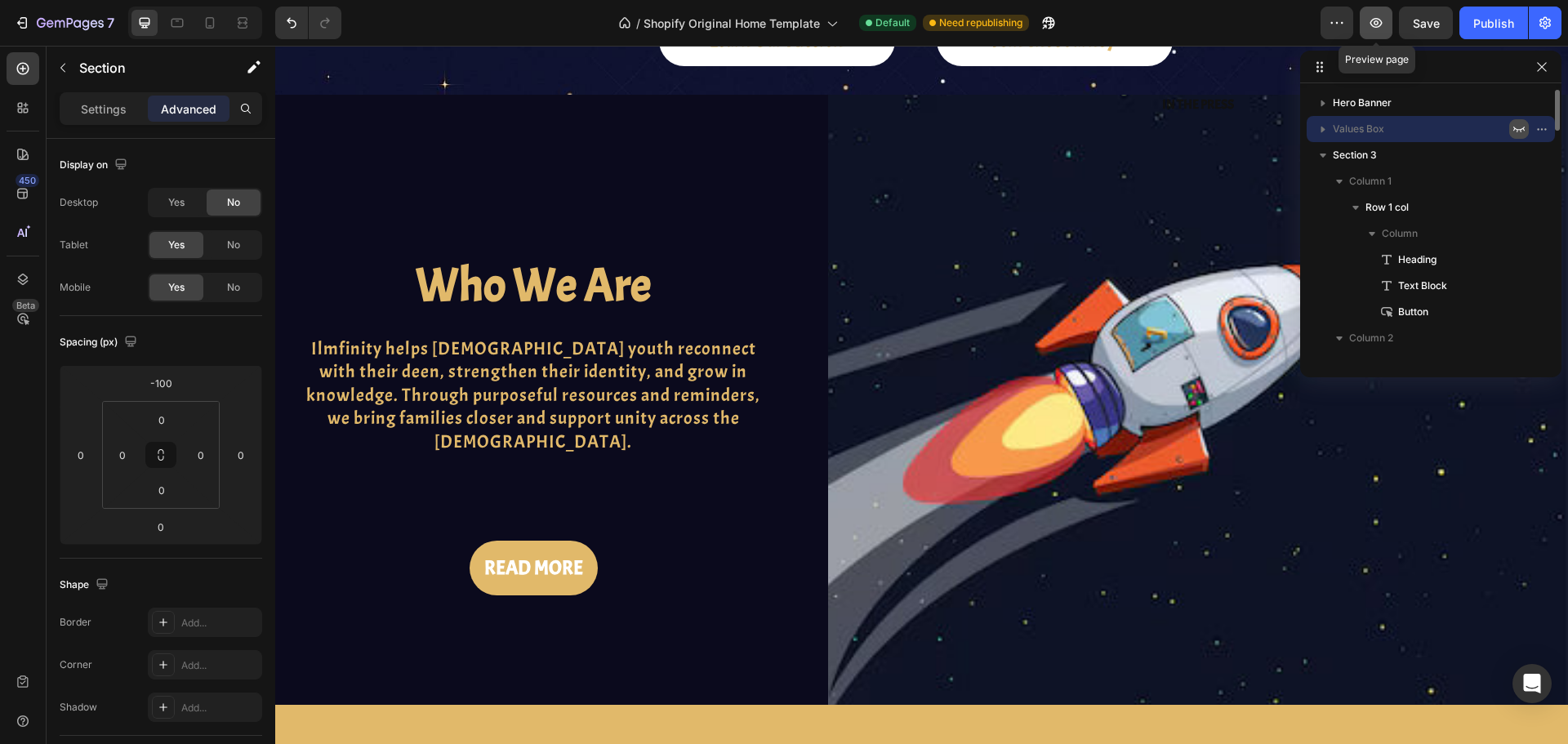
click at [1381, 22] on icon "button" at bounding box center [1376, 22] width 16 height 16
click at [1515, 133] on icon "button" at bounding box center [1519, 129] width 13 height 13
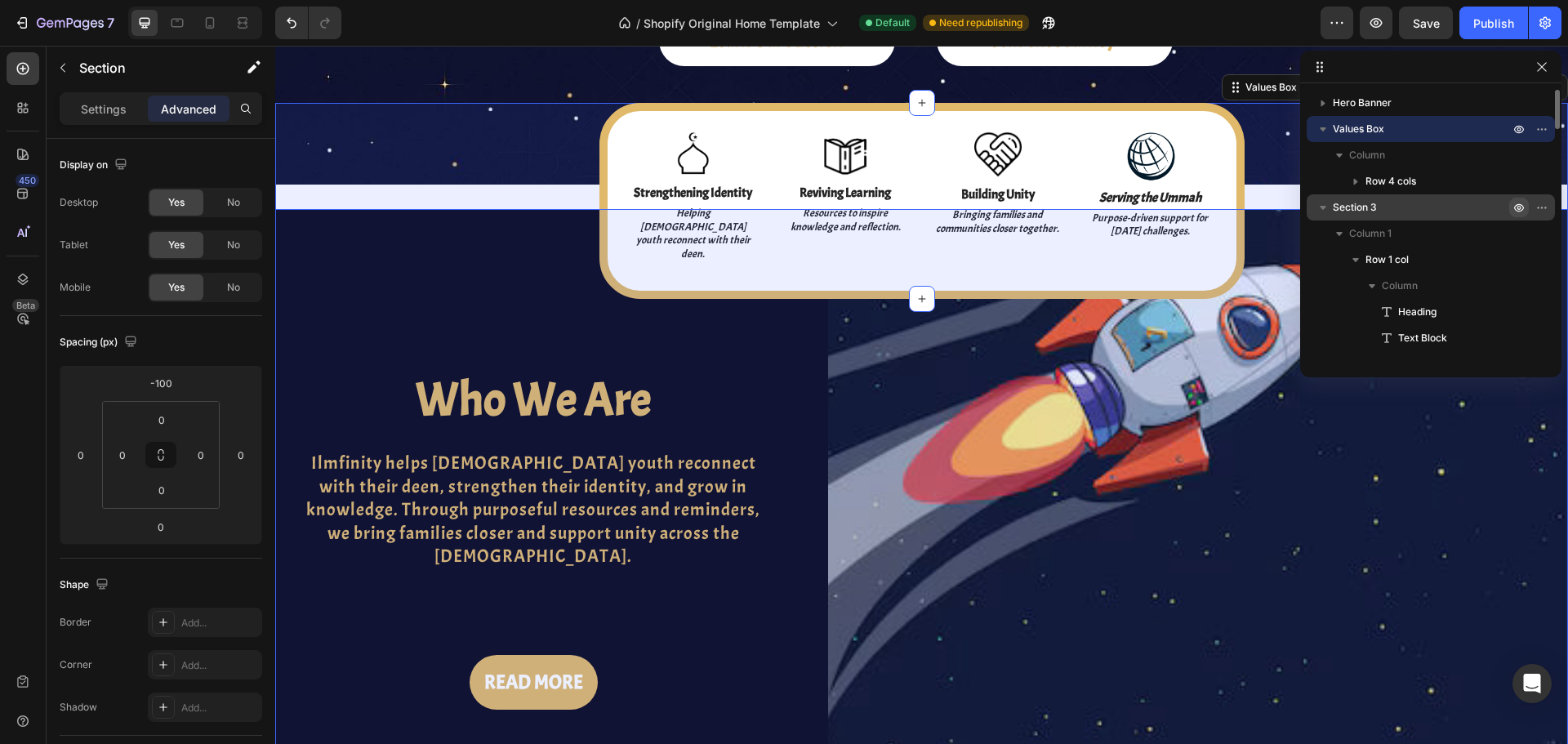
click at [1520, 211] on icon "button" at bounding box center [1519, 208] width 13 height 13
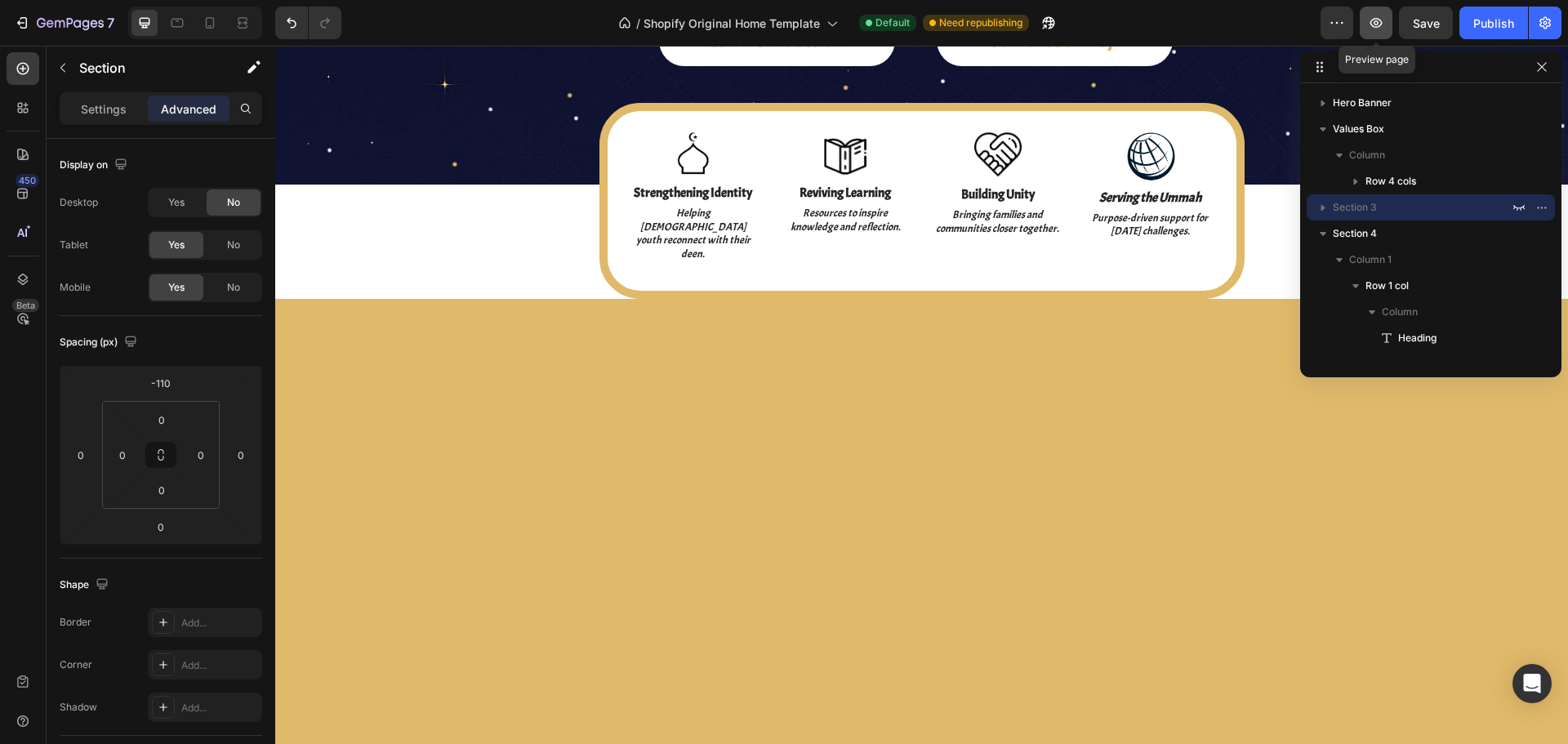
click at [1373, 29] on icon "button" at bounding box center [1376, 22] width 16 height 16
click at [1513, 208] on icon "button" at bounding box center [1519, 208] width 13 height 13
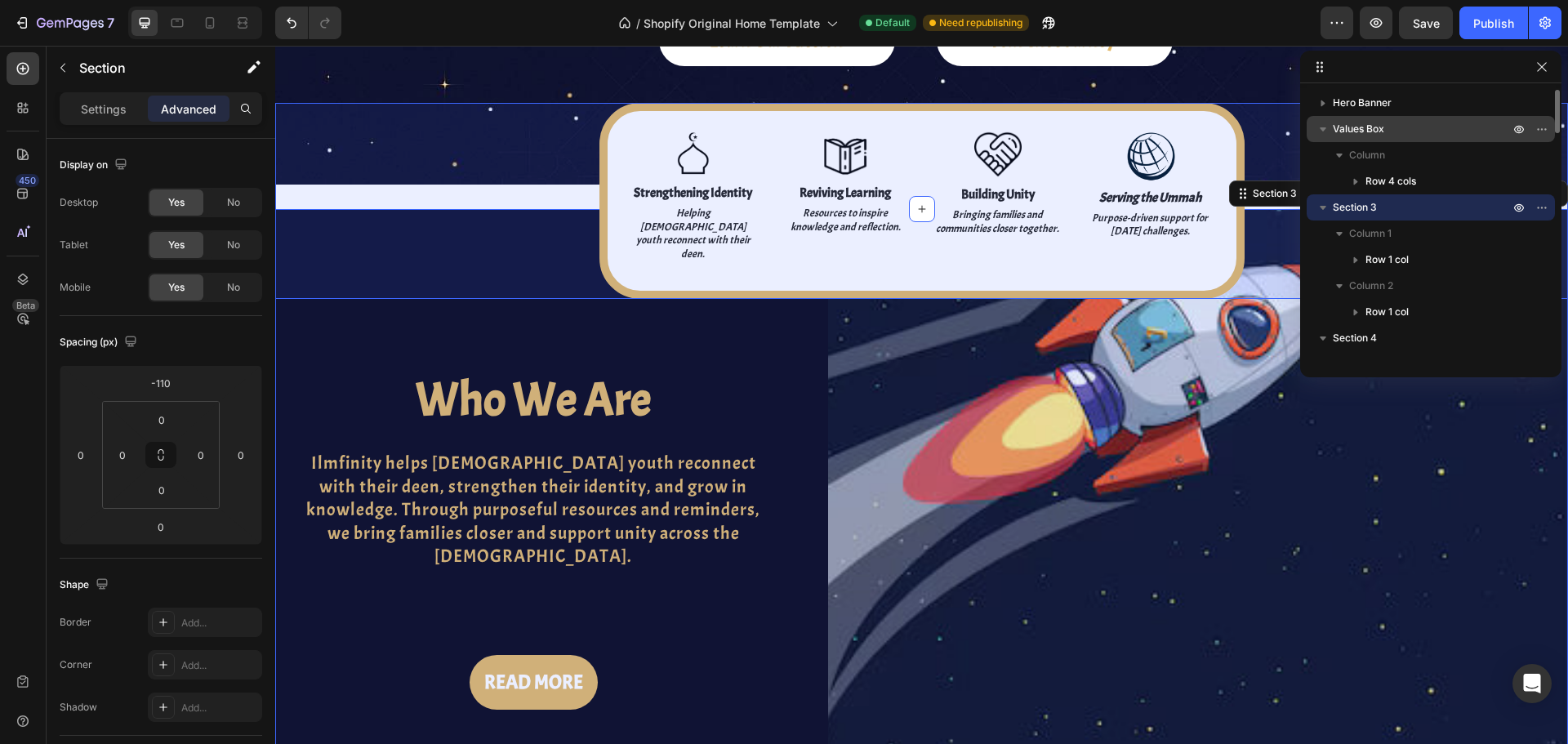
click at [1415, 130] on p "Values Box" at bounding box center [1422, 129] width 180 height 16
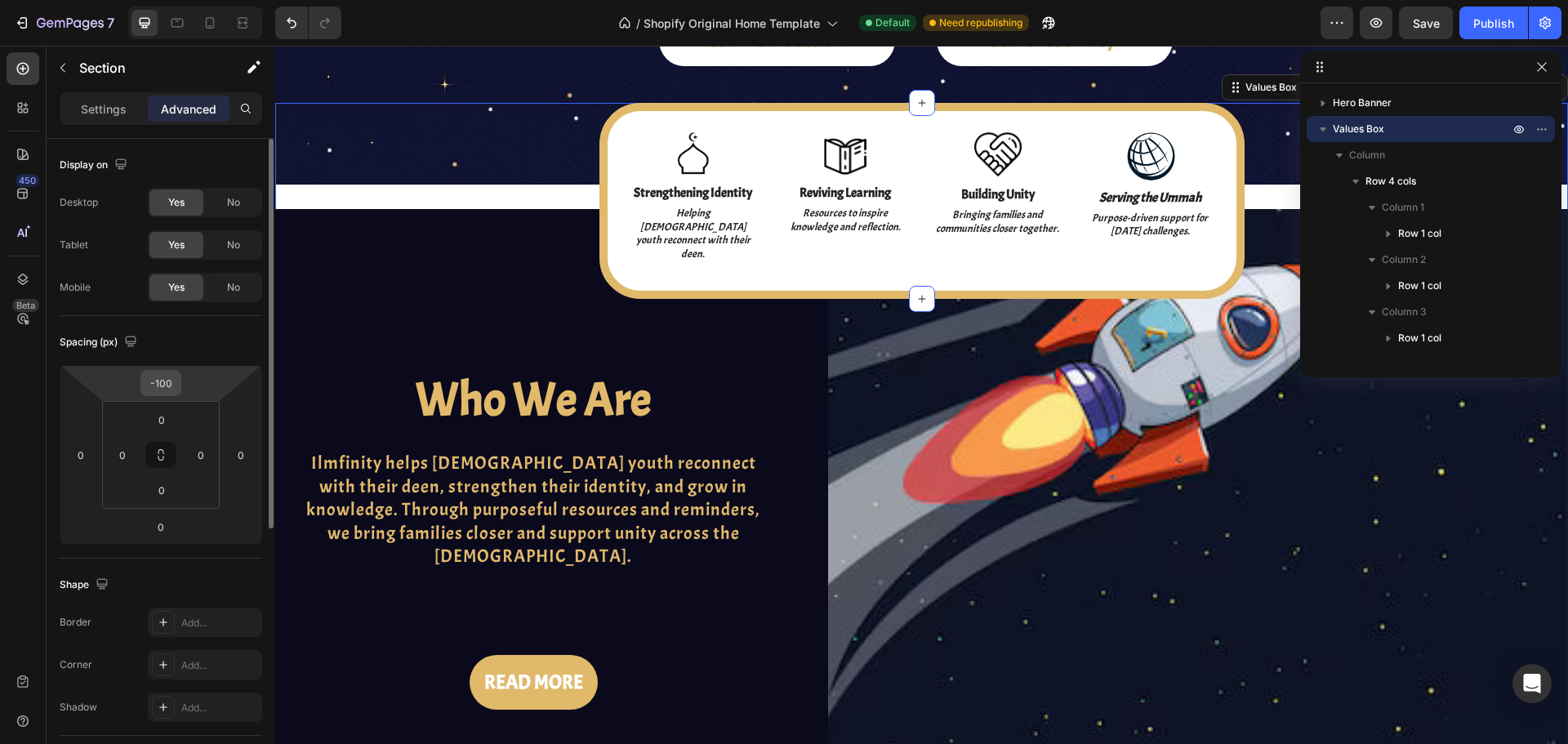
click at [172, 382] on input "-100" at bounding box center [160, 383] width 33 height 24
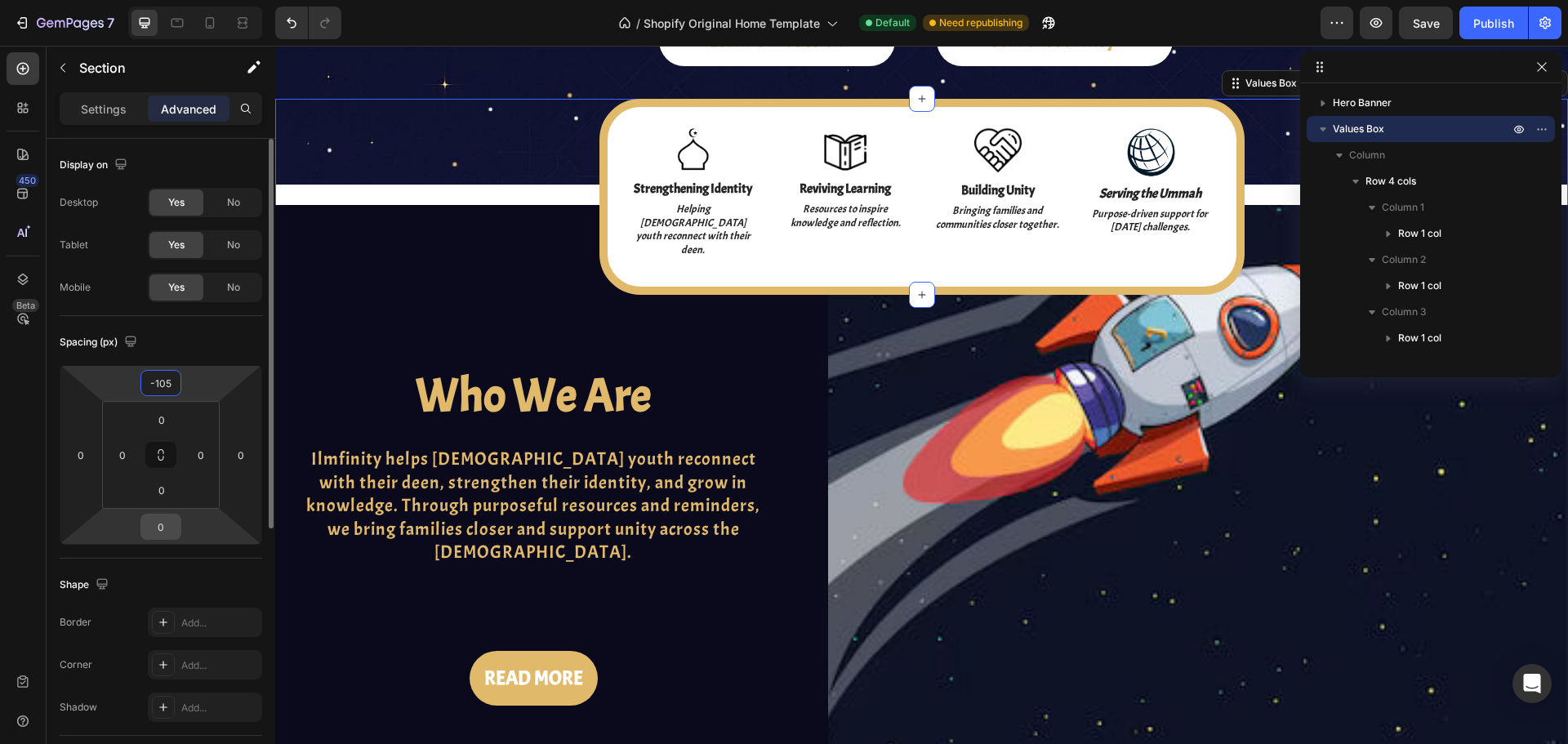
type input "-105"
click at [164, 530] on input "0" at bounding box center [160, 526] width 33 height 24
type input "-105"
click at [0, 0] on div "Spacing (px) -105 0 -105 0 0 0 0 0" at bounding box center [0, 0] width 0 height 0
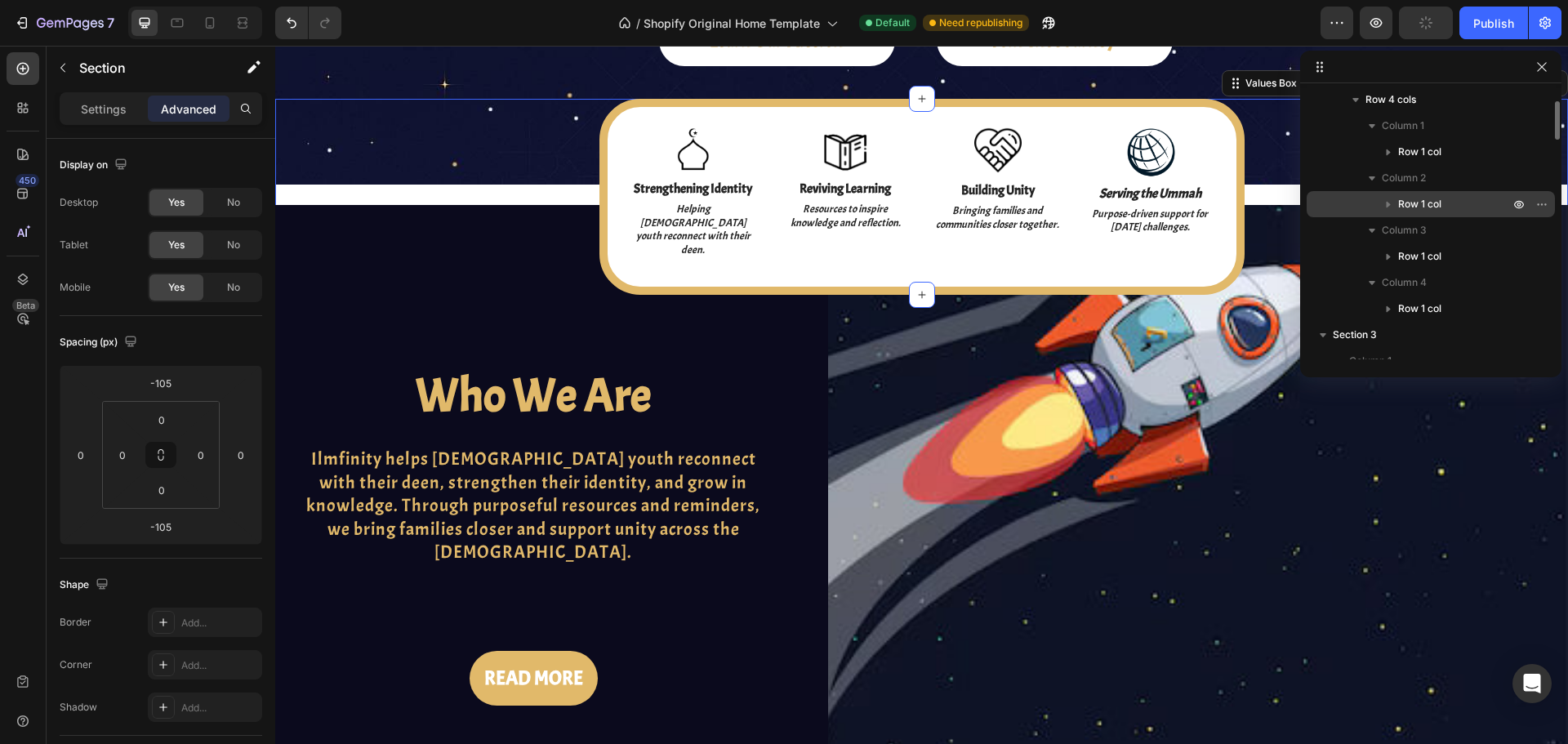
scroll to position [163, 0]
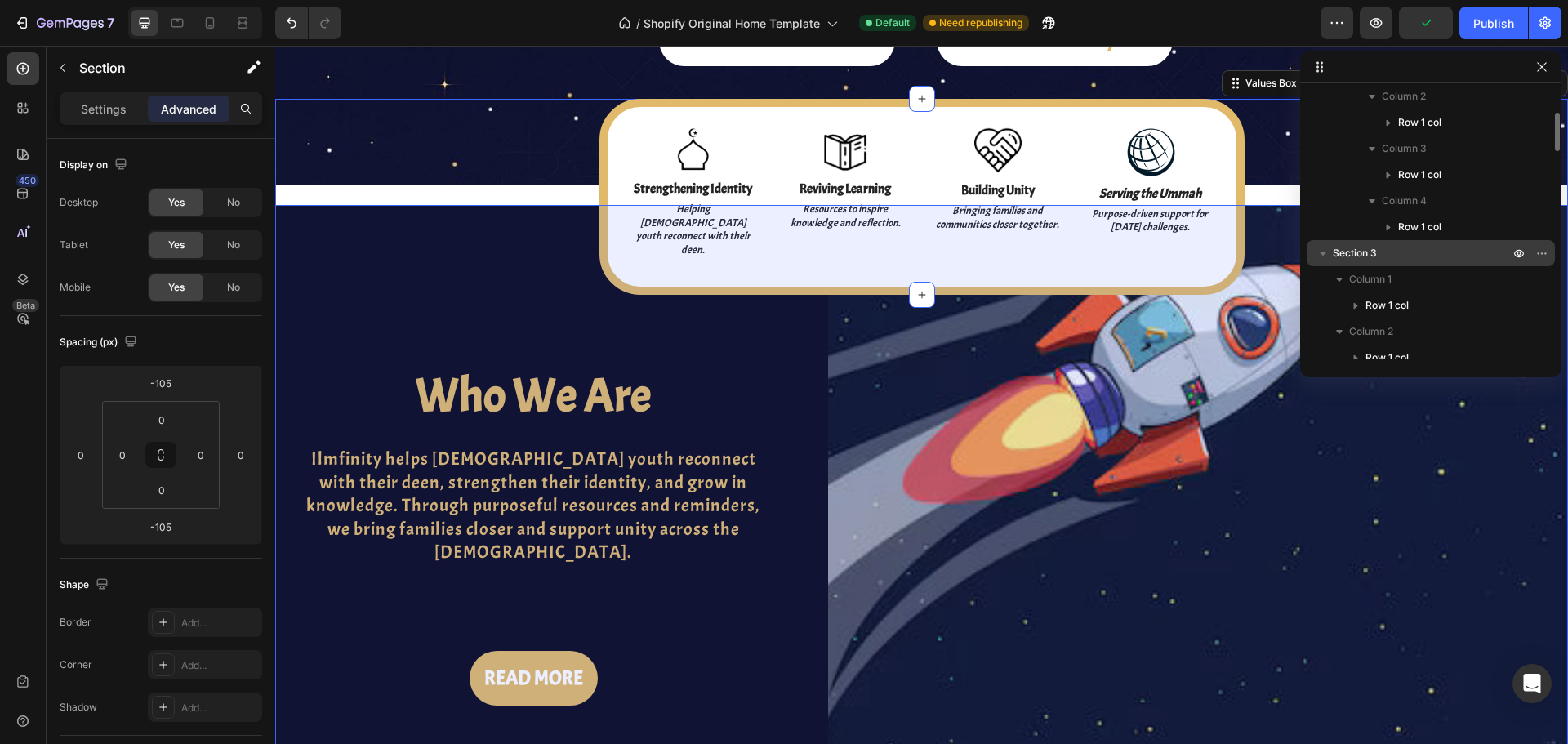
click at [1433, 254] on p "Section 3" at bounding box center [1422, 253] width 180 height 16
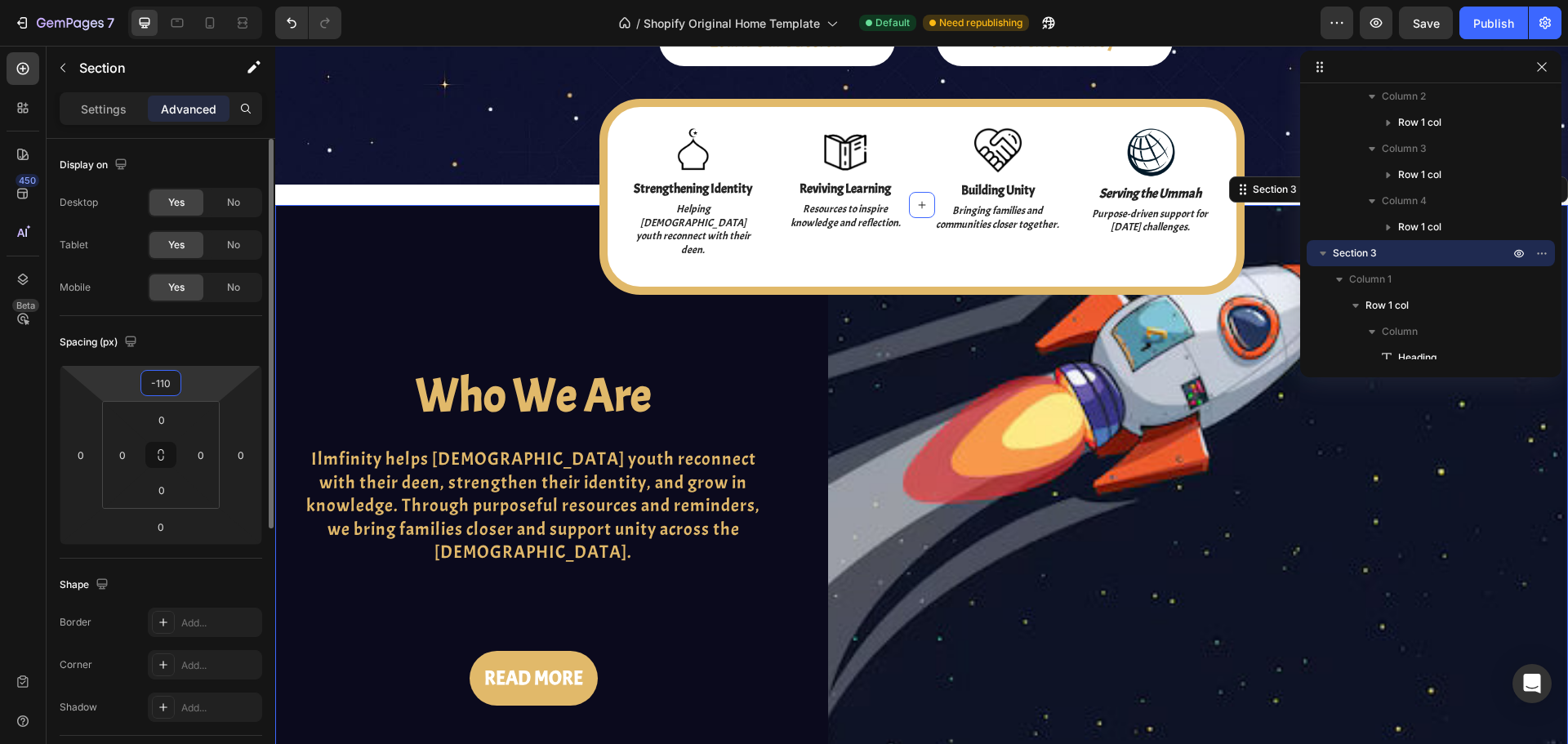
click at [160, 386] on input "-110" at bounding box center [160, 383] width 33 height 24
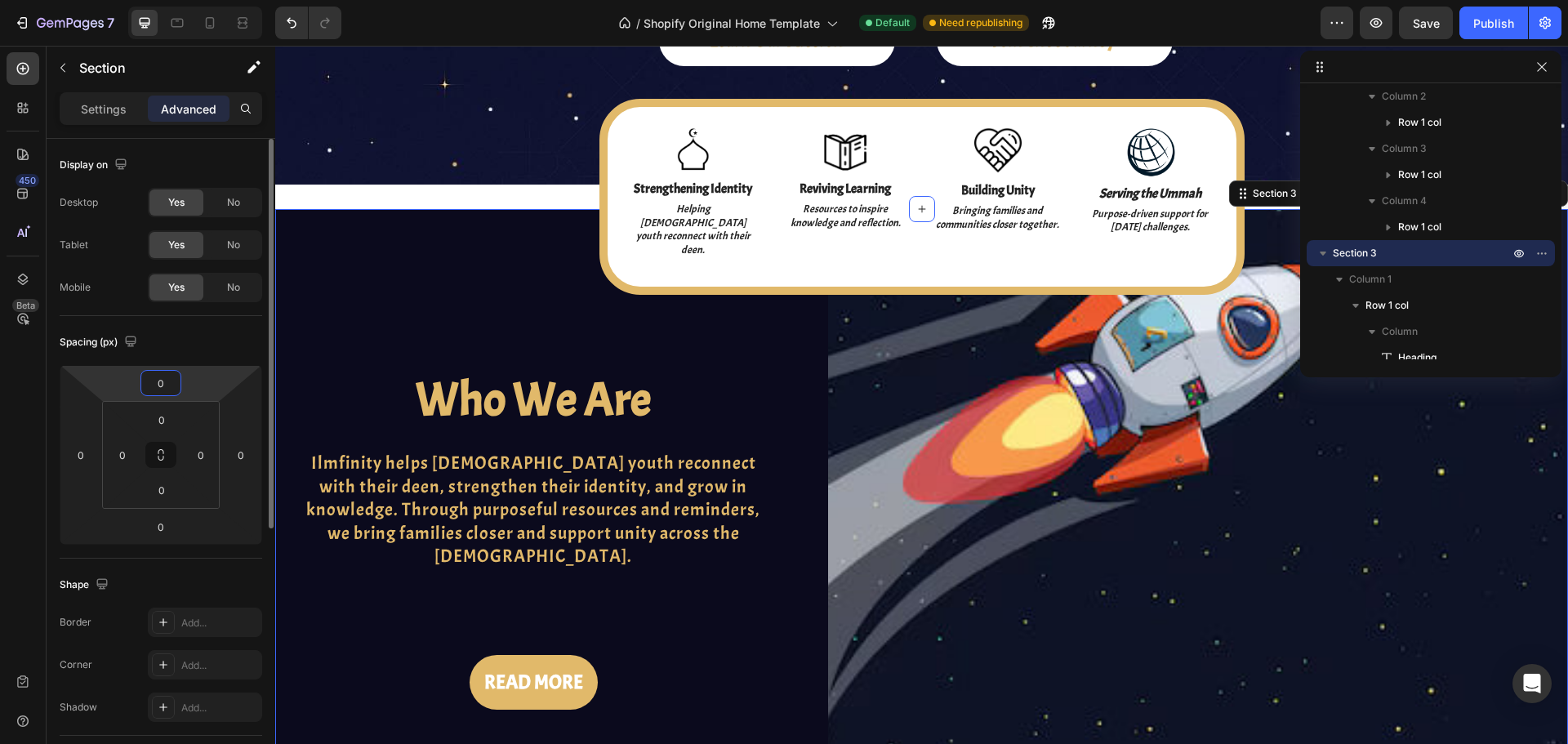
type input "0"
click at [176, 335] on div "Spacing (px)" at bounding box center [160, 342] width 203 height 26
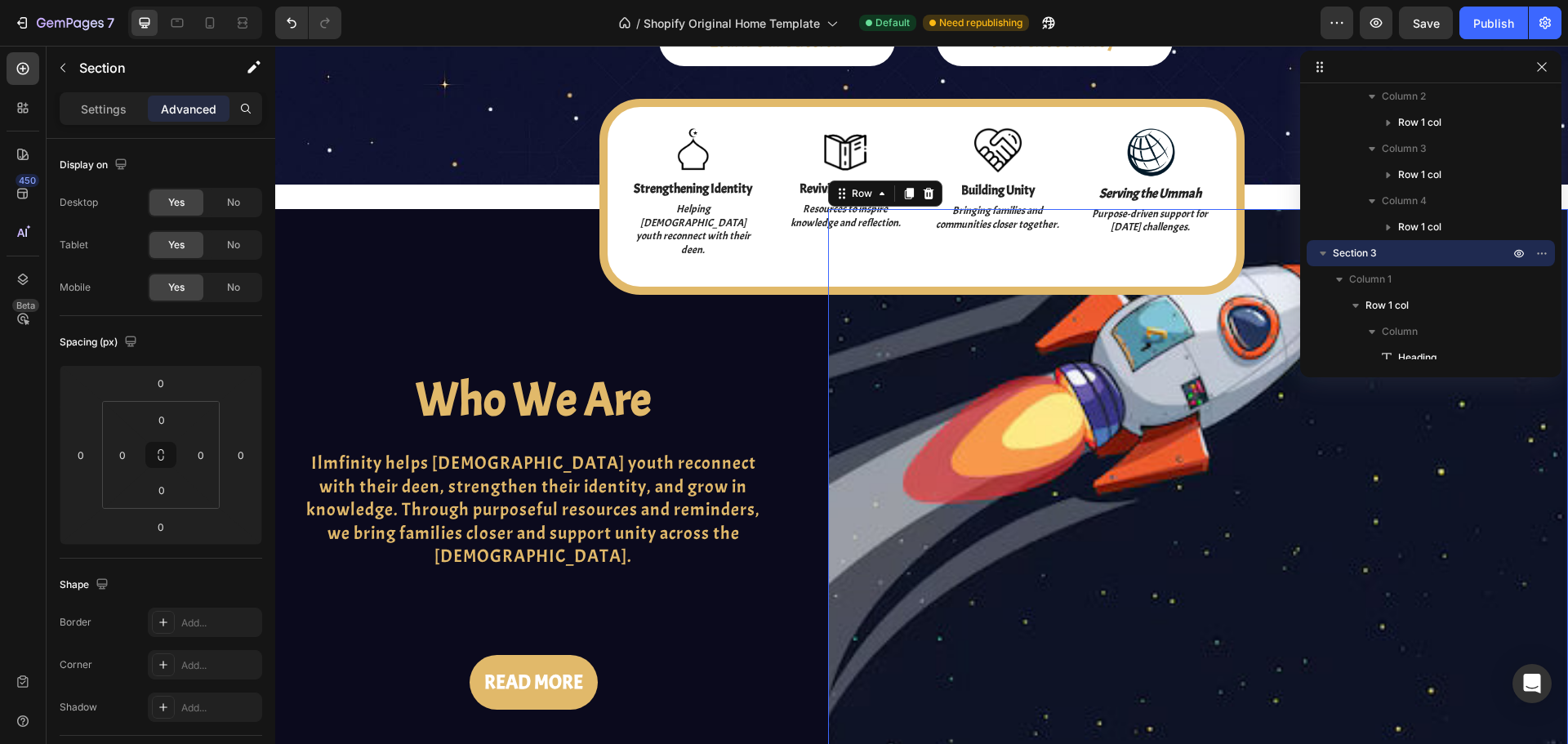
click at [964, 378] on div "IN THE PRESS Heading" at bounding box center [1197, 508] width 714 height 597
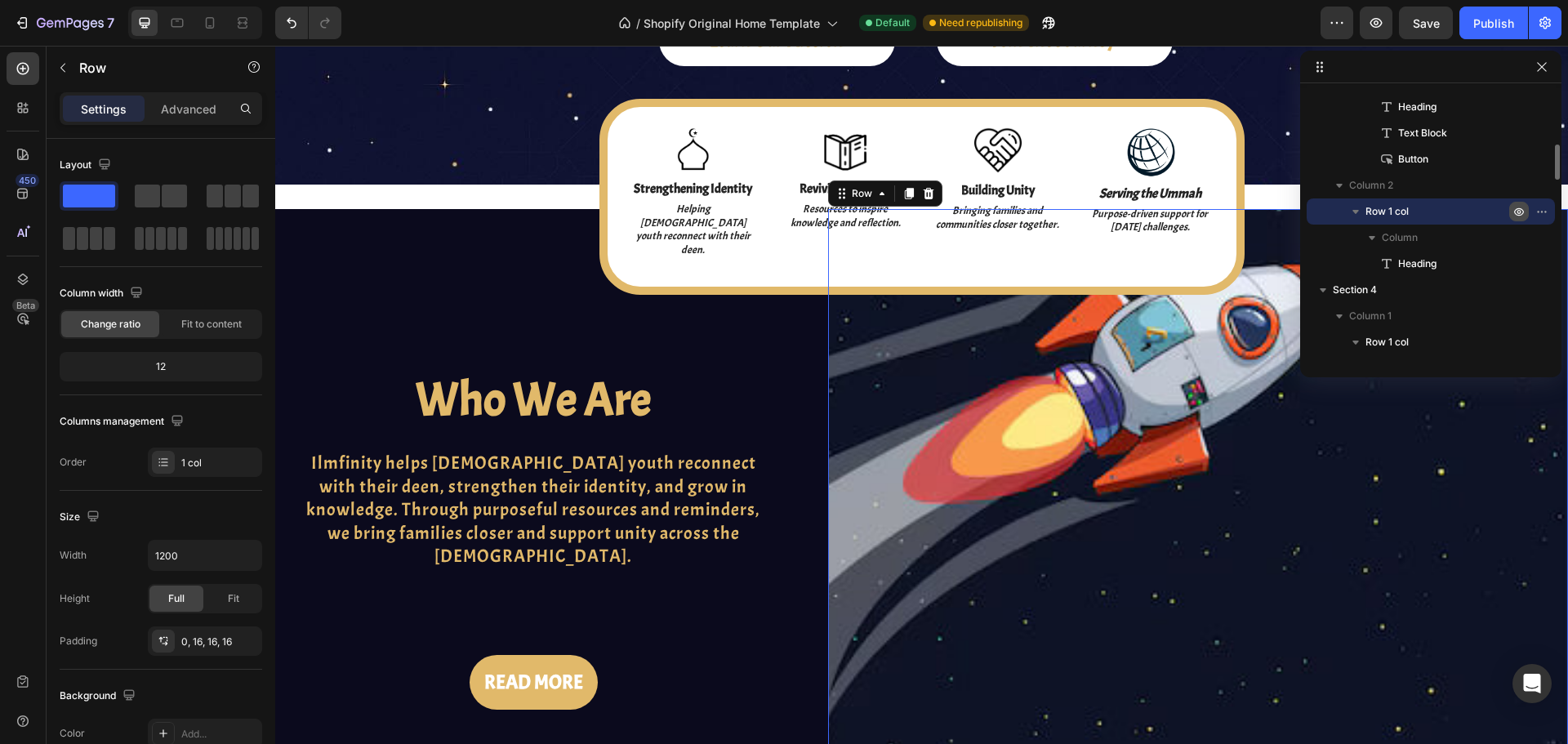
click at [1523, 210] on icon "button" at bounding box center [1519, 211] width 13 height 13
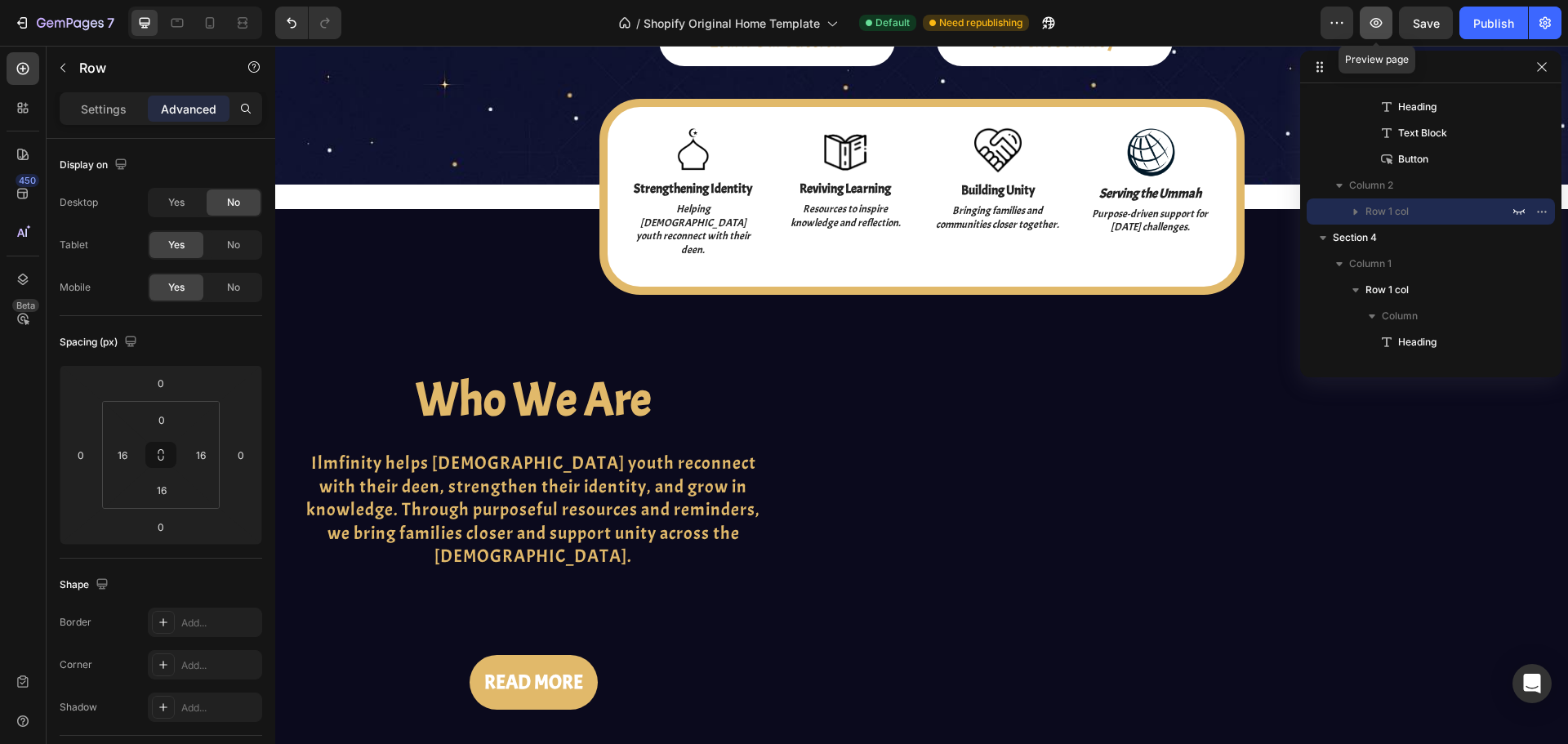
click at [1374, 27] on icon "button" at bounding box center [1376, 23] width 12 height 10
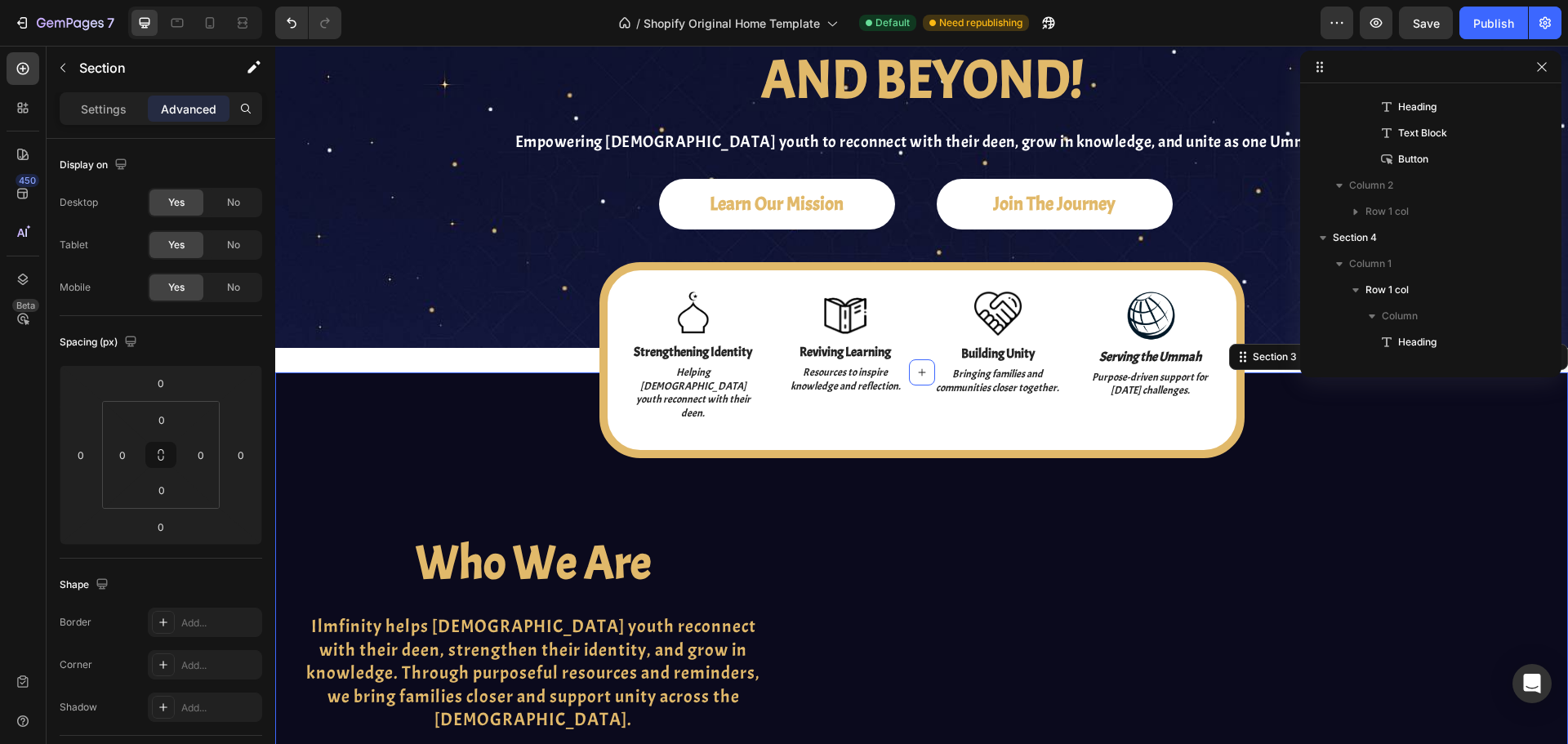
scroll to position [205, 0]
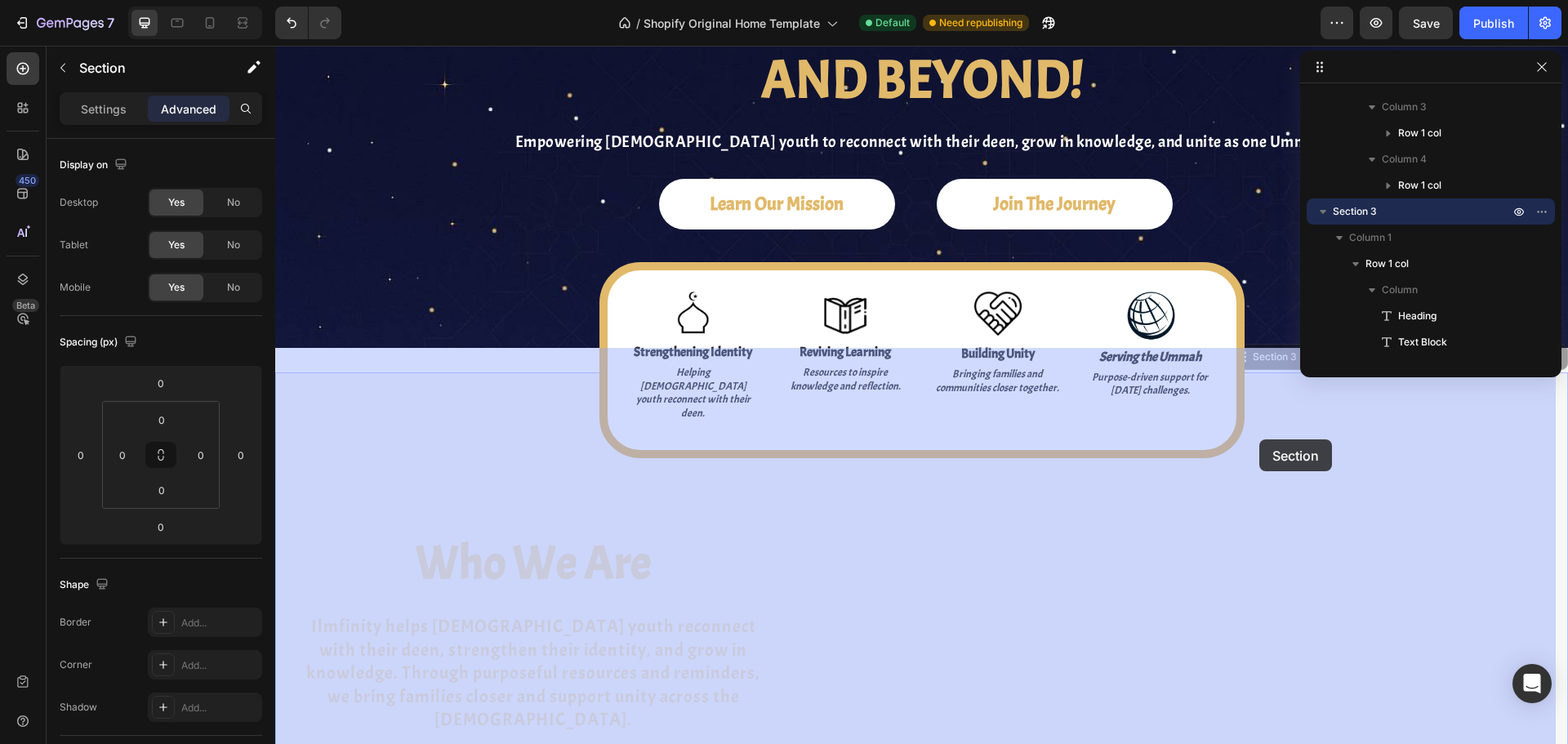
drag, startPoint x: 1288, startPoint y: 459, endPoint x: 1260, endPoint y: 439, distance: 34.4
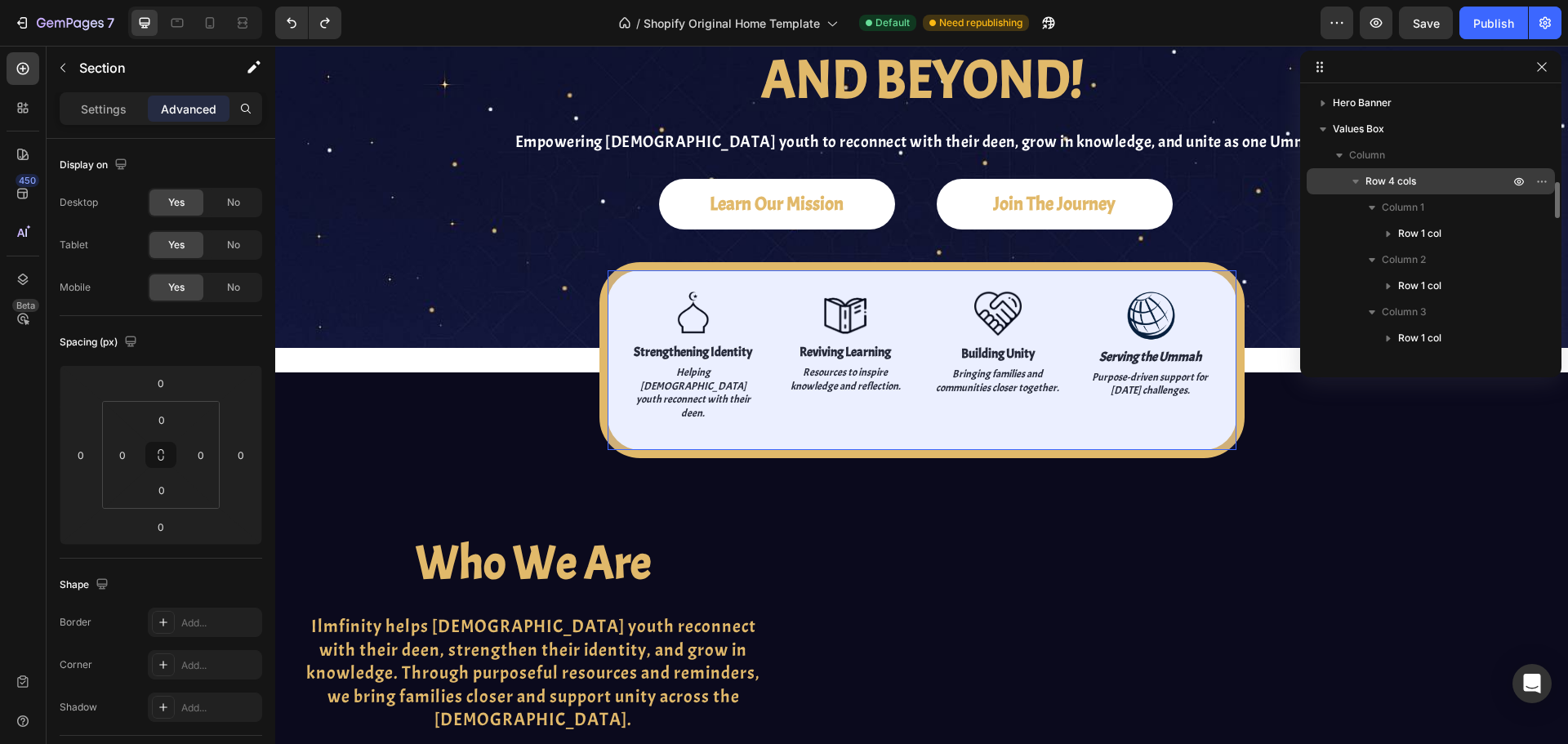
scroll to position [245, 0]
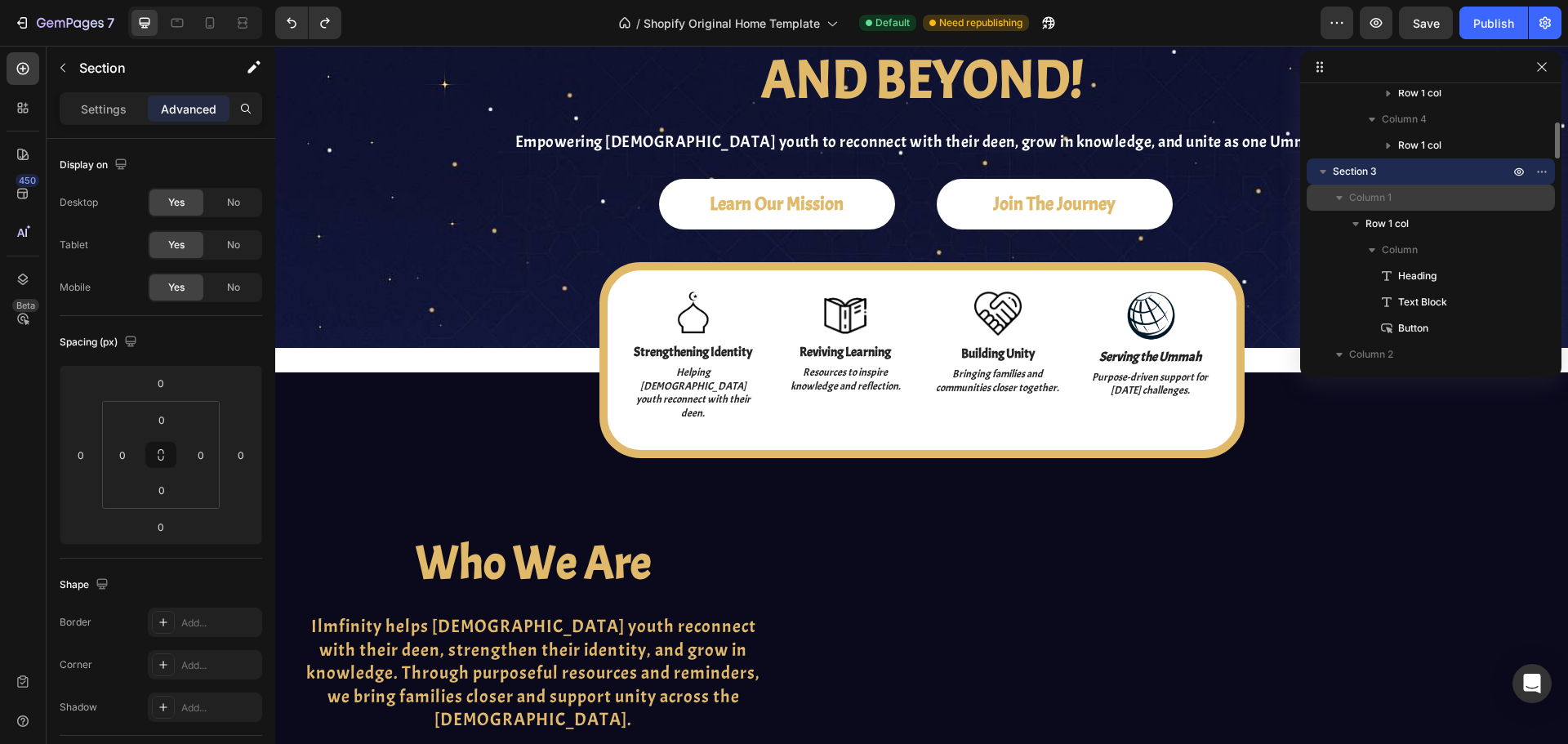
click at [1492, 196] on p "Column 1" at bounding box center [1431, 197] width 163 height 16
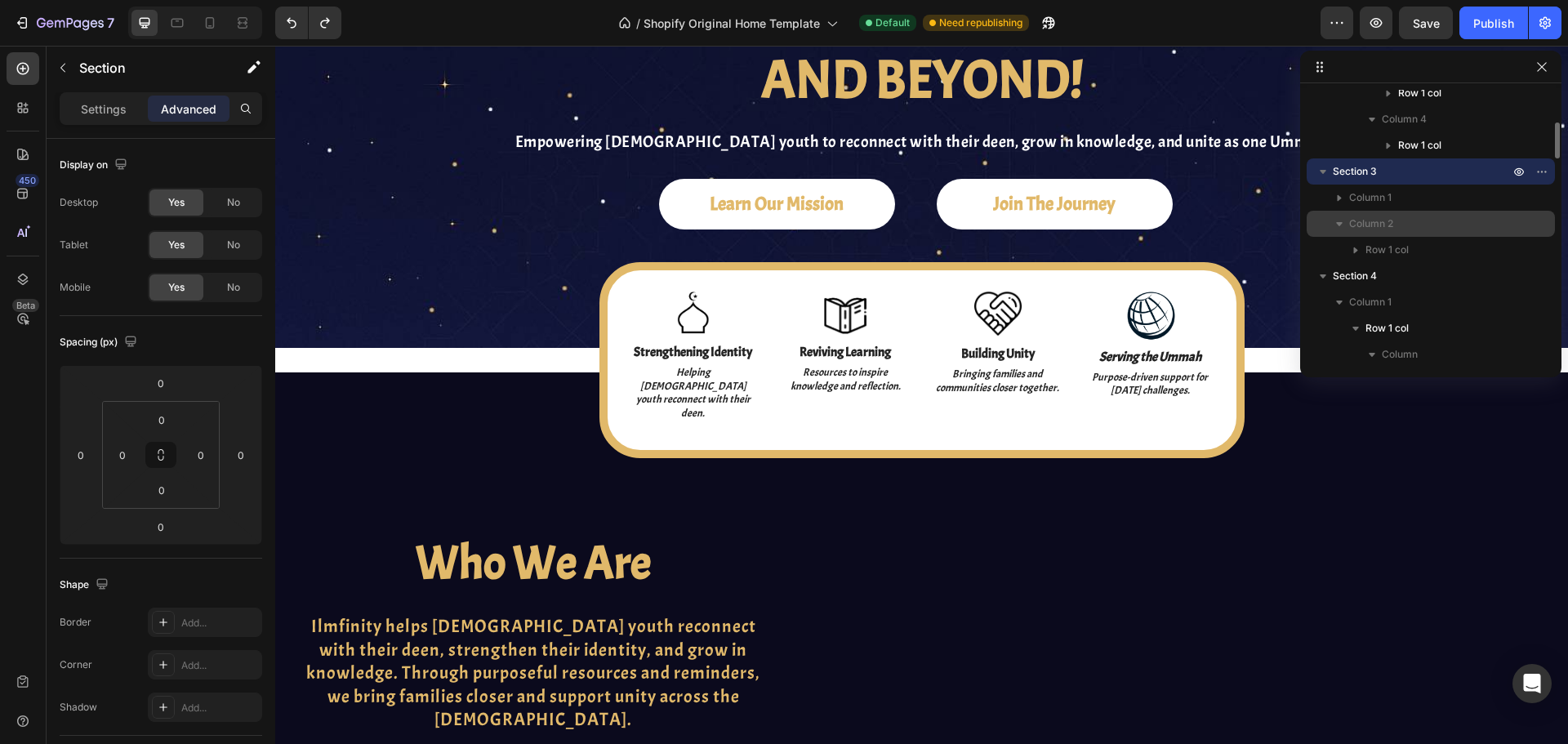
click at [1449, 220] on p "Column 2" at bounding box center [1431, 223] width 163 height 16
click at [1448, 198] on p "Column 1" at bounding box center [1431, 197] width 163 height 16
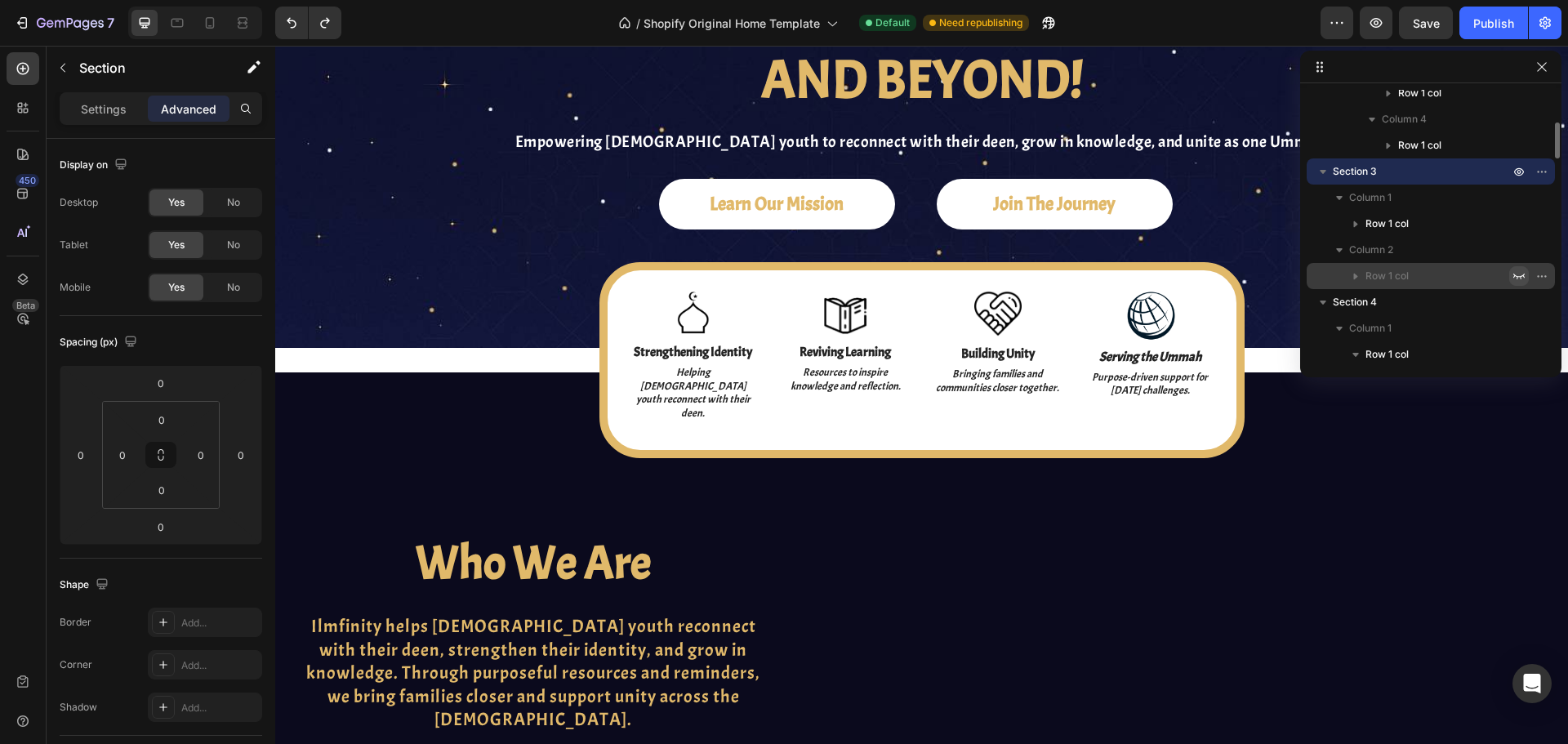
click at [1518, 275] on icon "button" at bounding box center [1519, 276] width 13 height 13
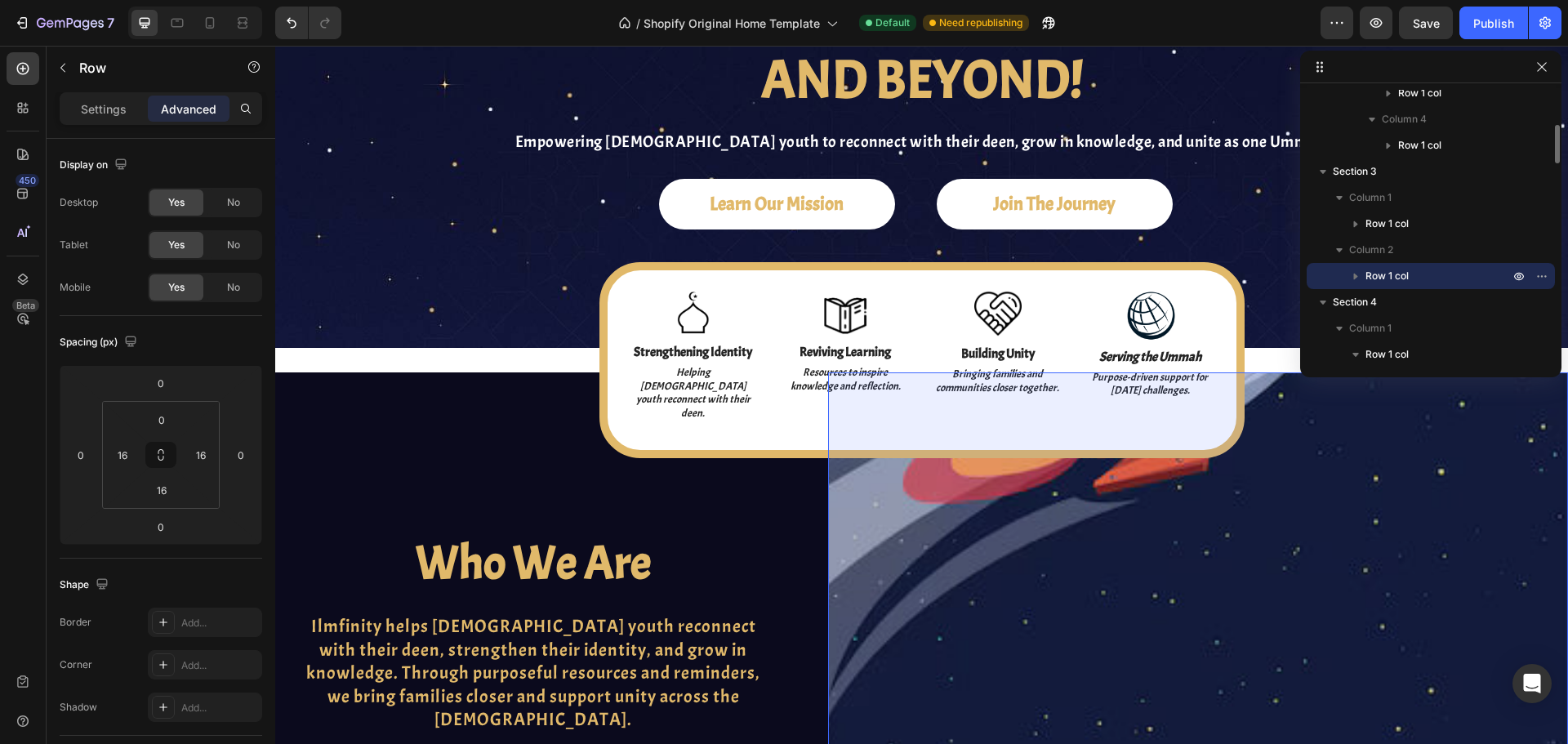
click at [1354, 275] on icon "button" at bounding box center [1356, 277] width 4 height 7
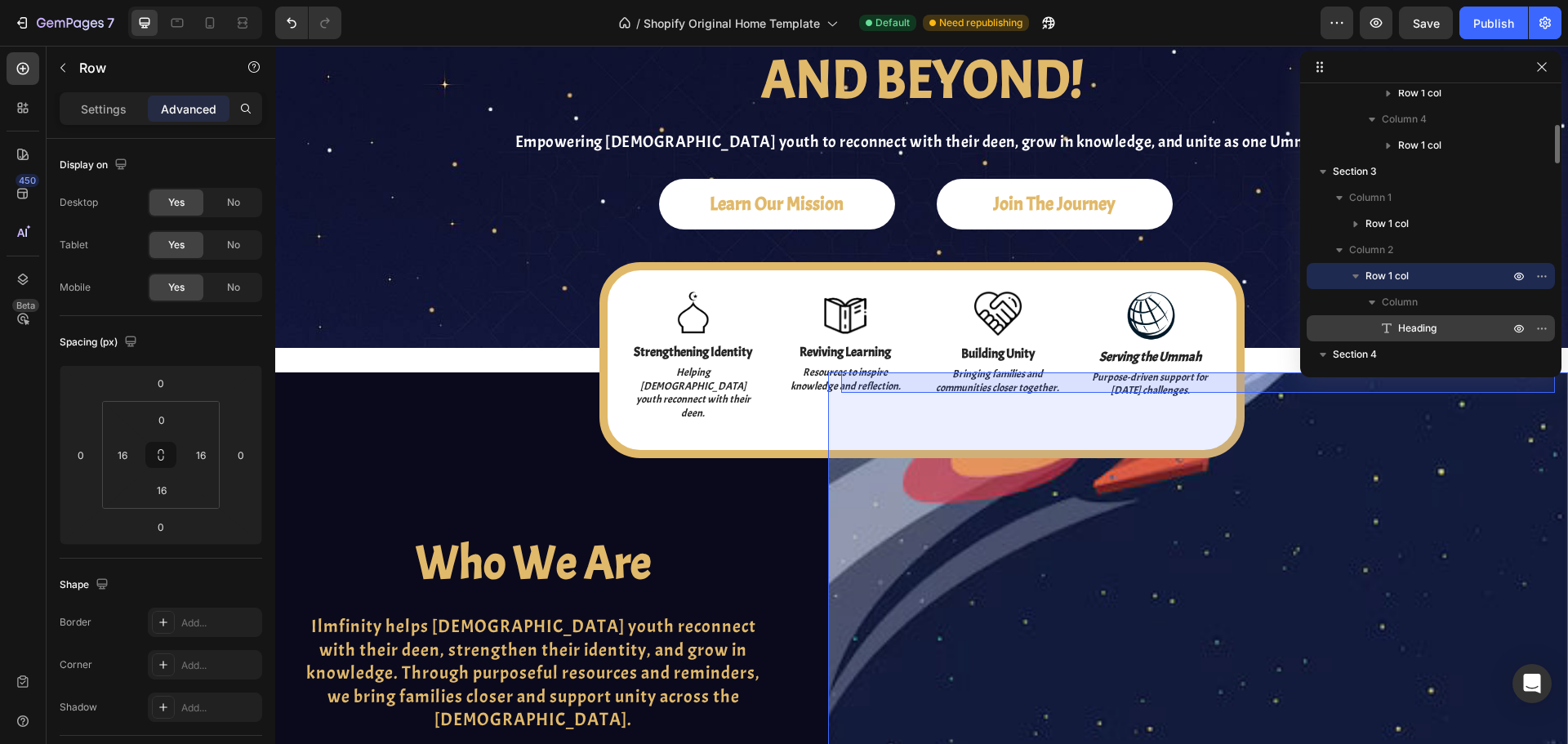
click at [1429, 331] on span "Heading" at bounding box center [1417, 328] width 38 height 16
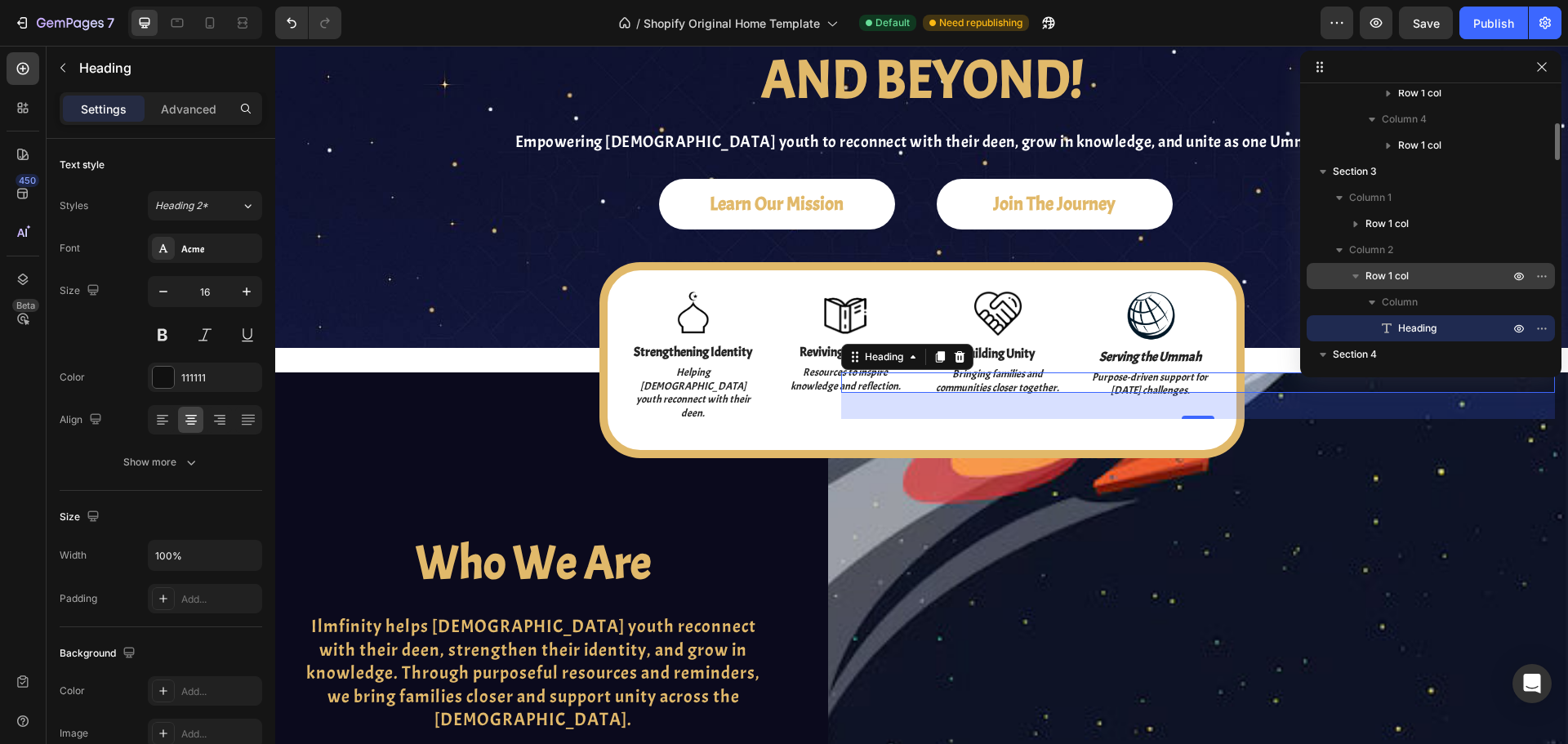
click at [1429, 331] on span "Heading" at bounding box center [1417, 328] width 38 height 16
click at [1374, 332] on div "Heading" at bounding box center [1431, 328] width 235 height 26
click at [955, 351] on icon at bounding box center [960, 357] width 11 height 12
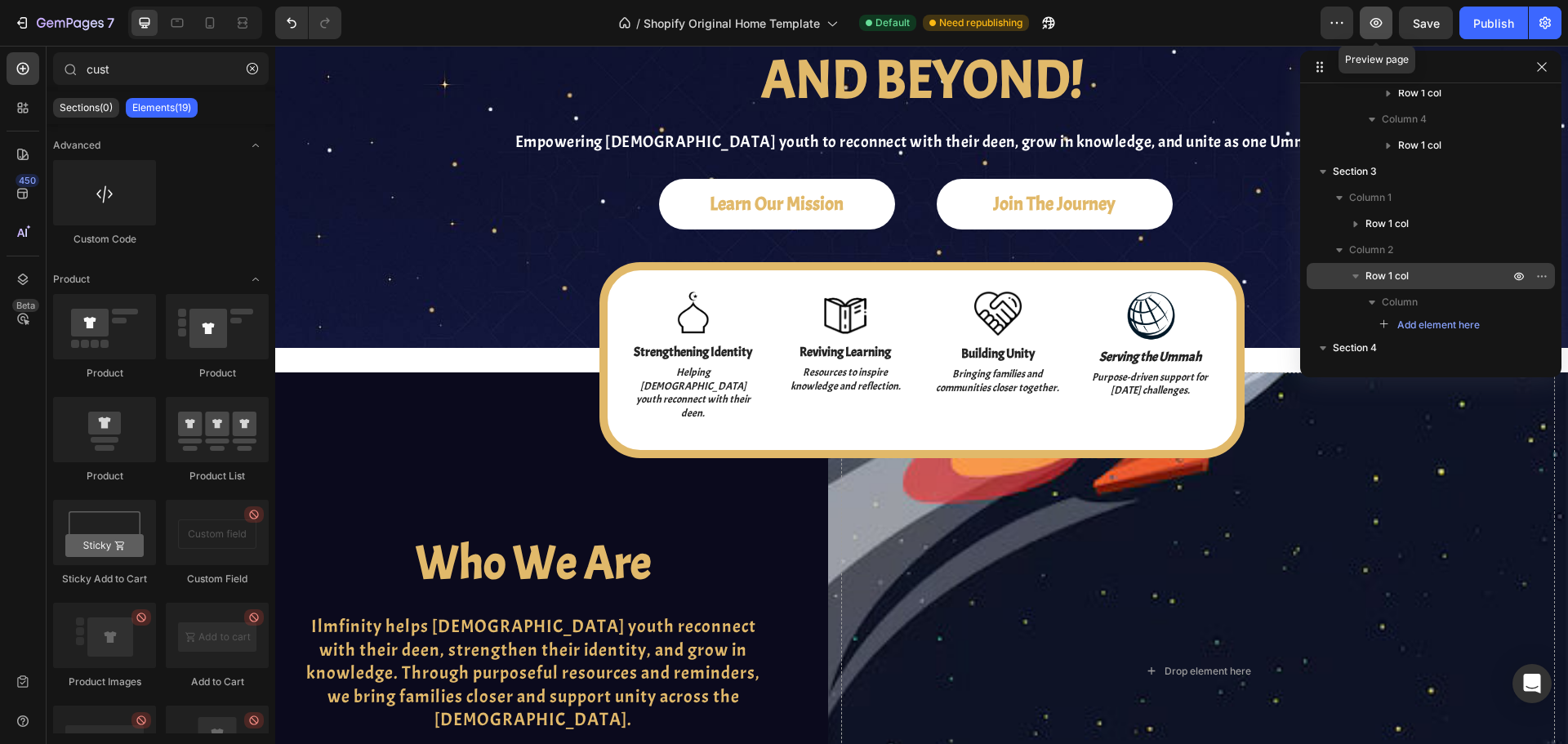
click at [1386, 30] on button "button" at bounding box center [1376, 23] width 33 height 33
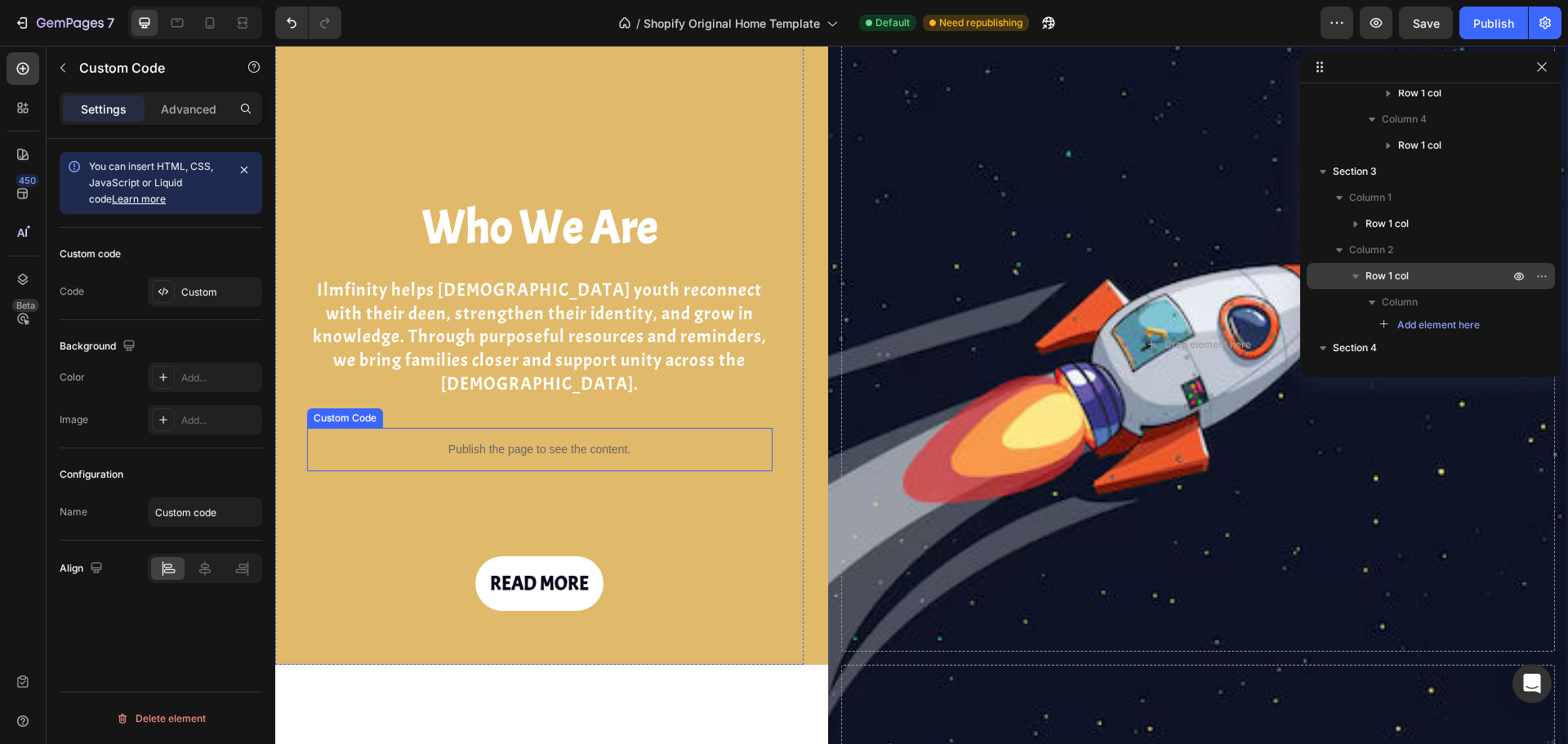
scroll to position [538, 0]
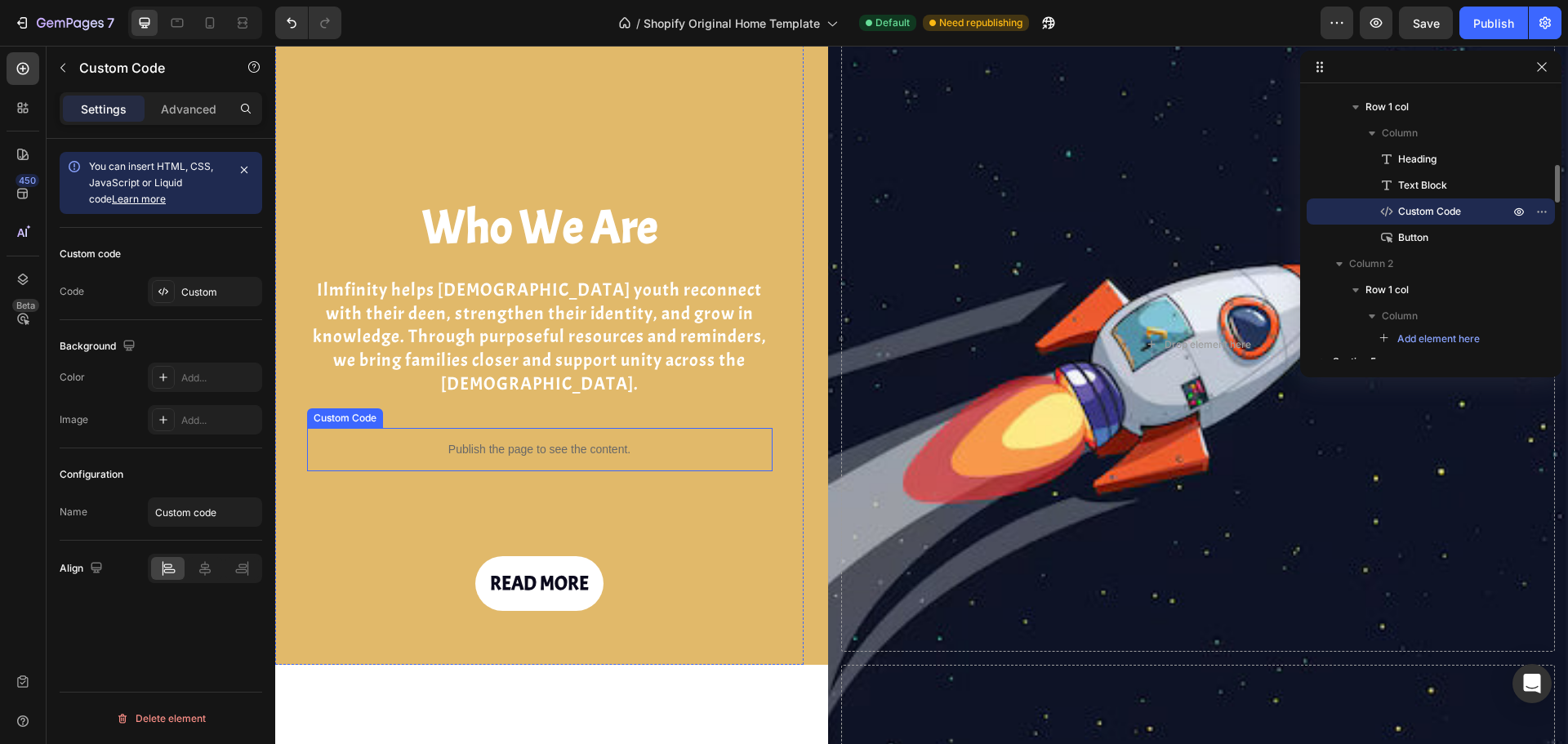
click at [572, 441] on div "Publish the page to see the content." at bounding box center [540, 449] width 465 height 43
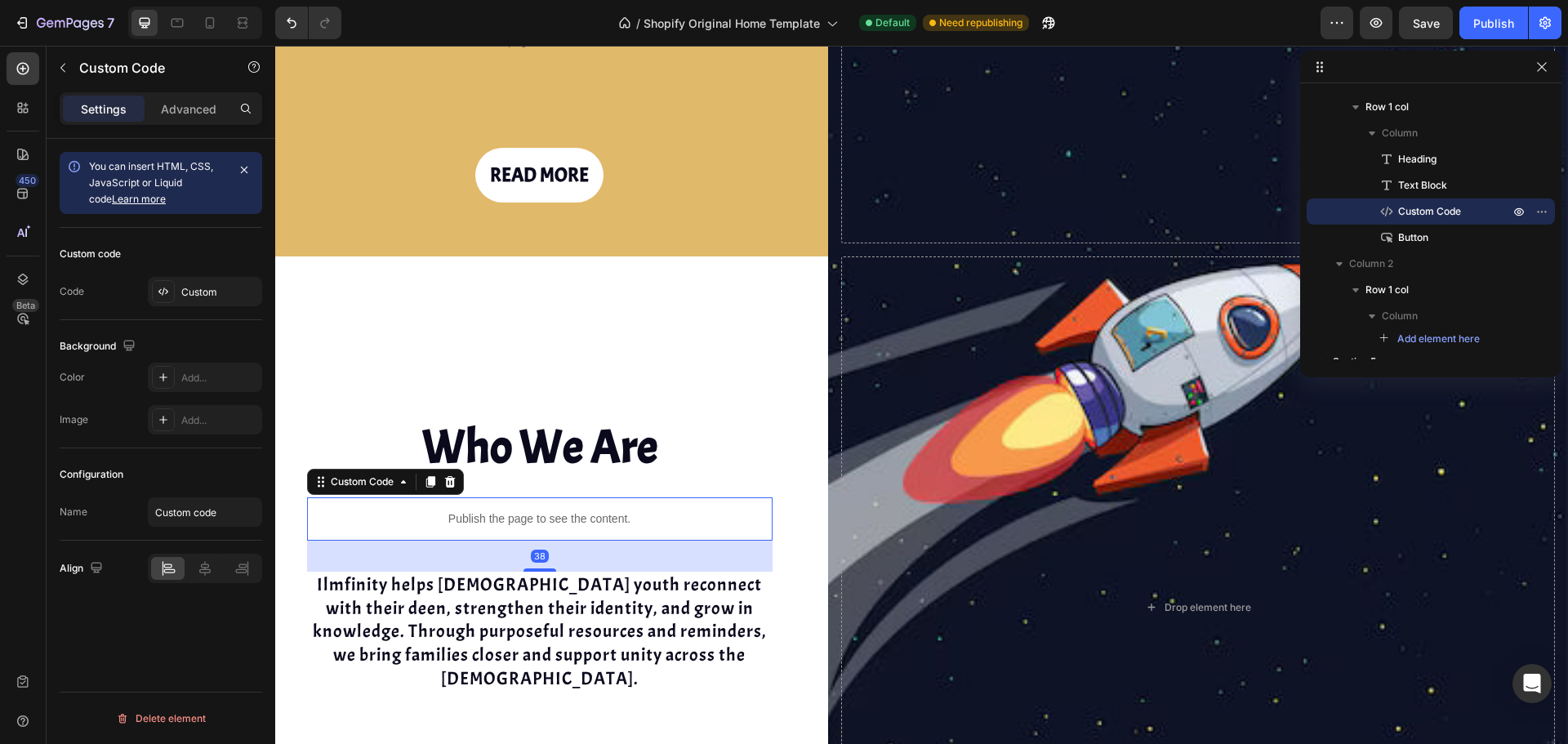
scroll to position [819, 0]
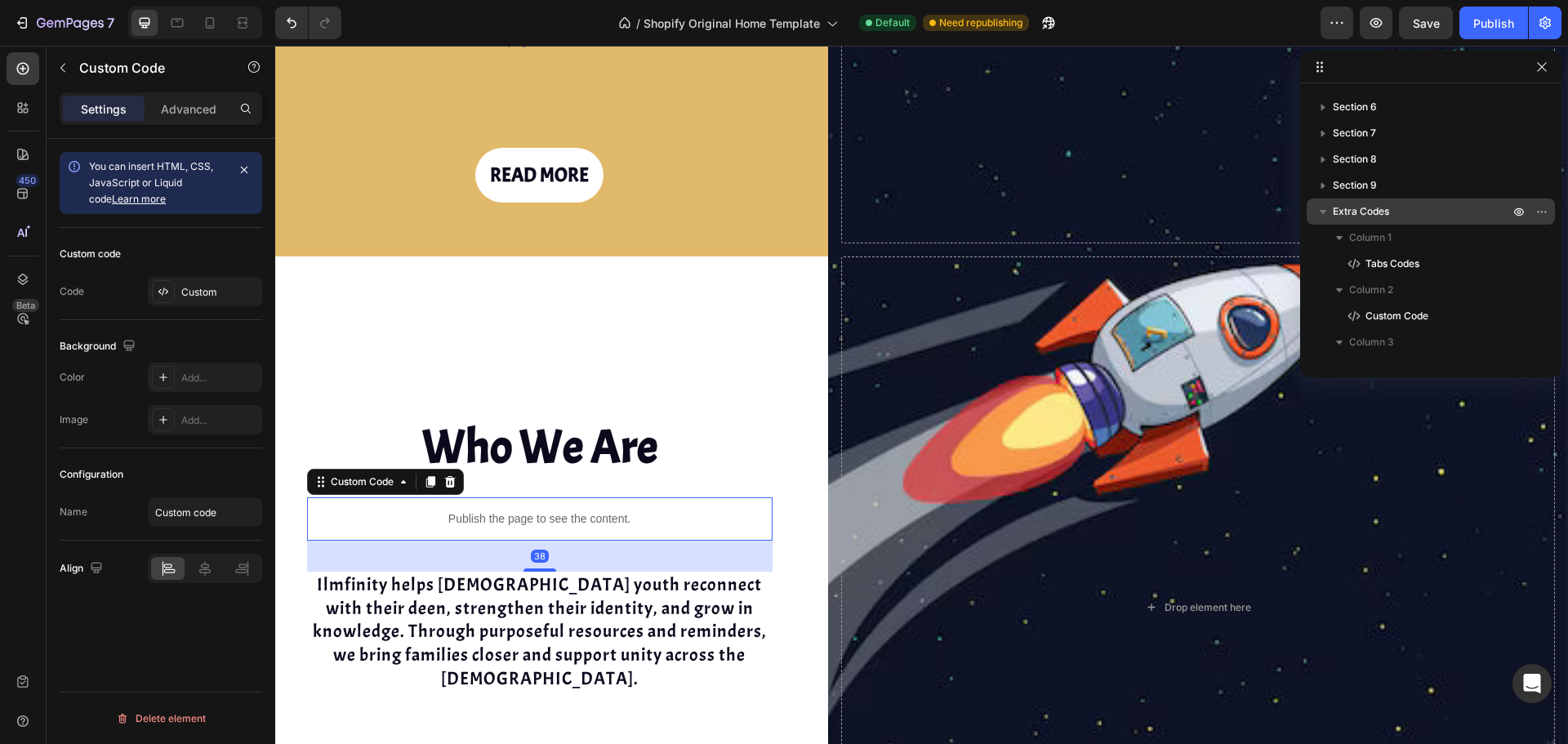
click at [600, 498] on div "Publish the page to see the content." at bounding box center [540, 519] width 465 height 43
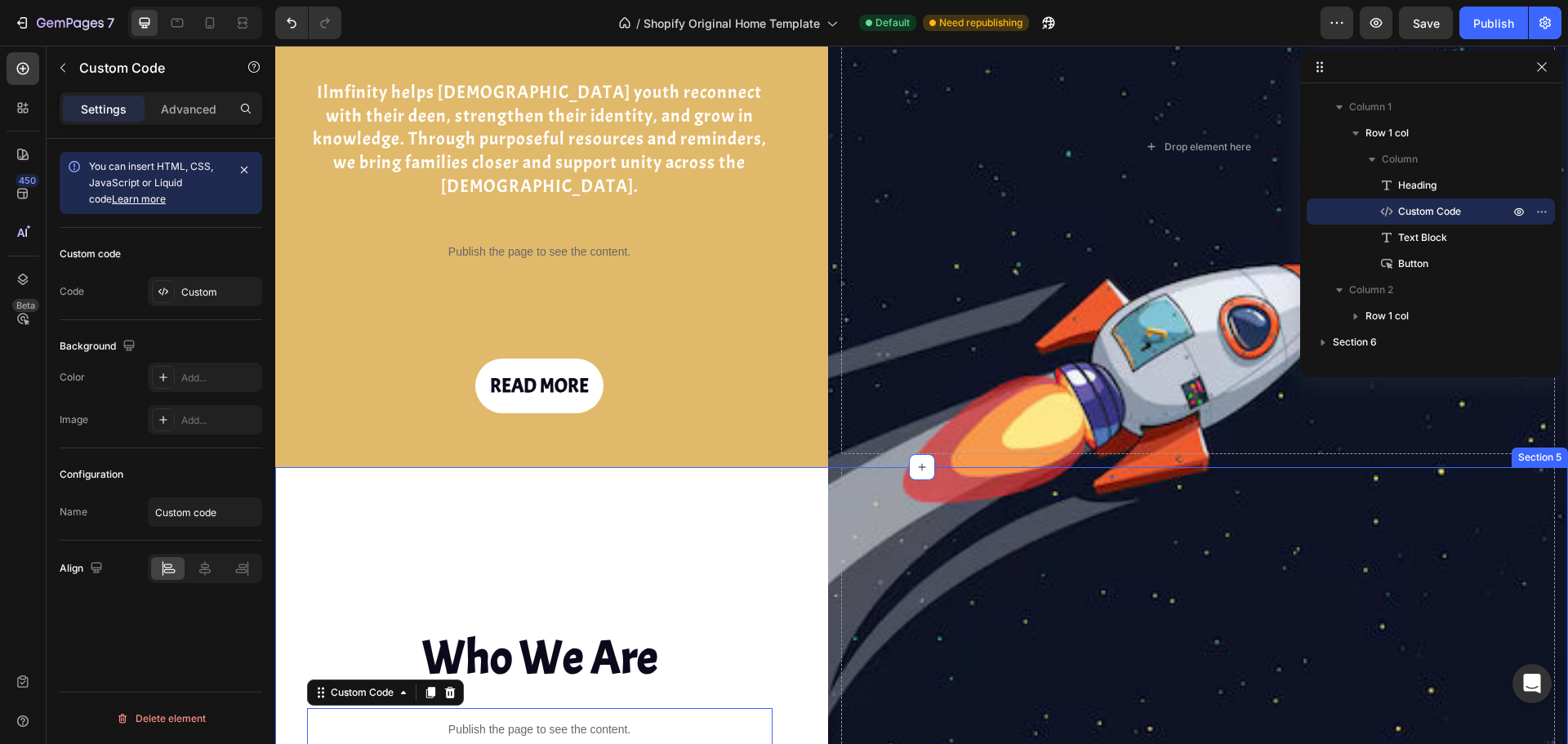
scroll to position [1091, 0]
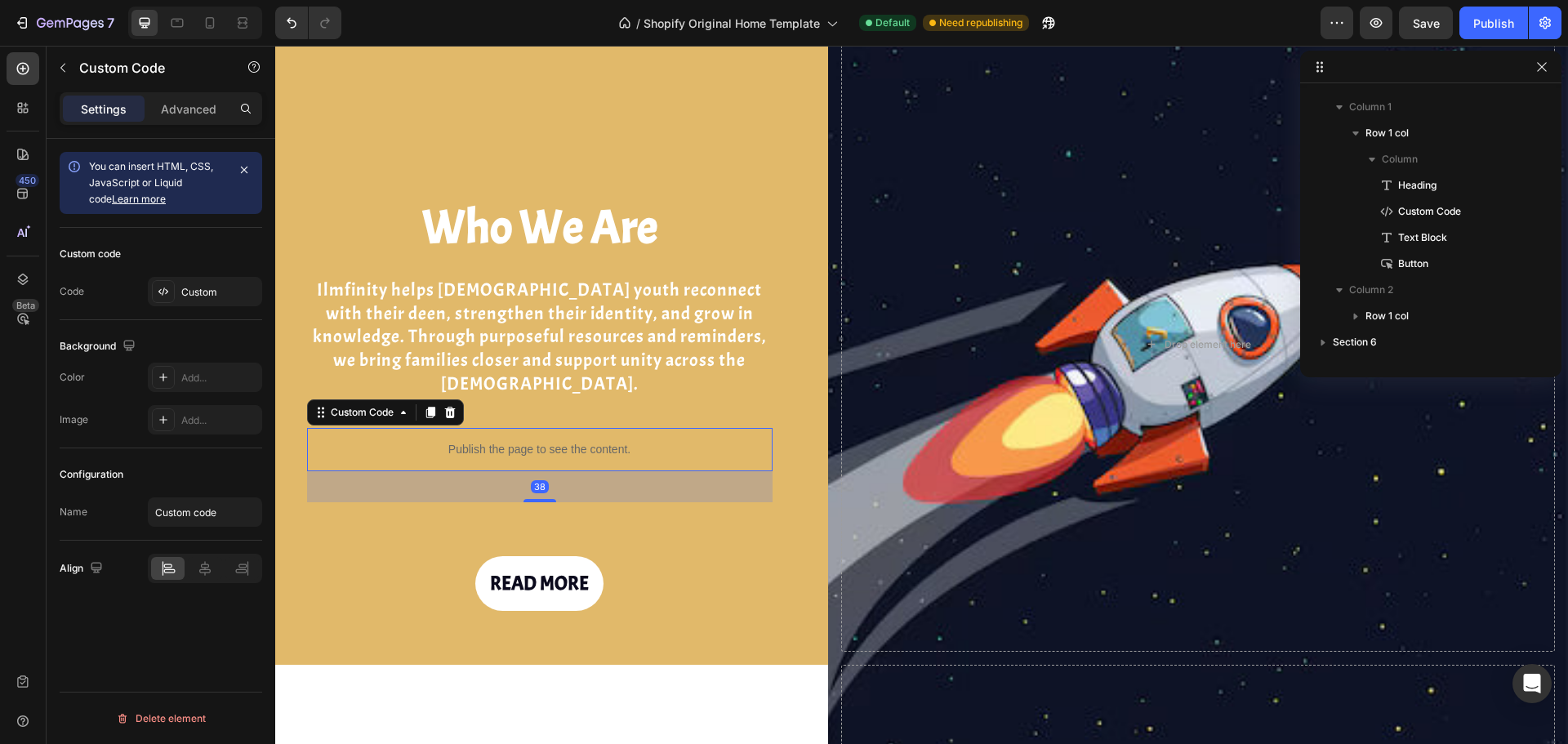
click at [611, 441] on p "Publish the page to see the content." at bounding box center [540, 450] width 465 height 17
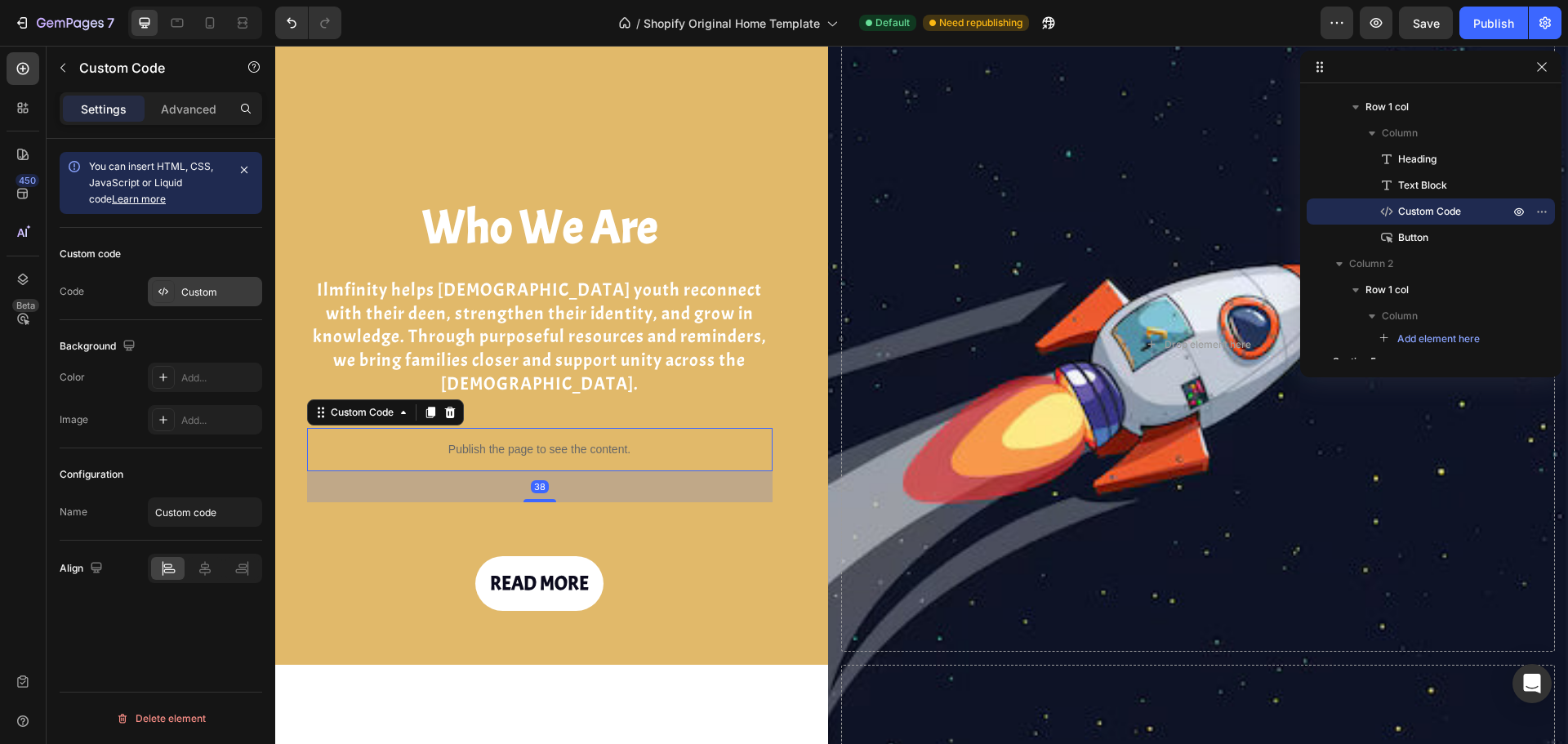
click at [230, 296] on div "Custom" at bounding box center [220, 292] width 77 height 14
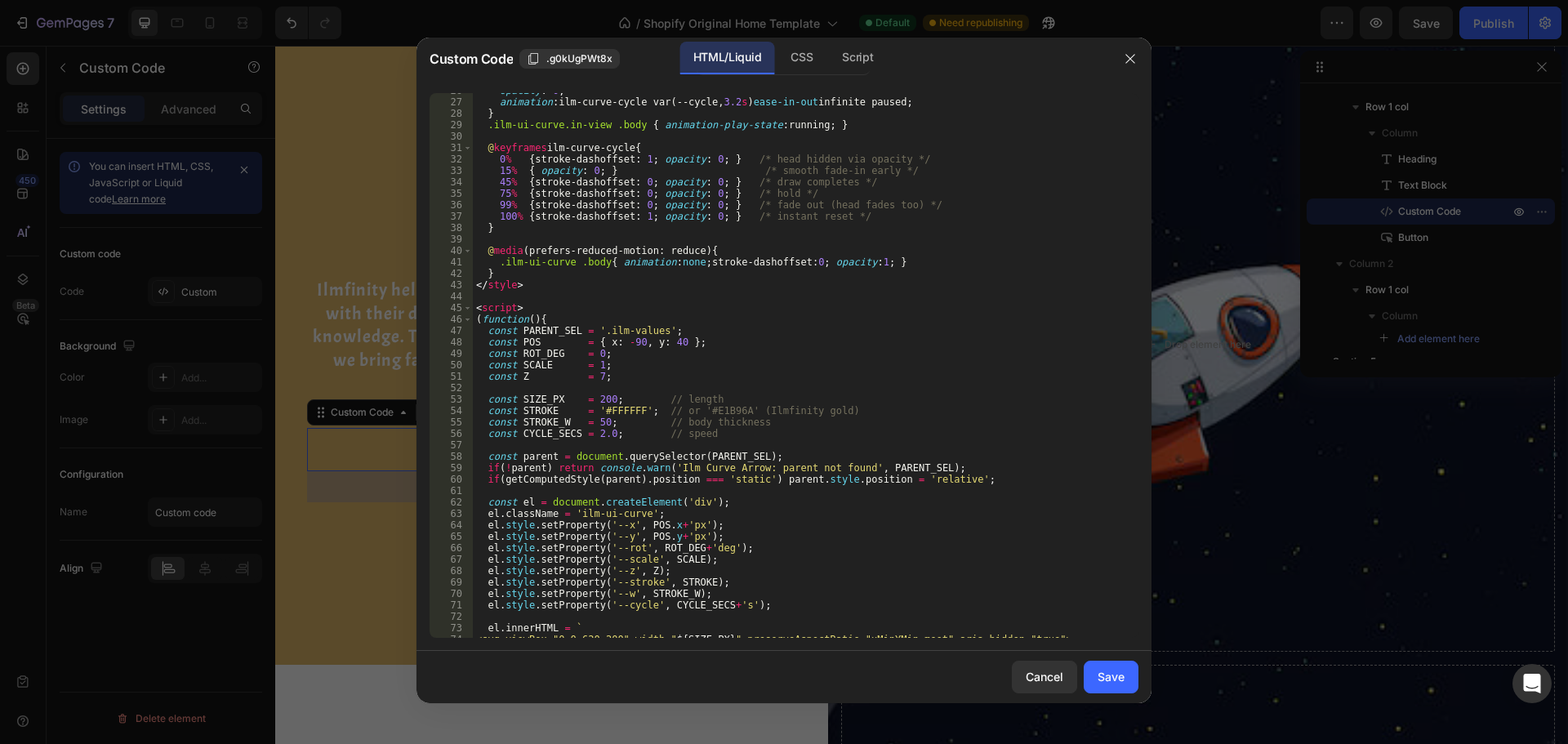
scroll to position [294, 0]
click at [949, 215] on div "opacity : 0 ; animation : ilm-curve-cycle var(--cycle, 3.2 s ) ease-in-out infi…" at bounding box center [799, 368] width 653 height 568
click at [1001, 171] on div "opacity : 0 ; animation : ilm-curve-cycle var(--cycle, 3.2 s ) ease-in-out infi…" at bounding box center [799, 368] width 653 height 568
type textarea "15% { opacity: 0; } /* smooth fade-in early */"
click at [1134, 55] on icon "button" at bounding box center [1129, 58] width 9 height 9
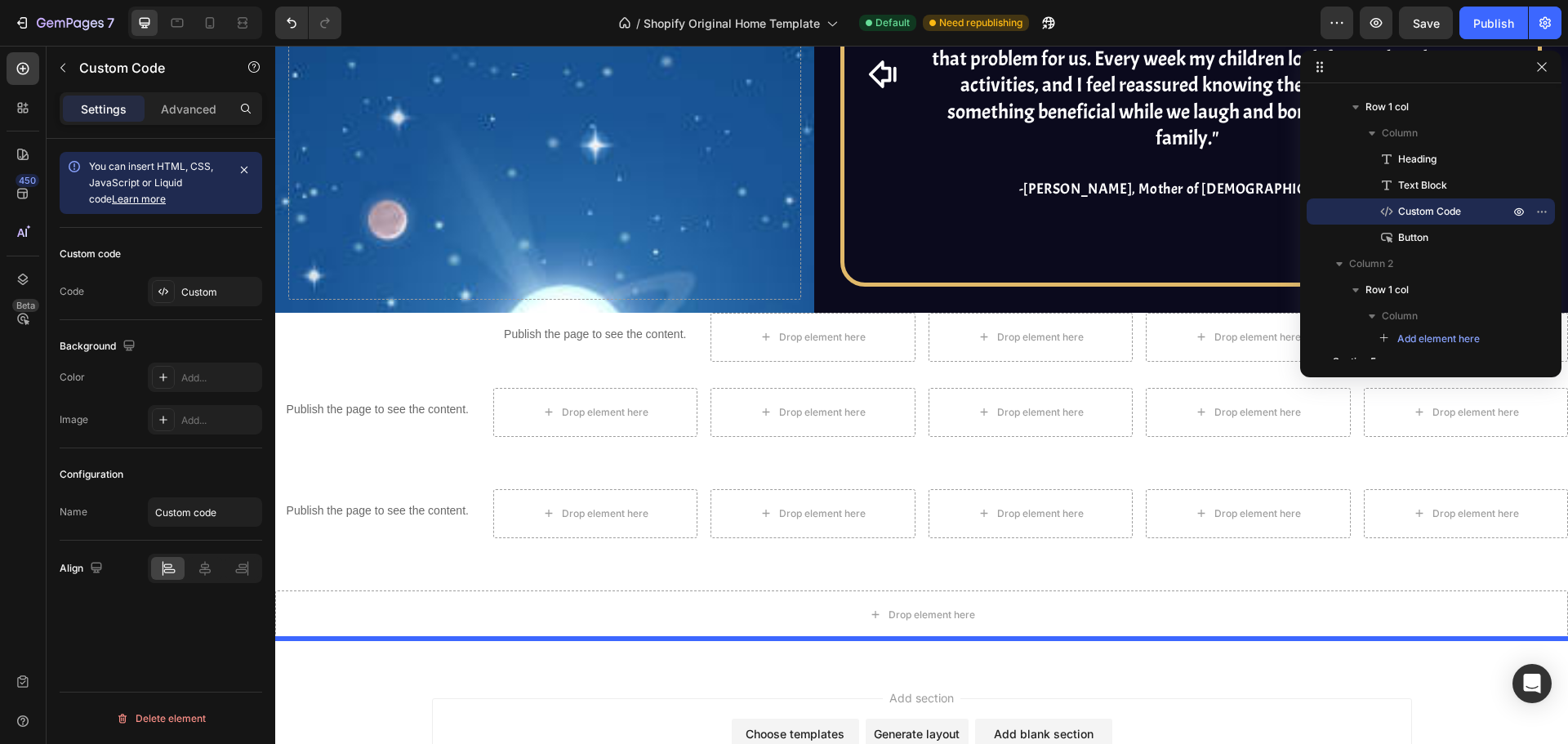
scroll to position [4629, 0]
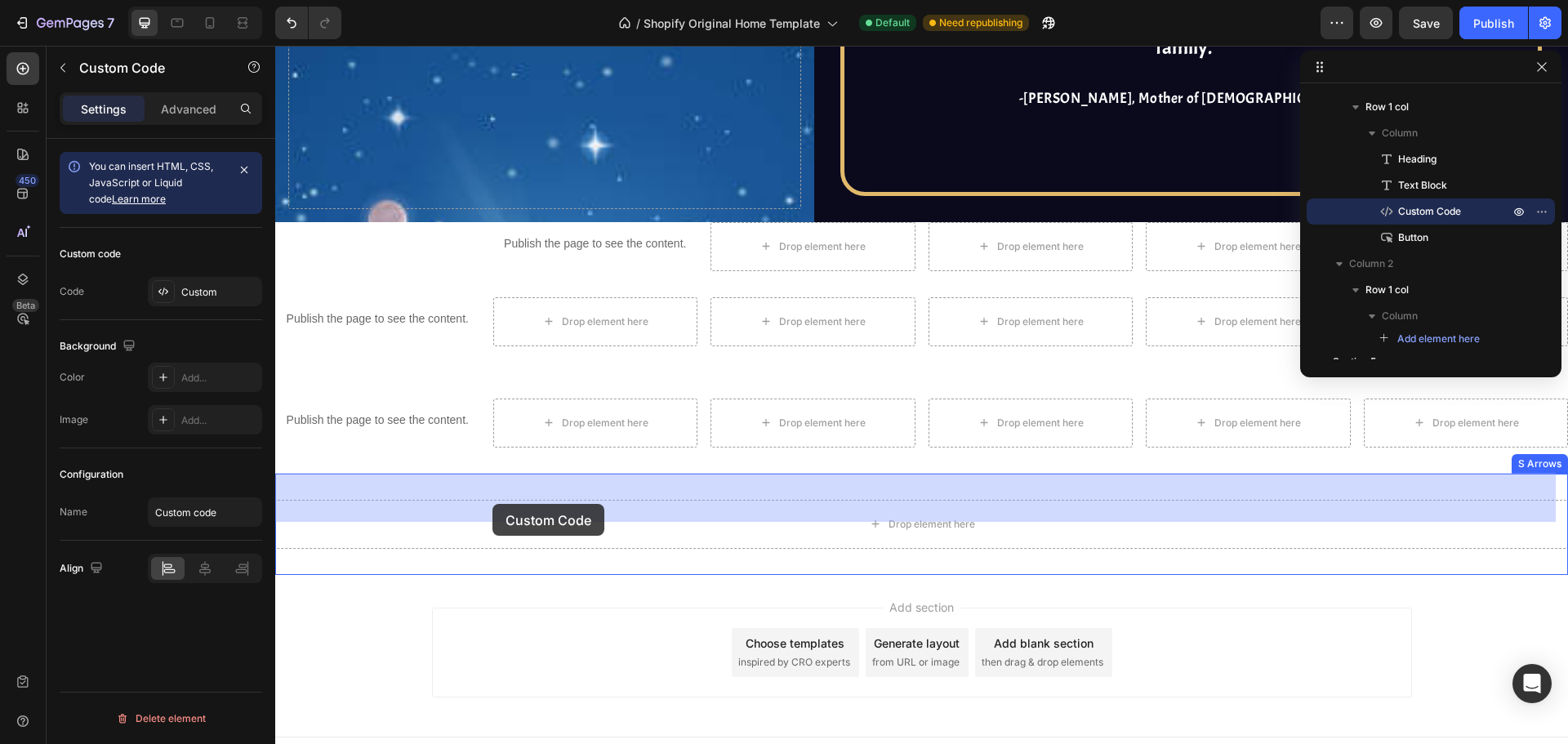
drag, startPoint x: 380, startPoint y: 419, endPoint x: 492, endPoint y: 504, distance: 140.6
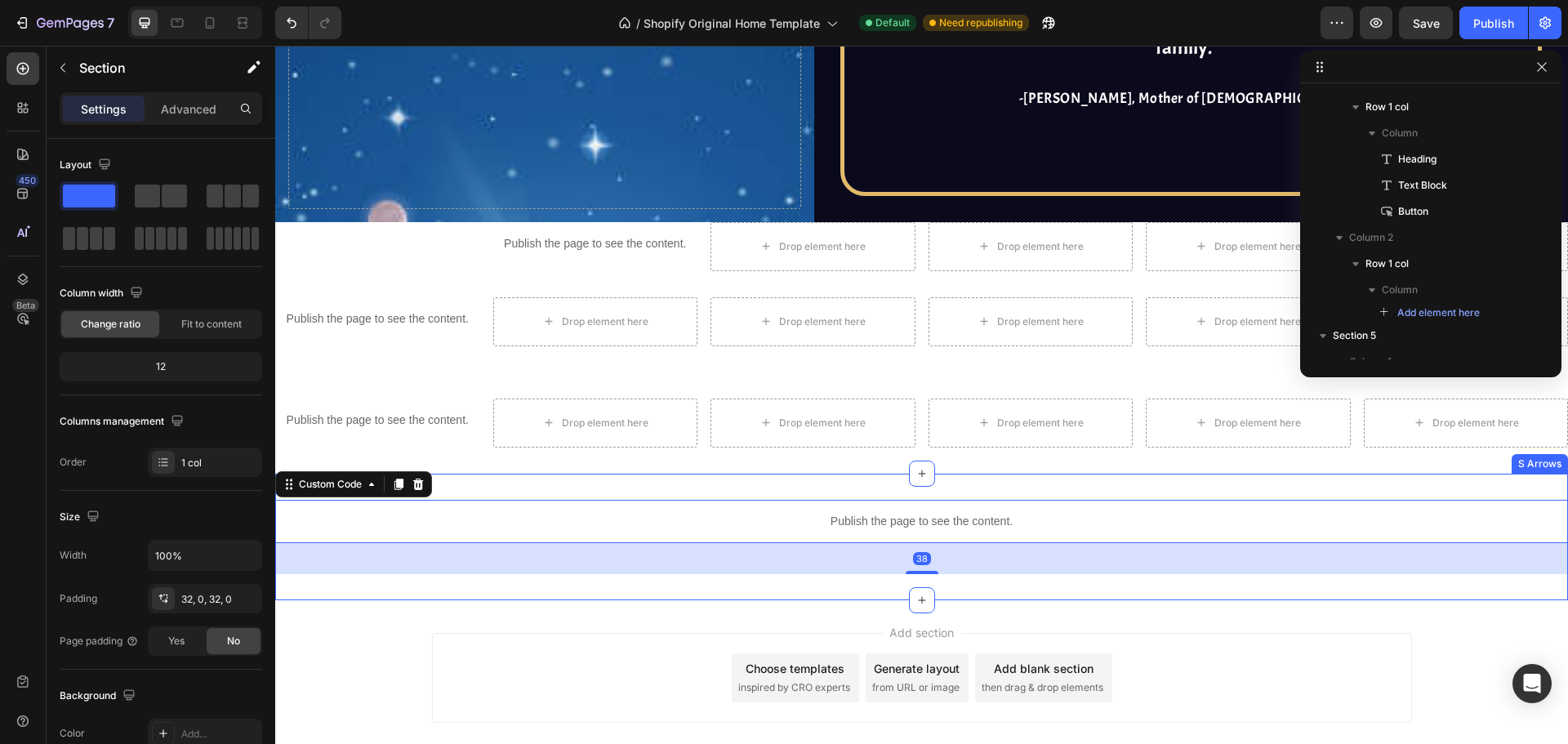
click at [522, 474] on div "Publish the page to see the content. Custom Code 38 S Arrows" at bounding box center [920, 537] width 1292 height 127
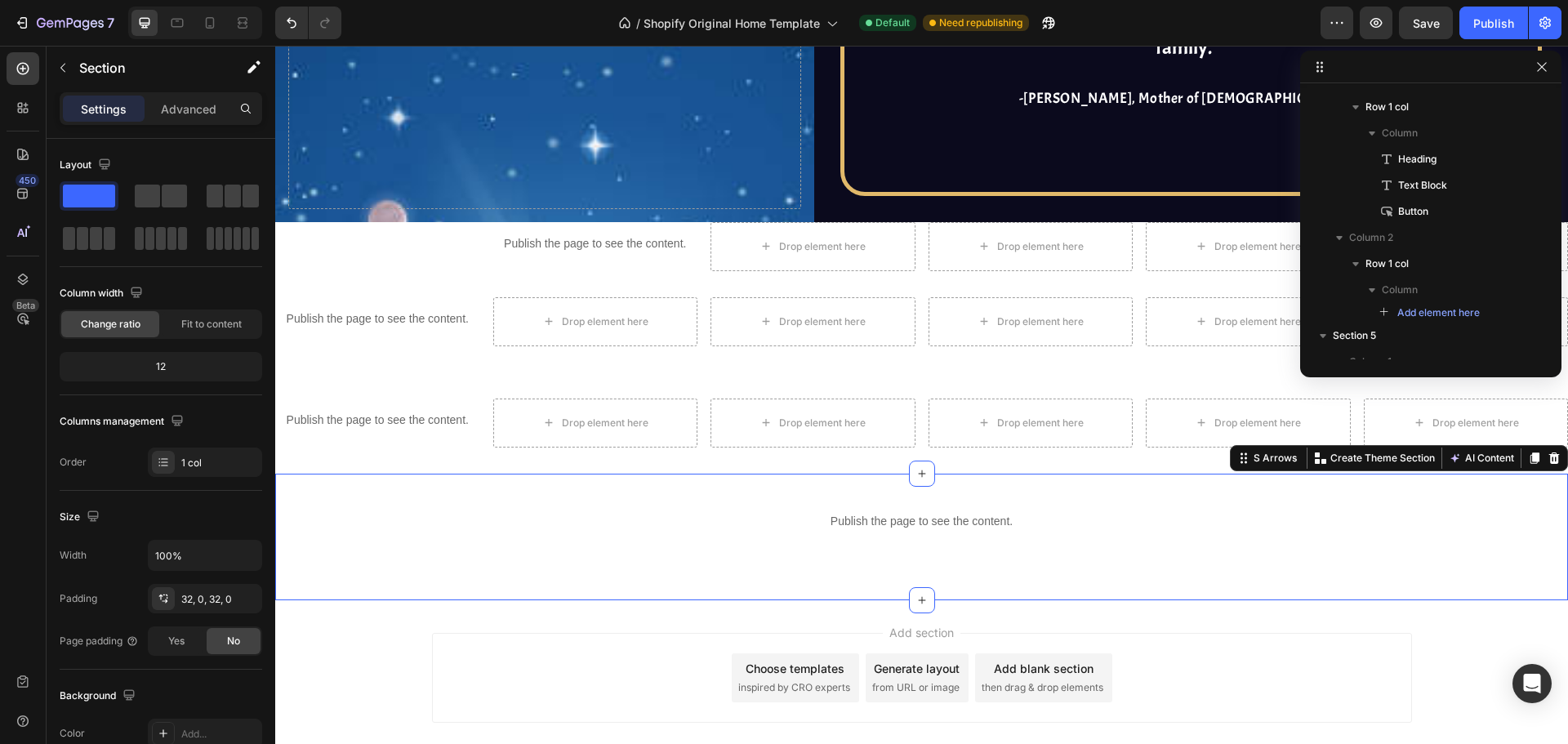
scroll to position [1874, 0]
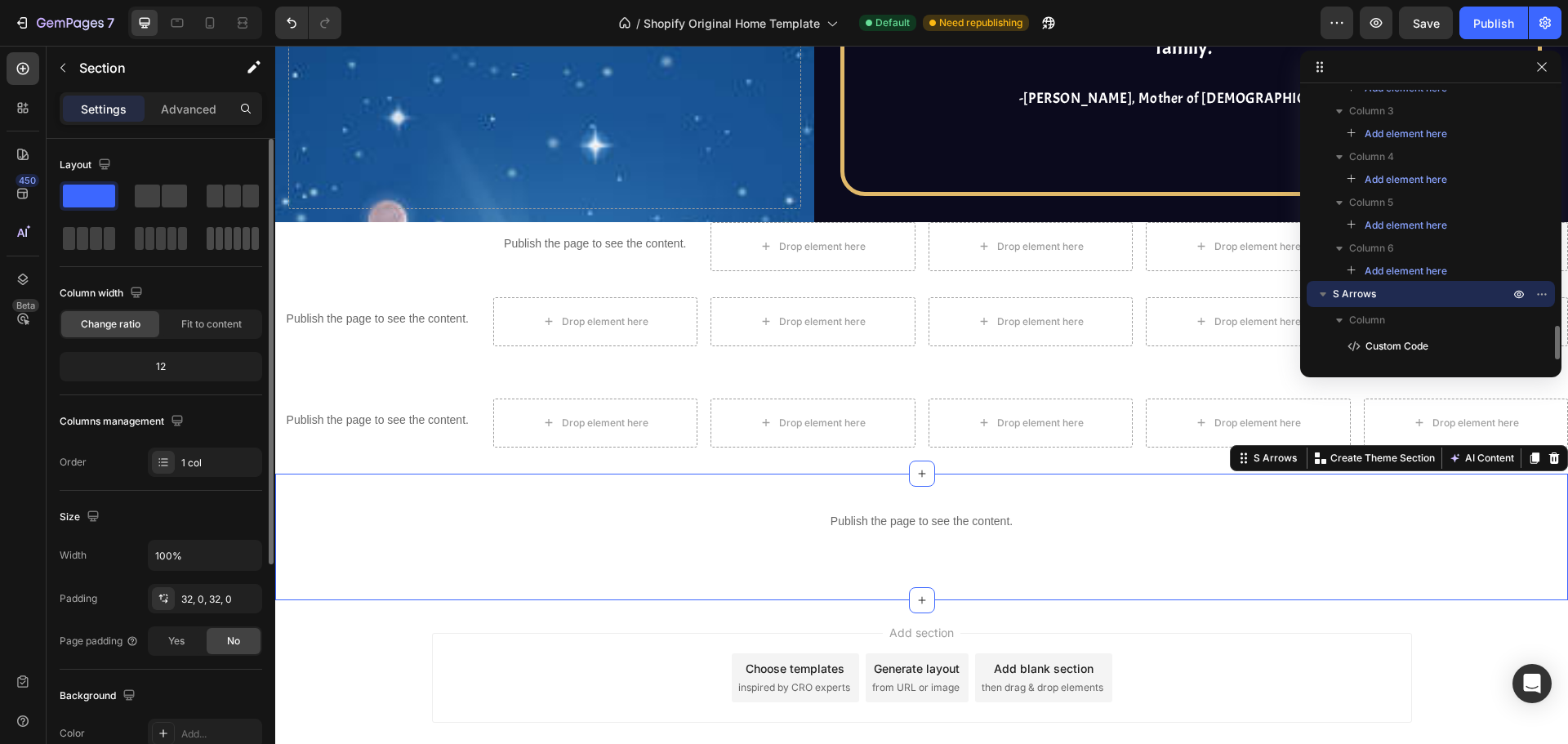
click at [217, 245] on span at bounding box center [219, 238] width 8 height 23
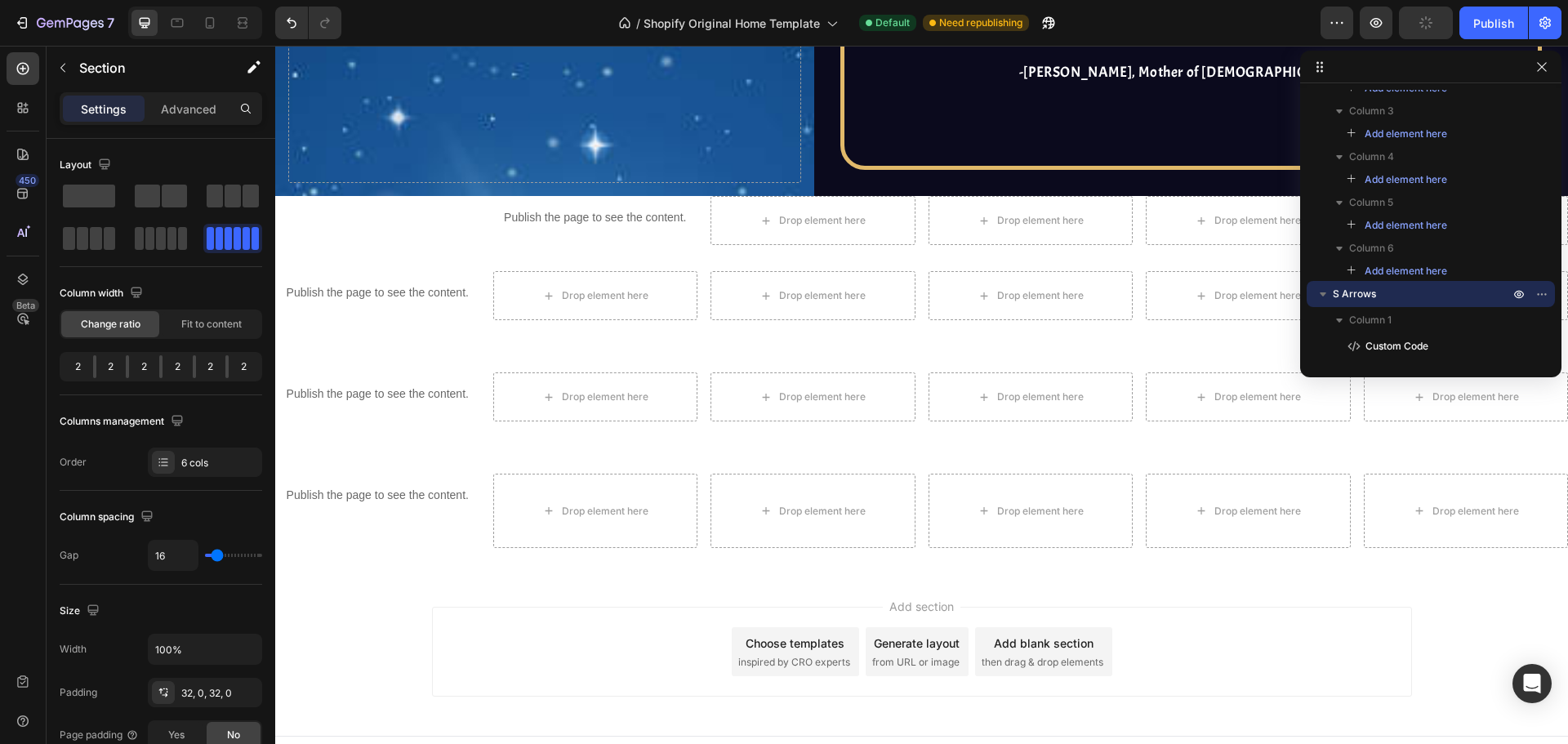
scroll to position [4713, 0]
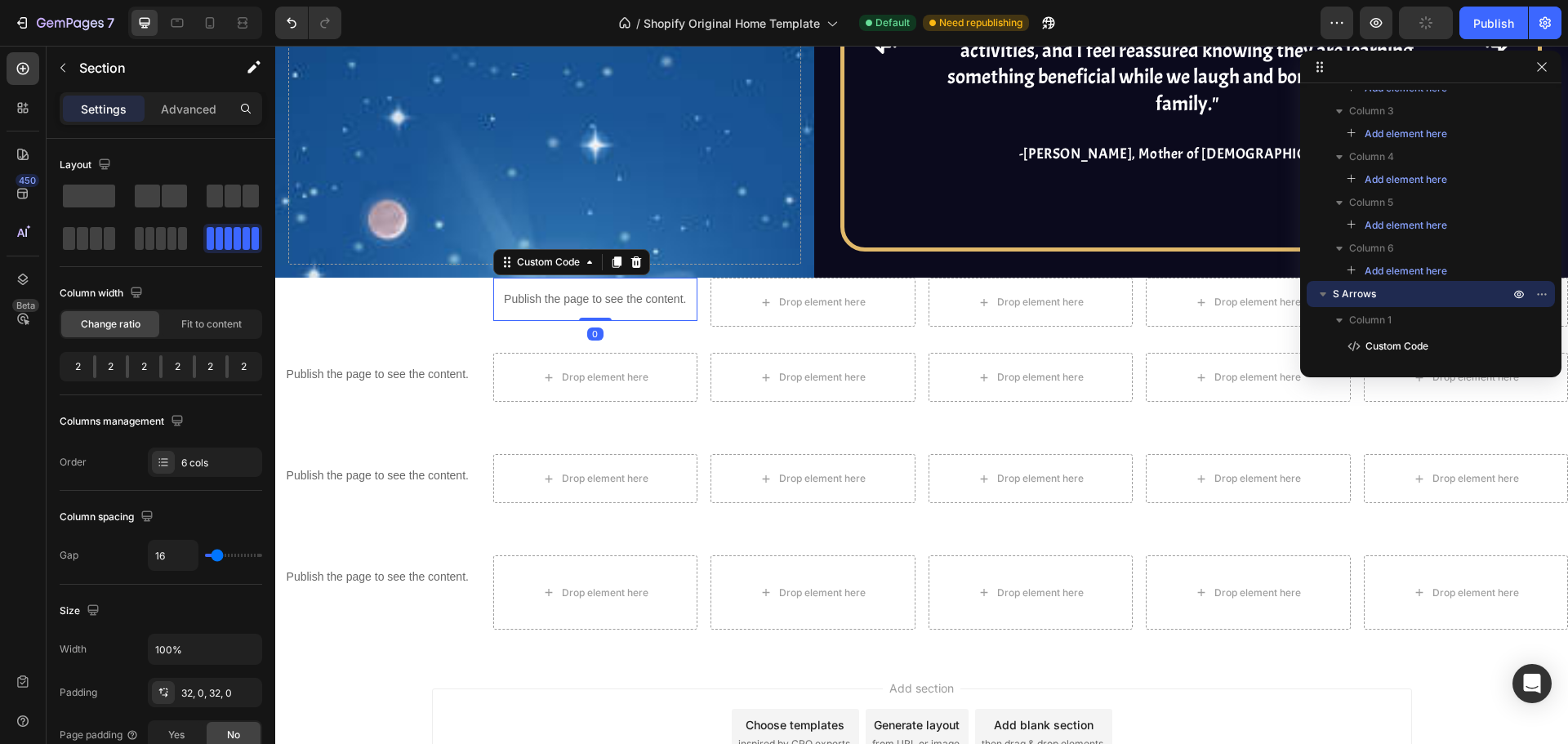
click at [590, 291] on p "Publish the page to see the content." at bounding box center [595, 300] width 205 height 17
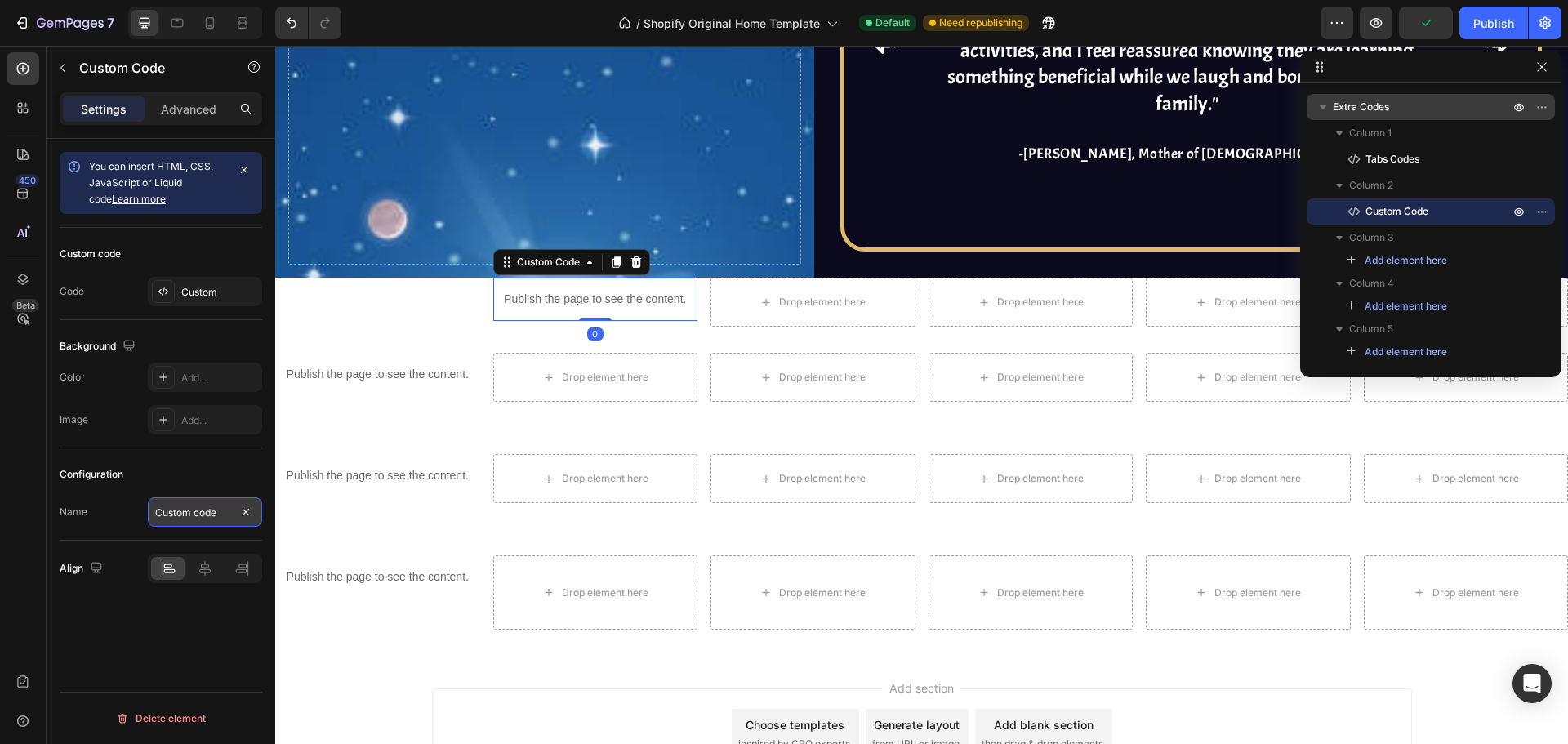
click at [183, 507] on input "Custom code" at bounding box center [205, 512] width 114 height 30
type input "Values Interactions"
click at [356, 685] on div "Add section Choose templates inspired by CRO experts Generate layout from URL o…" at bounding box center [920, 736] width 1292 height 161
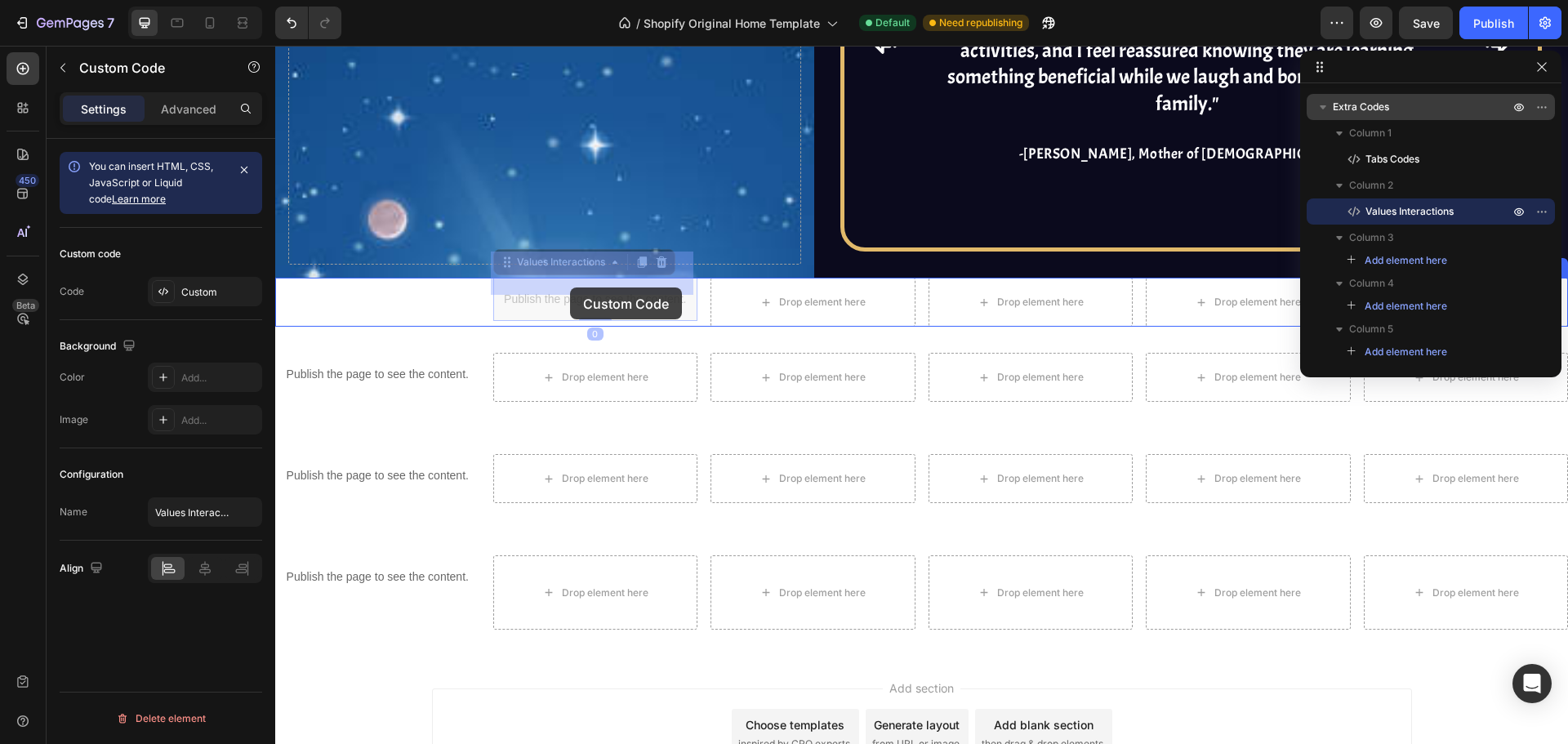
drag, startPoint x: 585, startPoint y: 276, endPoint x: 570, endPoint y: 285, distance: 17.5
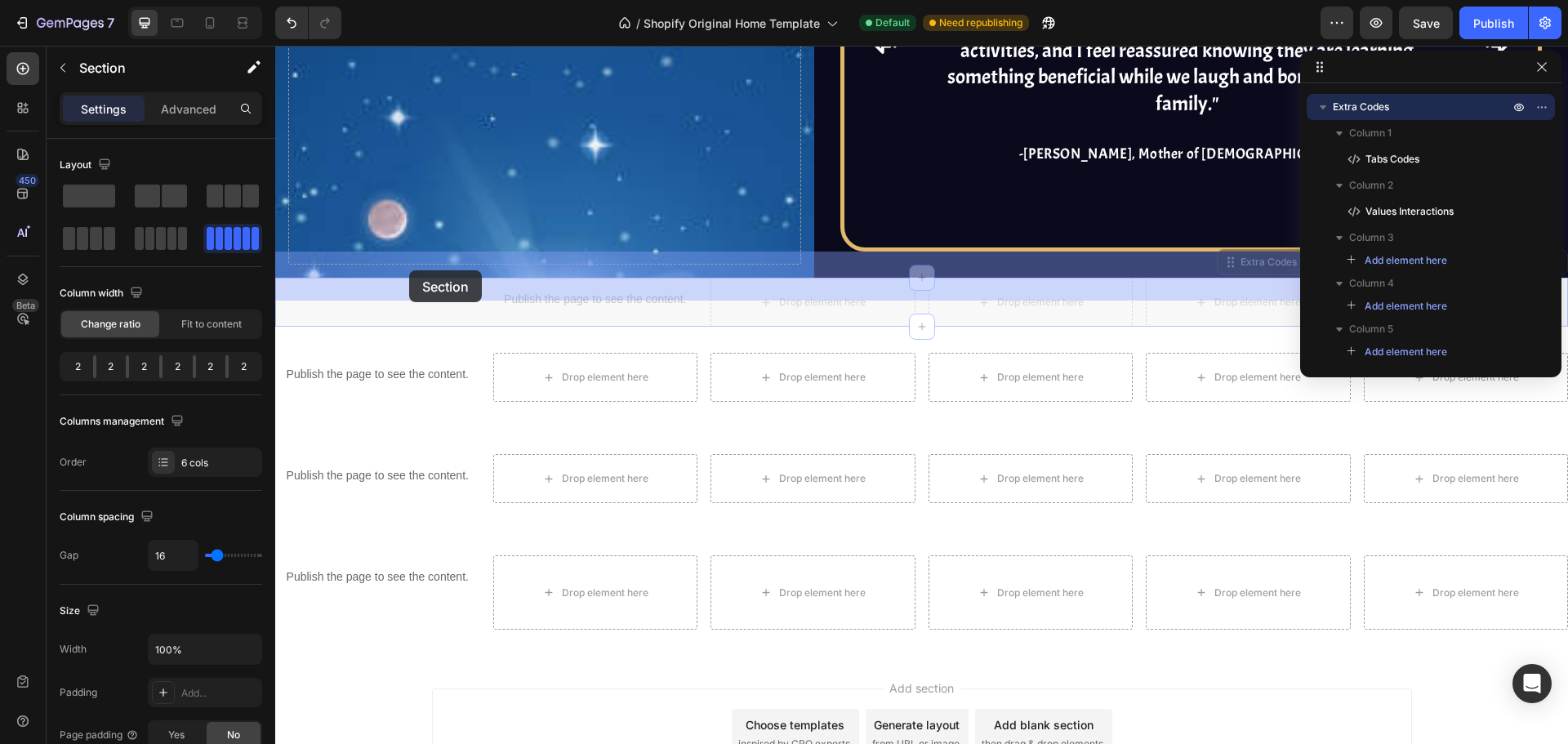
drag, startPoint x: 376, startPoint y: 268, endPoint x: 409, endPoint y: 270, distance: 33.1
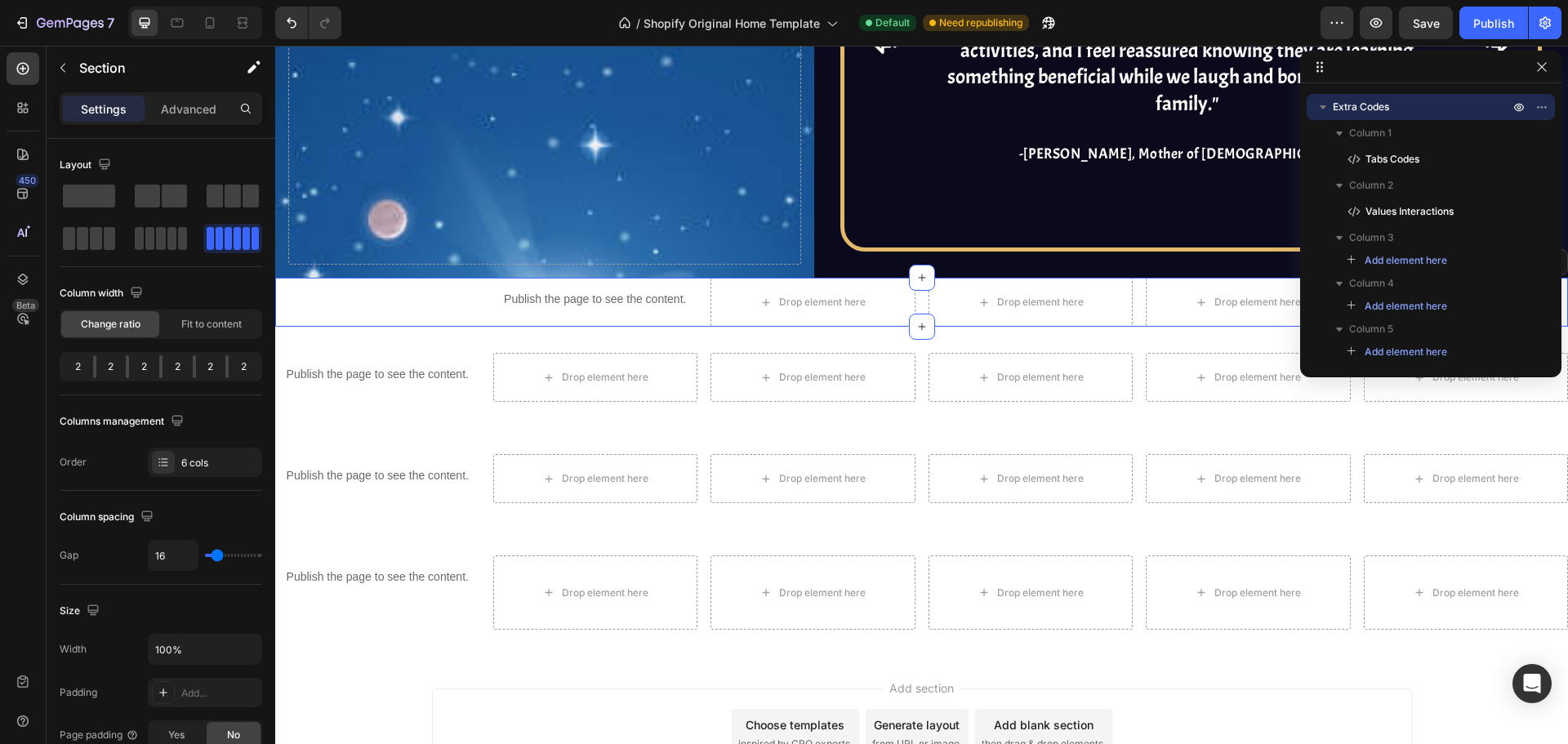
click at [419, 285] on div "Tabs Codes" at bounding box center [377, 302] width 205 height 49
click at [1438, 158] on p "Tabs Codes" at bounding box center [1419, 159] width 147 height 16
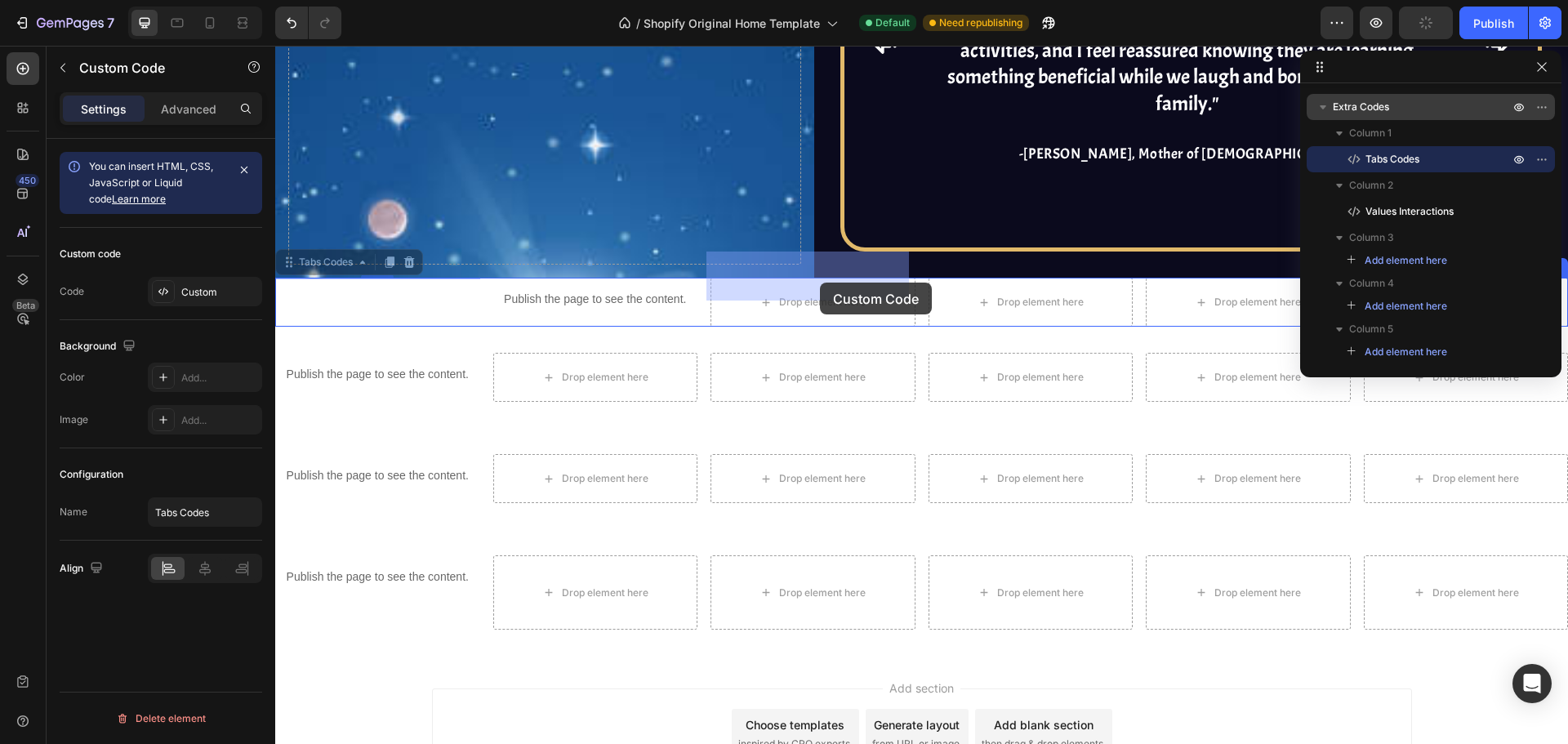
drag, startPoint x: 356, startPoint y: 242, endPoint x: 820, endPoint y: 283, distance: 465.8
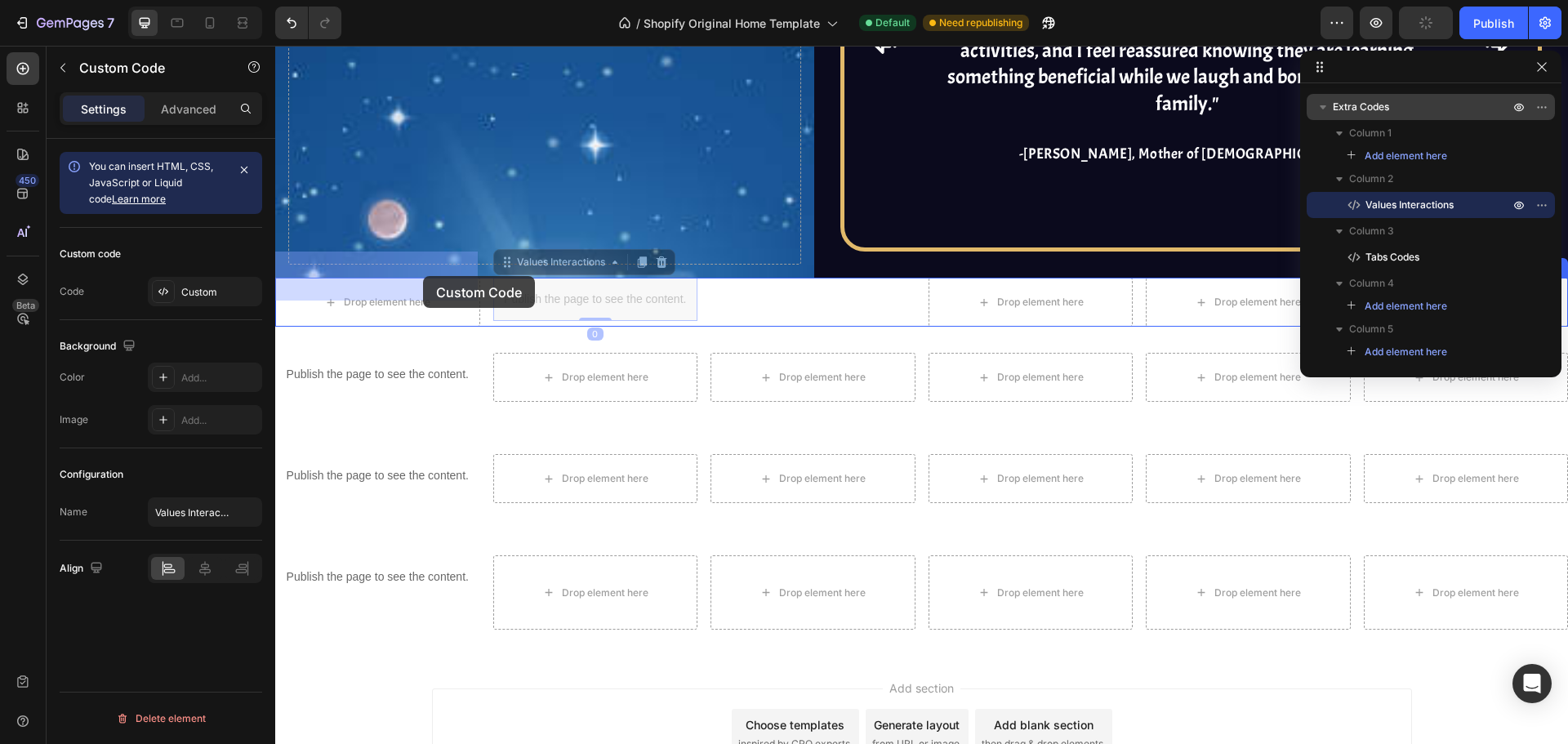
drag, startPoint x: 605, startPoint y: 279, endPoint x: 416, endPoint y: 277, distance: 189.0
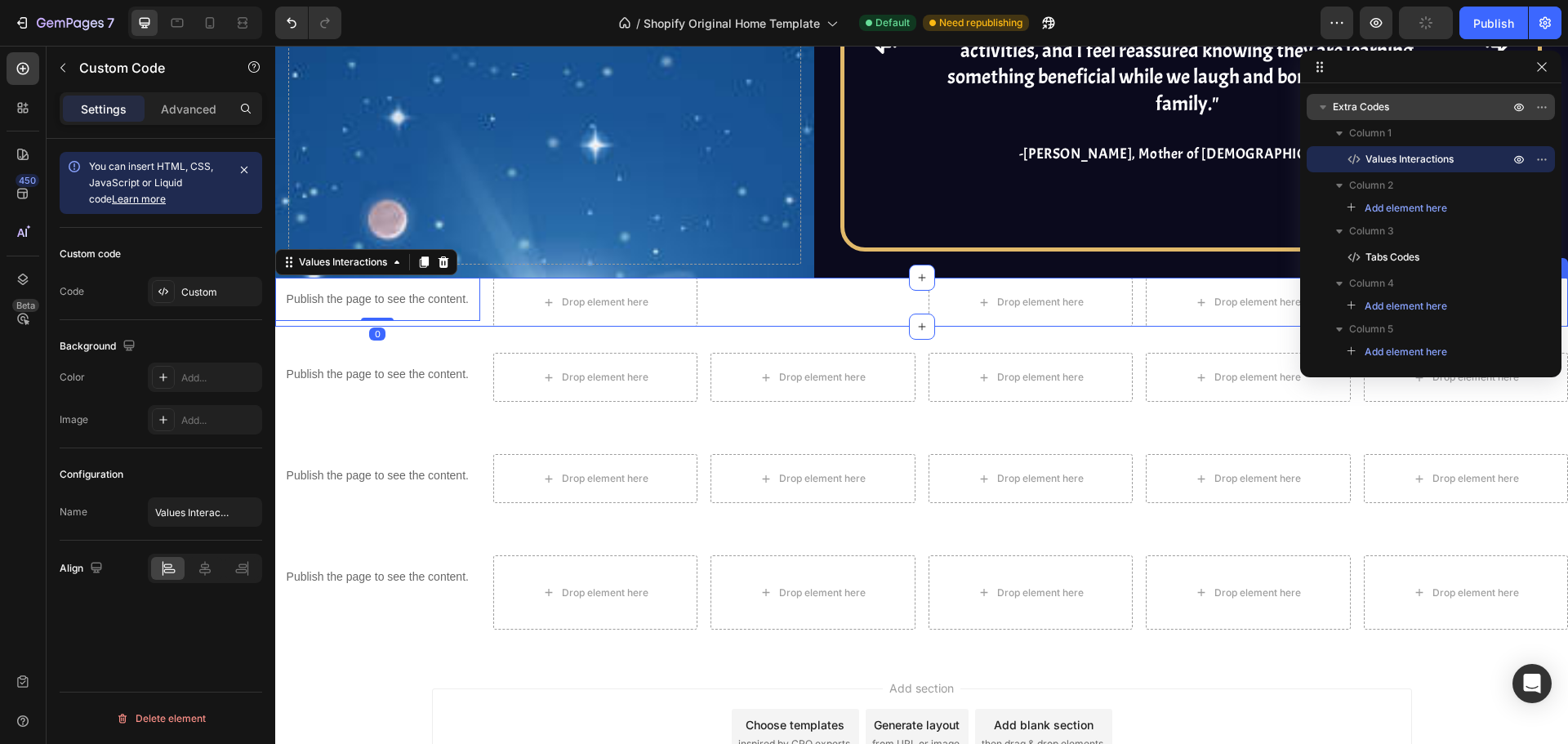
click at [743, 278] on div "Tabs Codes" at bounding box center [812, 302] width 205 height 49
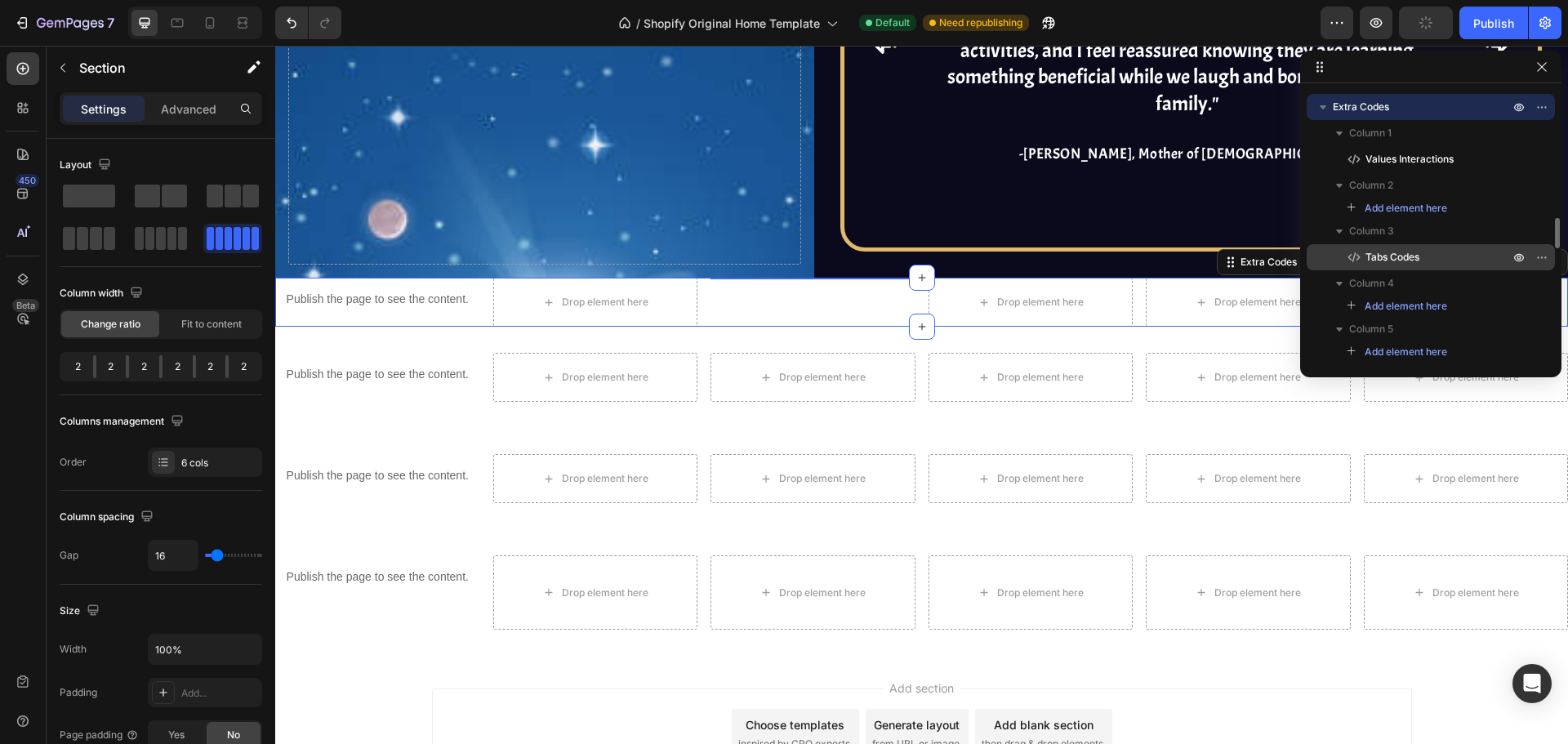
click at [1446, 256] on p "Tabs Codes" at bounding box center [1419, 257] width 147 height 16
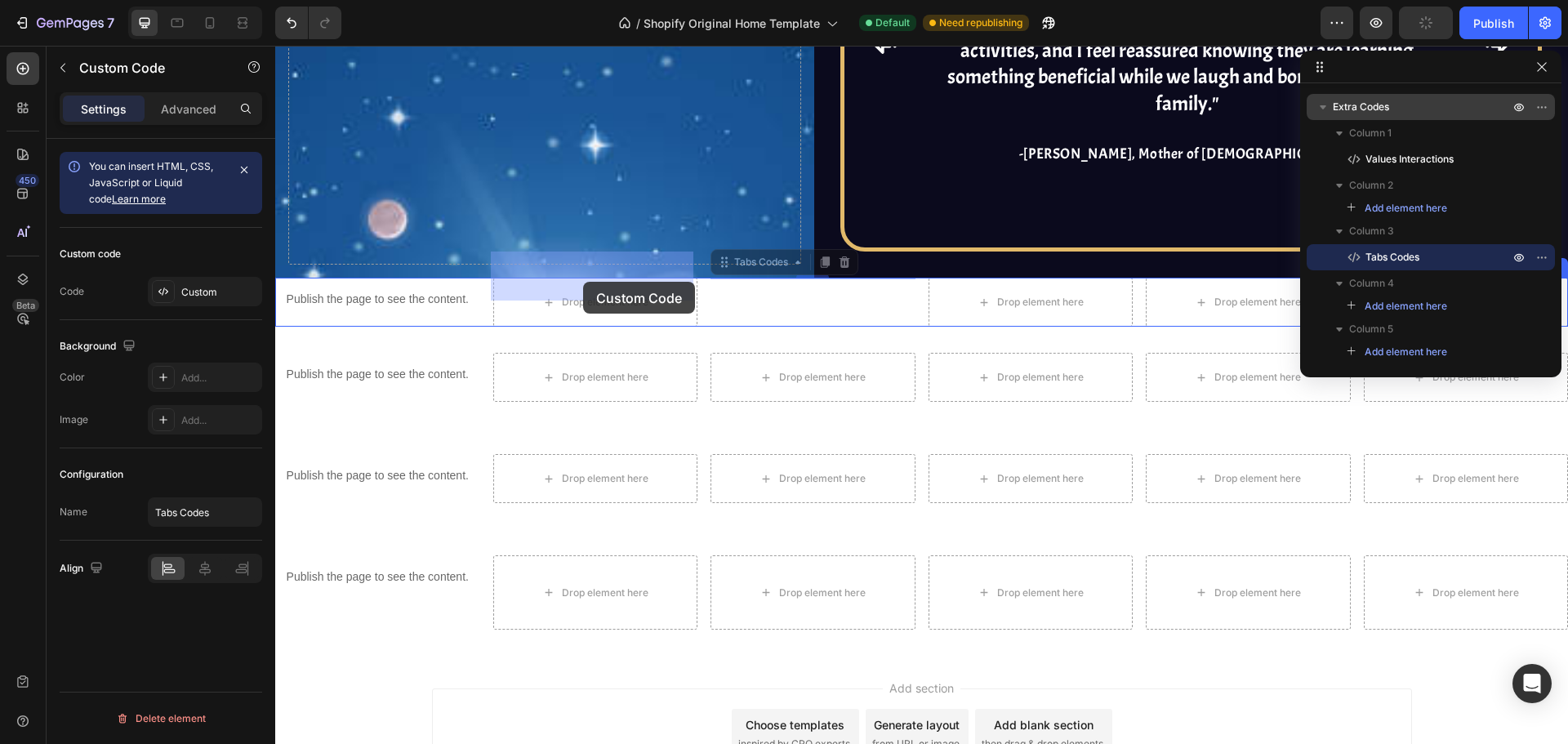
drag, startPoint x: 759, startPoint y: 236, endPoint x: 583, endPoint y: 282, distance: 181.9
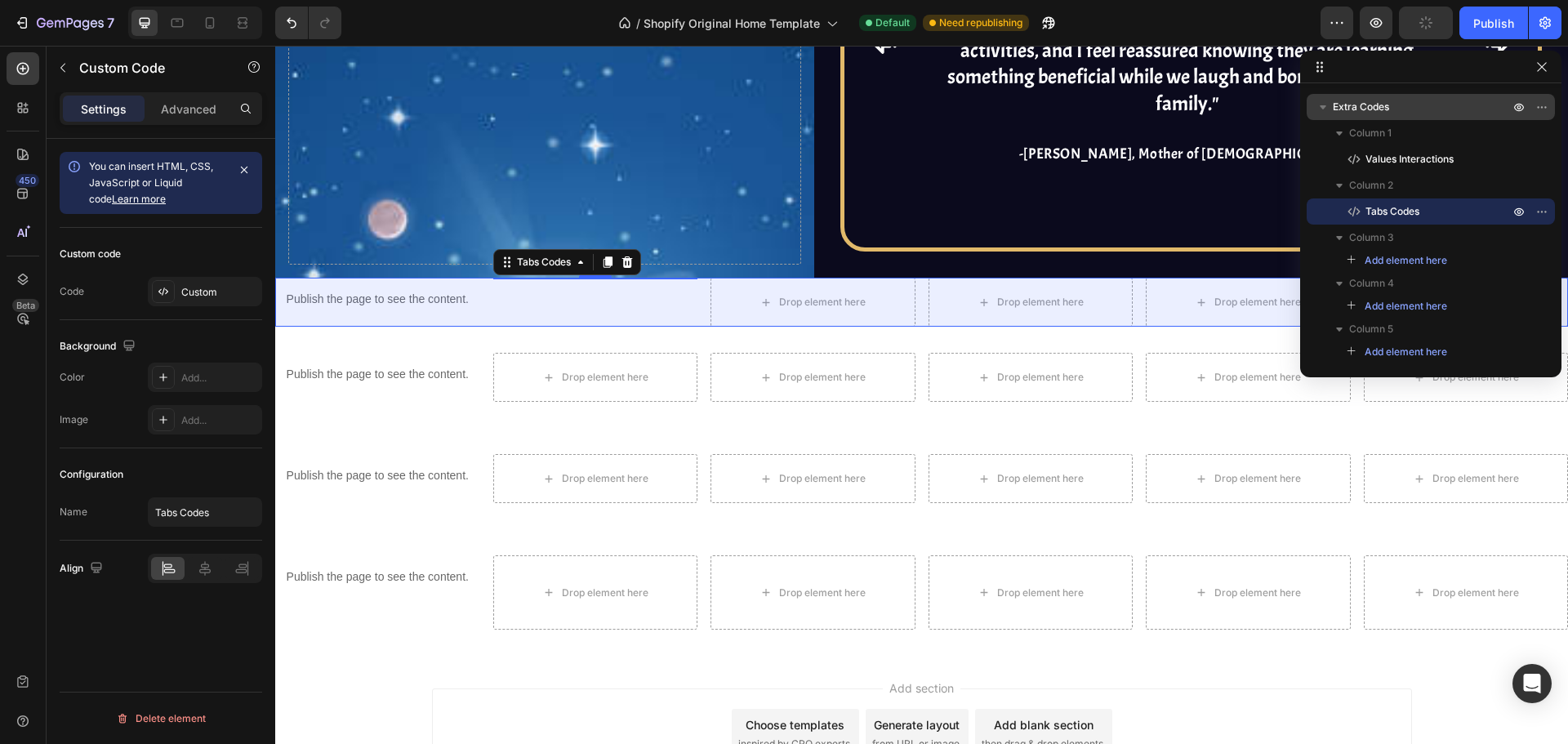
click at [1320, 109] on icon "button" at bounding box center [1322, 107] width 16 height 16
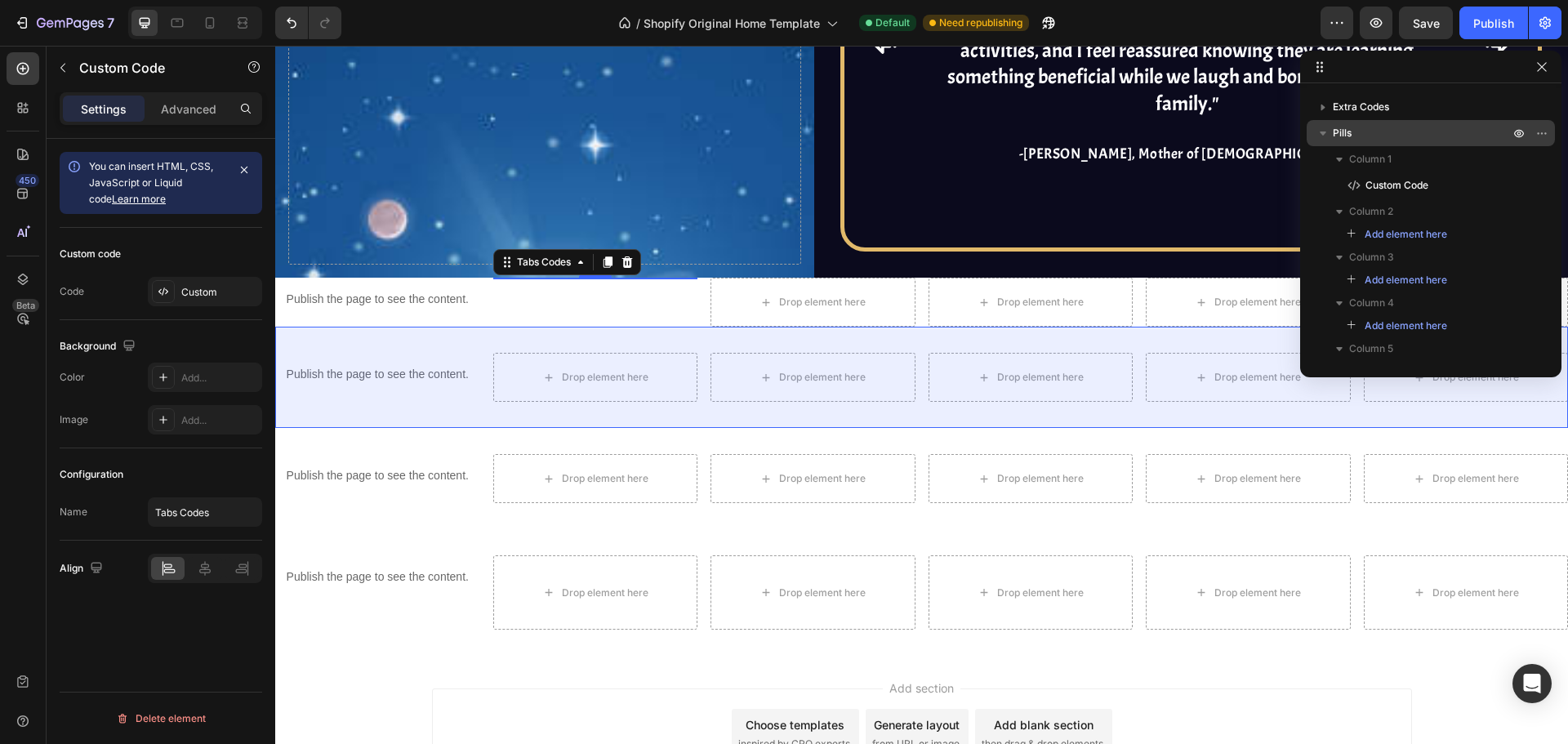
click at [1328, 140] on icon "button" at bounding box center [1322, 133] width 16 height 16
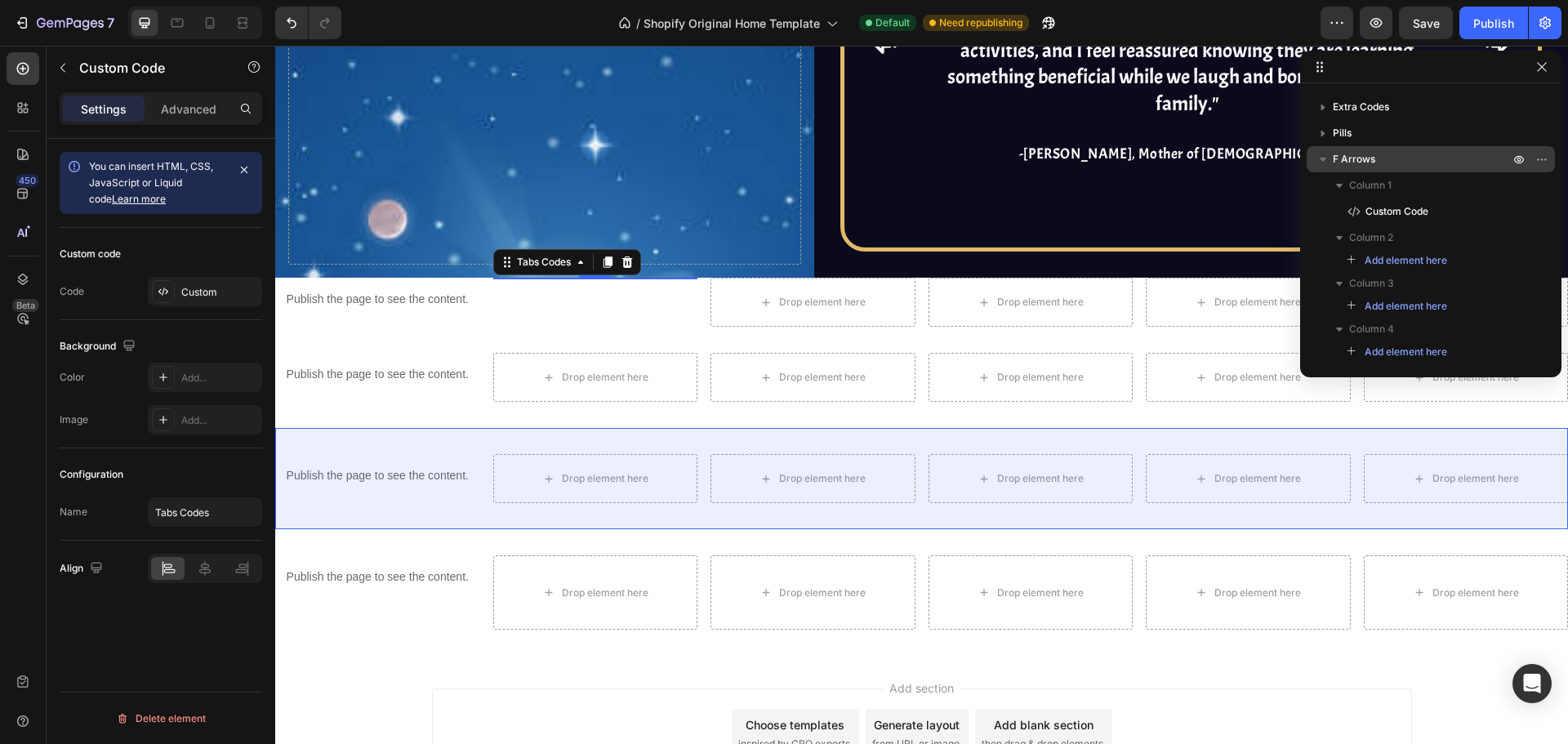
click at [1322, 159] on icon "button" at bounding box center [1322, 160] width 7 height 4
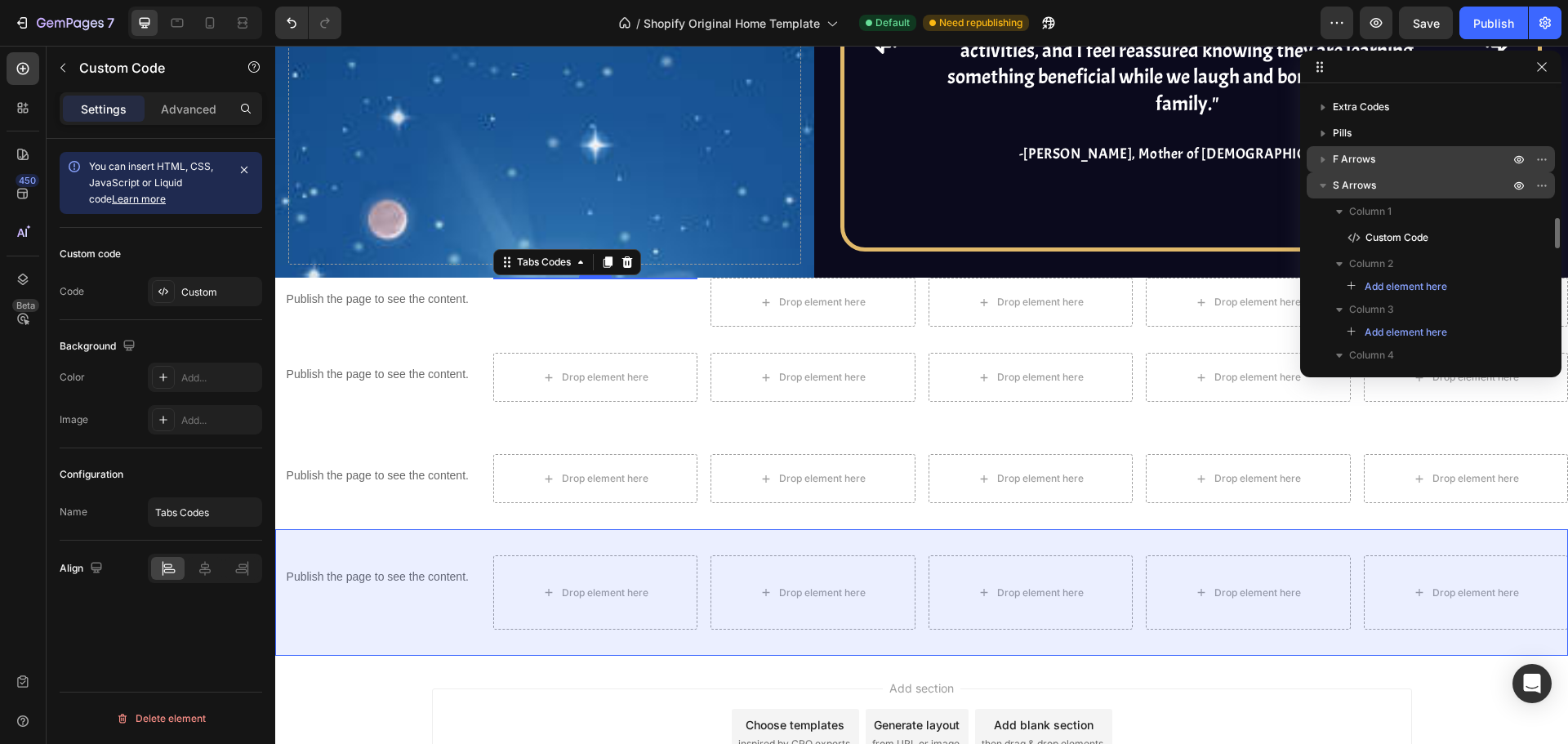
click at [1320, 175] on div "S Arrows" at bounding box center [1431, 185] width 235 height 26
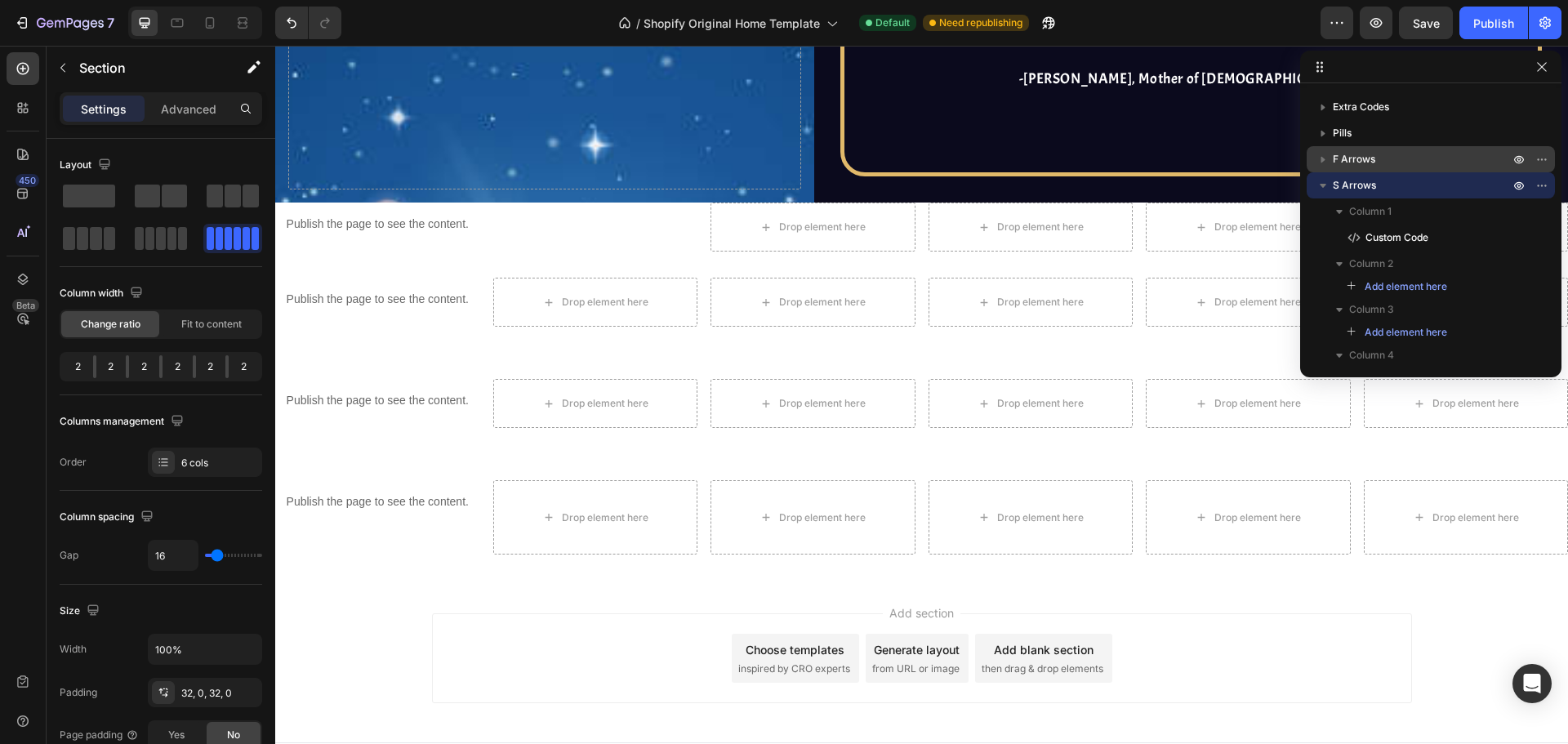
scroll to position [4152, 0]
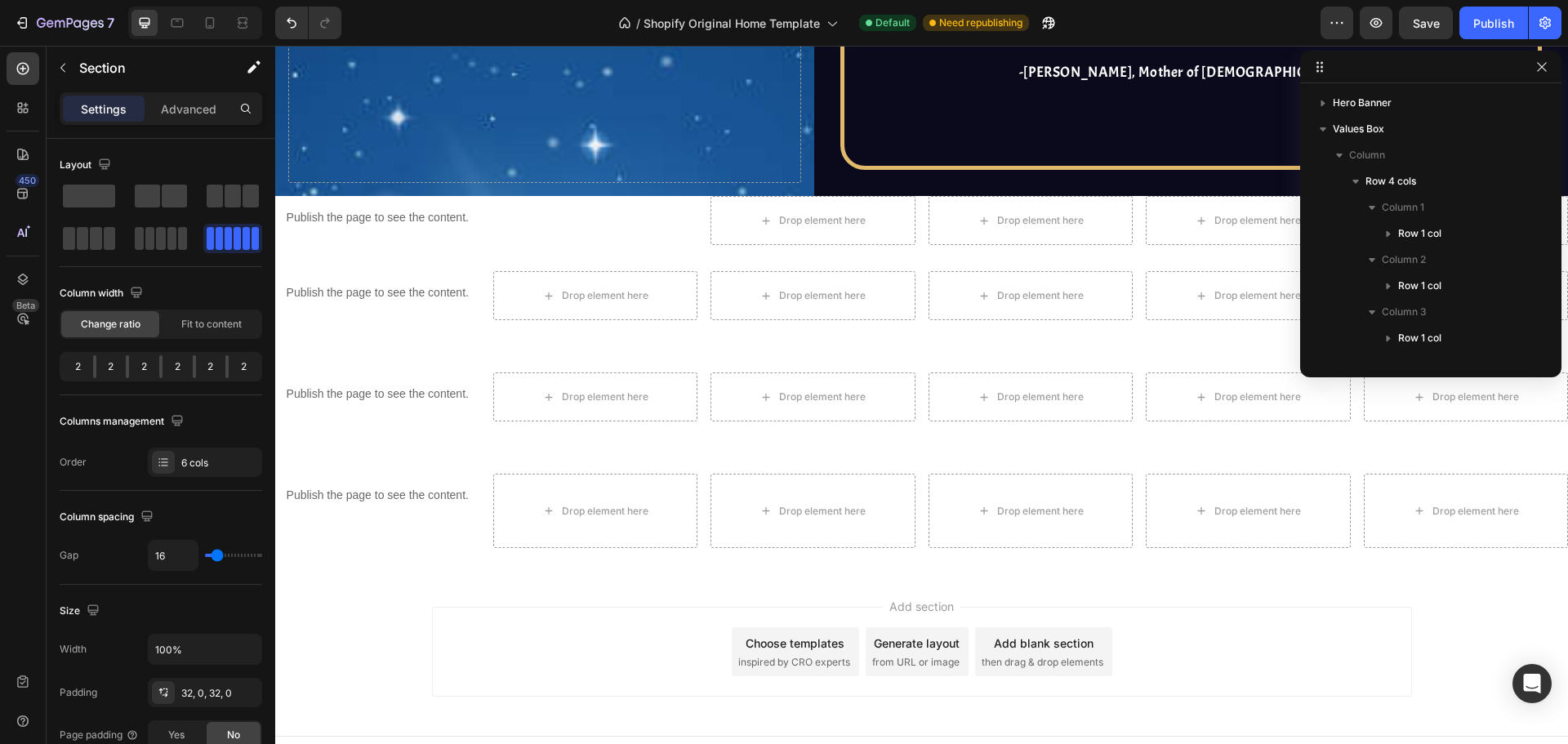
scroll to position [1133, 0]
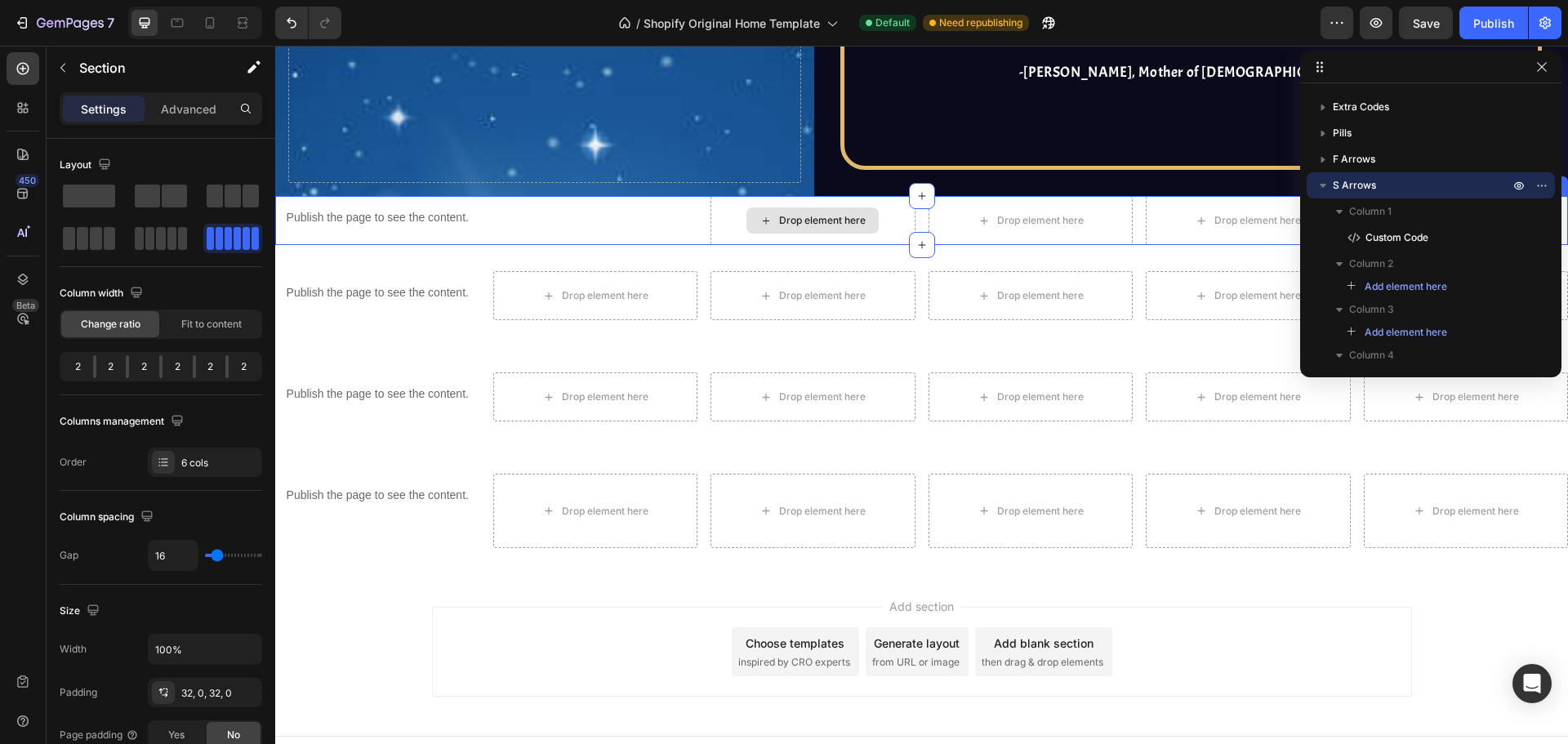
click at [795, 208] on div "Drop element here" at bounding box center [813, 220] width 133 height 26
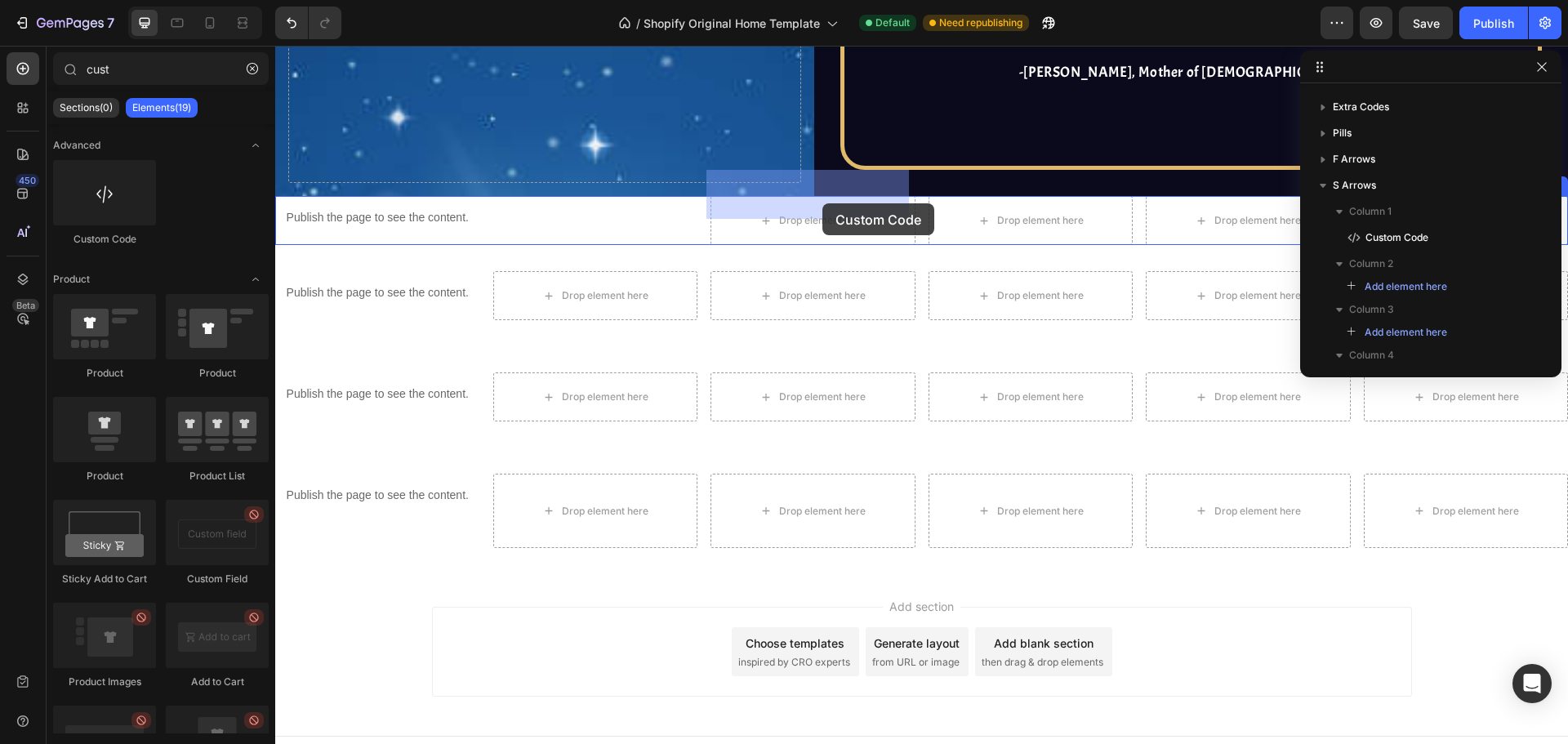
drag, startPoint x: 412, startPoint y: 257, endPoint x: 822, endPoint y: 204, distance: 413.4
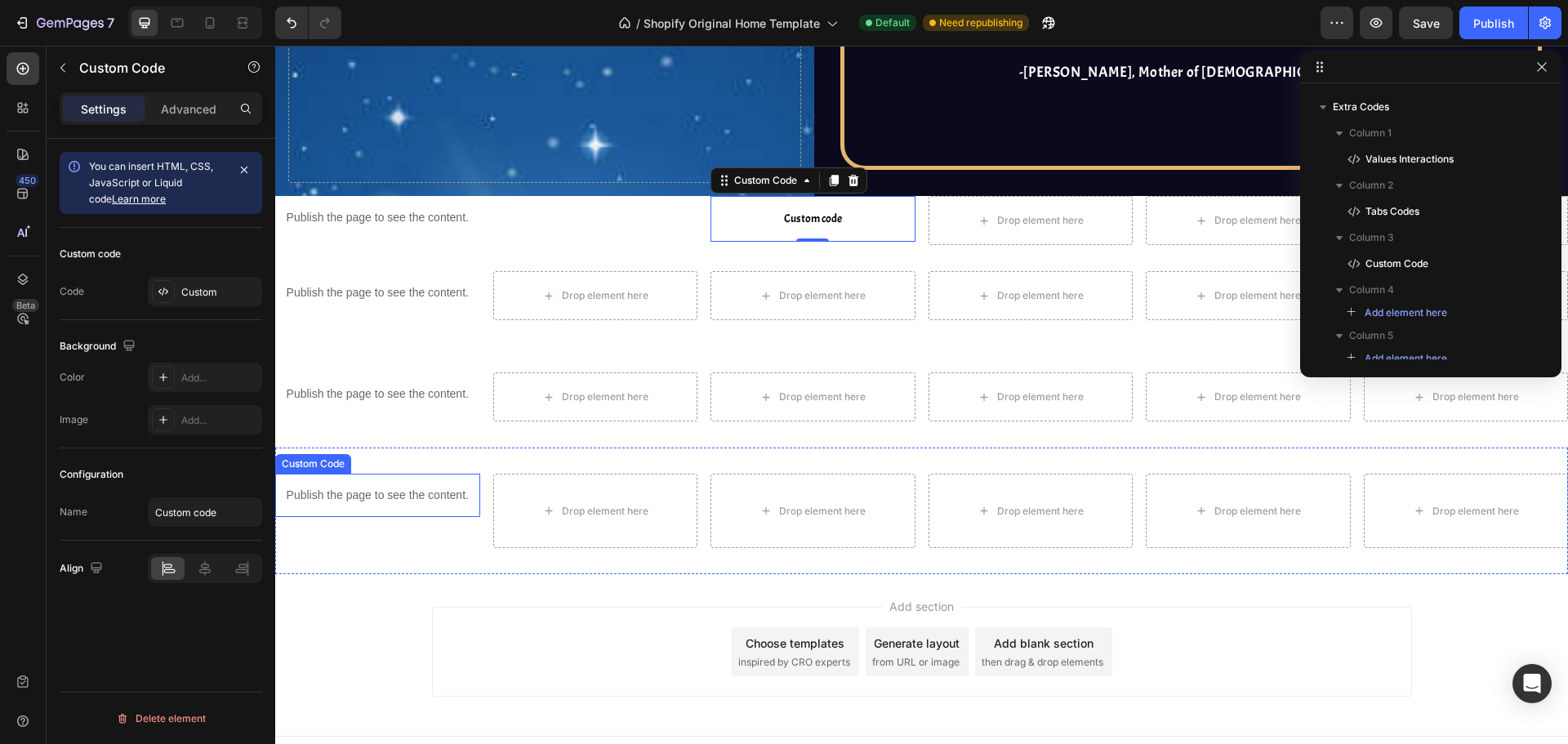
click at [396, 487] on p "Publish the page to see the content." at bounding box center [377, 496] width 205 height 17
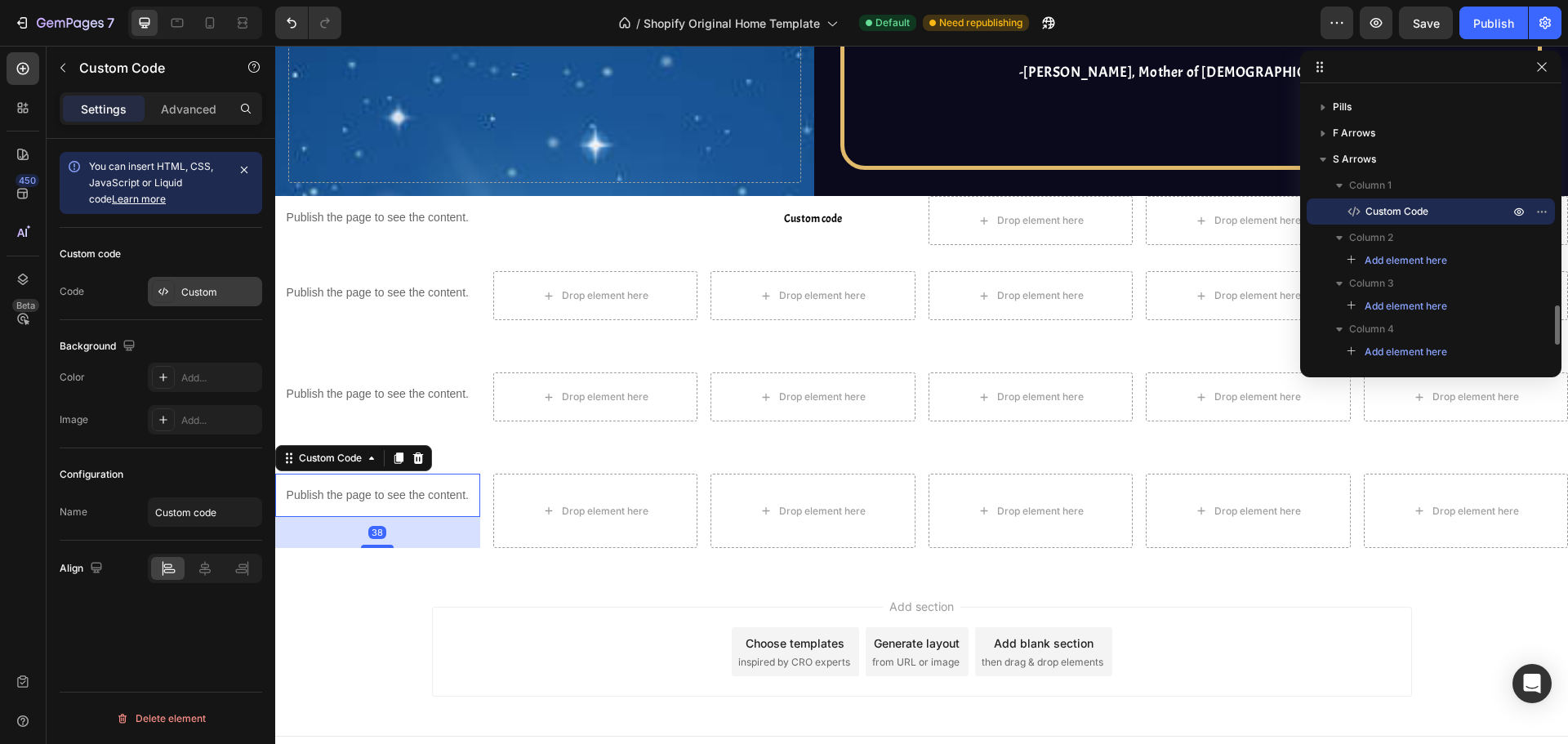
click at [200, 278] on div "Custom" at bounding box center [205, 291] width 114 height 30
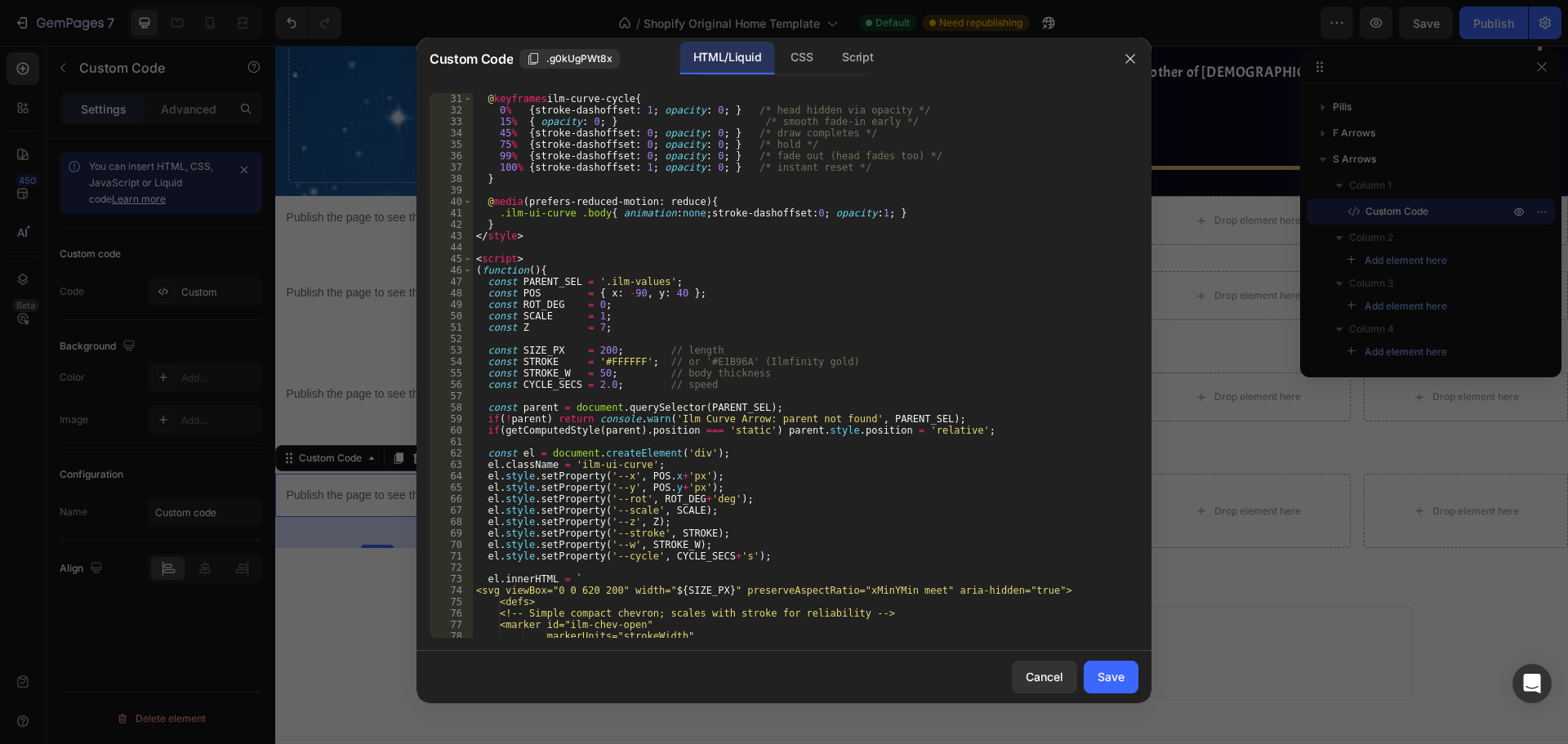
scroll to position [294, 0]
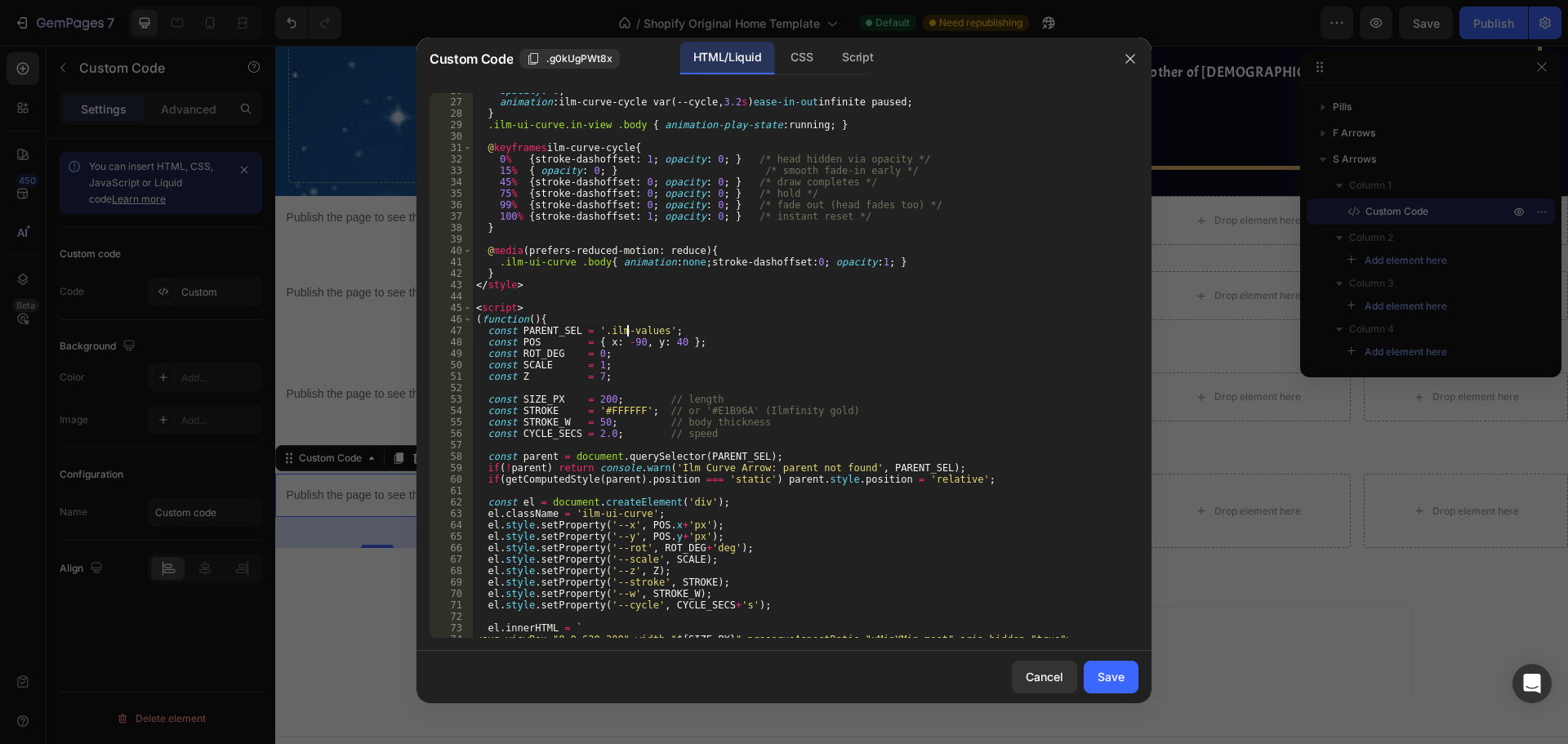
click at [626, 330] on div "opacity : 0 ; animation : ilm-curve-cycle var(--cycle, 3.2 s ) ease-in-out infi…" at bounding box center [799, 368] width 653 height 568
type textarea "const PARENT_SEL = '.resources_overview';"
click at [1113, 681] on div "Save" at bounding box center [1111, 677] width 27 height 17
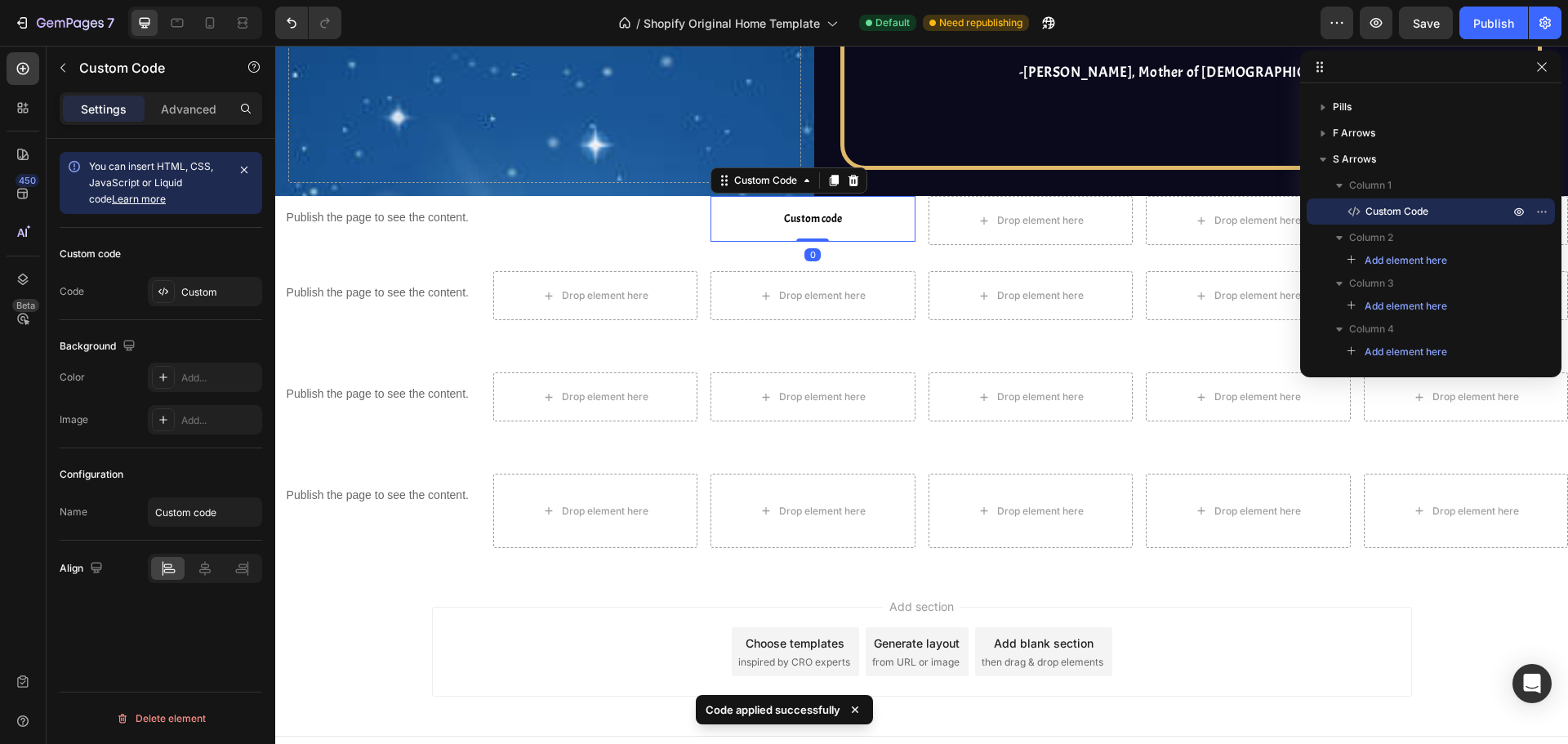
click at [792, 210] on span "Custom code" at bounding box center [812, 219] width 205 height 19
click at [196, 290] on div "Add..." at bounding box center [220, 292] width 77 height 14
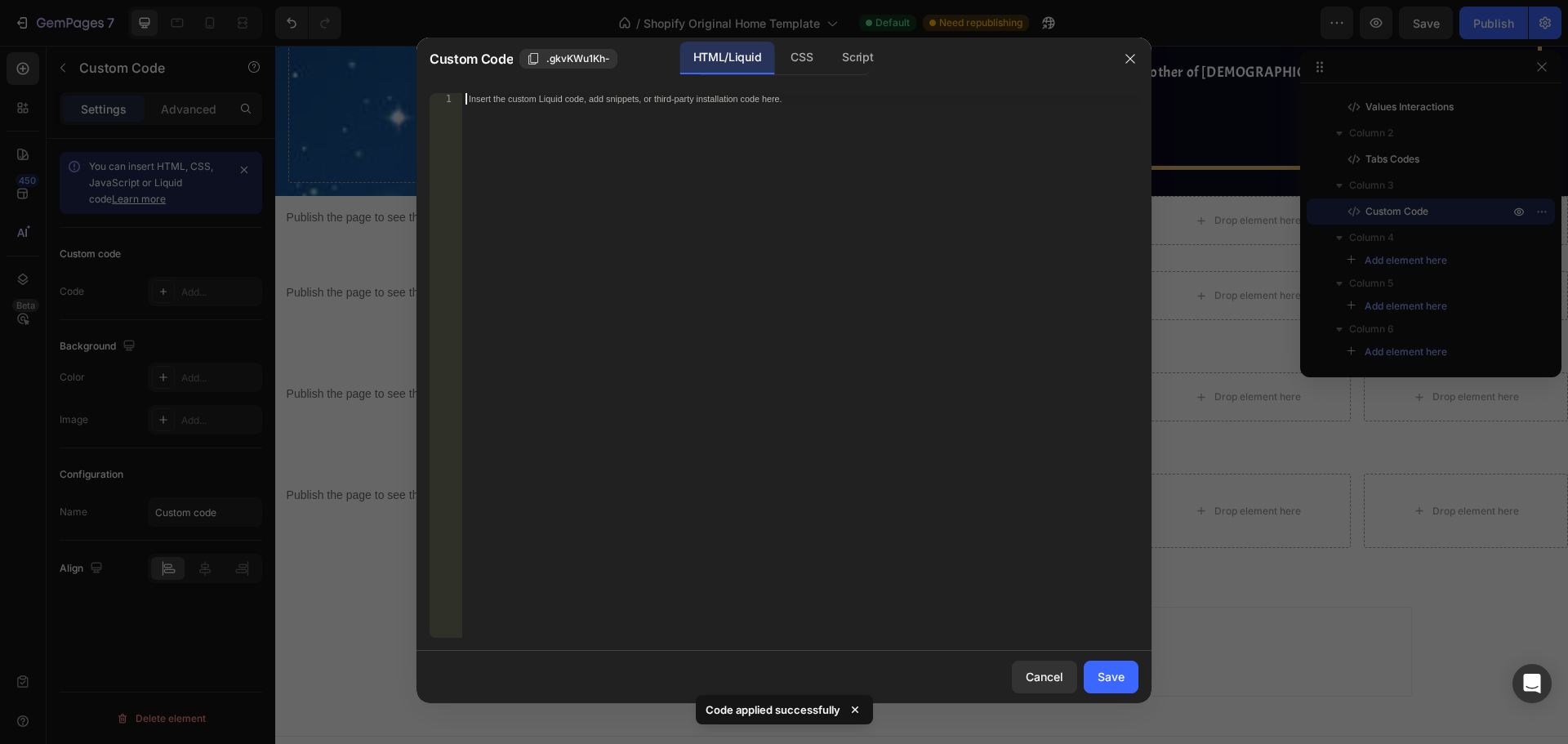
click at [873, 352] on div "Insert the custom Liquid code, add snippets, or third-party installation code h…" at bounding box center [800, 377] width 676 height 568
paste textarea "</script>"
type textarea "</script>"
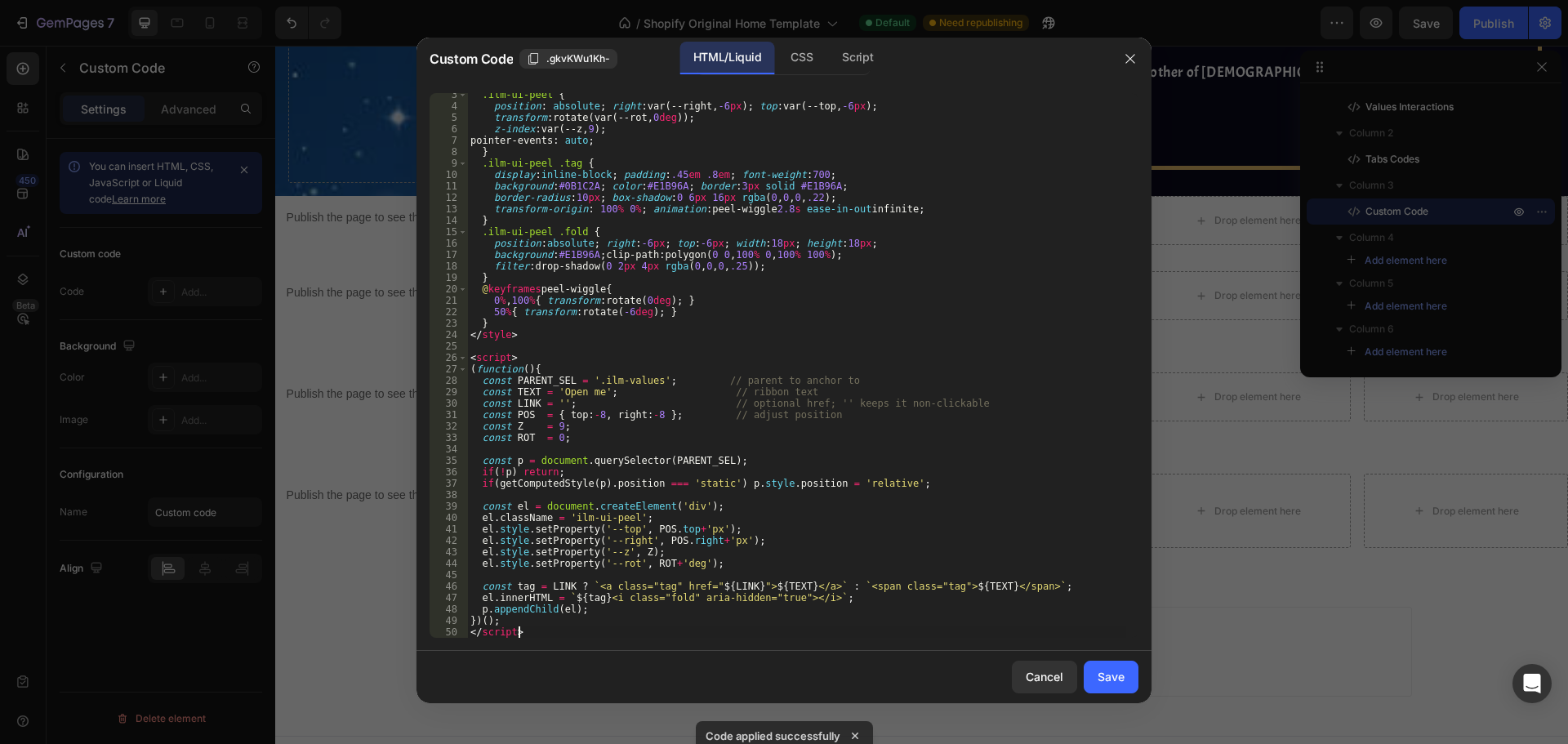
scroll to position [0, 0]
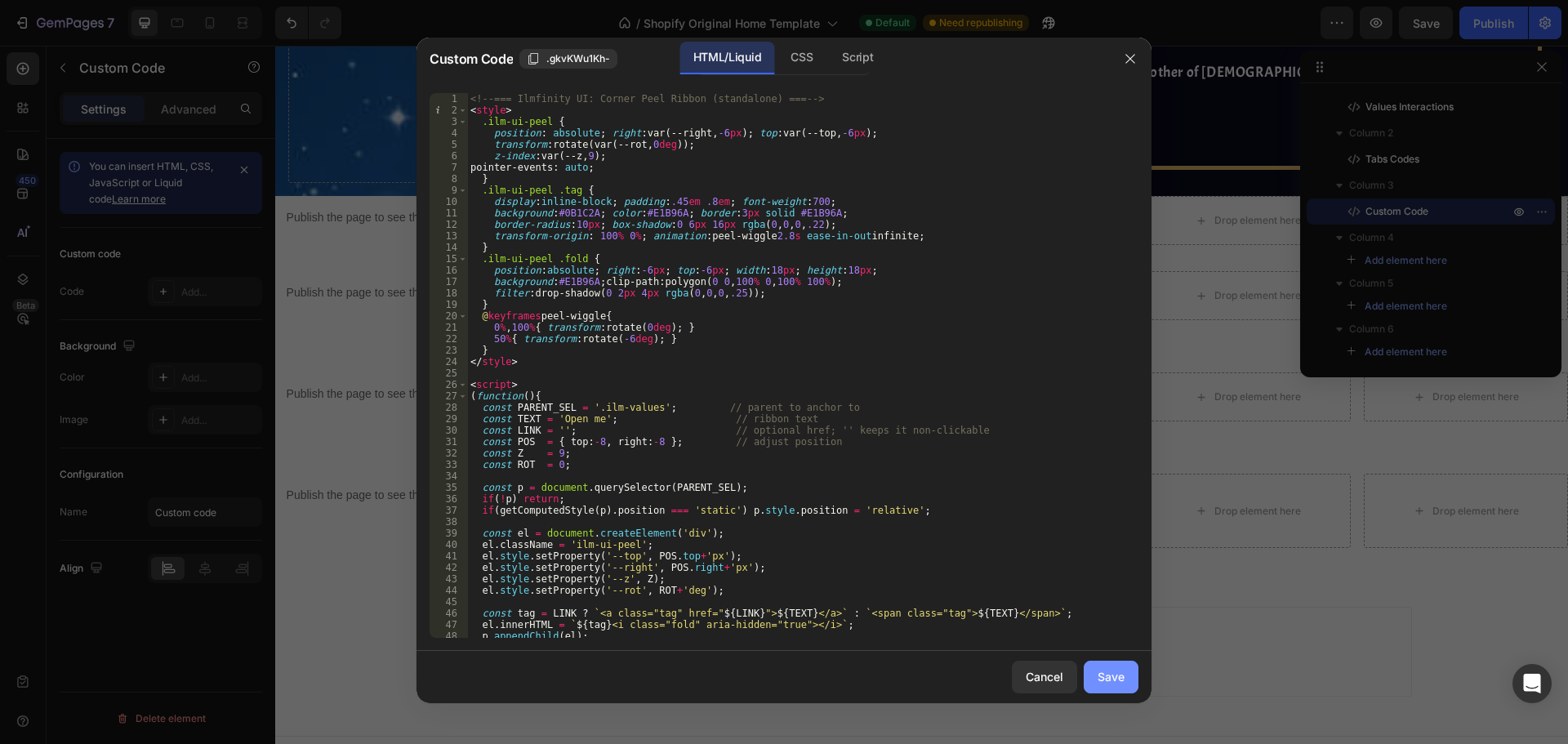
click at [1119, 682] on div "Save" at bounding box center [1111, 677] width 27 height 17
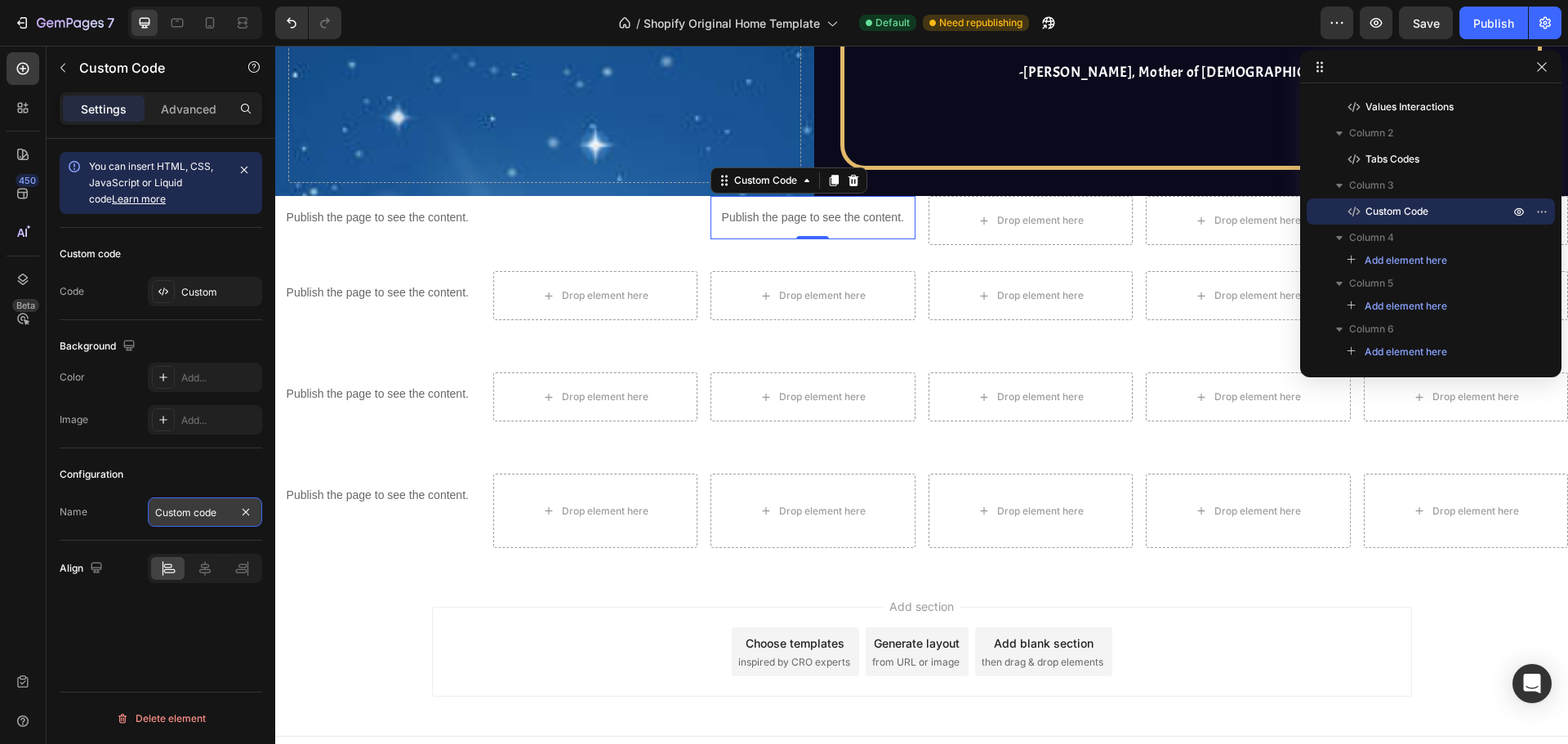
click at [215, 508] on input "Custom code" at bounding box center [205, 512] width 114 height 30
type input "Peel Ribbon"
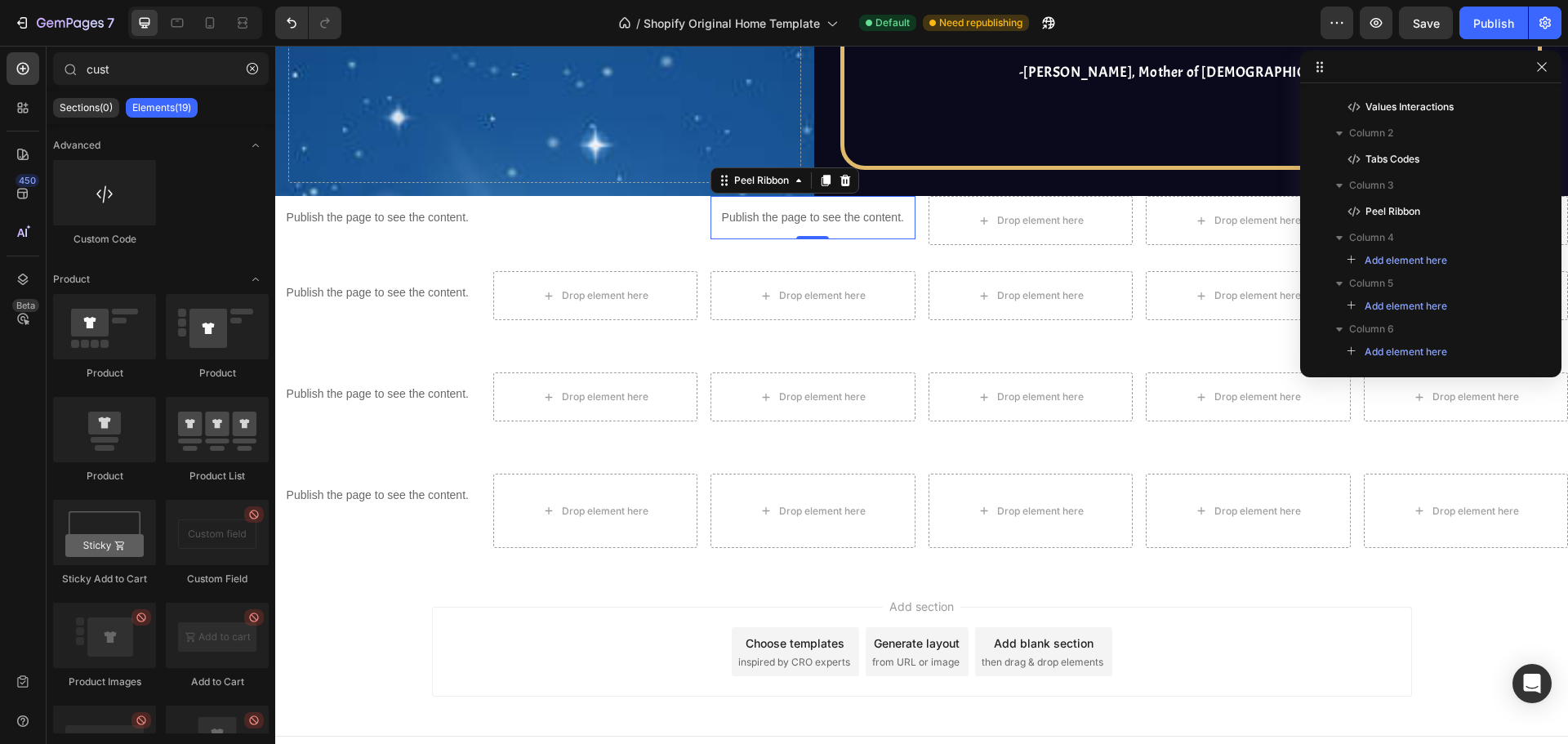
click at [383, 669] on div "Add section Choose templates inspired by CRO experts Generate layout from URL o…" at bounding box center [920, 655] width 1292 height 161
click at [1384, 36] on button "button" at bounding box center [1376, 23] width 33 height 33
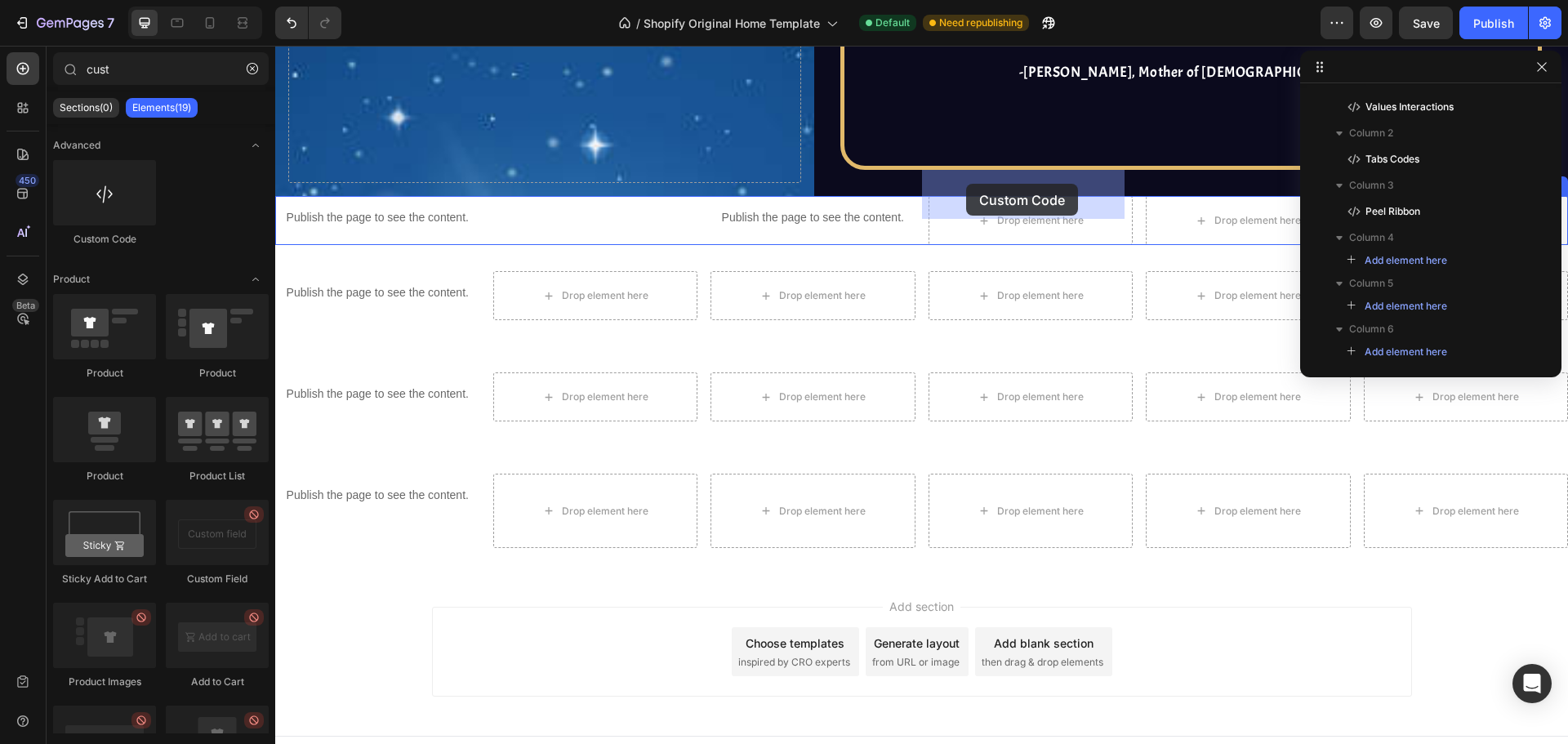
drag, startPoint x: 357, startPoint y: 243, endPoint x: 963, endPoint y: 174, distance: 609.9
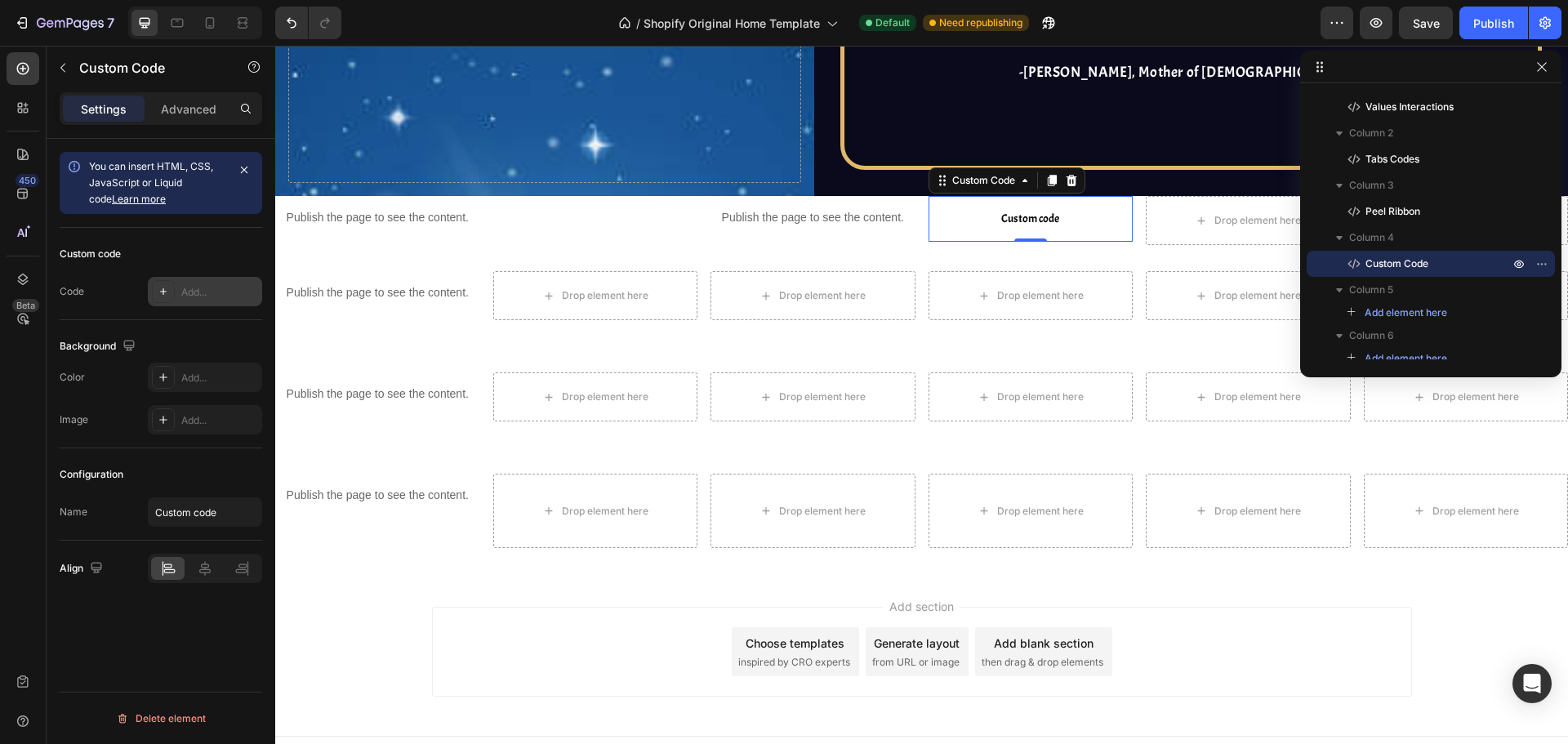
click at [204, 297] on div "Add..." at bounding box center [220, 292] width 77 height 14
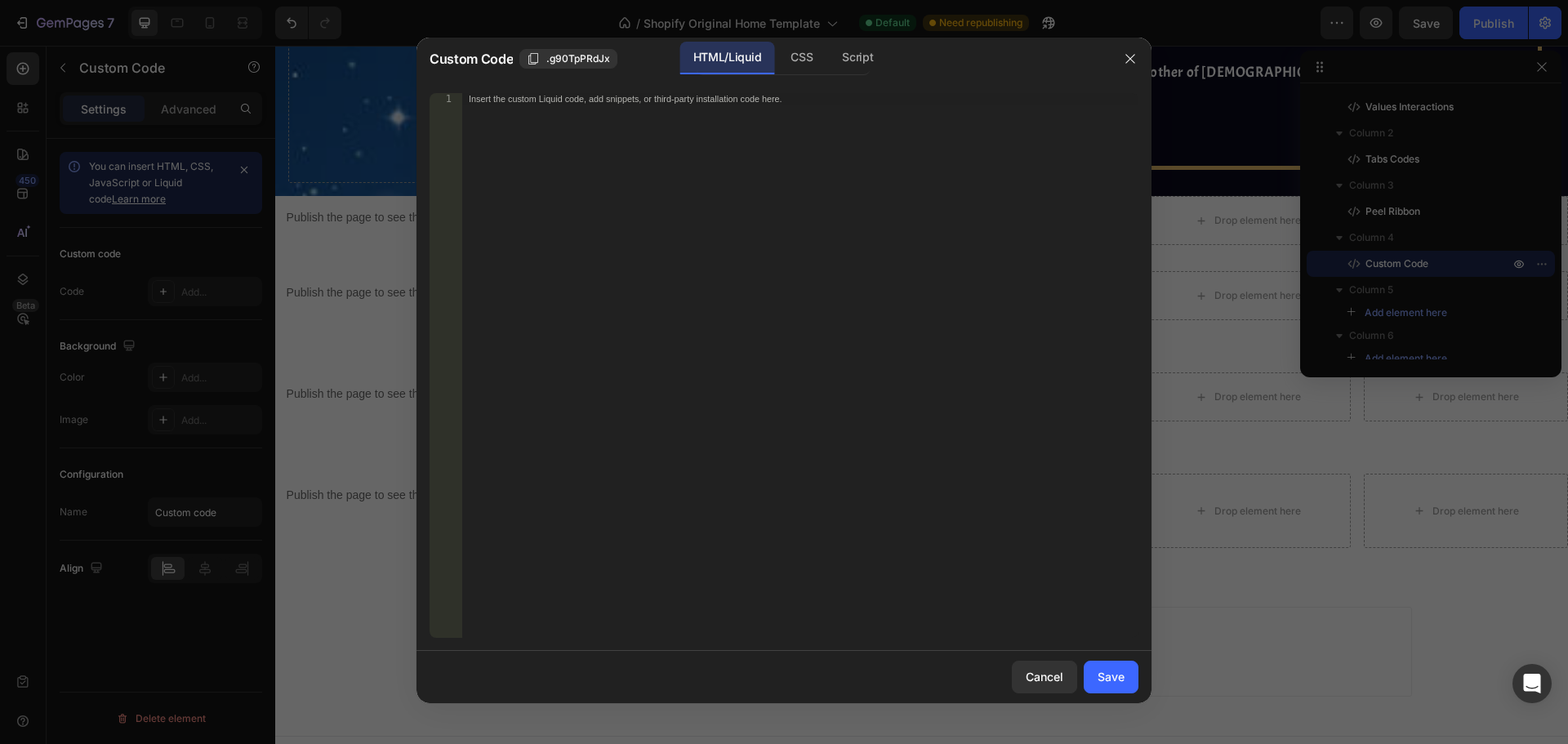
click at [668, 355] on div "Insert the custom Liquid code, add snippets, or third-party installation code h…" at bounding box center [800, 377] width 676 height 568
paste textarea "</script>"
type textarea "</script>"
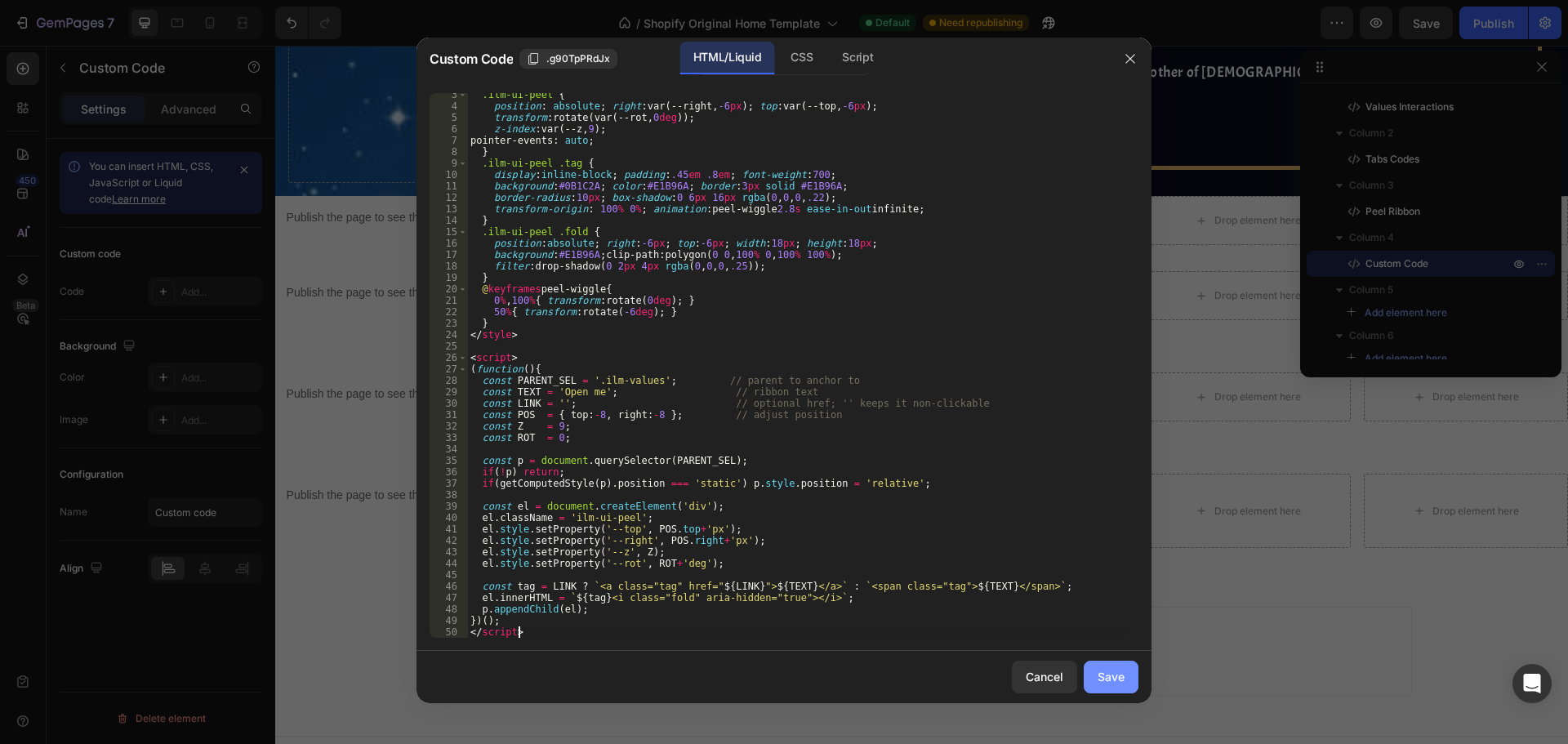
click at [1109, 675] on div "Save" at bounding box center [1111, 677] width 27 height 17
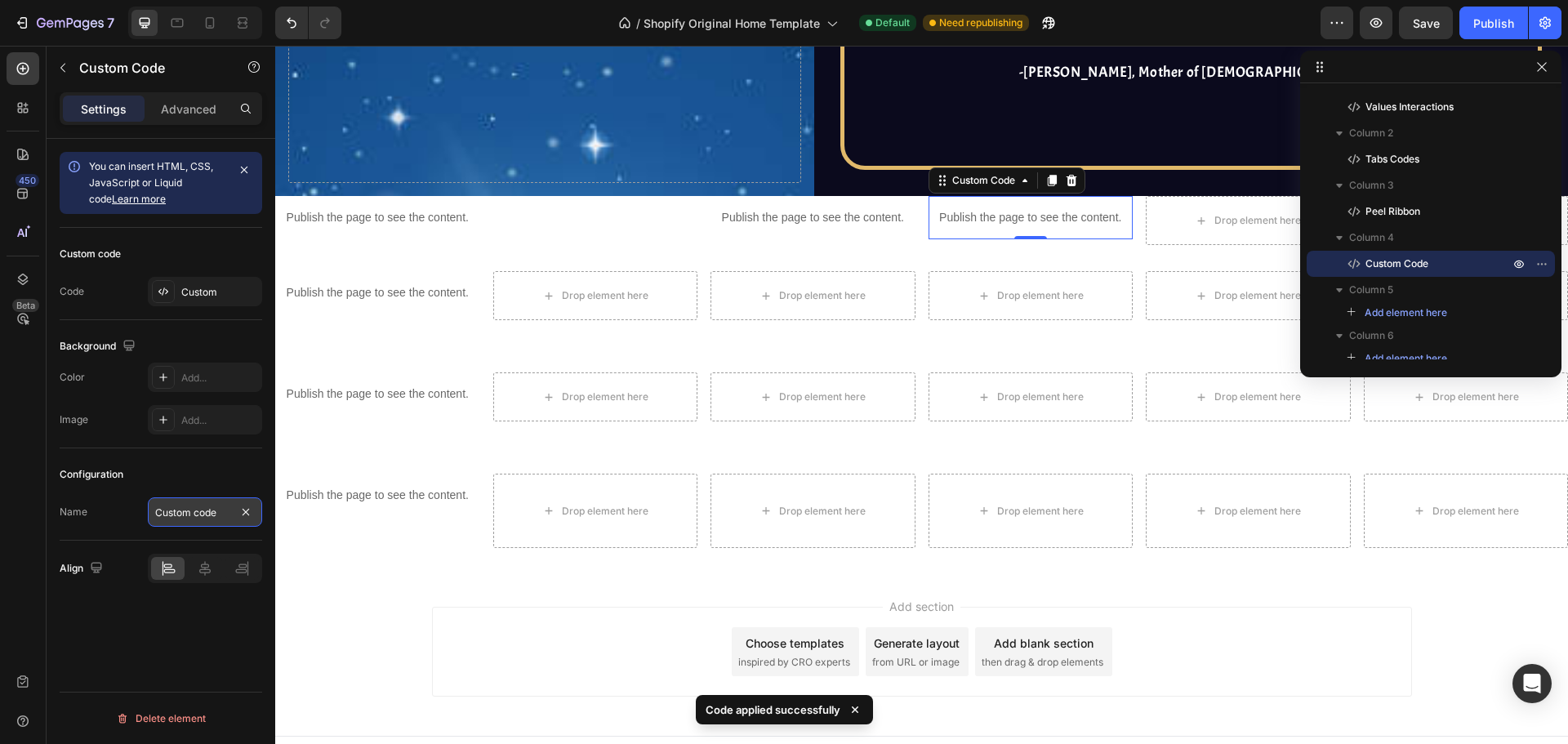
click at [200, 520] on input "Custom code" at bounding box center [205, 512] width 114 height 30
type input "Halo"
click at [154, 627] on div "You can insert HTML, CSS, JavaScript or Liquid code Learn more Custom code Code…" at bounding box center [160, 464] width 229 height 652
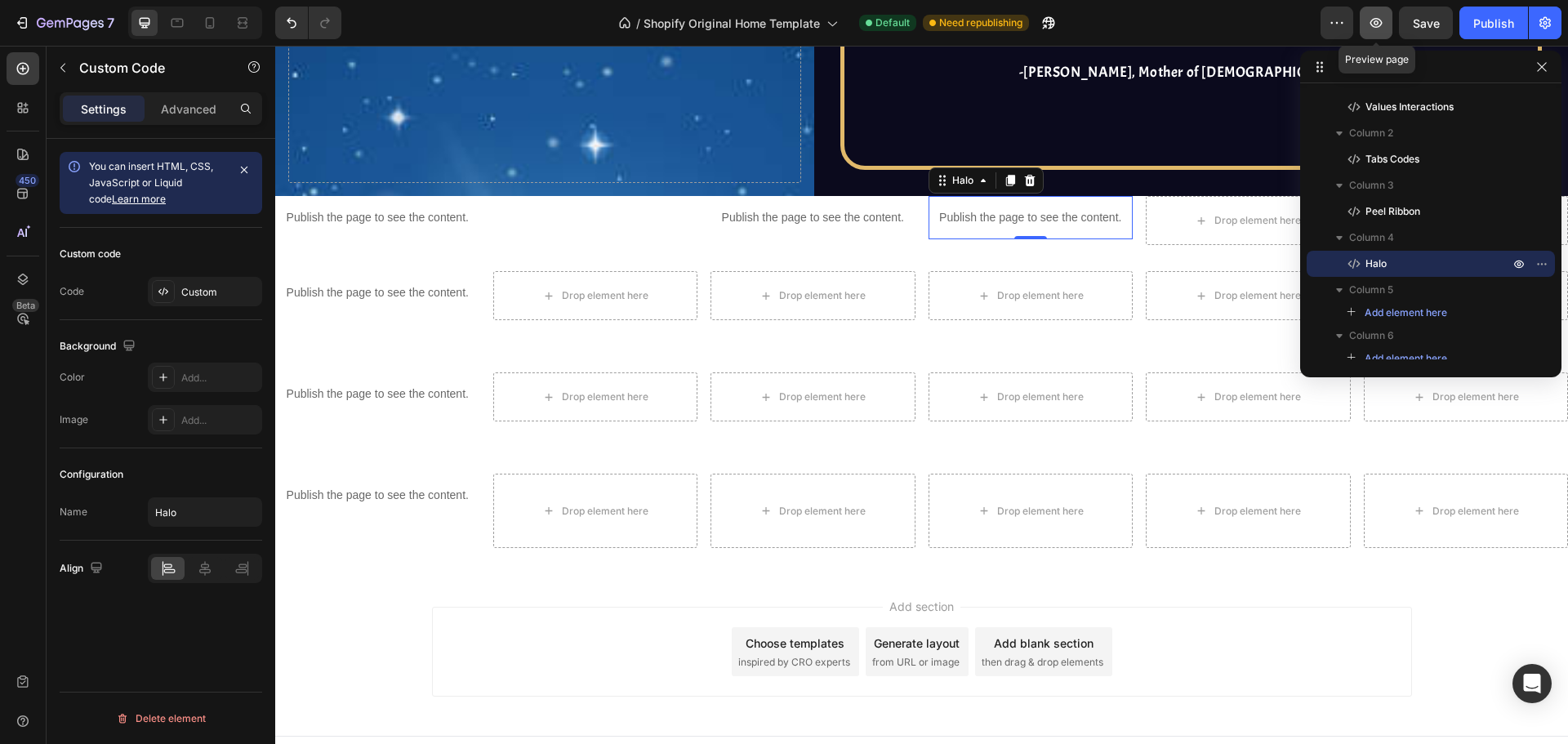
click at [1379, 24] on icon "button" at bounding box center [1376, 23] width 12 height 10
click at [207, 299] on div "Custom" at bounding box center [220, 292] width 77 height 14
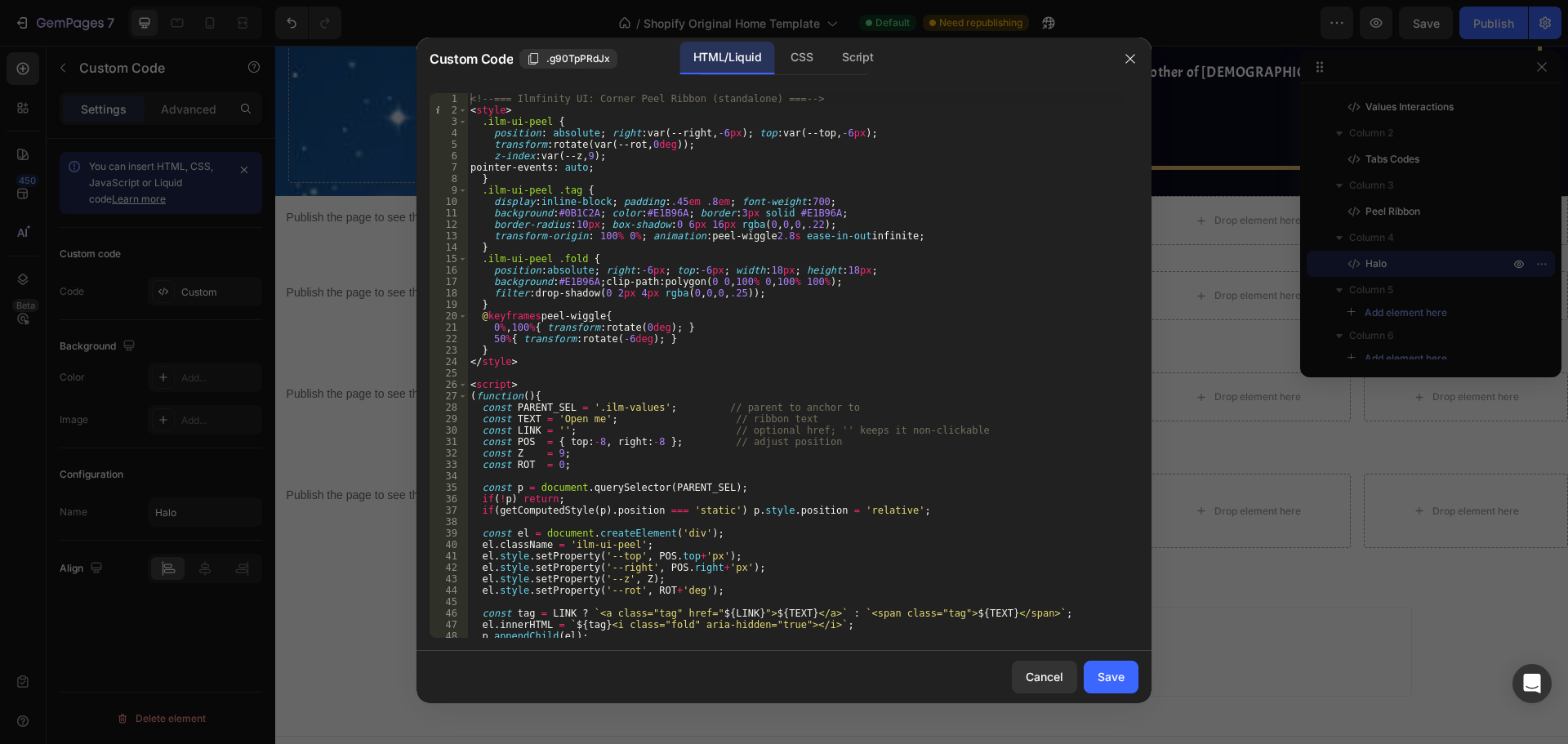
click at [757, 353] on div "<!-- === Ilmfinity UI: Corner Peel Ribbon (standalone) === --> < style > .ilm-u…" at bounding box center [796, 377] width 659 height 568
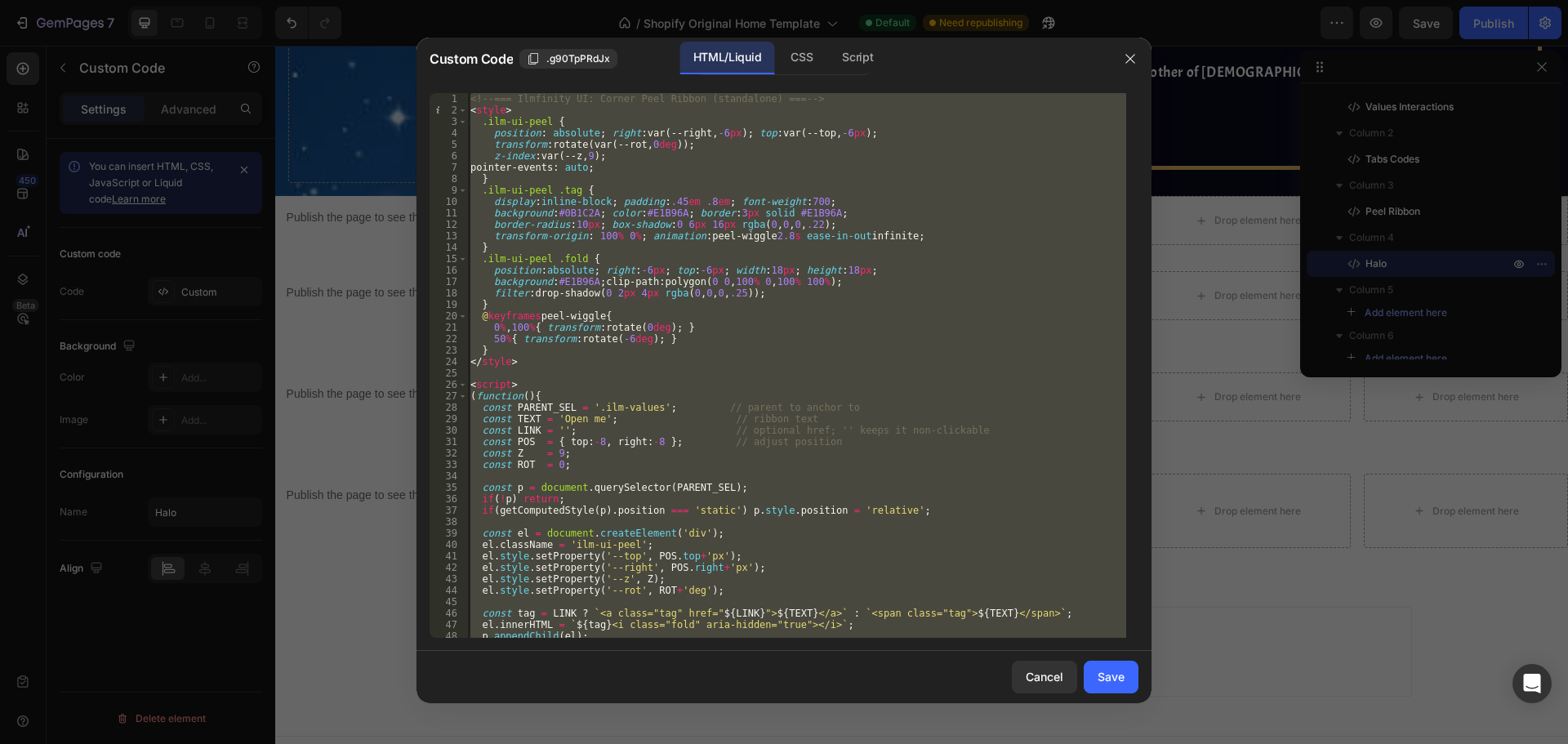
paste textarea
type textarea "</script>"
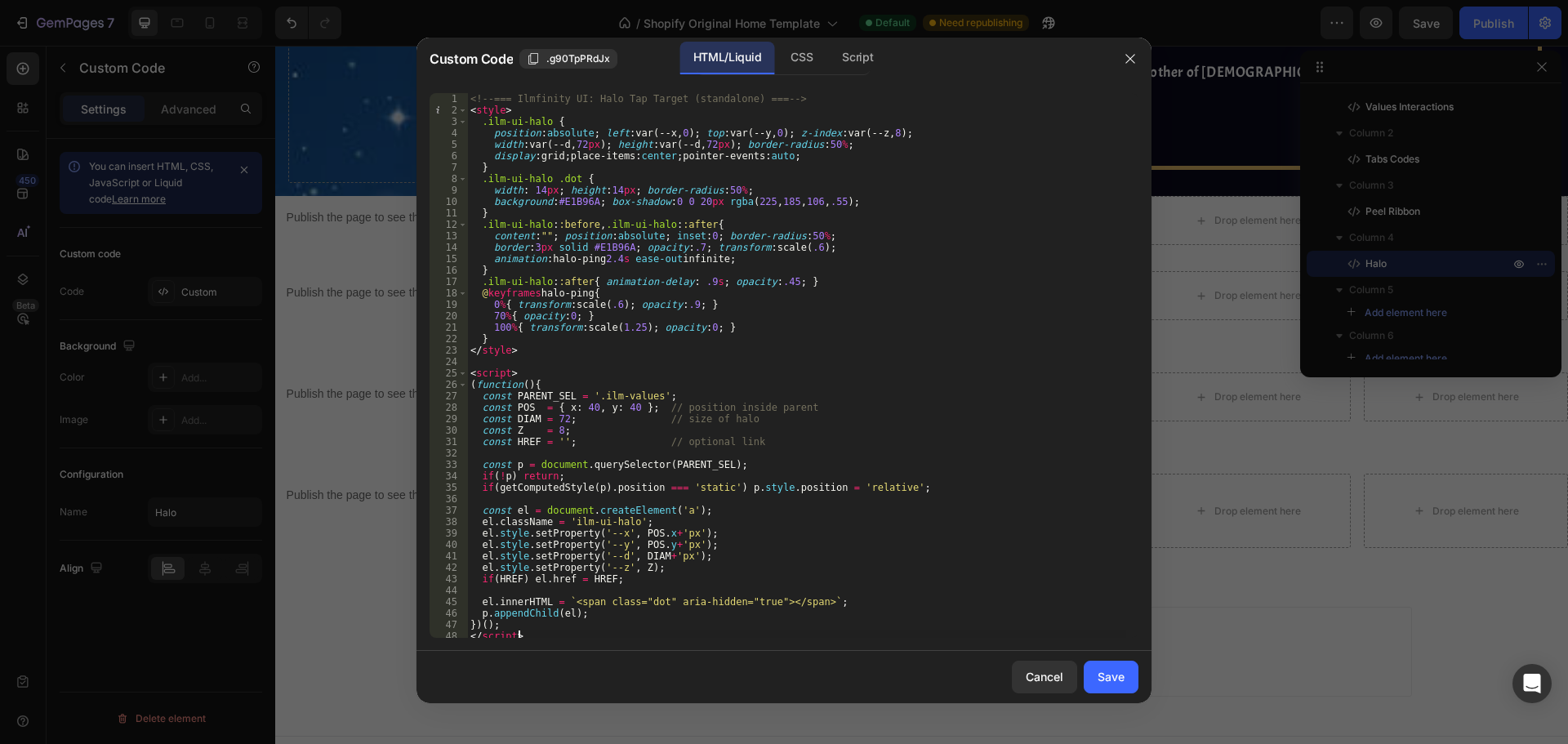
scroll to position [0, 0]
click at [1097, 679] on div "Save" at bounding box center [1111, 677] width 27 height 17
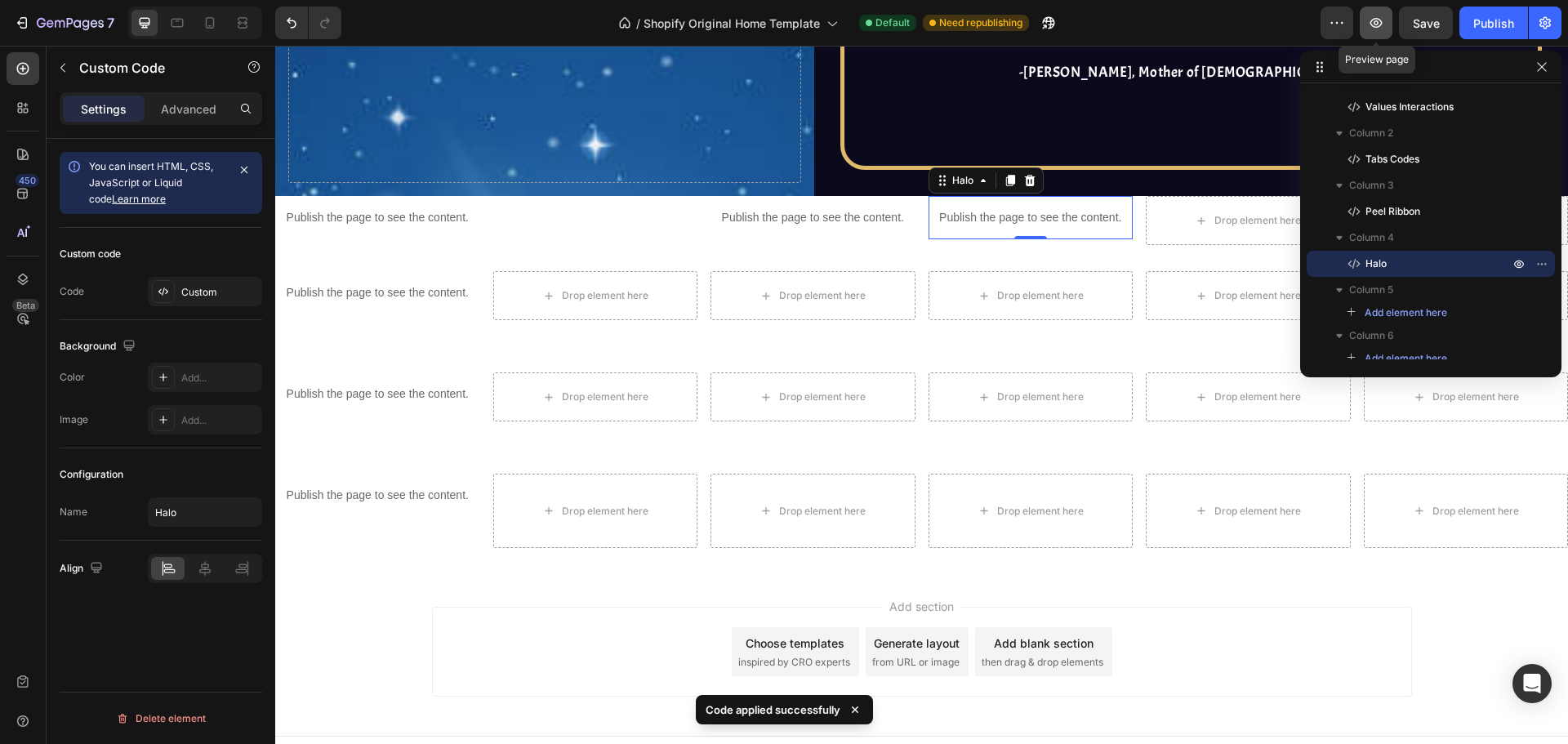
click at [1370, 32] on button "button" at bounding box center [1376, 23] width 33 height 33
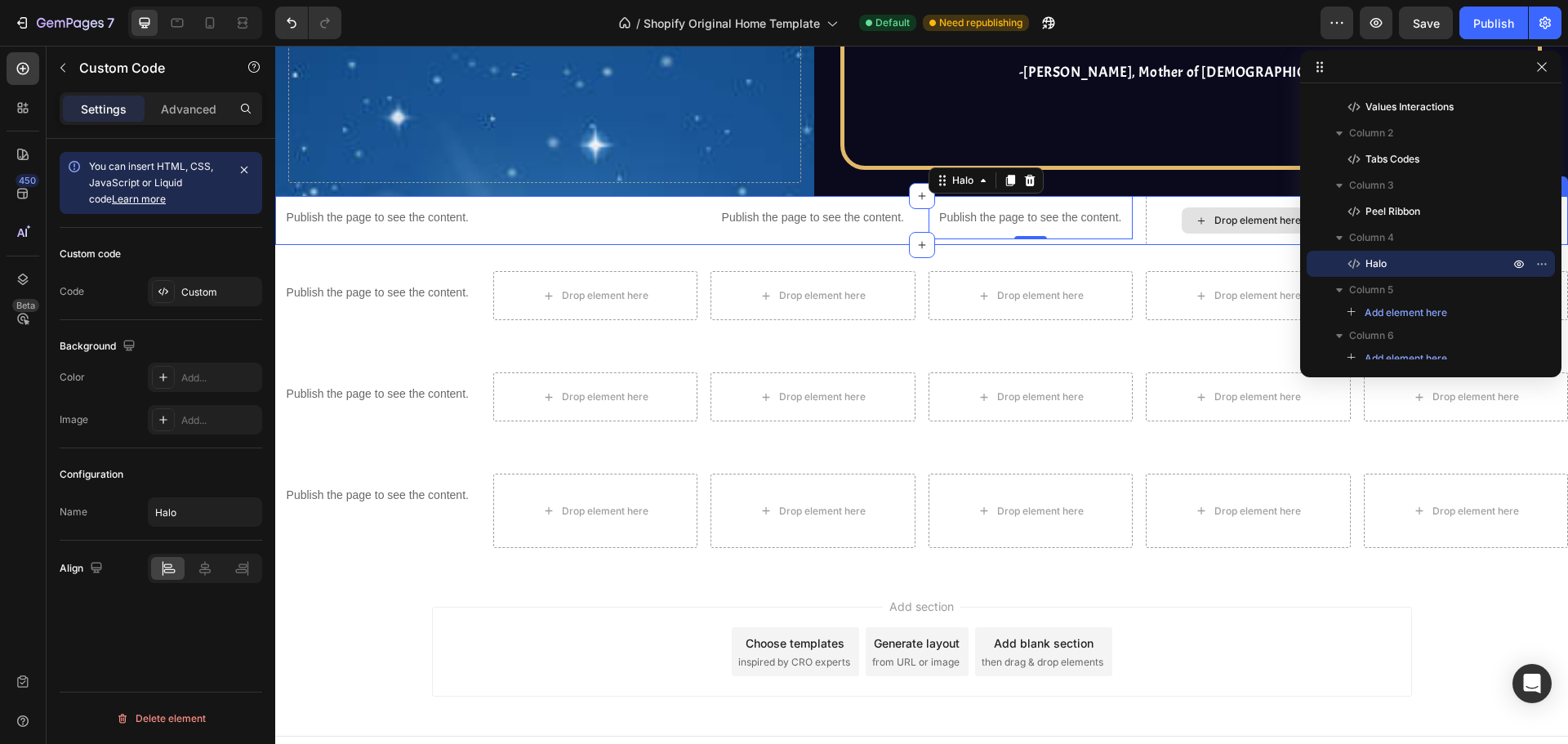
click at [1164, 201] on div "Drop element here" at bounding box center [1247, 220] width 205 height 49
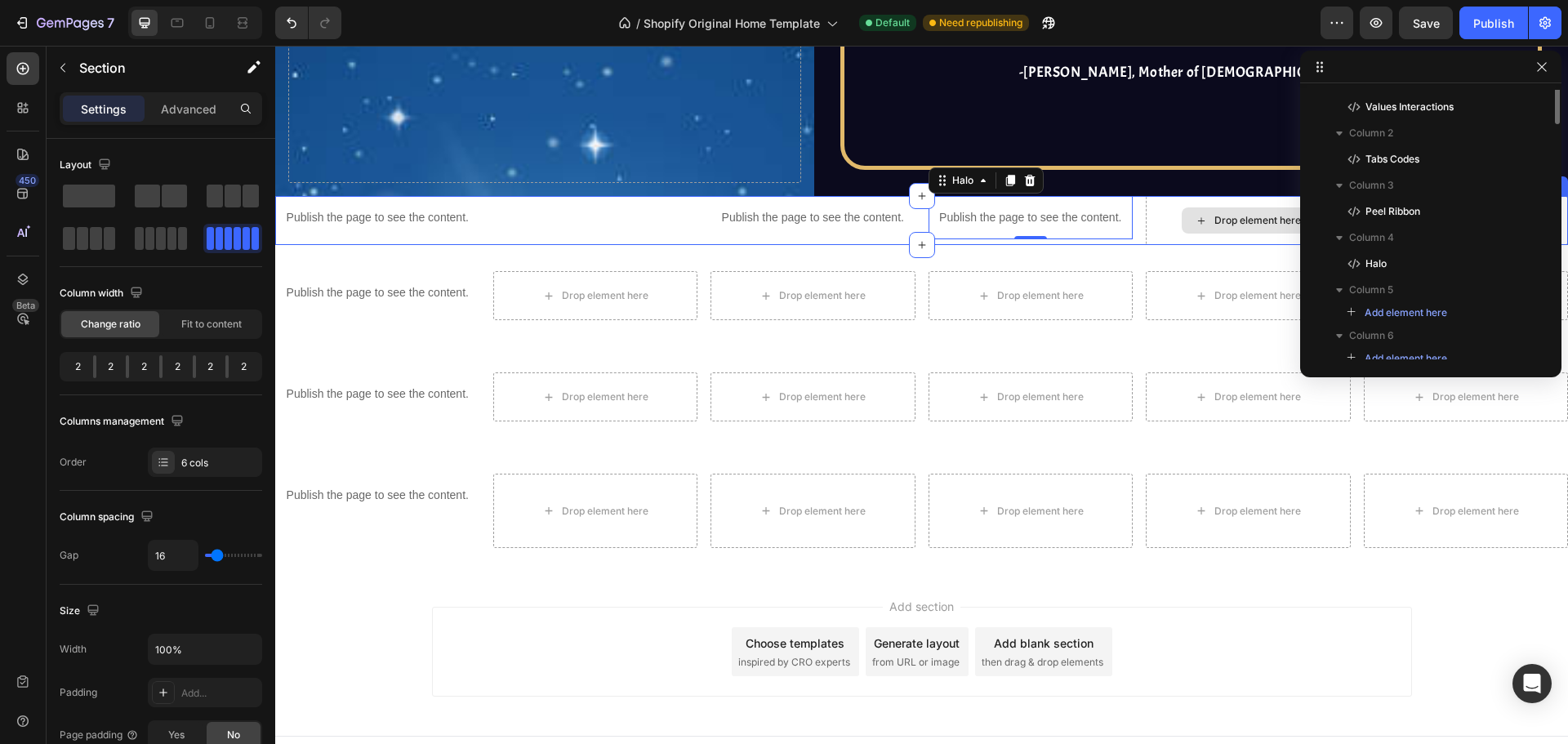
scroll to position [1029, 0]
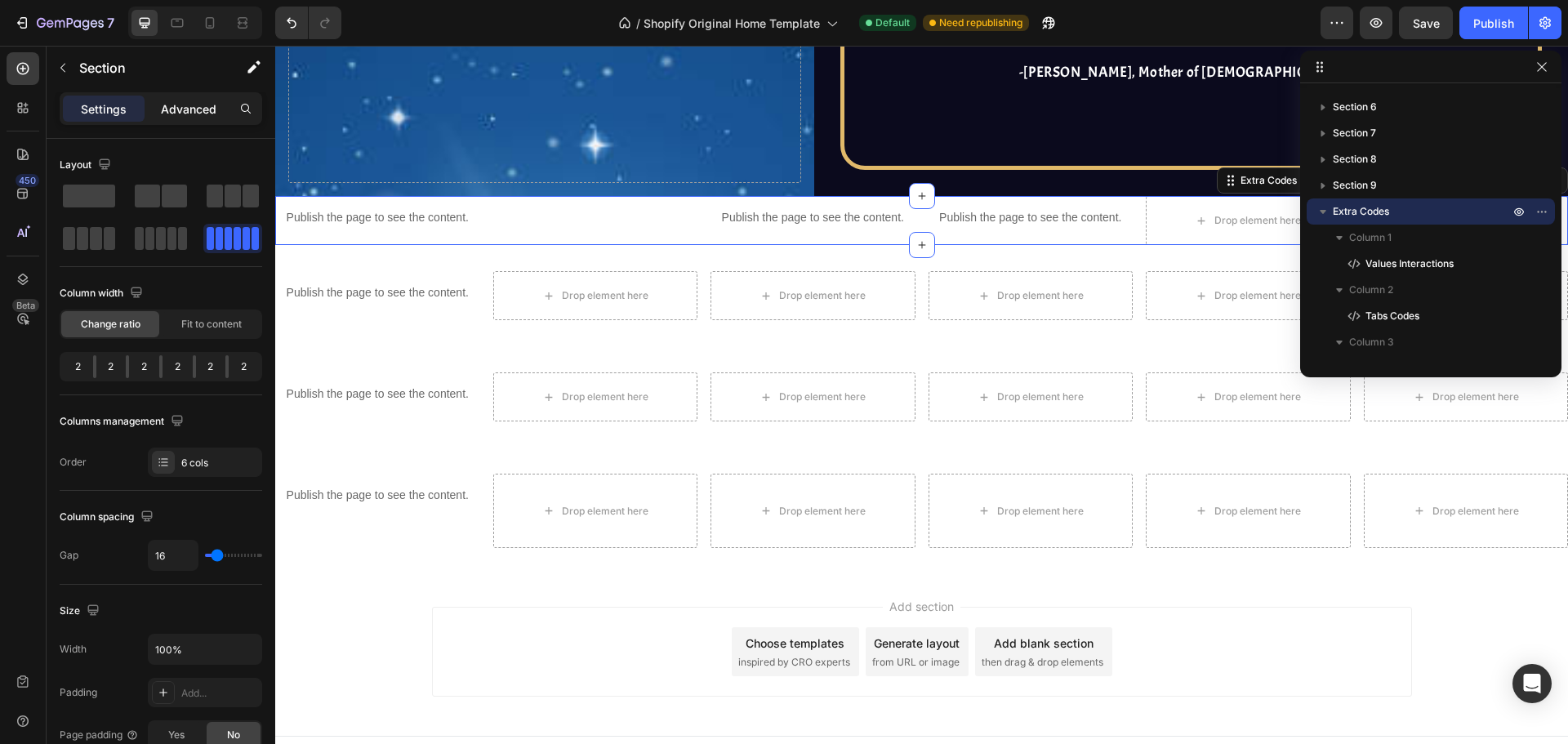
click at [202, 109] on p "Advanced" at bounding box center [188, 110] width 56 height 17
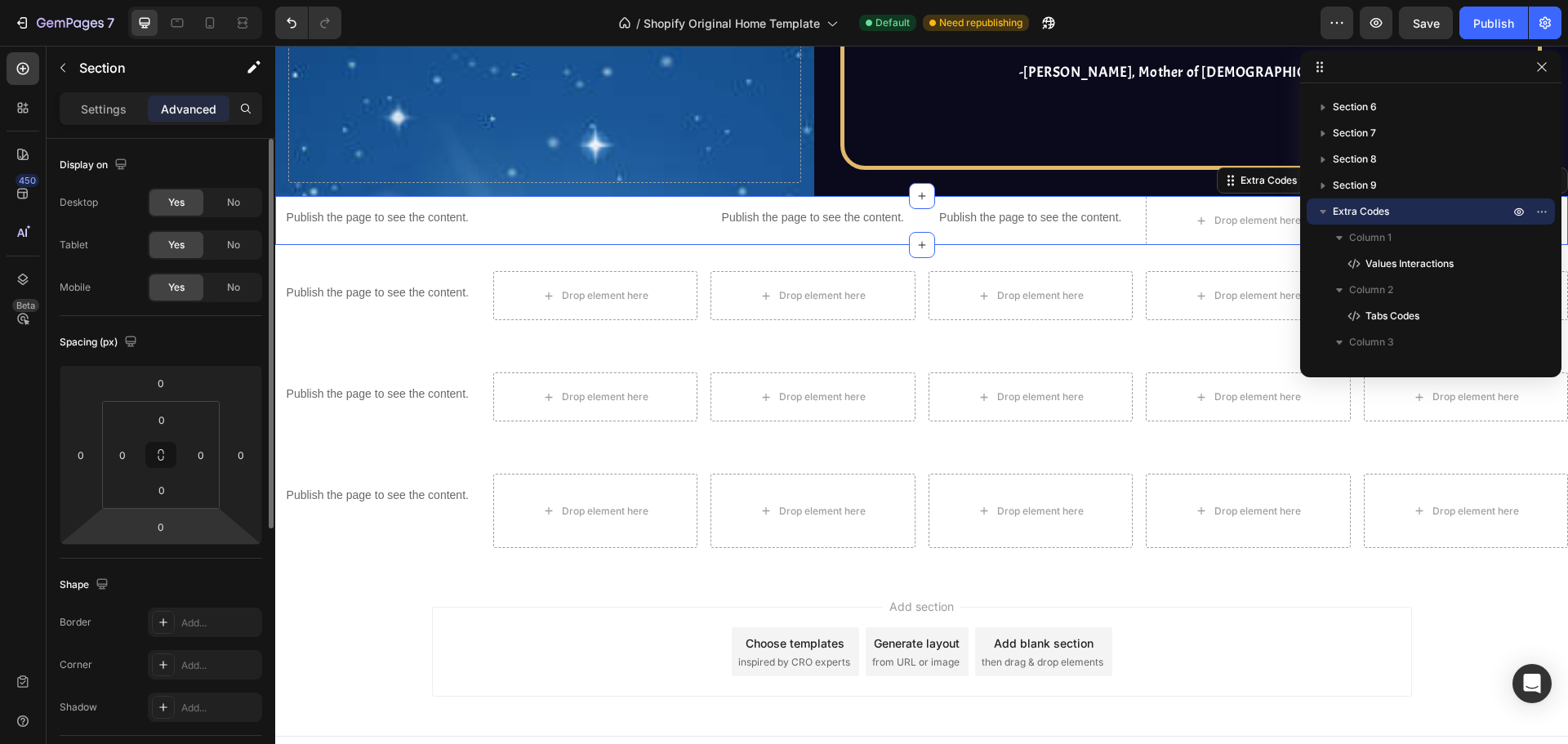
scroll to position [327, 0]
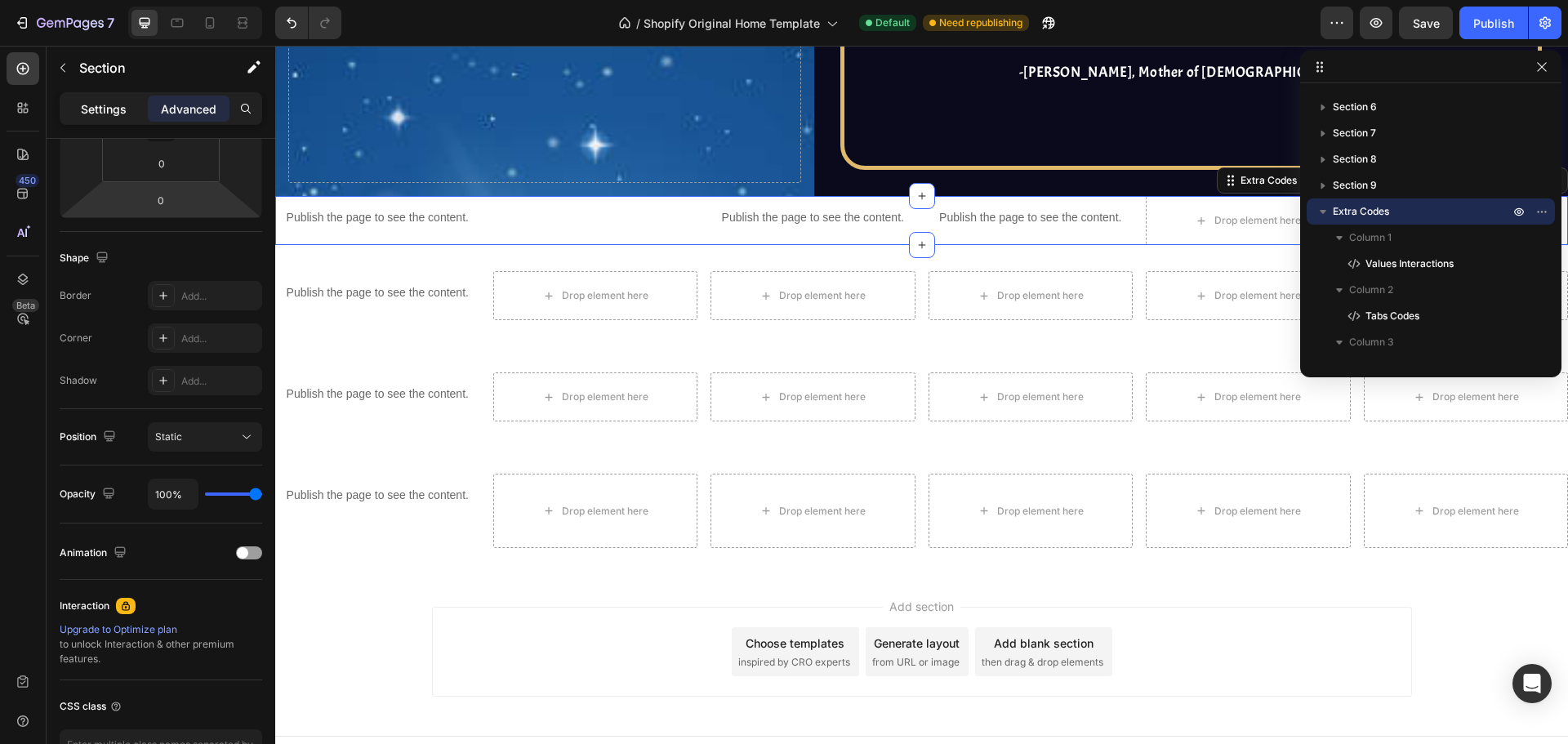
click at [115, 119] on div "Settings" at bounding box center [103, 108] width 82 height 26
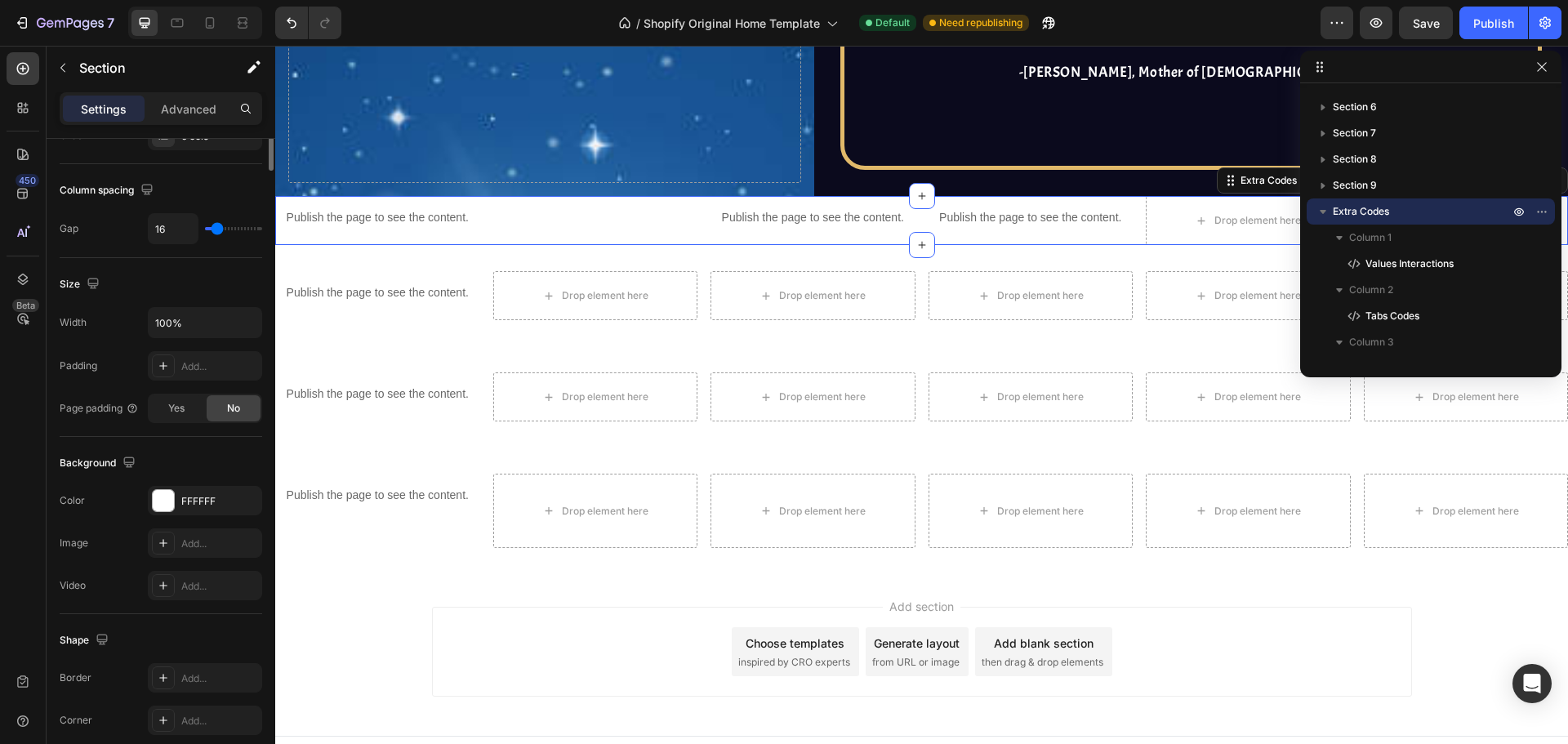
scroll to position [0, 0]
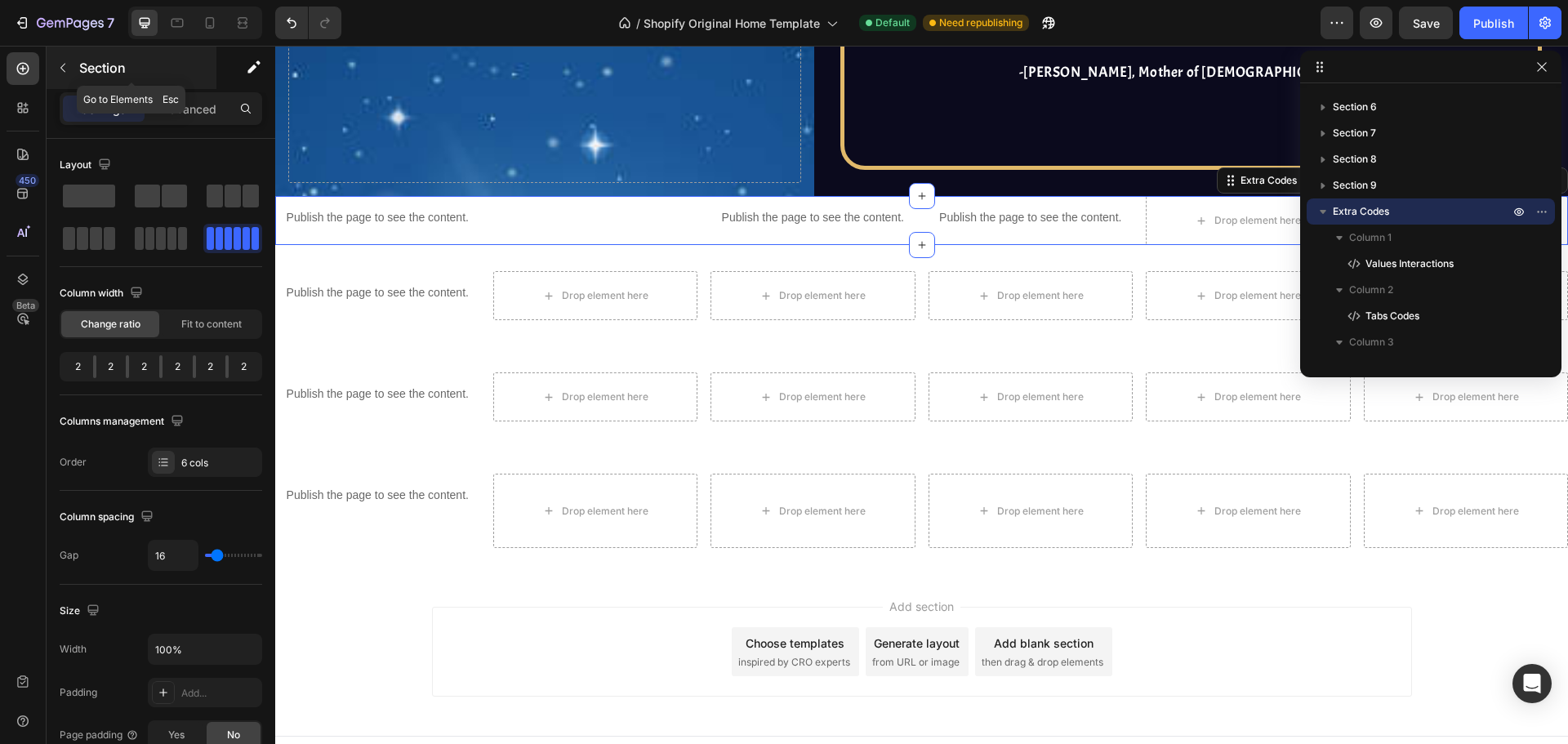
click at [106, 51] on div "Section" at bounding box center [131, 67] width 170 height 42
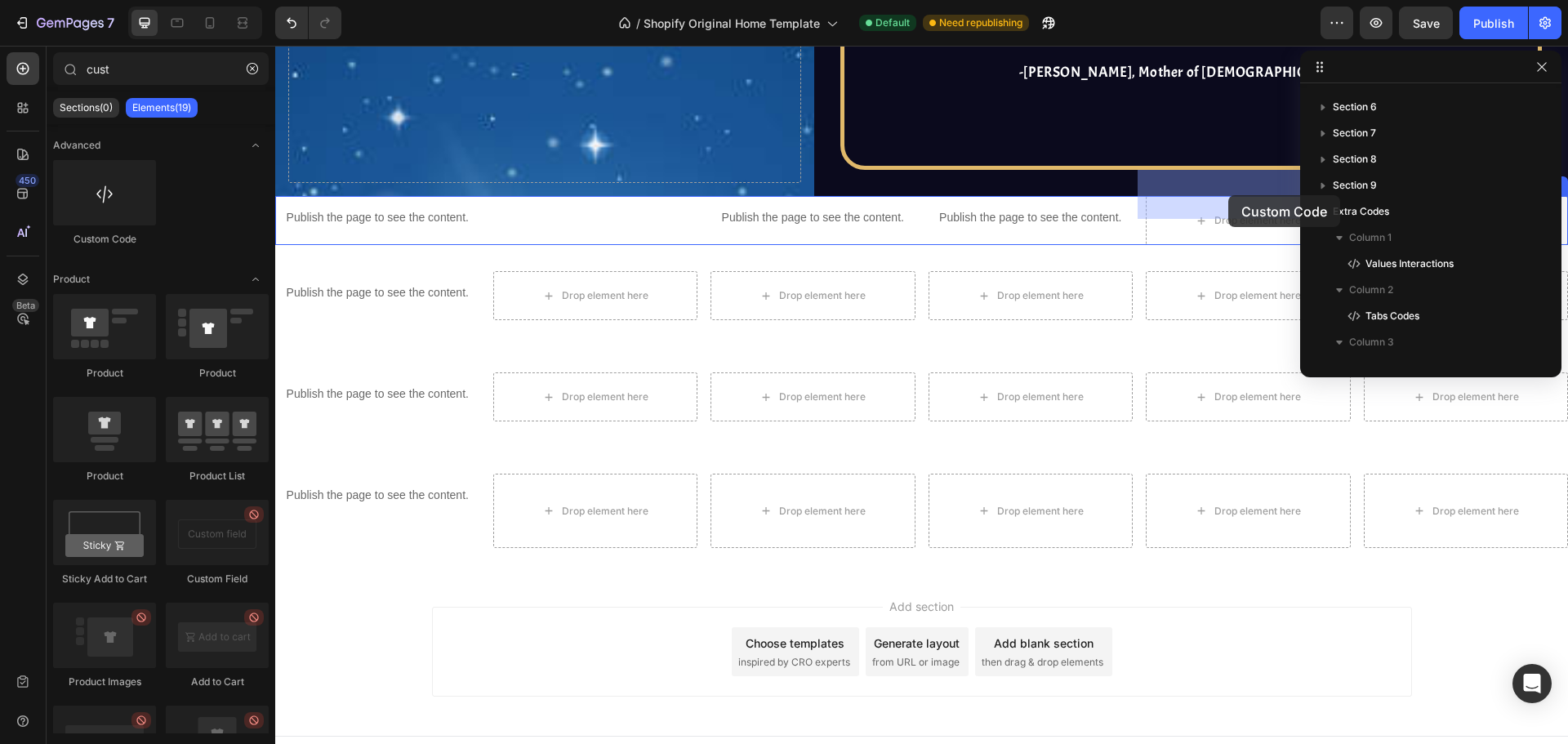
drag, startPoint x: 390, startPoint y: 249, endPoint x: 1238, endPoint y: 211, distance: 848.9
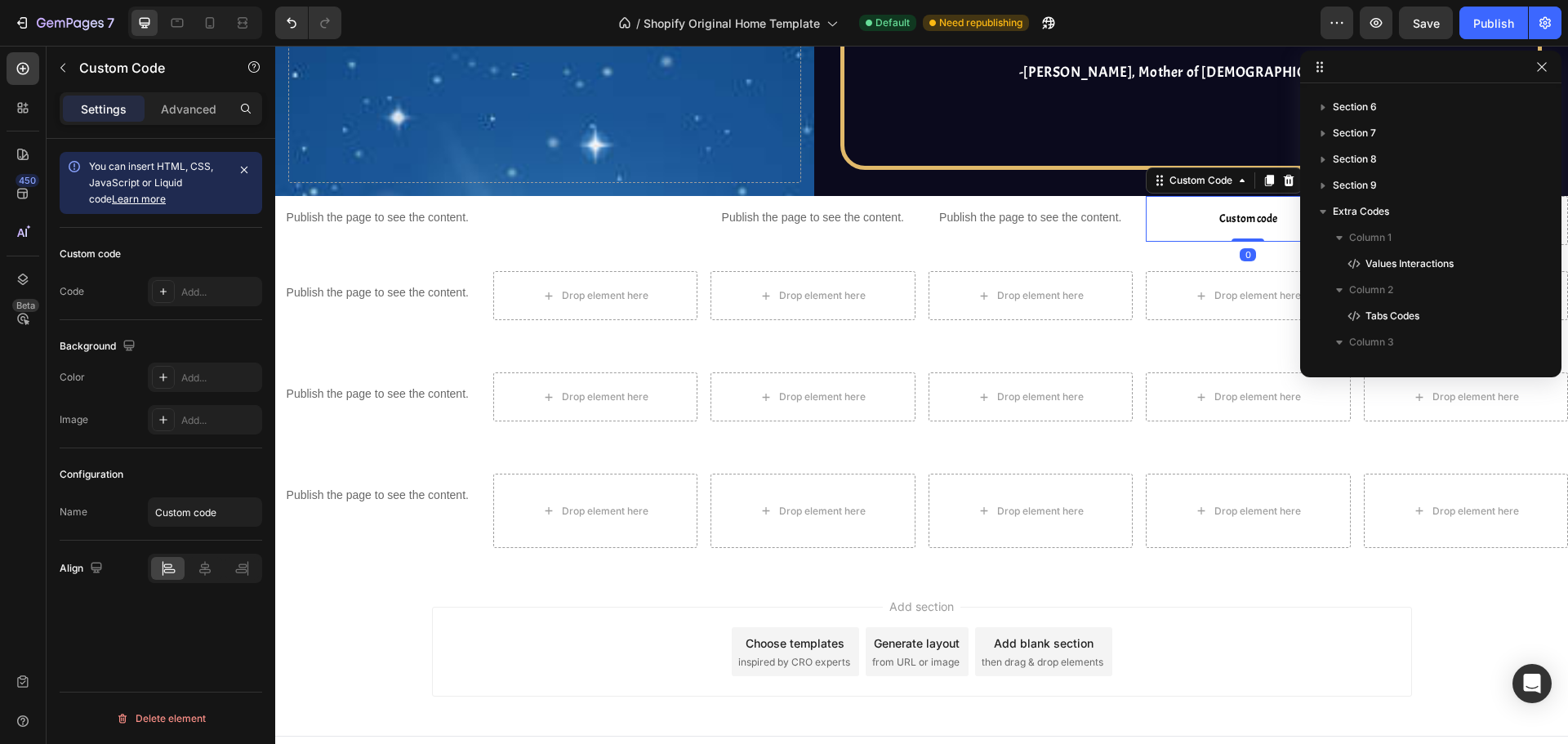
scroll to position [1290, 0]
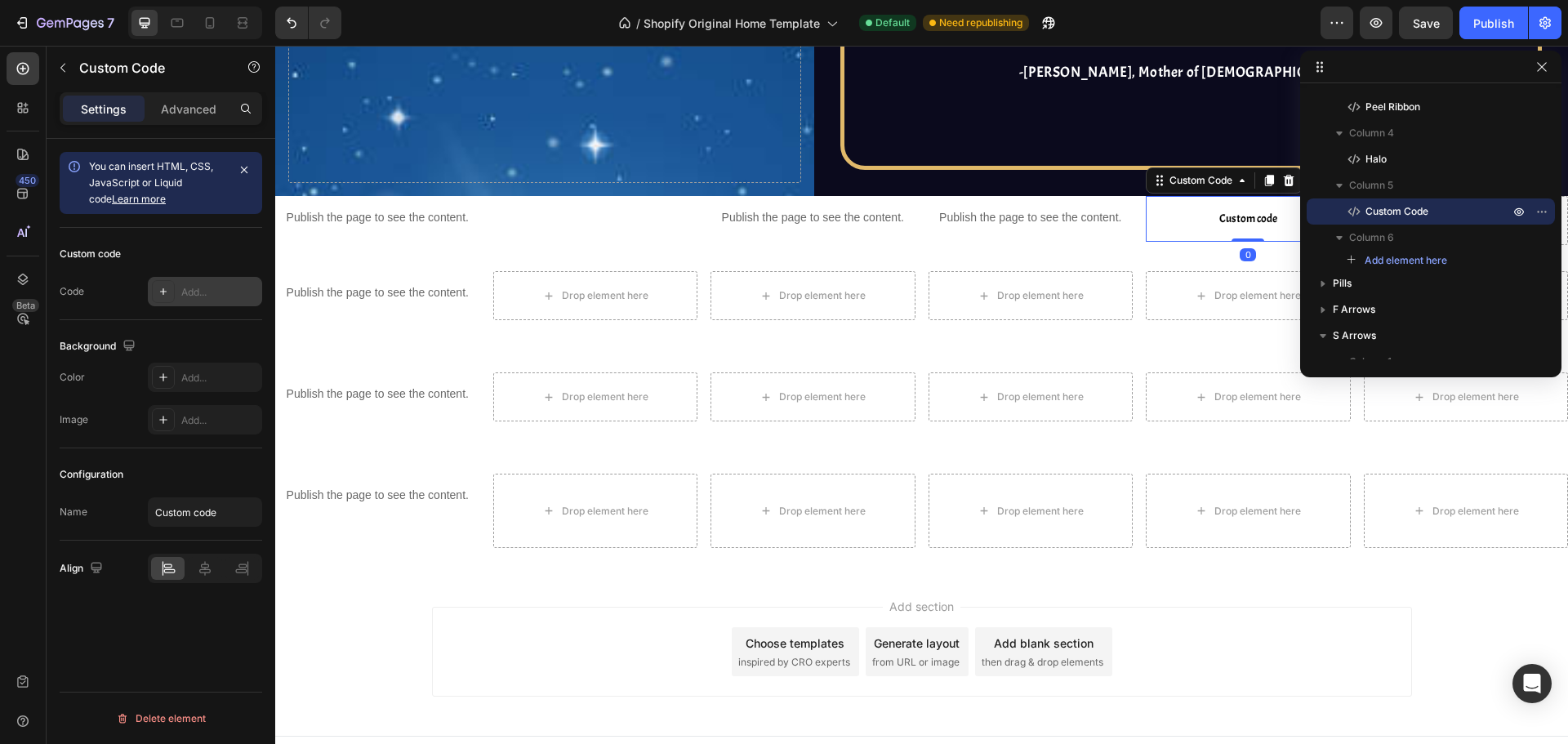
click at [216, 283] on div "Add..." at bounding box center [205, 291] width 114 height 30
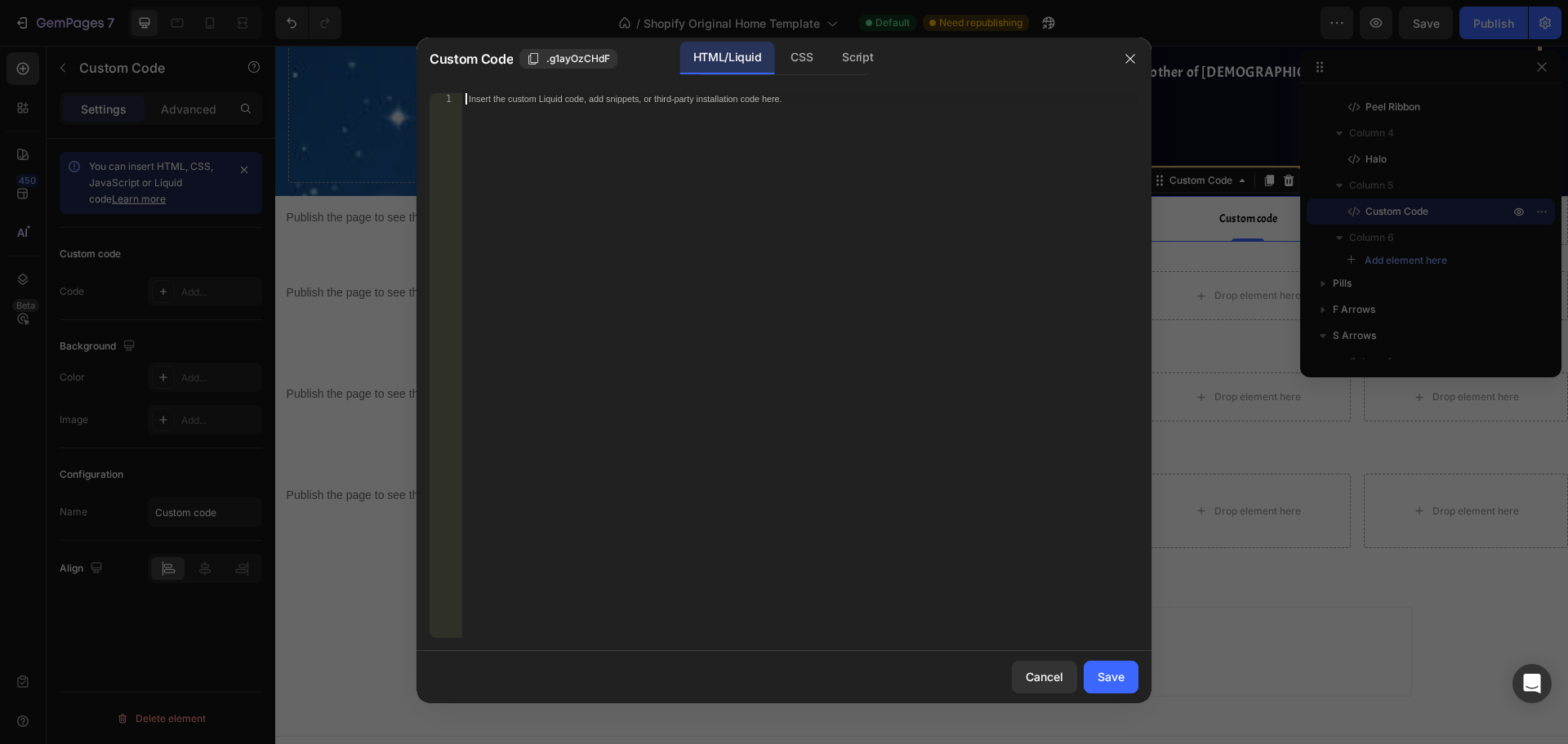
click at [676, 195] on div "Insert the custom Liquid code, add snippets, or third-party installation code h…" at bounding box center [800, 377] width 676 height 568
paste textarea "</script>"
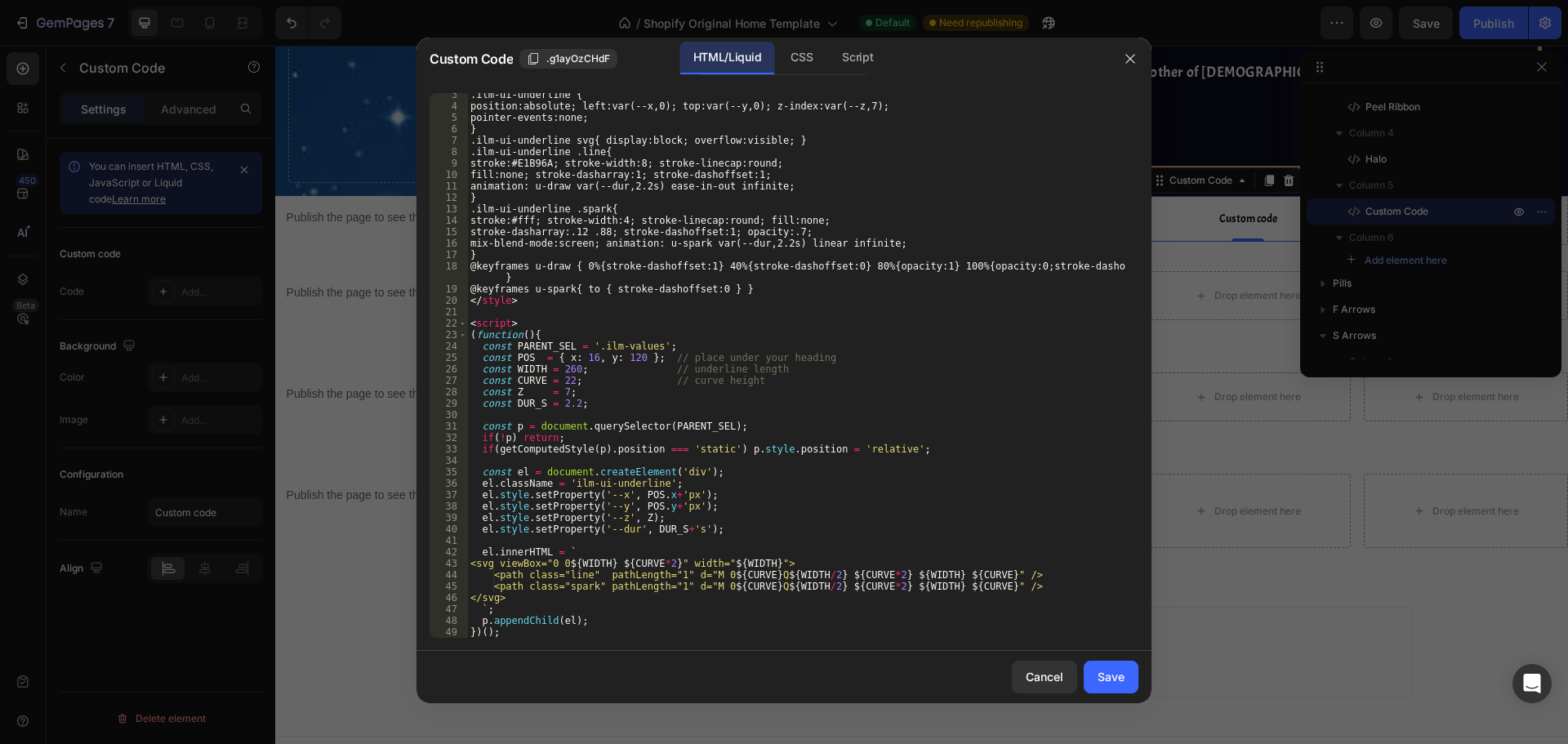
type textarea "</script>"
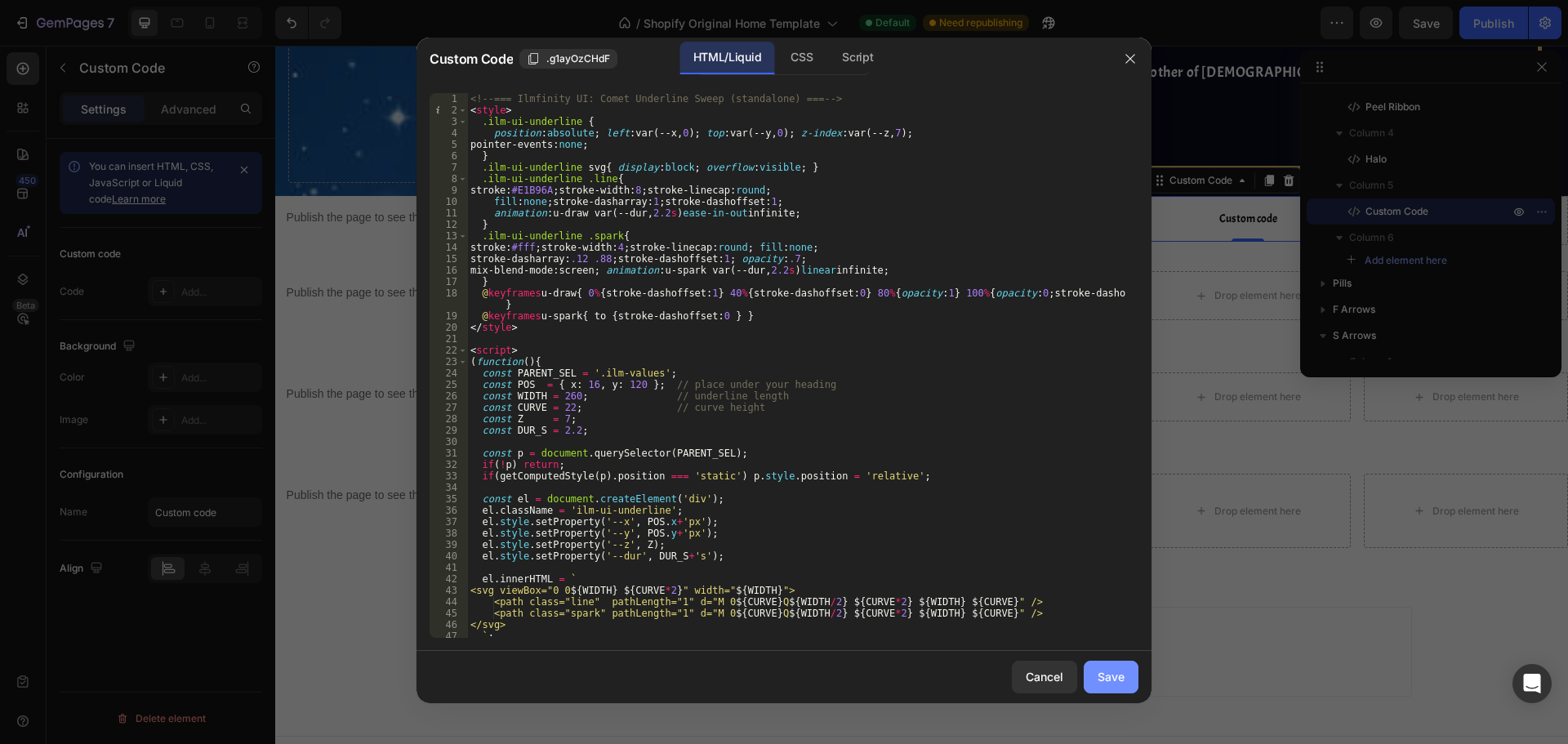
click at [1106, 686] on button "Save" at bounding box center [1111, 678] width 55 height 33
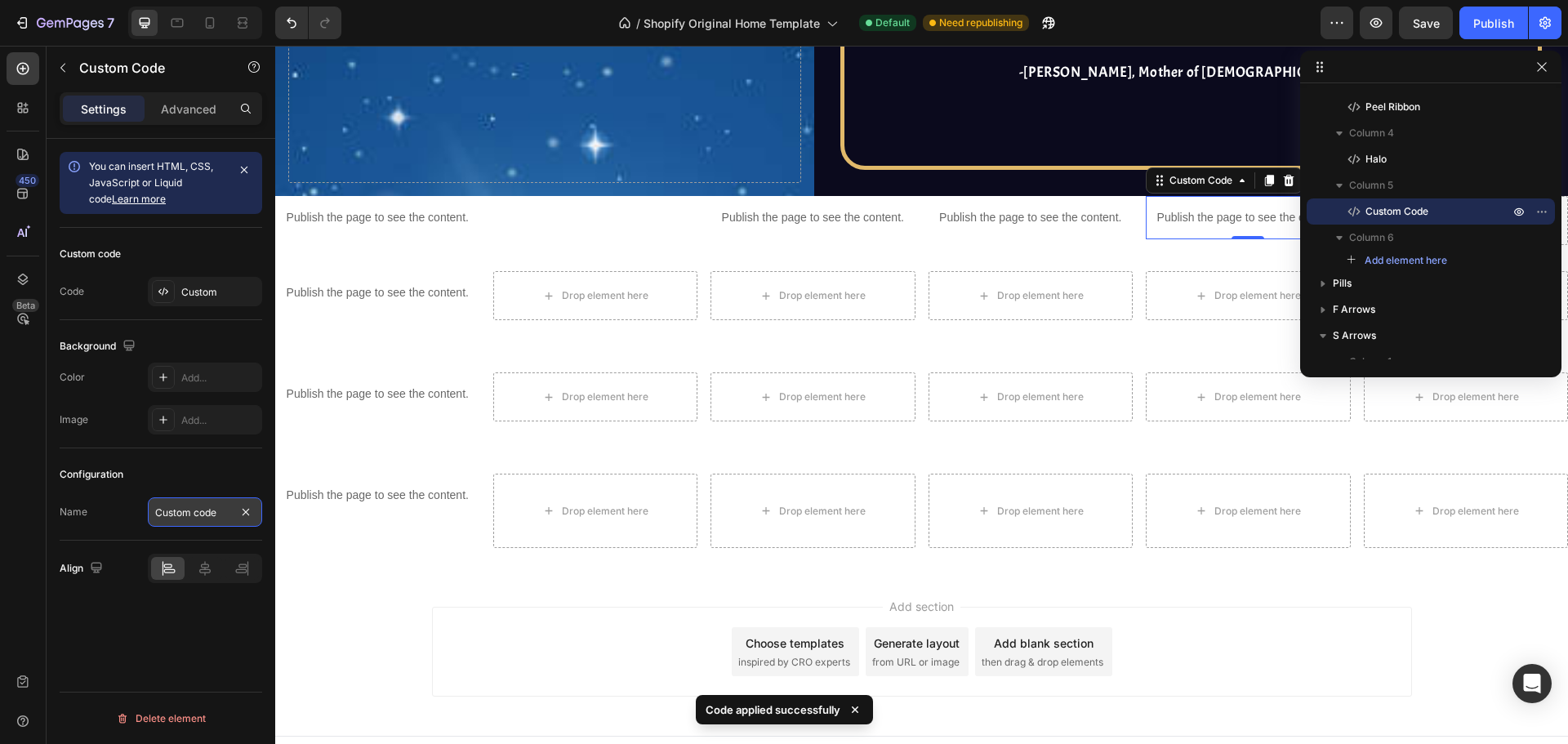
click at [220, 514] on input "Custom code" at bounding box center [205, 512] width 114 height 30
type input "Underline"
click at [222, 480] on div "Configuration" at bounding box center [160, 474] width 203 height 26
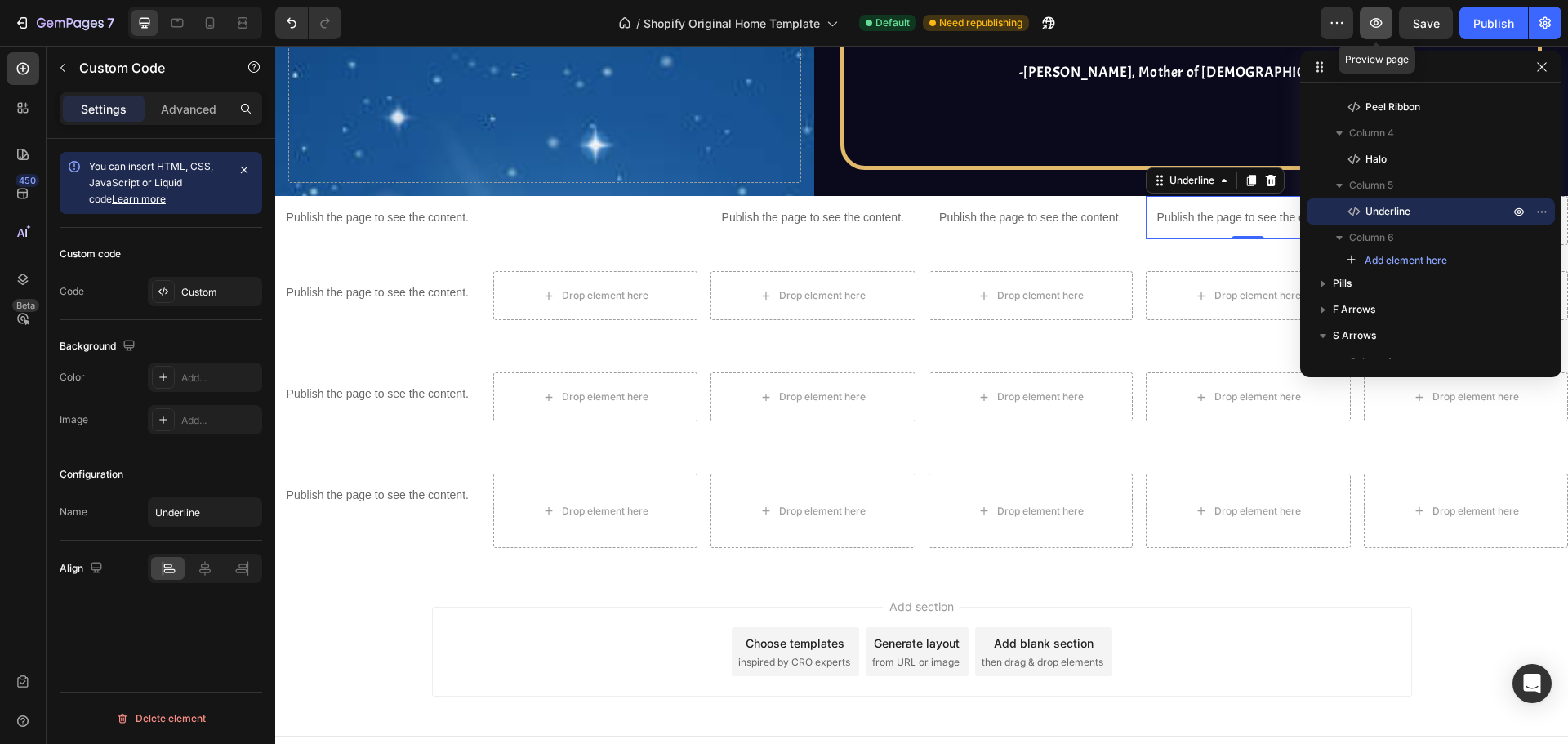
click at [1375, 28] on icon "button" at bounding box center [1376, 22] width 16 height 16
click at [1545, 65] on icon "button" at bounding box center [1542, 67] width 13 height 13
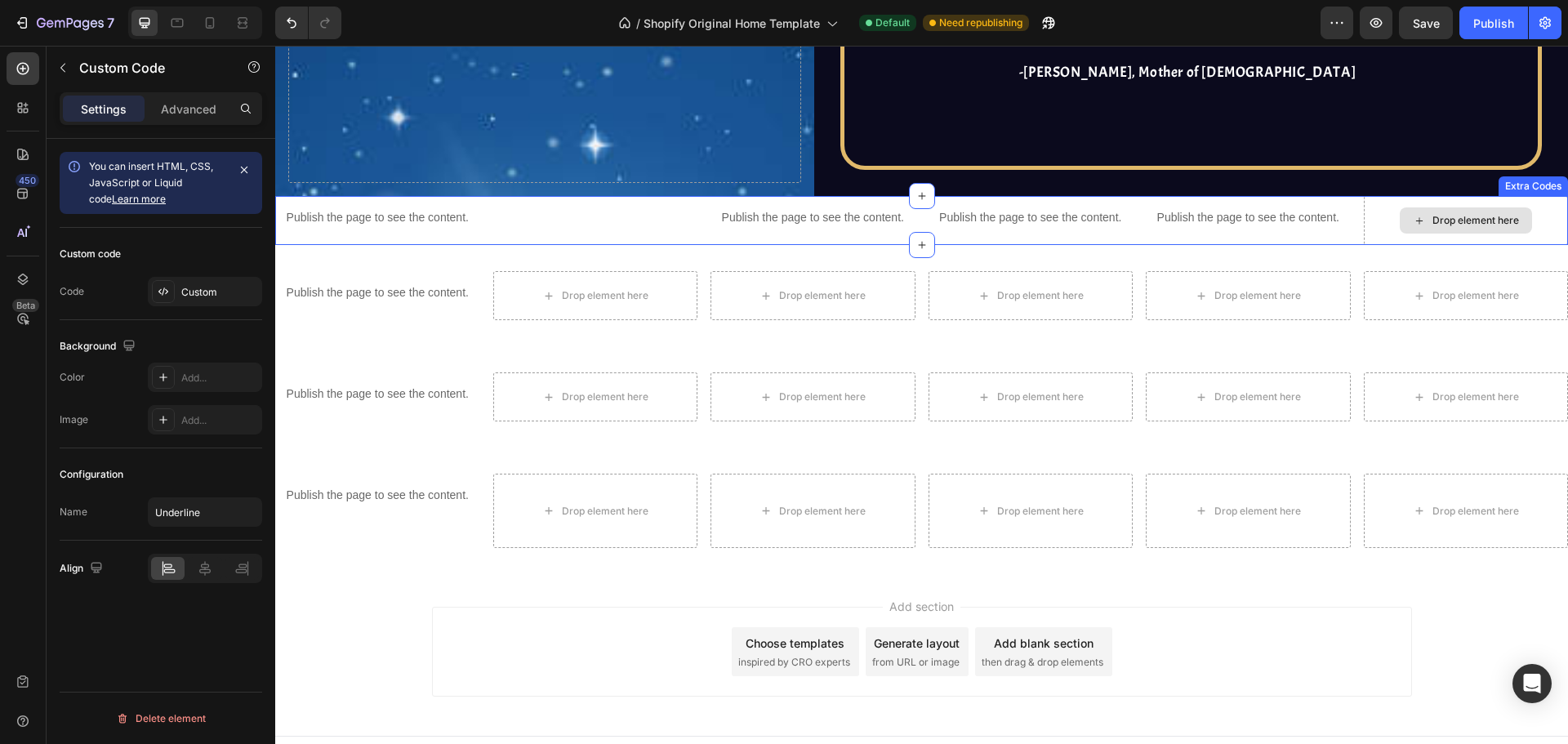
click at [1484, 214] on div "Drop element here" at bounding box center [1476, 221] width 86 height 13
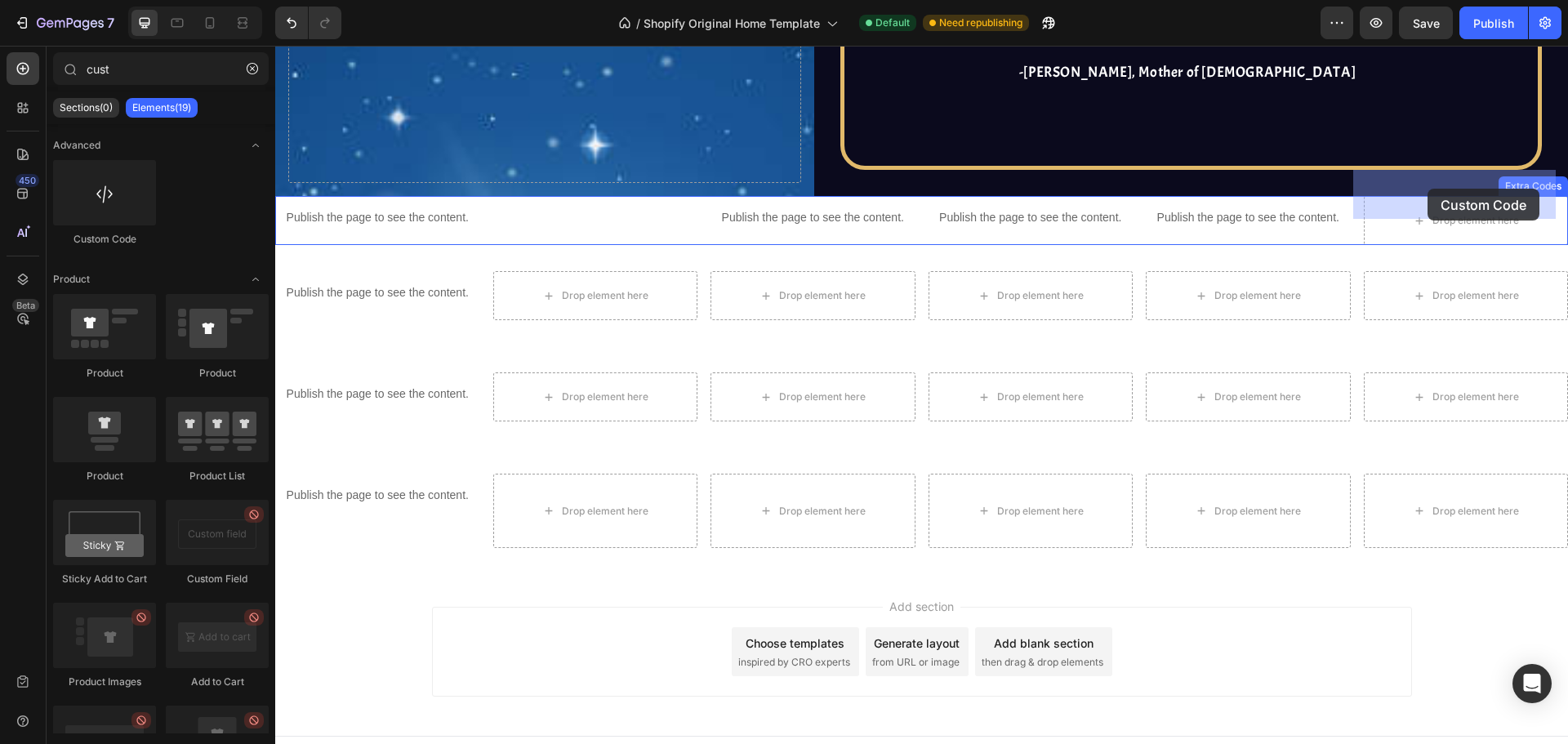
drag, startPoint x: 411, startPoint y: 264, endPoint x: 1428, endPoint y: 188, distance: 1019.8
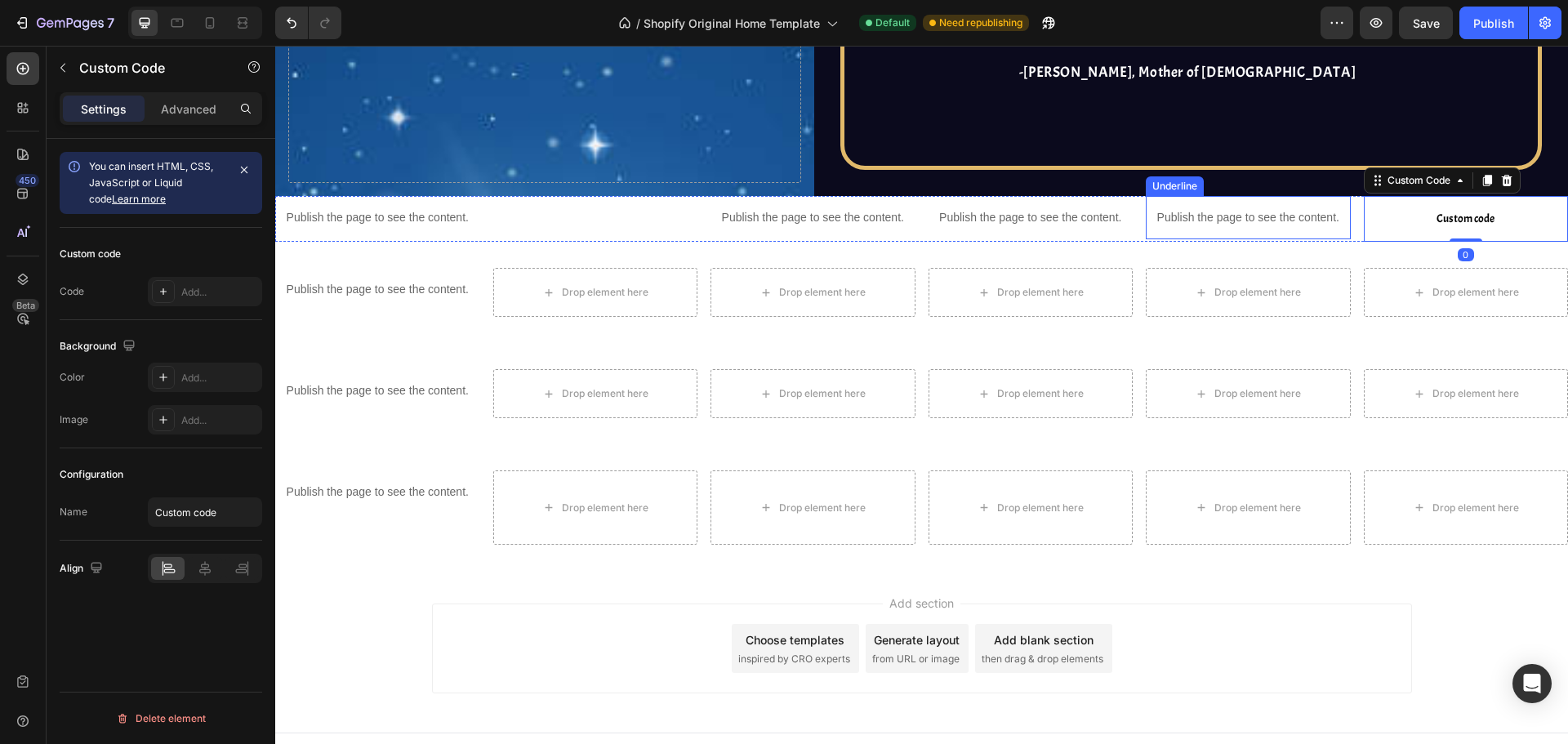
scroll to position [4149, 0]
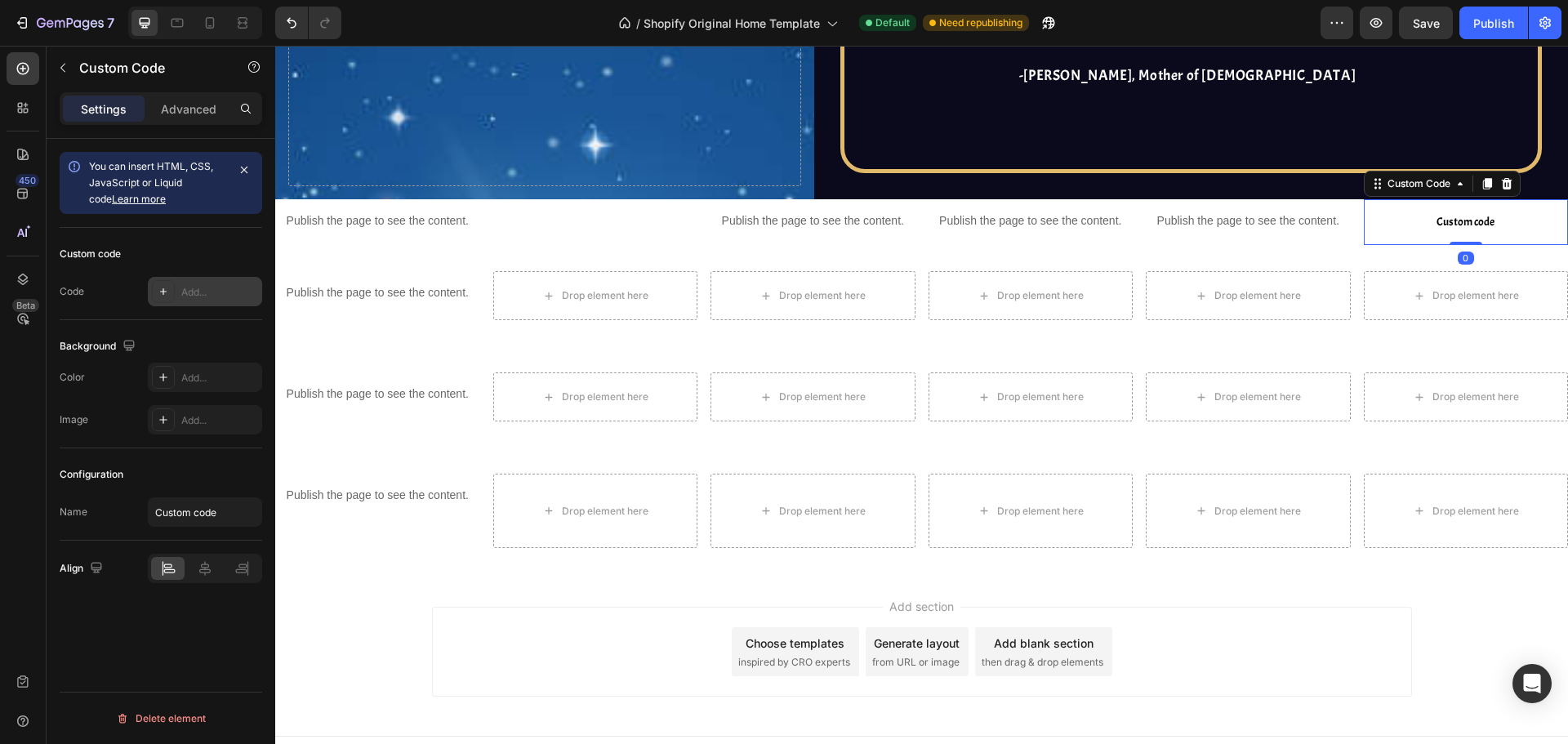
click at [210, 296] on div "Add..." at bounding box center [220, 292] width 77 height 14
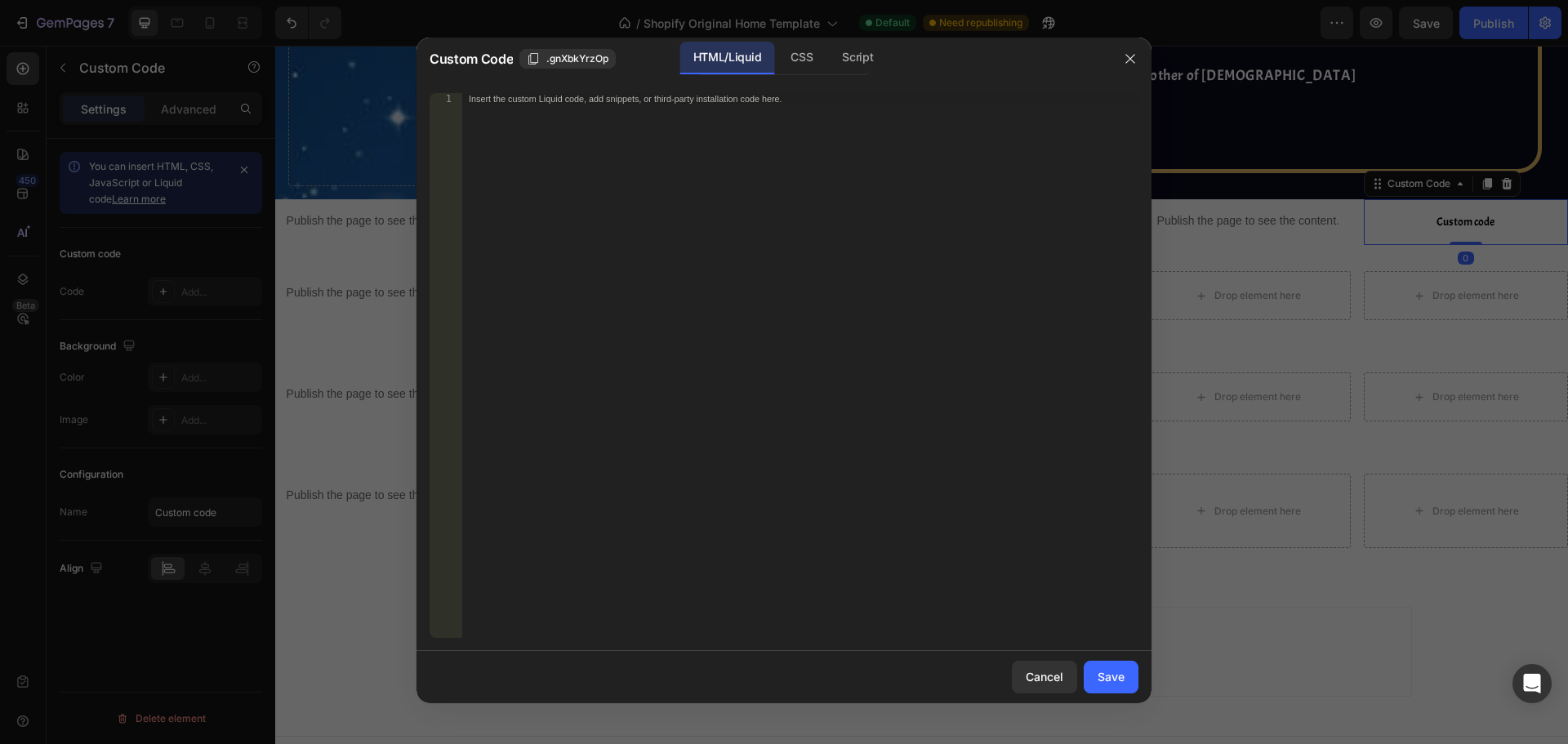
click at [618, 166] on div "Insert the custom Liquid code, add snippets, or third-party installation code h…" at bounding box center [800, 377] width 676 height 568
paste textarea "</script>"
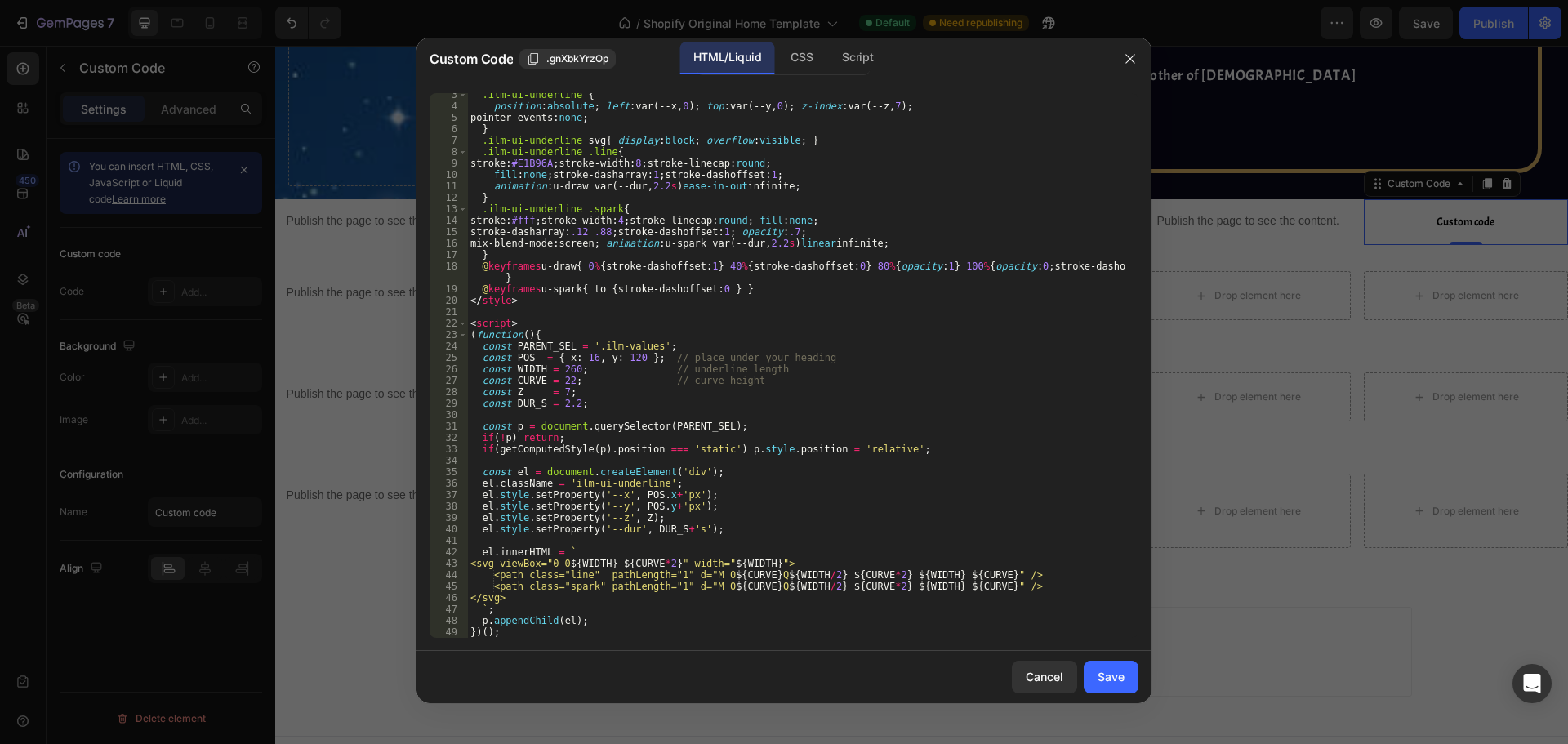
scroll to position [0, 0]
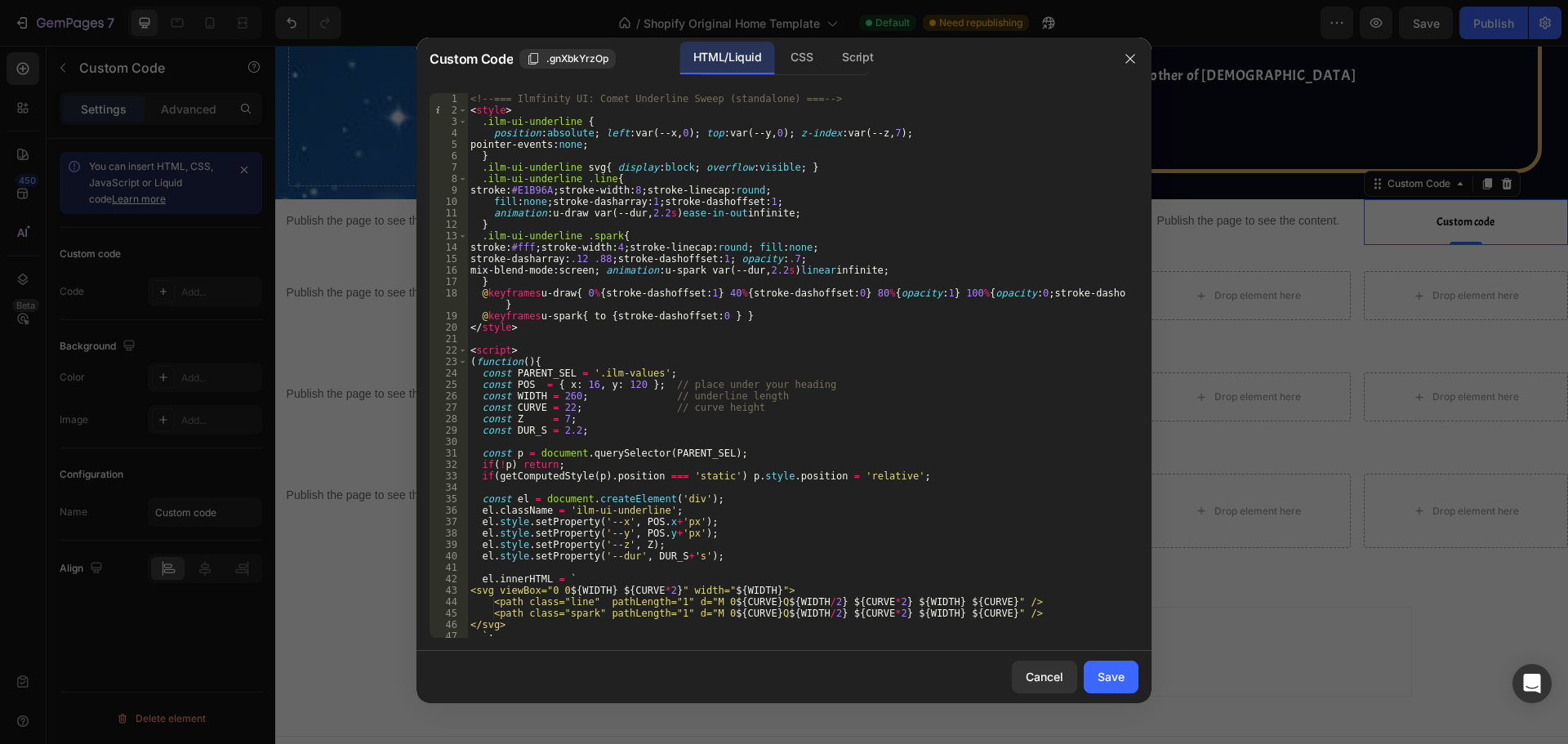
click at [618, 166] on div "<!-- === Ilmfinity UI: Comet Underline Sweep (standalone) === --> < style > .il…" at bounding box center [796, 377] width 659 height 568
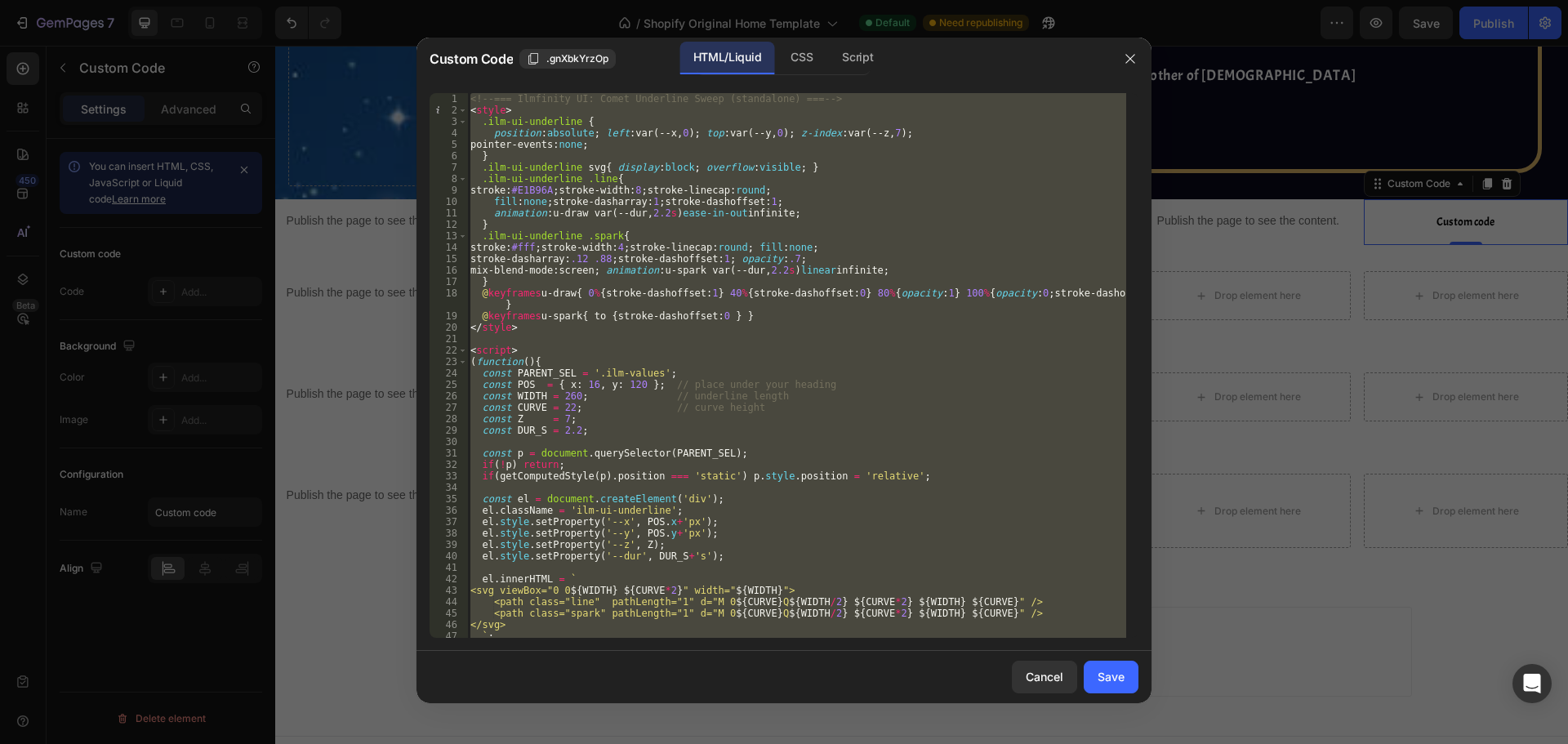
paste textarea
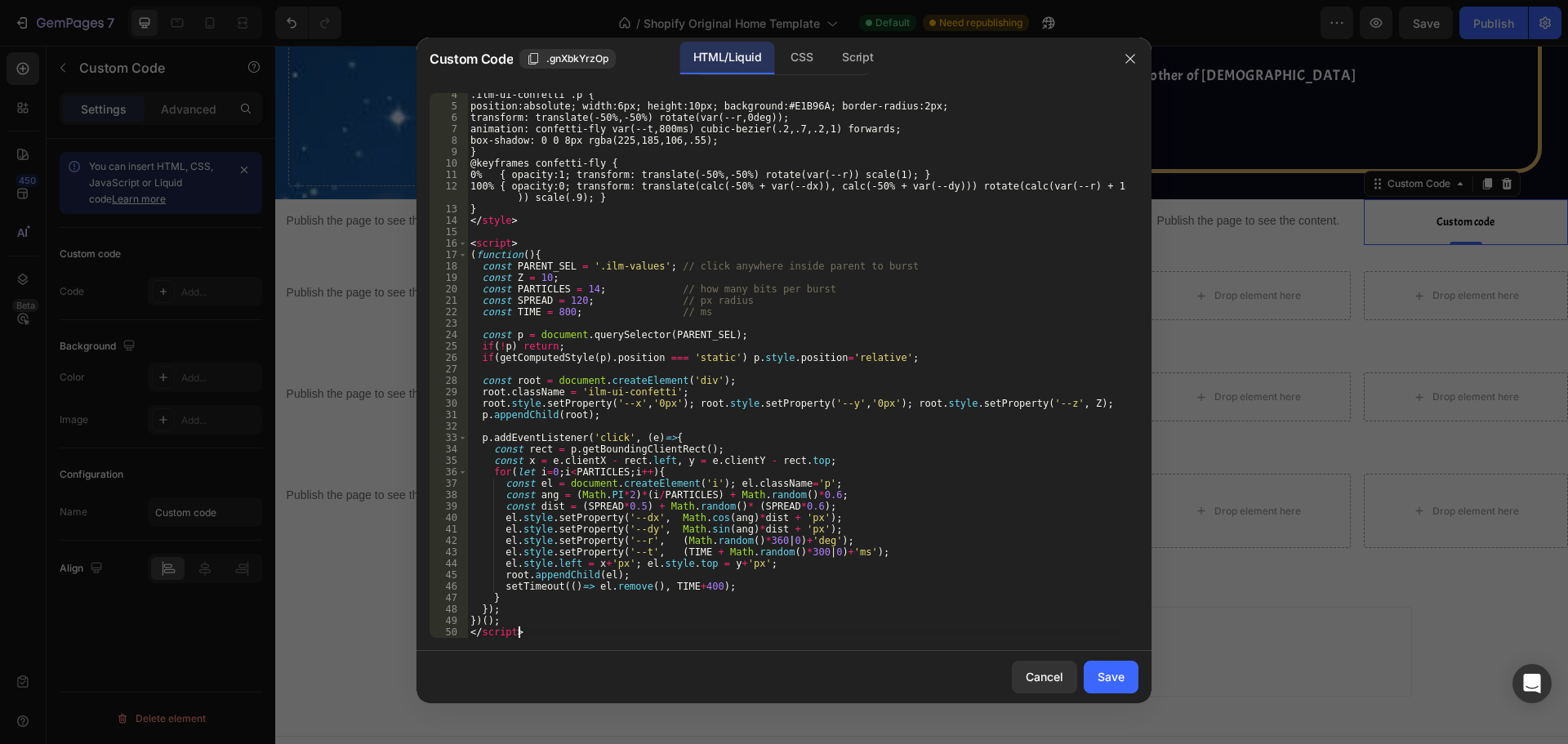
type textarea "</script>"
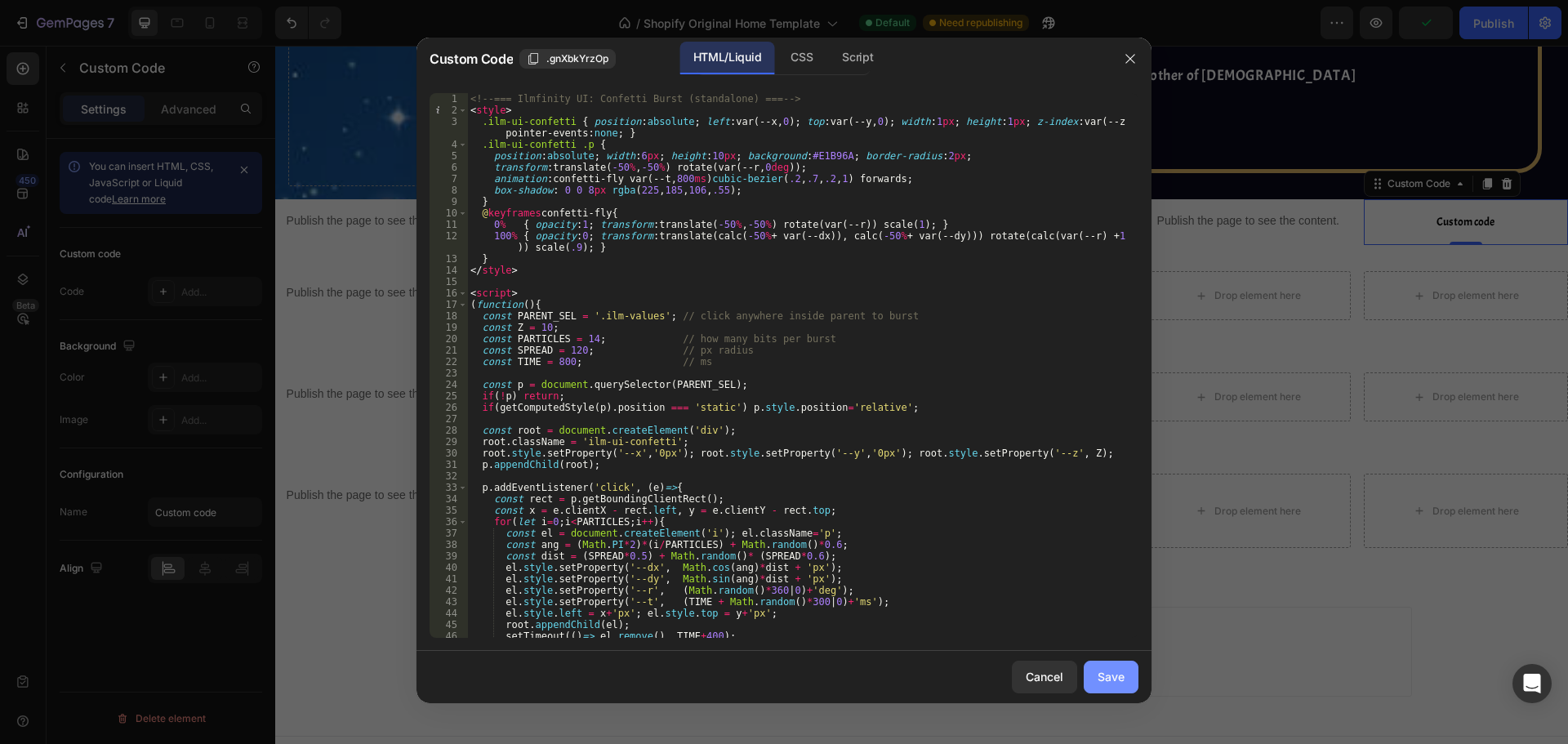
click at [1095, 667] on button "Save" at bounding box center [1111, 678] width 55 height 33
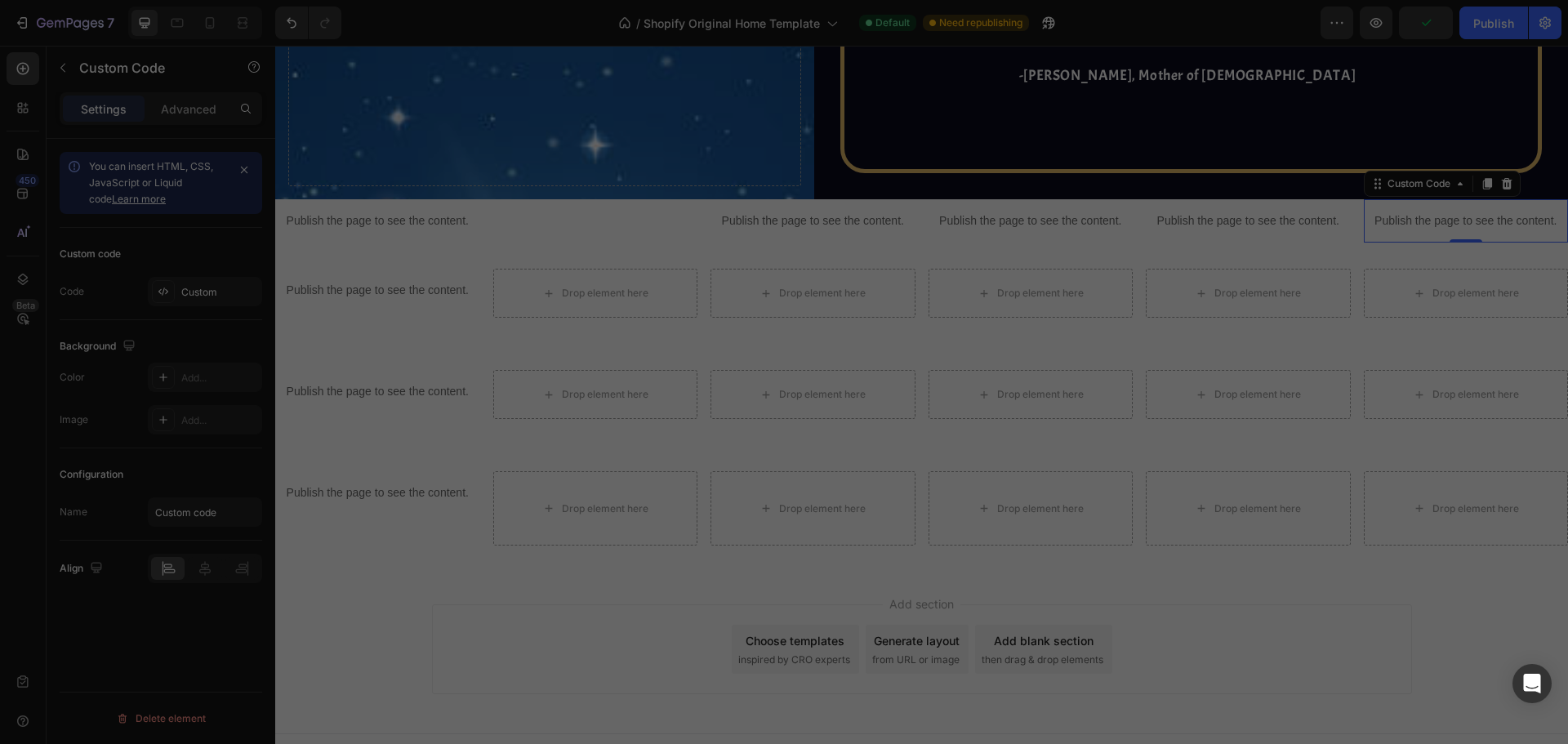
scroll to position [4146, 0]
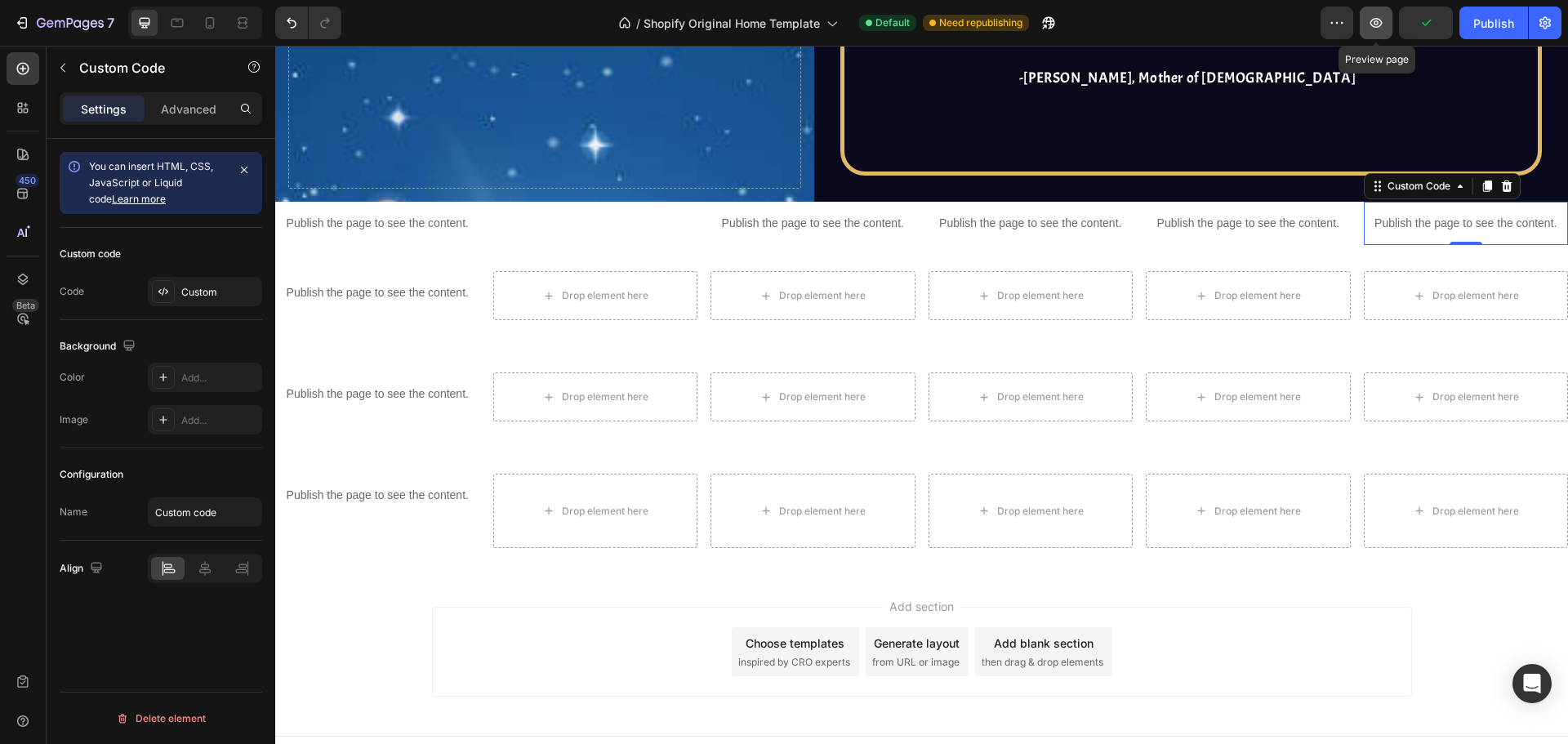
click at [1386, 23] on button "button" at bounding box center [1376, 23] width 33 height 33
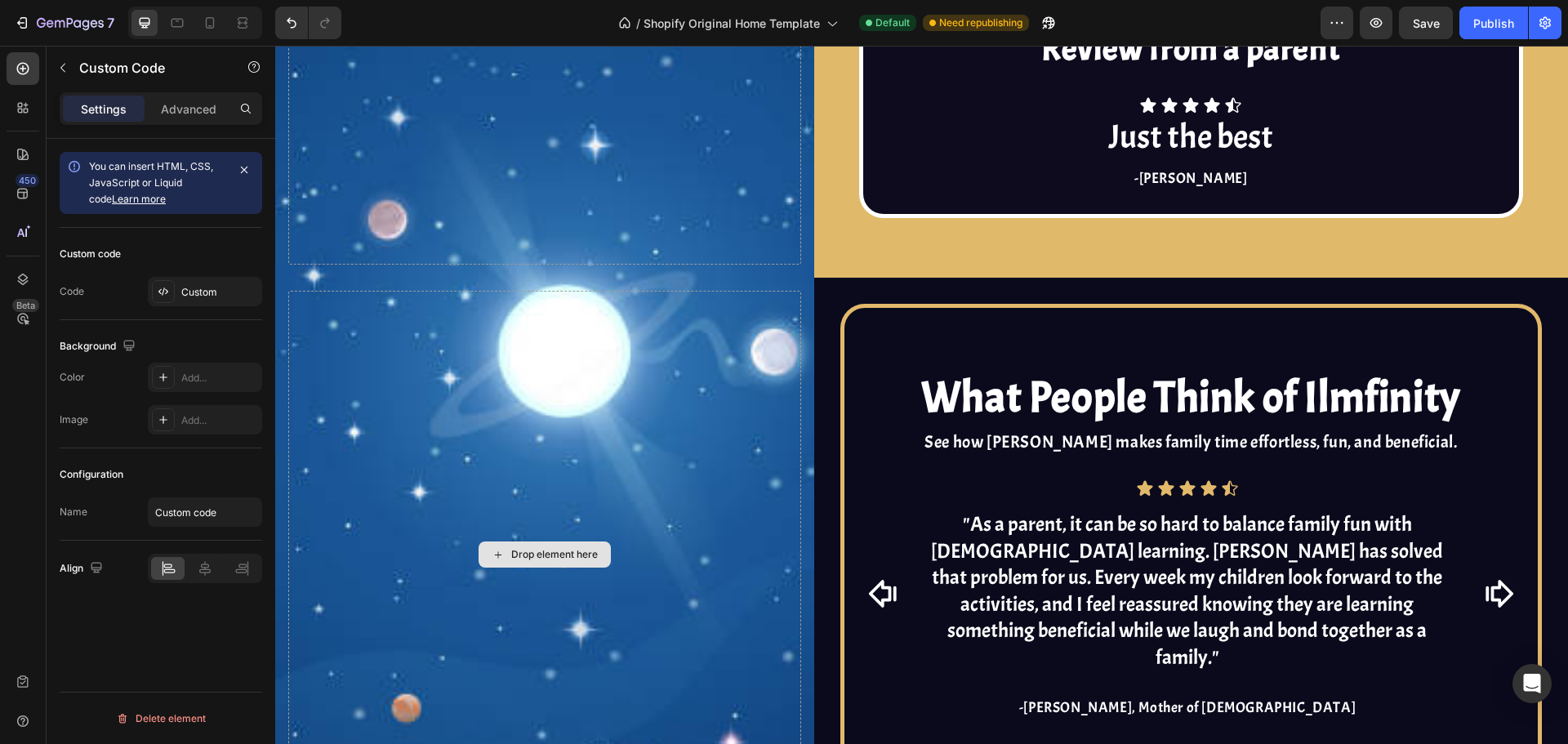
scroll to position [3492, 0]
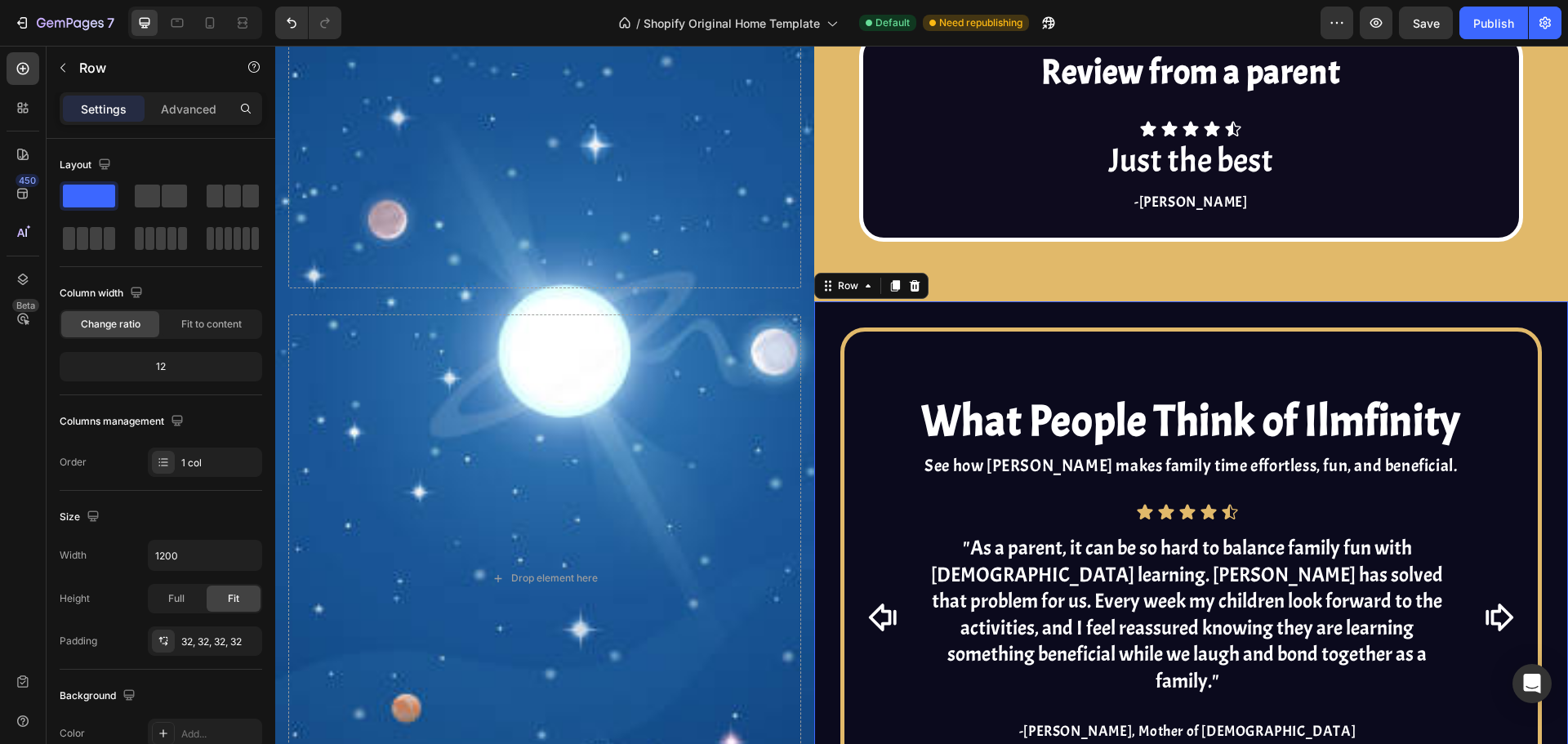
click at [840, 318] on div "What People Think of Ilmfinity Heading See how Ilmfinity makes family time effo…" at bounding box center [1190, 579] width 753 height 554
click at [182, 112] on p "Advanced" at bounding box center [188, 110] width 56 height 17
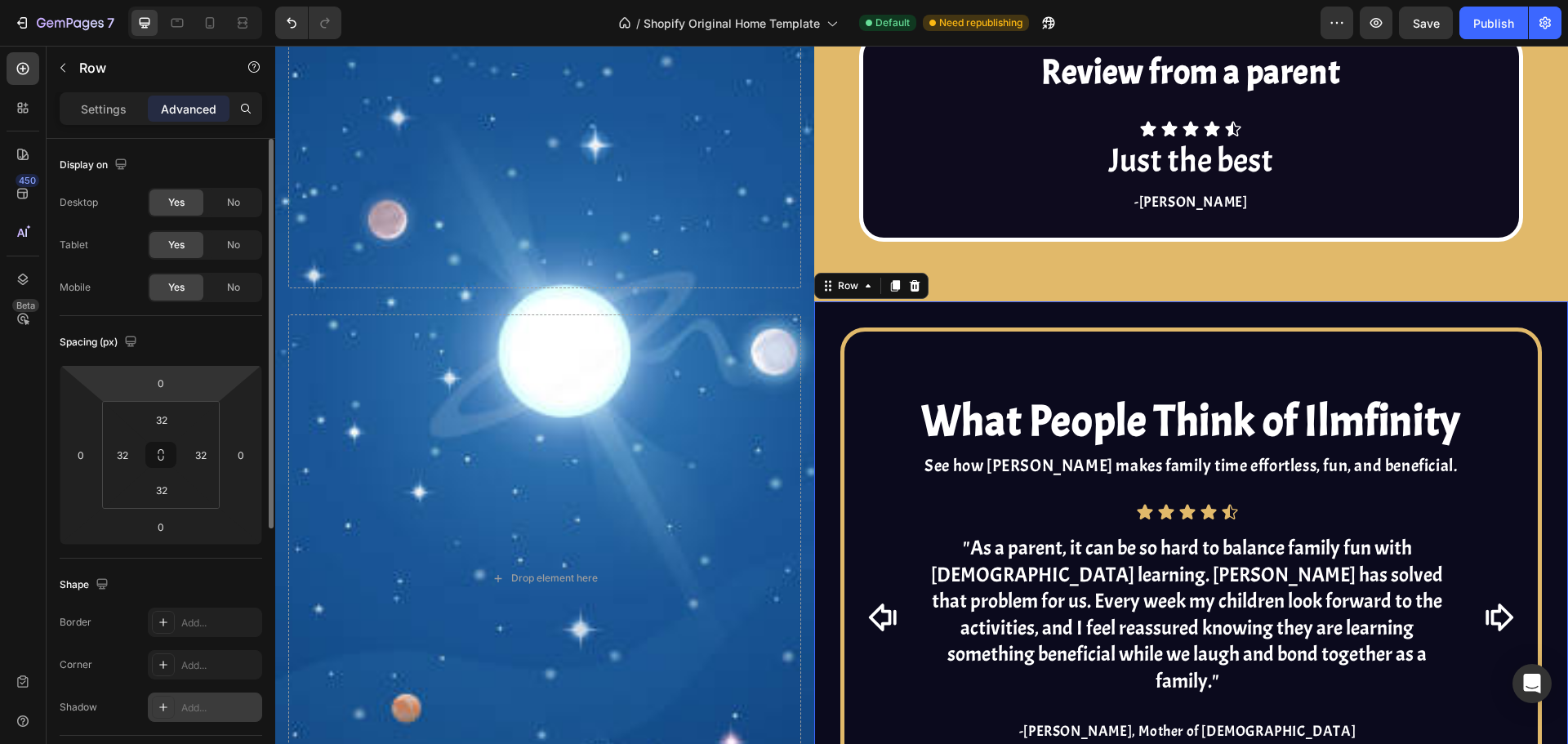
scroll to position [438, 0]
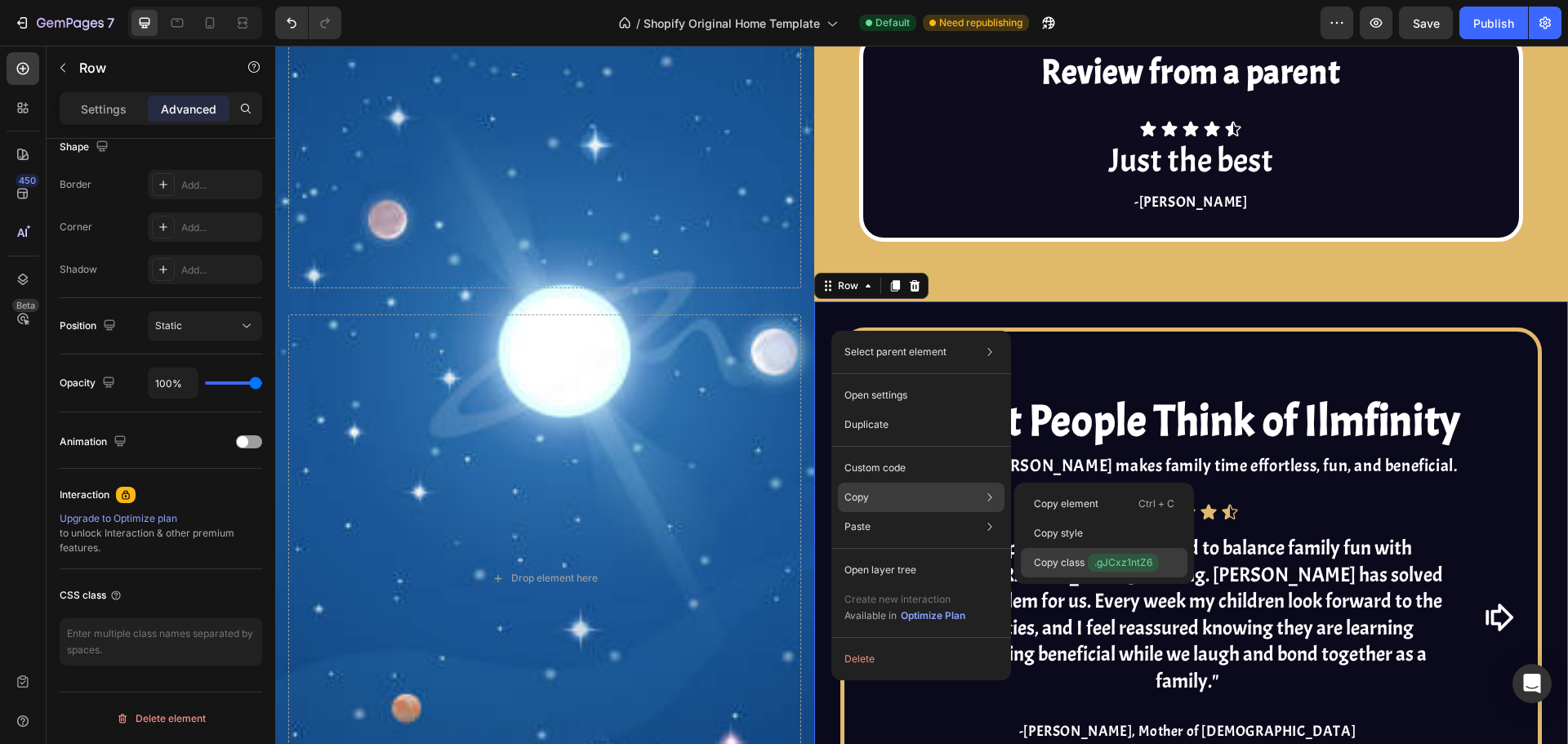
click at [1057, 562] on p "Copy class .gJCxz1ntZ6" at bounding box center [1096, 562] width 125 height 18
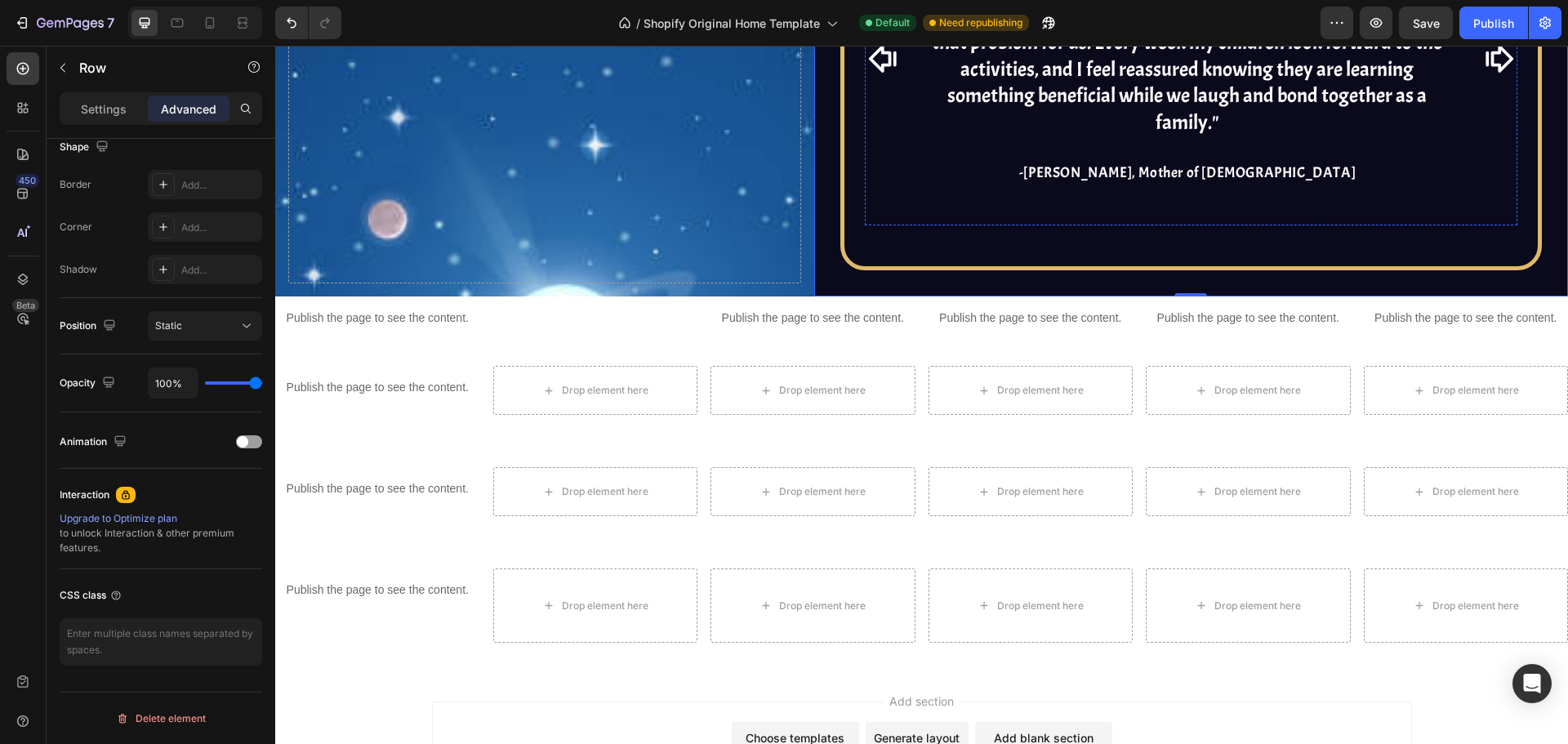
scroll to position [4146, 0]
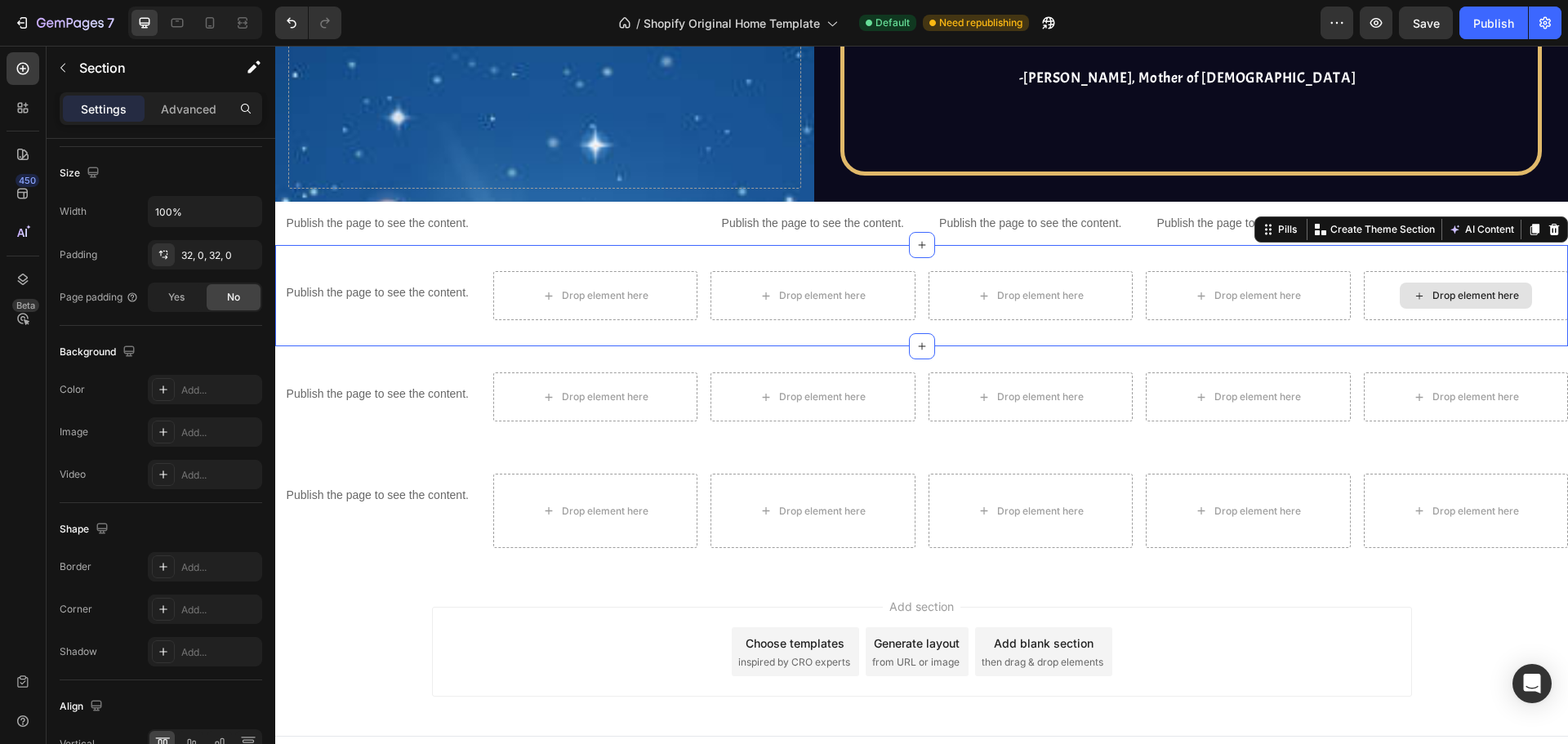
click at [1386, 278] on div "Drop element here" at bounding box center [1465, 295] width 205 height 49
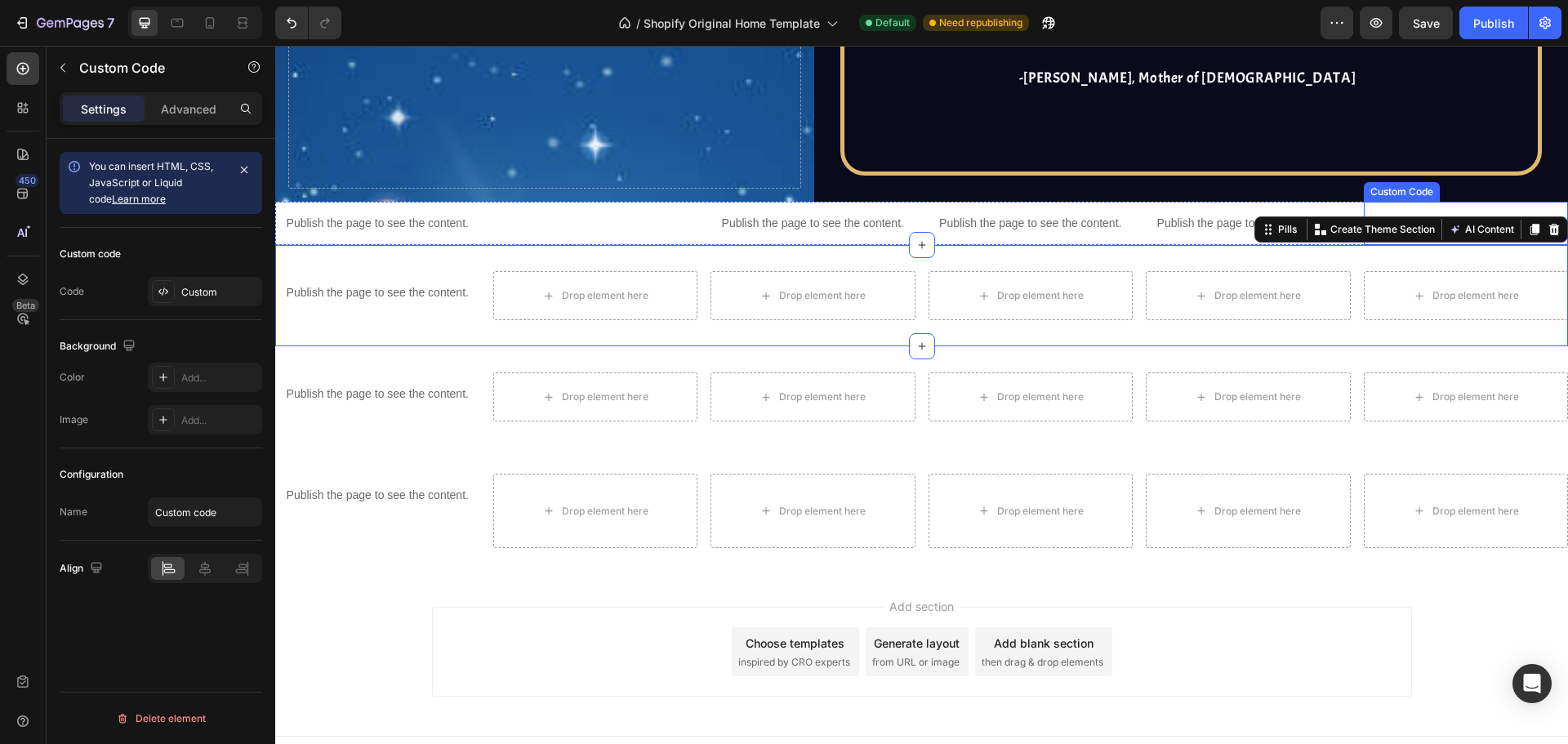
click at [1392, 202] on div "Publish the page to see the content." at bounding box center [1465, 223] width 205 height 43
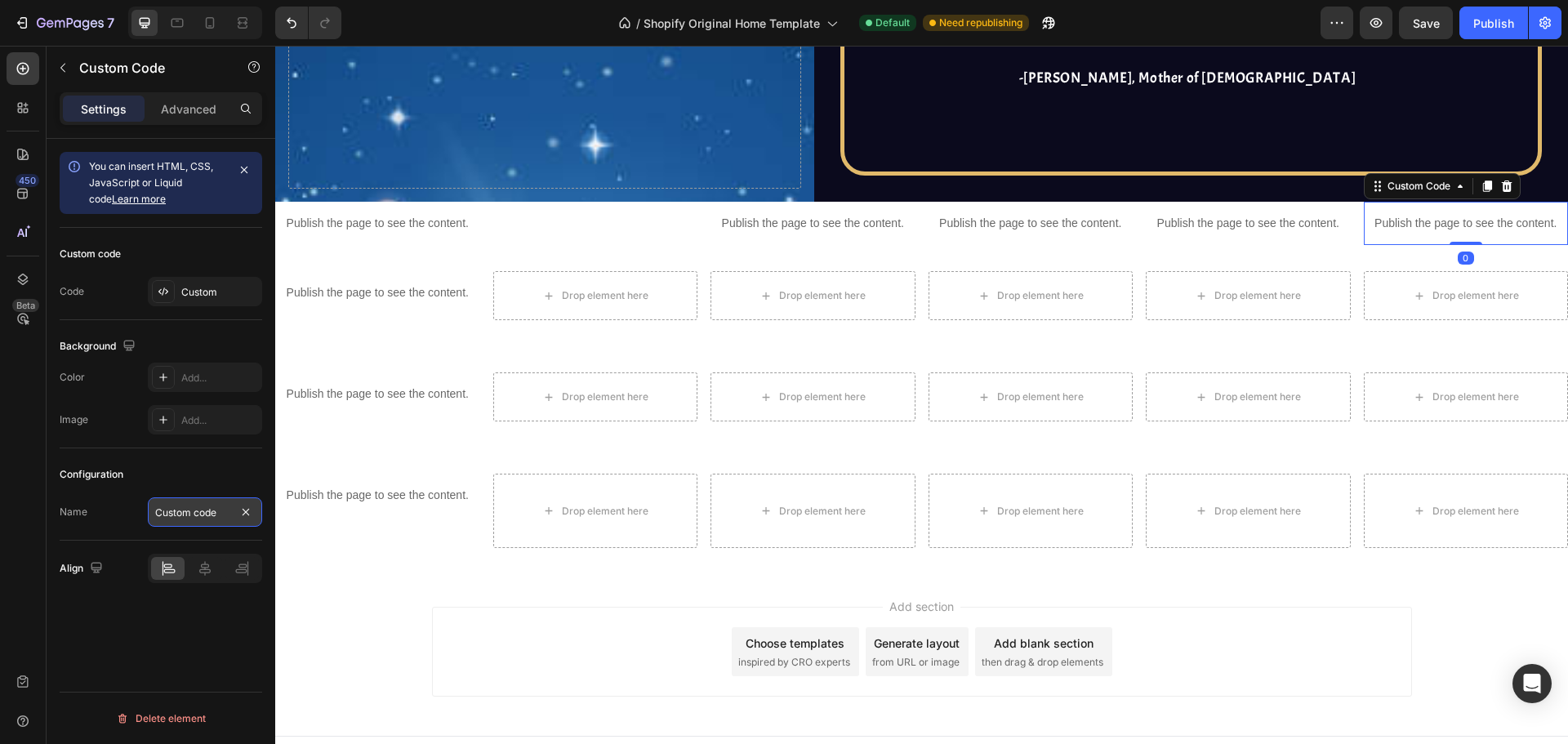
click at [199, 518] on input "Custom code" at bounding box center [205, 512] width 114 height 30
type input "Confetti"
click at [223, 294] on div "Custom" at bounding box center [220, 292] width 77 height 14
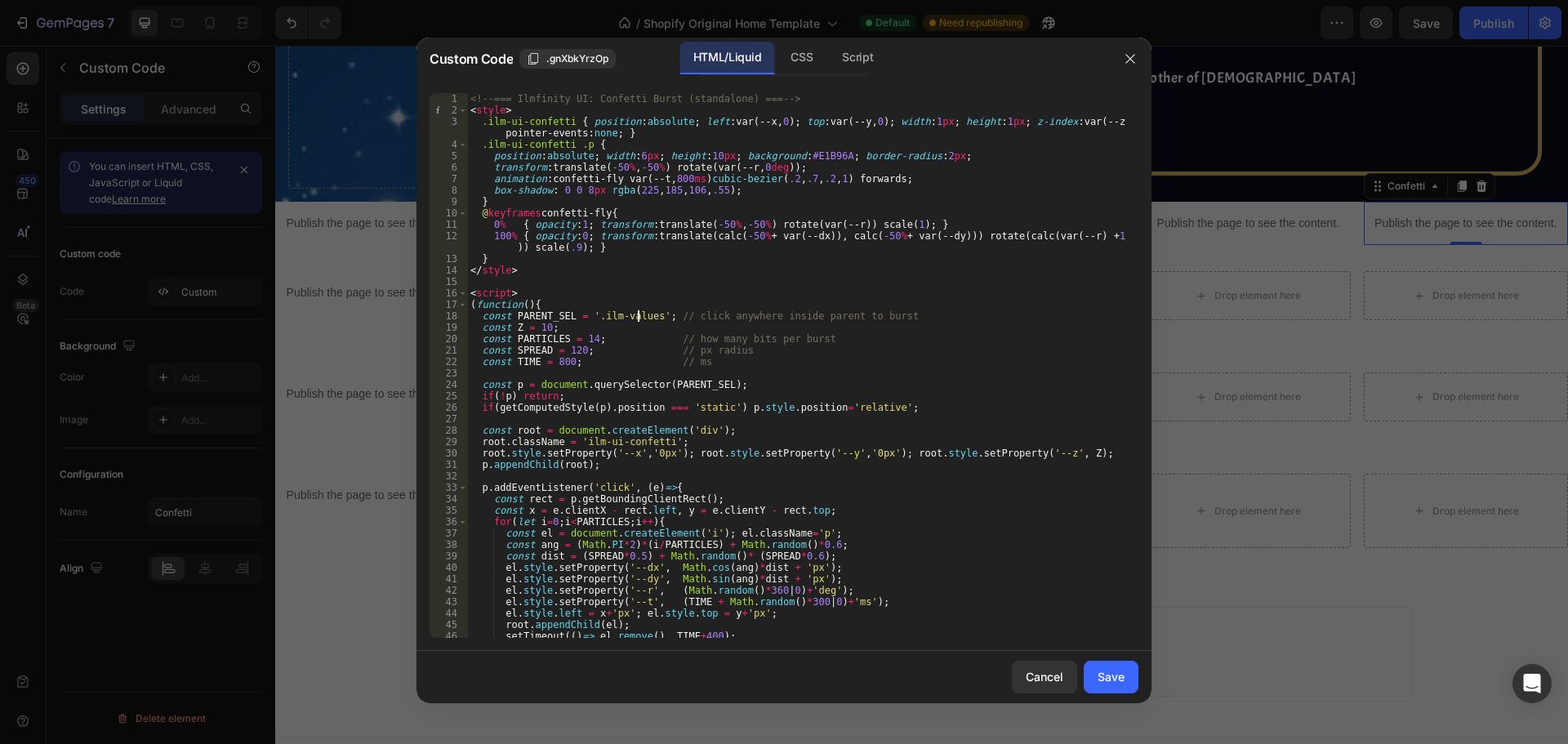
click at [638, 314] on div "<!-- === Ilmfinity UI: Confetti Burst (standalone) === --> < style > .ilm-ui-co…" at bounding box center [796, 377] width 659 height 568
paste textarea ".gJCxz1ntZ6"
type textarea "const PARENT_SEL = '.gJCxz1ntZ6'; // click anywhere inside parent to burst"
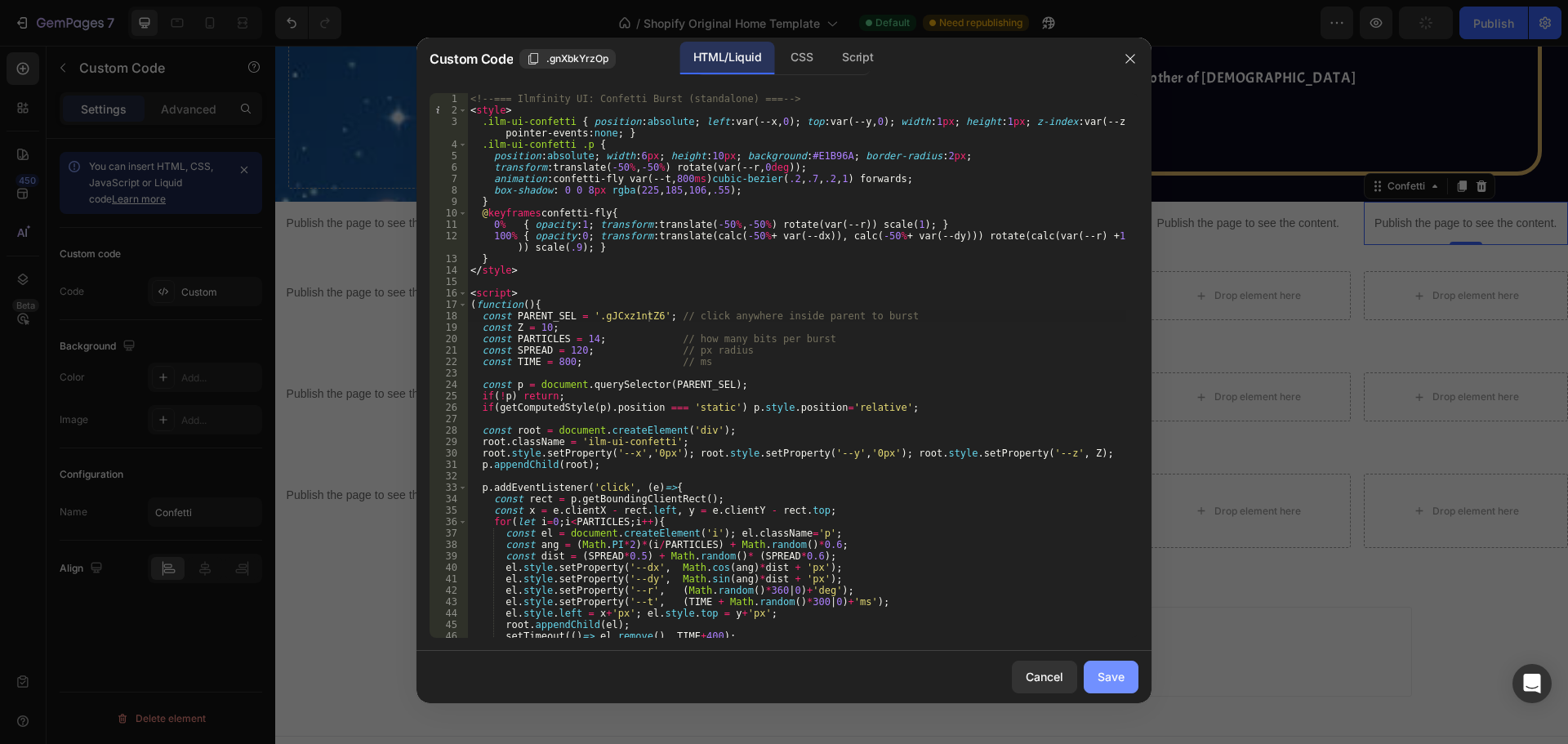
click at [1103, 685] on div "Save" at bounding box center [1111, 677] width 27 height 17
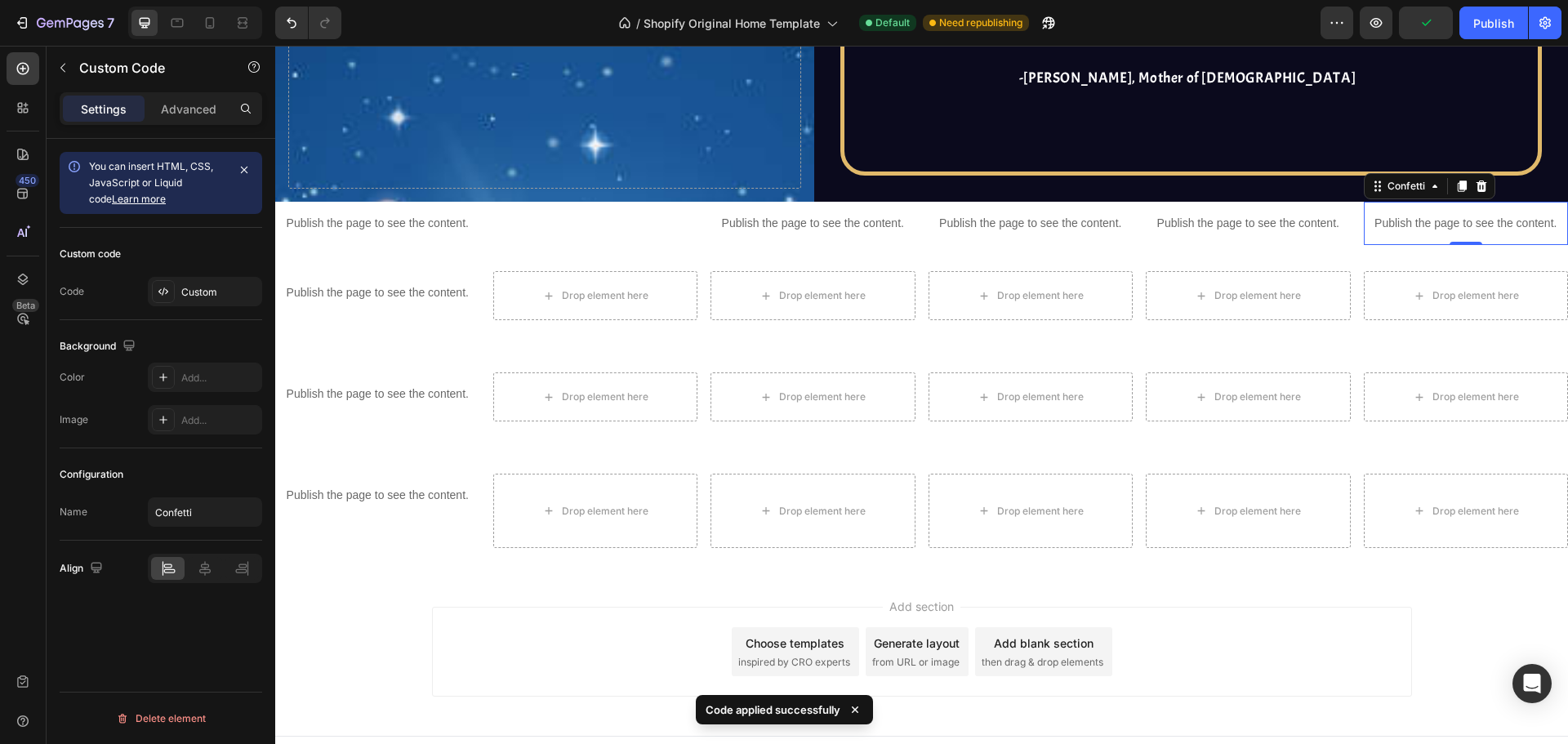
click at [1379, 39] on div "7 / Shopify Original Home Template Default Need republishing Preview Publish" at bounding box center [784, 23] width 1568 height 46
click at [1379, 25] on icon "button" at bounding box center [1376, 22] width 16 height 16
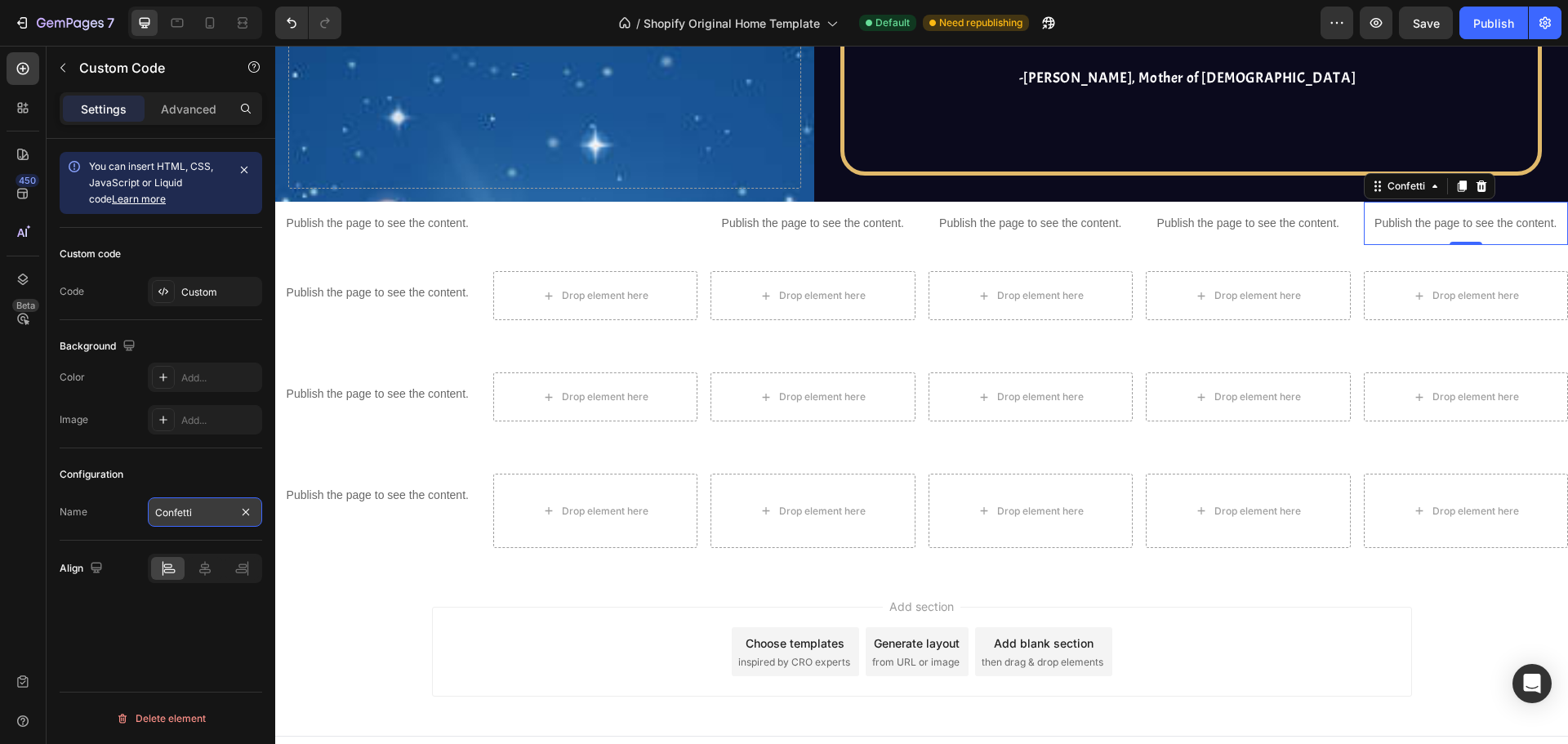
click at [187, 520] on input "Confetti" at bounding box center [205, 512] width 114 height 30
type input "scroll for more"
click at [178, 471] on div "Configuration" at bounding box center [160, 474] width 203 height 26
click at [205, 297] on div "Custom" at bounding box center [220, 292] width 77 height 14
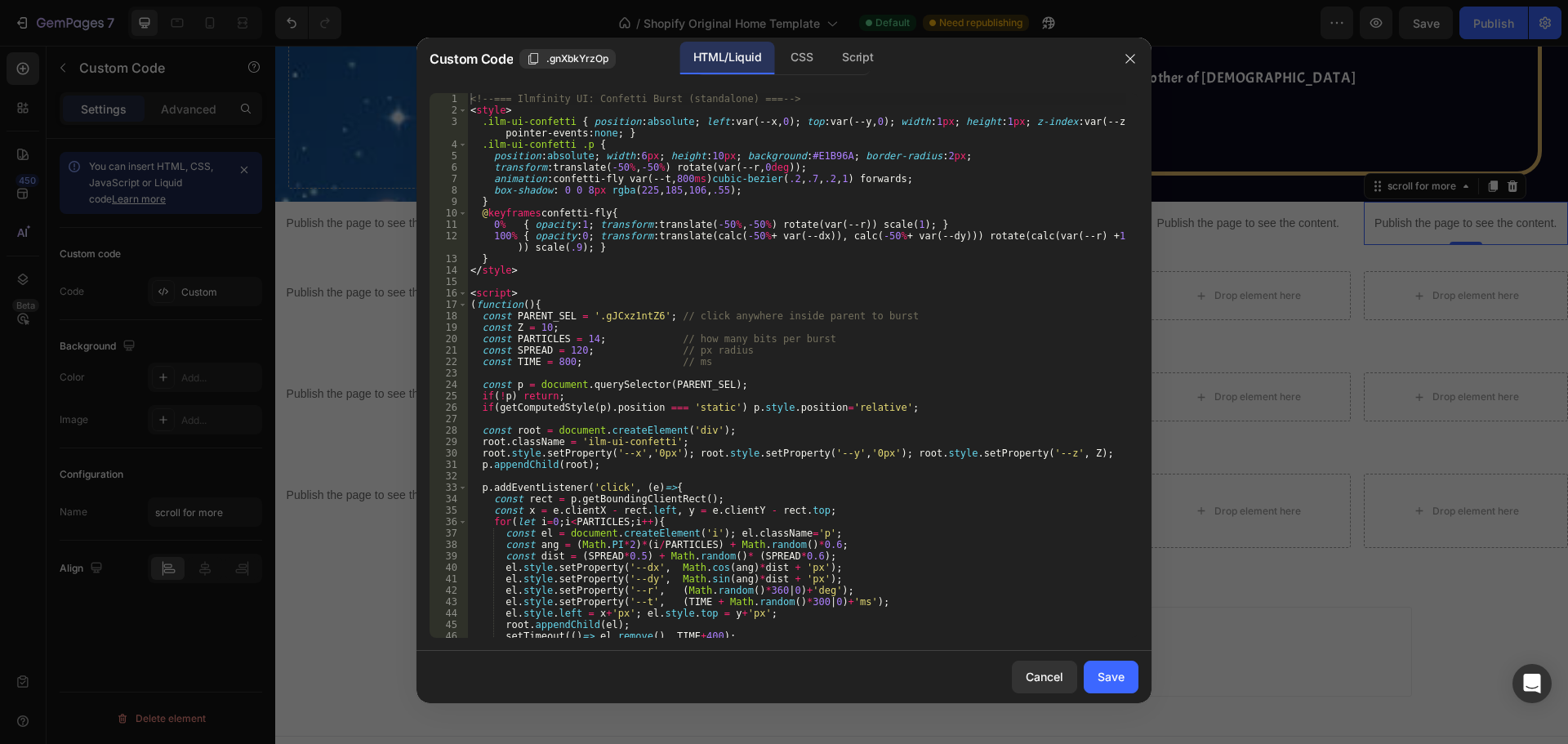
click at [945, 264] on div "<!-- === Ilmfinity UI: Confetti Burst (standalone) === --> < style > .ilm-ui-co…" at bounding box center [796, 377] width 659 height 568
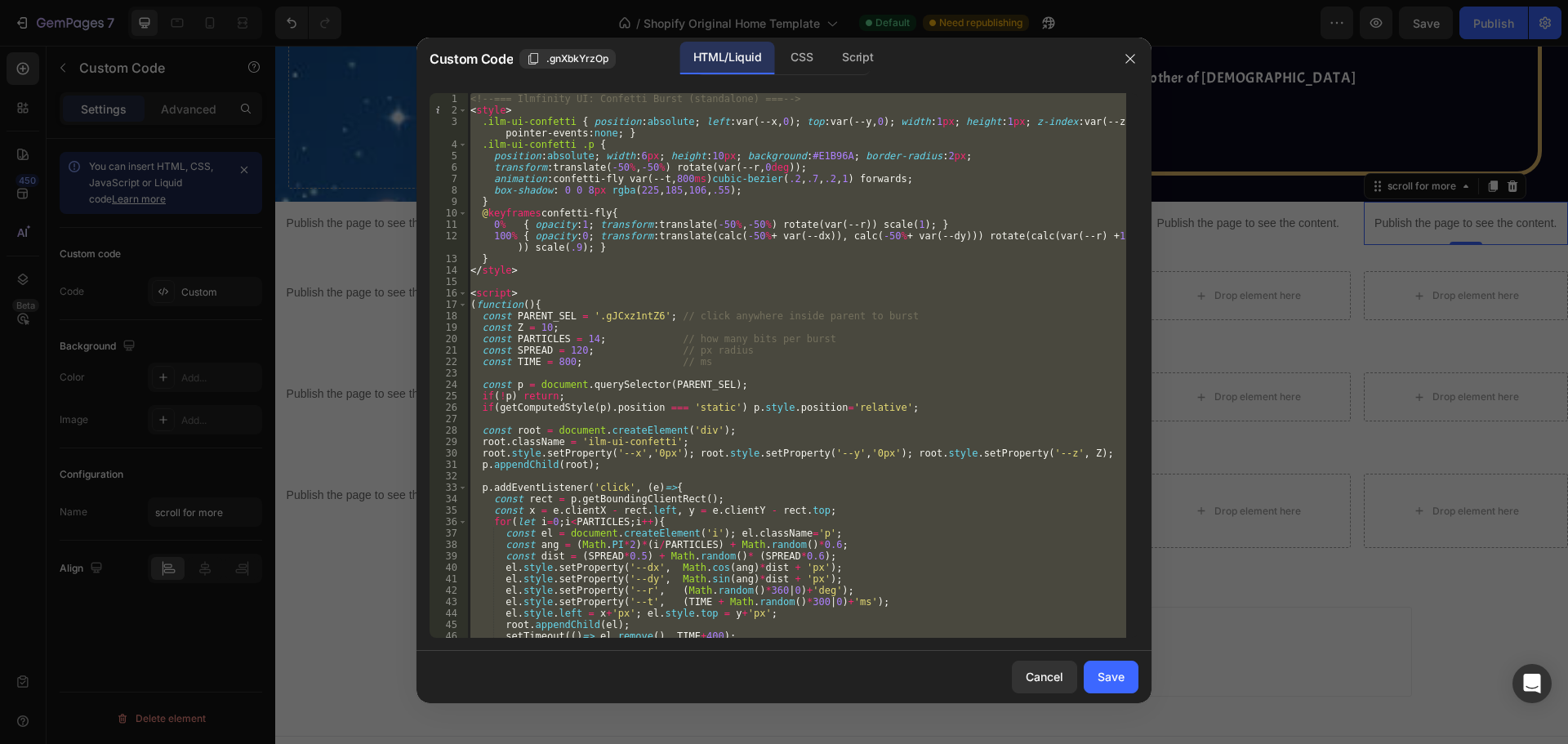
paste textarea ".gJCxz1ntZ6"
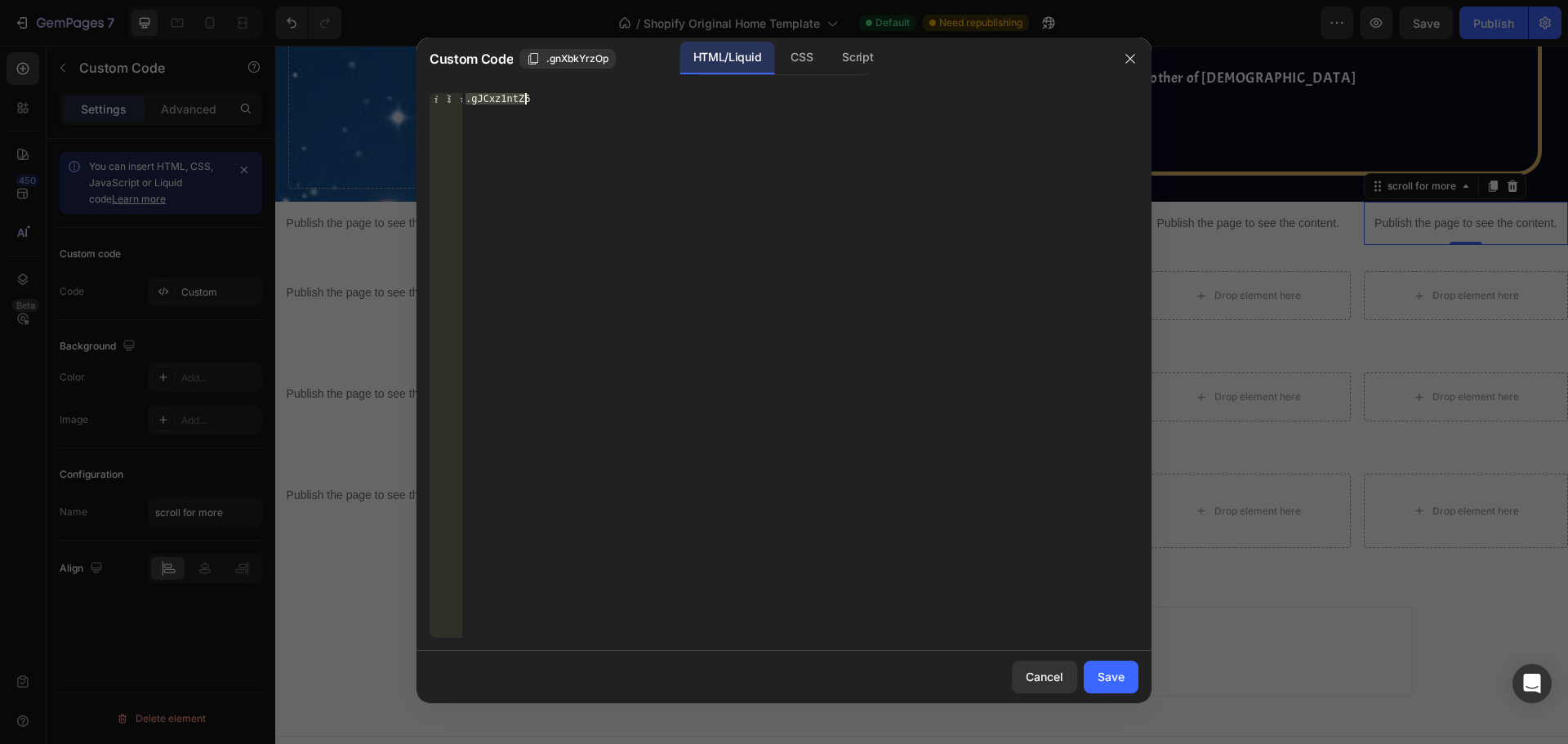
paste textarea "</script>"
type textarea "</script>"
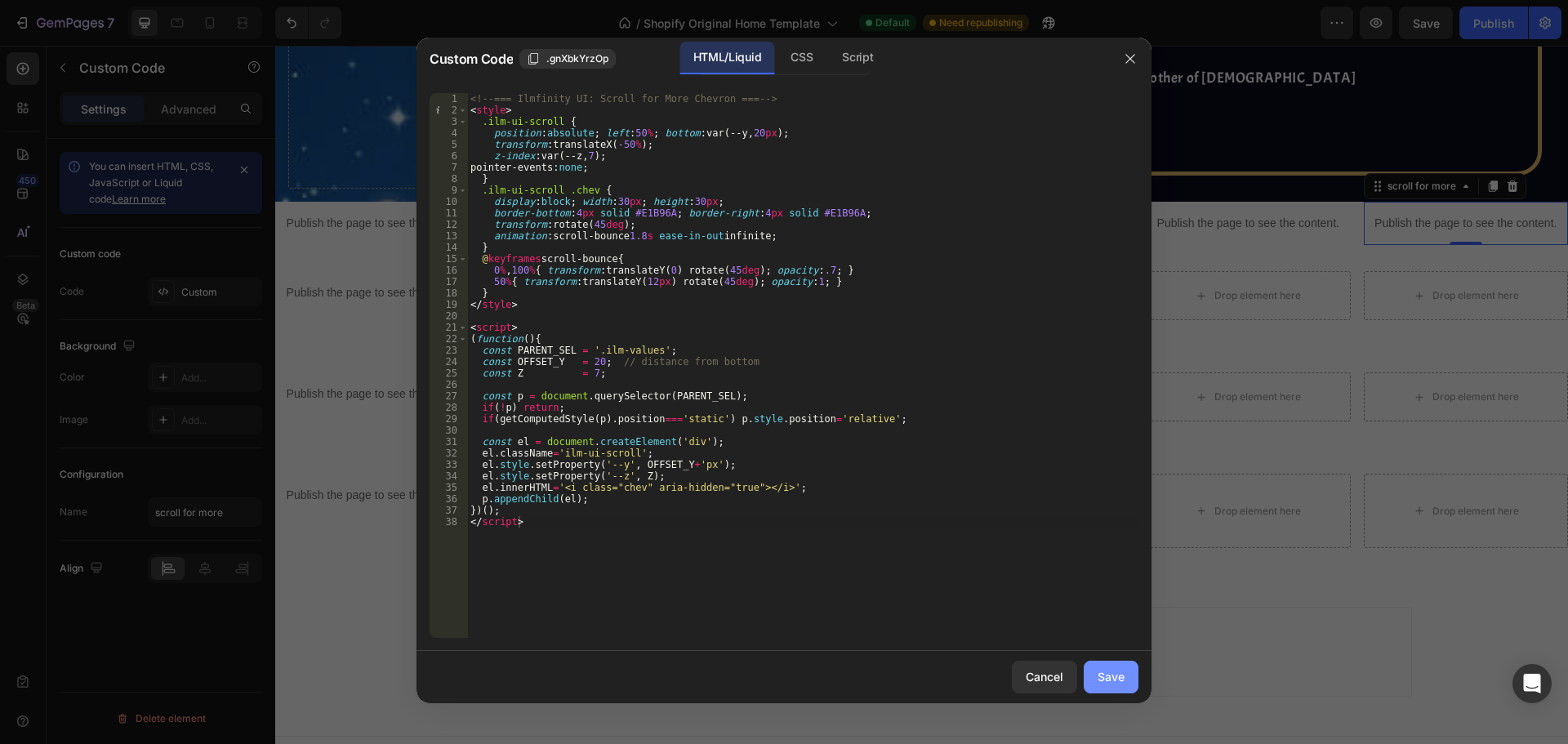
click at [1121, 679] on div "Save" at bounding box center [1111, 677] width 27 height 17
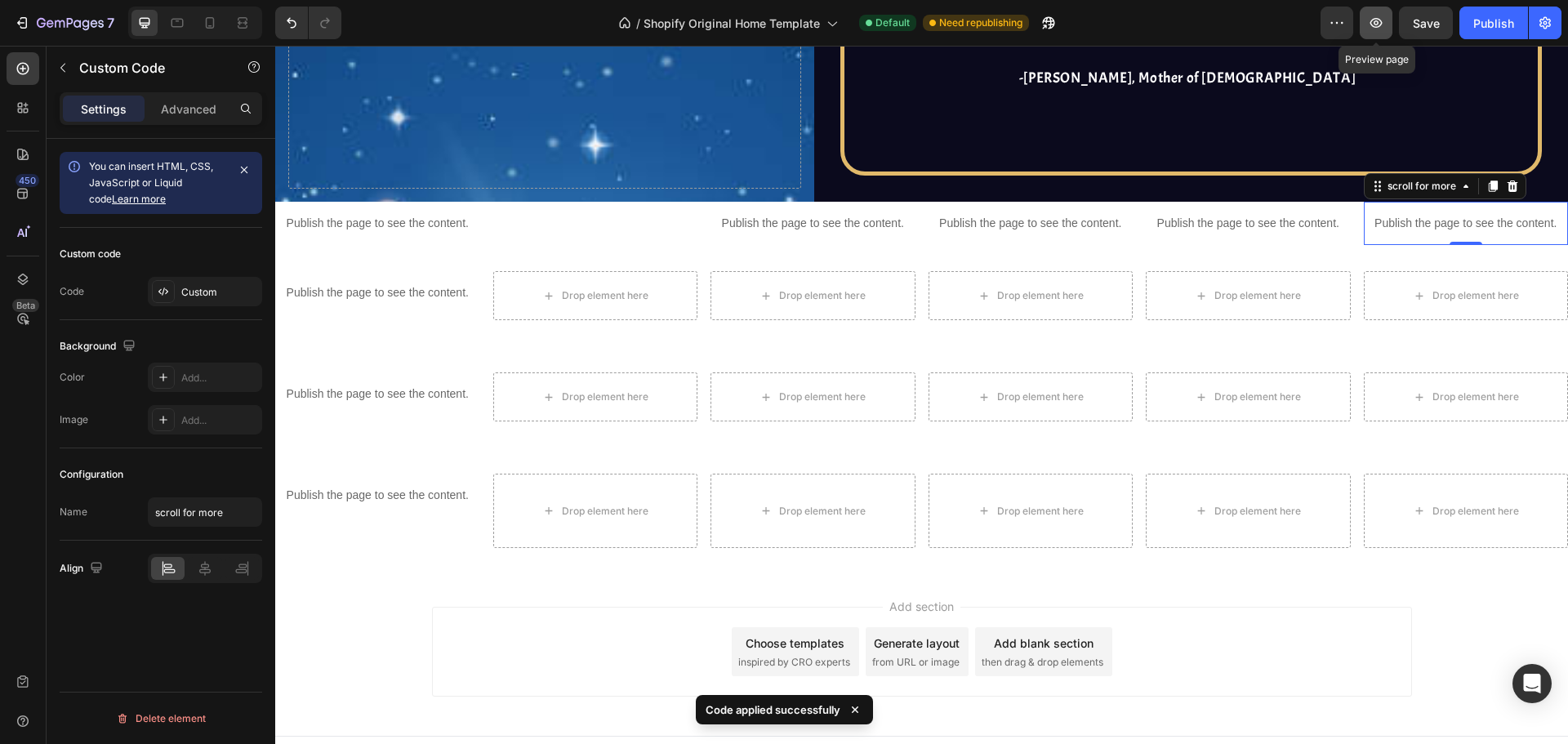
click at [1379, 22] on icon "button" at bounding box center [1376, 23] width 12 height 10
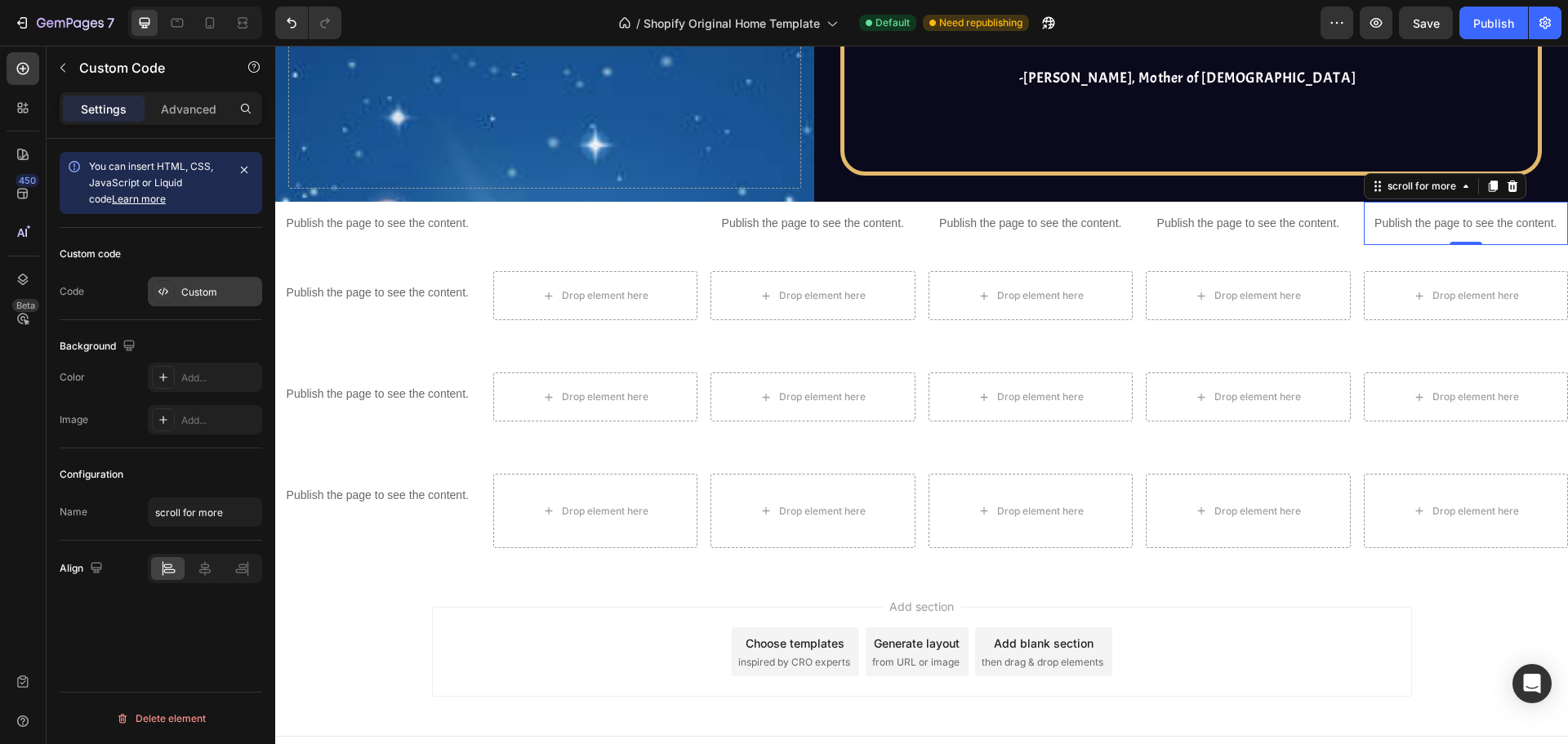
click at [194, 294] on div "Custom" at bounding box center [220, 292] width 77 height 14
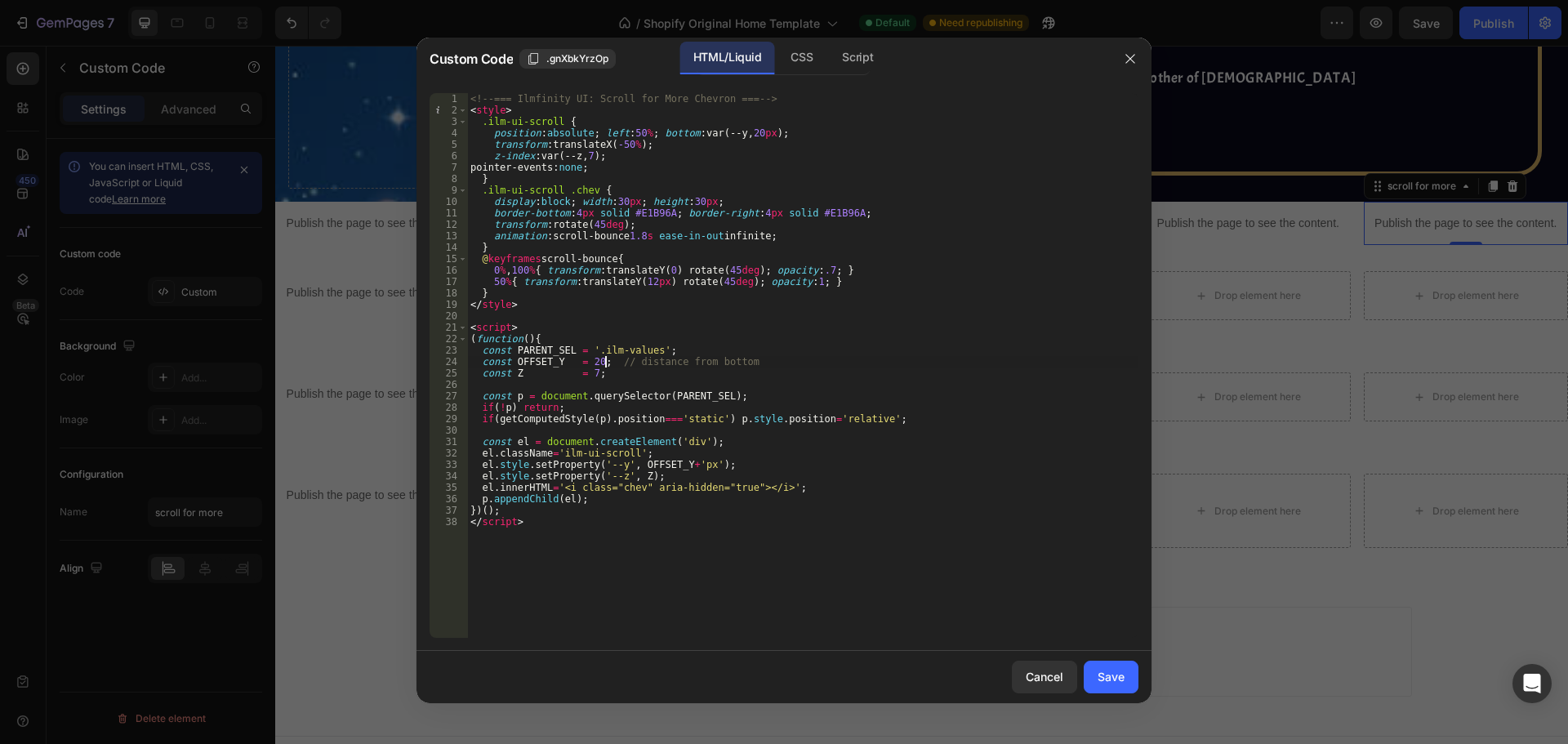
click at [607, 357] on div "<!-- === Ilmfinity UI: Scroll for More Chevron === --> < style > .ilm-ui-scroll…" at bounding box center [802, 377] width 672 height 568
click at [614, 351] on div "<!-- === Ilmfinity UI: Scroll for More Chevron === --> < style > .ilm-ui-scroll…" at bounding box center [802, 377] width 672 height 568
type textarea "const PARENT_SEL = '.resources_overview';"
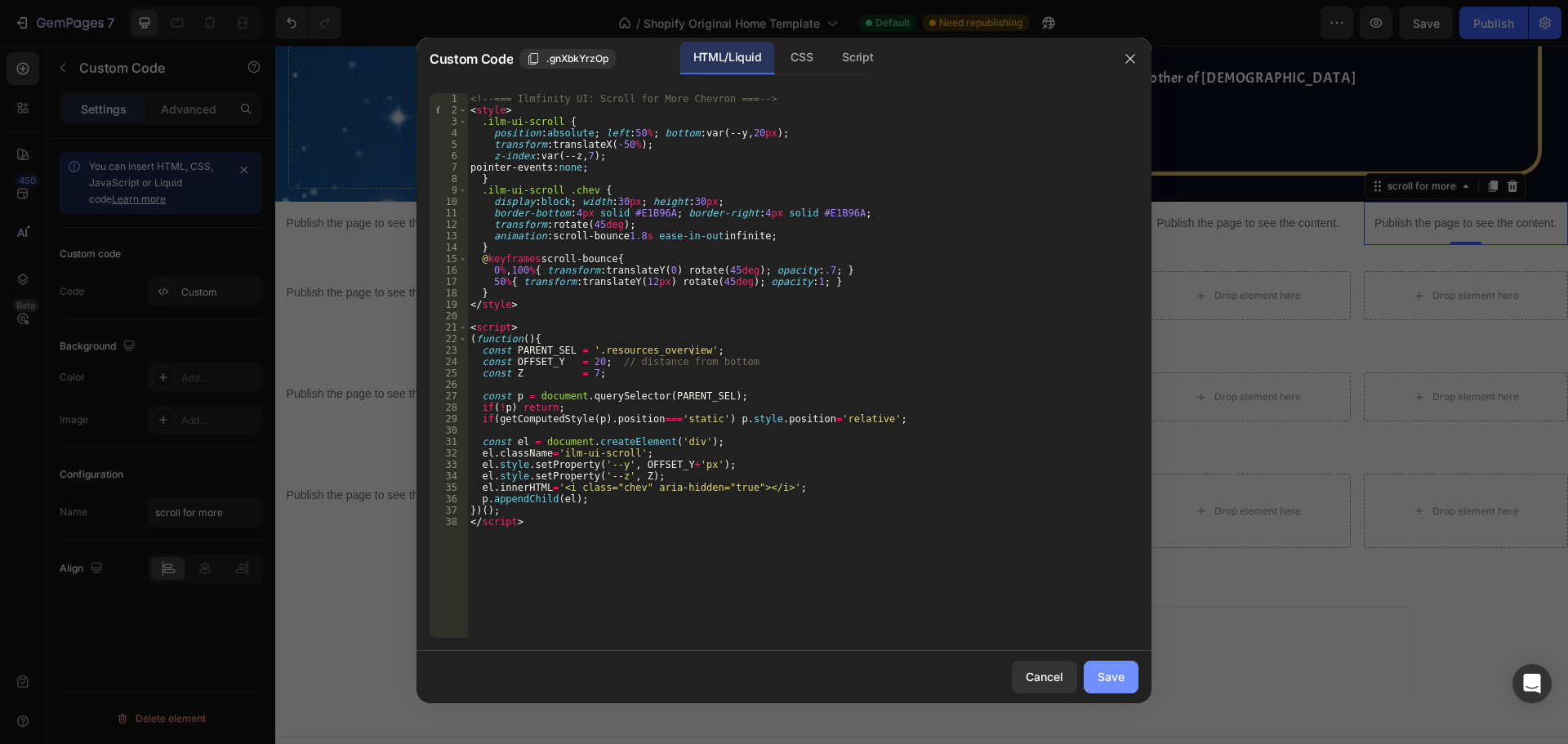
click at [1111, 672] on div "Save" at bounding box center [1111, 677] width 27 height 17
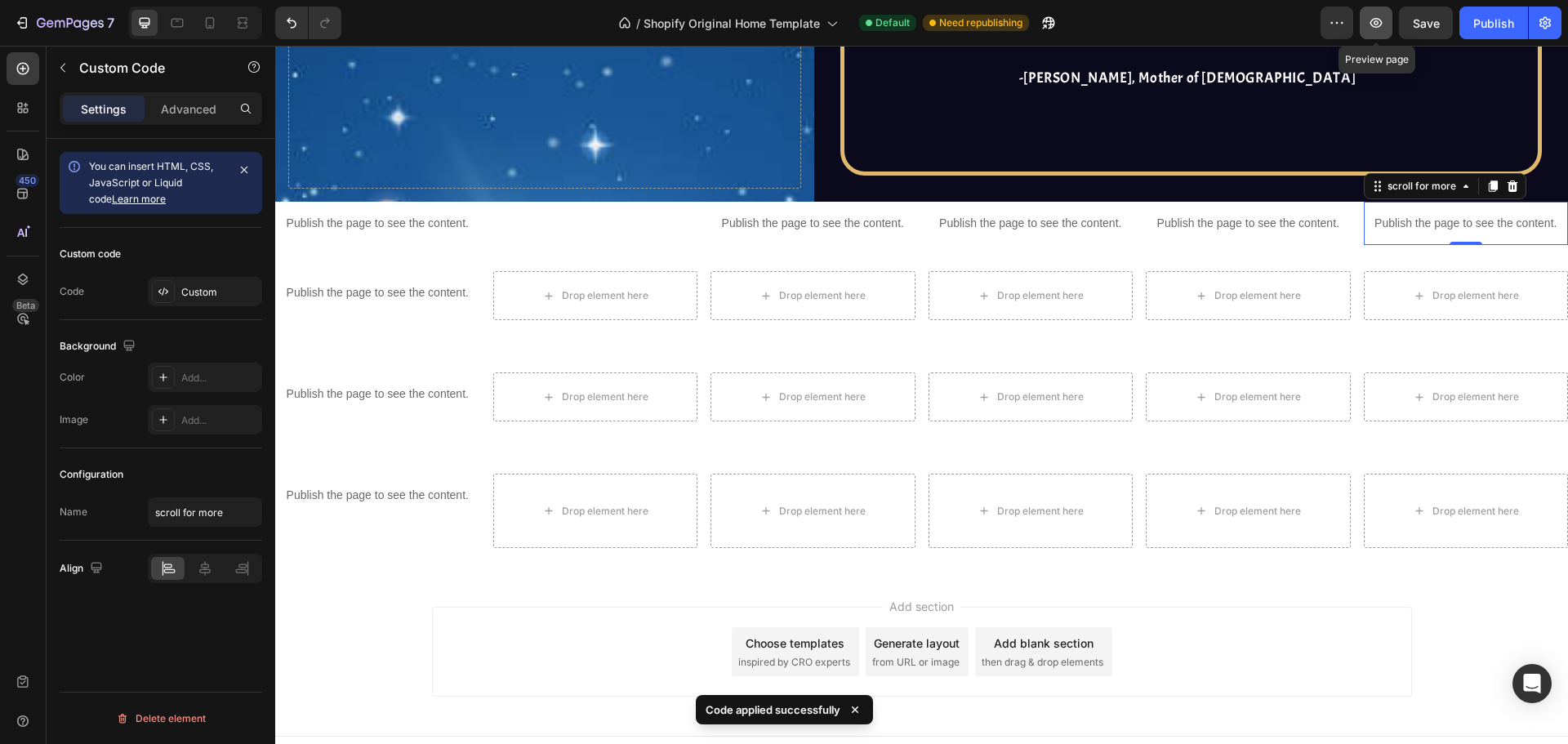
click at [1369, 11] on button "button" at bounding box center [1376, 23] width 33 height 33
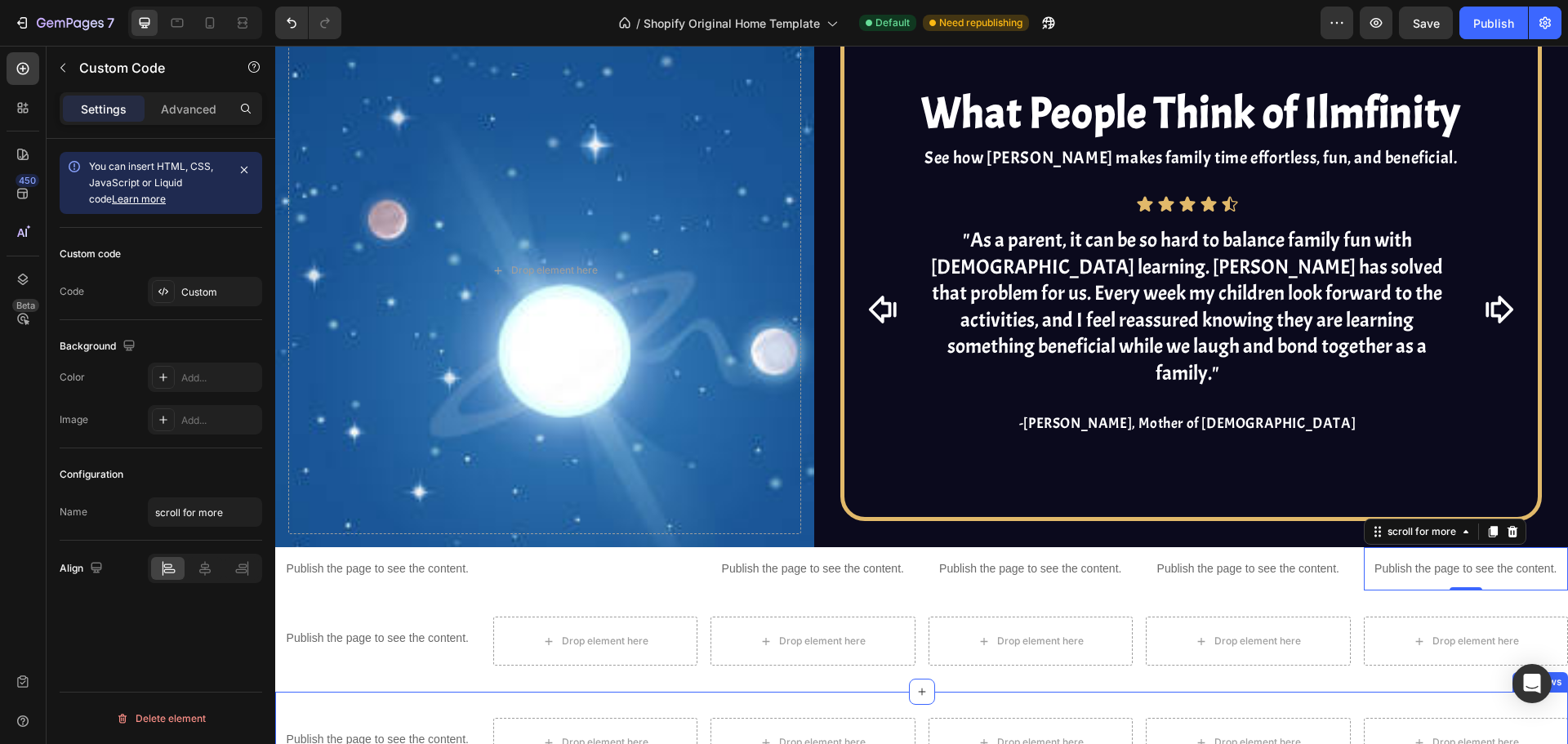
scroll to position [3737, 0]
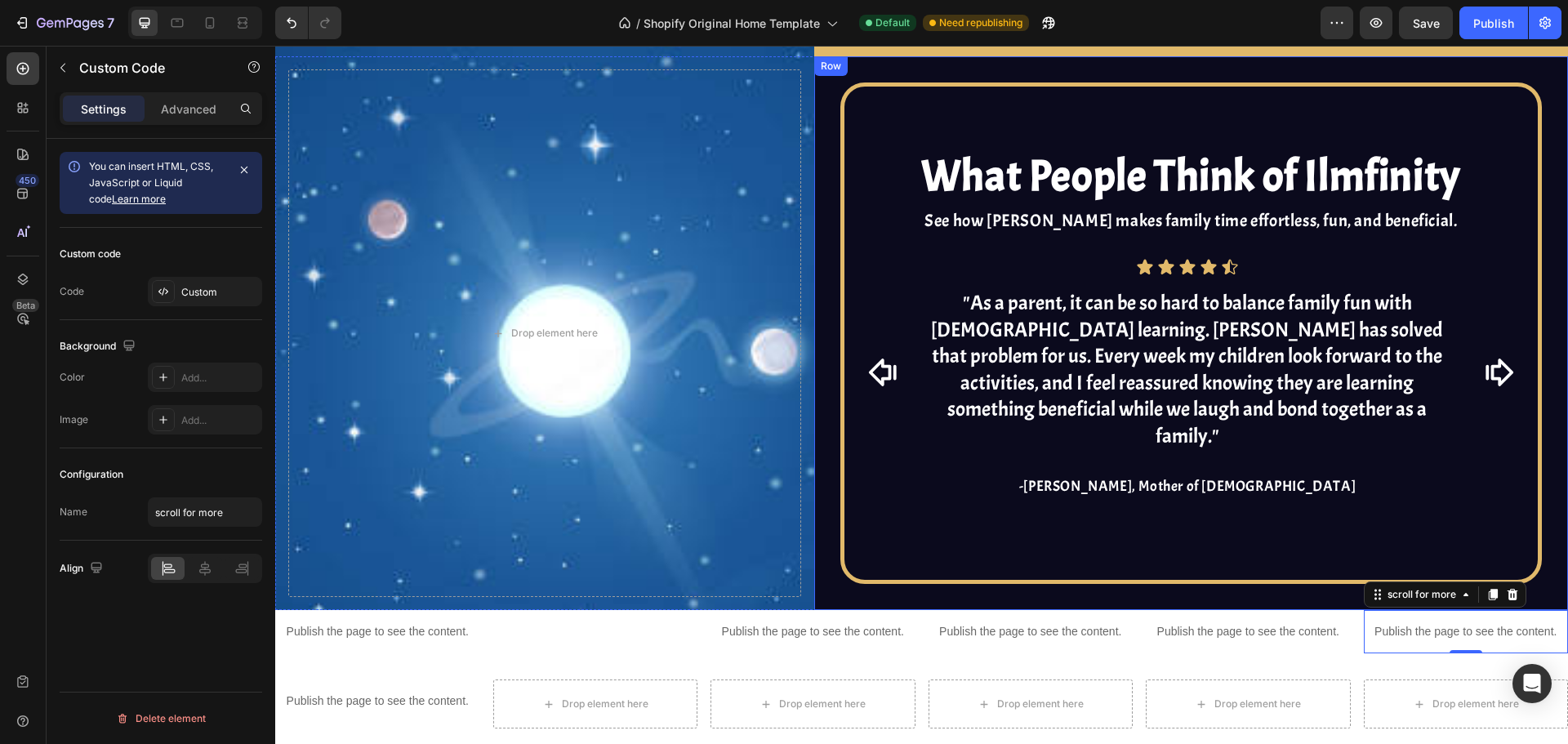
click at [819, 550] on div "What People Think of Ilmfinity Heading See how Ilmfinity makes family time effo…" at bounding box center [1190, 334] width 753 height 554
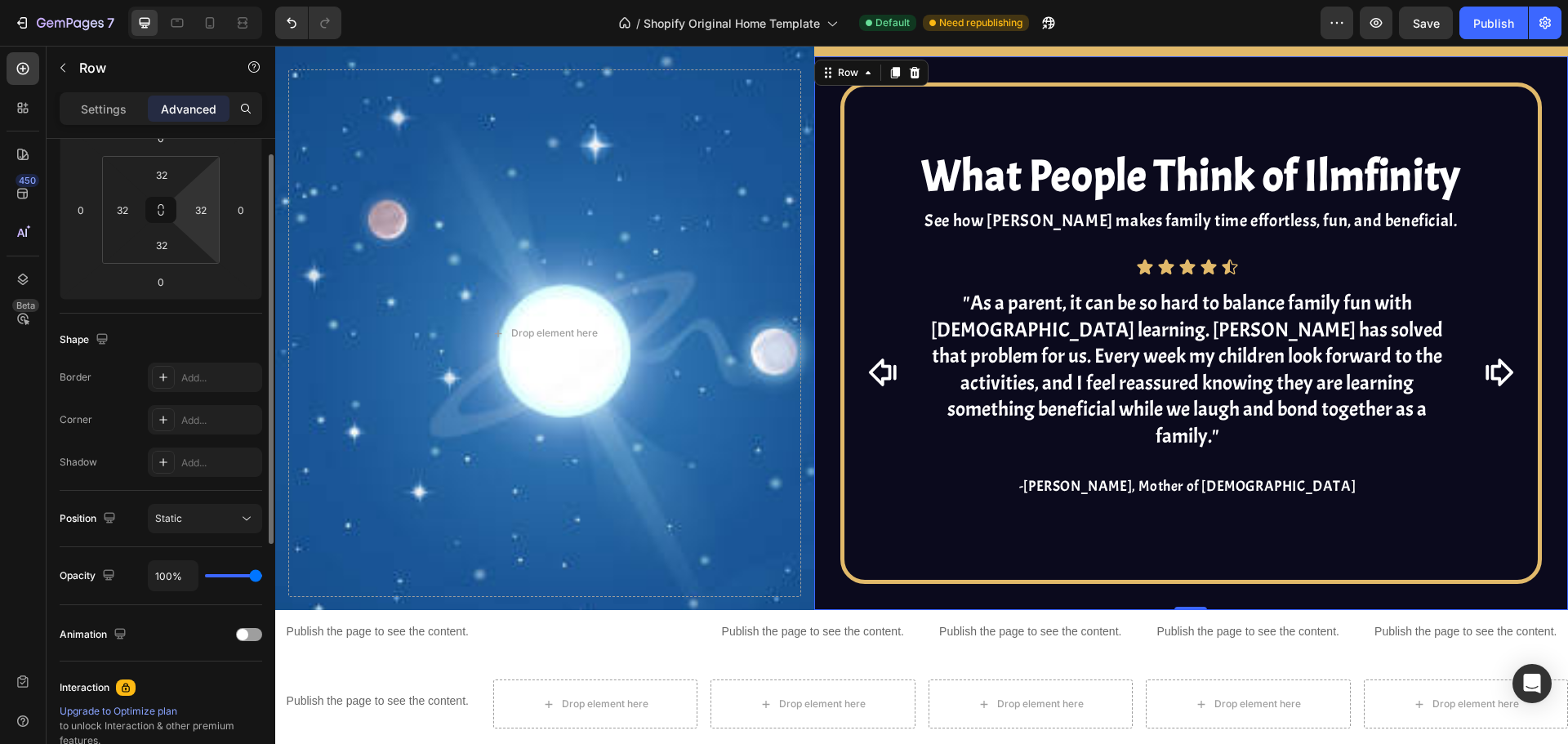
scroll to position [327, 0]
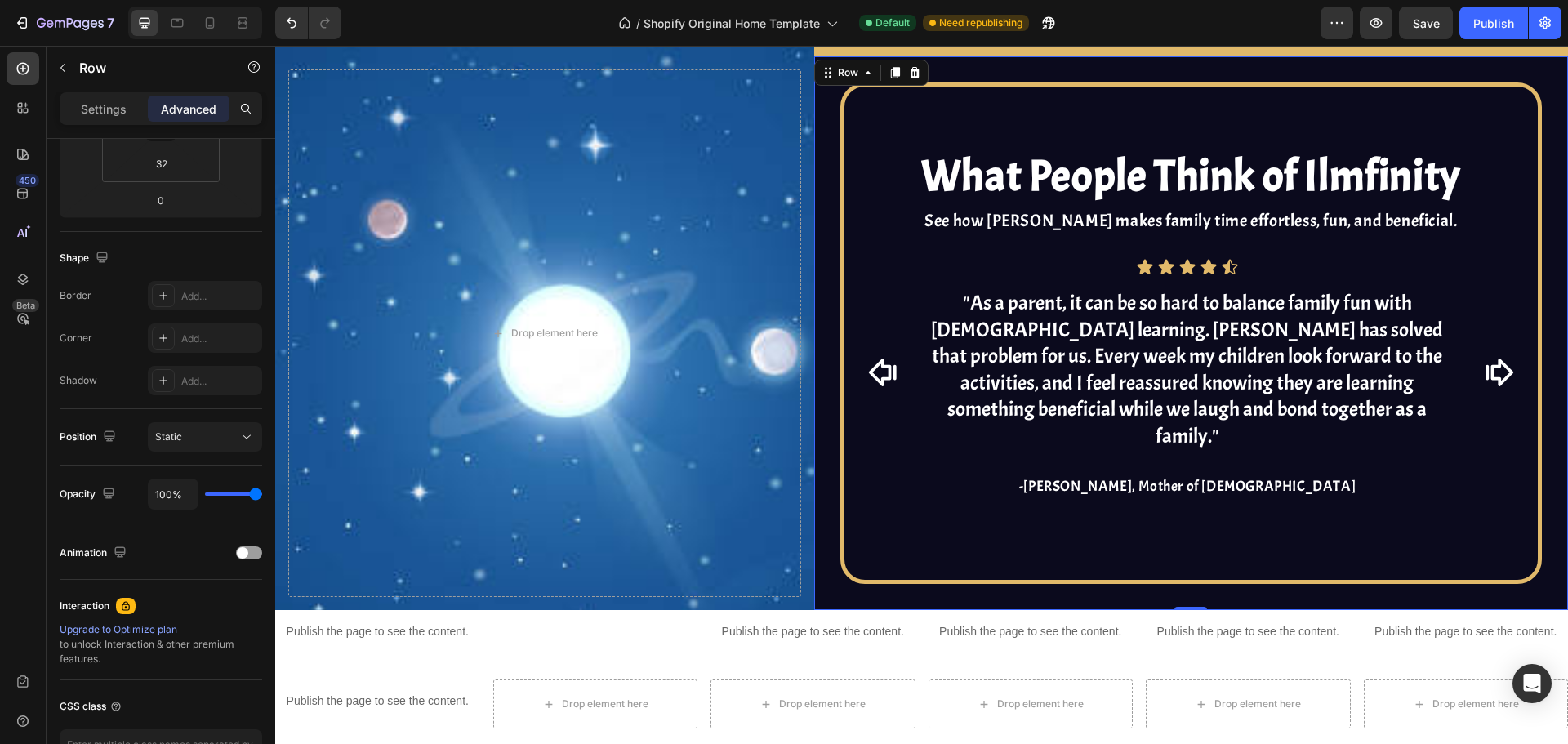
click at [817, 367] on div "What People Think of Ilmfinity Heading See how Ilmfinity makes family time effo…" at bounding box center [1190, 334] width 753 height 554
click at [92, 107] on p "Settings" at bounding box center [104, 110] width 46 height 17
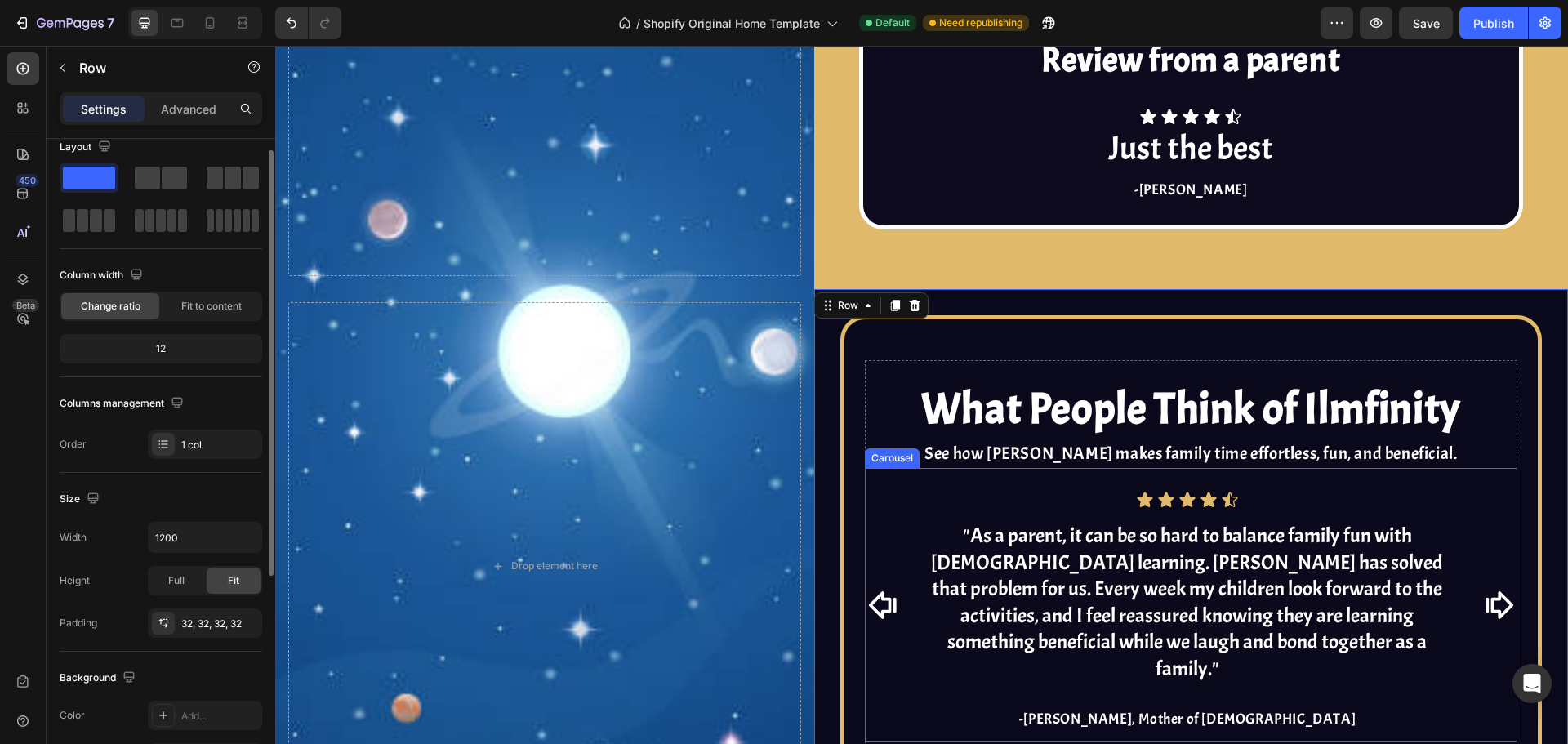
scroll to position [3492, 0]
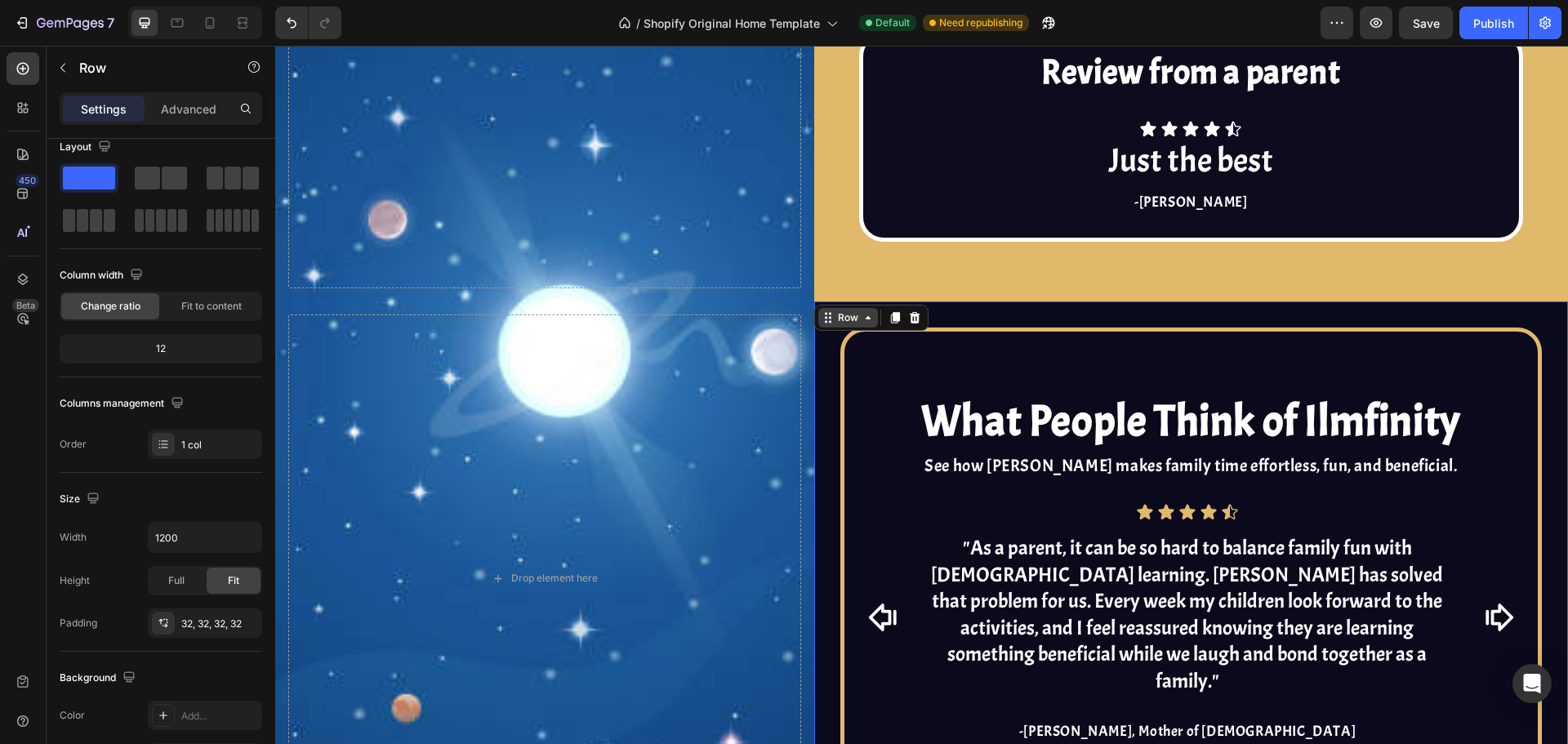
click at [844, 317] on div "Row" at bounding box center [848, 317] width 27 height 14
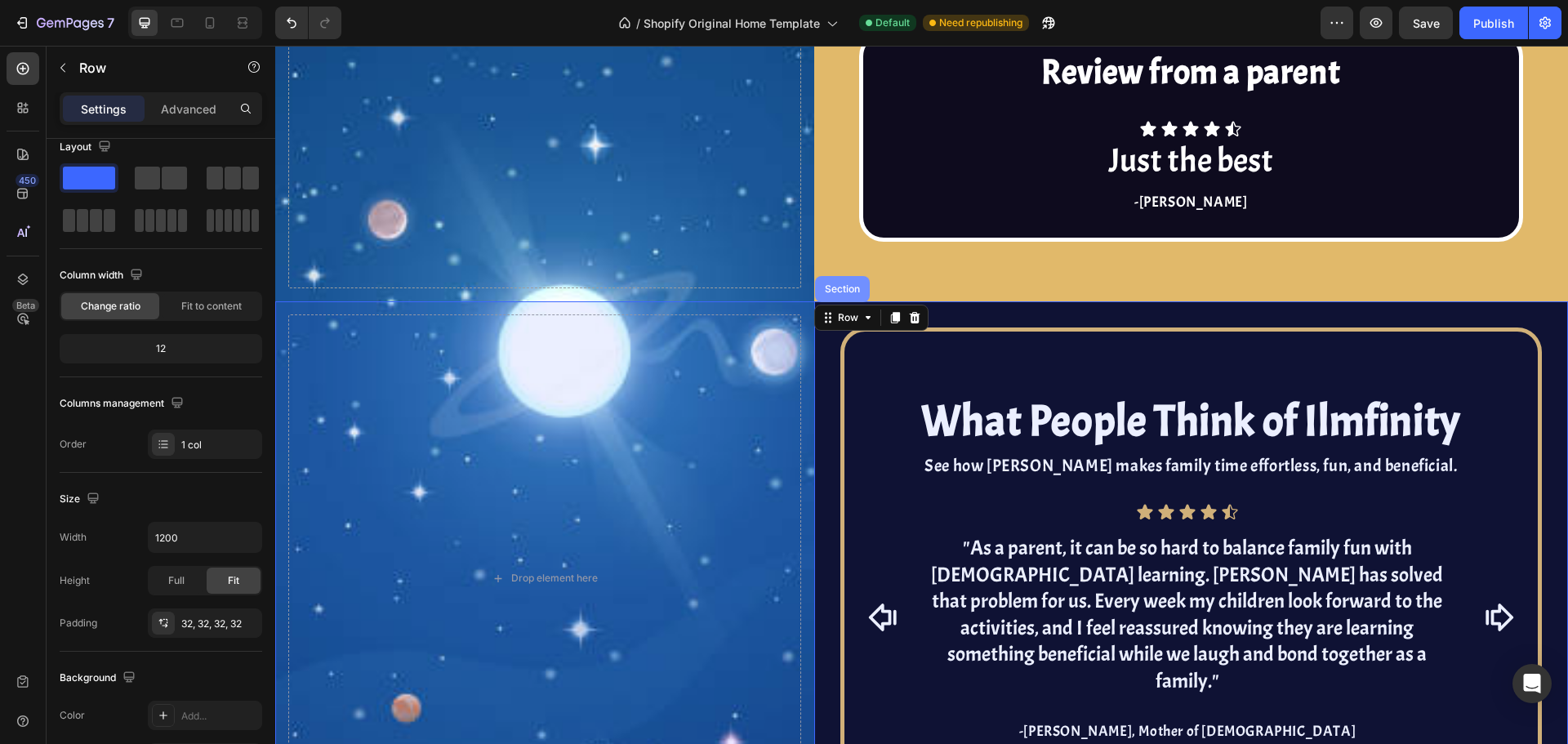
click at [856, 291] on div "Section" at bounding box center [842, 289] width 41 height 10
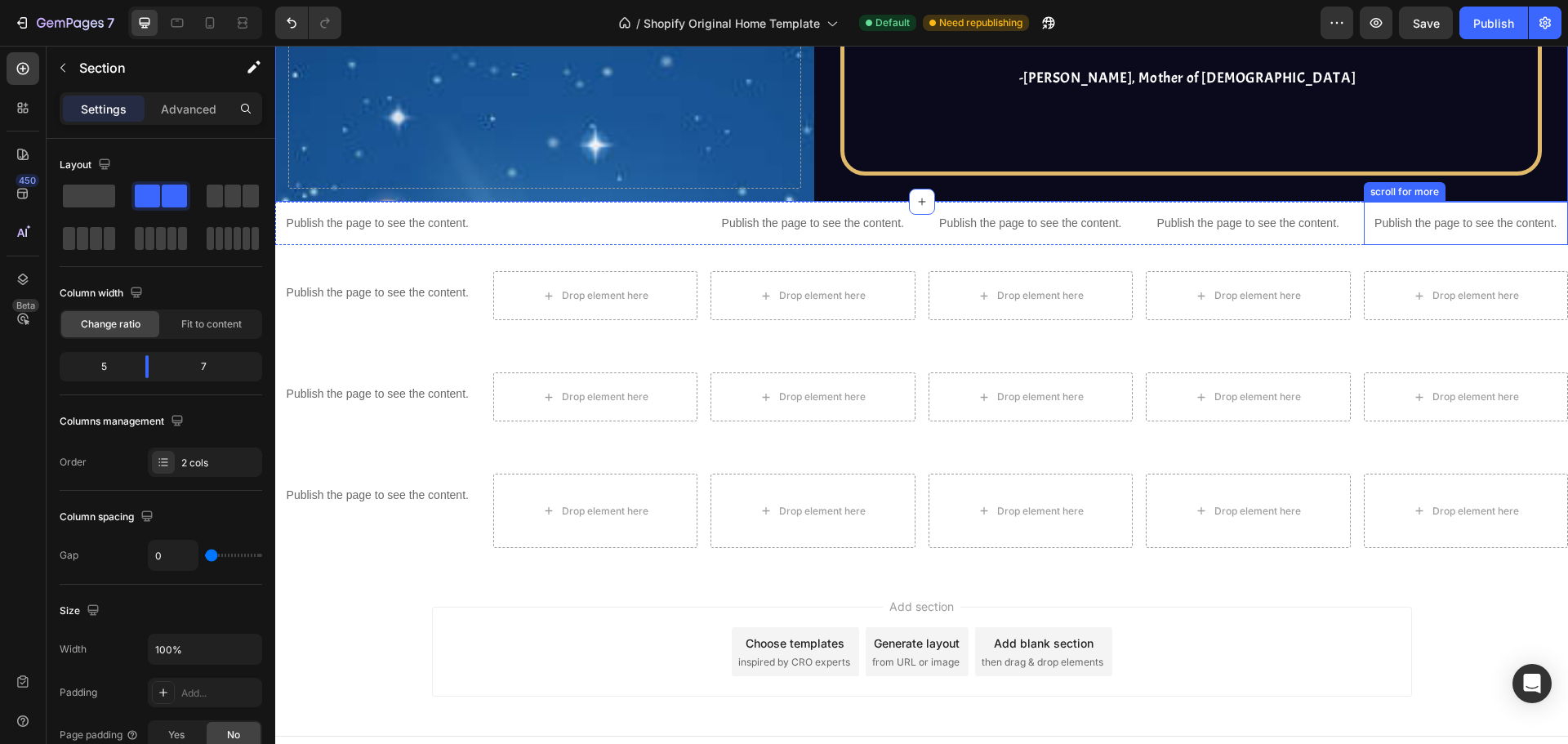
scroll to position [3819, 0]
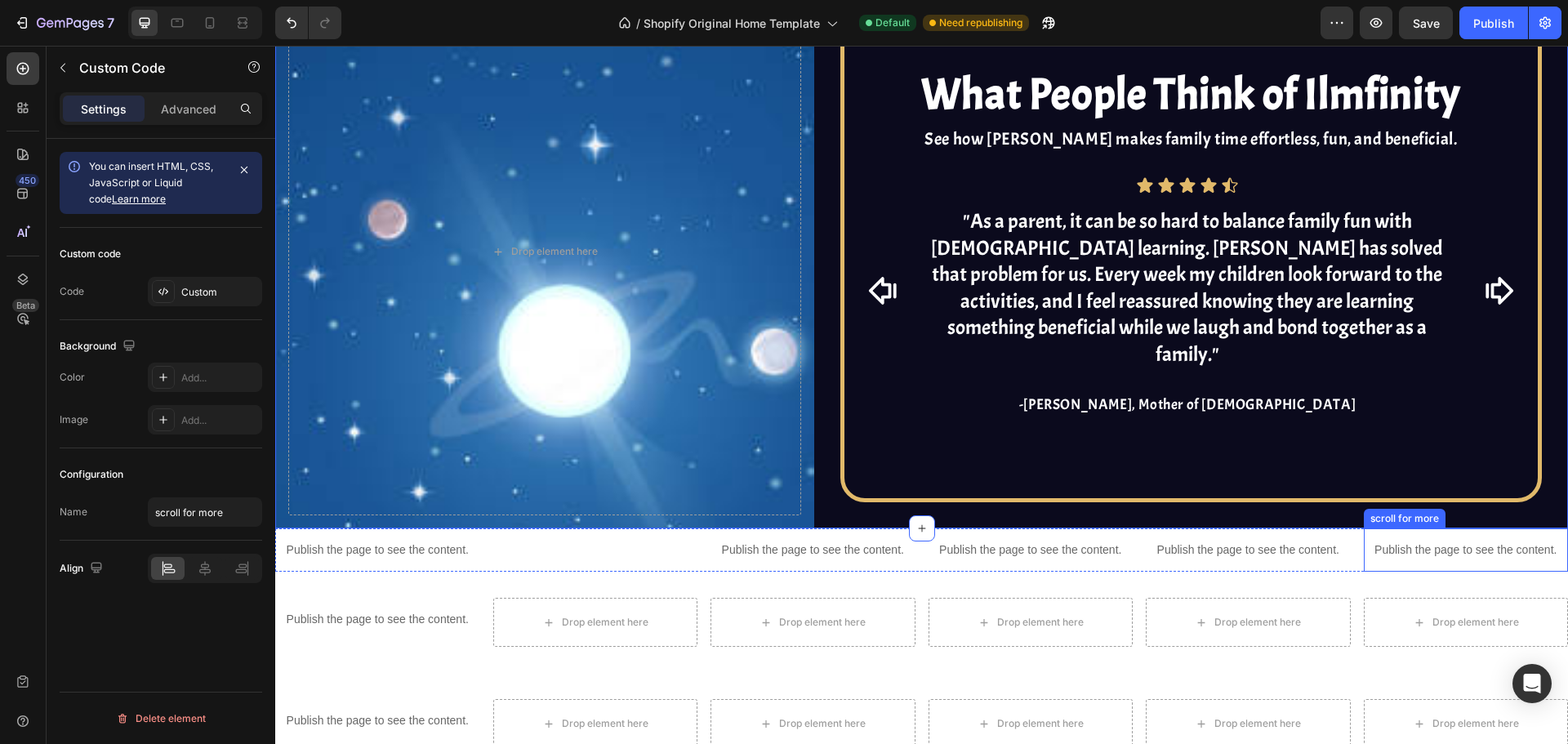
click at [1427, 541] on p "Publish the page to see the content." at bounding box center [1465, 550] width 205 height 17
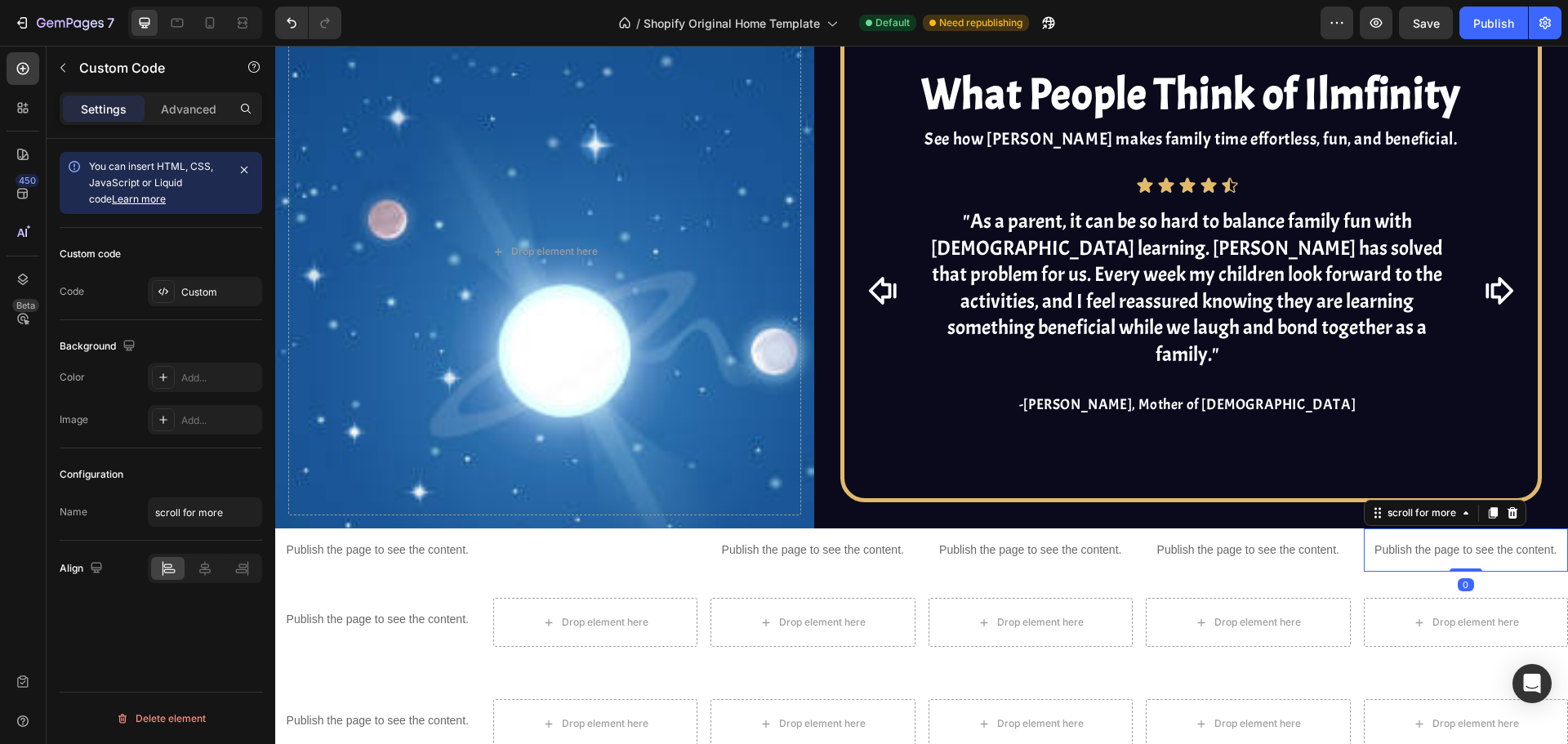
click at [204, 276] on div "Custom code Code Custom" at bounding box center [160, 274] width 203 height 92
click at [201, 305] on div "Custom" at bounding box center [205, 291] width 114 height 30
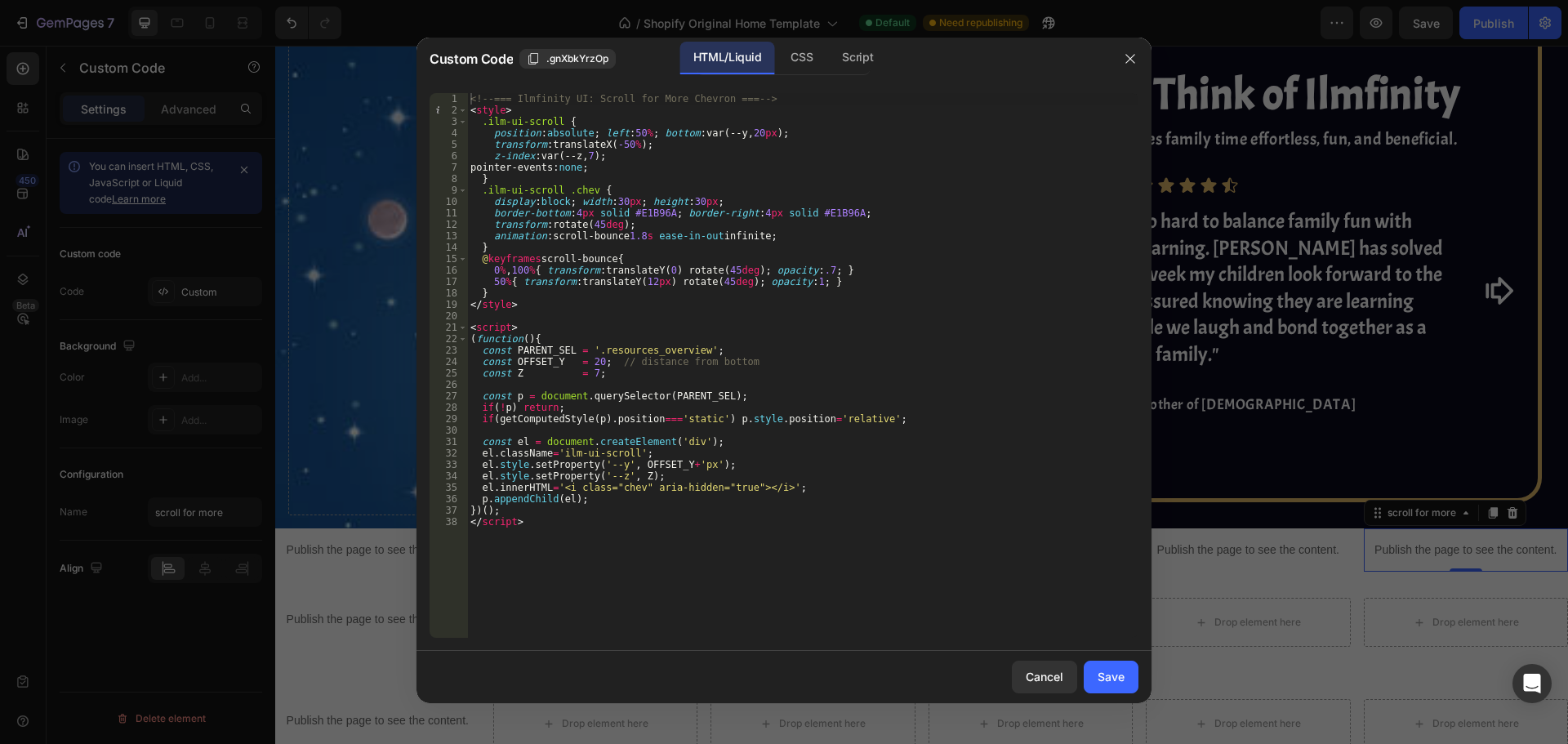
click at [655, 281] on div "<!-- === Ilmfinity UI: Scroll for More Chevron === --> < style > .ilm-ui-scroll…" at bounding box center [802, 377] width 672 height 568
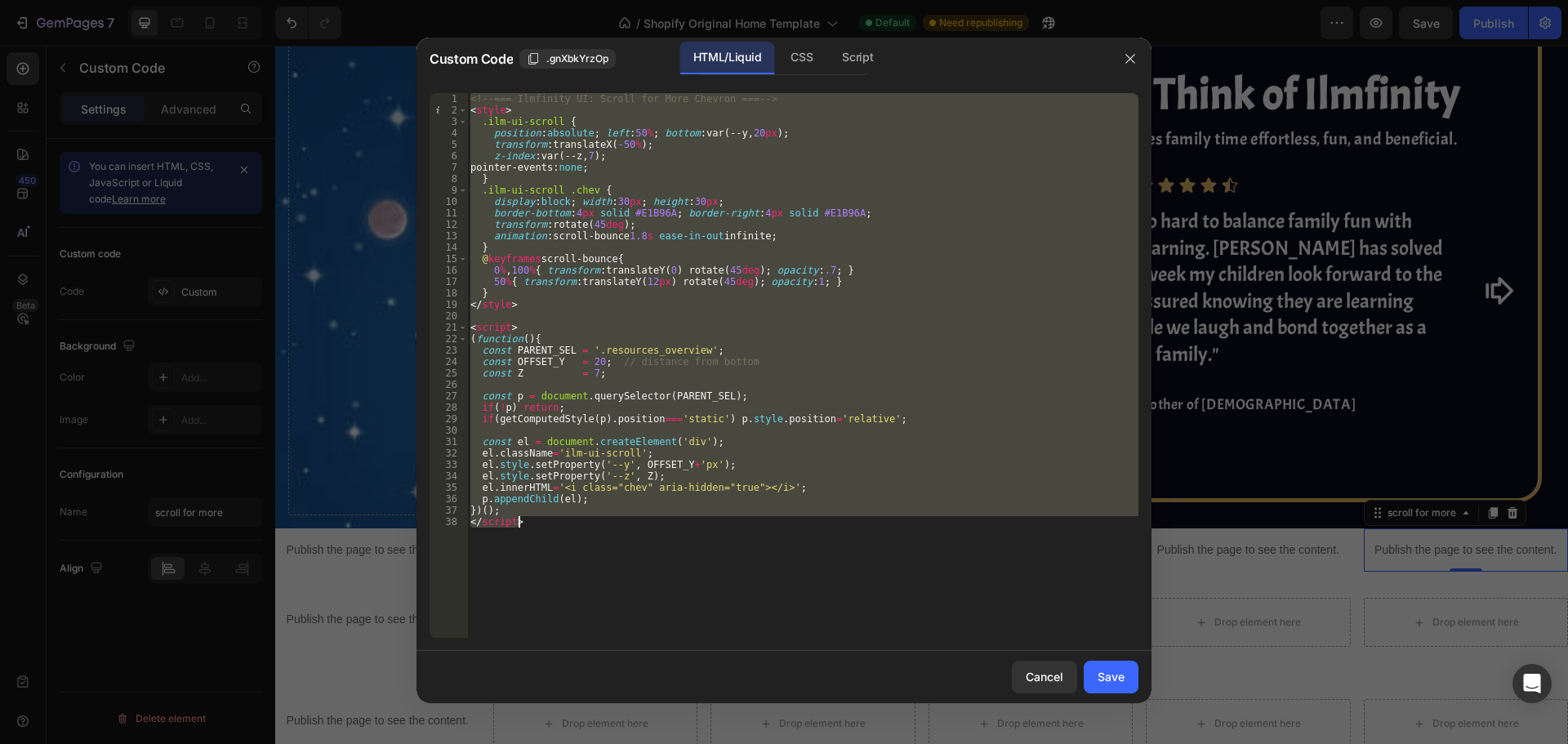
paste textarea
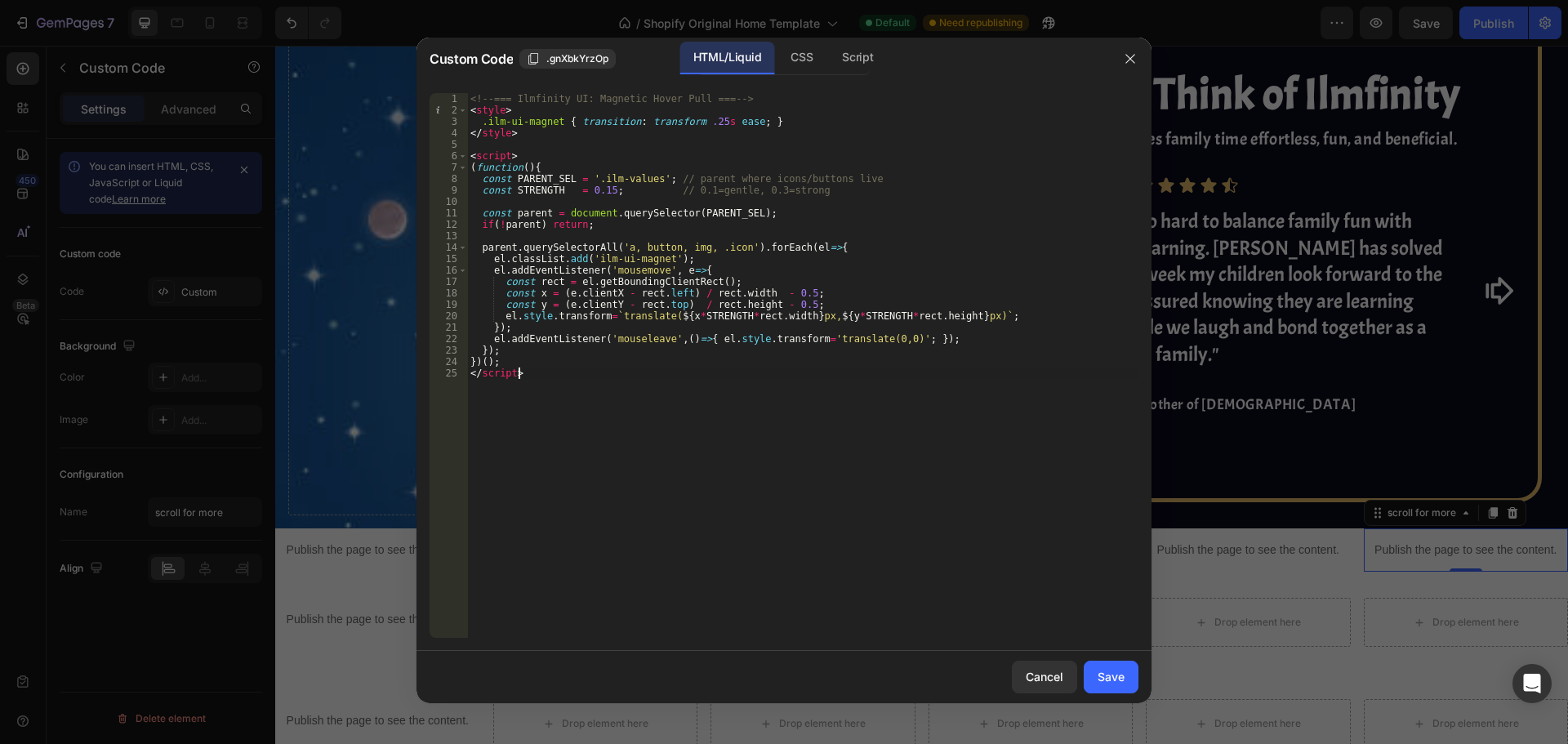
click at [621, 180] on div "<!-- === Ilmfinity UI: Magnetic Hover Pull === --> < style > .ilm-ui-magnet { t…" at bounding box center [802, 377] width 672 height 568
type textarea "const PARENT_SEL = '.resources_overview'; // parent where icons/buttons live"
click at [1104, 670] on div "Save" at bounding box center [1111, 677] width 27 height 17
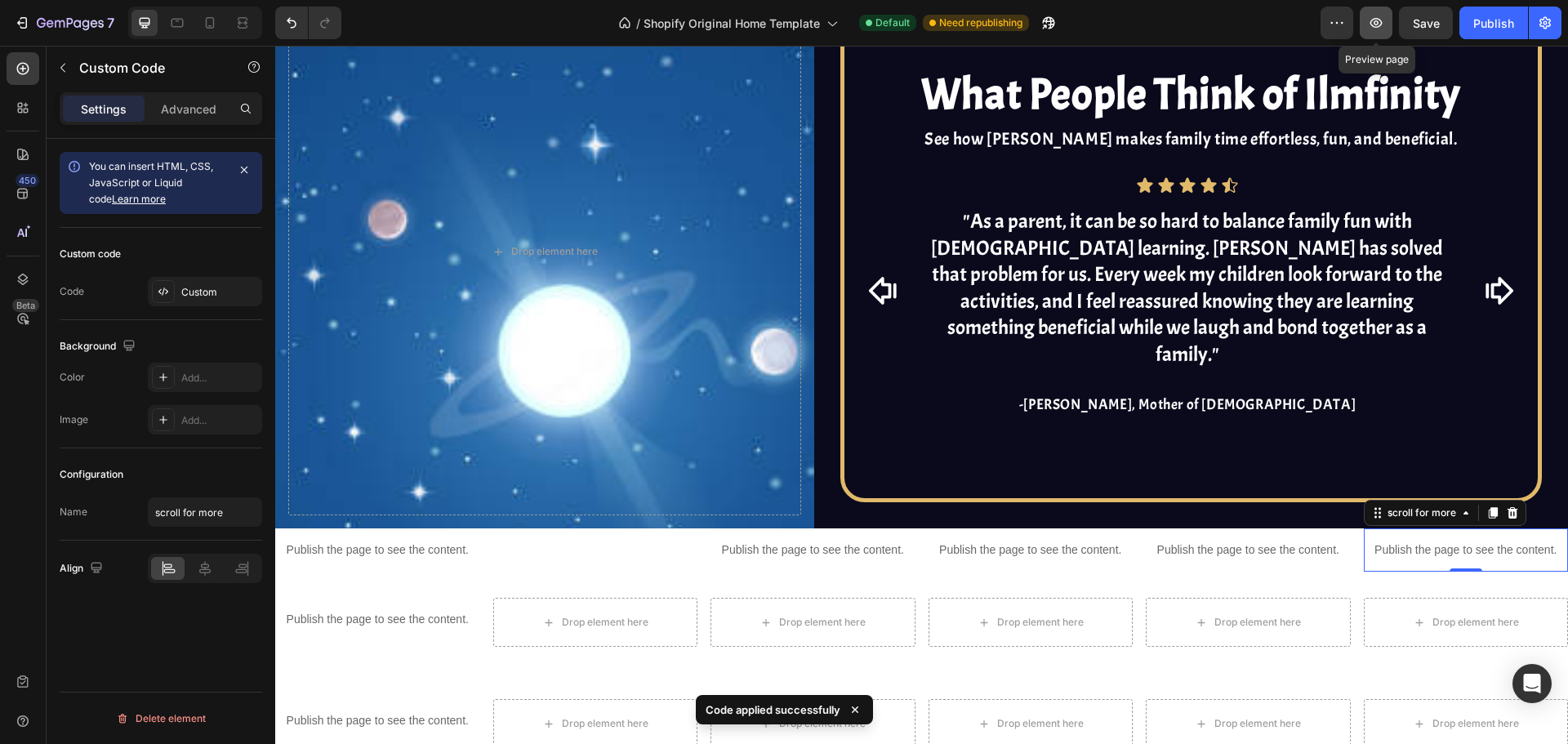
click at [1386, 29] on button "button" at bounding box center [1376, 23] width 33 height 33
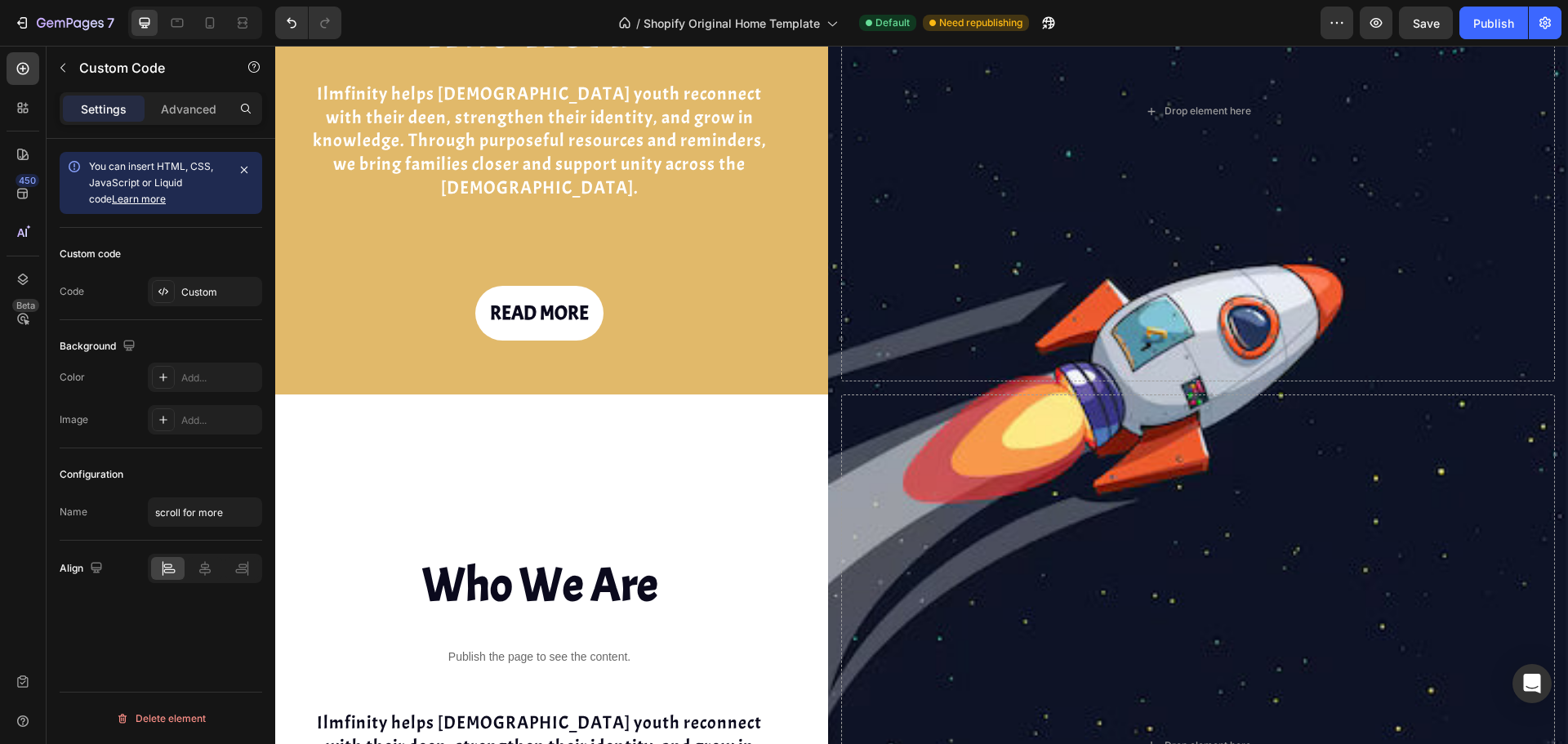
scroll to position [1179, 0]
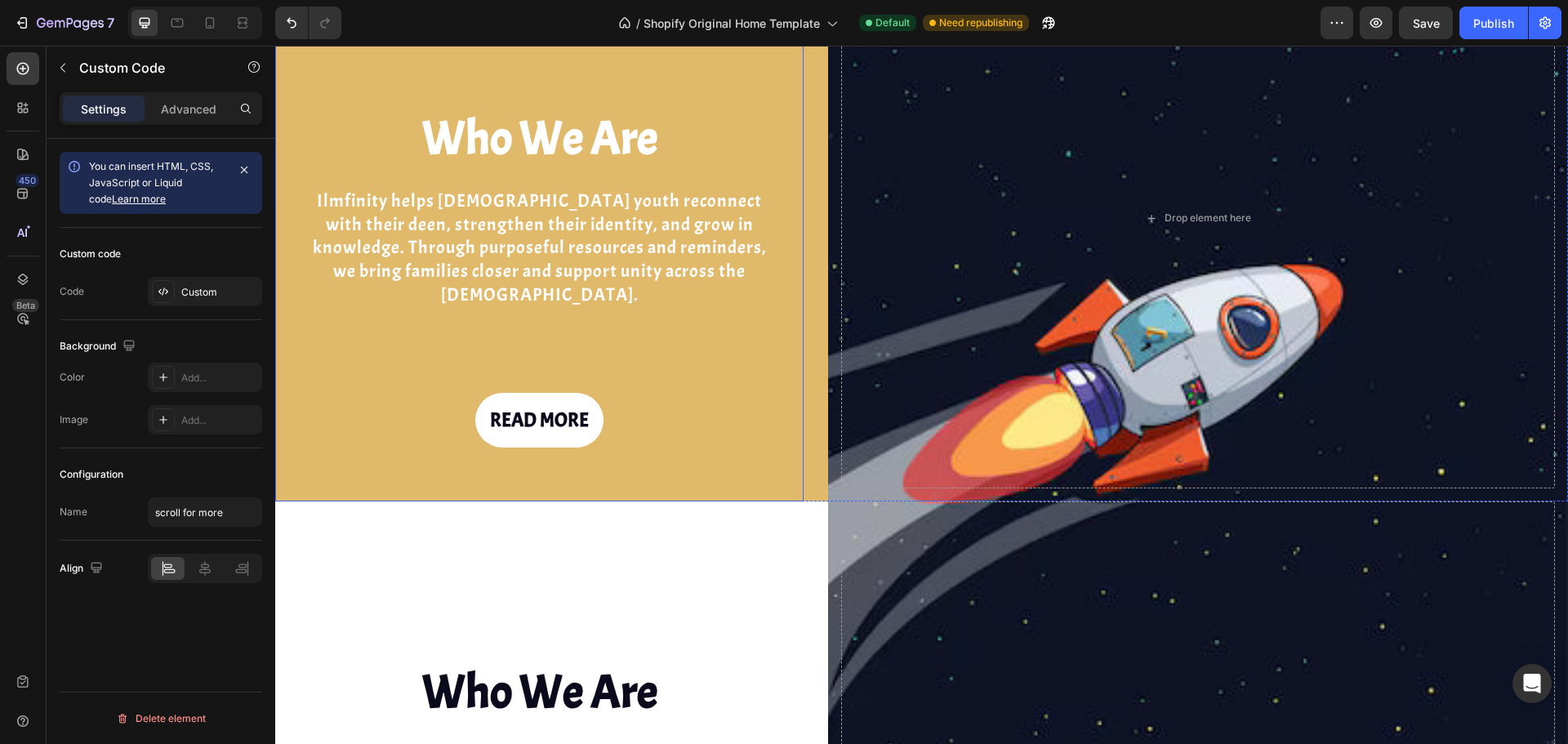
click at [309, 406] on div "READ MORE Button" at bounding box center [540, 420] width 465 height 162
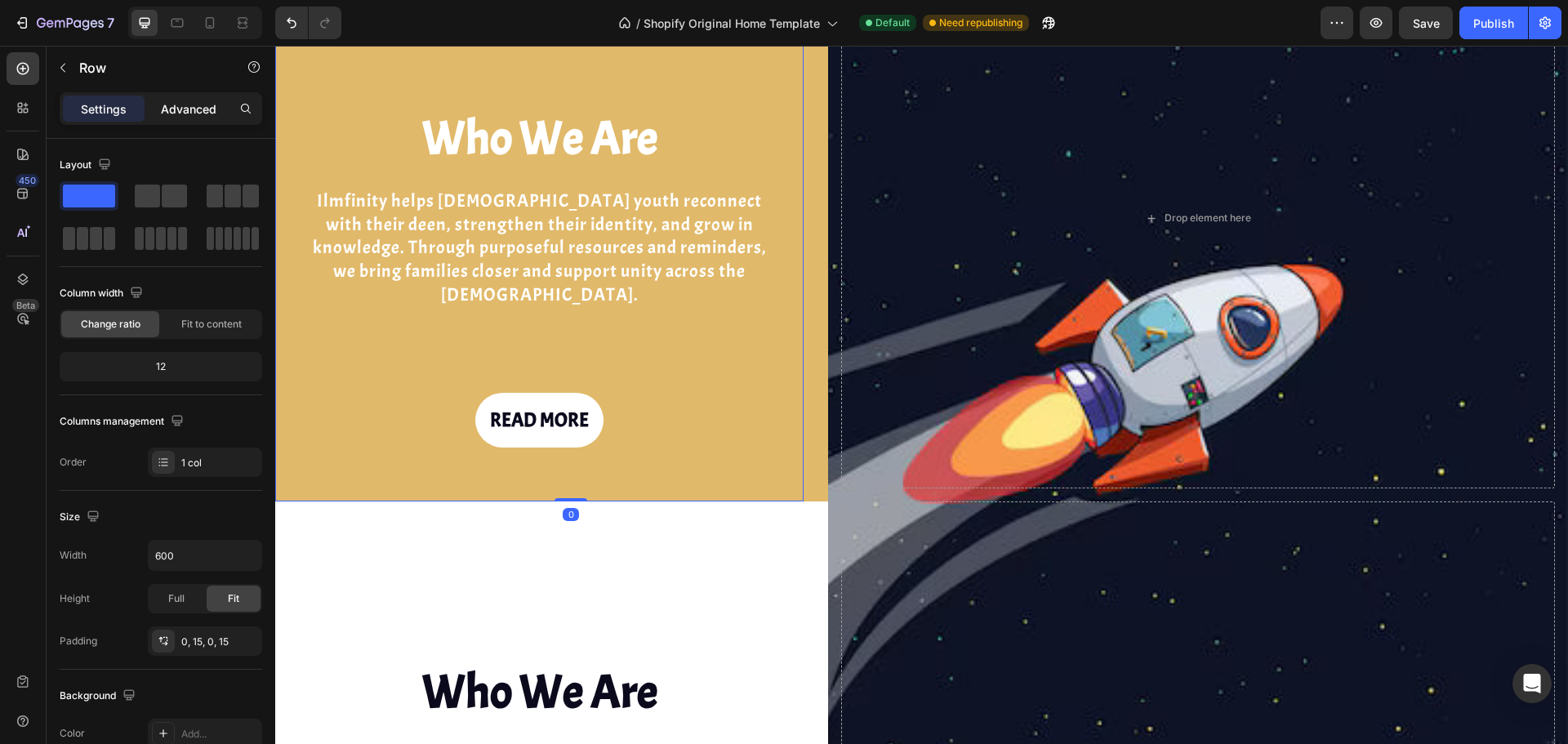
click at [197, 117] on div "Advanced" at bounding box center [188, 108] width 82 height 26
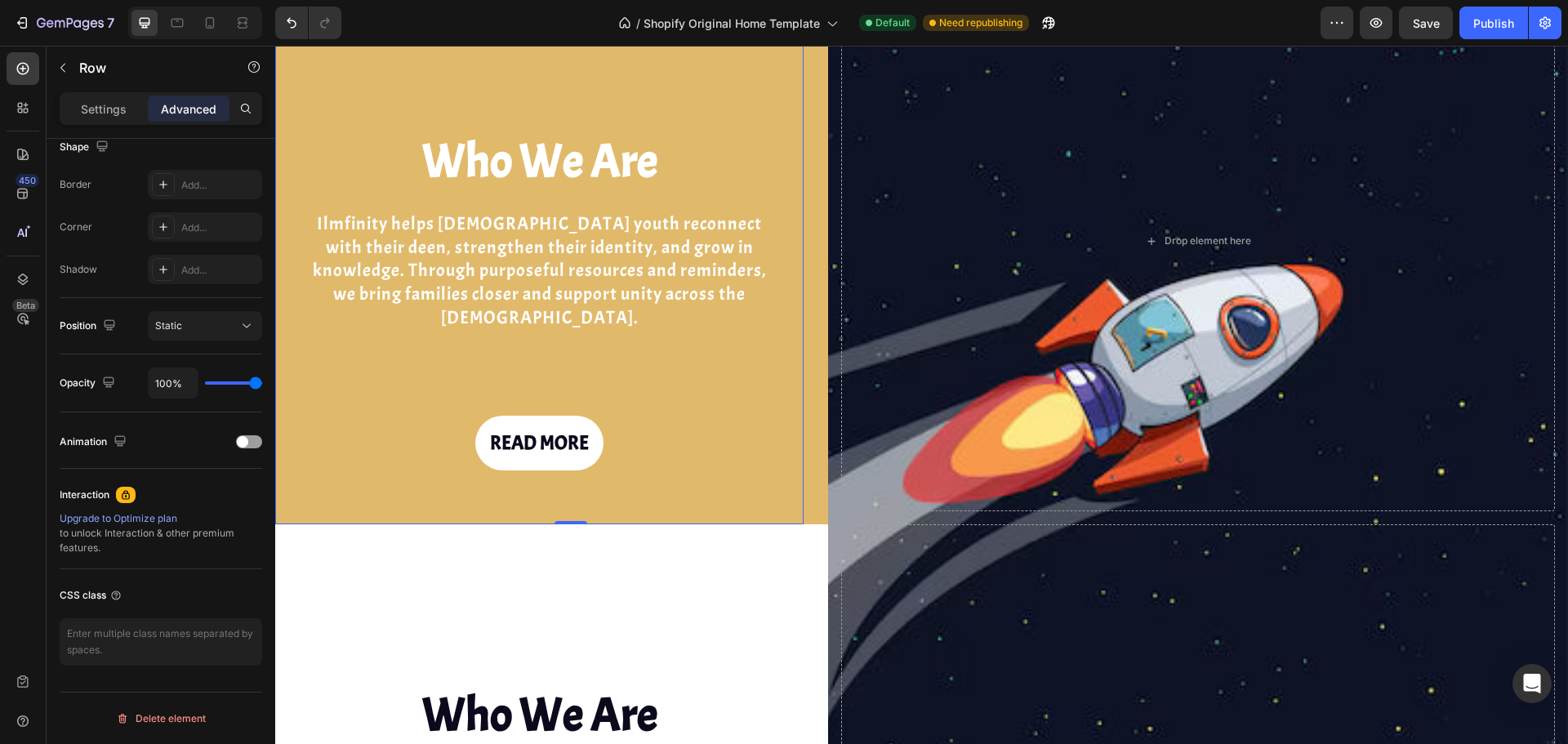
scroll to position [1016, 0]
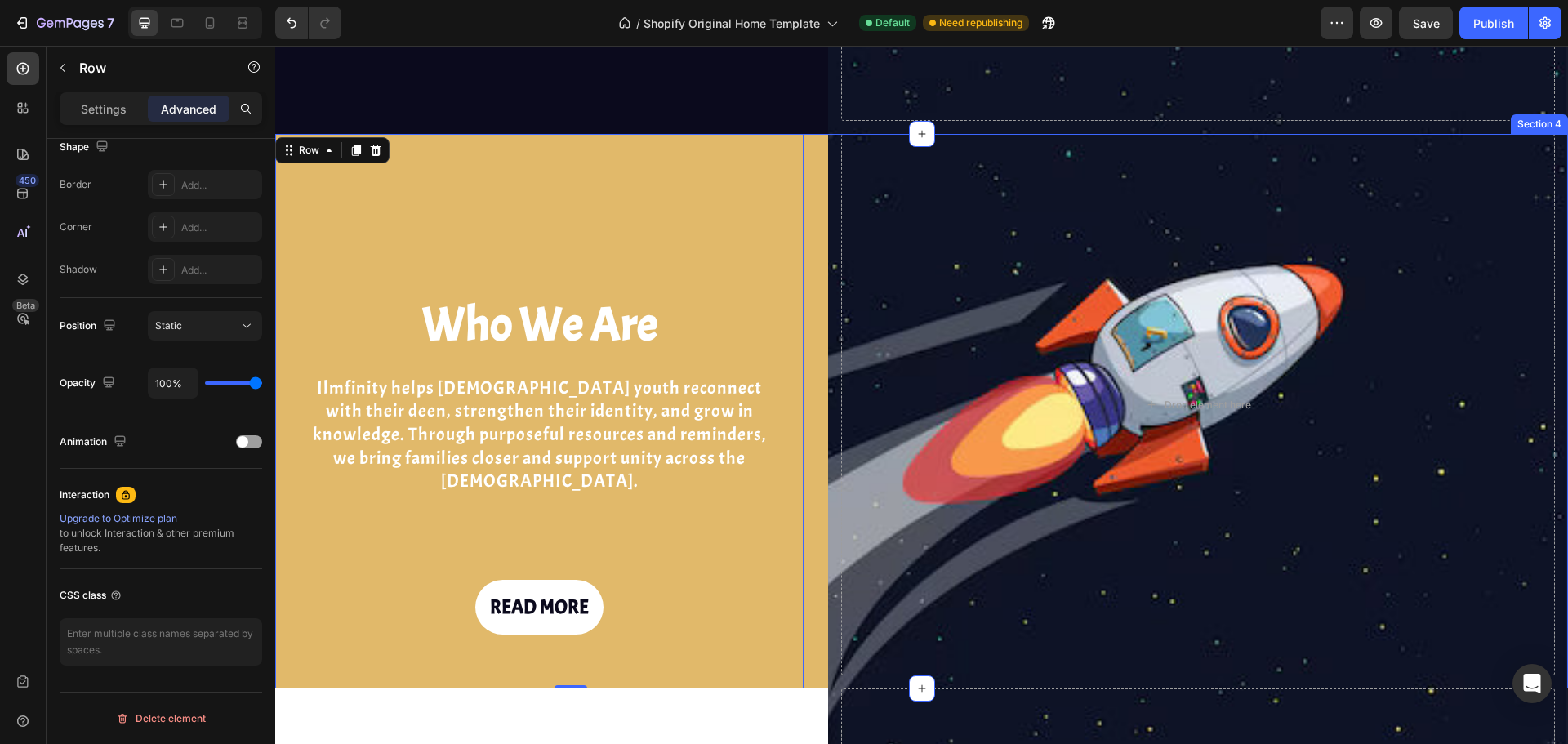
click at [804, 230] on div "Who We Are Heading Ilmfinity helps Muslim youth reconnect with their deen, stre…" at bounding box center [920, 410] width 1292 height 555
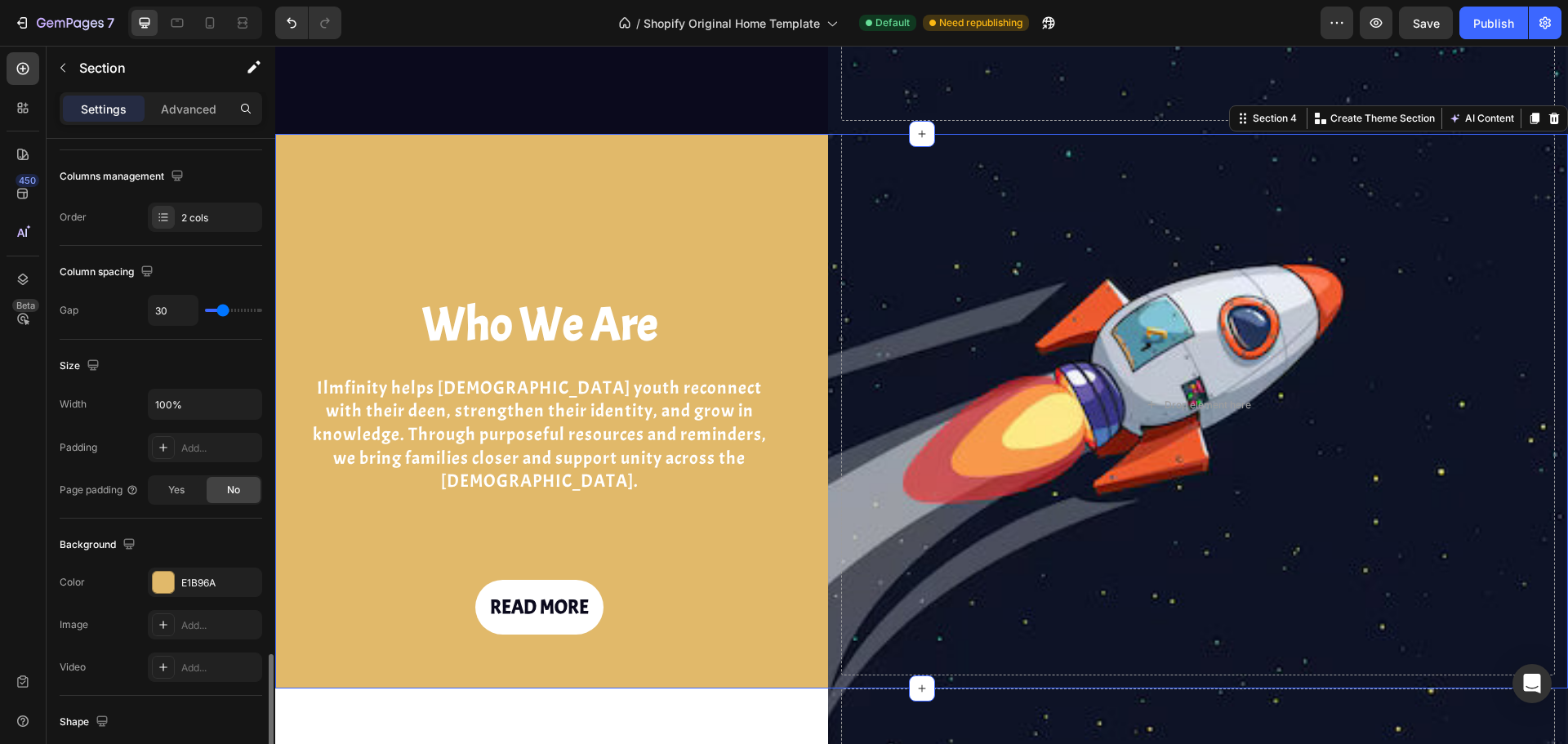
scroll to position [531, 0]
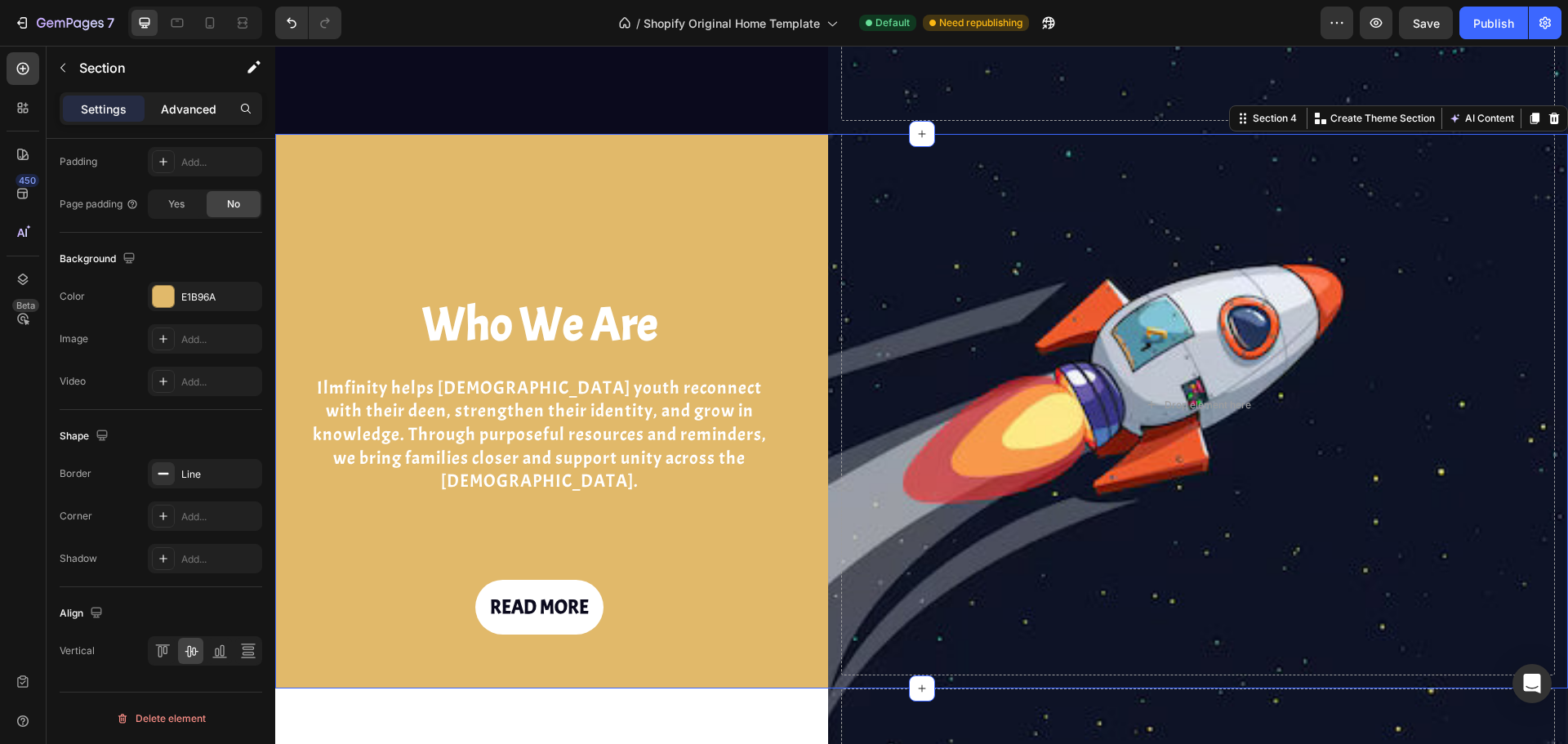
click at [187, 120] on div "Advanced" at bounding box center [188, 108] width 82 height 26
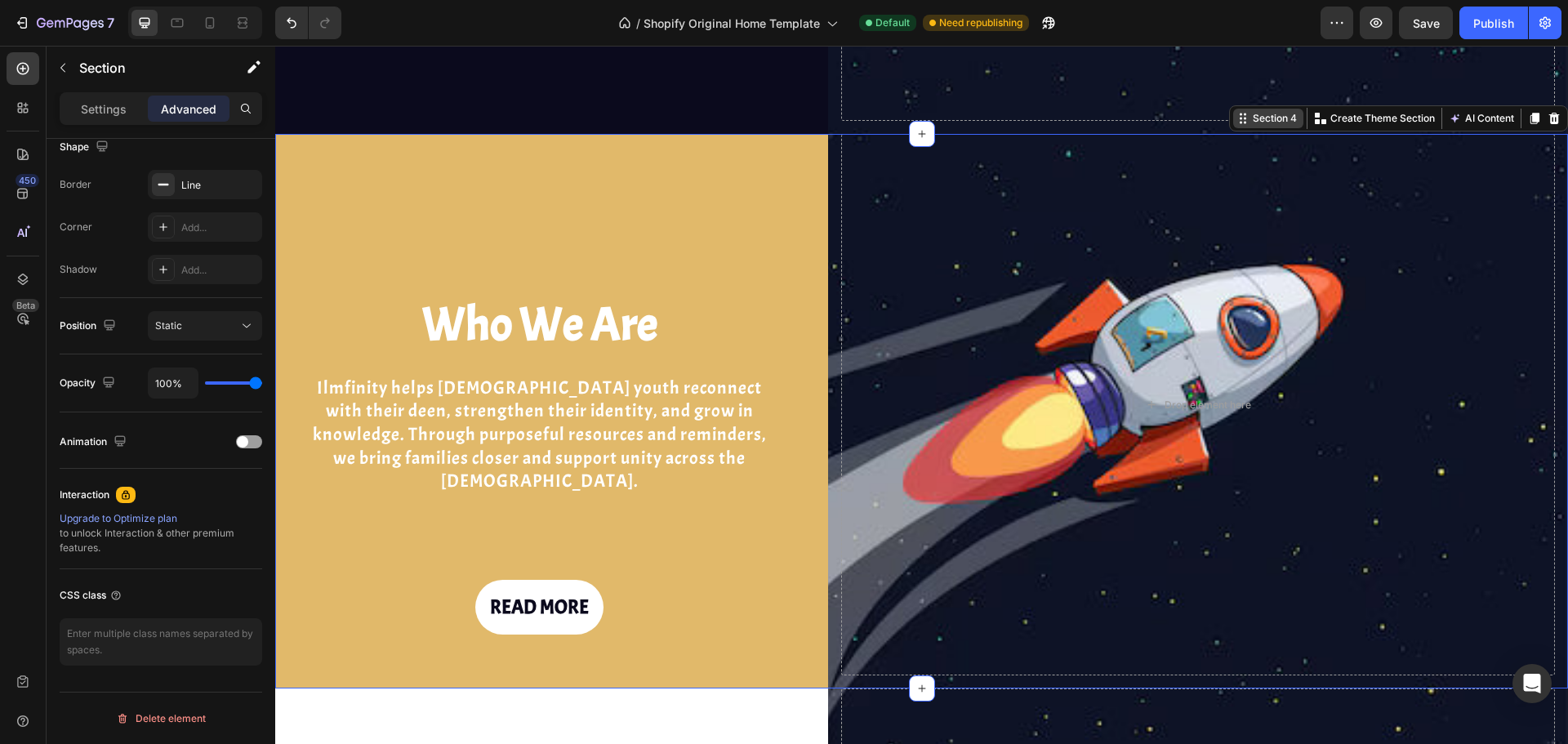
click at [1249, 112] on div "Section 4" at bounding box center [1274, 118] width 51 height 14
click at [380, 316] on h2 "Who We Are" at bounding box center [540, 324] width 465 height 55
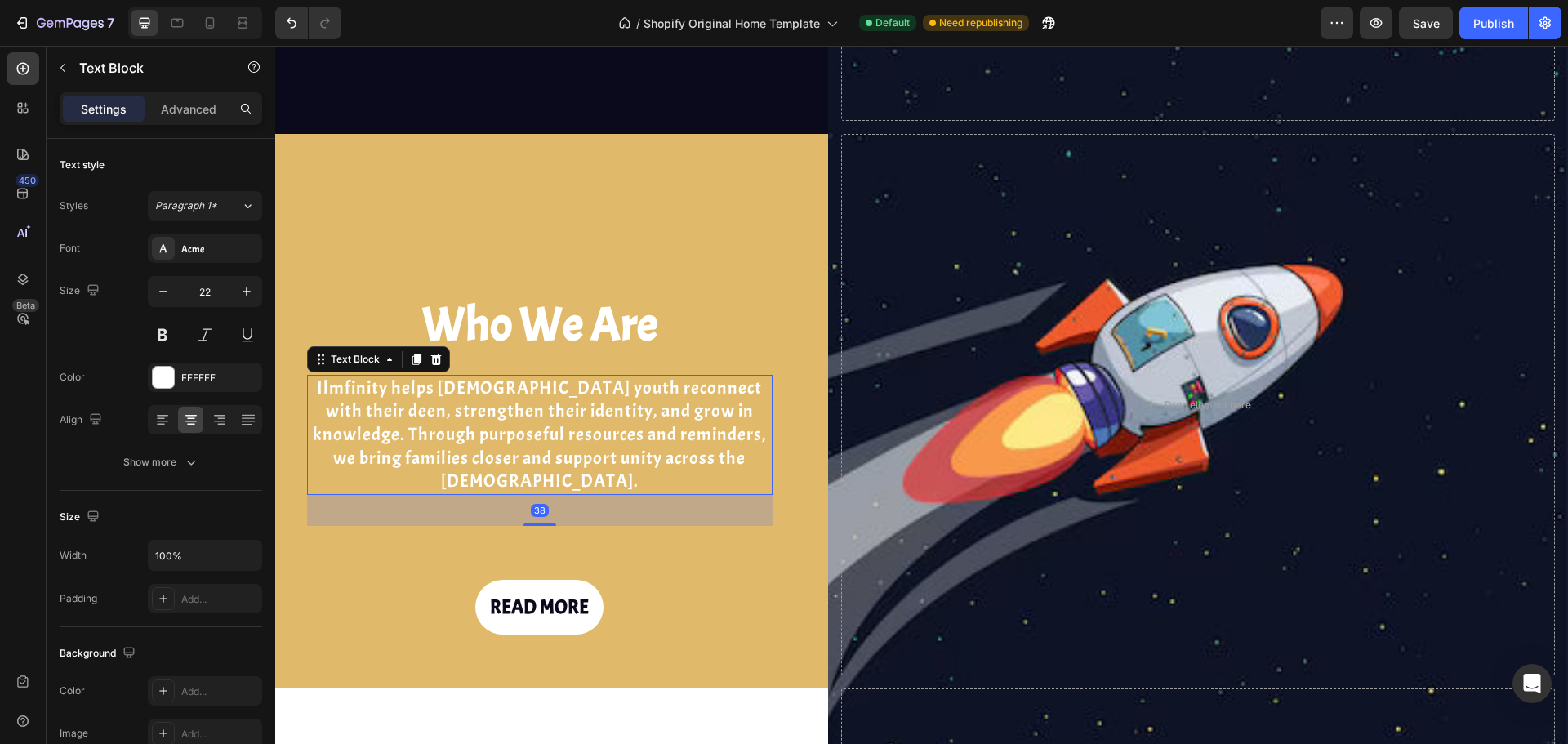
click at [318, 423] on p "Ilmfinity helps [DEMOGRAPHIC_DATA] youth reconnect with their deen, strengthen …" at bounding box center [539, 435] width 462 height 117
click at [187, 102] on p "Advanced" at bounding box center [188, 110] width 56 height 17
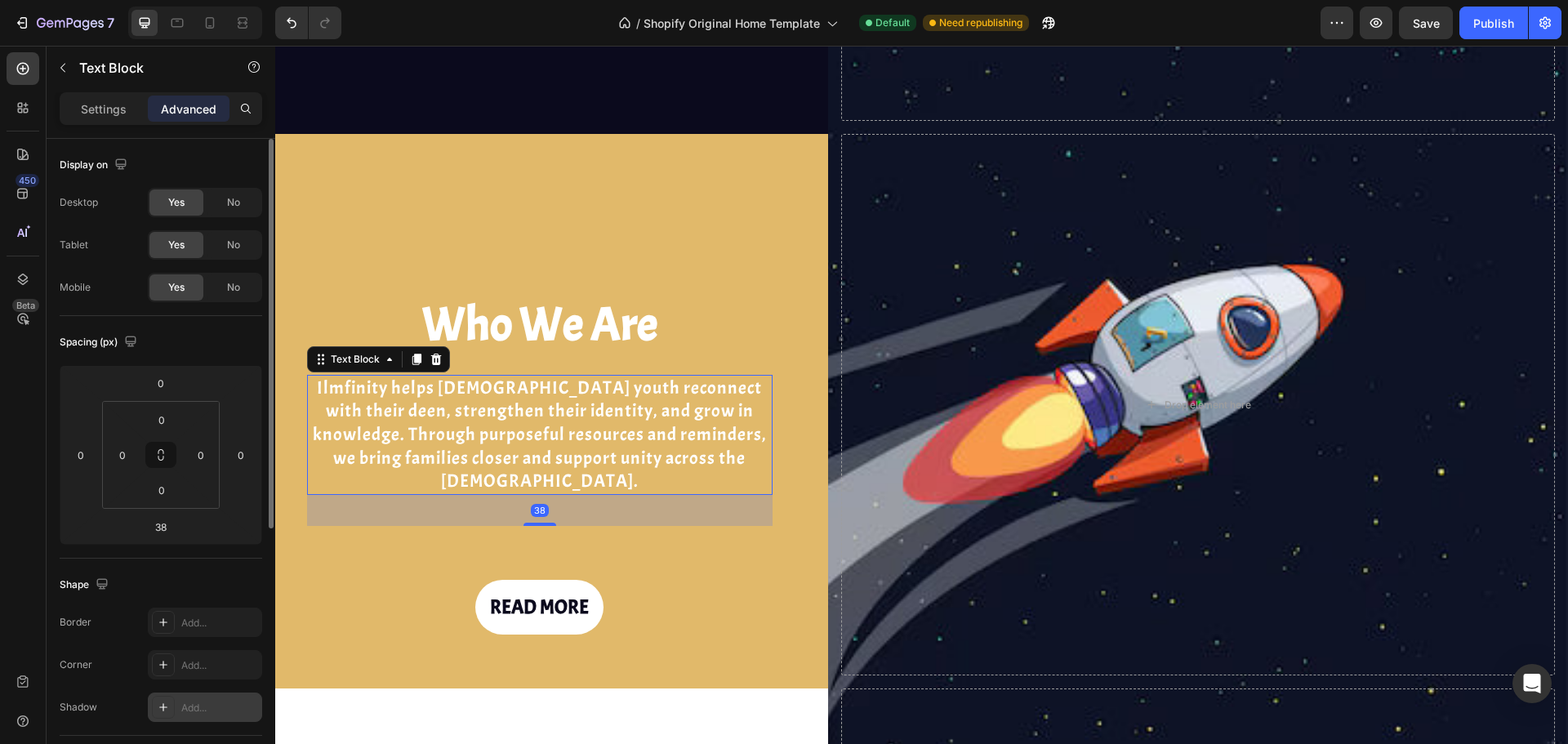
scroll to position [438, 0]
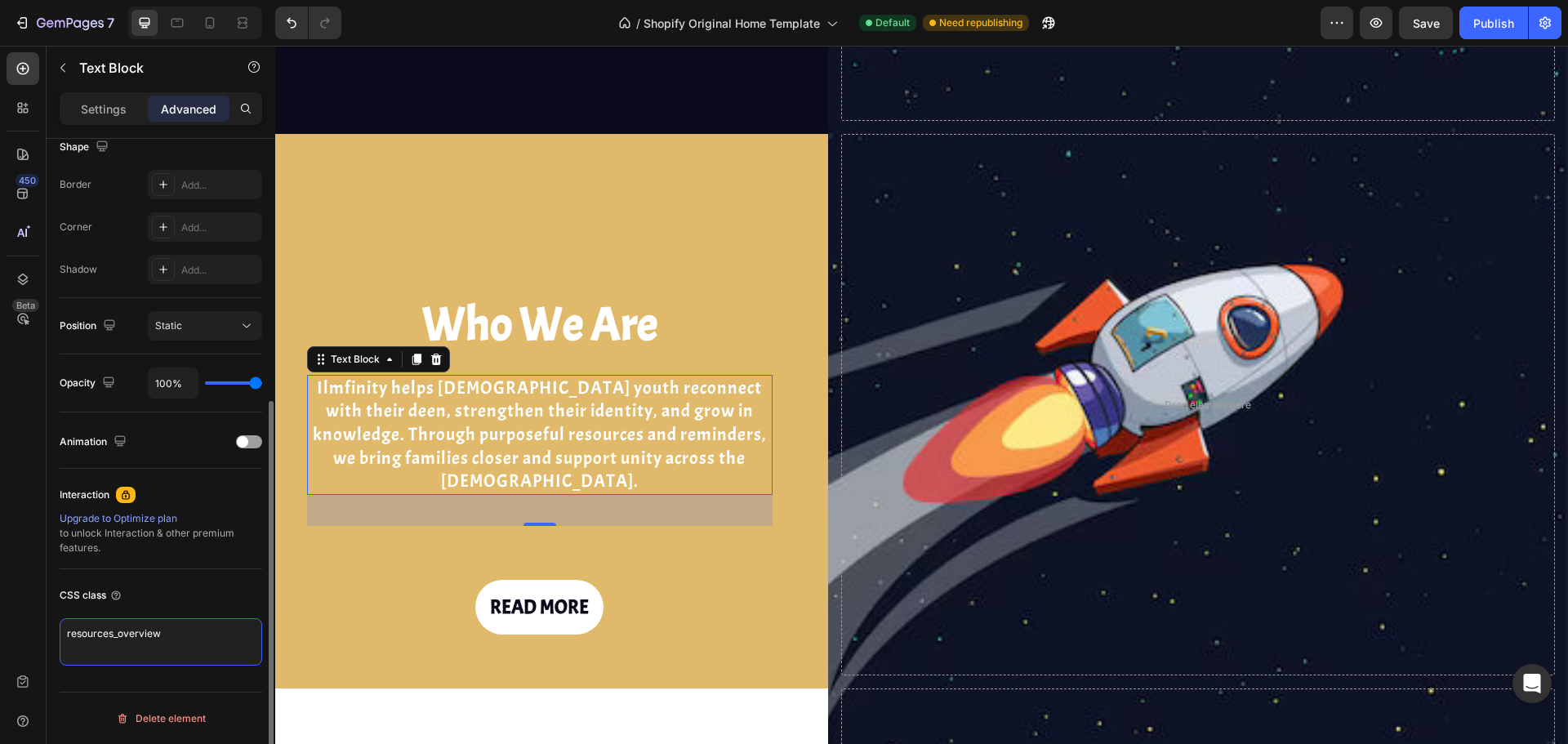
click at [112, 641] on textarea "resources_overview" at bounding box center [160, 641] width 203 height 47
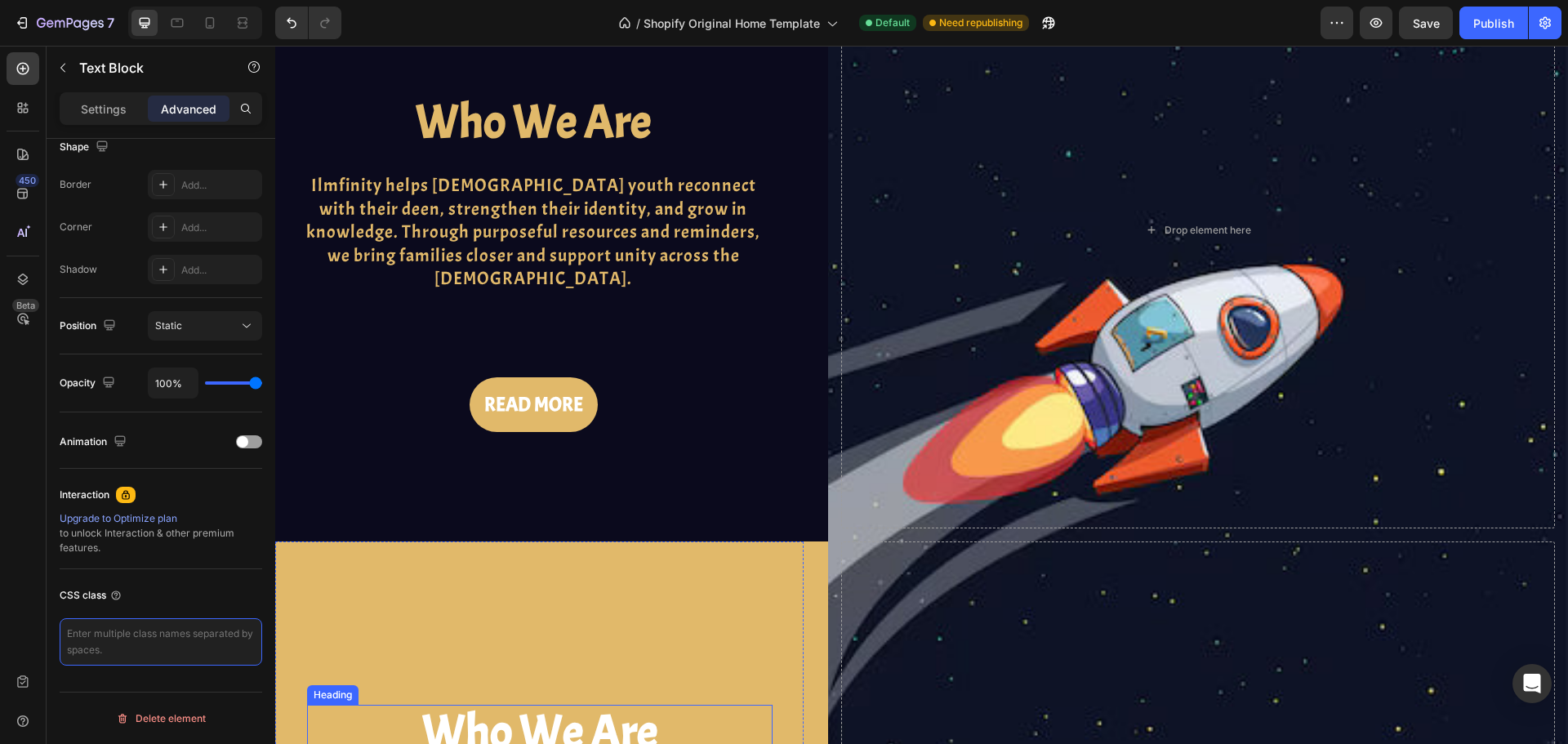
scroll to position [608, 0]
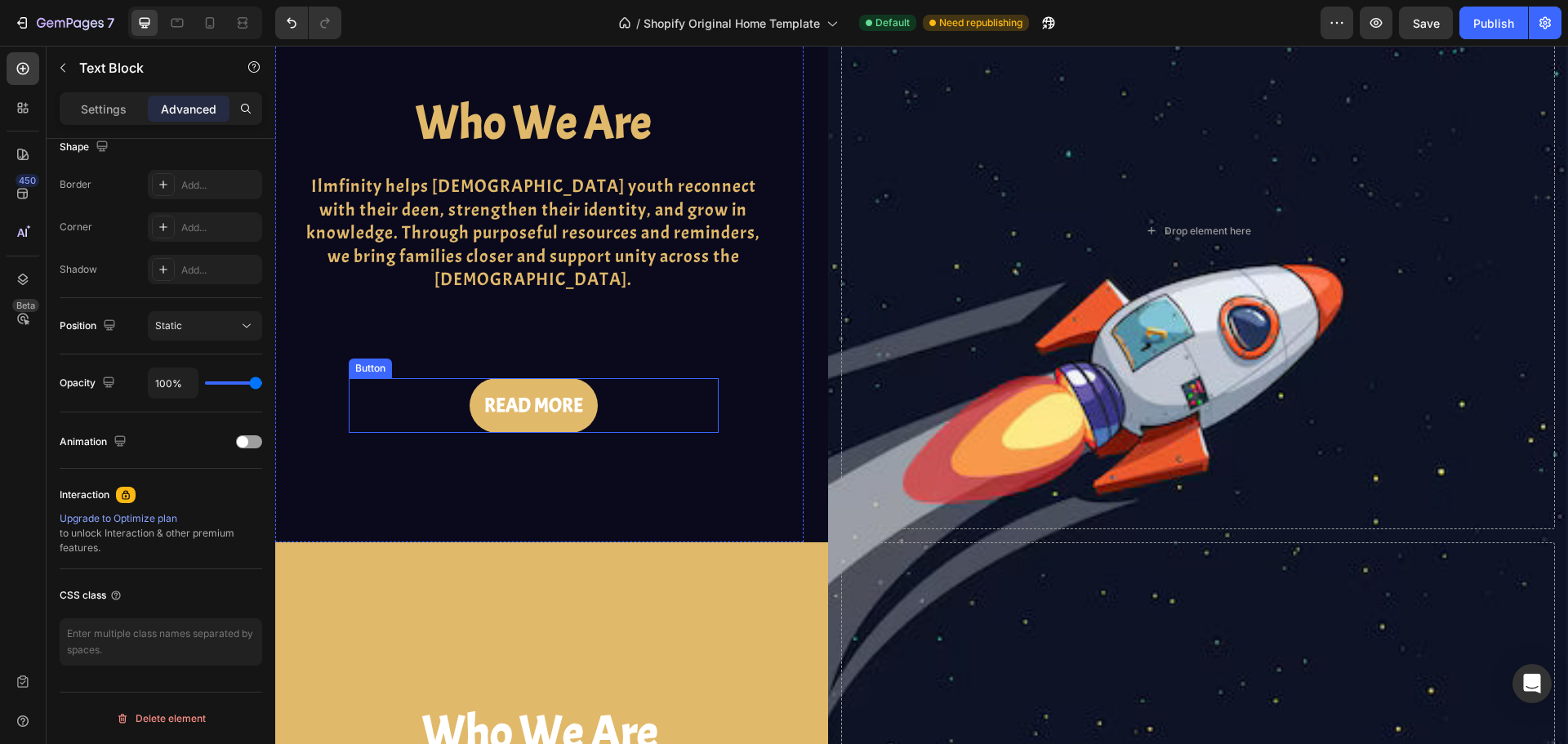
click at [379, 378] on div "READ MORE Button" at bounding box center [533, 405] width 370 height 55
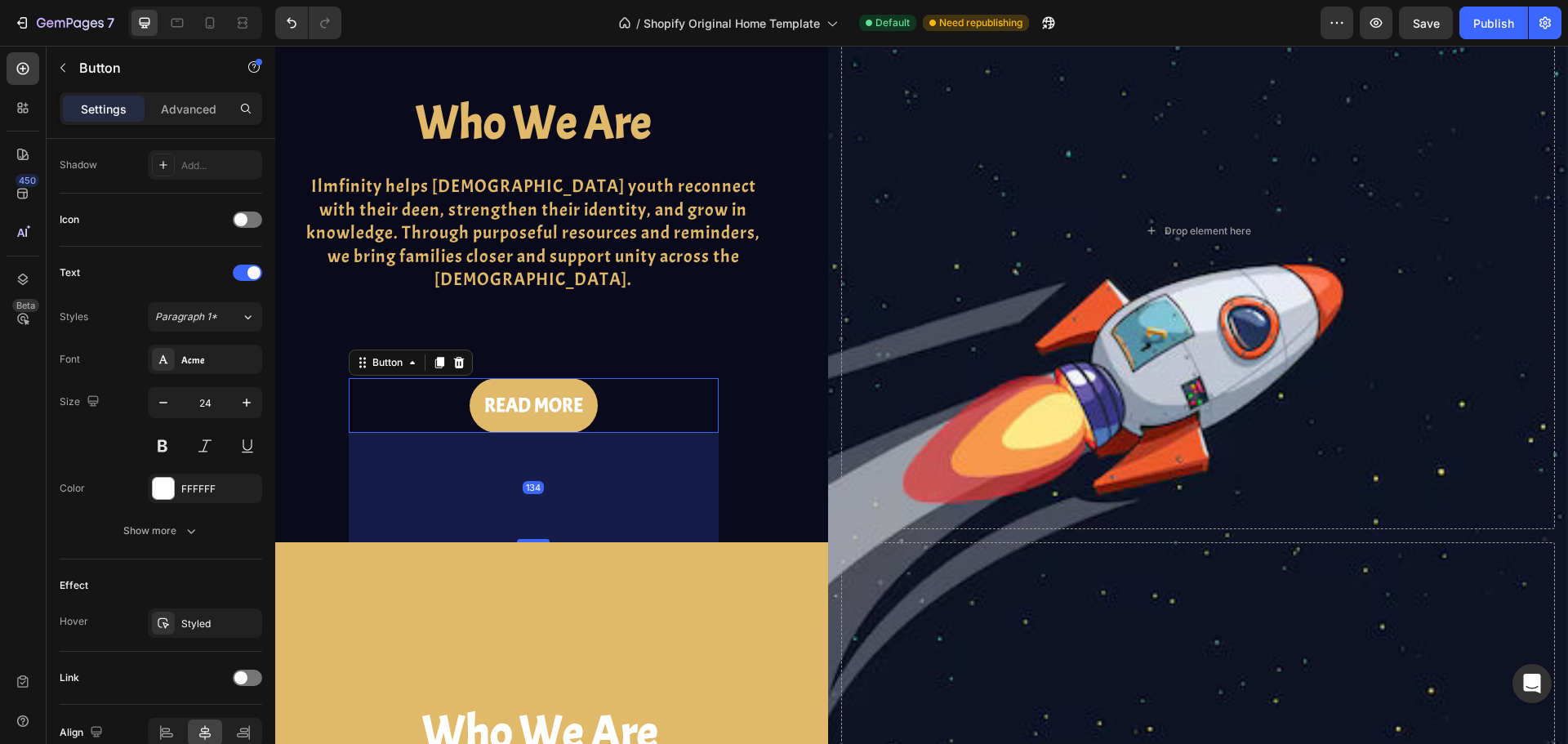
scroll to position [0, 0]
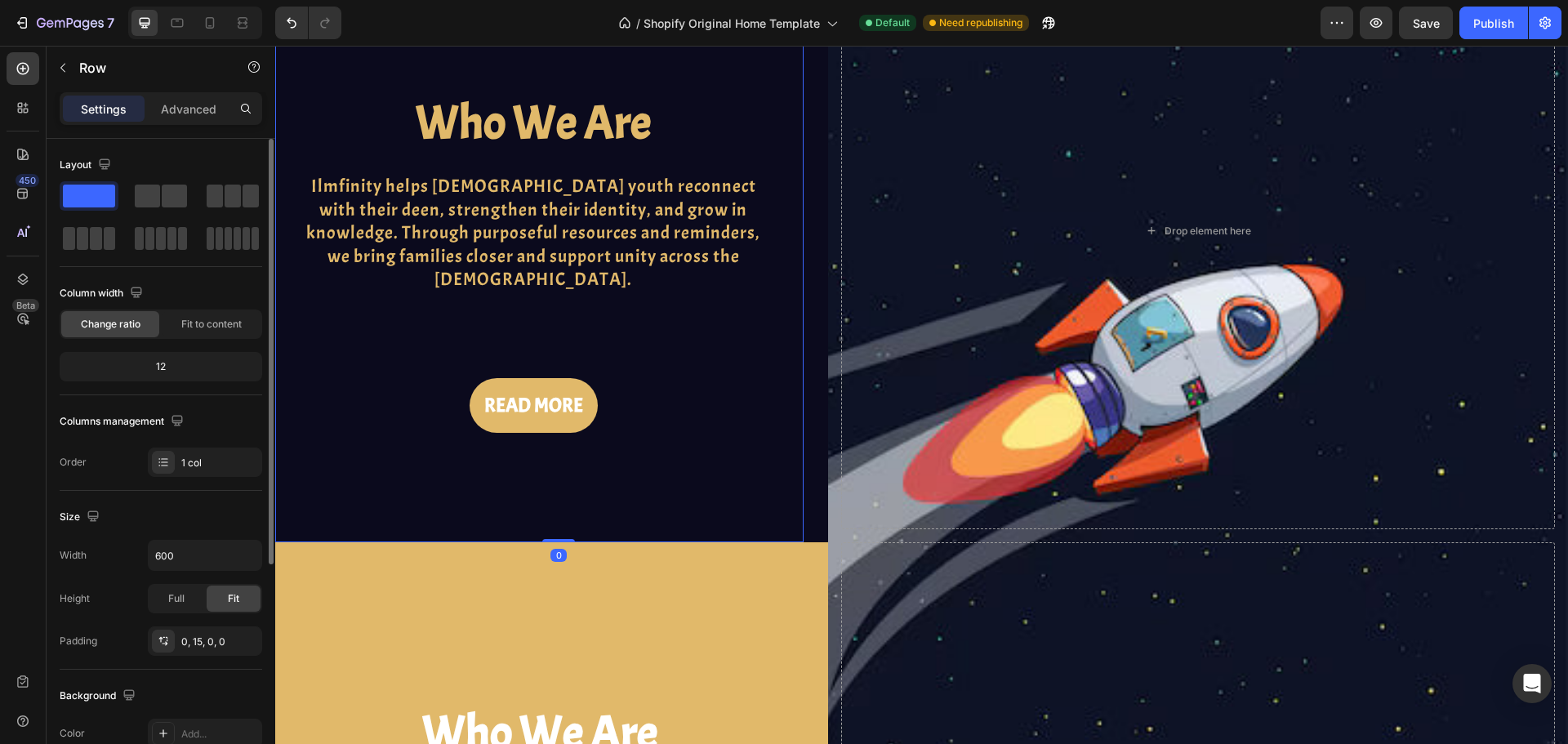
click at [444, 278] on div "Who We Are Heading Ilmfinity helps Muslim youth reconnect with their deen, stre…" at bounding box center [533, 318] width 478 height 447
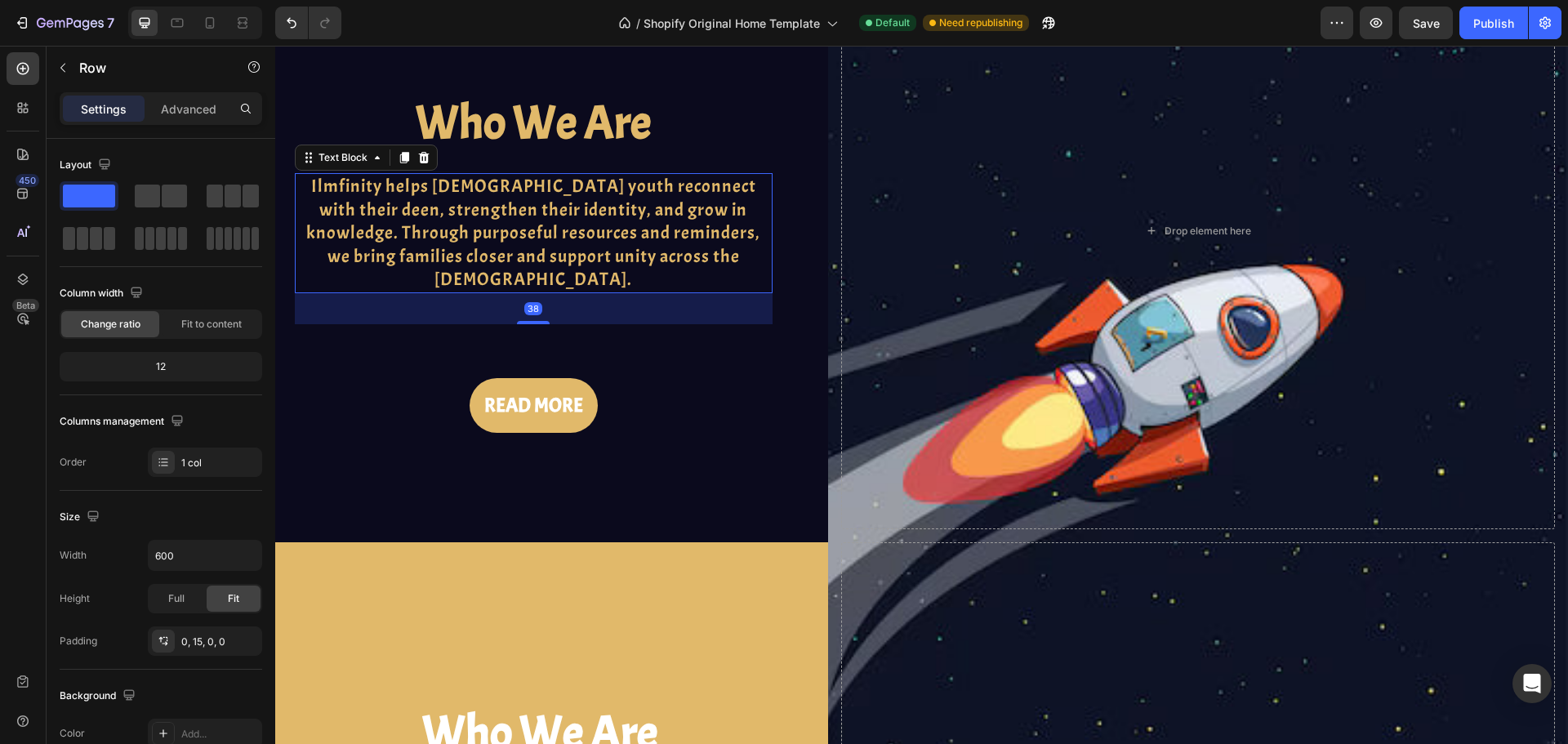
click at [446, 268] on p "Ilmfinity helps [DEMOGRAPHIC_DATA] youth reconnect with their deen, strengthen …" at bounding box center [534, 234] width 475 height 117
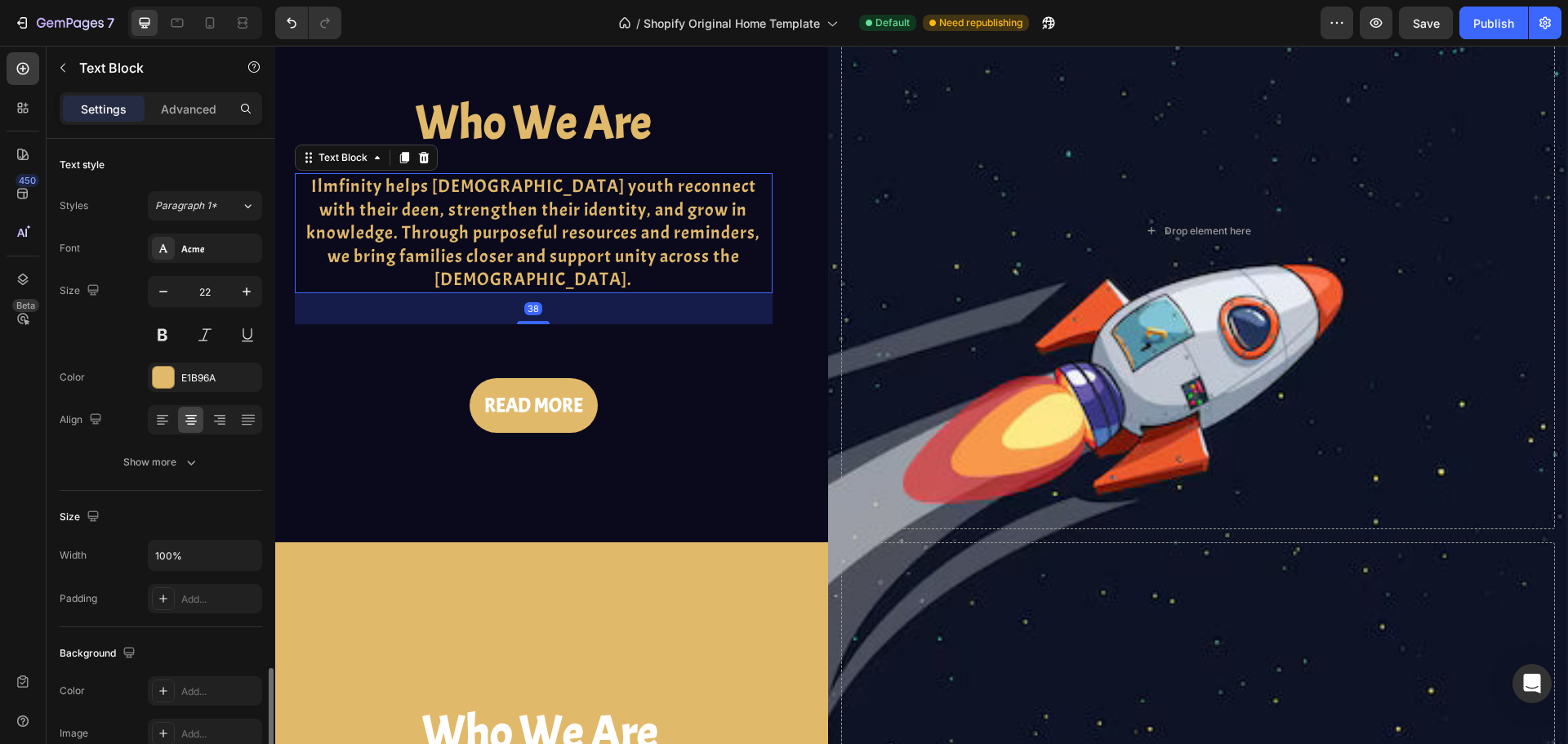
scroll to position [316, 0]
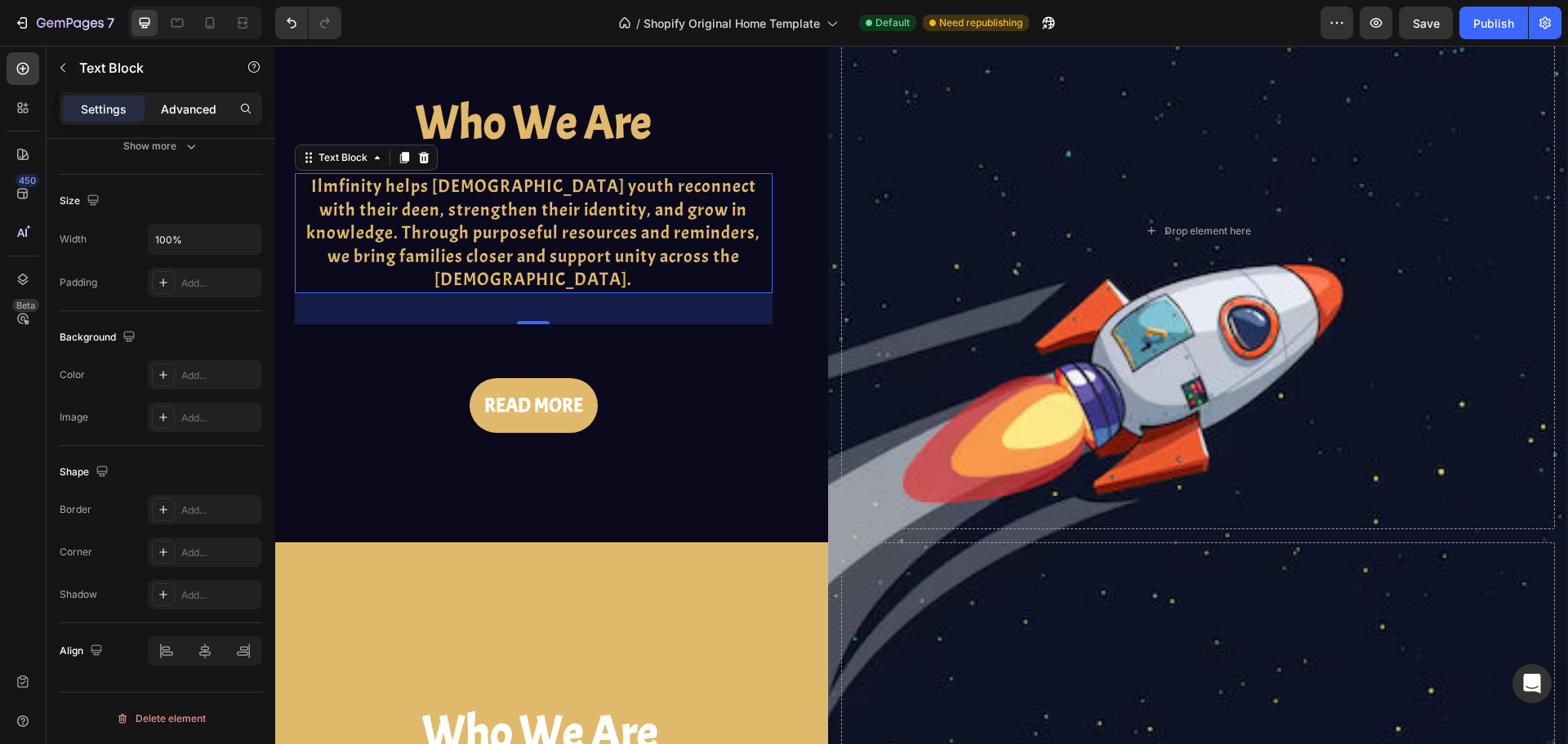
click at [197, 109] on p "Advanced" at bounding box center [188, 110] width 56 height 17
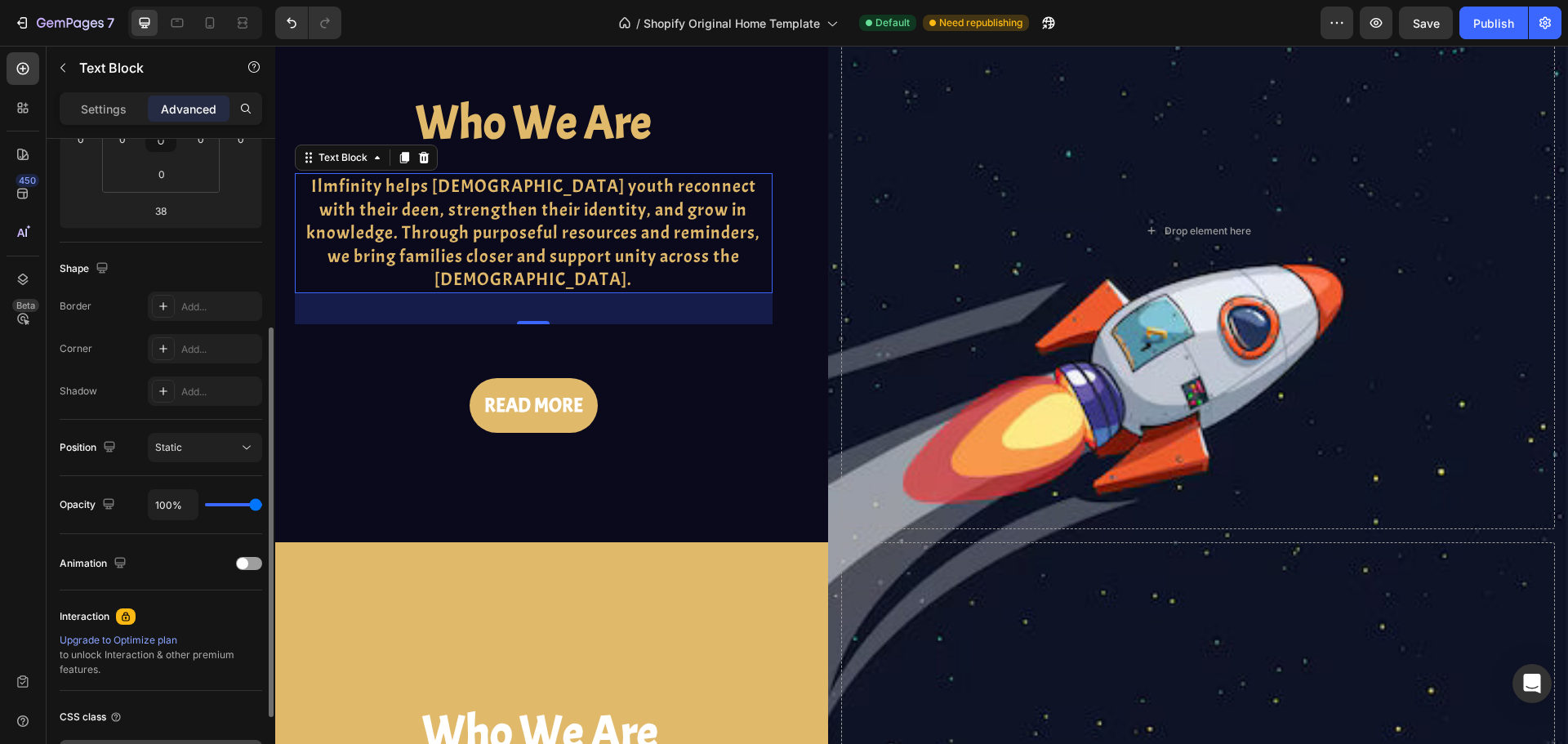
scroll to position [438, 0]
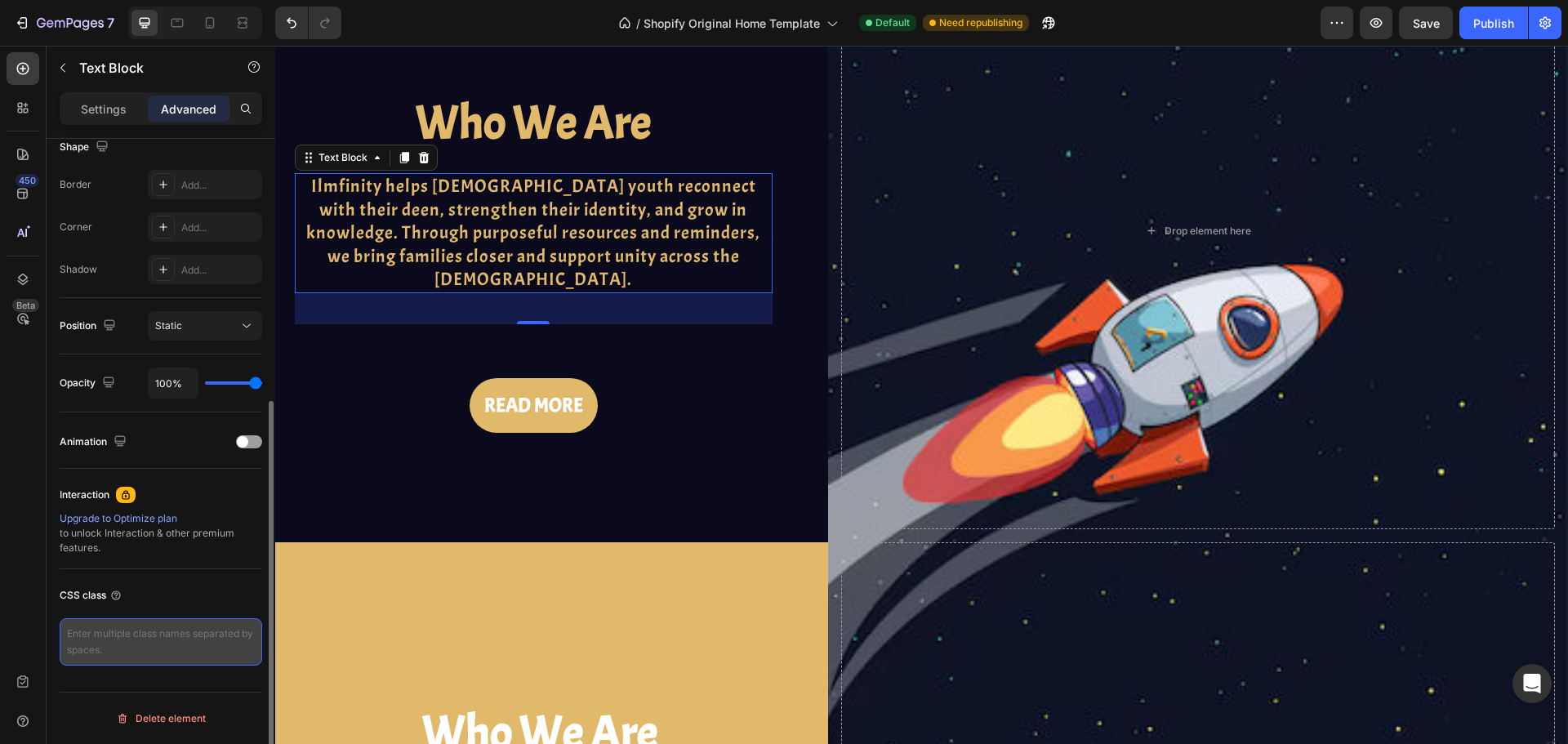
click at [154, 647] on textarea at bounding box center [160, 641] width 203 height 47
paste textarea "resources_overview"
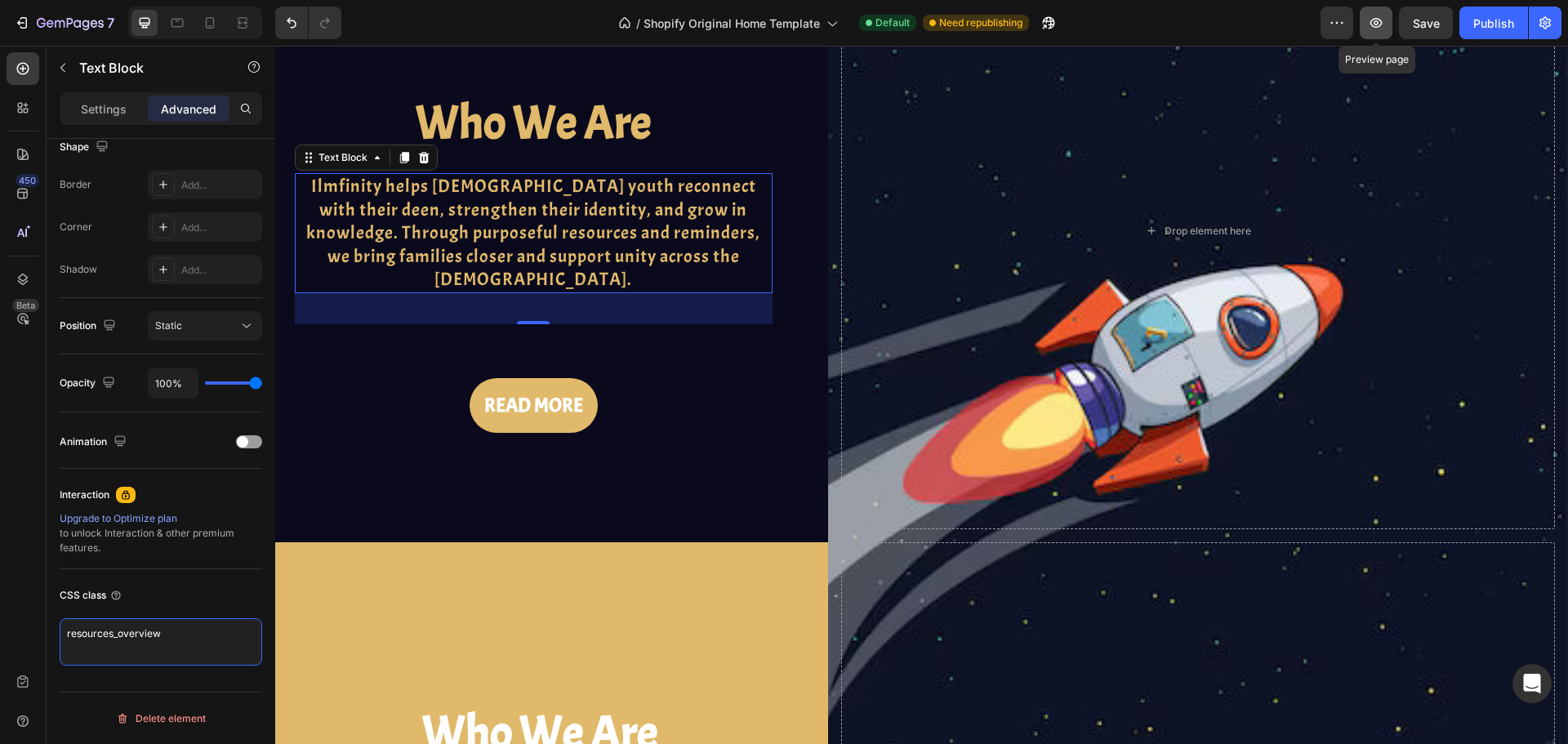
type textarea "resources_overview"
click at [1384, 21] on icon "button" at bounding box center [1376, 22] width 16 height 16
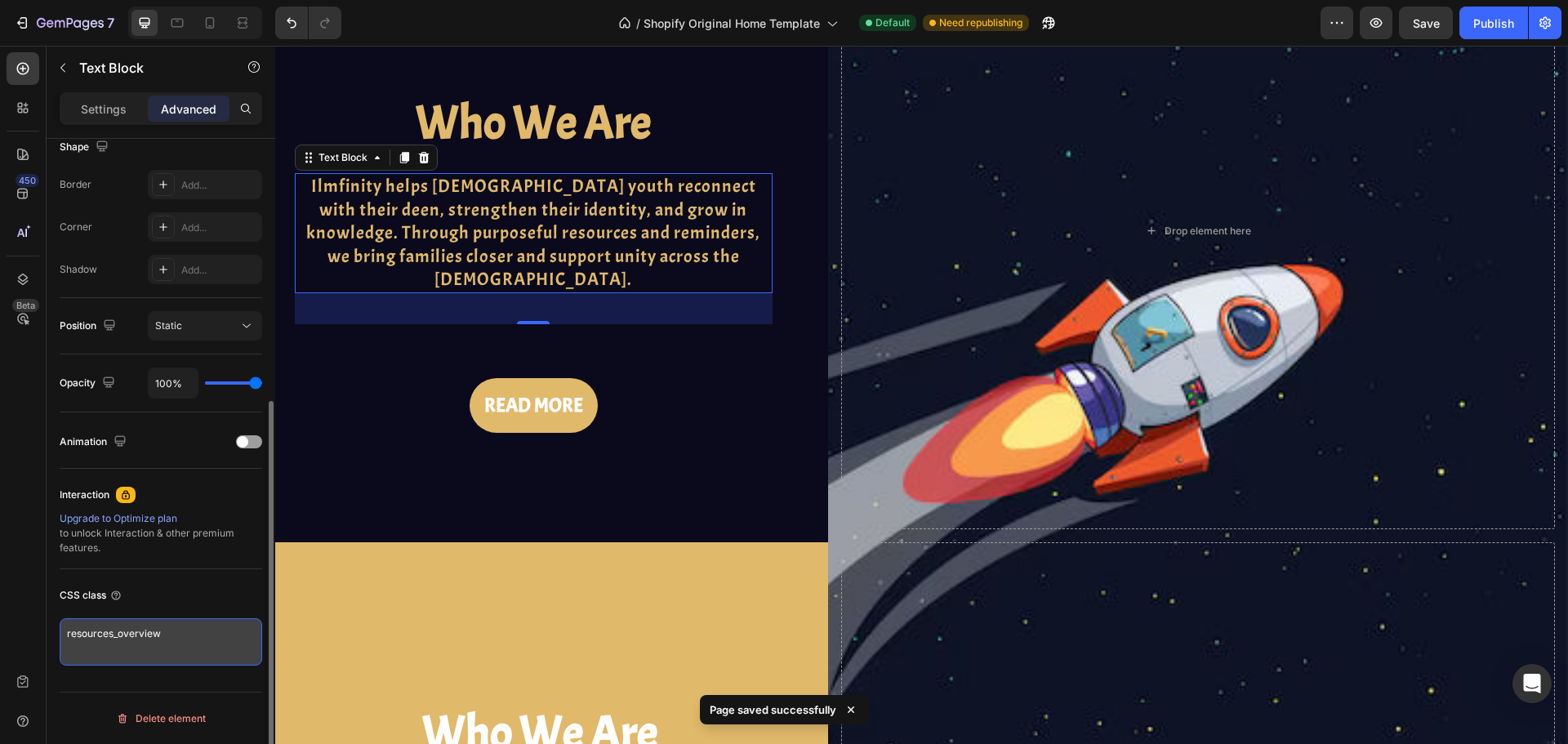
click at [108, 628] on textarea "resources_overview" at bounding box center [160, 641] width 203 height 47
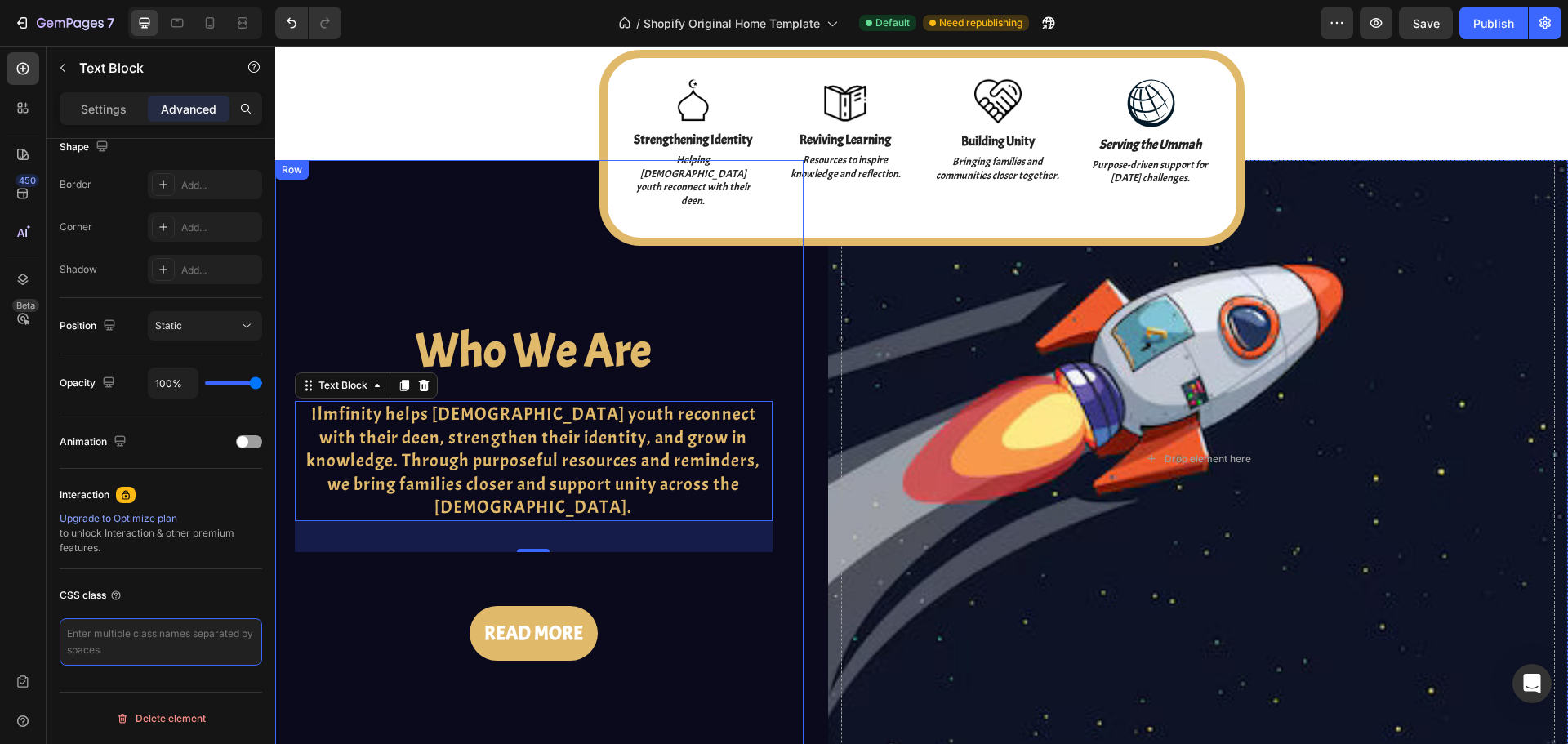
scroll to position [362, 0]
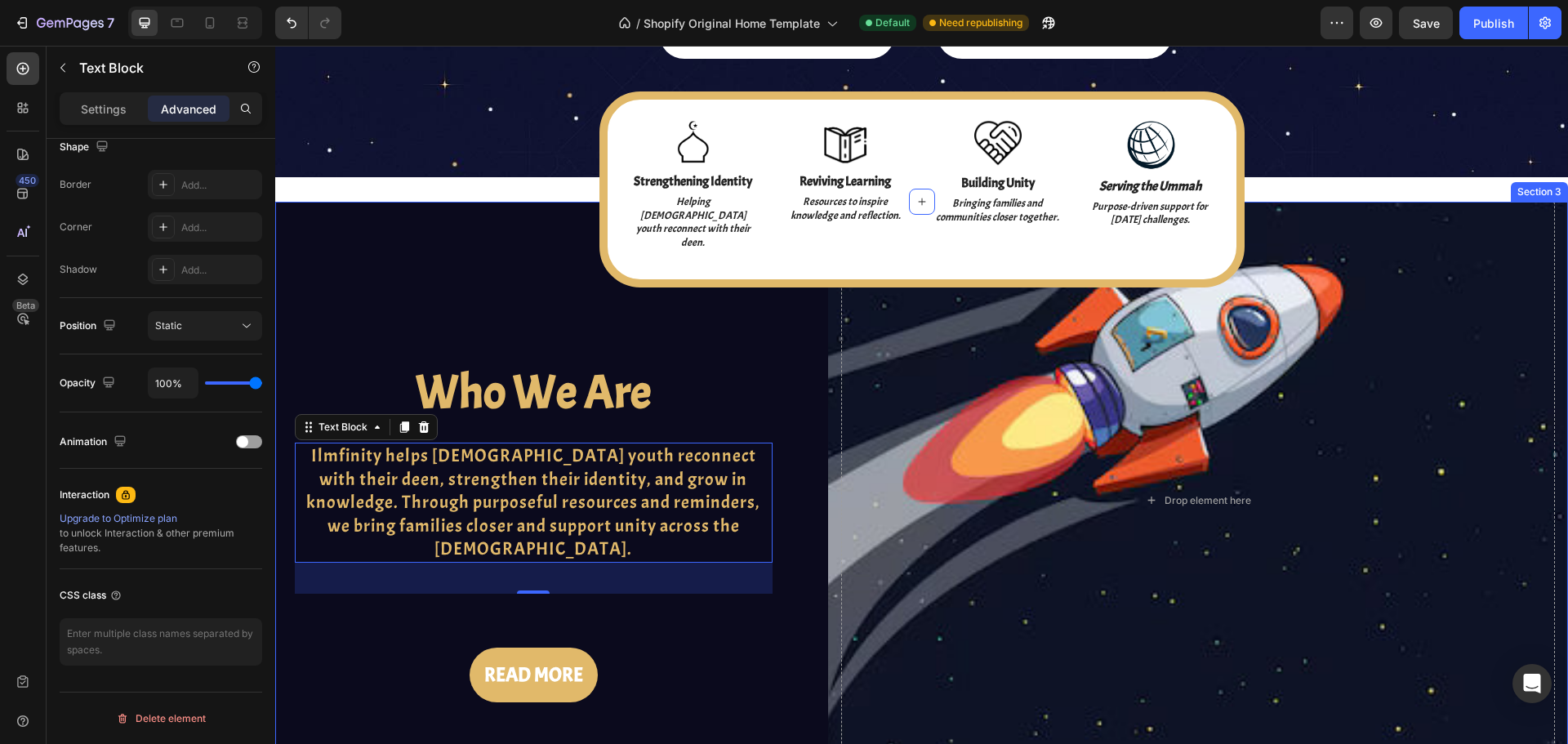
click at [586, 295] on div "Who We Are Heading Ilmfinity helps Muslim youth reconnect with their deen, stre…" at bounding box center [539, 507] width 528 height 610
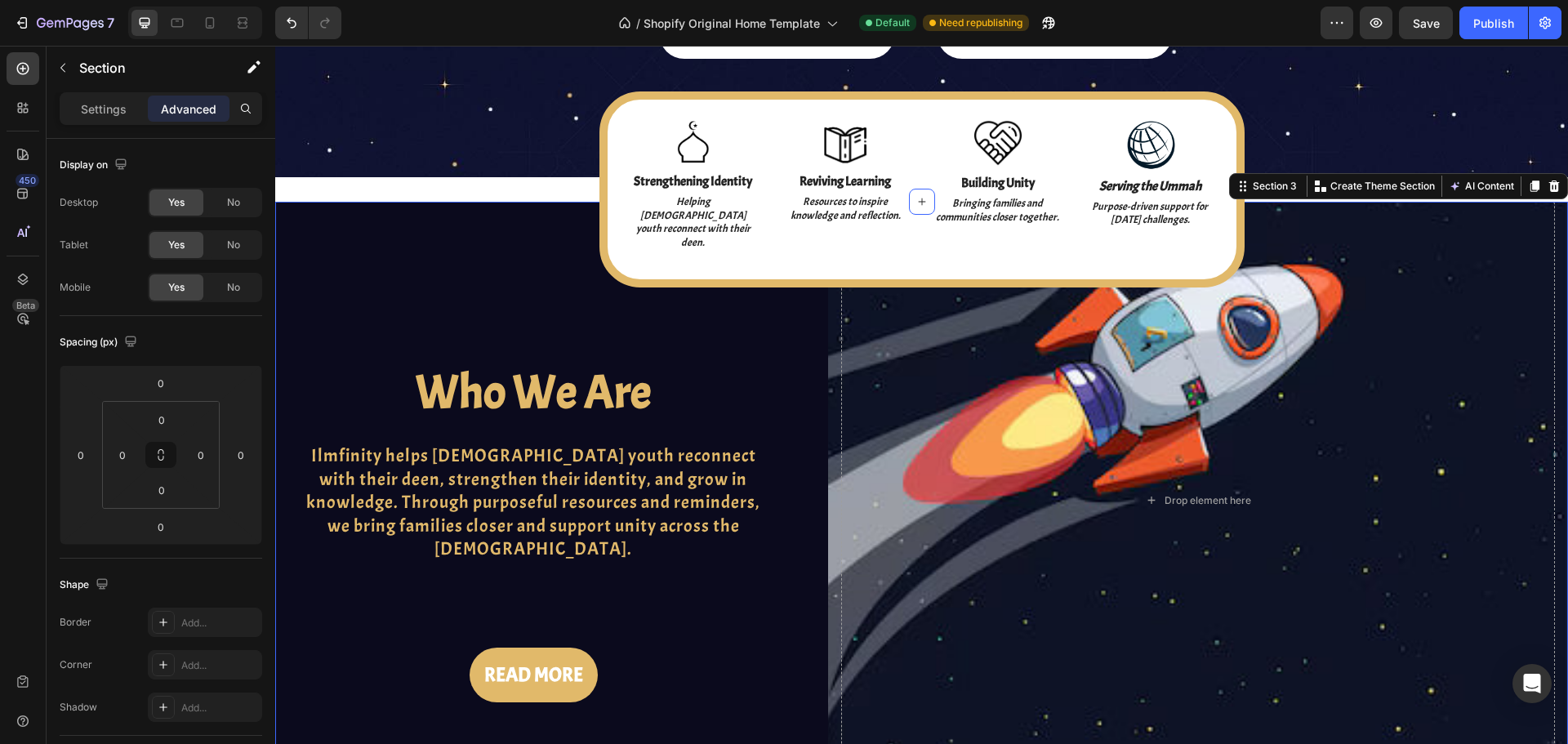
scroll to position [438, 0]
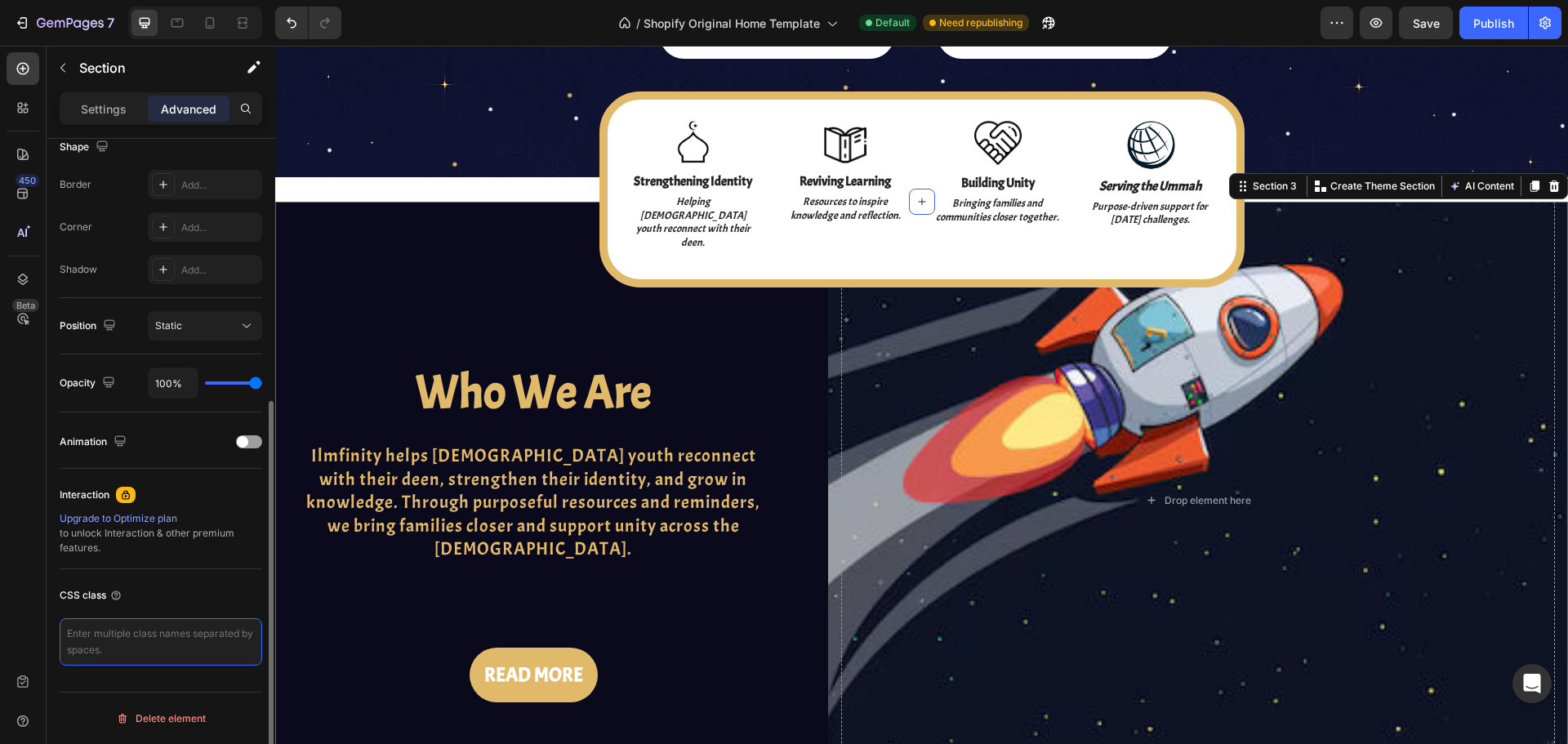
click at [155, 632] on textarea at bounding box center [160, 641] width 203 height 47
paste textarea "resources_overview"
type textarea "resources_overview"
click at [1368, 16] on icon "button" at bounding box center [1376, 22] width 16 height 16
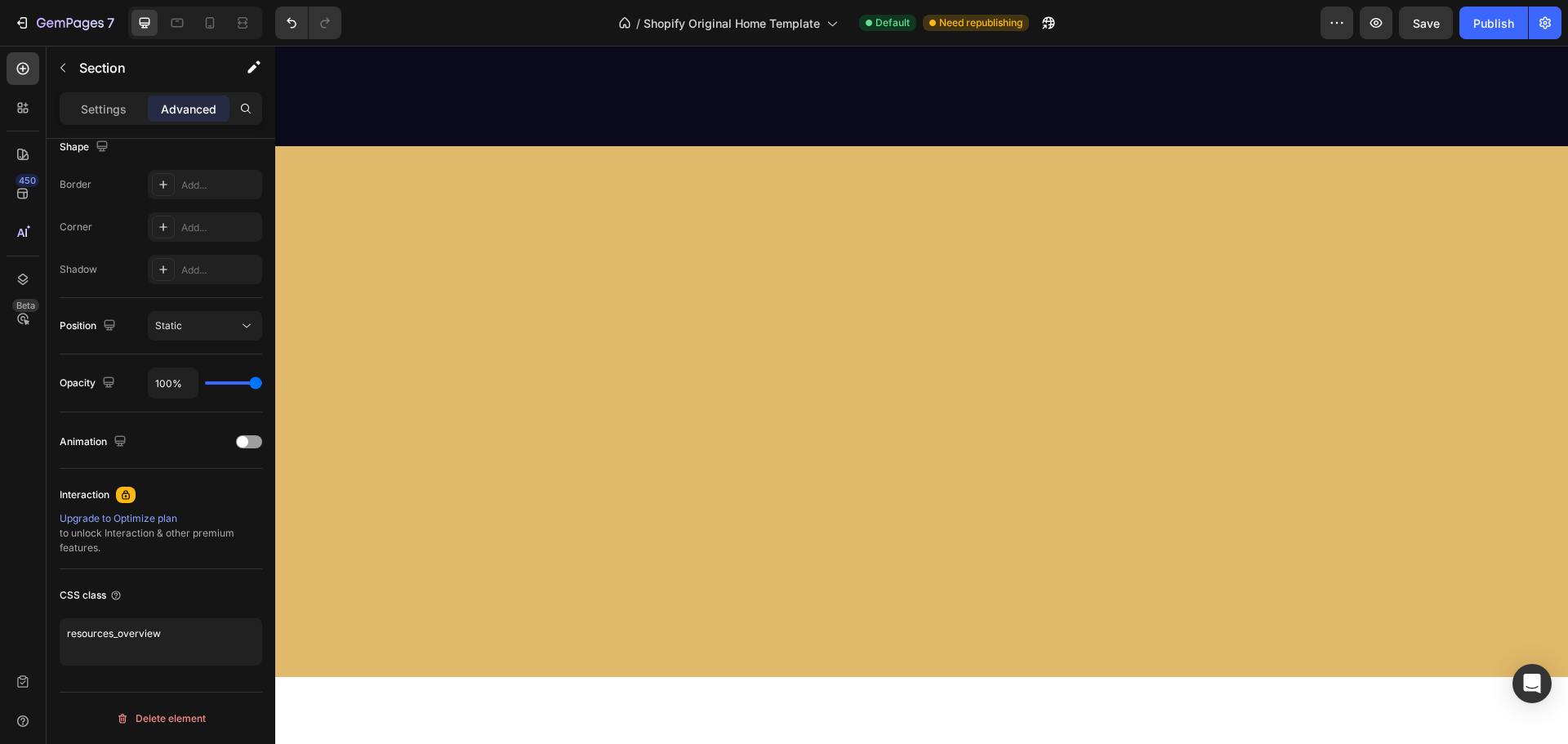
scroll to position [4146, 0]
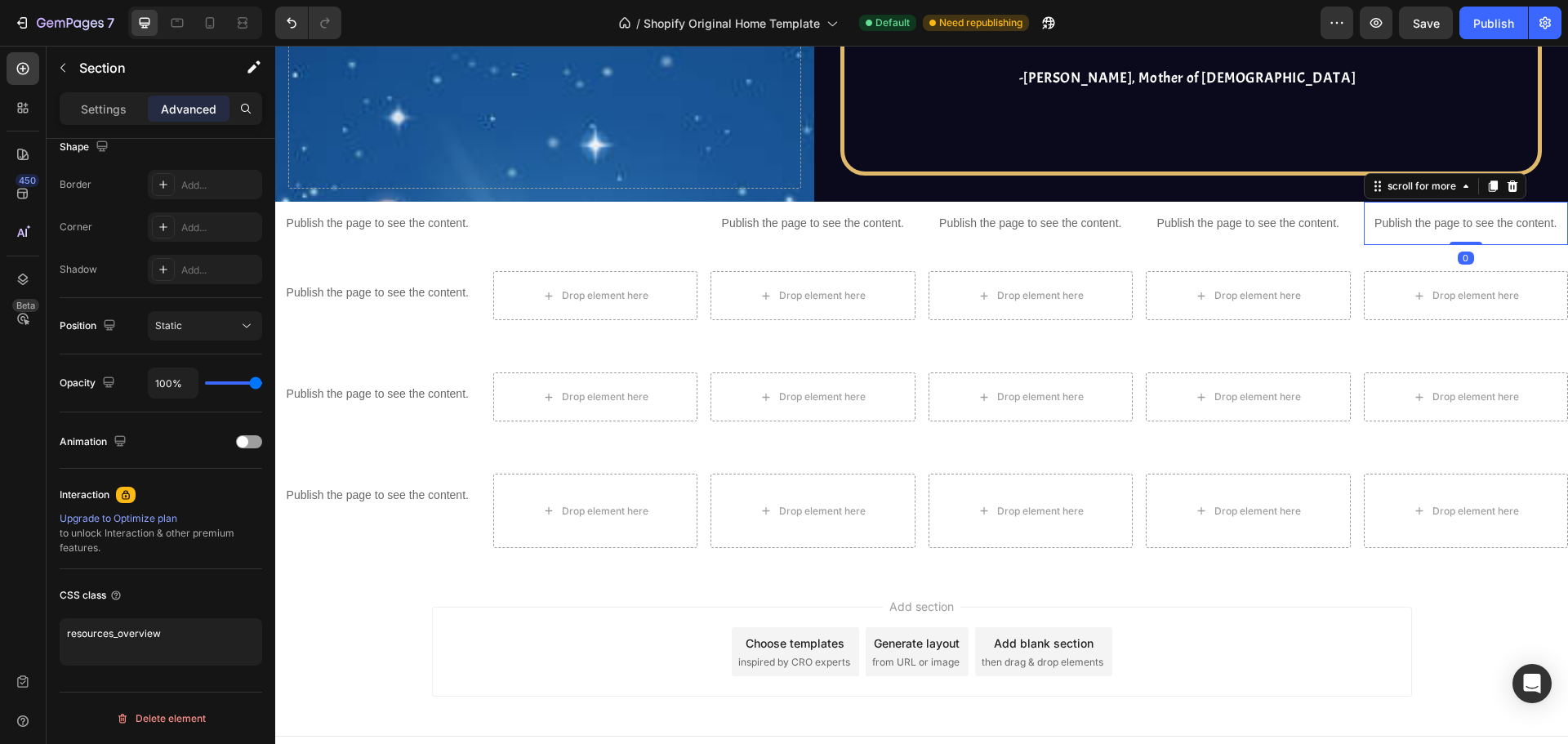
click at [1395, 215] on p "Publish the page to see the content." at bounding box center [1465, 224] width 205 height 17
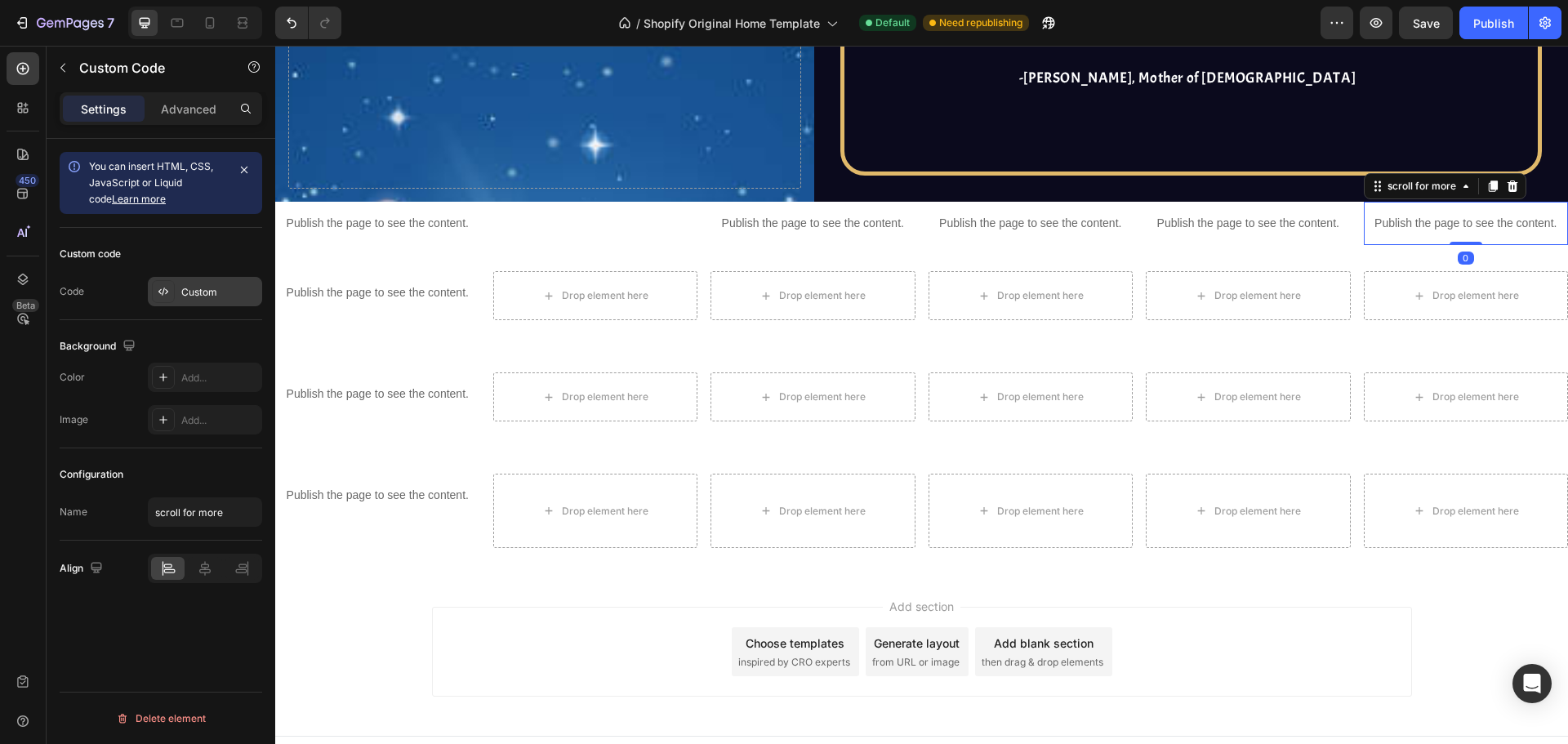
click at [198, 280] on div "Custom" at bounding box center [205, 291] width 114 height 30
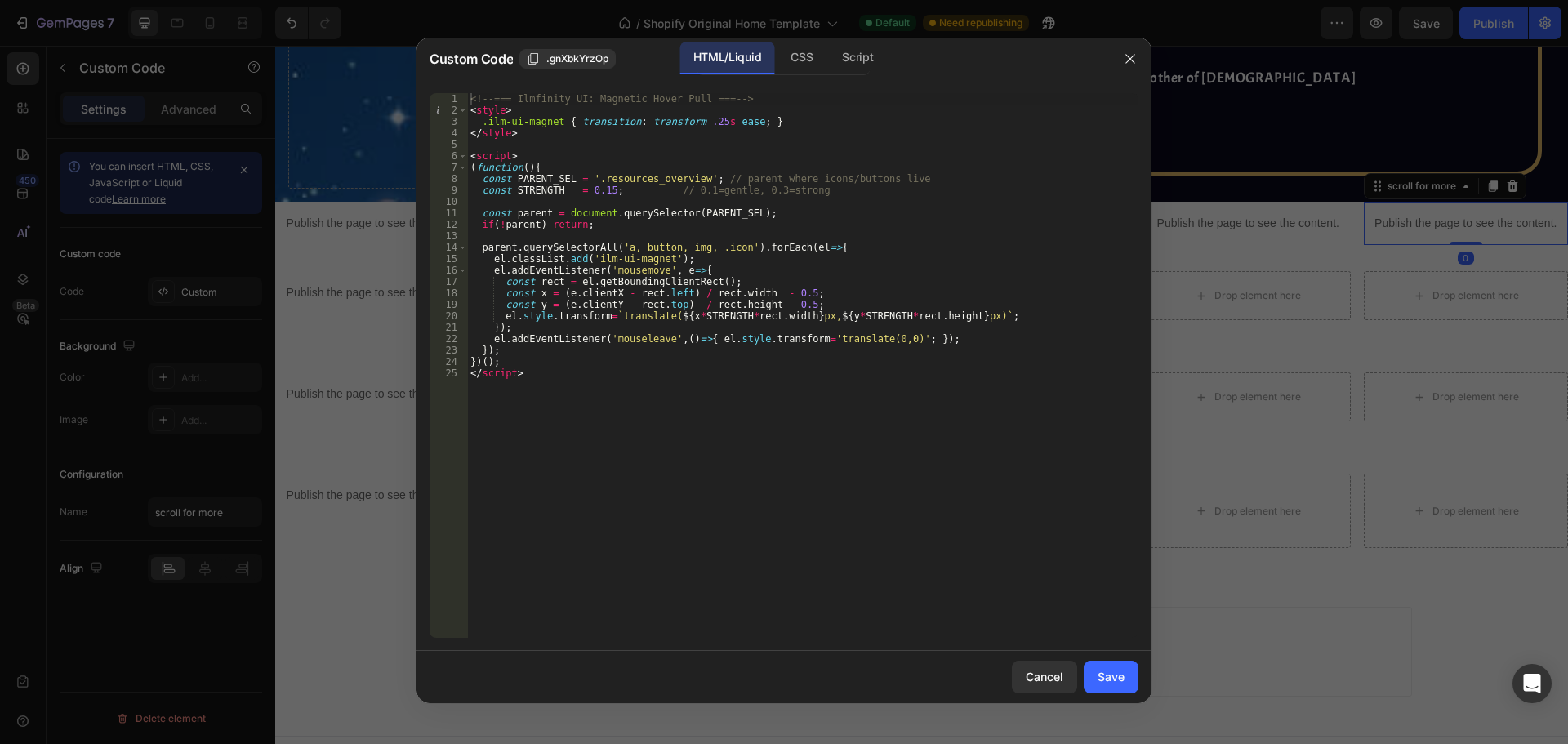
click at [797, 366] on div "<!-- === Ilmfinity UI: Magnetic Hover Pull === --> < style > .ilm-ui-magnet { t…" at bounding box center [802, 377] width 672 height 568
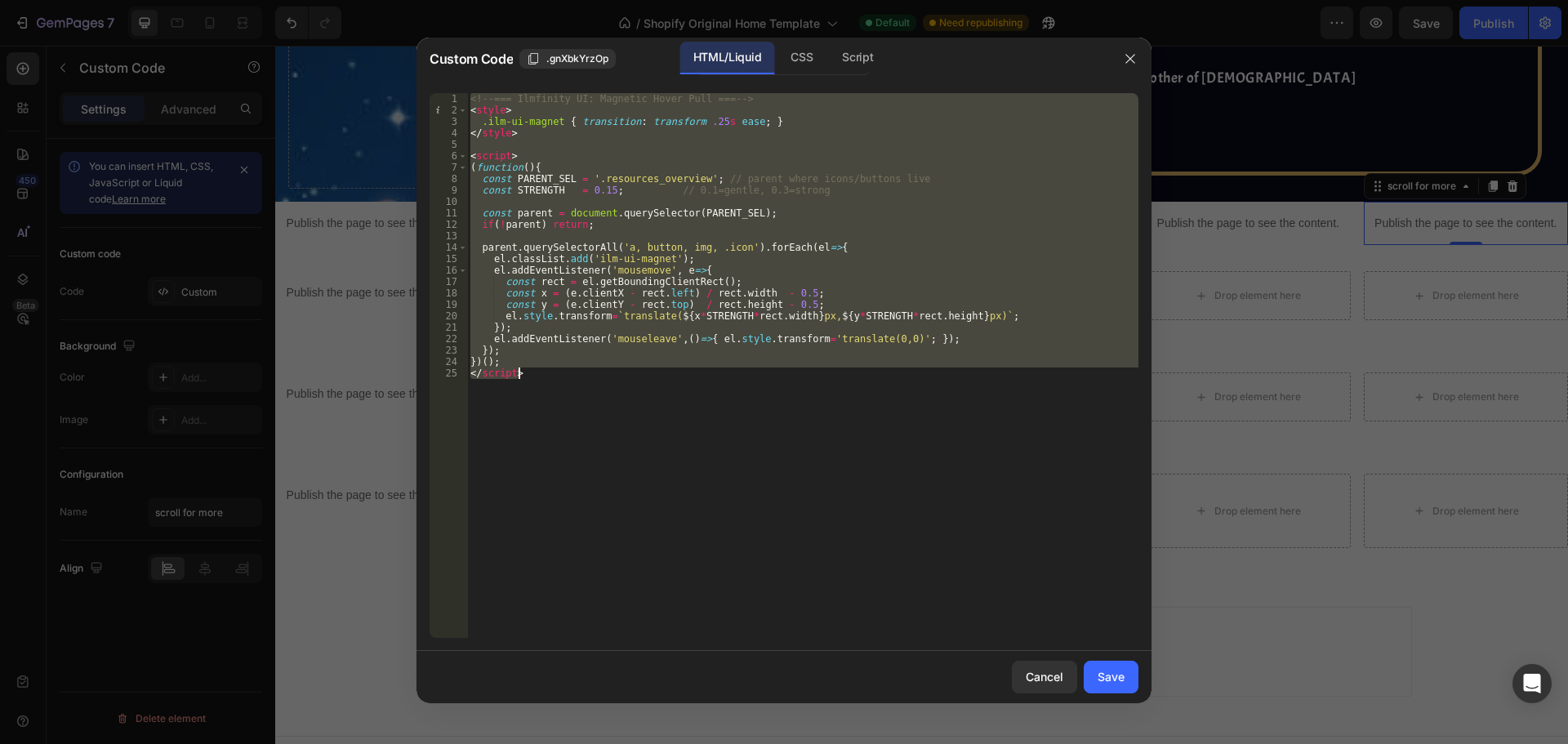
paste textarea
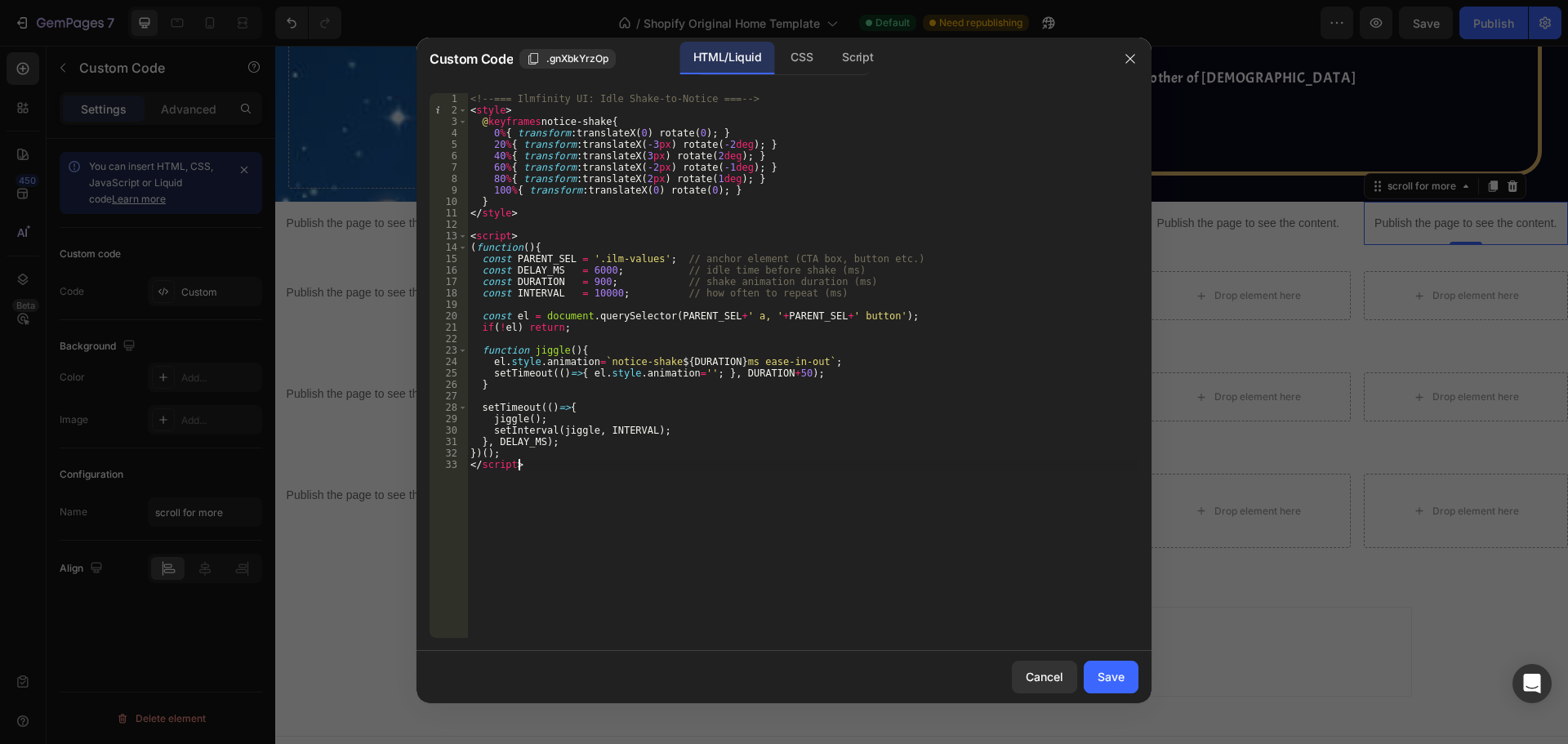
click at [617, 259] on div "<!-- === Ilmfinity UI: Idle Shake-to-Notice === --> < style > @ keyframes notic…" at bounding box center [802, 377] width 672 height 568
drag, startPoint x: 596, startPoint y: 262, endPoint x: 702, endPoint y: 263, distance: 106.0
click at [702, 263] on div "<!-- === Ilmfinity UI: Idle Shake-to-Notice === --> < style > @ keyframes notic…" at bounding box center [802, 377] width 672 height 568
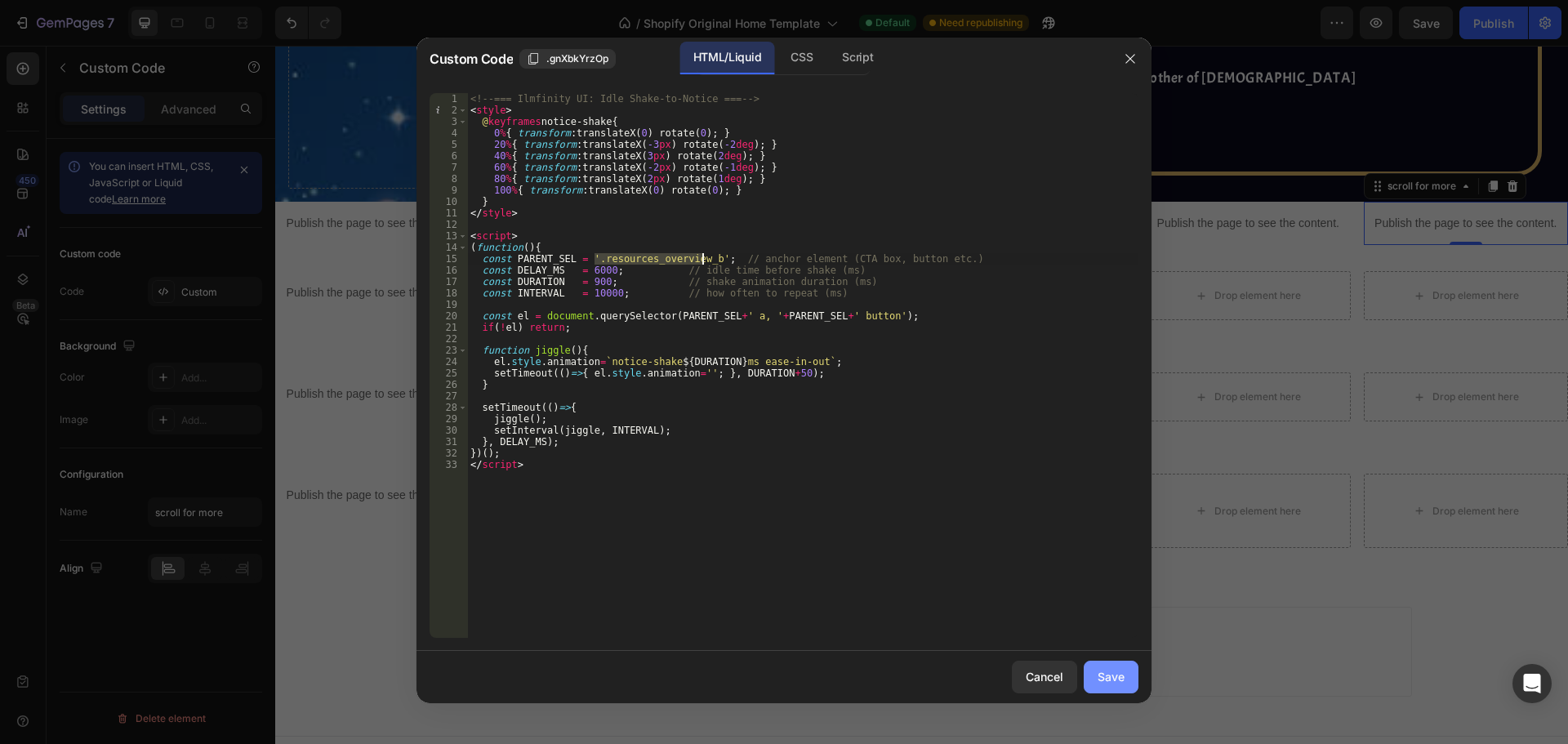
type textarea "const PARENT_SEL = '.resources_overview_b'; // anchor element (CTA box, button …"
click at [1115, 678] on div "Save" at bounding box center [1111, 677] width 27 height 17
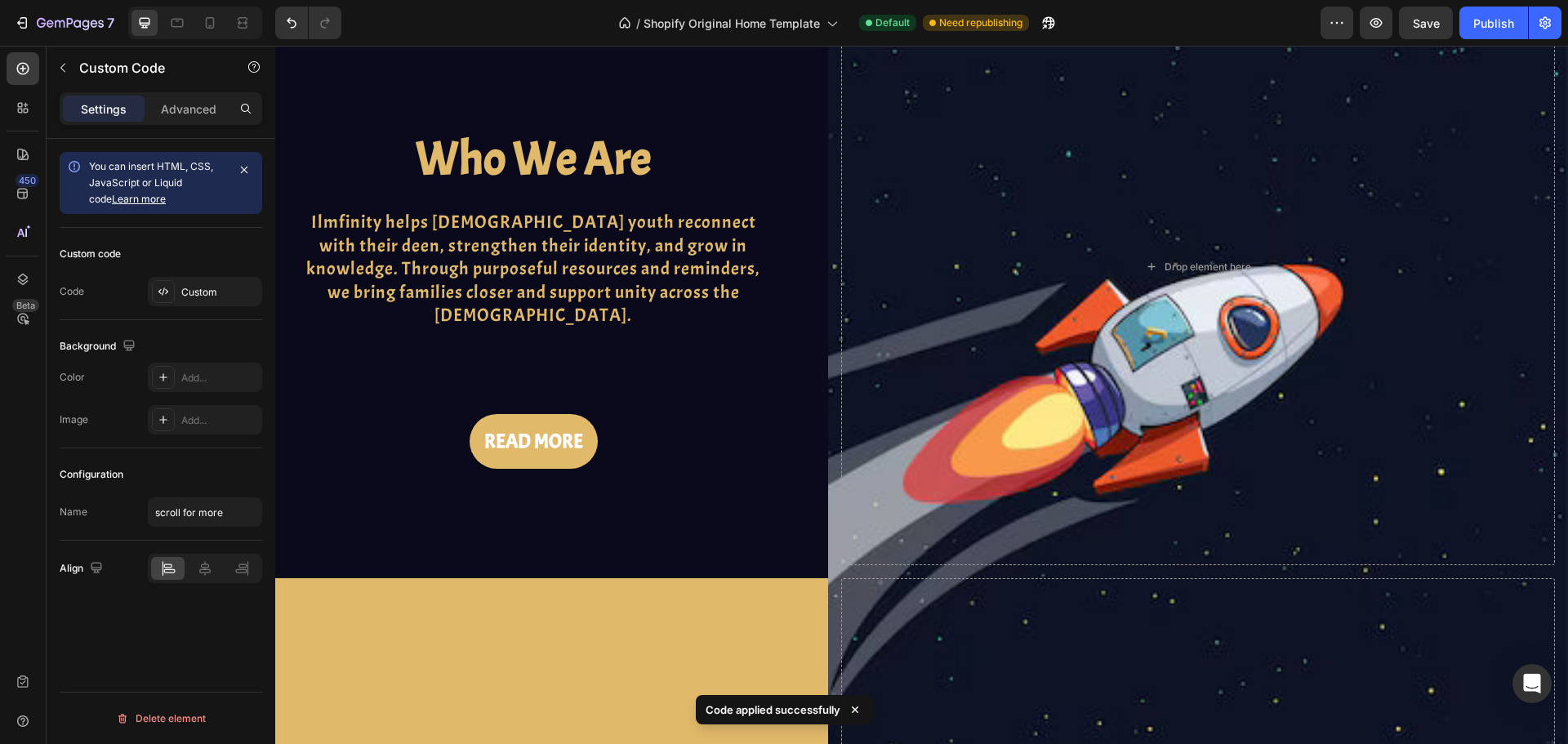
scroll to position [654, 0]
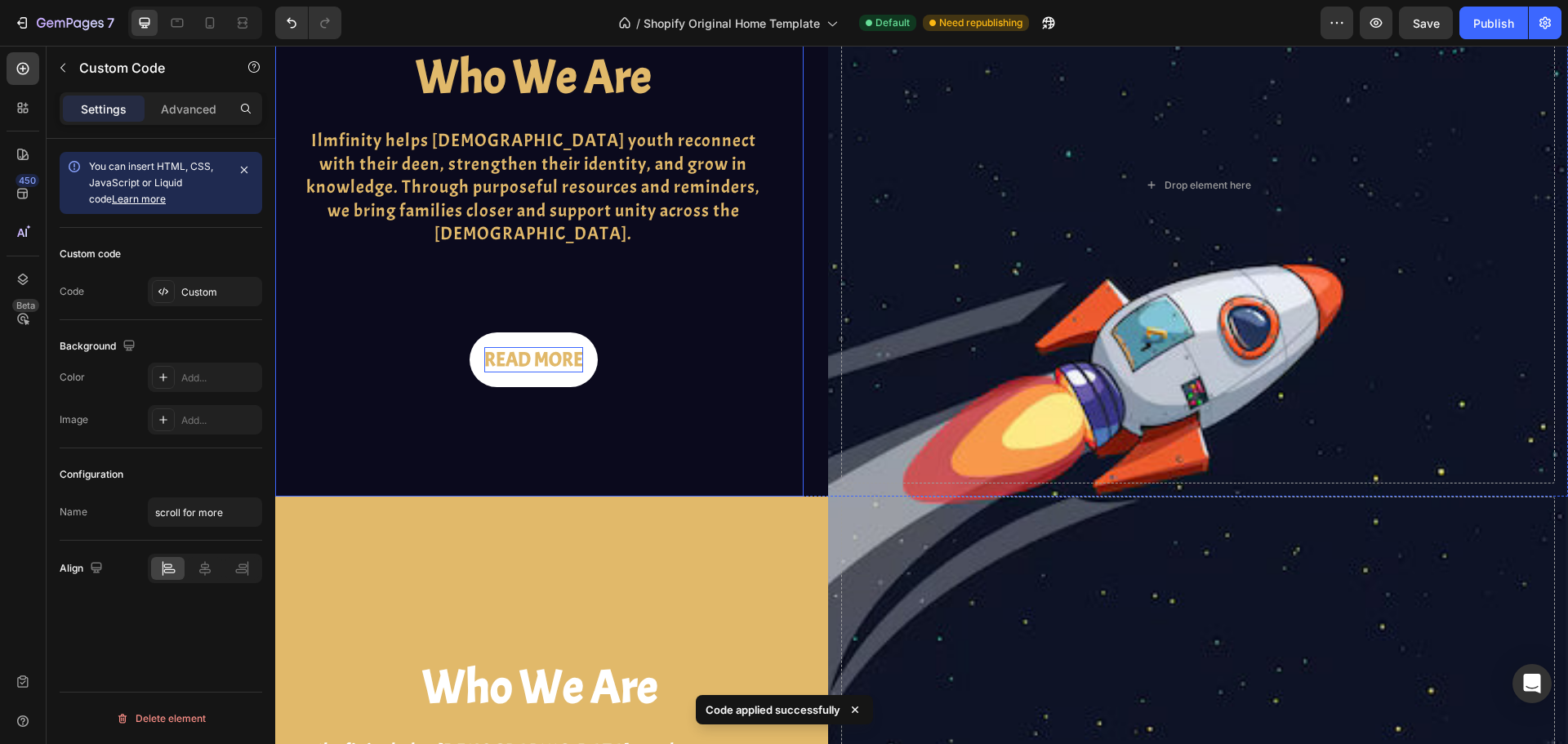
click at [514, 347] on div "READ MORE" at bounding box center [533, 360] width 99 height 25
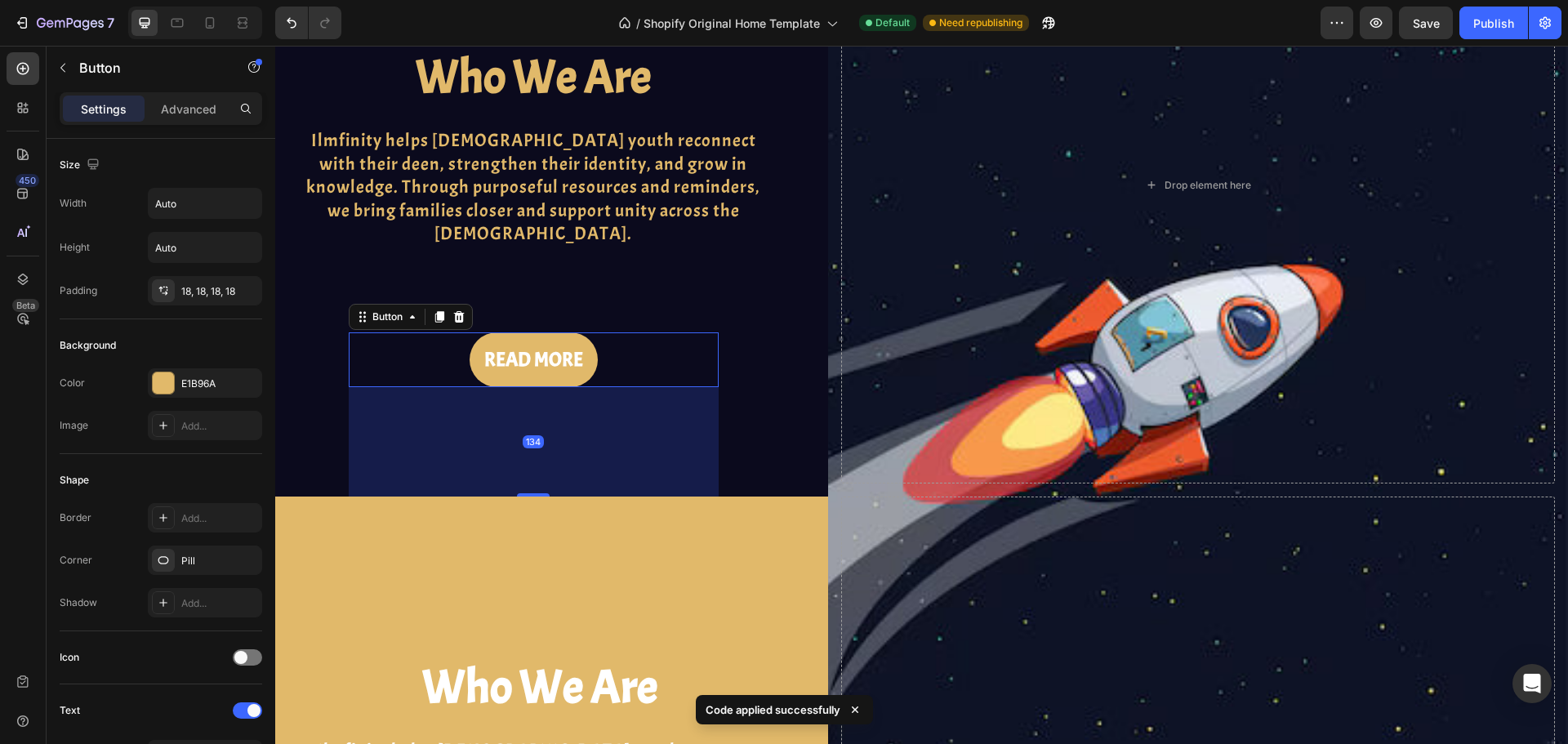
click at [438, 333] on div "READ MORE Button 134" at bounding box center [533, 360] width 370 height 55
click at [198, 106] on p "Advanced" at bounding box center [188, 110] width 56 height 17
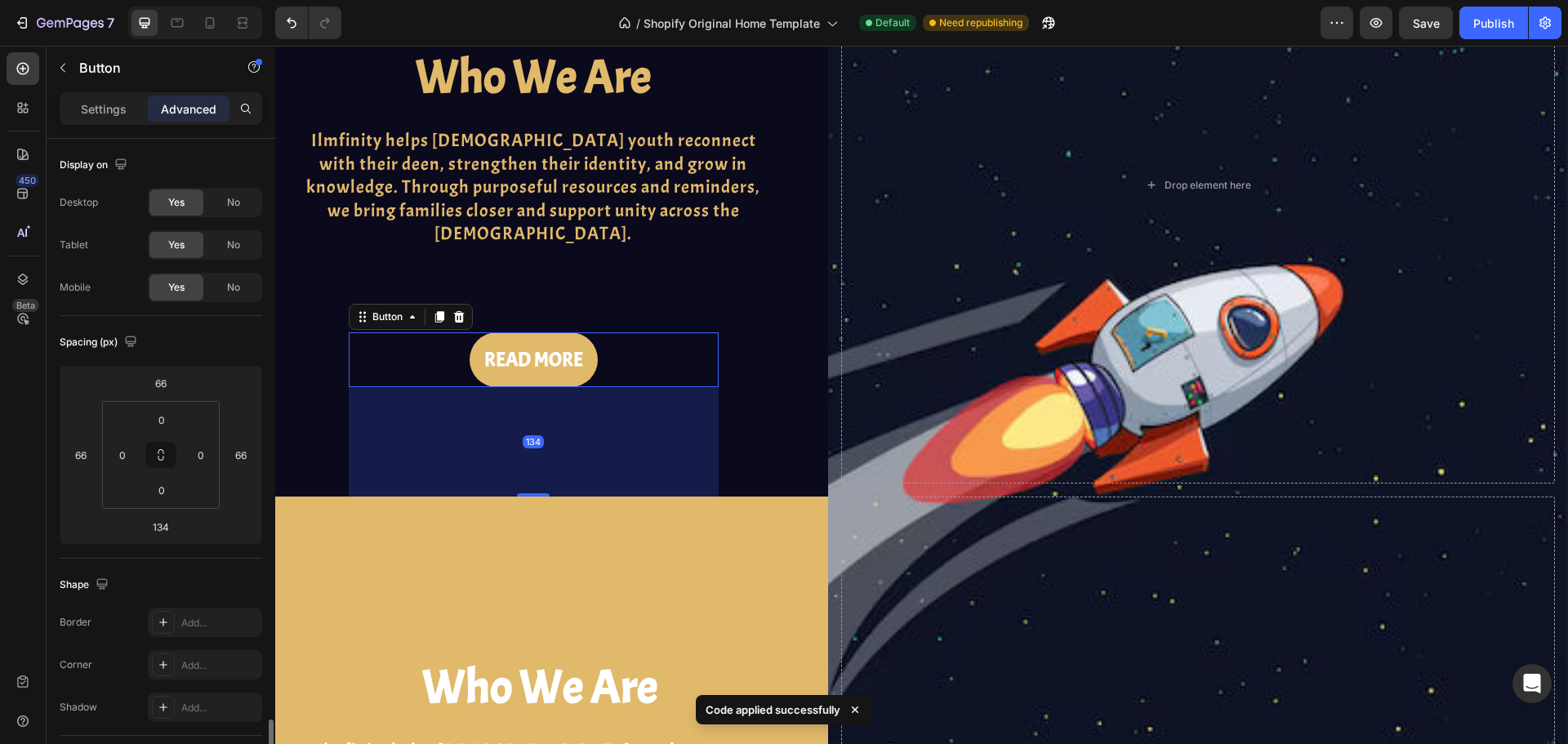
scroll to position [892, 0]
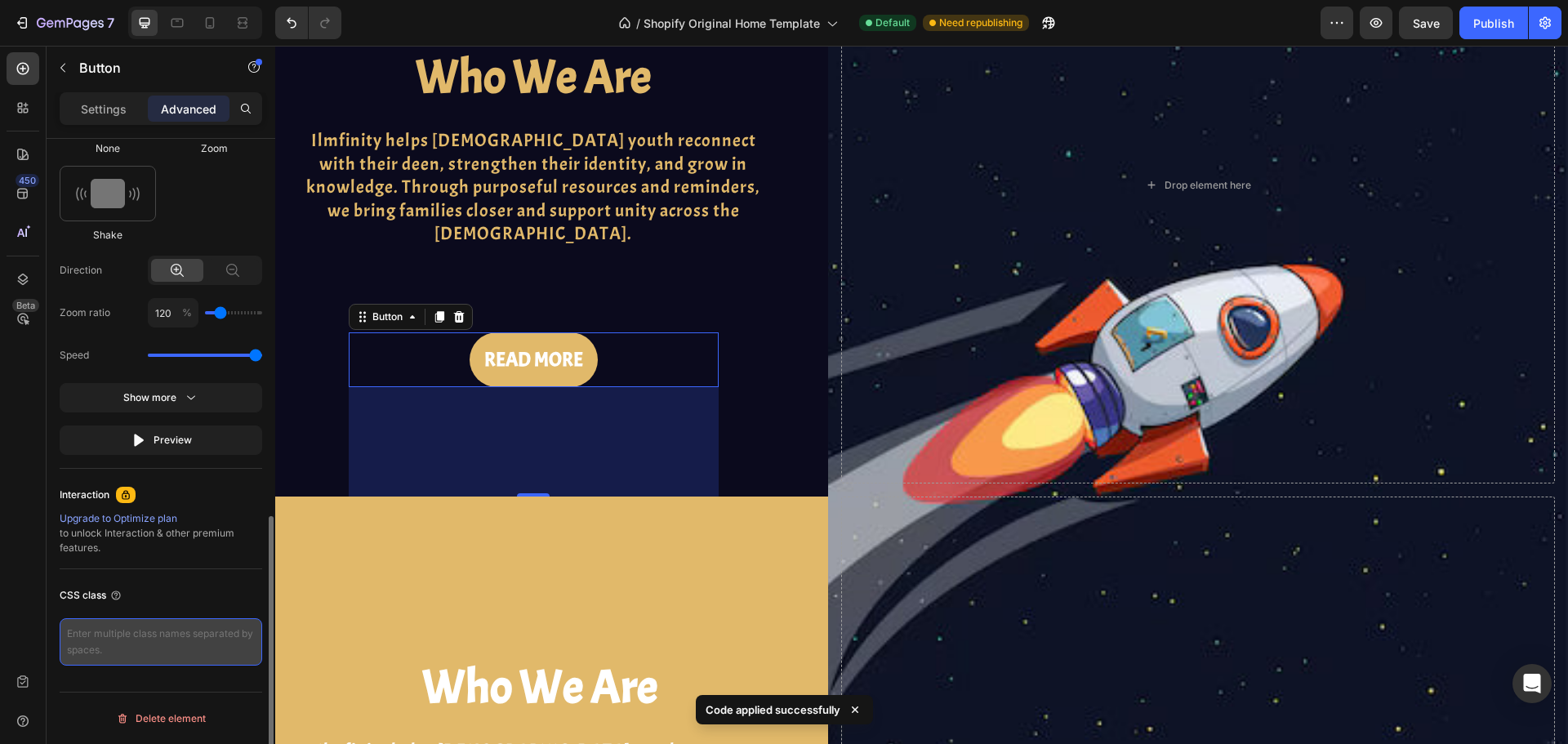
click at [166, 636] on textarea at bounding box center [160, 641] width 203 height 47
paste textarea "resources_overview_b"
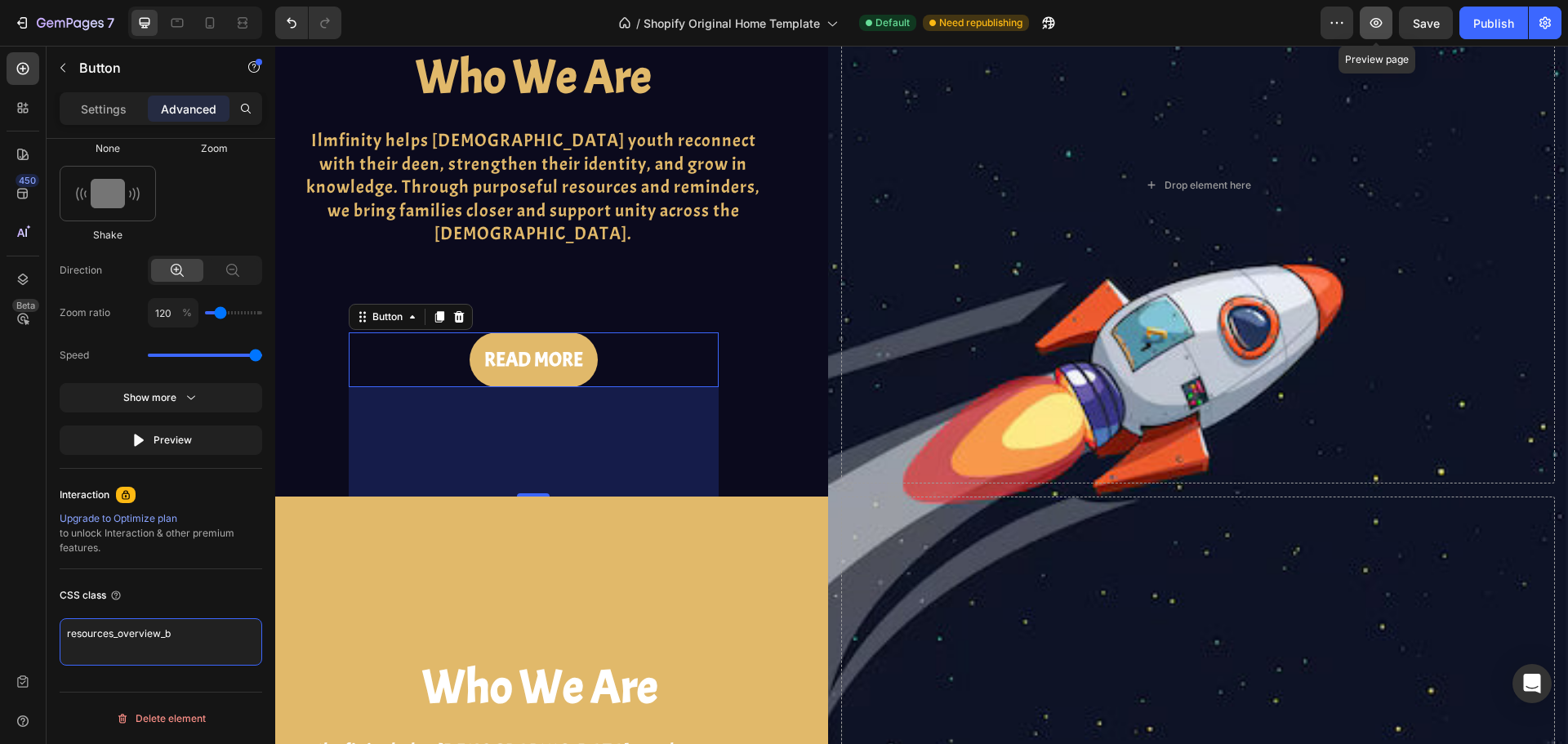
type textarea "resources_overview_b"
click at [1375, 7] on button "button" at bounding box center [1376, 23] width 33 height 33
